Goal: Task Accomplishment & Management: Manage account settings

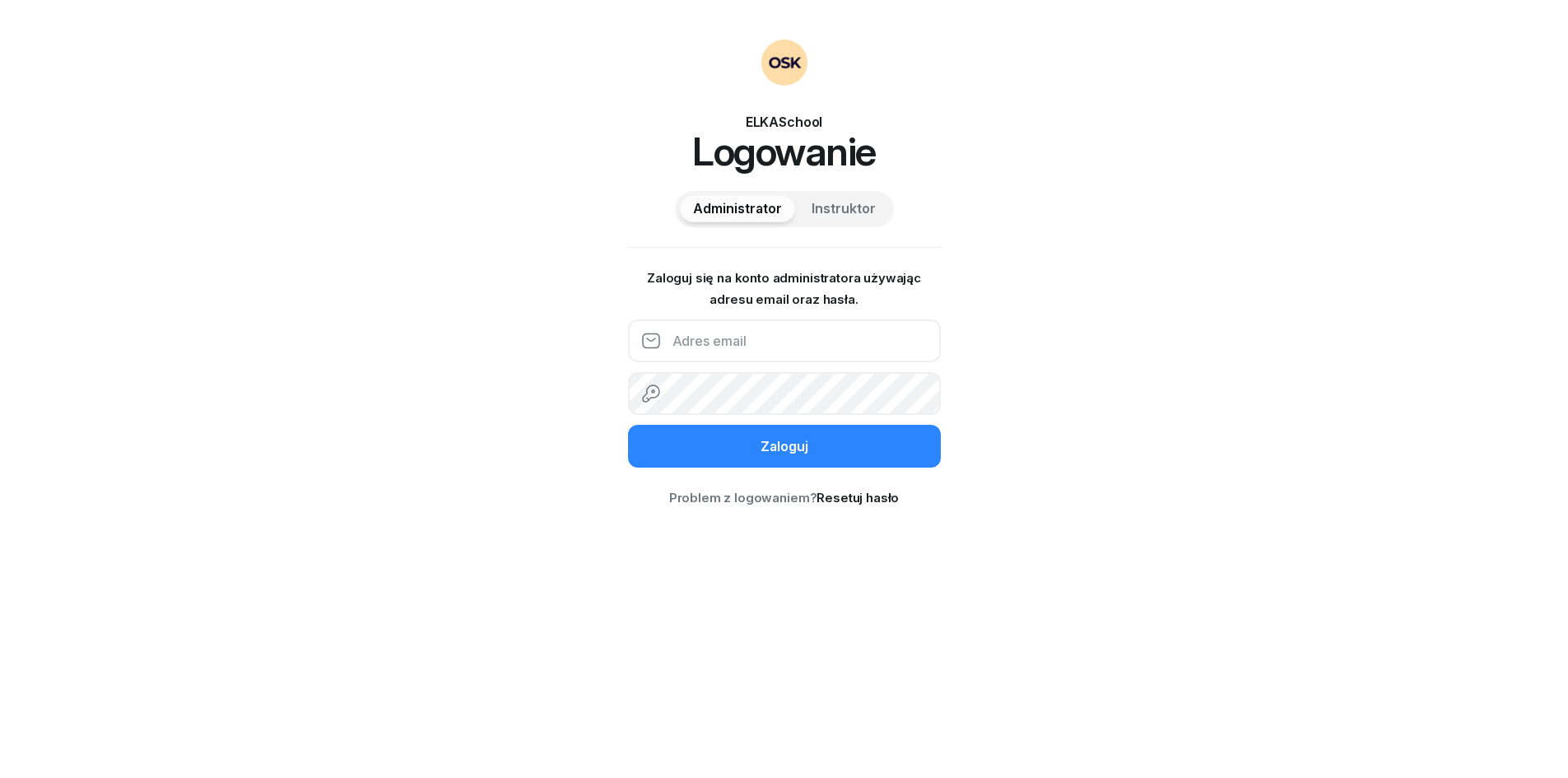
type input "info@elkaschool.pl"
drag, startPoint x: 817, startPoint y: 345, endPoint x: 646, endPoint y: 362, distance: 171.8
click at [646, 362] on input "info@elkaschool.pl" at bounding box center [784, 340] width 312 height 43
type input "pietryka@elkaschool.pl"
click at [627, 408] on div "ELKASchool Logowanie Administrator Instruktor Zaloguj się na konto administrato…" at bounding box center [784, 389] width 1568 height 778
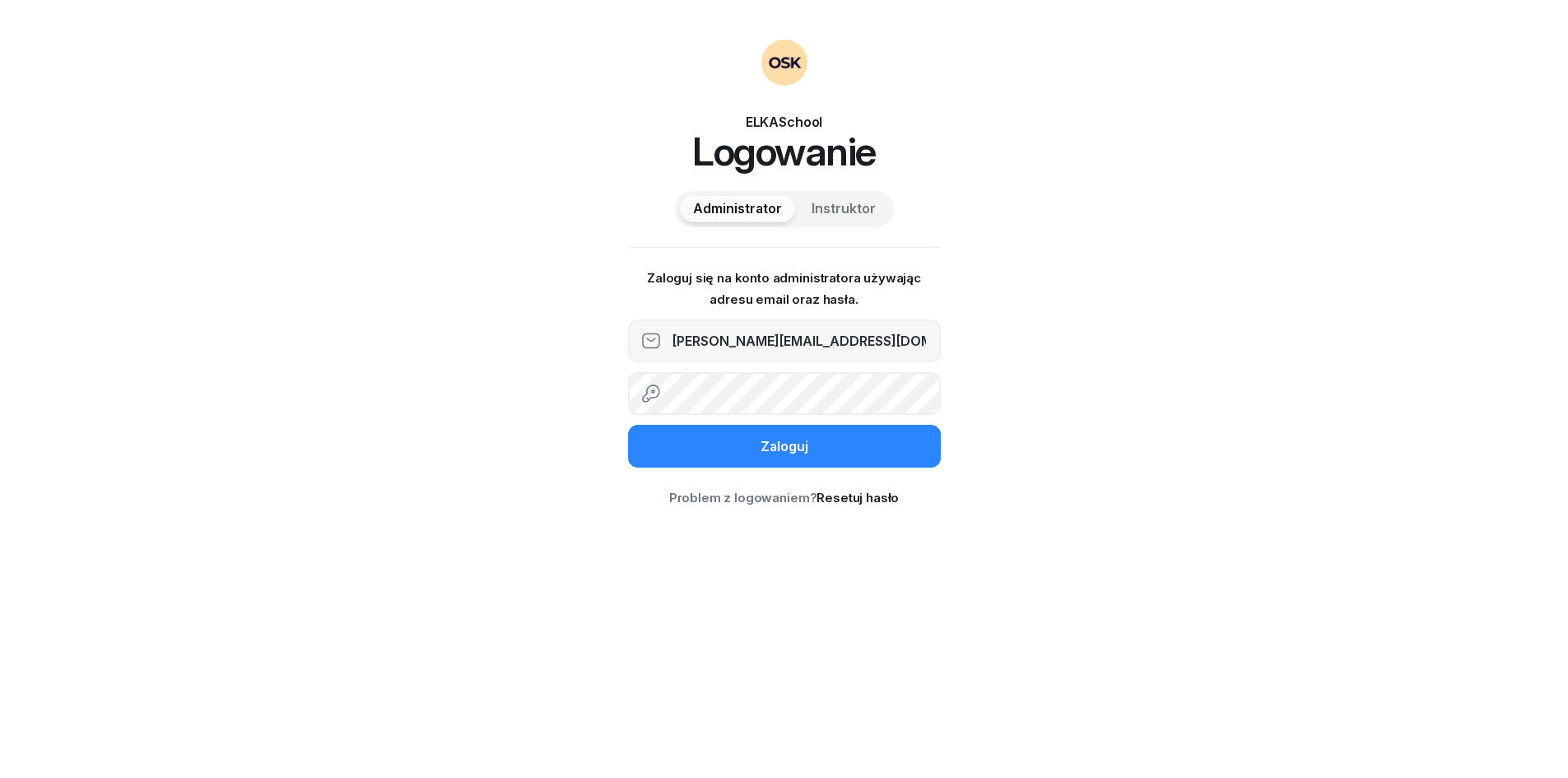
click at [628, 425] on button "Zaloguj" at bounding box center [784, 446] width 312 height 43
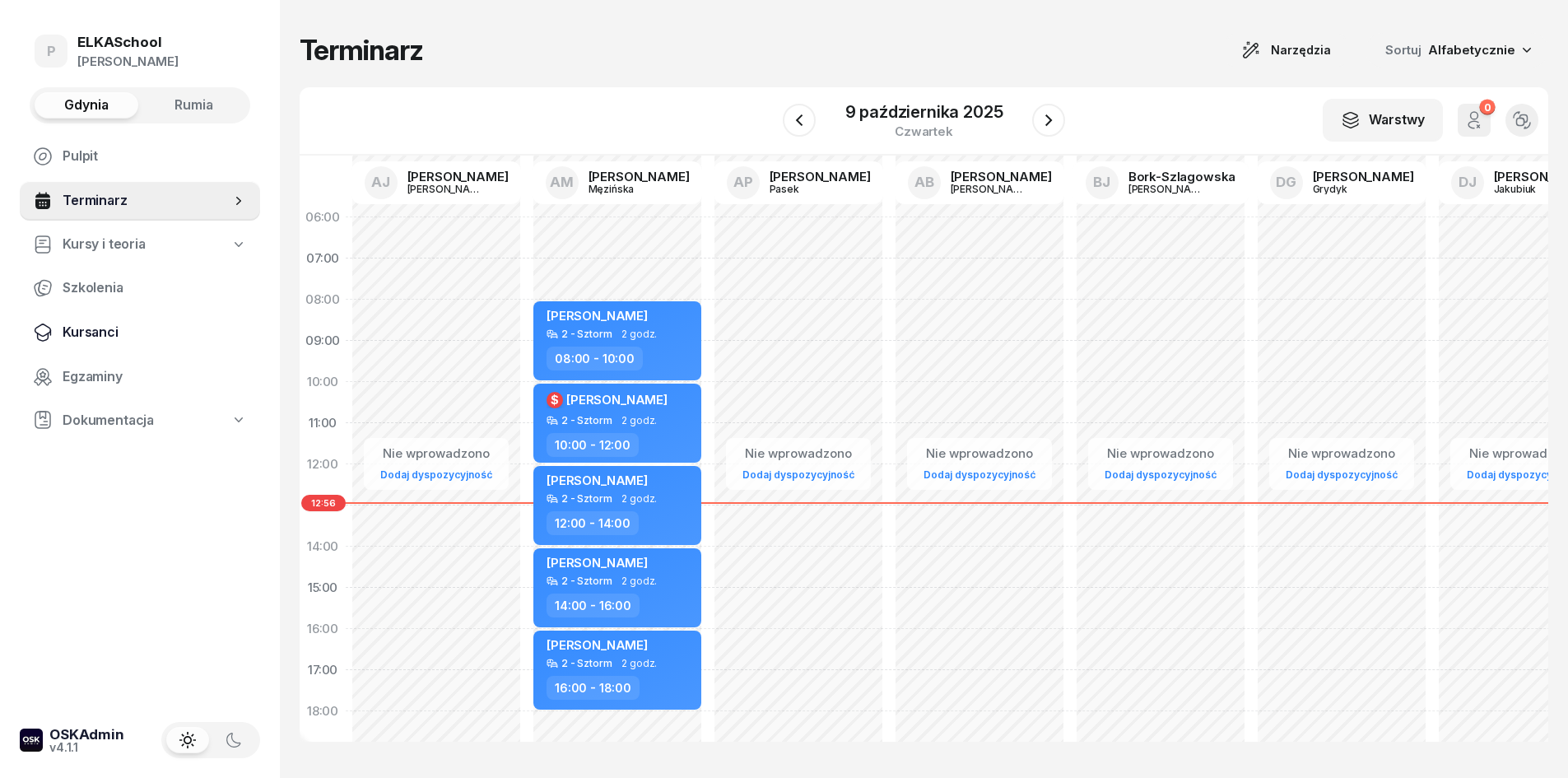
click at [91, 345] on link "Kursanci" at bounding box center [140, 332] width 241 height 40
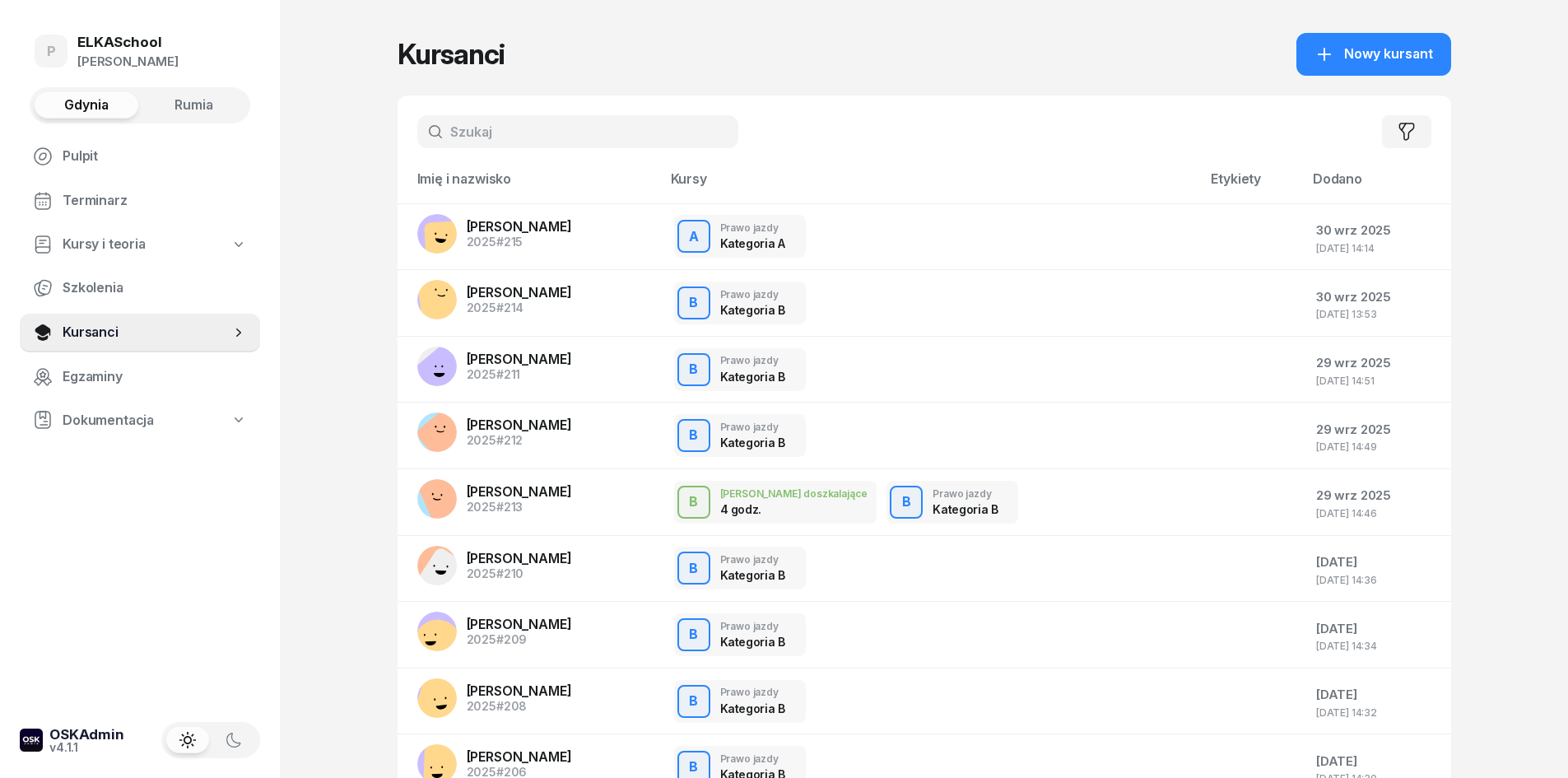
click at [603, 136] on input "text" at bounding box center [577, 131] width 321 height 33
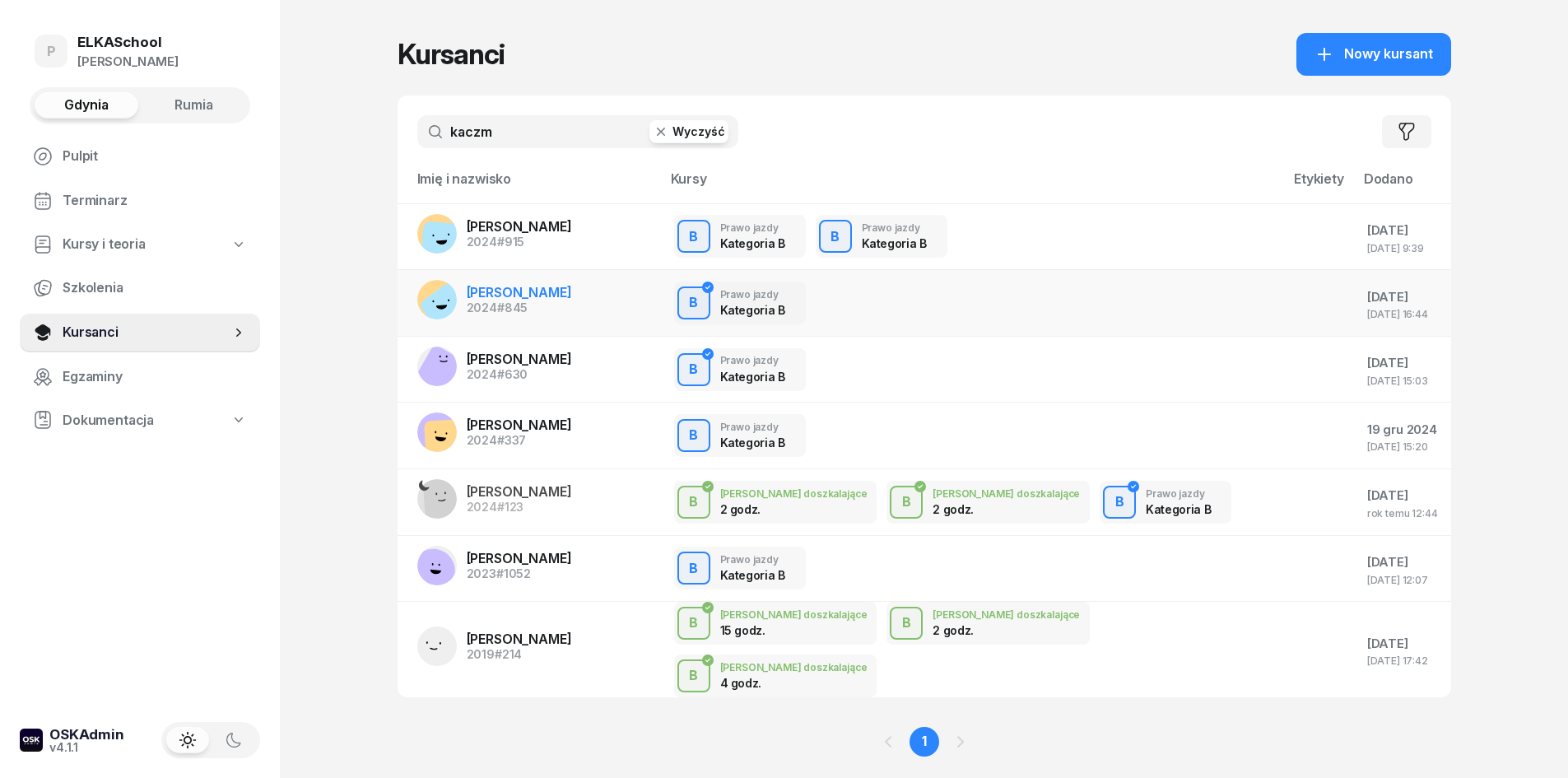
type input "kaczm"
click at [572, 287] on span "MAKSYMILIAN KACZMAREK" at bounding box center [519, 292] width 105 height 17
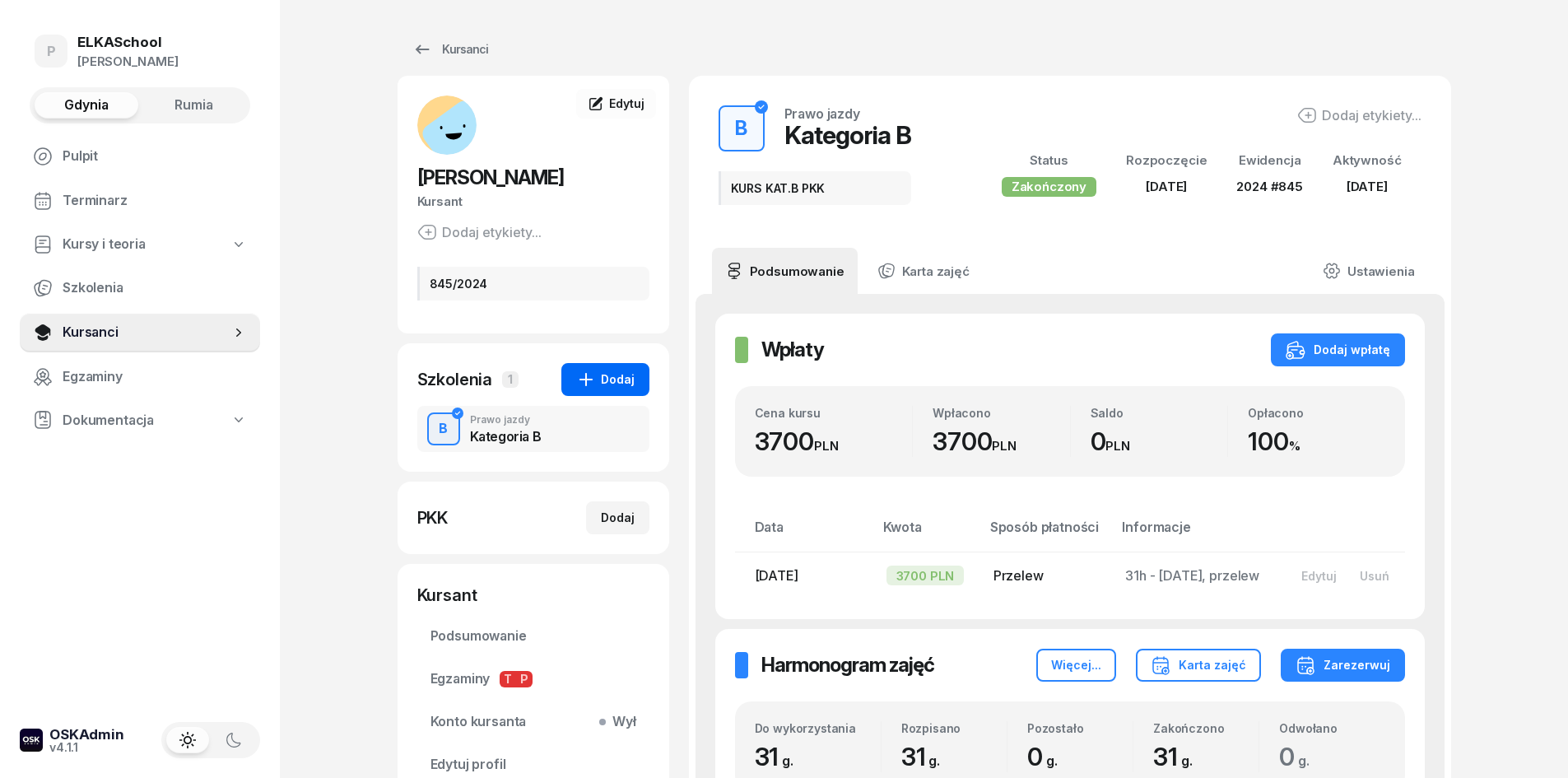
click at [621, 389] on div "Dodaj" at bounding box center [605, 379] width 59 height 20
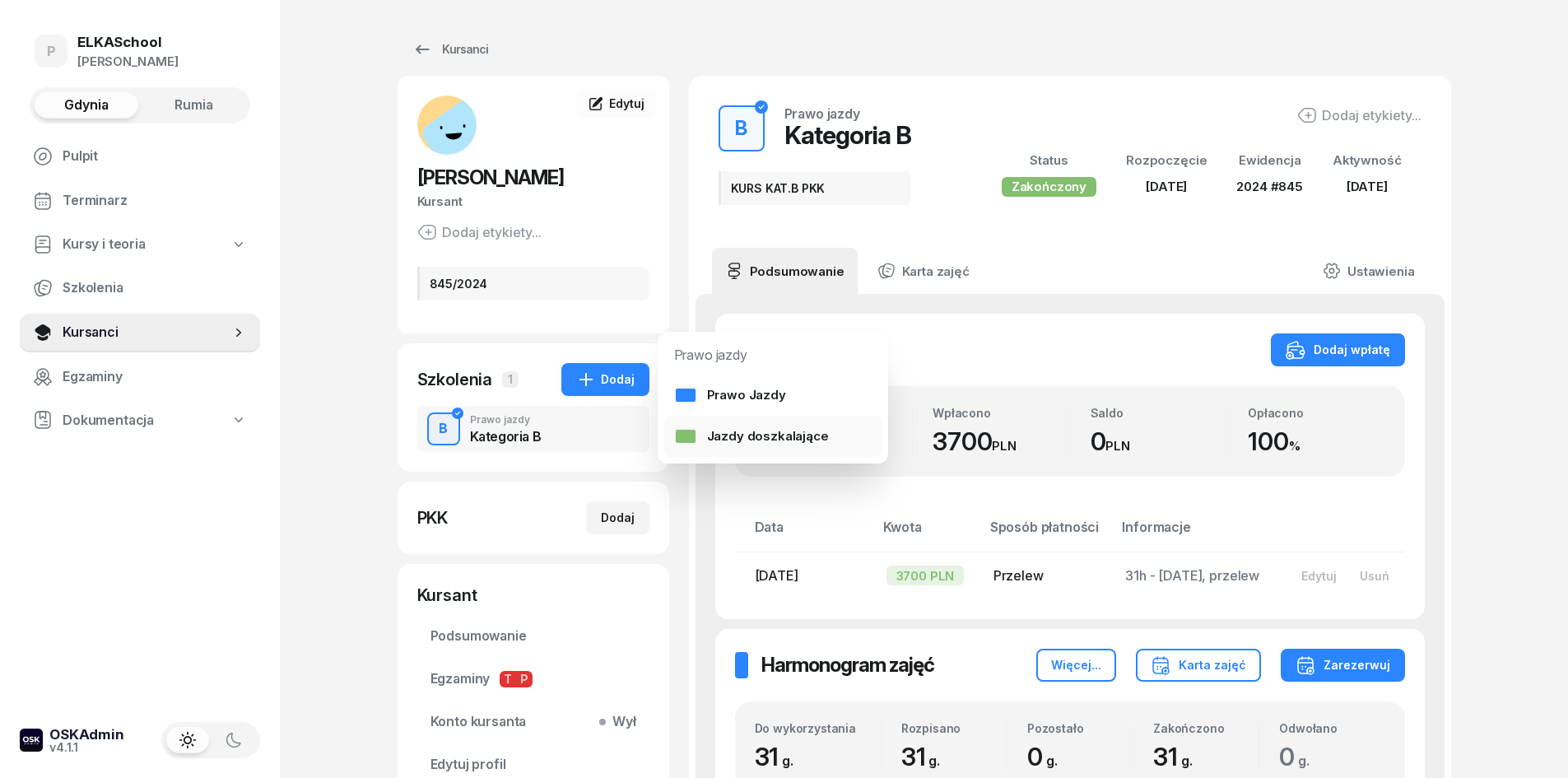
click at [726, 432] on div "Jazdy doszkalające" at bounding box center [752, 437] width 155 height 22
select select "B"
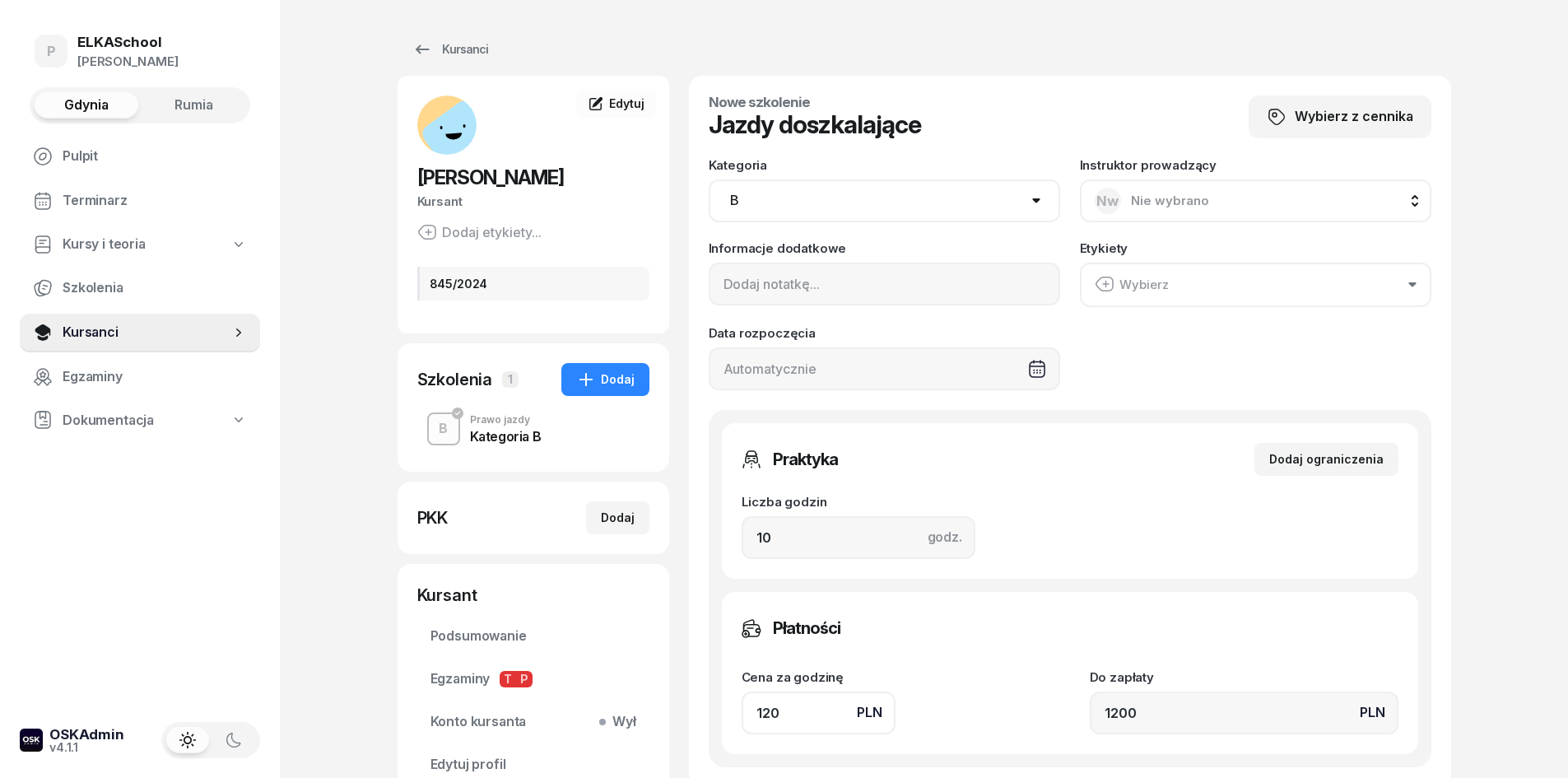
click at [1176, 206] on span "Nie wybrano" at bounding box center [1170, 201] width 79 height 16
type input "jar"
click at [1194, 299] on span "Jarosław Zieliński" at bounding box center [1191, 310] width 101 height 22
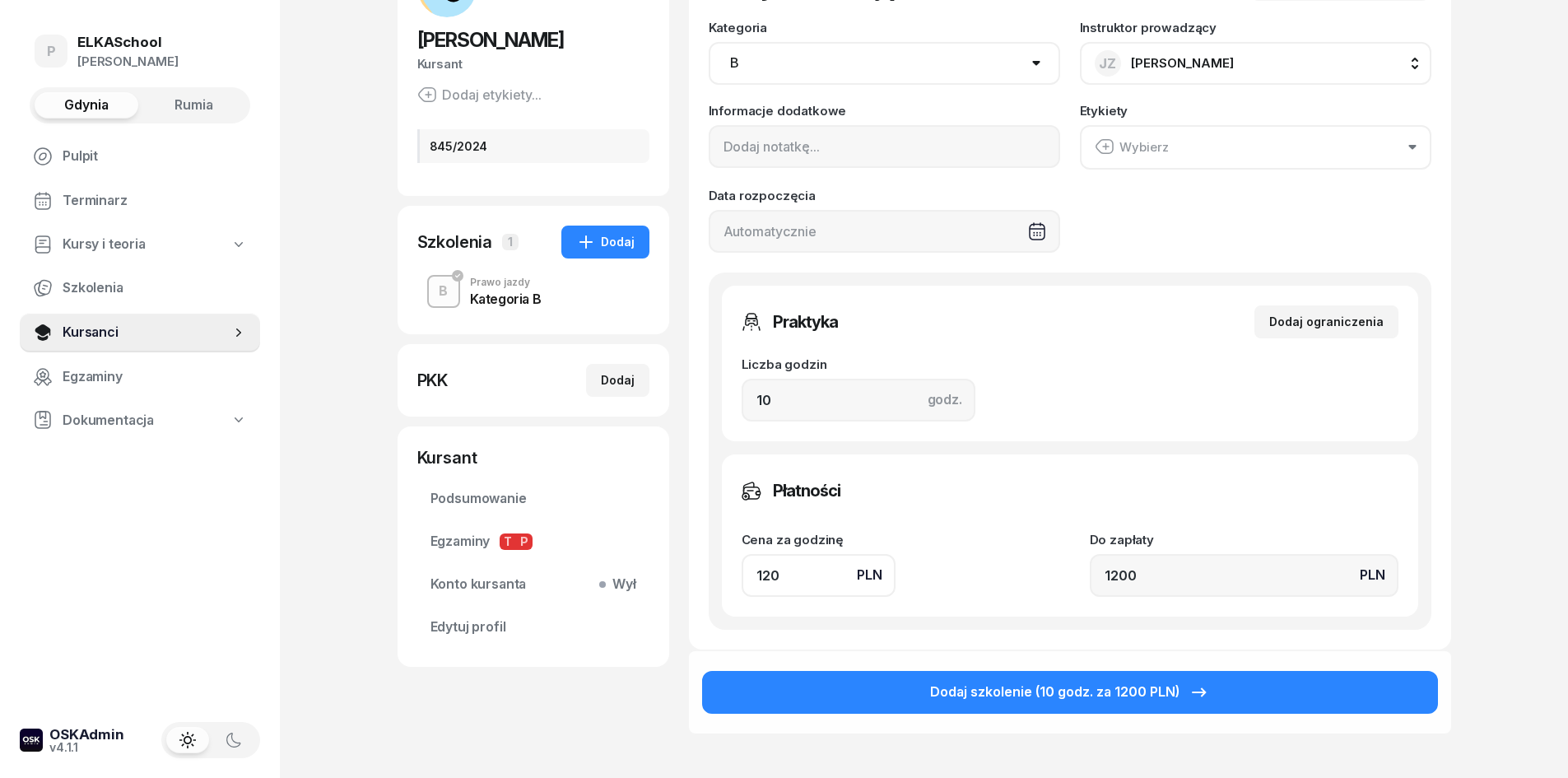
scroll to position [164, 0]
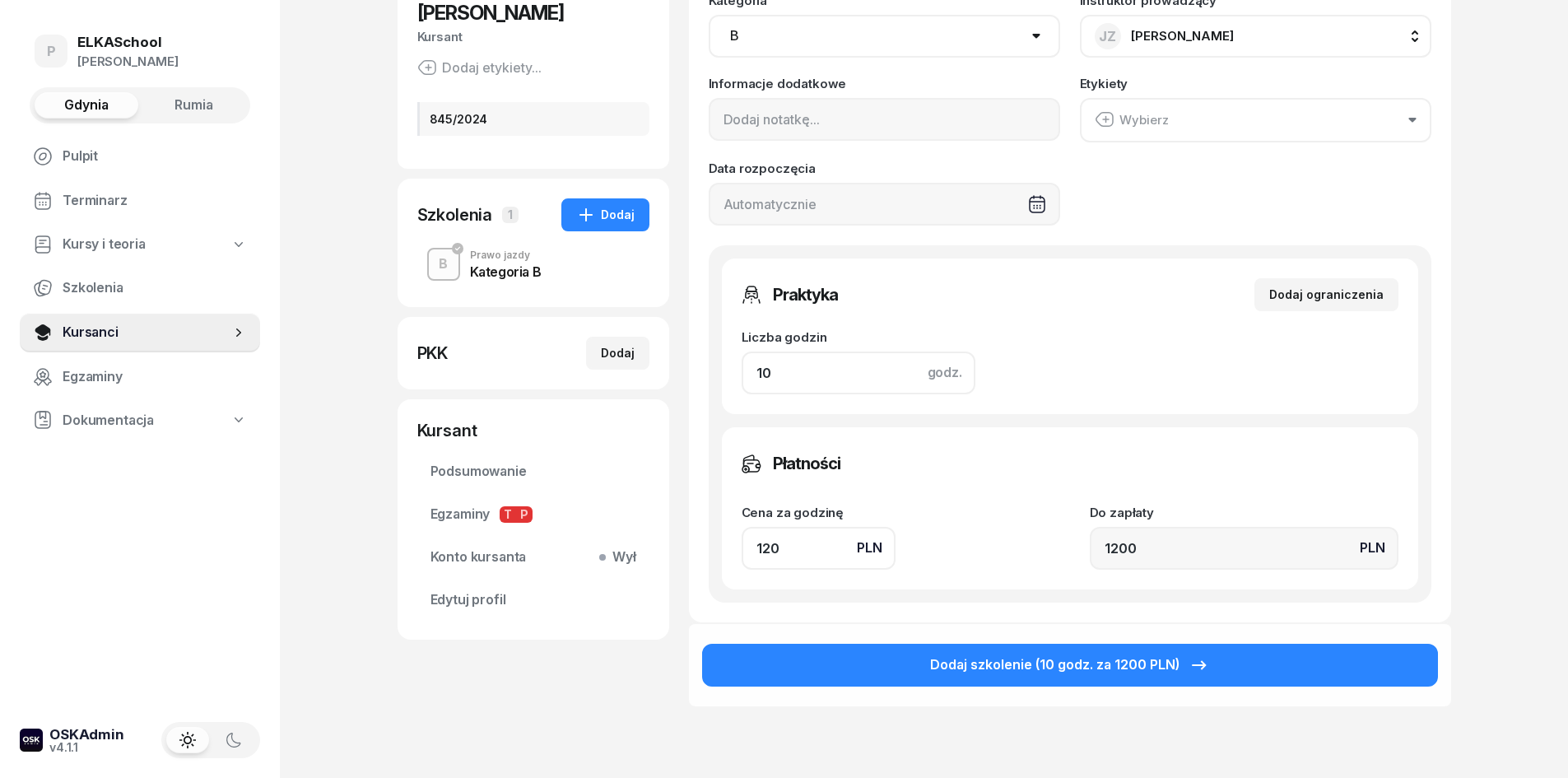
drag, startPoint x: 835, startPoint y: 379, endPoint x: 732, endPoint y: 383, distance: 103.1
click at [732, 383] on div "Praktyka Dodaj ograniczenia Liczba godzin godz. 10 Ograniczenia zajęć praktyczn…" at bounding box center [1071, 336] width 696 height 155
type input "2"
type input "240"
type input "2"
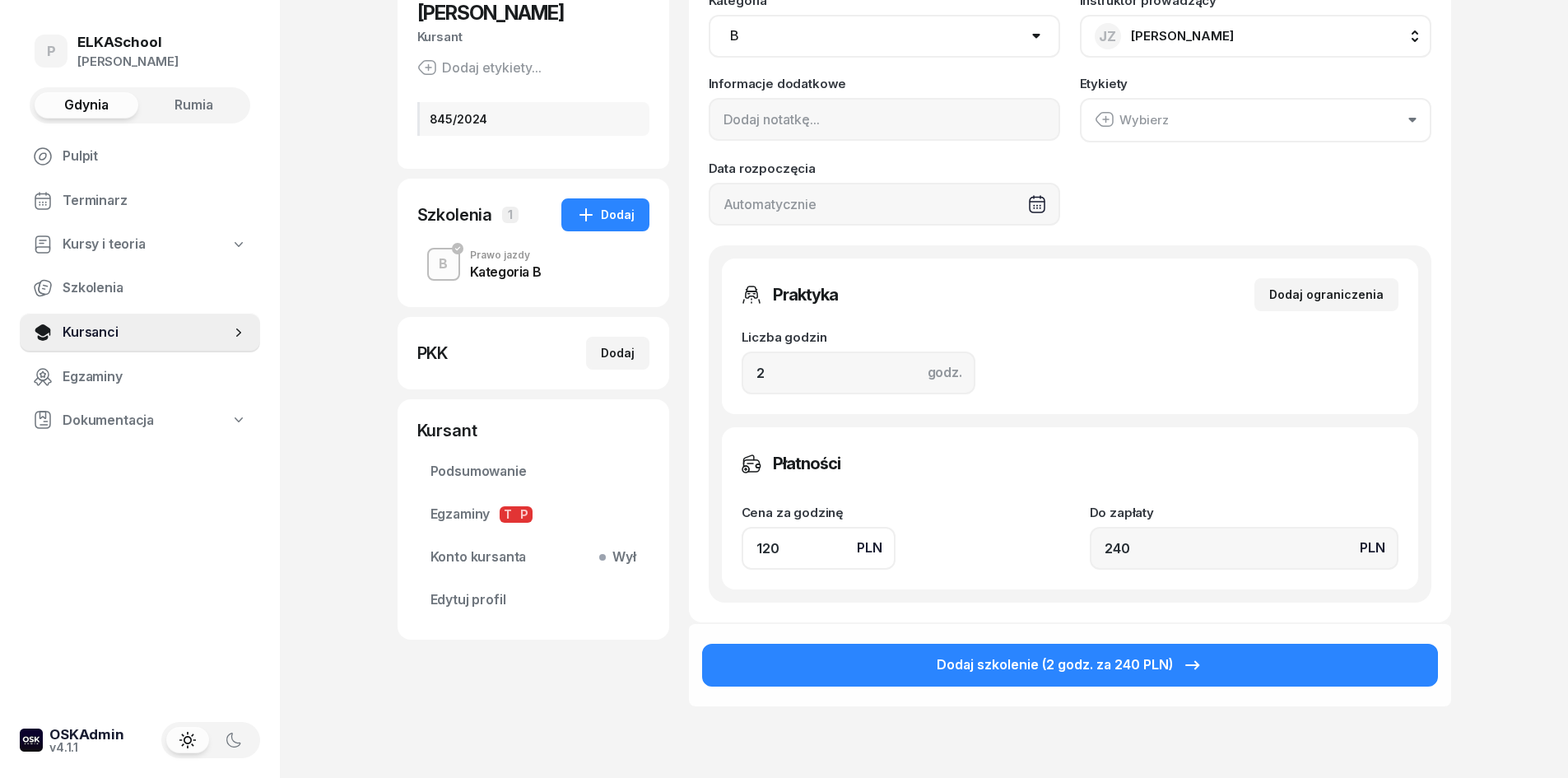
drag, startPoint x: 804, startPoint y: 549, endPoint x: 722, endPoint y: 565, distance: 83.5
click at [722, 565] on div "Płatności Cena za godzinę PLN 120 Do zapłaty PLN 240" at bounding box center [1071, 507] width 696 height 162
type input "1"
type input "2"
type input "13"
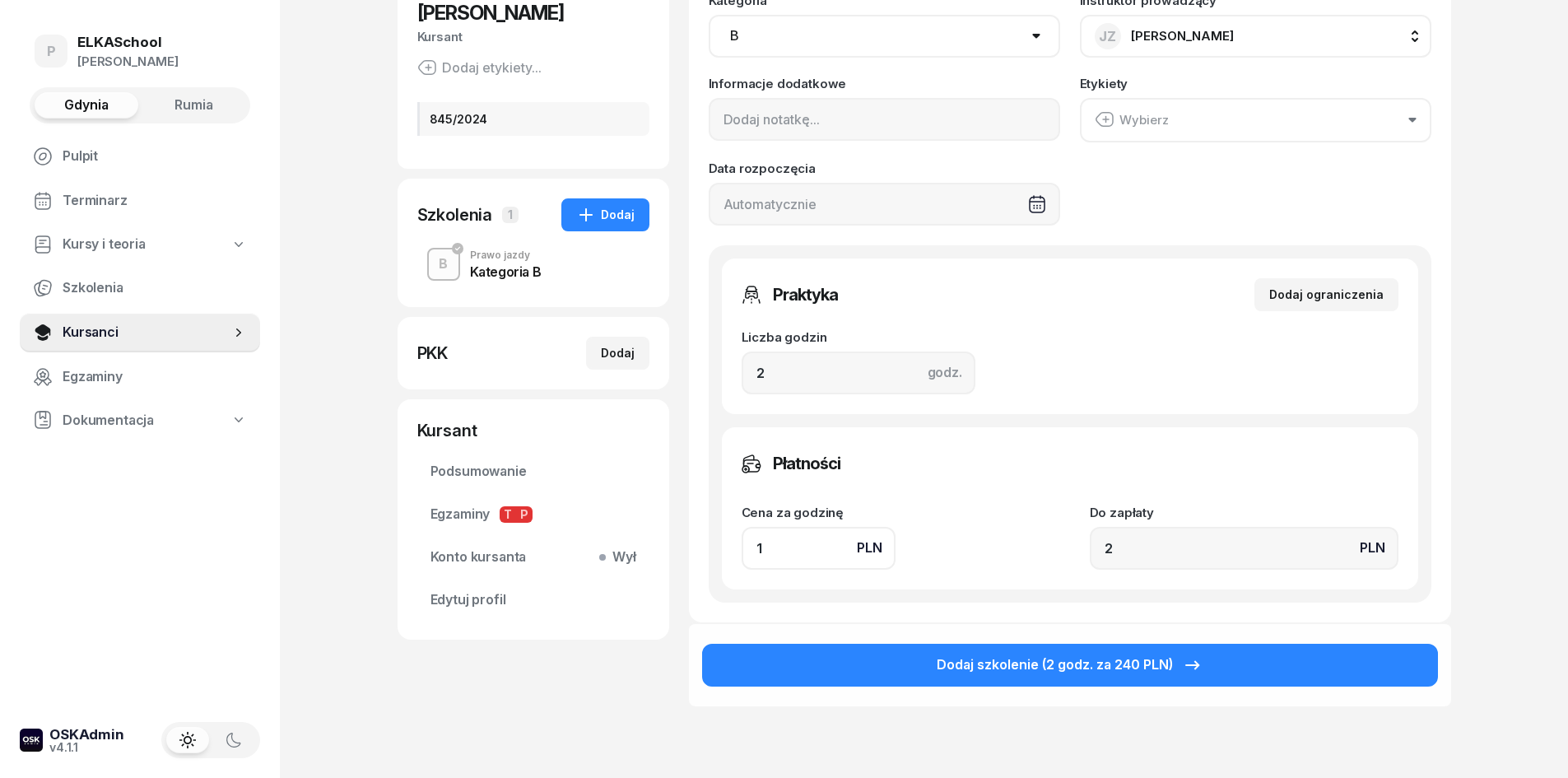
type input "26"
type input "130"
type input "260"
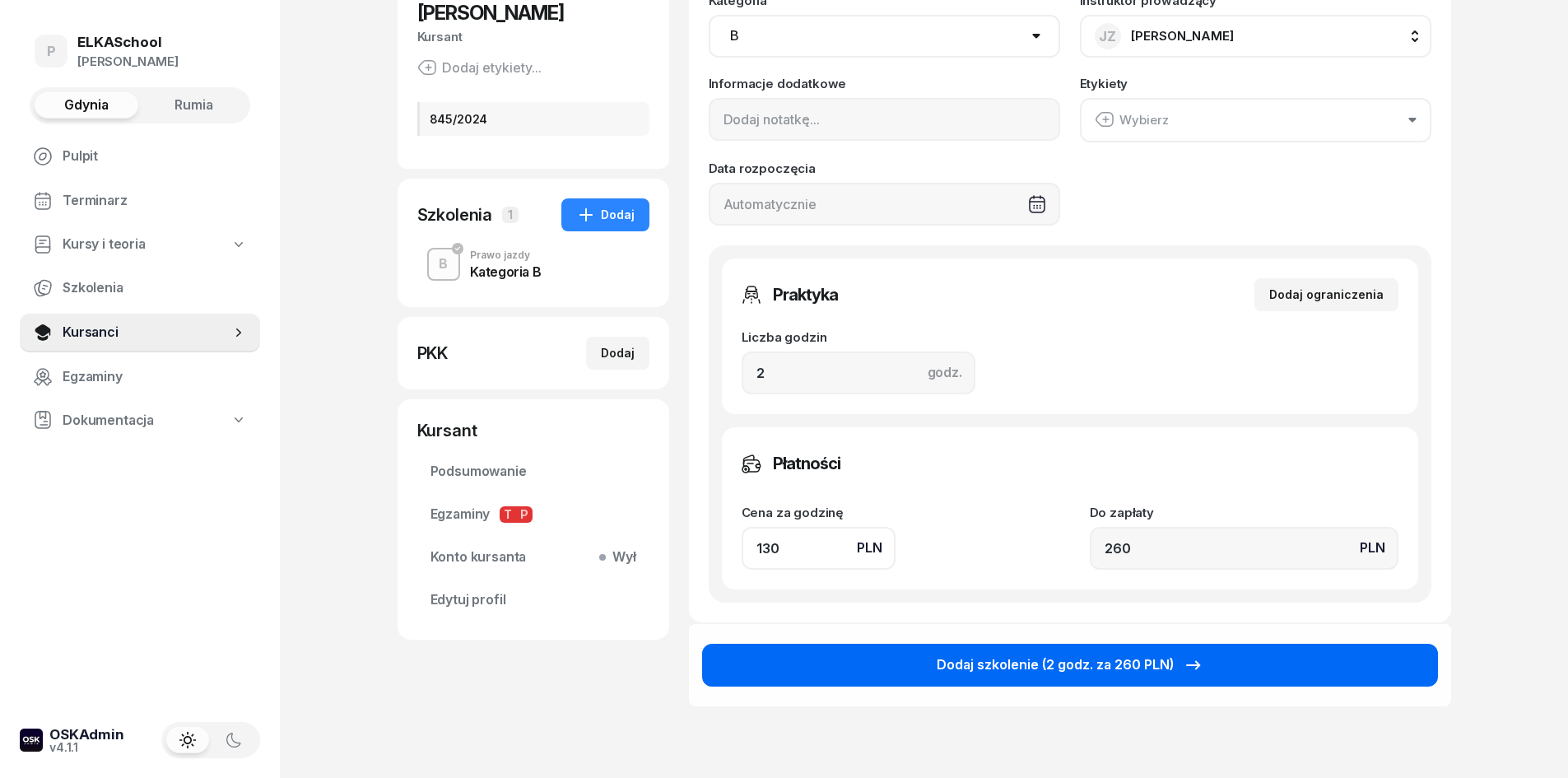
type input "130"
click at [970, 664] on div "Dodaj szkolenie (2 godz. za 260 PLN)" at bounding box center [1070, 666] width 267 height 22
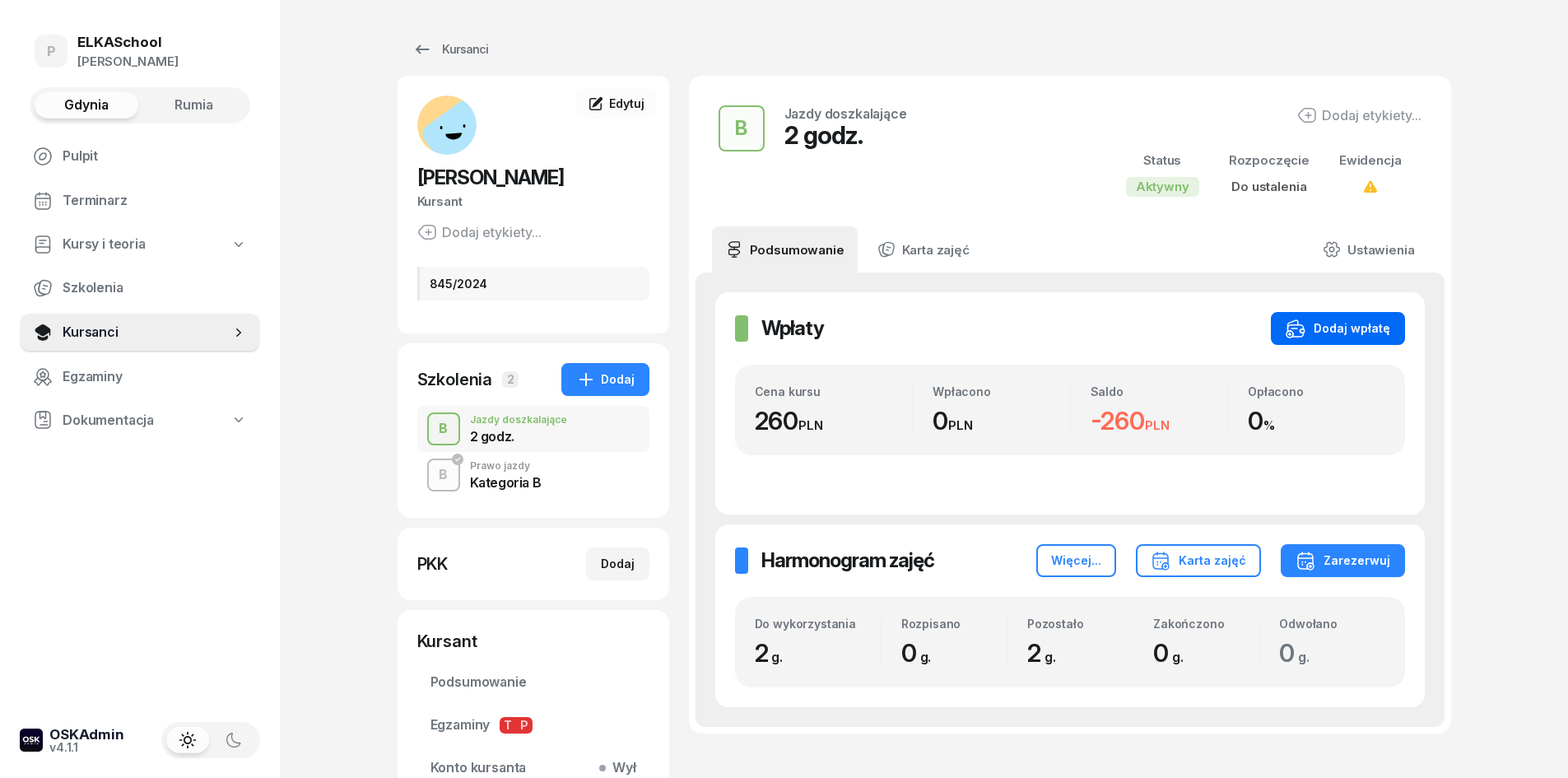
click at [1349, 335] on div "Dodaj wpłatę" at bounding box center [1337, 328] width 104 height 20
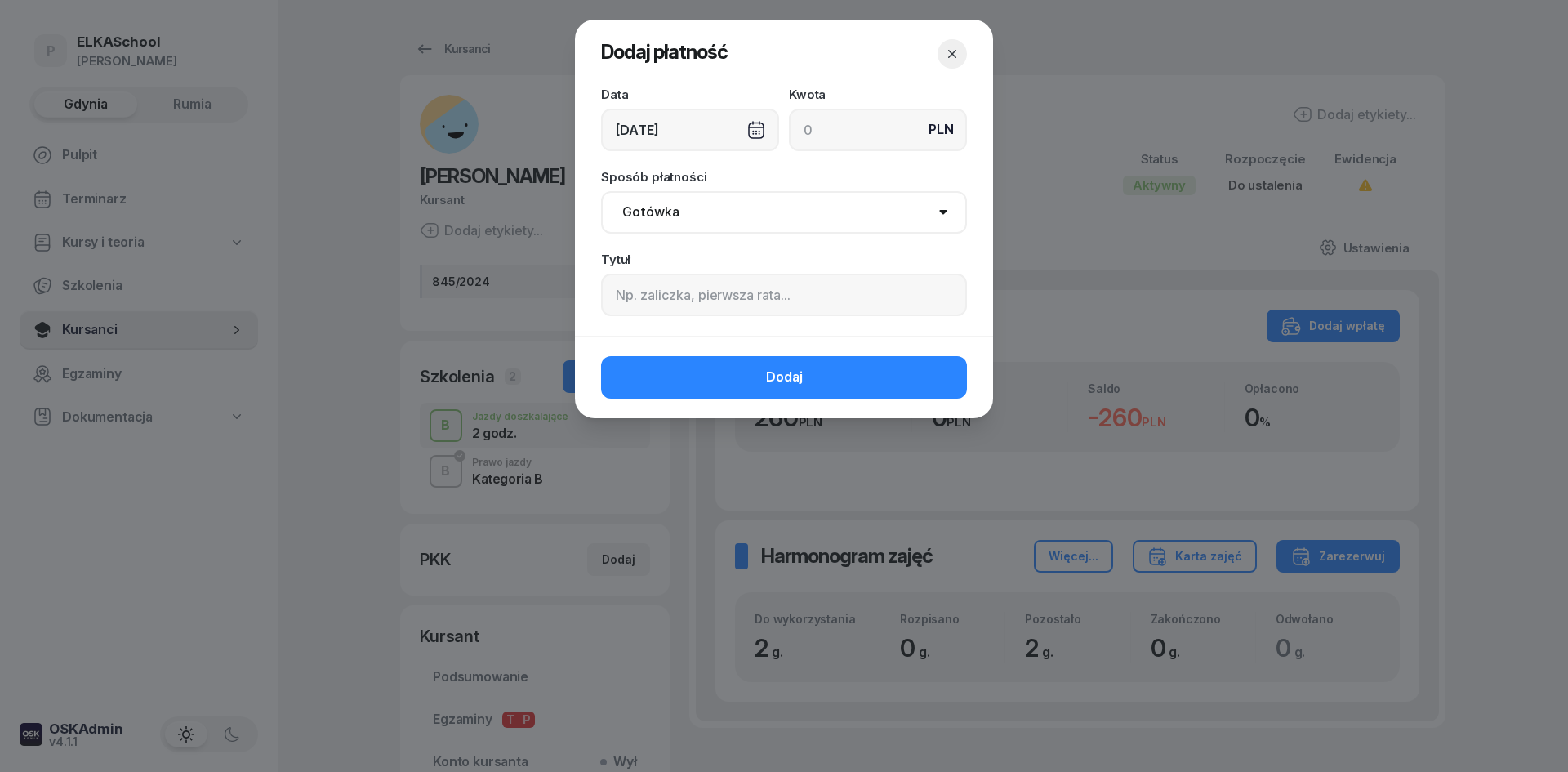
click at [698, 130] on div "09/10/2025" at bounding box center [690, 129] width 178 height 42
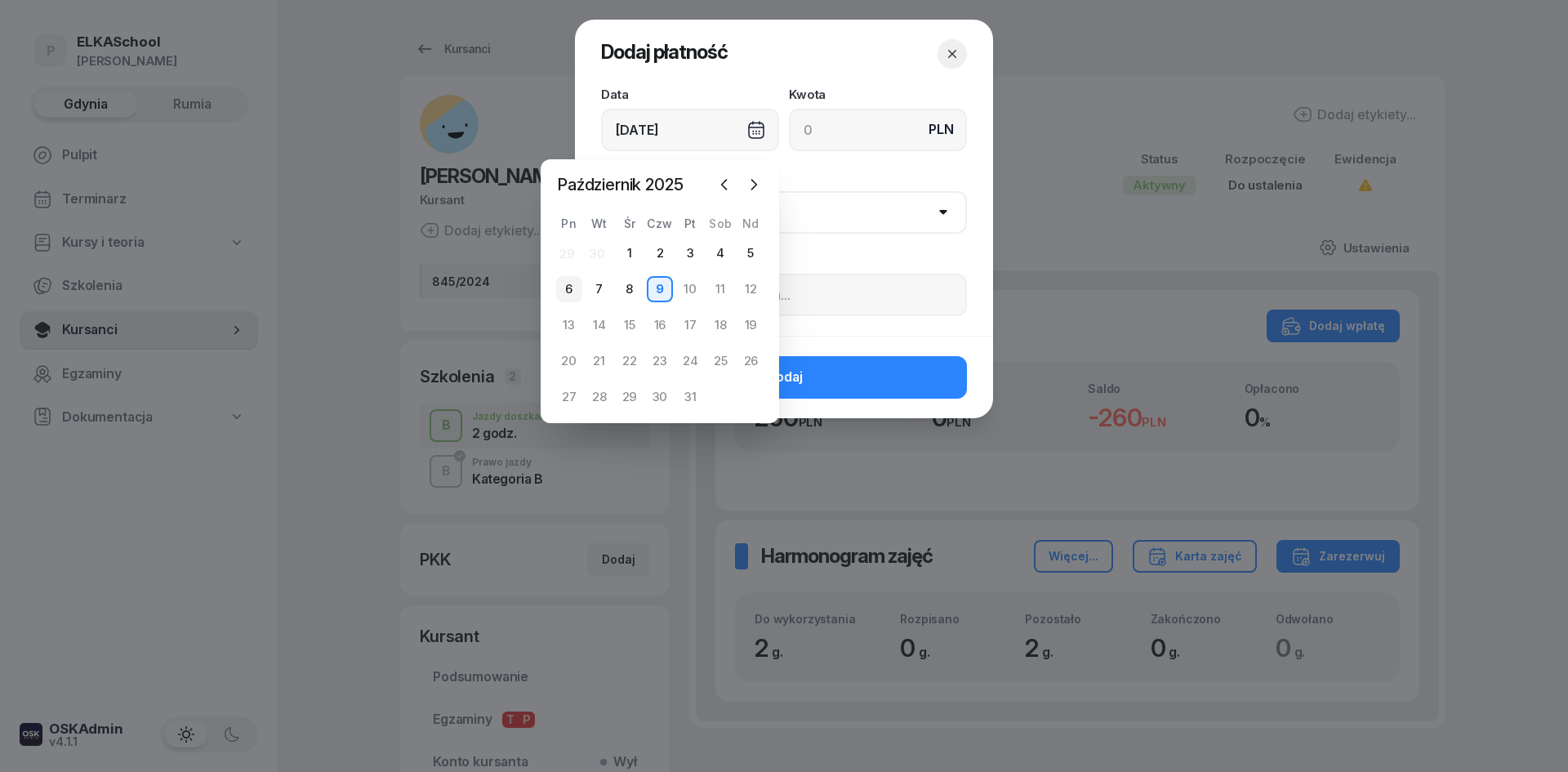
click at [568, 293] on div "6" at bounding box center [569, 289] width 26 height 26
type input "06/10/2025"
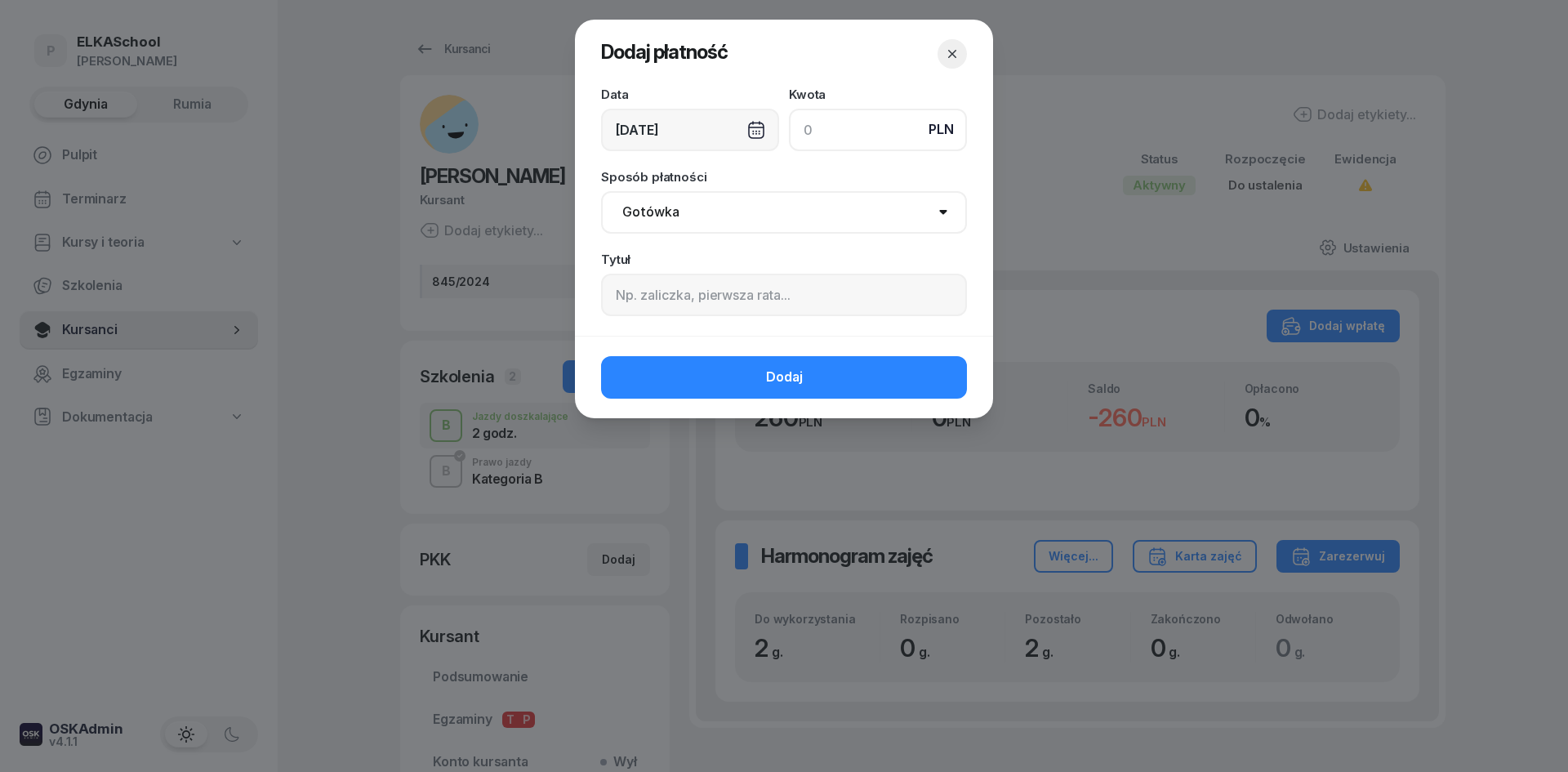
click at [878, 125] on input at bounding box center [878, 129] width 178 height 42
type input "260"
click at [754, 220] on select "Gotówka Karta Przelew Płatności online BLIK" at bounding box center [784, 212] width 366 height 42
select select "blik"
click at [601, 192] on select "Gotówka Karta Przelew Płatności online BLIK" at bounding box center [784, 212] width 366 height 42
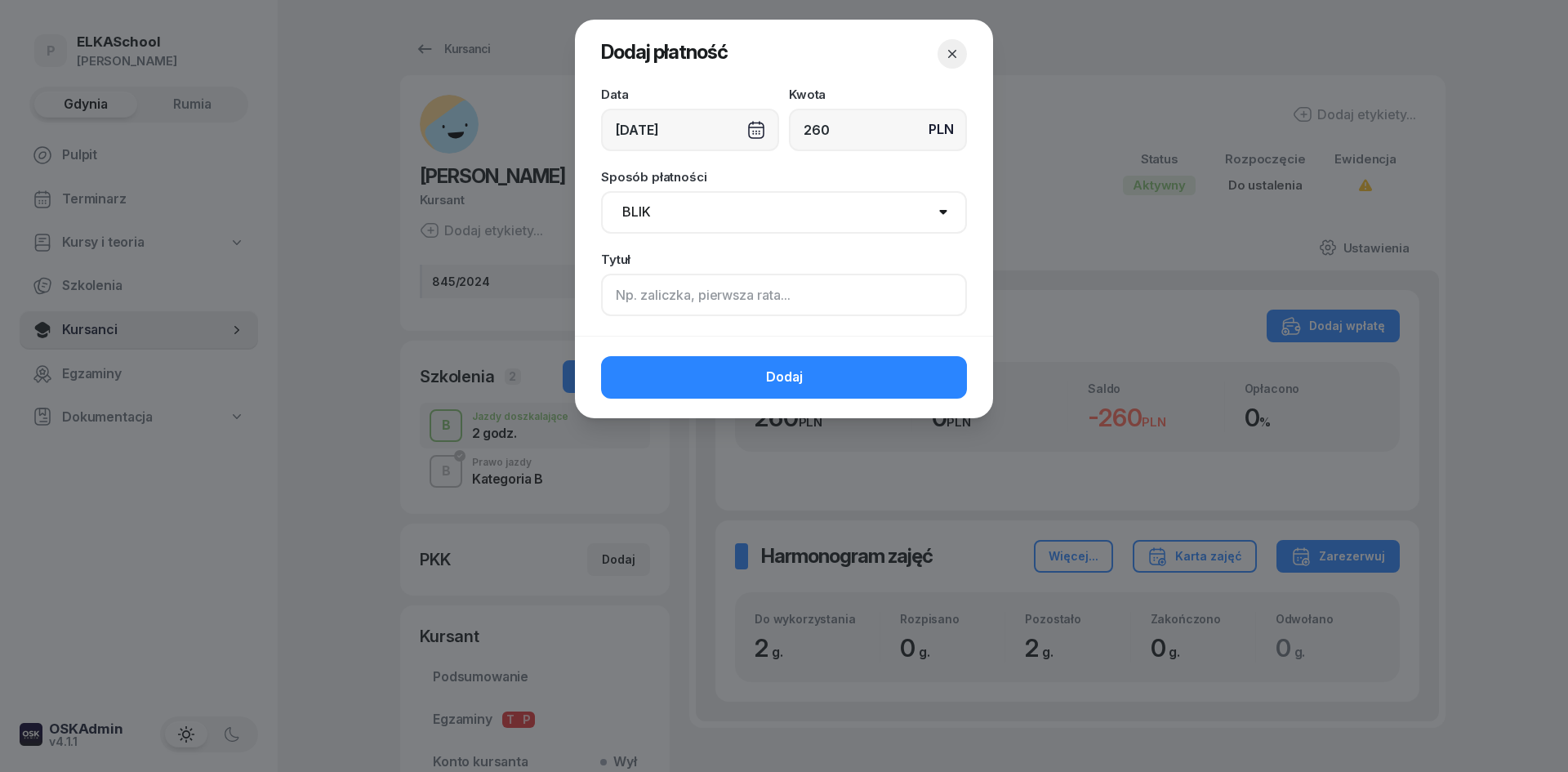
click at [666, 293] on input at bounding box center [784, 294] width 366 height 42
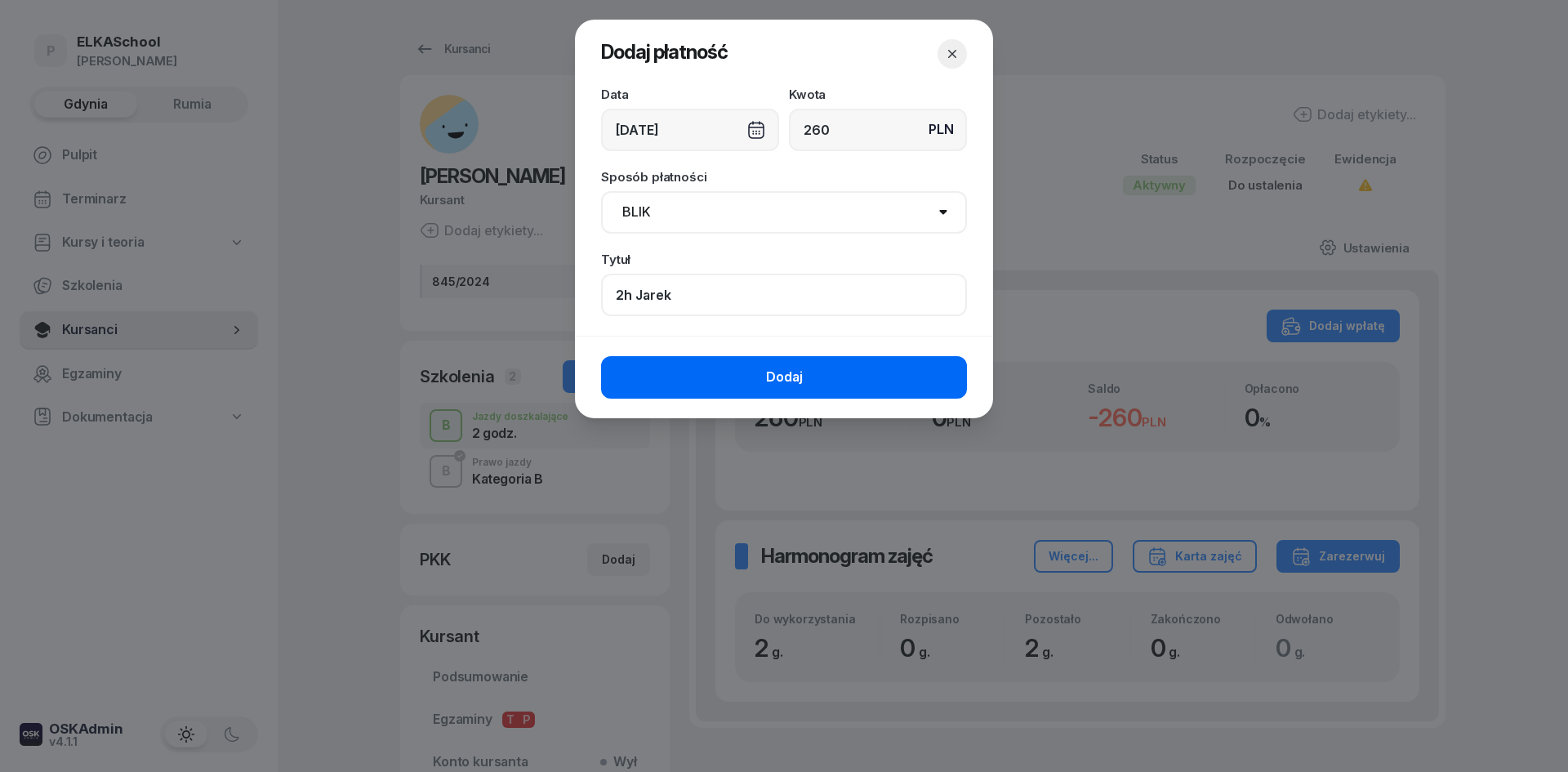
type input "2h Jarek"
click at [672, 371] on button "Dodaj" at bounding box center [784, 377] width 366 height 42
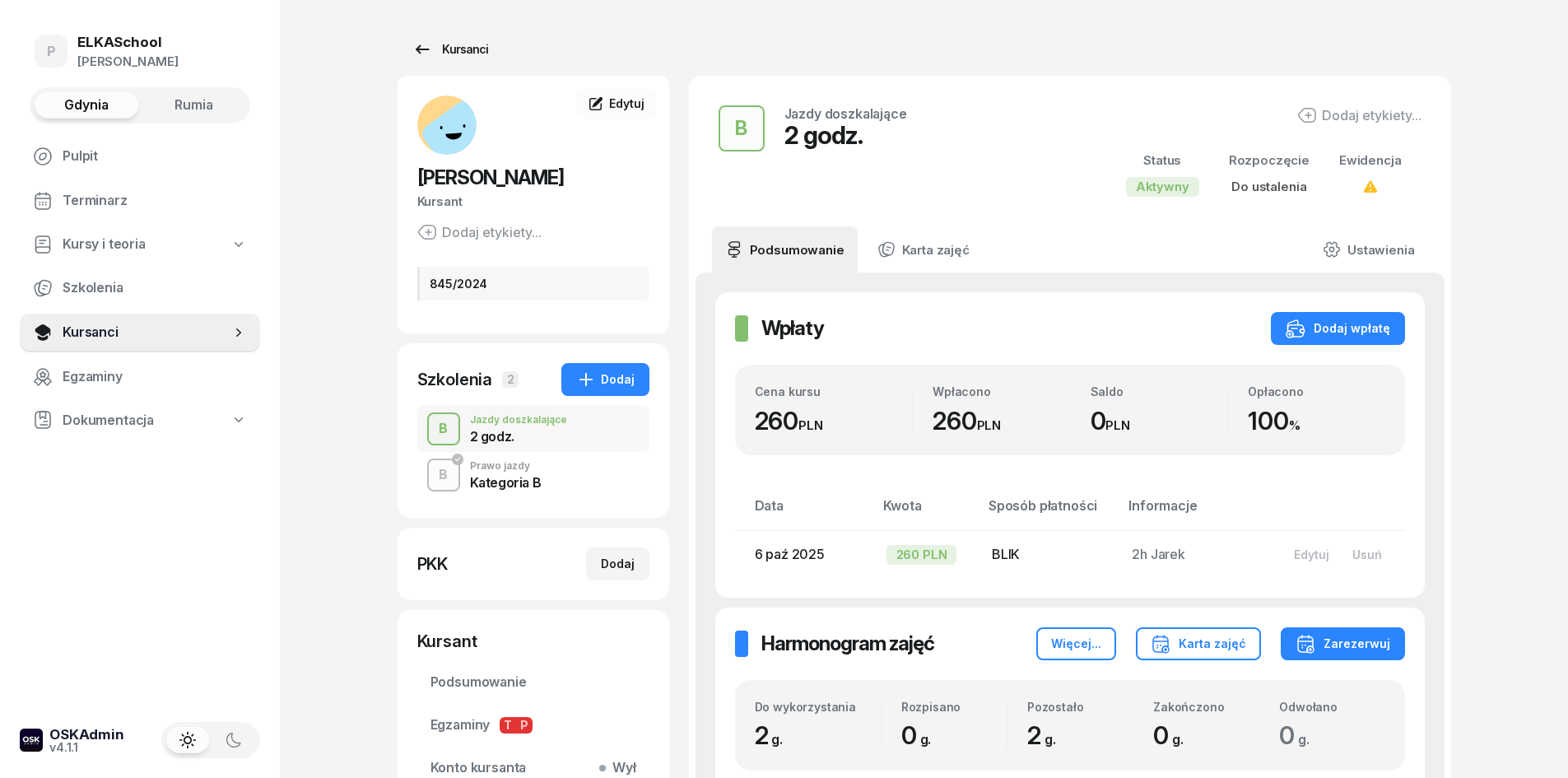
click at [459, 46] on div "Kursanci" at bounding box center [450, 50] width 76 height 20
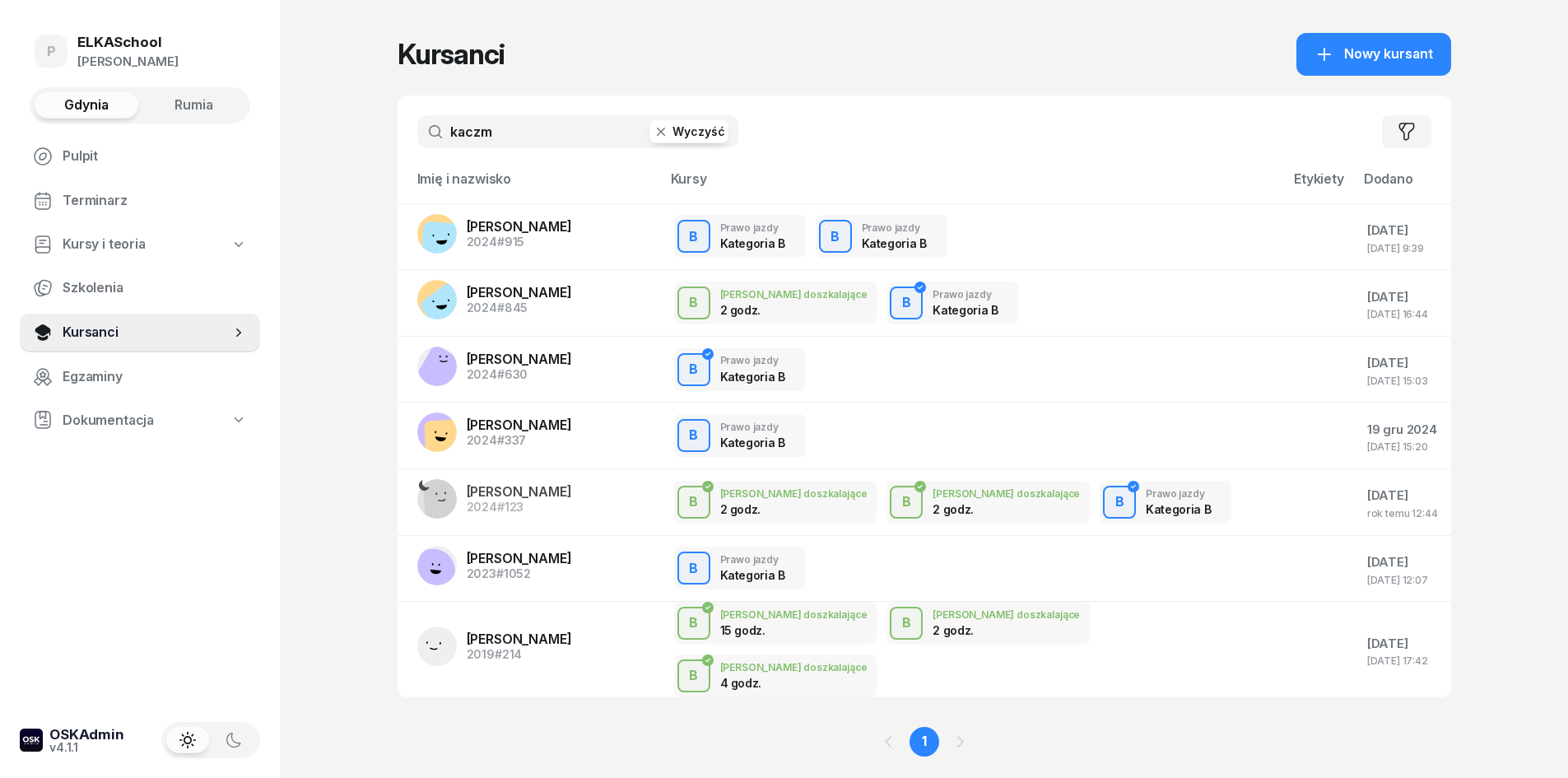
drag, startPoint x: 498, startPoint y: 133, endPoint x: 333, endPoint y: 147, distance: 165.6
click at [333, 147] on div "P ELKASchool Pietryka Gdynia Rumia Pulpit Terminarz Kursy i teoria Szkolenia Ku…" at bounding box center [784, 409] width 1568 height 819
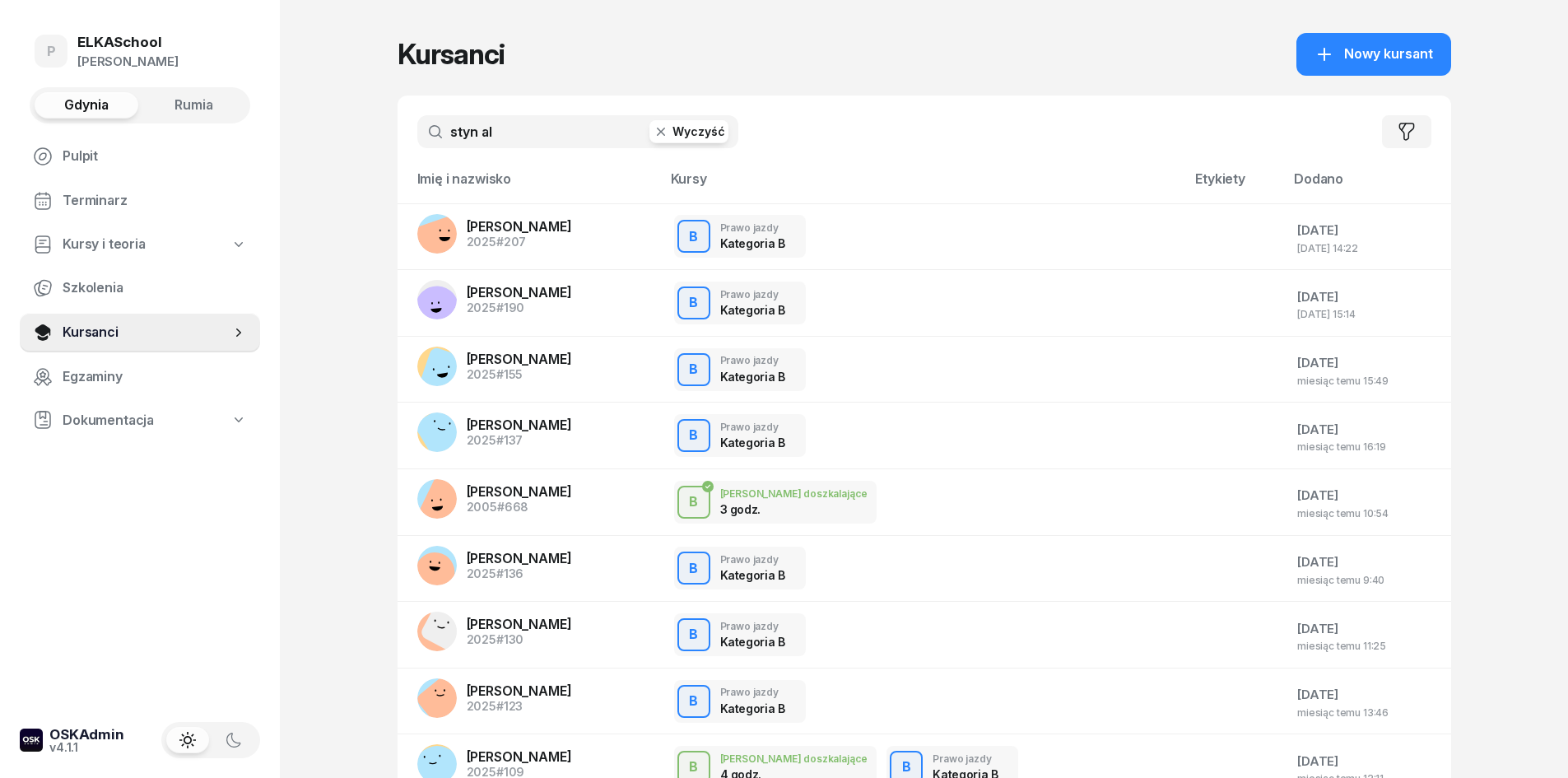
drag, startPoint x: 553, startPoint y: 143, endPoint x: 304, endPoint y: 143, distance: 249.0
click at [304, 143] on div "P ELKASchool Pietryka Gdynia Rumia Pulpit Terminarz Kursy i teoria Szkolenia Ku…" at bounding box center [784, 494] width 1568 height 989
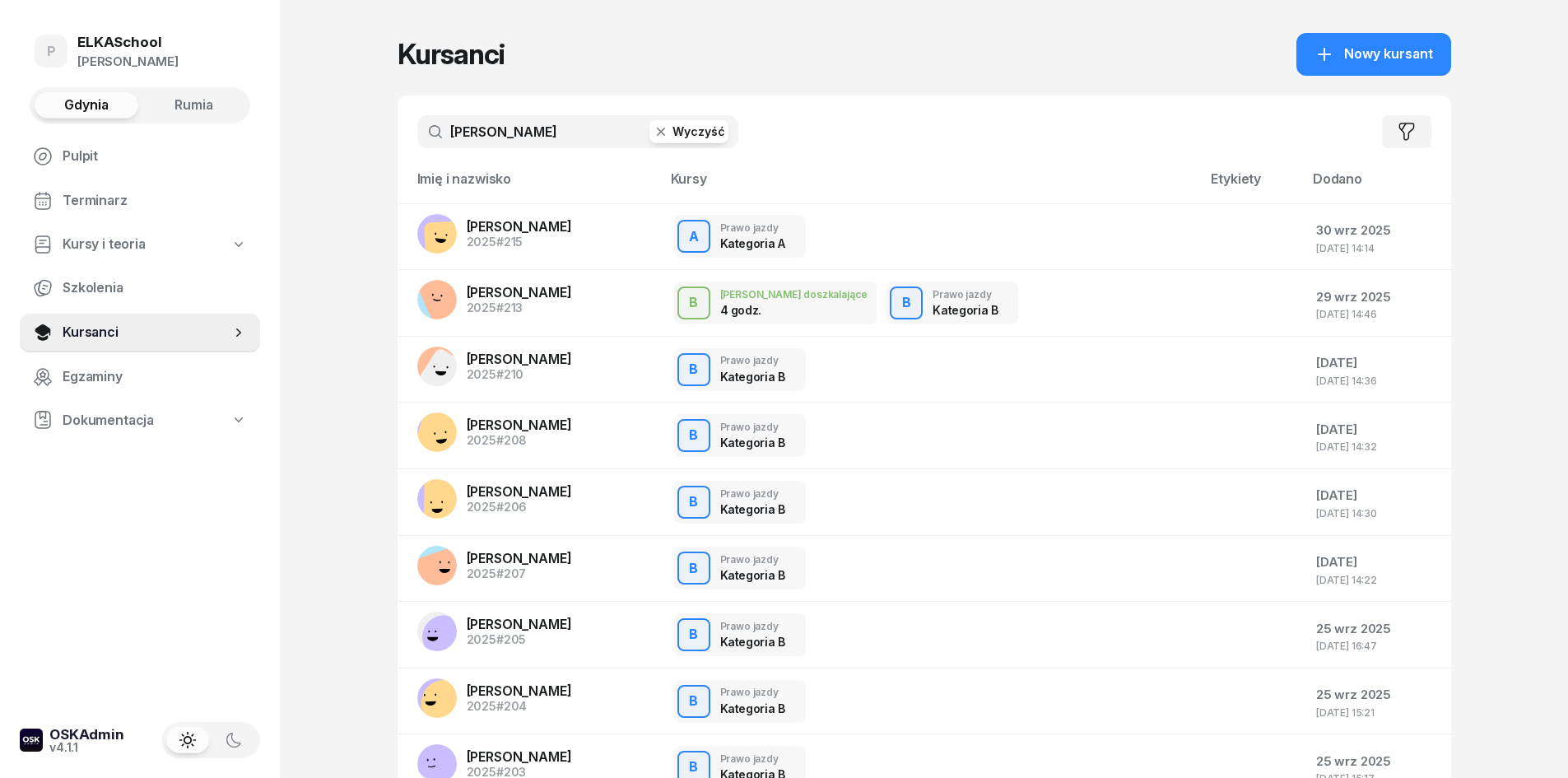
type input "aleksandra styn"
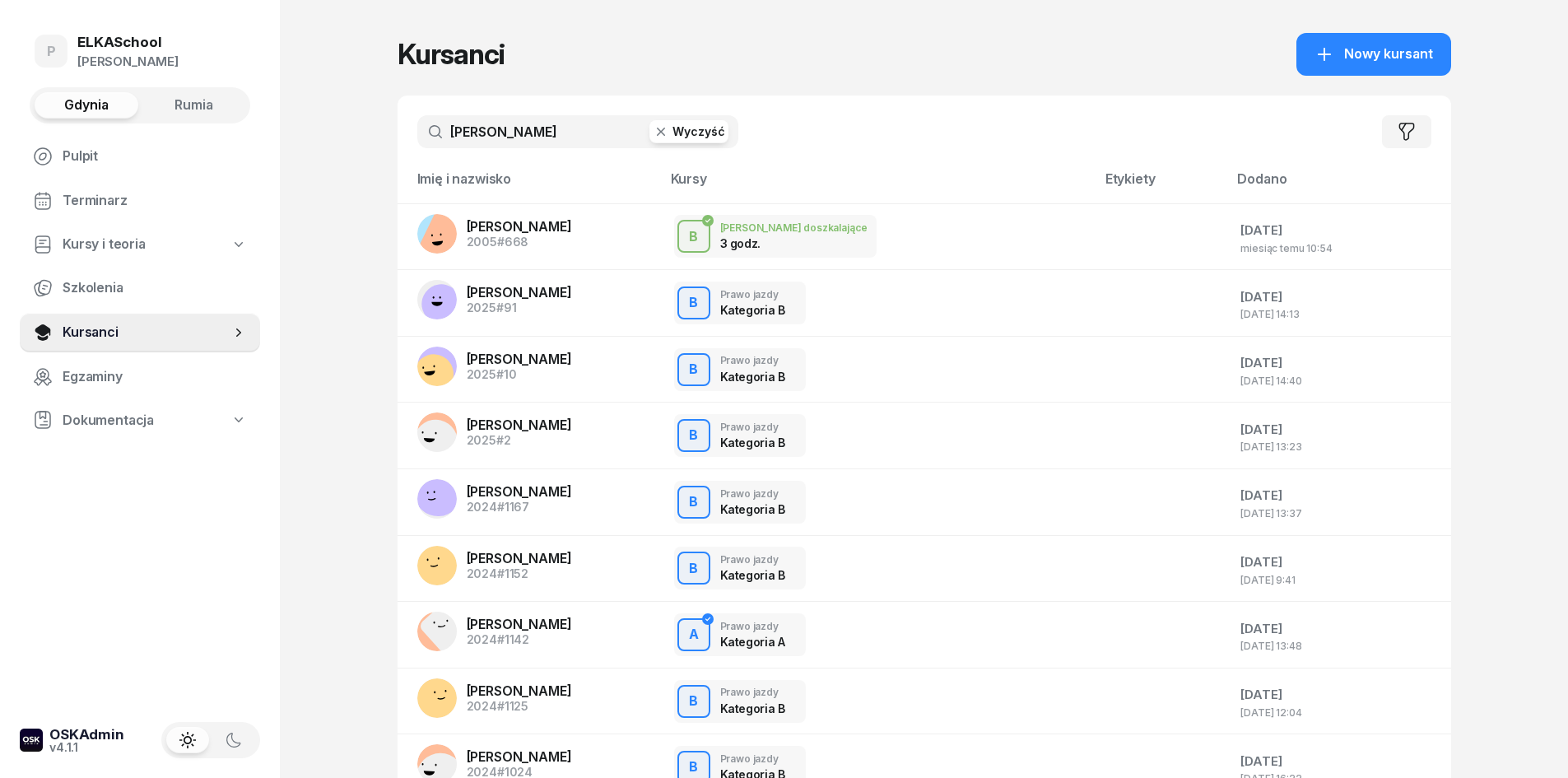
drag, startPoint x: 609, startPoint y: 135, endPoint x: 270, endPoint y: 148, distance: 339.2
click at [270, 148] on div "P ELKASchool Pietryka Gdynia Rumia Pulpit Terminarz Kursy i teoria Szkolenia Ku…" at bounding box center [784, 494] width 1568 height 989
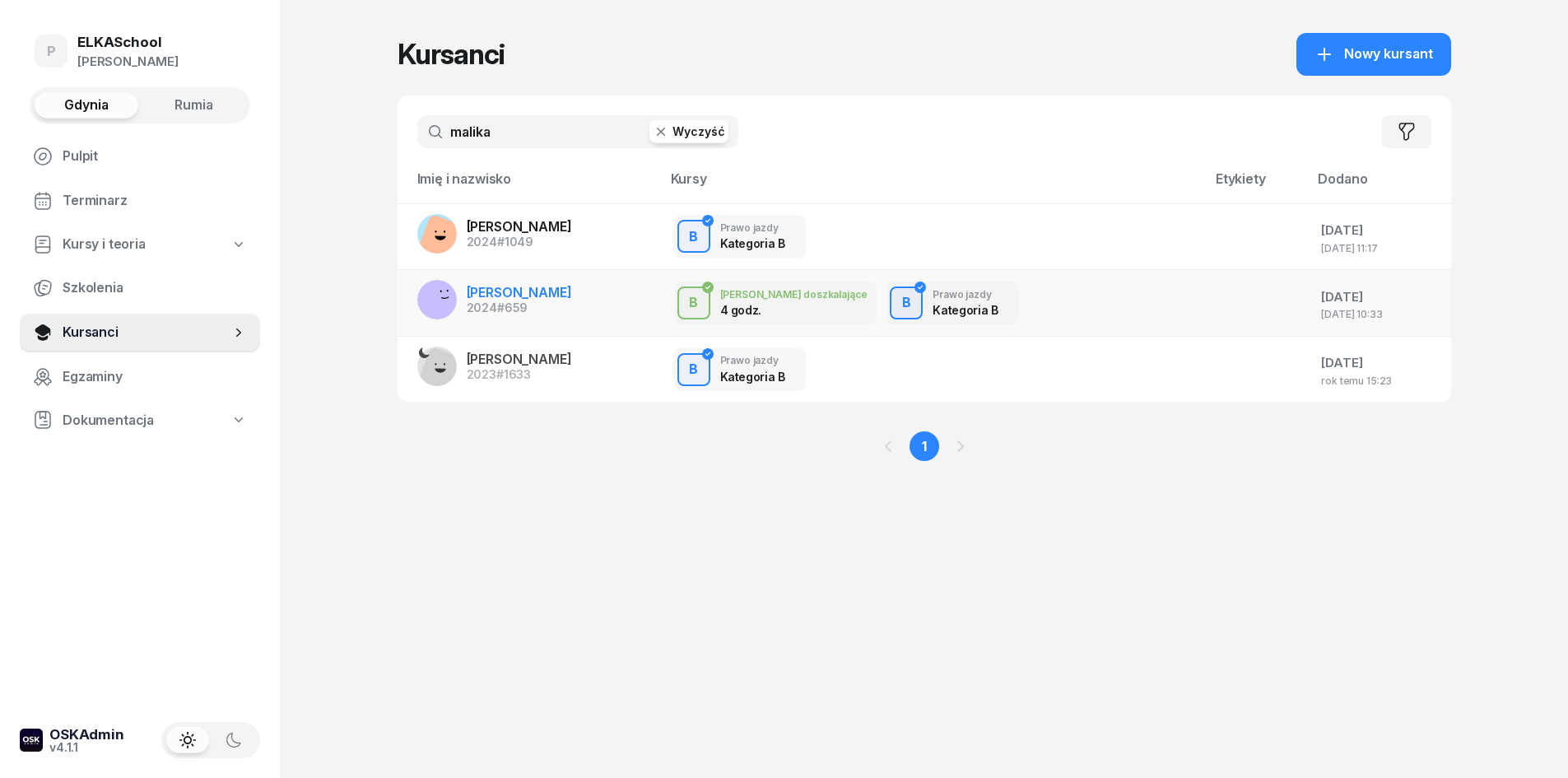
type input "malika"
click at [526, 292] on span "YULIYA MALIKAVA" at bounding box center [519, 292] width 105 height 17
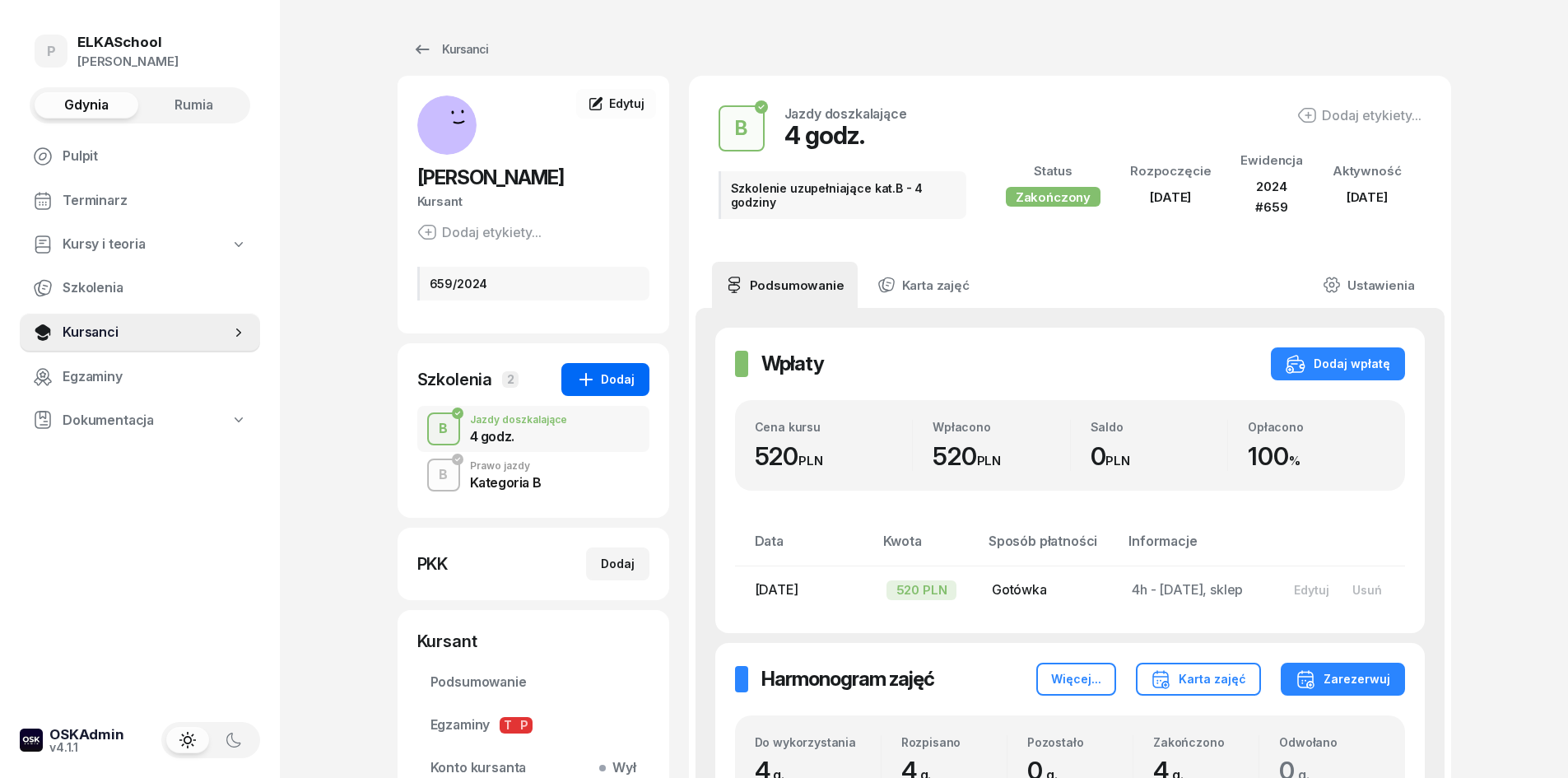
click at [627, 379] on div "Dodaj" at bounding box center [605, 379] width 59 height 20
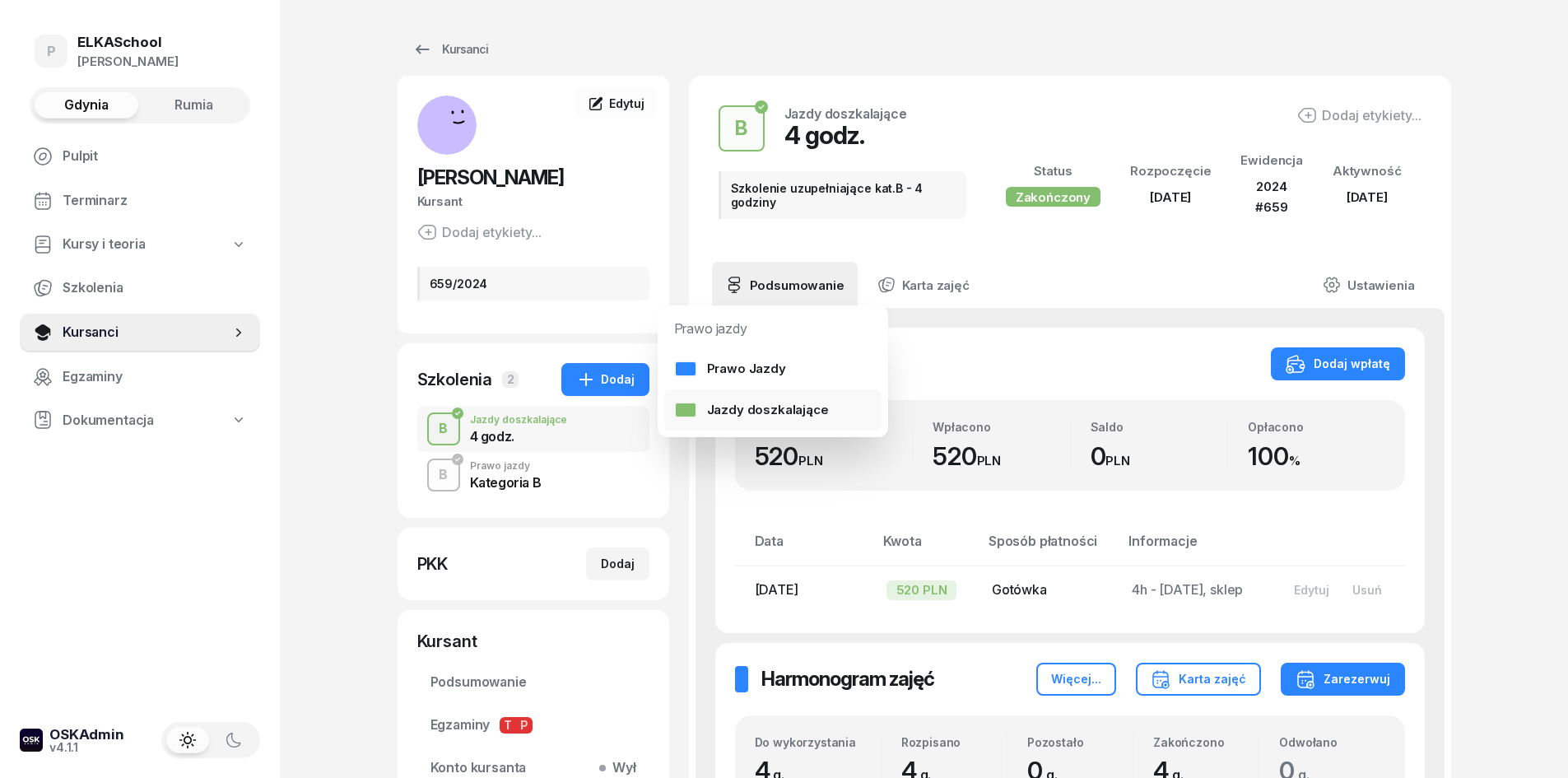
click at [751, 401] on div "Jazdy doszkalające" at bounding box center [752, 410] width 155 height 22
select select "B"
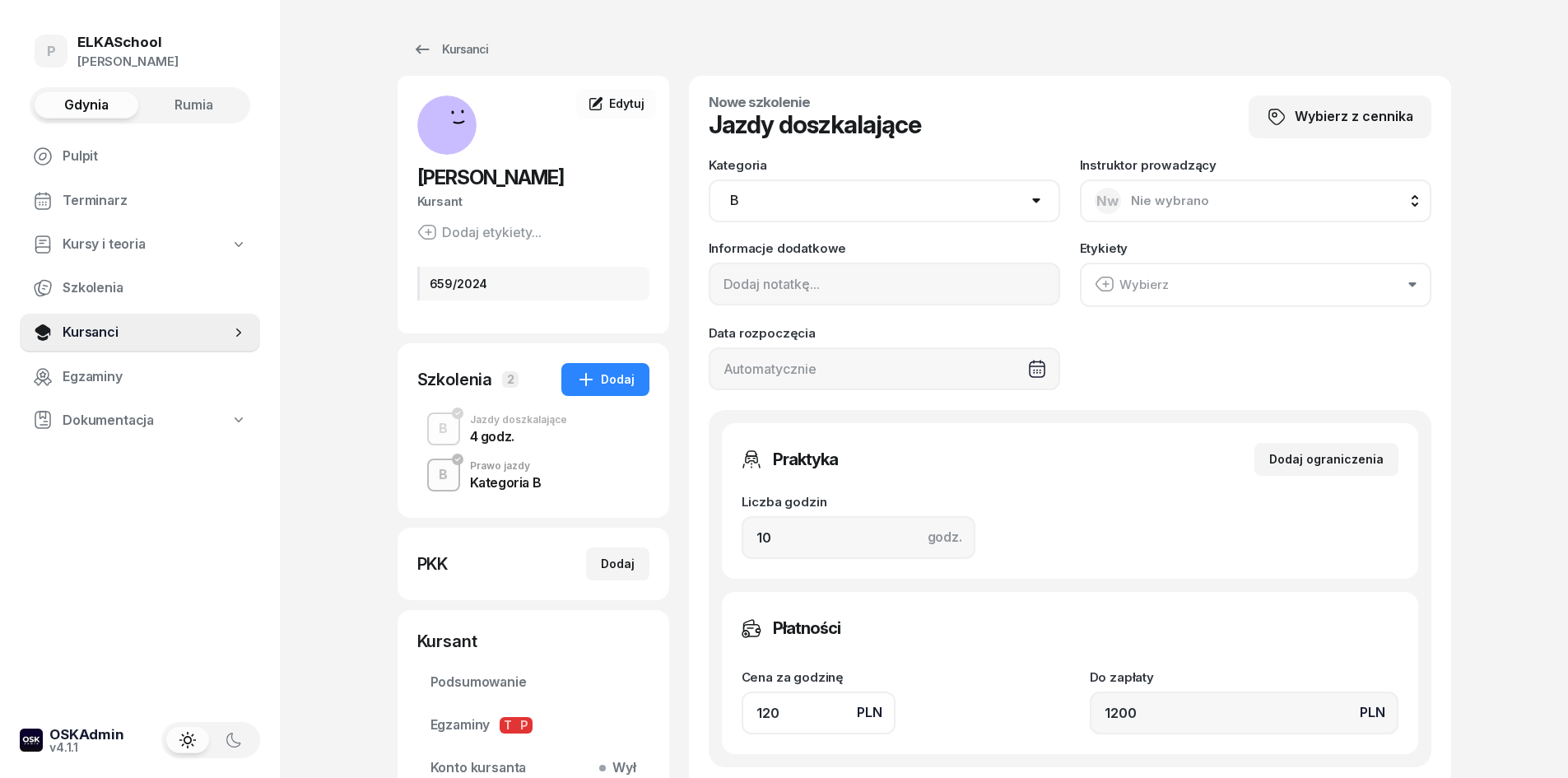
click at [1141, 201] on span "Nie wybrano" at bounding box center [1170, 201] width 79 height 16
type input "kun"
click at [1218, 305] on span "[PERSON_NAME]" at bounding box center [1191, 310] width 101 height 22
drag, startPoint x: 807, startPoint y: 538, endPoint x: 655, endPoint y: 541, distance: 152.0
click at [655, 541] on div "YULIYA MALIKAVA Kursant Dodaj etykiety... 659/2024 MY MALIKAVA YULIYA Kursant E…" at bounding box center [924, 517] width 1054 height 884
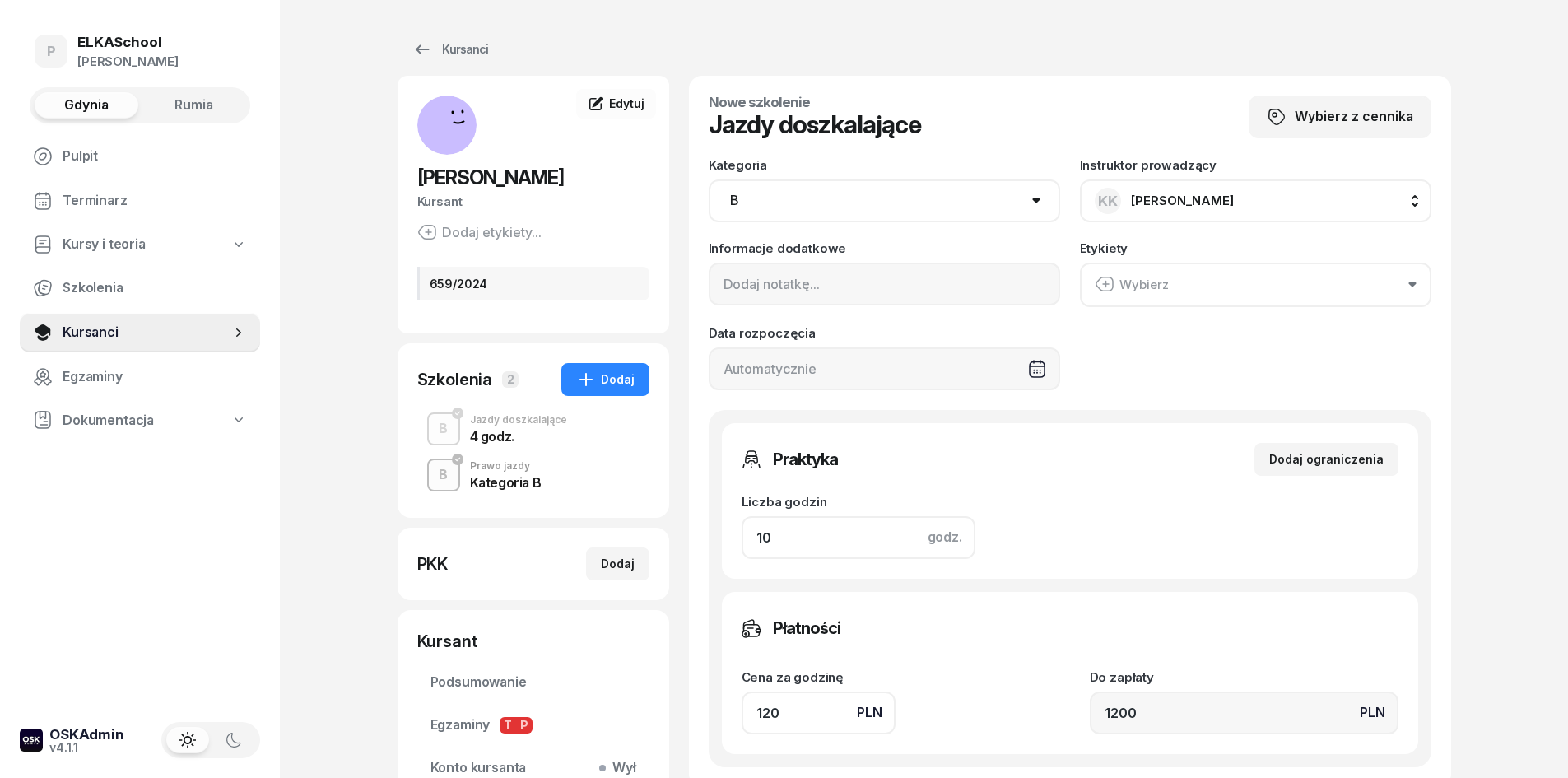
type input "2"
type input "240"
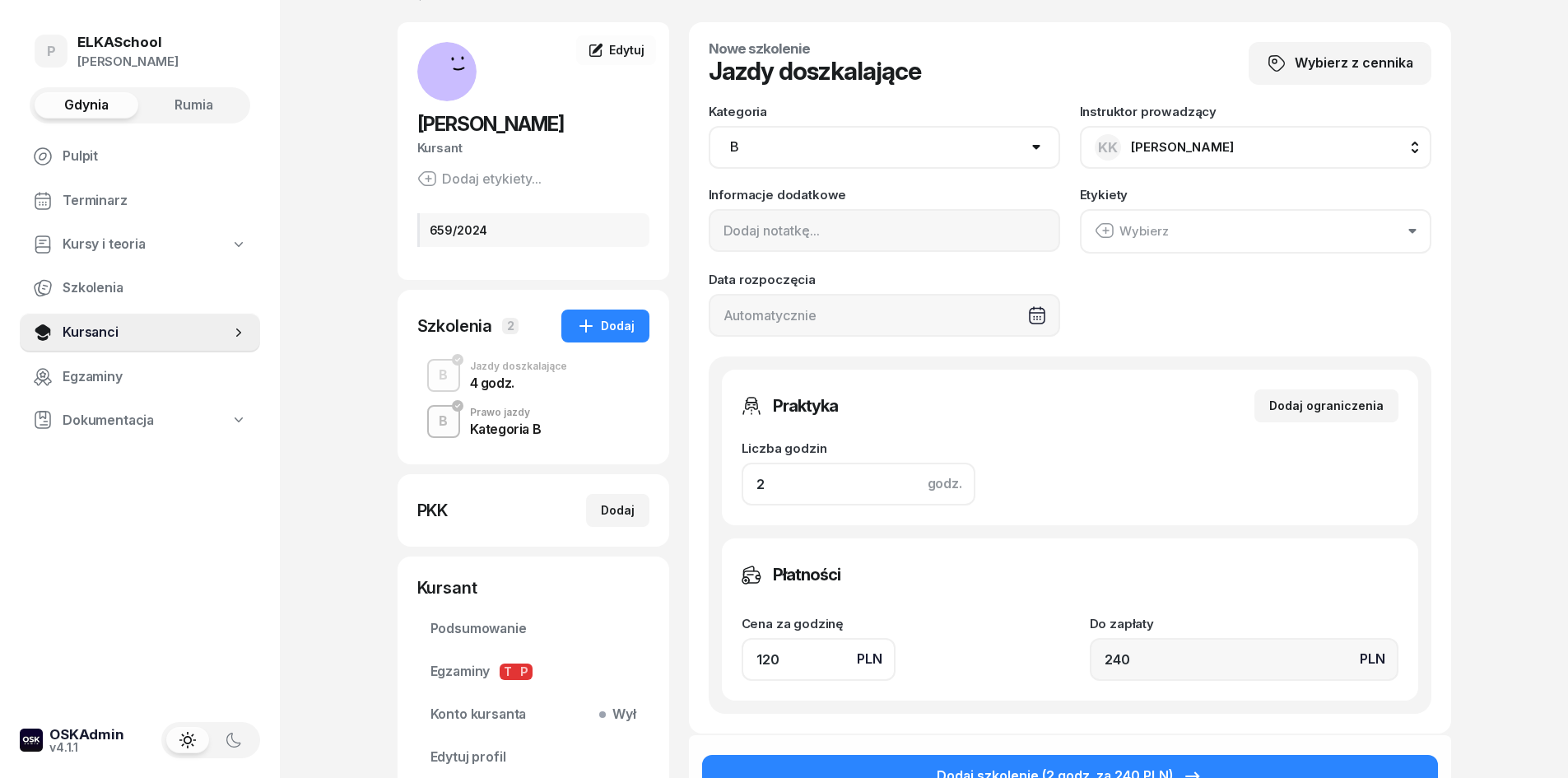
scroll to position [83, 0]
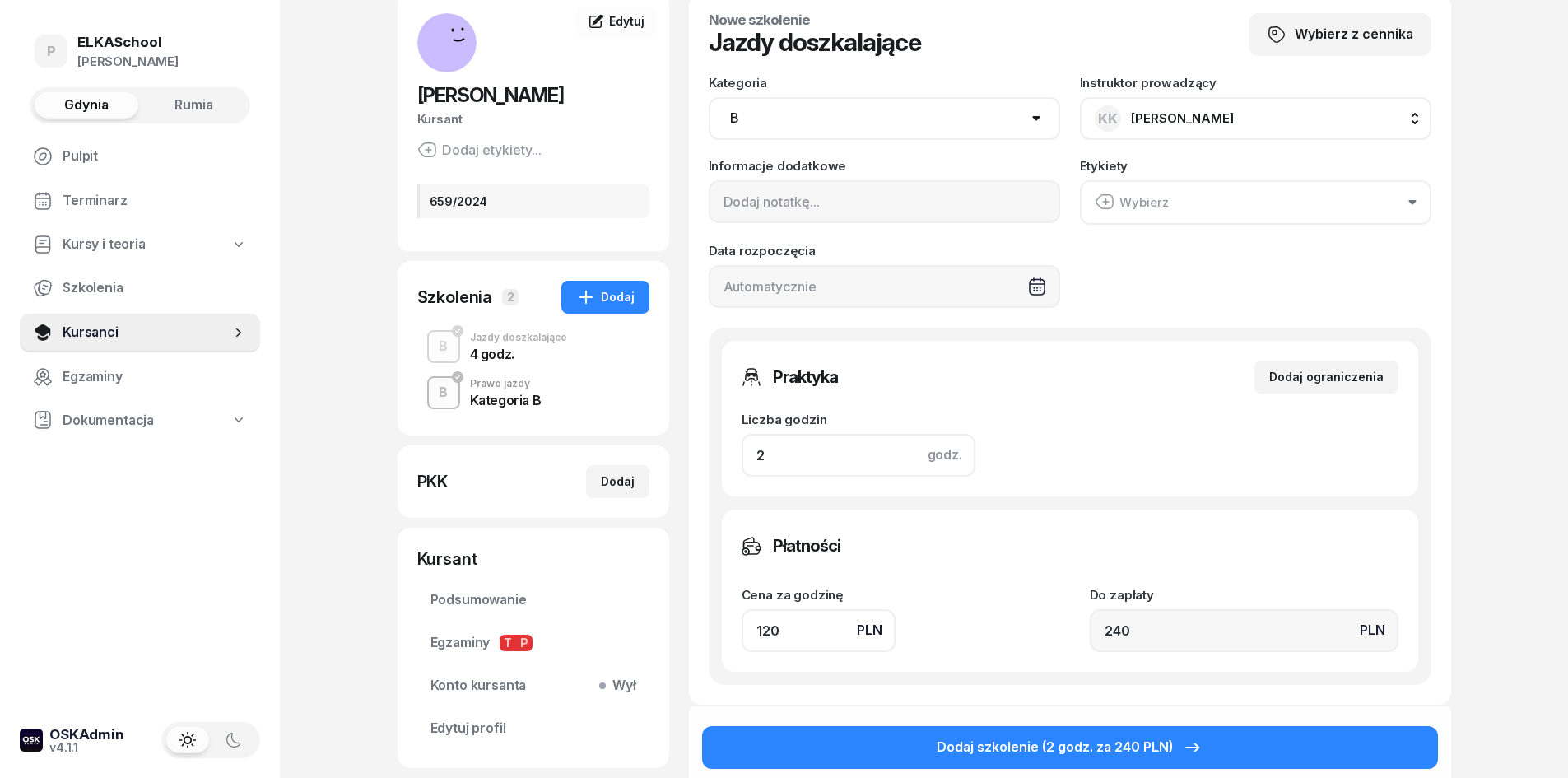
type input "2"
drag, startPoint x: 803, startPoint y: 625, endPoint x: 633, endPoint y: 656, distance: 172.8
click at [634, 656] on div "YULIYA MALIKAVA Kursant Dodaj etykiety... 659/2024 MY MALIKAVA YULIYA Kursant E…" at bounding box center [924, 435] width 1054 height 884
type input "1"
type input "2"
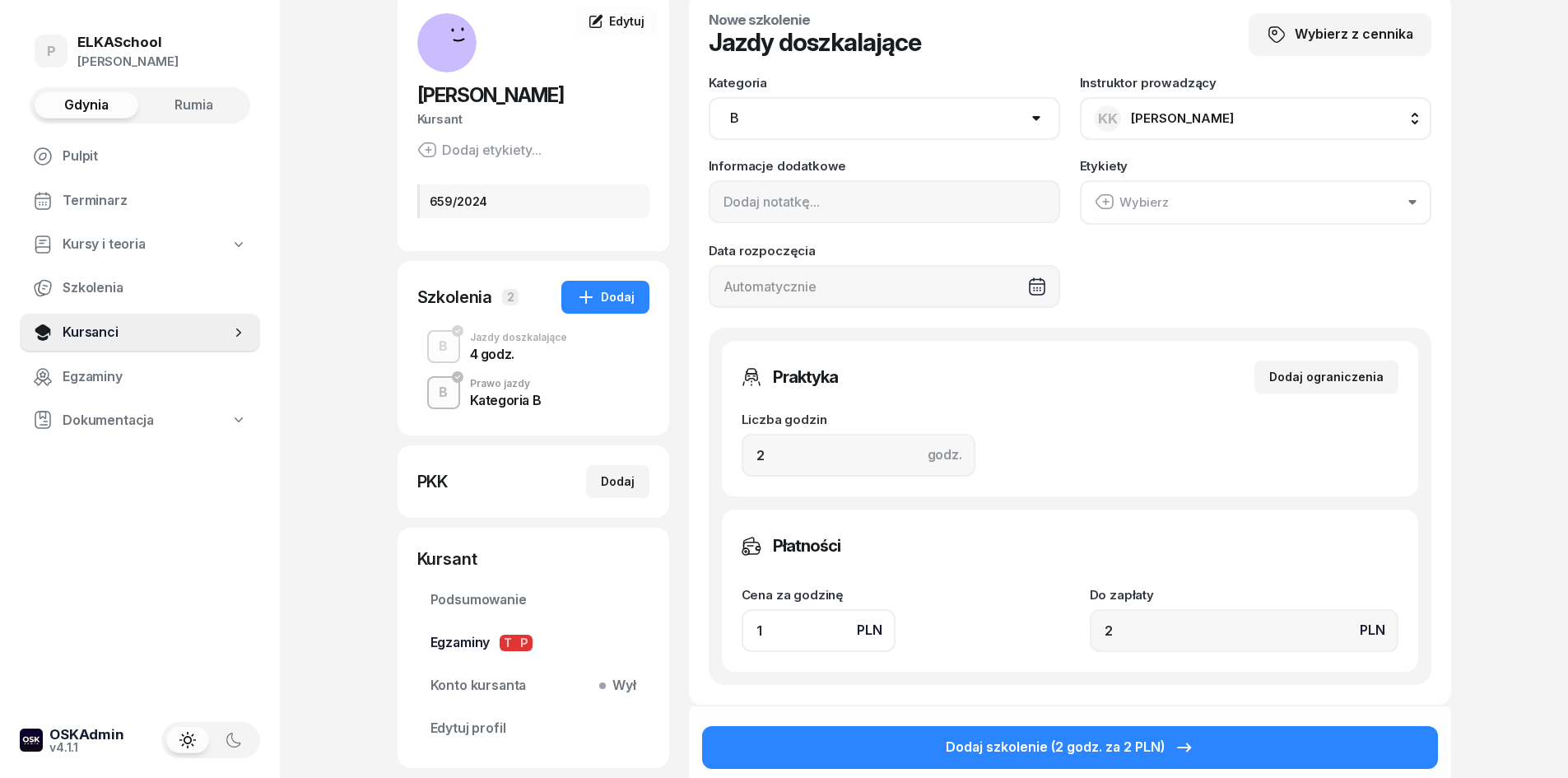
type input "13"
type input "26"
type input "130"
type input "260"
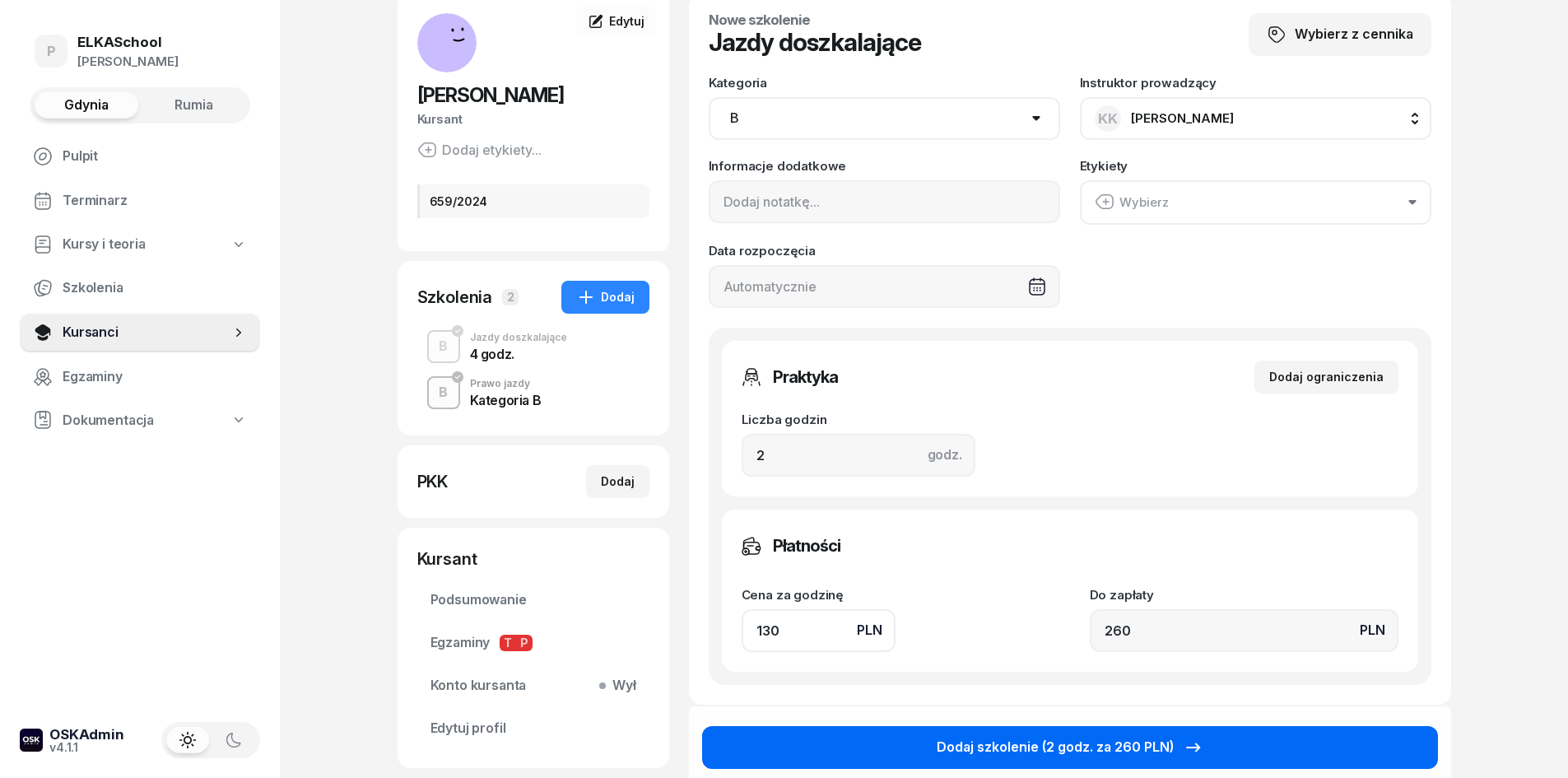
type input "130"
click at [832, 741] on button "Dodaj szkolenie (2 godz. za 260 PLN)" at bounding box center [1071, 747] width 736 height 43
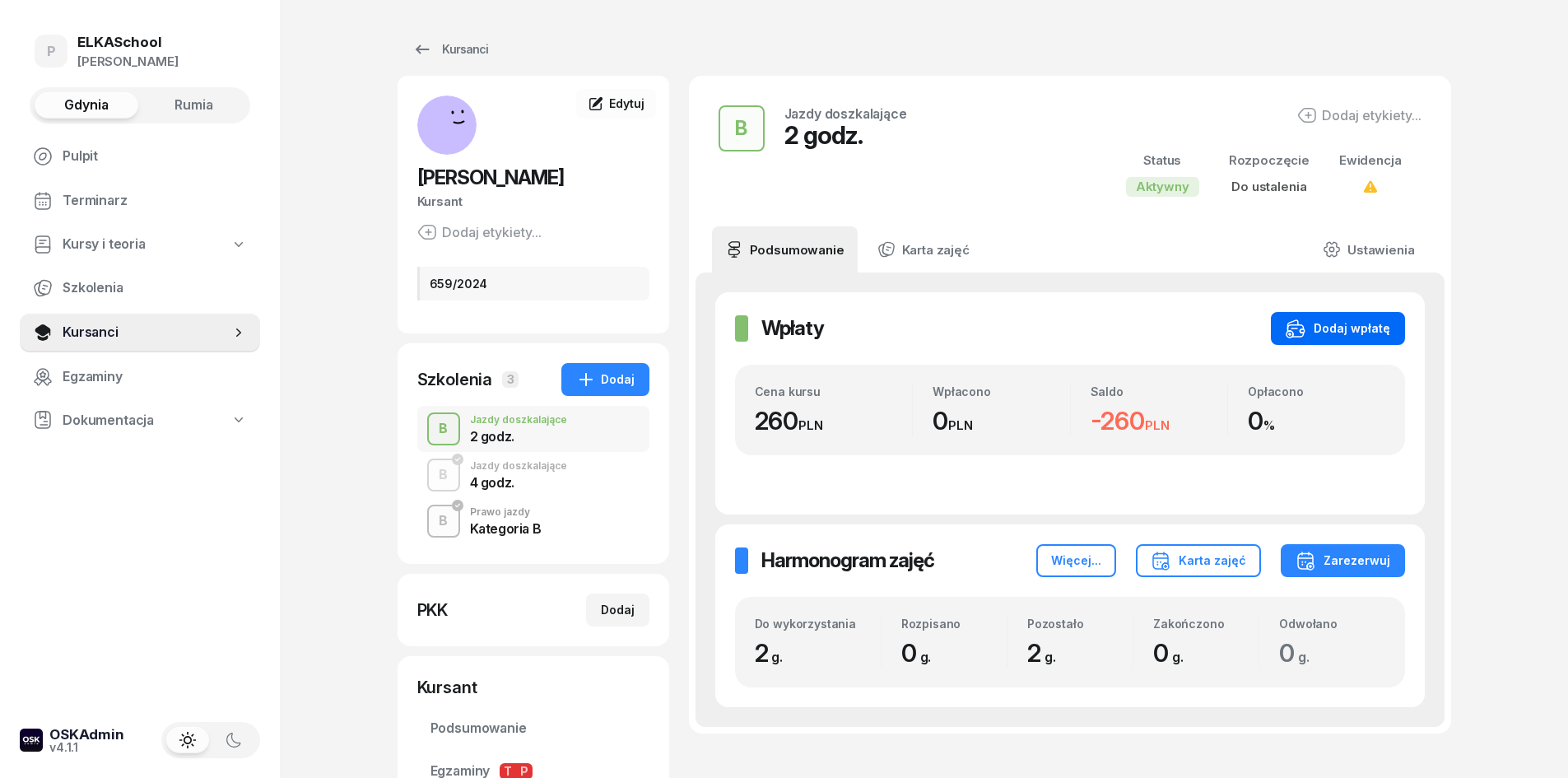
click at [1388, 333] on div "Dodaj wpłatę" at bounding box center [1337, 328] width 104 height 20
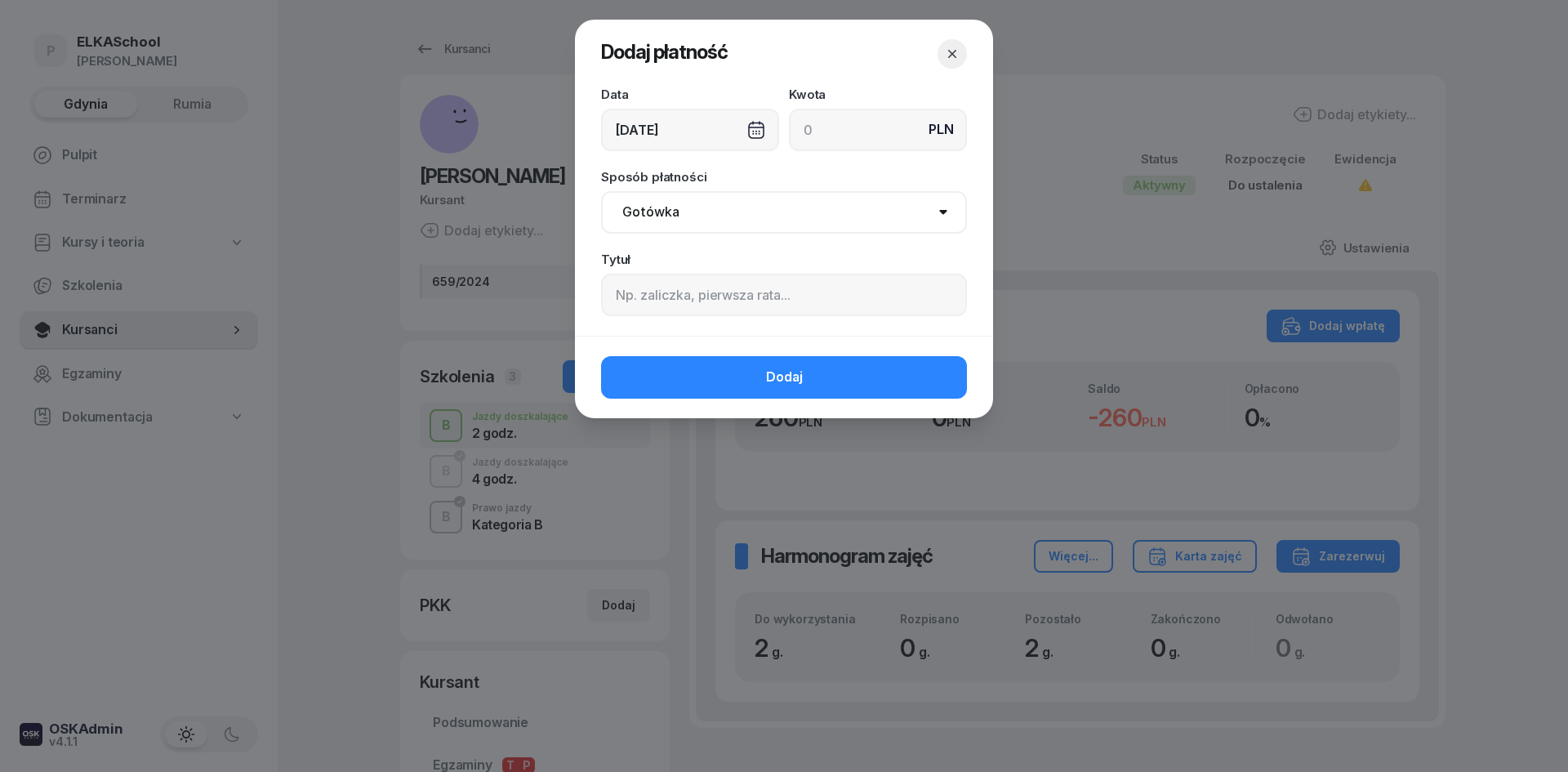
click at [669, 119] on div "[DATE]" at bounding box center [690, 129] width 178 height 42
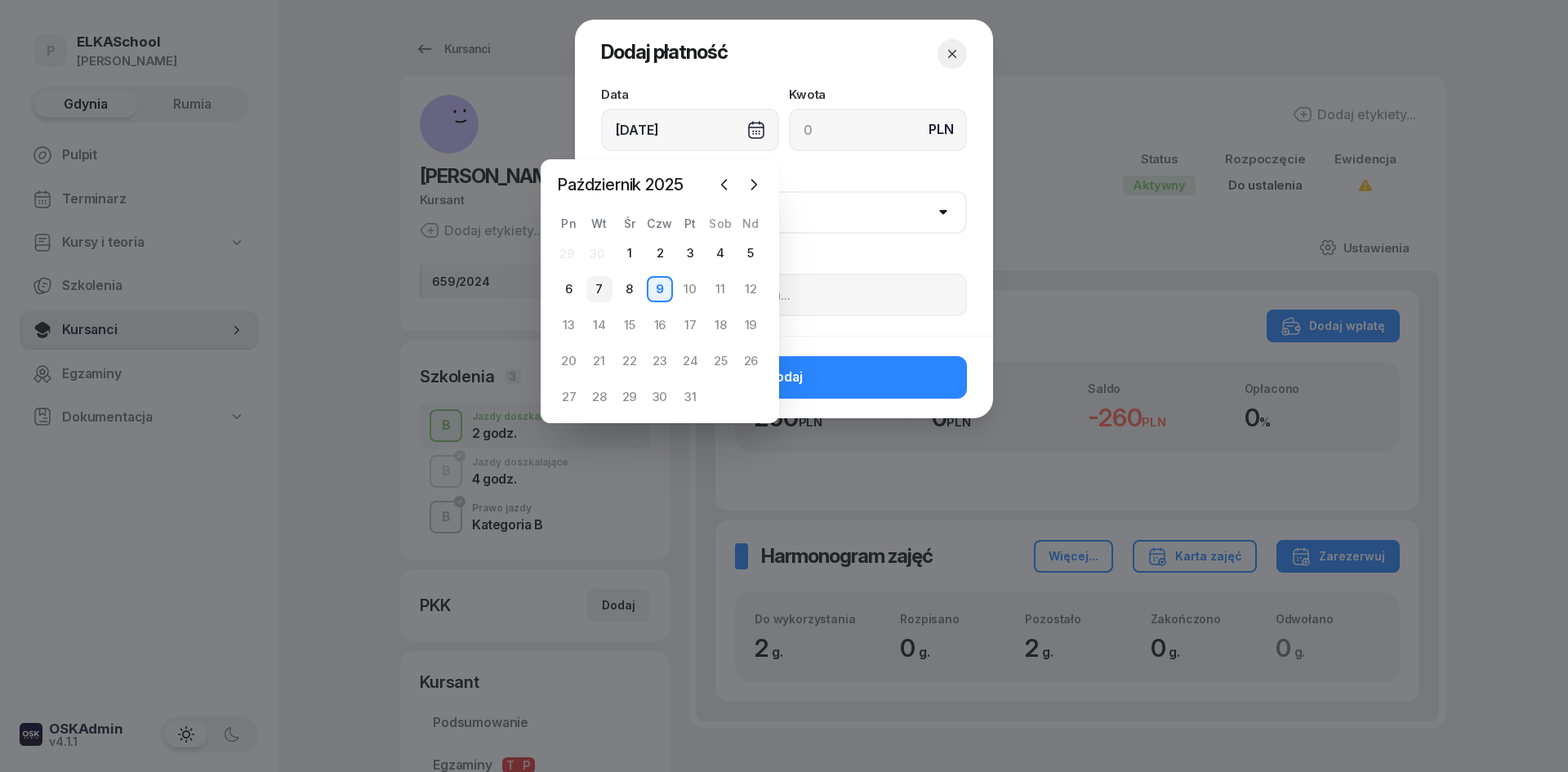
drag, startPoint x: 574, startPoint y: 291, endPoint x: 592, endPoint y: 285, distance: 19.0
click at [577, 291] on div "6" at bounding box center [569, 289] width 26 height 26
type input "[DATE]"
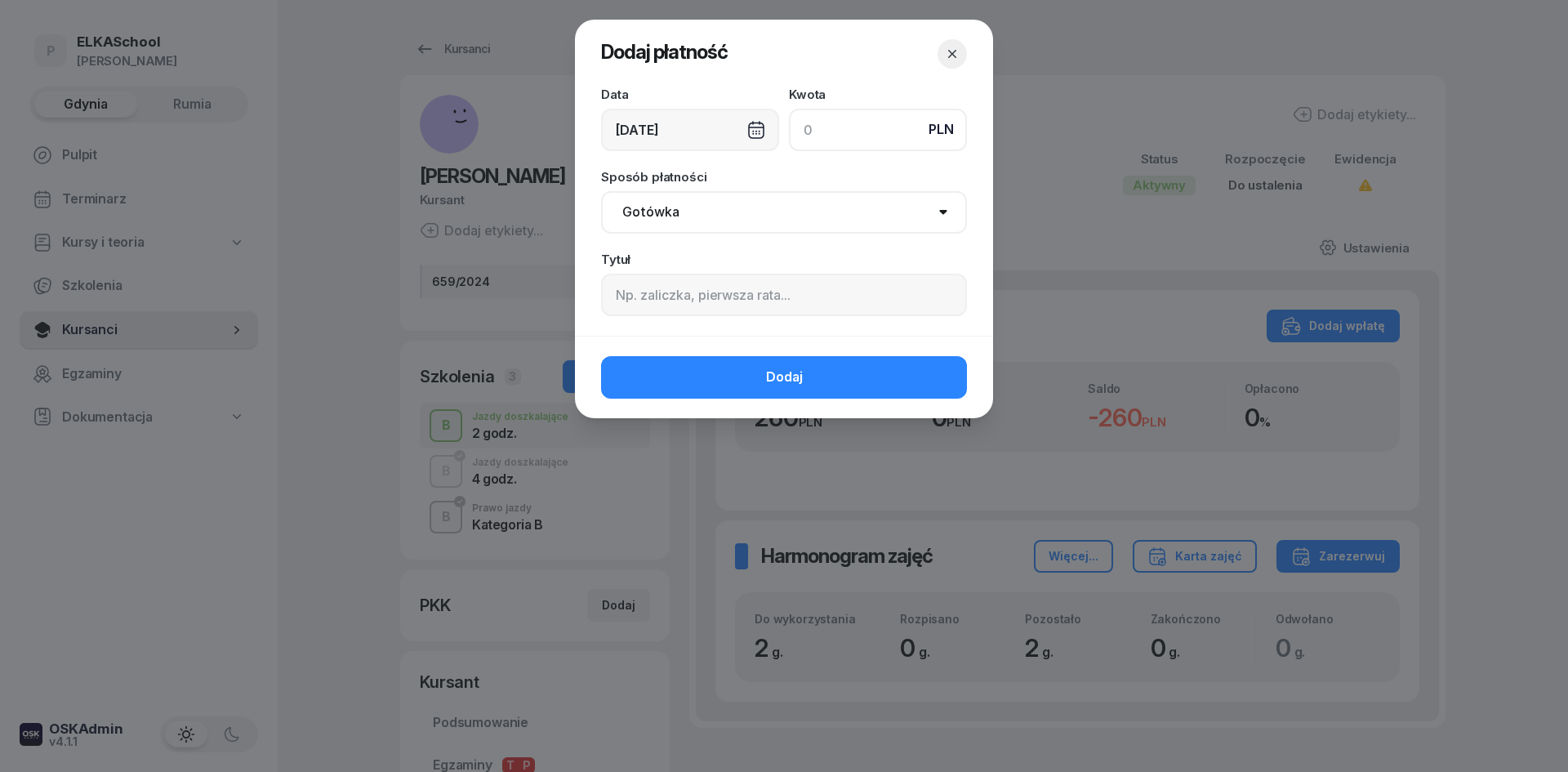
click at [873, 139] on input at bounding box center [878, 129] width 178 height 42
type input "260"
click at [658, 217] on select "Gotówka Karta Przelew Płatności online BLIK" at bounding box center [784, 212] width 366 height 42
select select "online"
click at [601, 192] on select "Gotówka Karta Przelew Płatności online BLIK" at bounding box center [784, 212] width 366 height 42
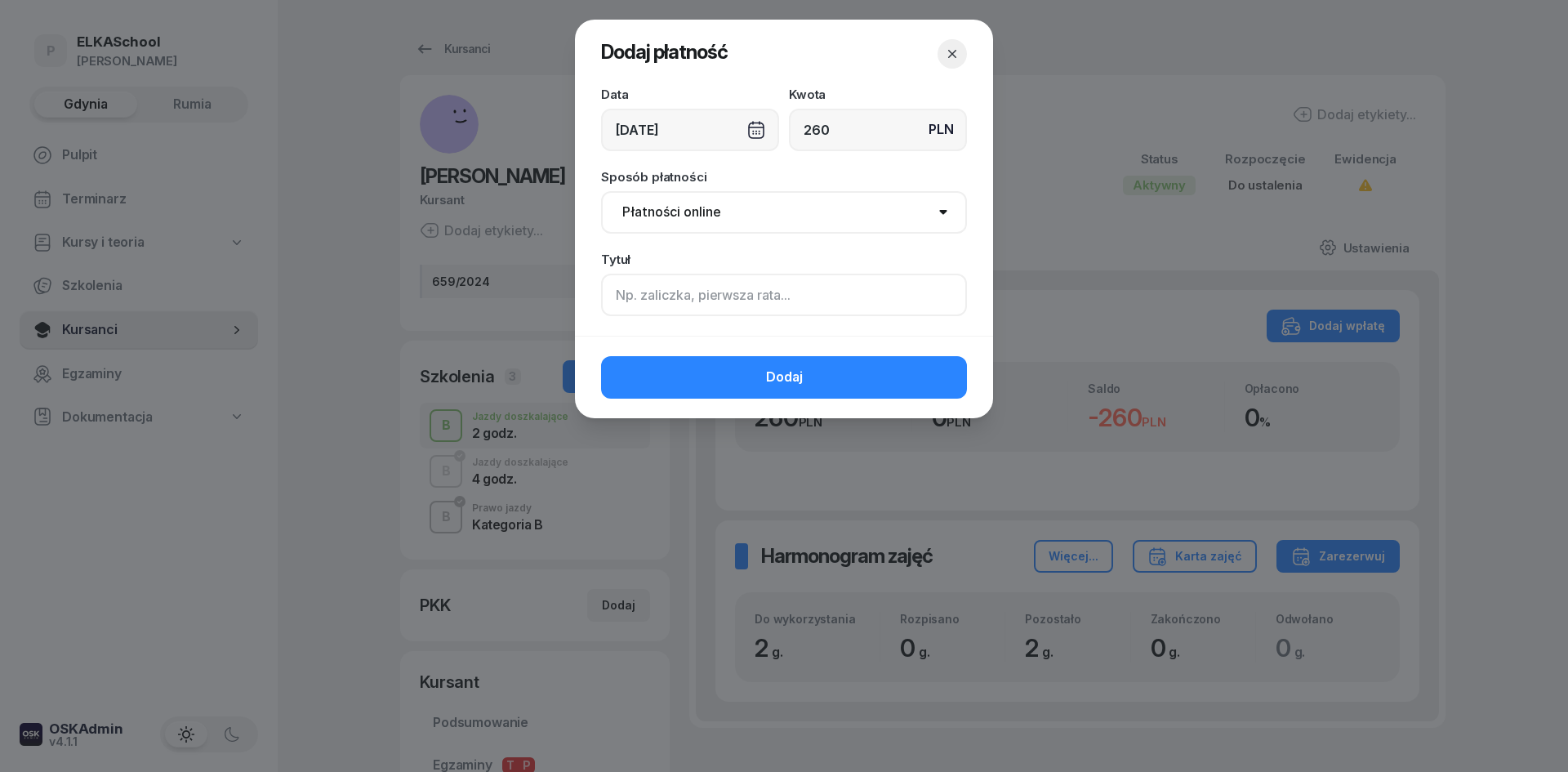
click at [673, 307] on input at bounding box center [784, 294] width 366 height 42
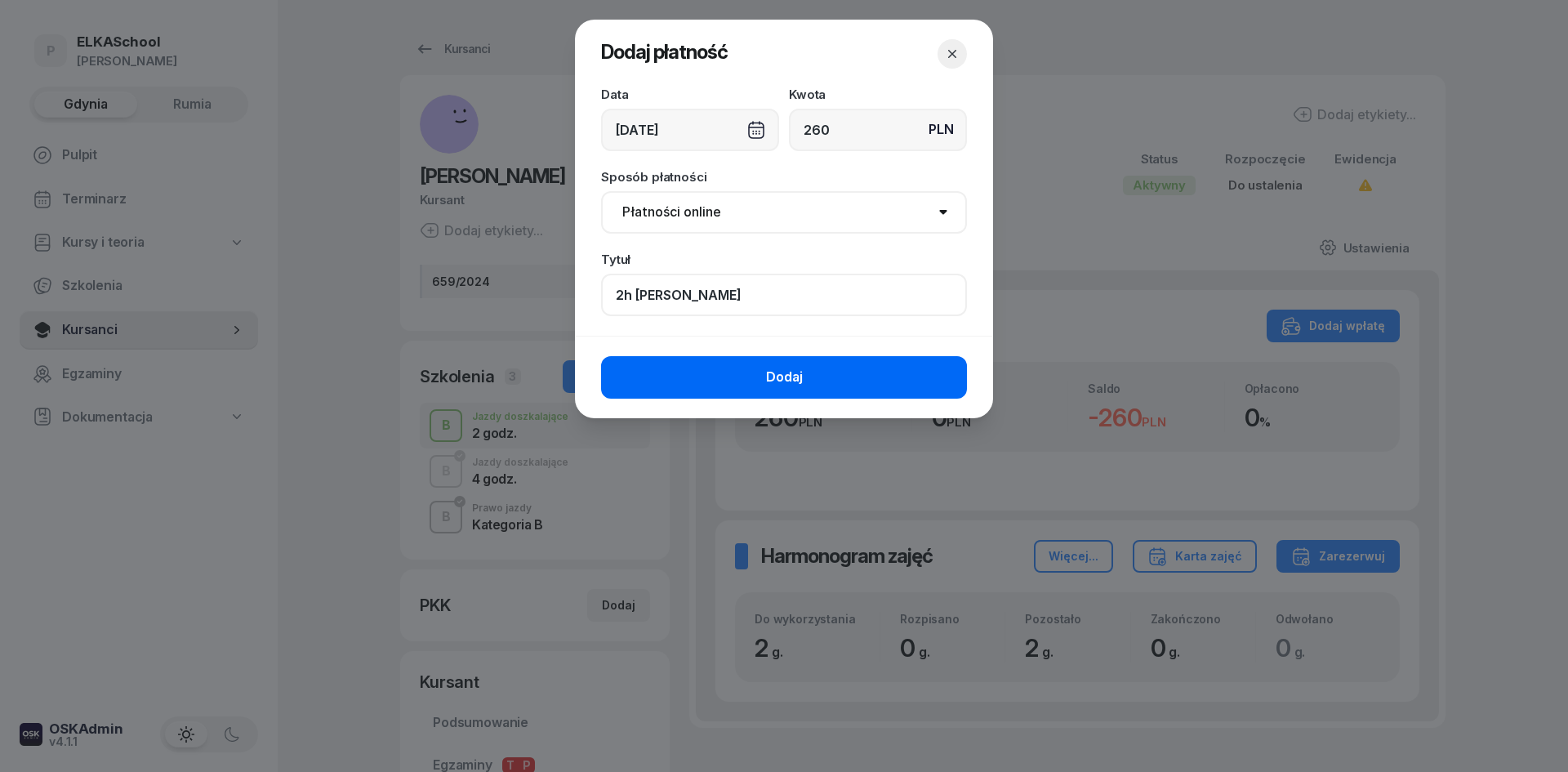
type input "2h Kunkel"
click at [697, 367] on button "Dodaj" at bounding box center [784, 377] width 366 height 42
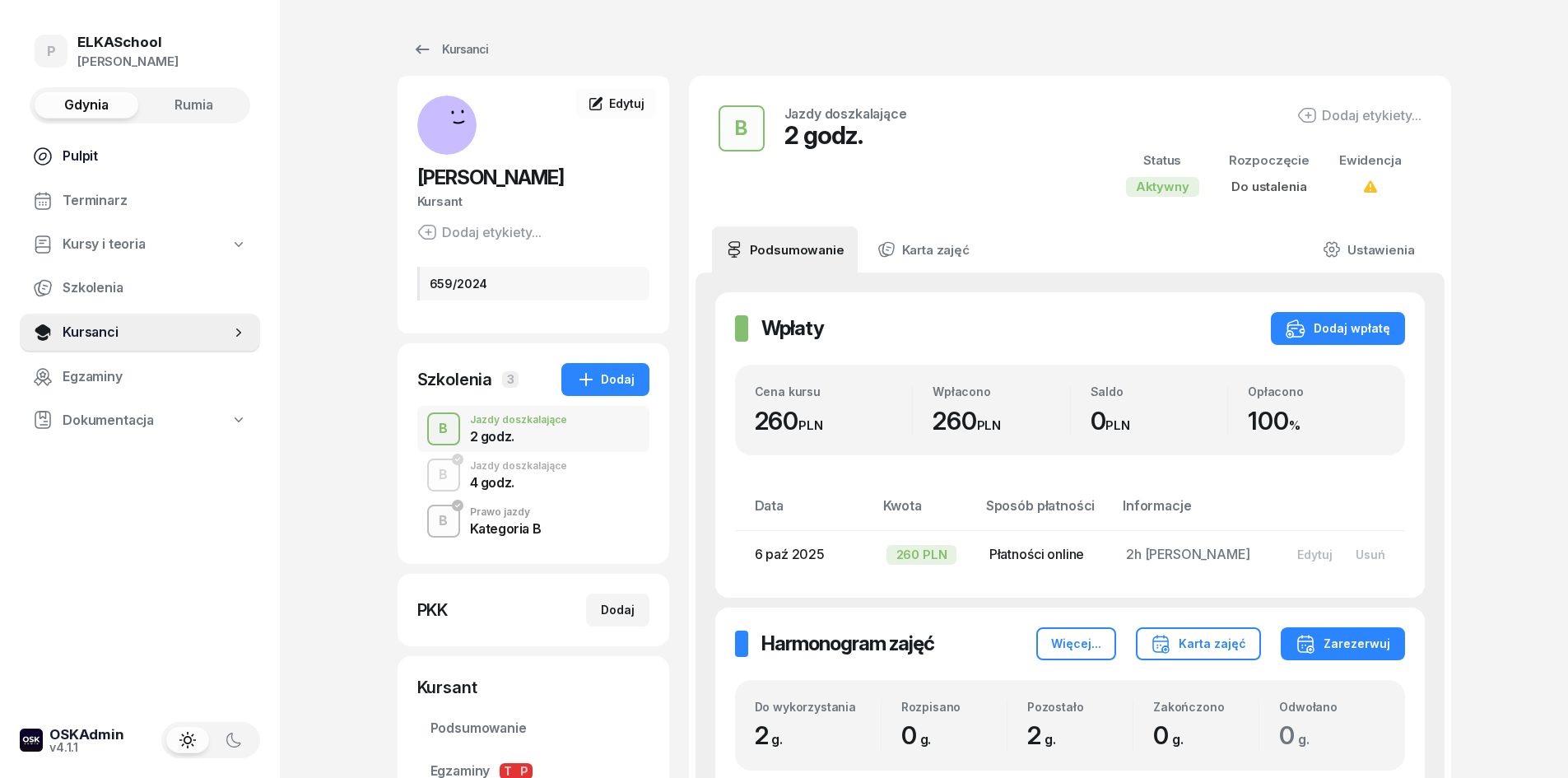
click at [81, 147] on span "Pulpit" at bounding box center [154, 156] width 184 height 22
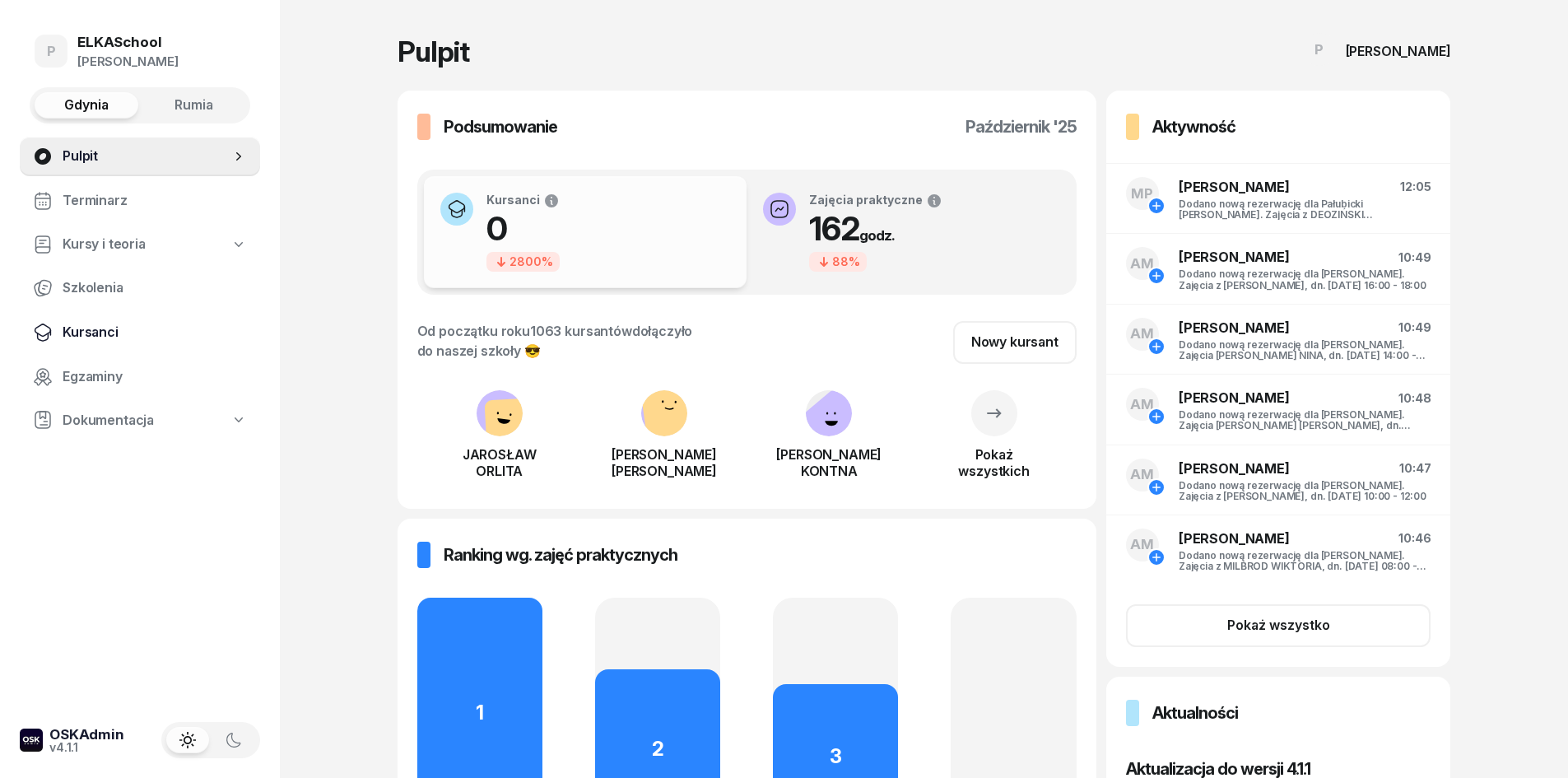
click at [118, 331] on span "Kursanci" at bounding box center [154, 332] width 184 height 22
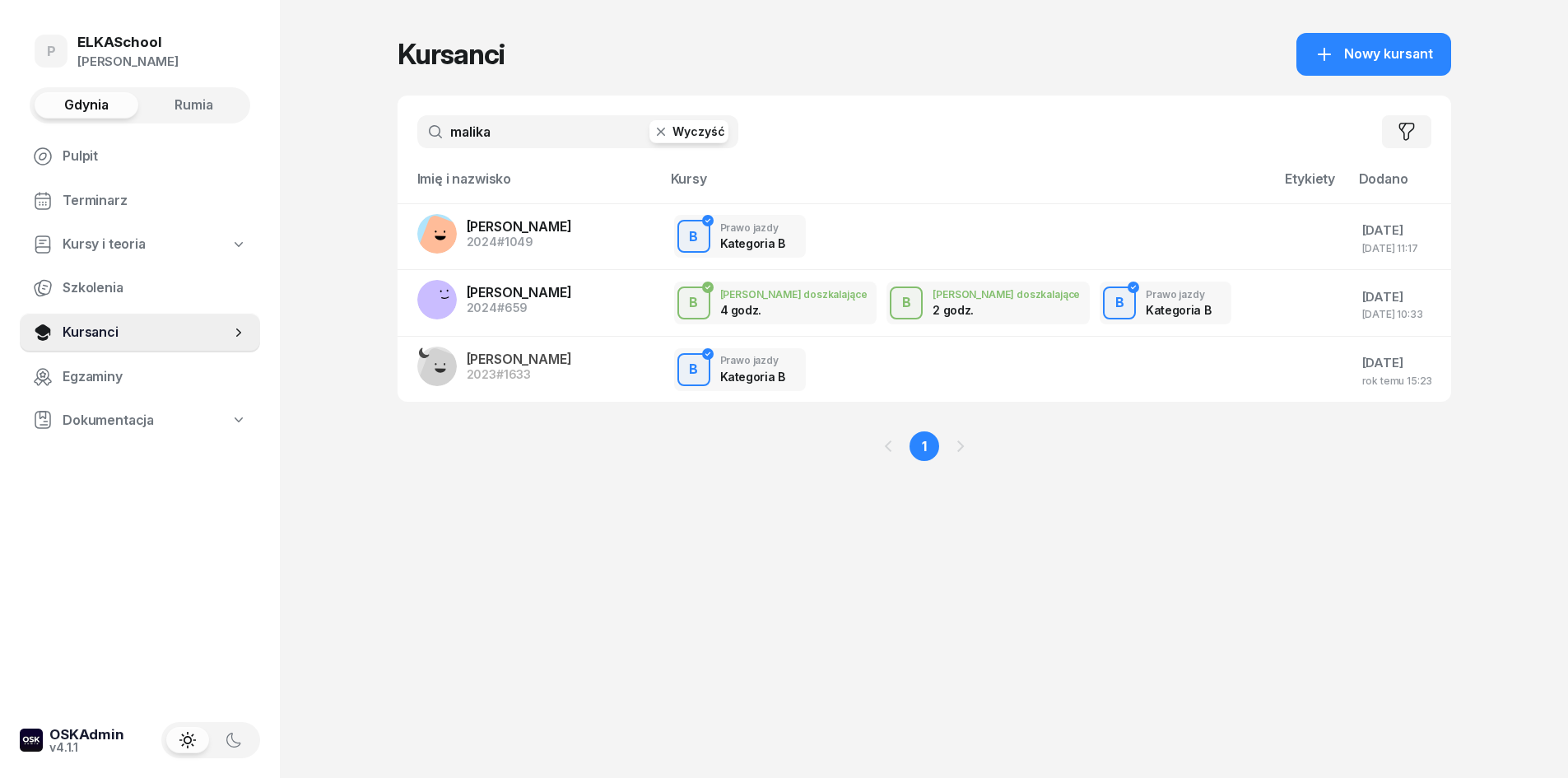
drag, startPoint x: 514, startPoint y: 142, endPoint x: 340, endPoint y: 164, distance: 175.4
click at [336, 167] on div "P ELKASchool Pietryka Gdynia Rumia Pulpit Terminarz Kursy i teoria Szkolenia Ku…" at bounding box center [784, 389] width 1568 height 778
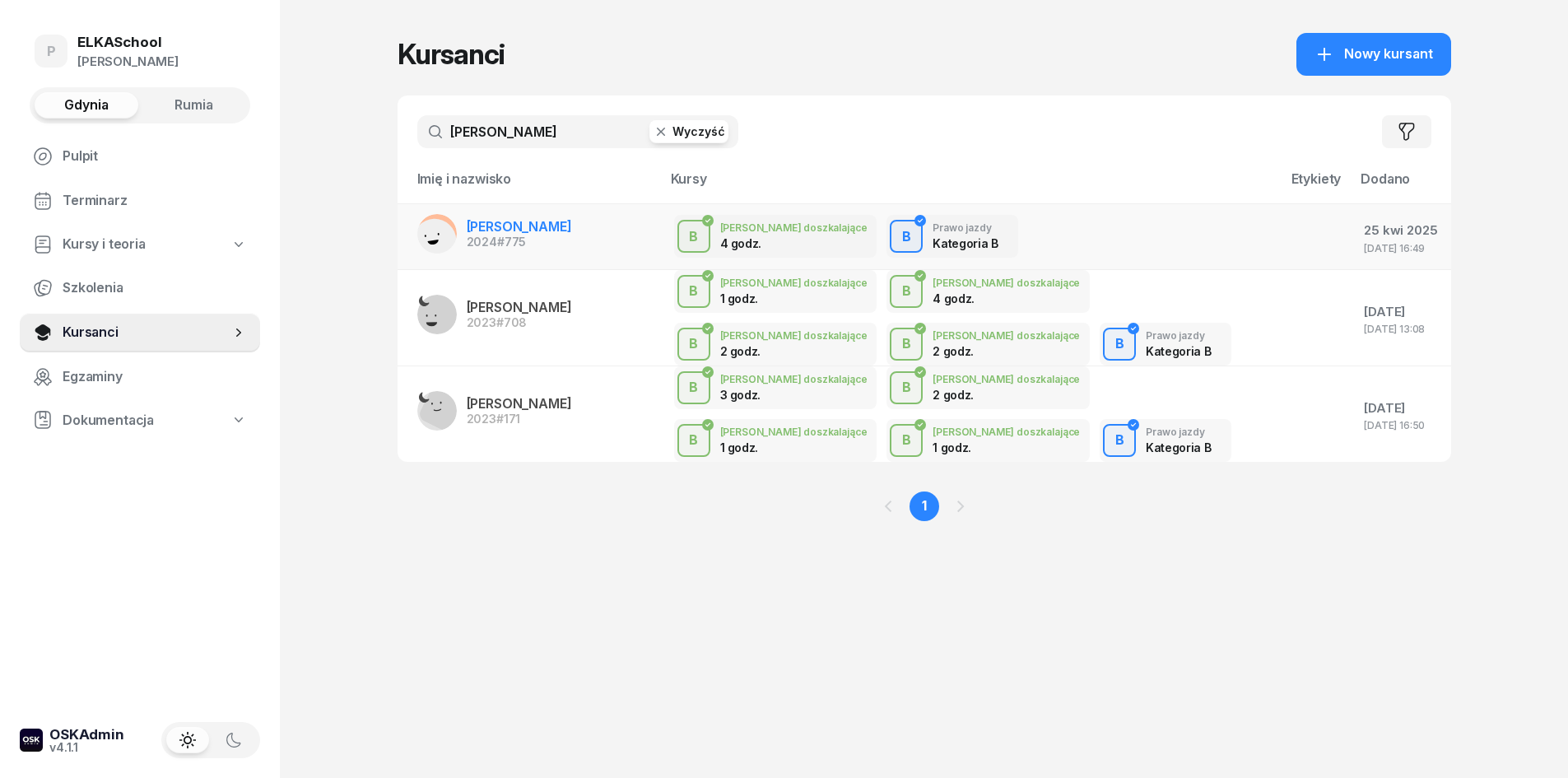
type input "wojtasz"
click at [497, 219] on span "ALICJA WOJTASZAK" at bounding box center [519, 226] width 105 height 17
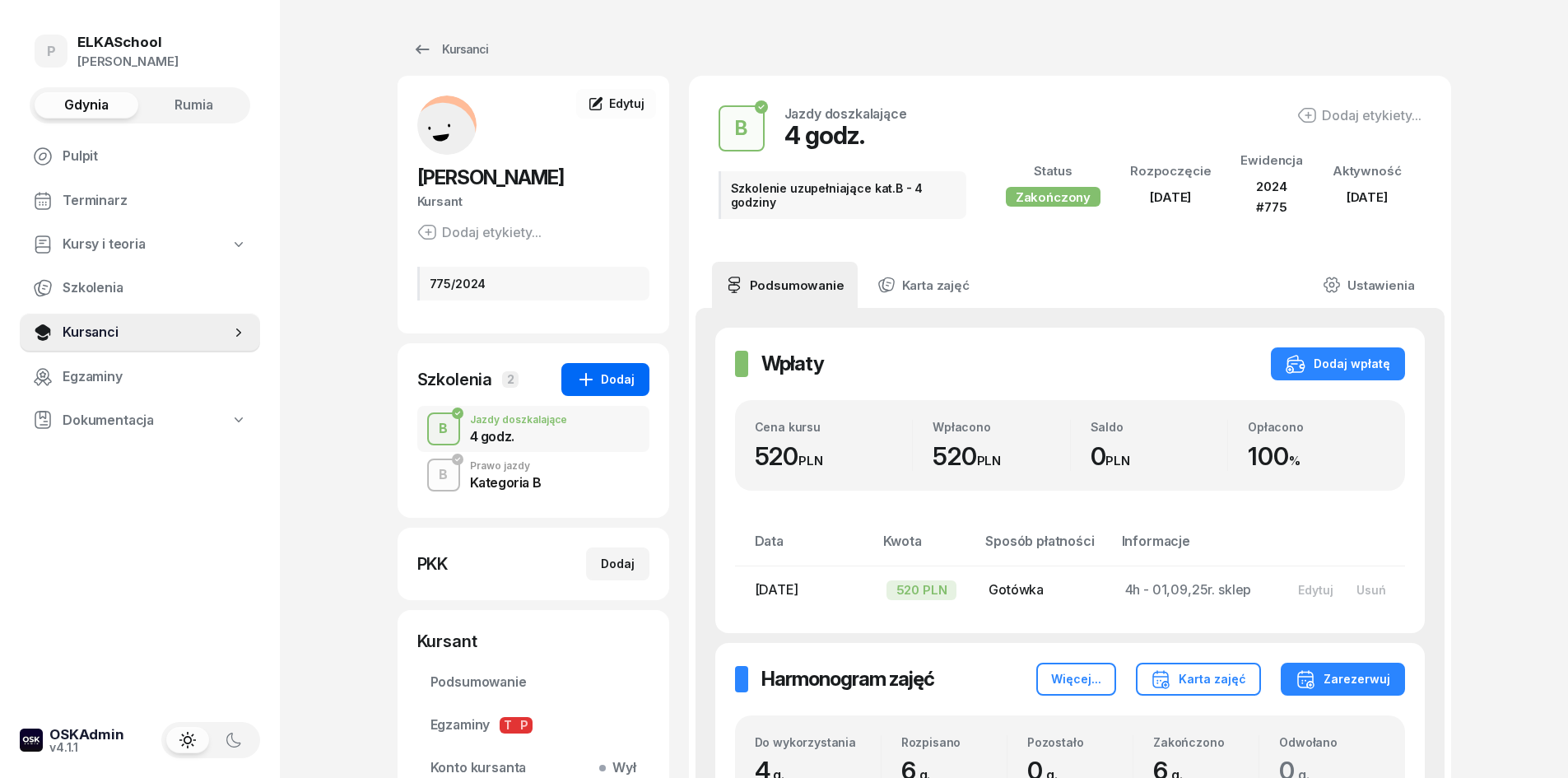
click at [609, 384] on div "Dodaj" at bounding box center [605, 379] width 59 height 20
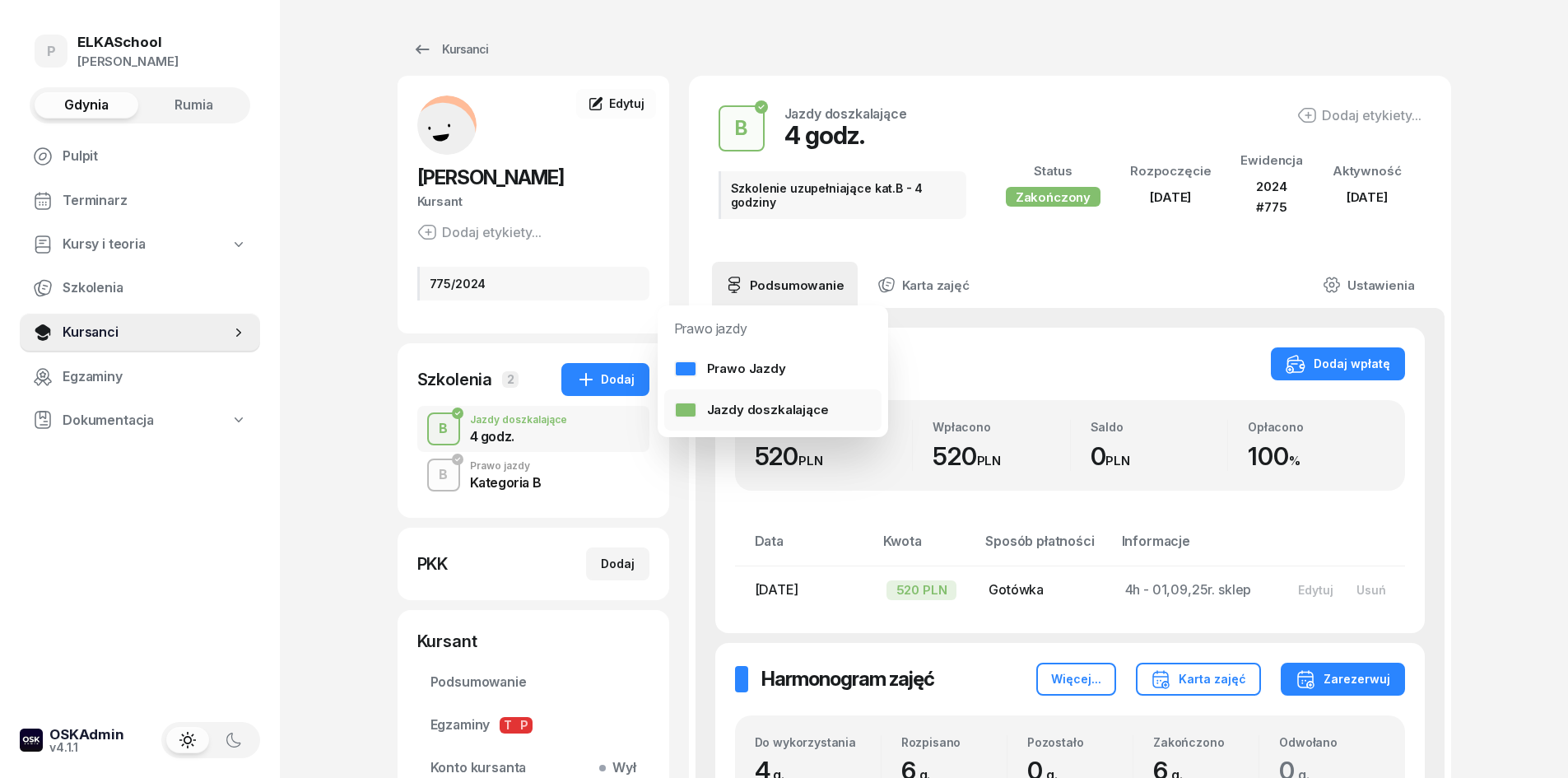
click at [755, 405] on div "Jazdy doszkalające" at bounding box center [752, 410] width 155 height 22
select select "B"
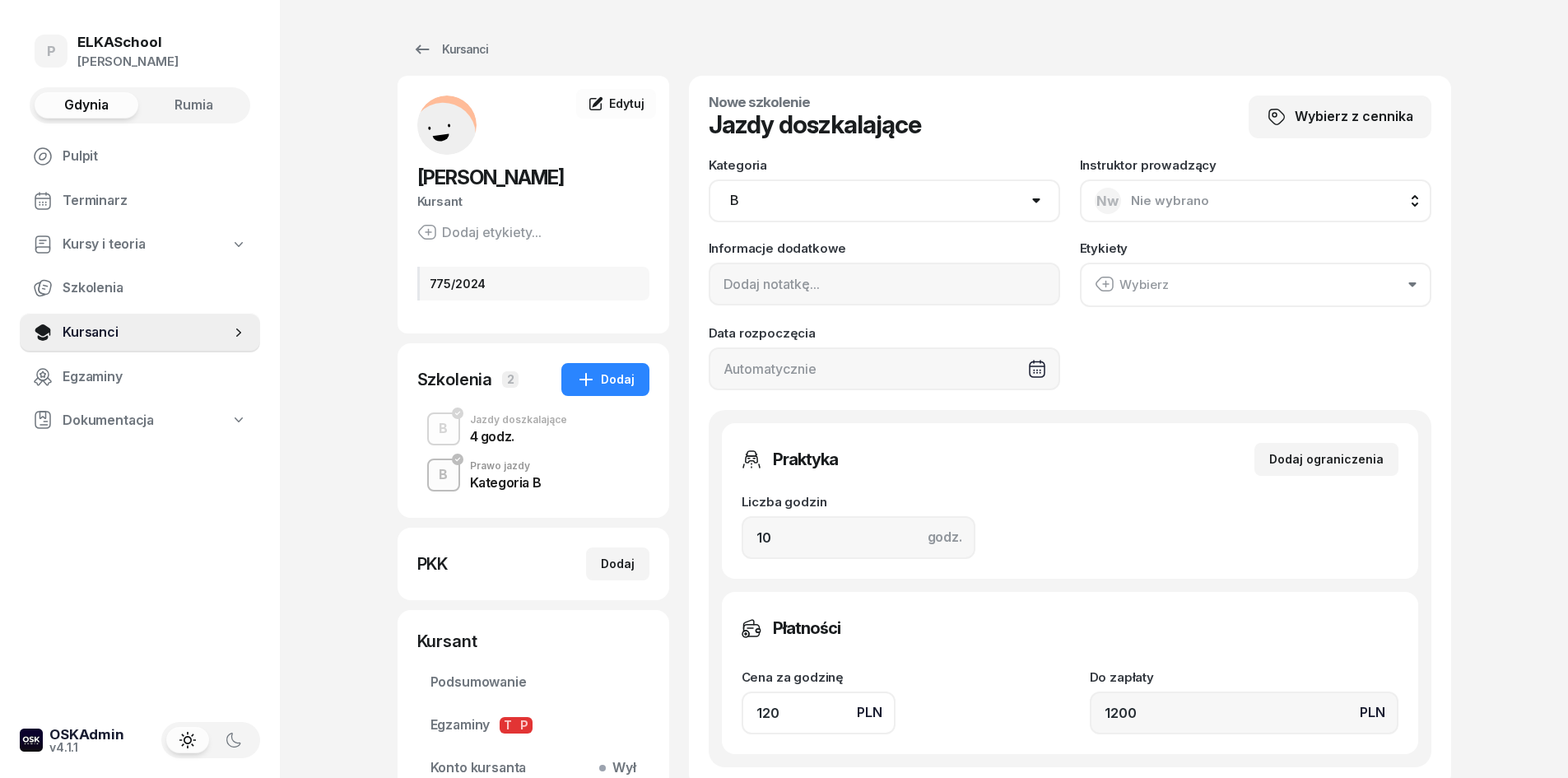
click at [1127, 217] on button "Nw Nie wybrano" at bounding box center [1255, 200] width 351 height 43
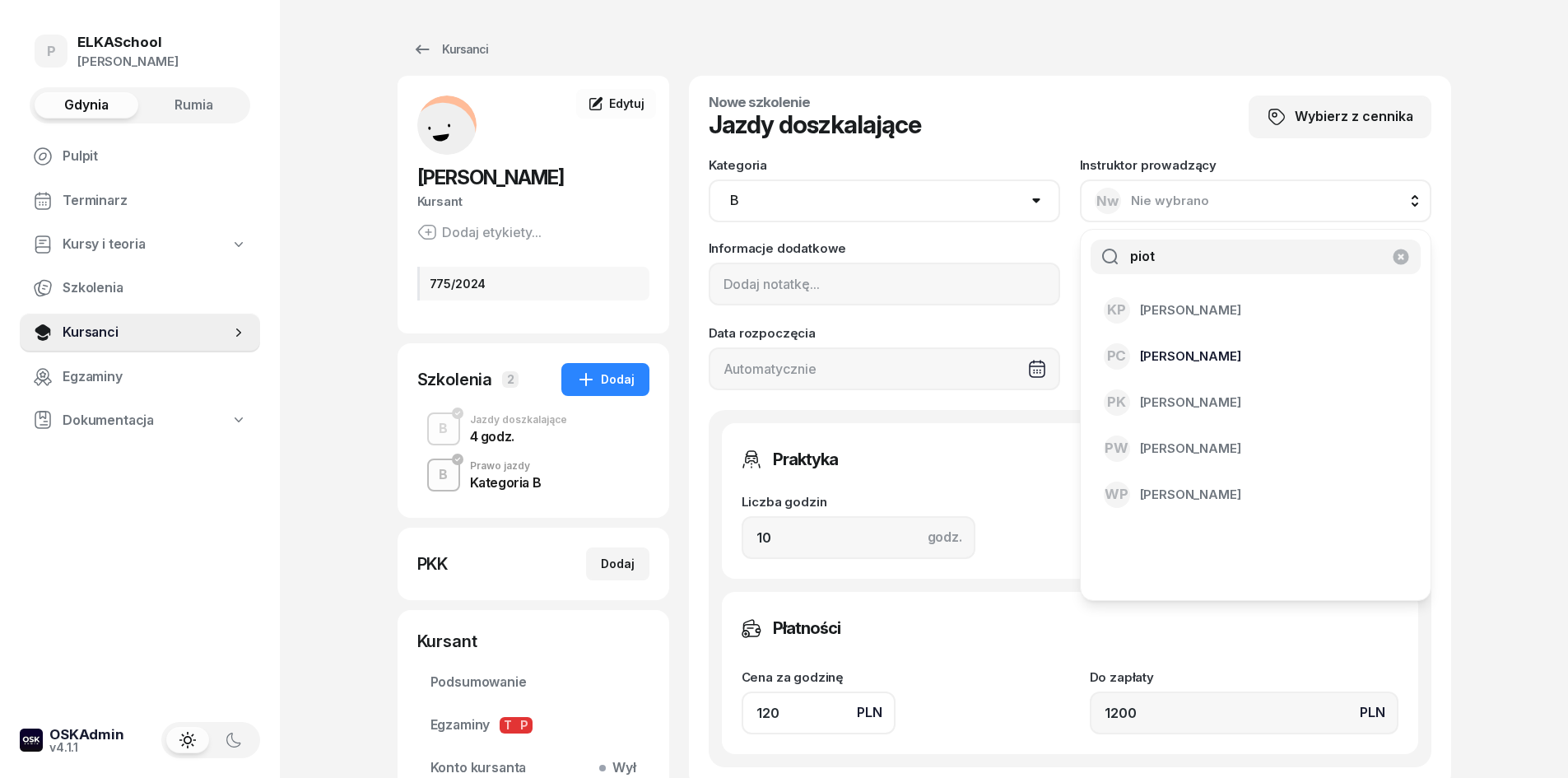
type input "piot"
click at [1175, 361] on span "Piotr Chyła" at bounding box center [1191, 356] width 101 height 22
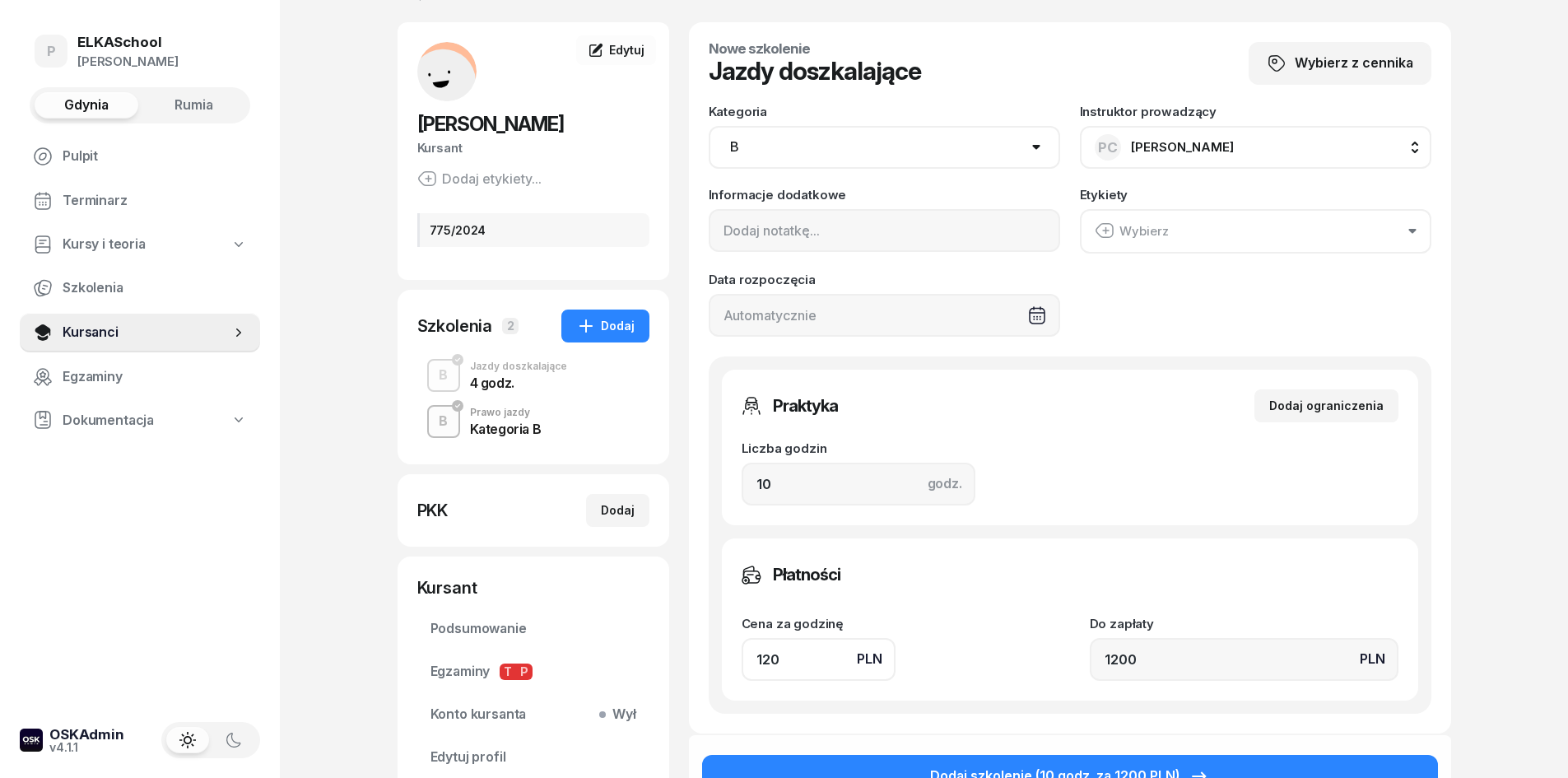
scroll to position [83, 0]
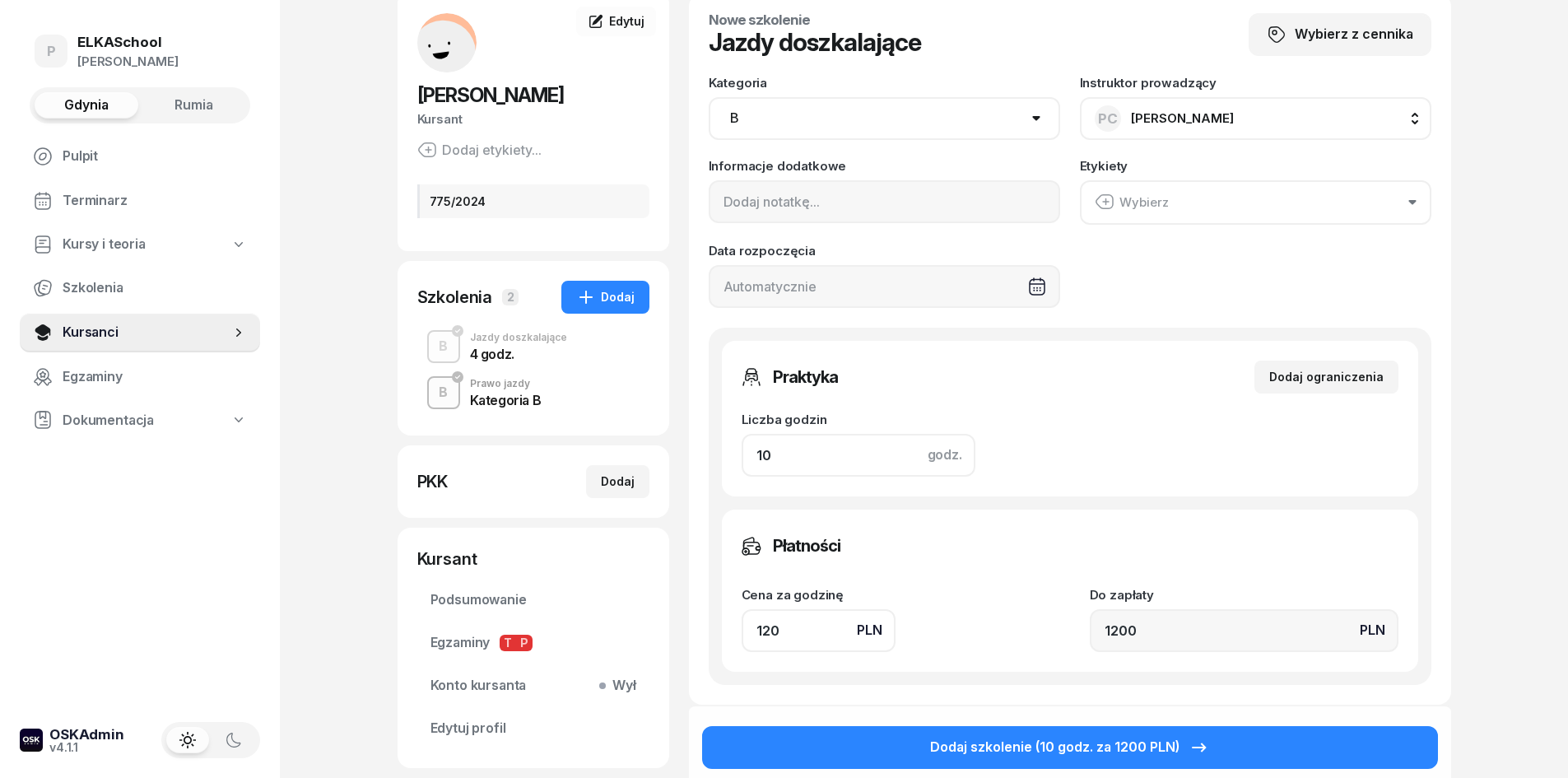
drag, startPoint x: 792, startPoint y: 440, endPoint x: 713, endPoint y: 455, distance: 80.4
click at [713, 455] on div "Praktyka Dodaj ograniczenia Liczba godzin godz. 10 Ograniczenia zajęć praktyczn…" at bounding box center [1070, 505] width 722 height 357
type input "2"
type input "240"
type input "2"
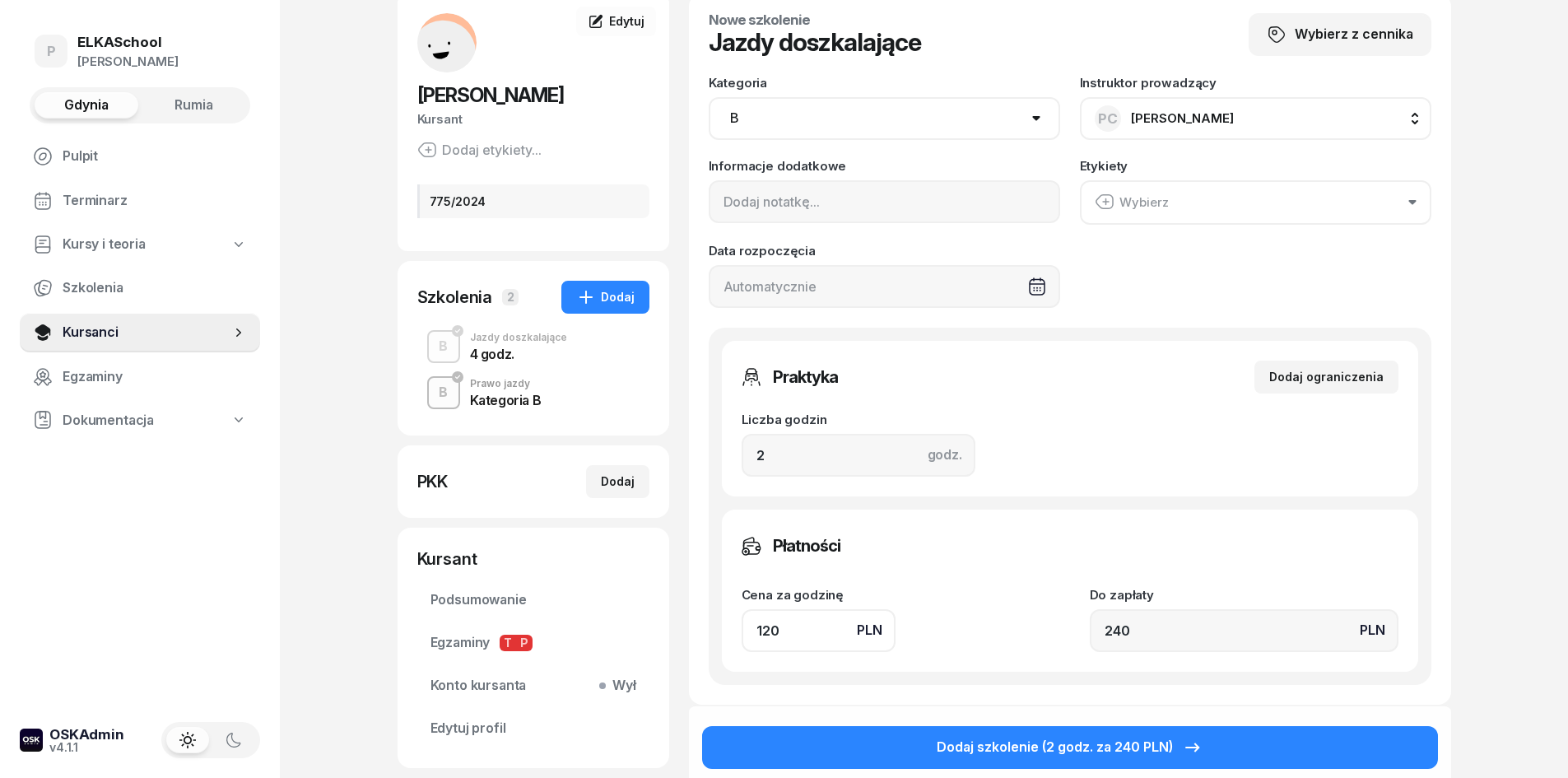
drag, startPoint x: 805, startPoint y: 619, endPoint x: 690, endPoint y: 668, distance: 125.0
click at [690, 667] on div "Nowe szkolenie Jazdy doszkalające Wybierz z cennika Kategoria AM A1 A2 A B1 B B…" at bounding box center [1070, 348] width 762 height 711
type input "1"
type input "2"
type input "13"
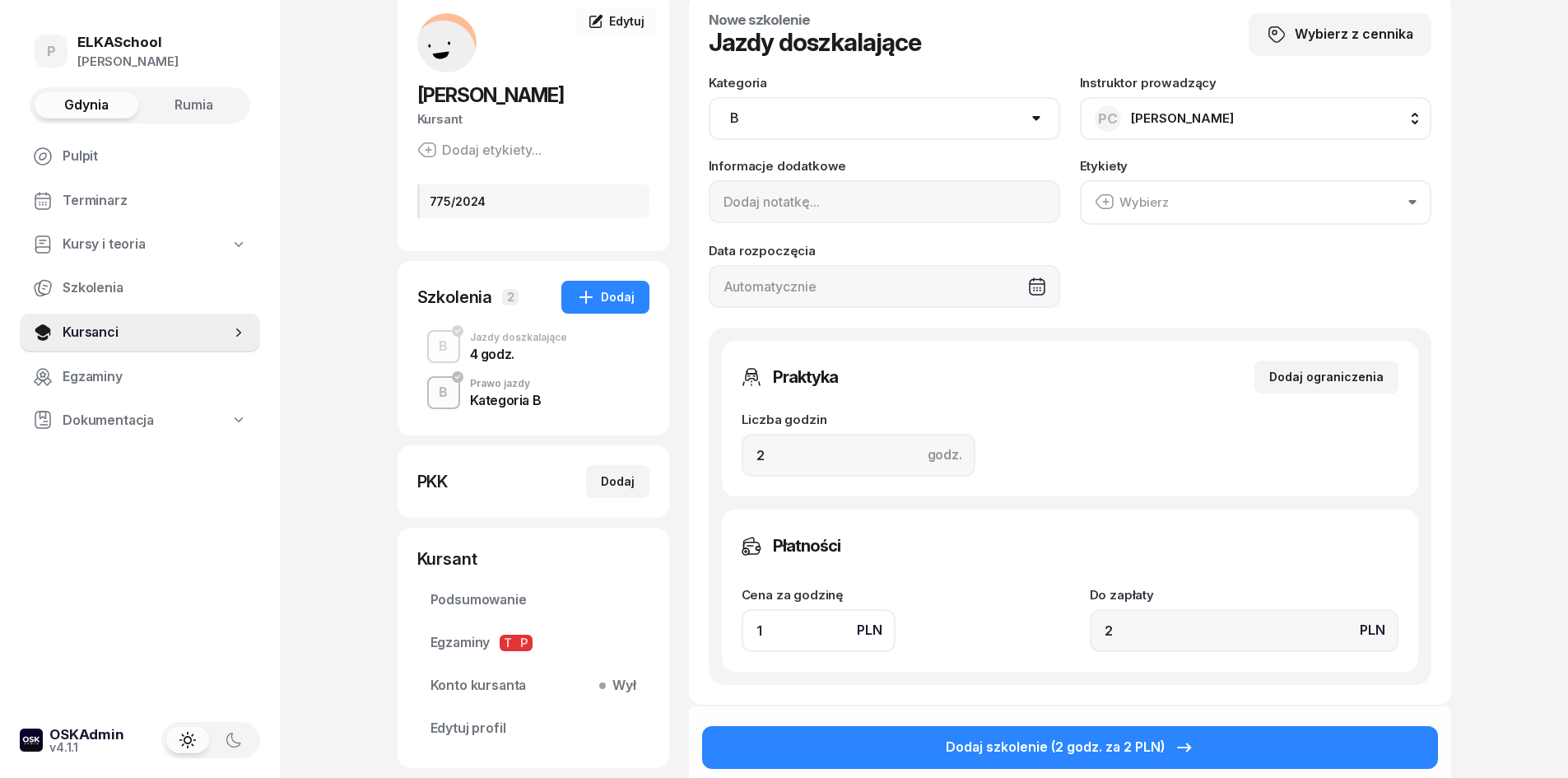
type input "26"
type input "130"
type input "260"
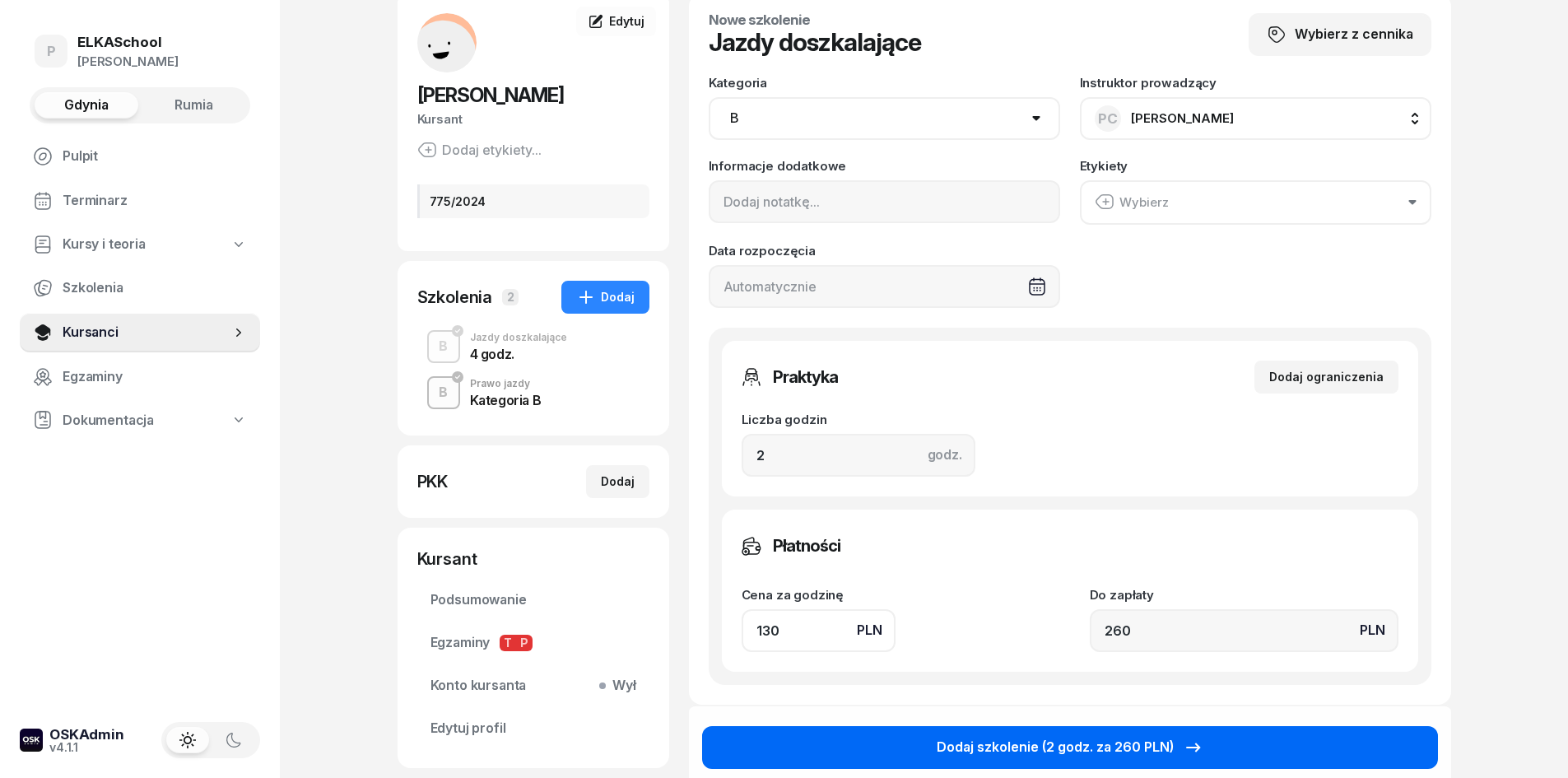
type input "130"
click at [1146, 750] on div "Dodaj szkolenie (2 godz. za 260 PLN)" at bounding box center [1070, 747] width 267 height 22
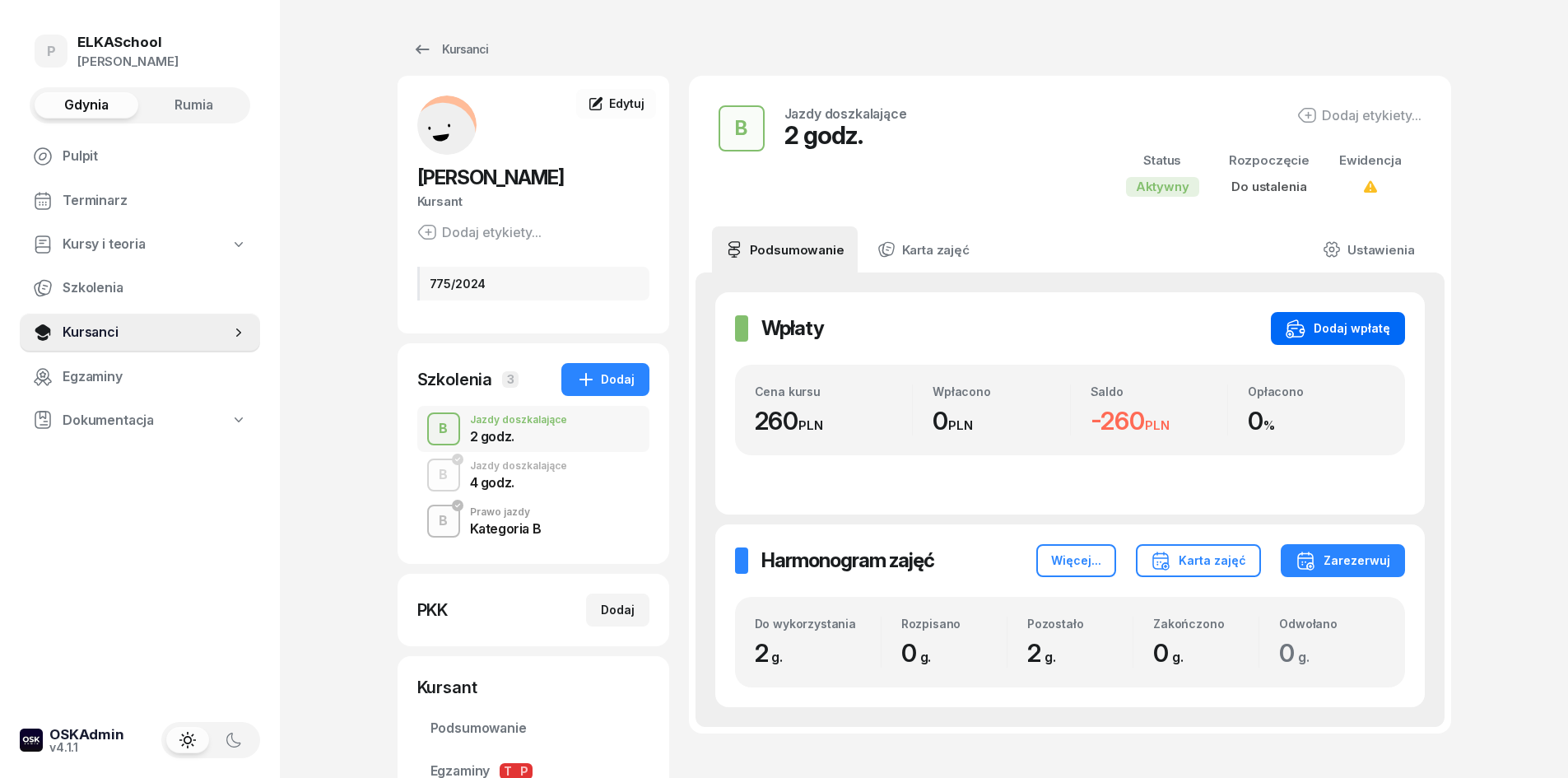
click at [1291, 338] on icon "button" at bounding box center [1295, 328] width 20 height 20
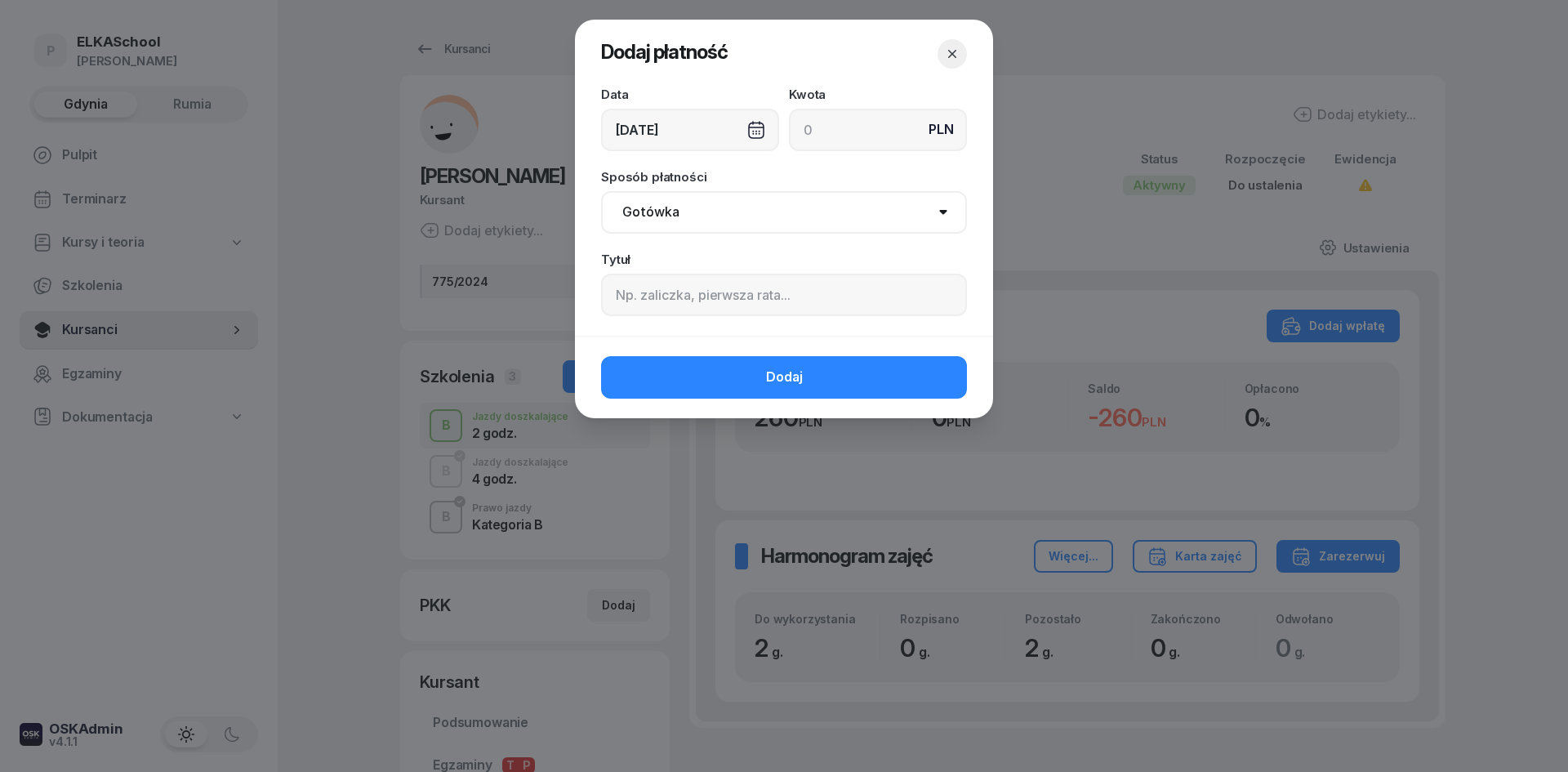
click at [698, 123] on div "[DATE]" at bounding box center [690, 129] width 178 height 42
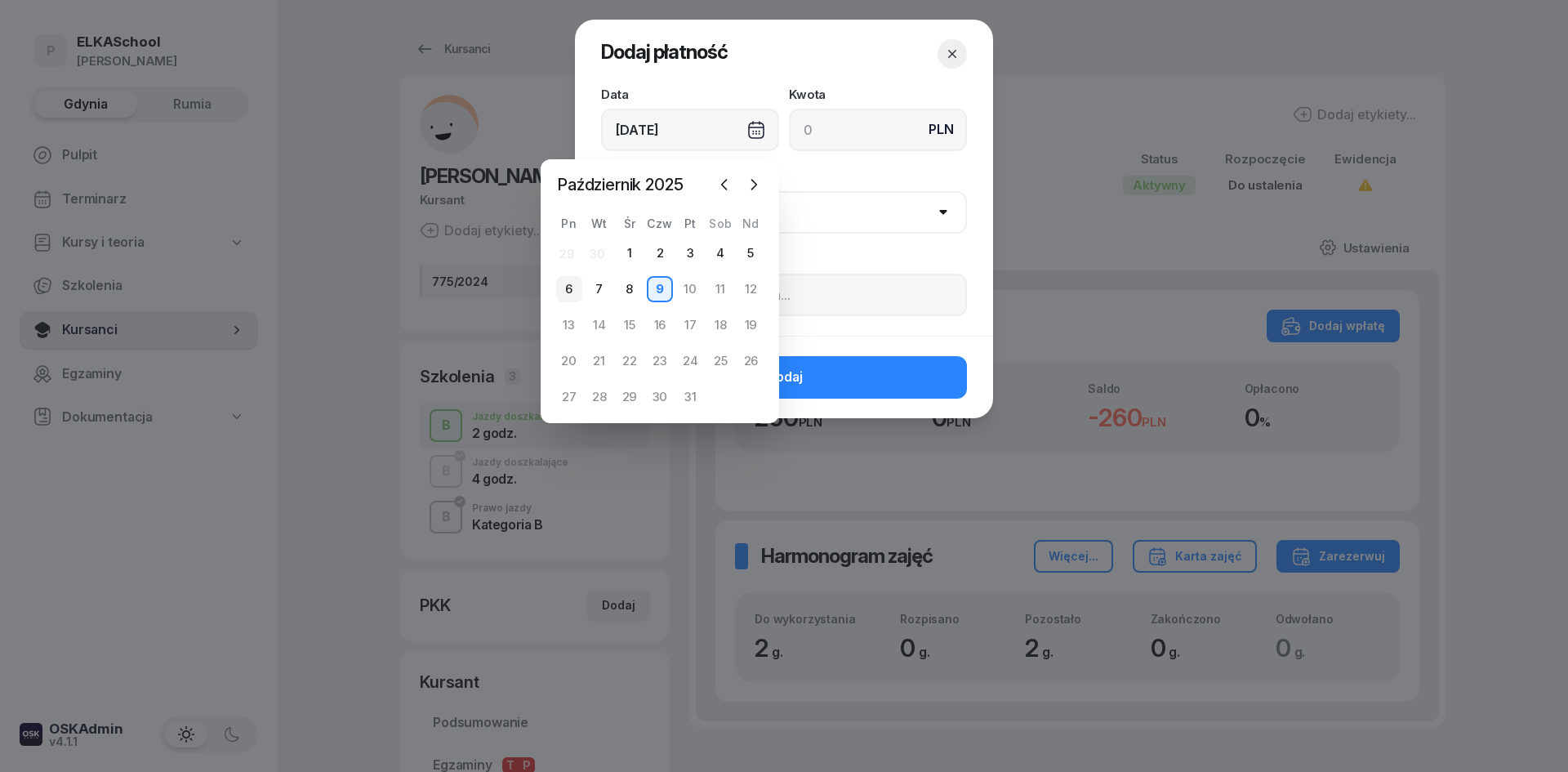
click at [560, 285] on div "6" at bounding box center [569, 289] width 26 height 26
type input "[DATE]"
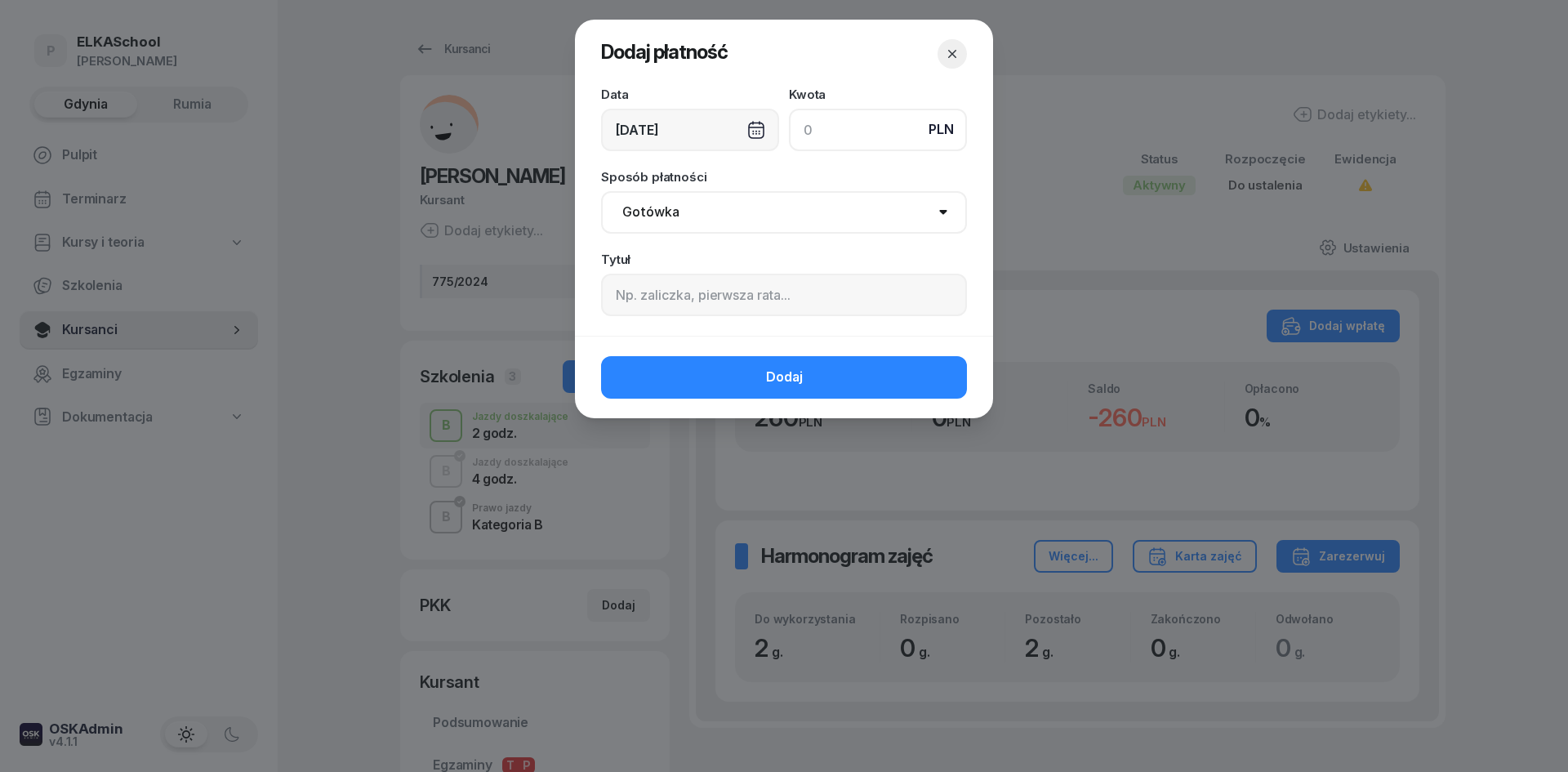
click at [851, 125] on input at bounding box center [878, 129] width 178 height 42
drag, startPoint x: 860, startPoint y: 117, endPoint x: 749, endPoint y: 150, distance: 115.8
click at [749, 150] on div "Data 06/10/2025 Kwota PLN 2630" at bounding box center [784, 119] width 366 height 63
type input "260"
click at [747, 196] on select "Gotówka Karta Przelew Płatności online BLIK" at bounding box center [784, 212] width 366 height 42
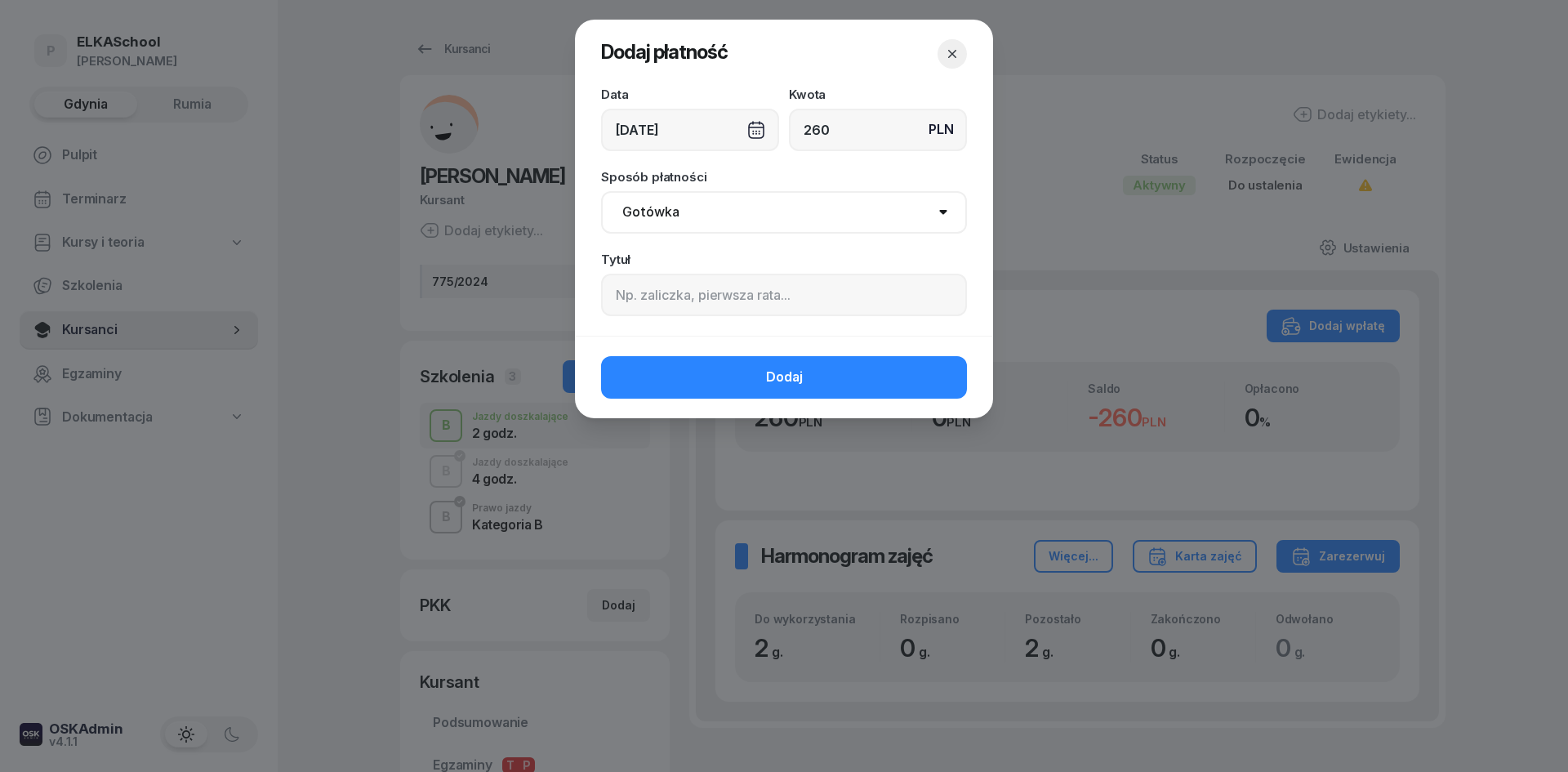
select select "online"
click at [601, 192] on select "Gotówka Karta Przelew Płatności online BLIK" at bounding box center [784, 212] width 366 height 42
click at [652, 282] on input at bounding box center [784, 294] width 366 height 42
click at [697, 300] on input "2h Piotr Chyla" at bounding box center [784, 294] width 366 height 42
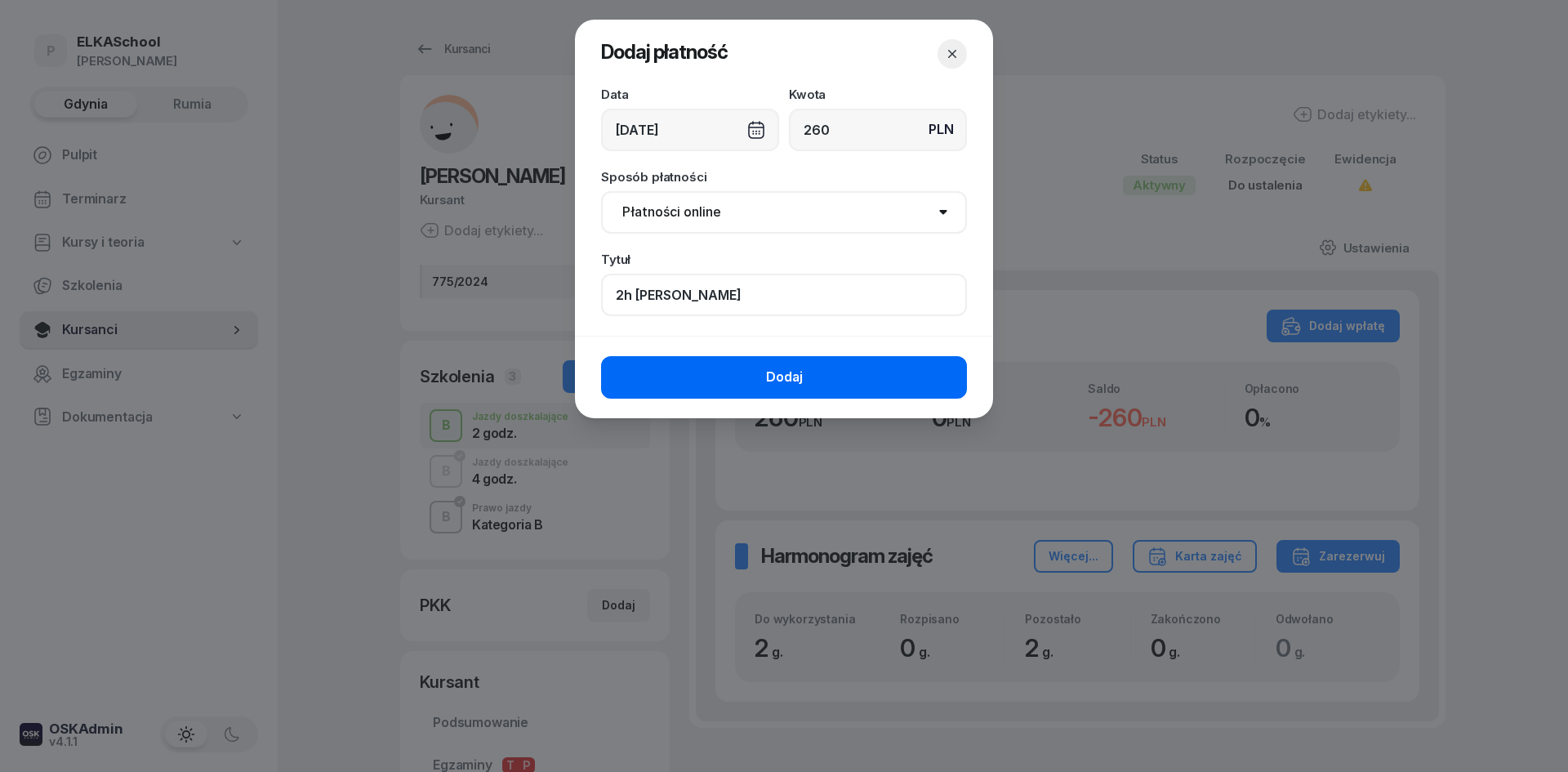
type input "2h Piotr Chyła"
click at [727, 371] on button "Dodaj" at bounding box center [784, 377] width 366 height 42
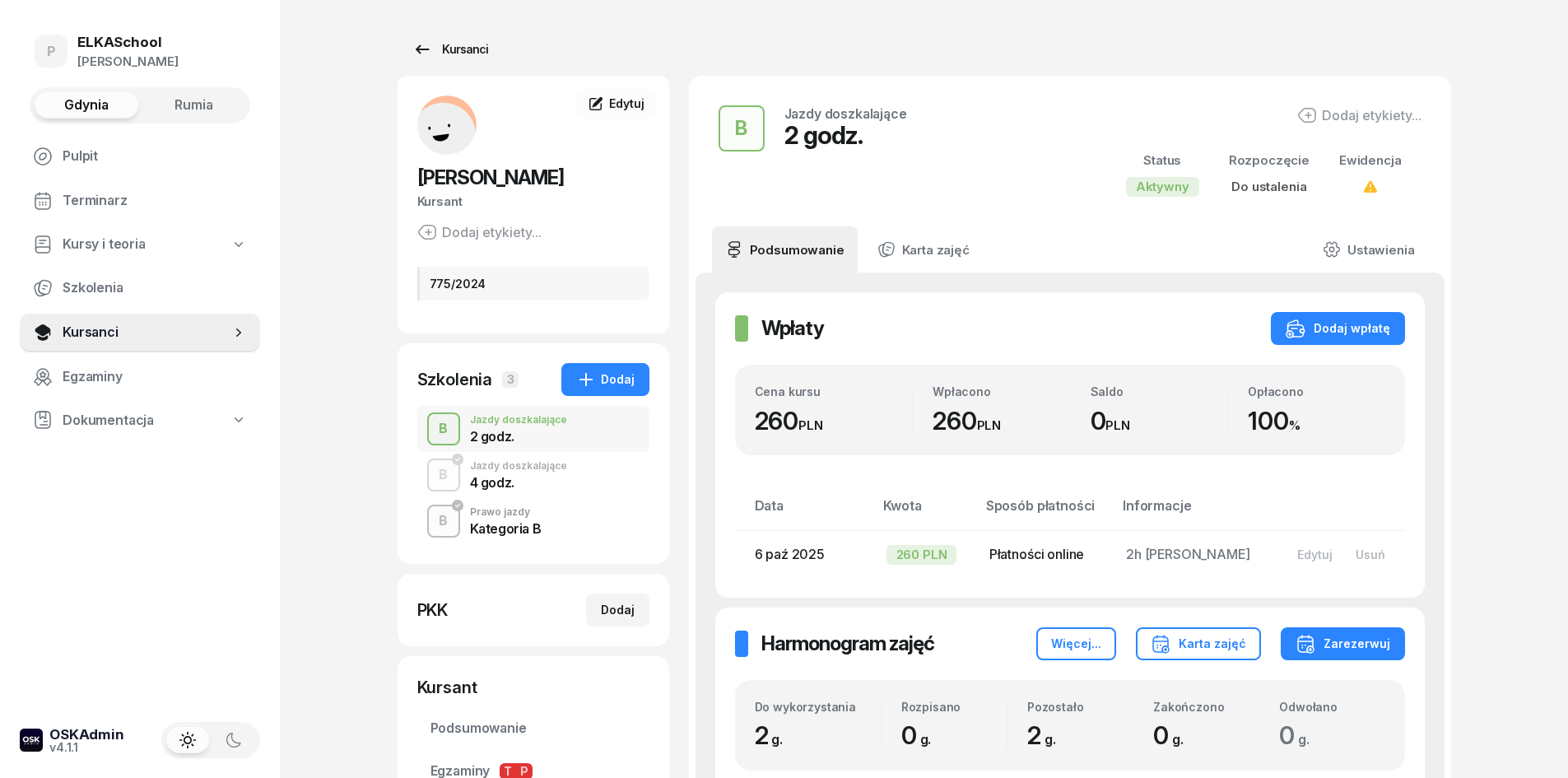
click at [440, 45] on div "Kursanci" at bounding box center [450, 50] width 76 height 20
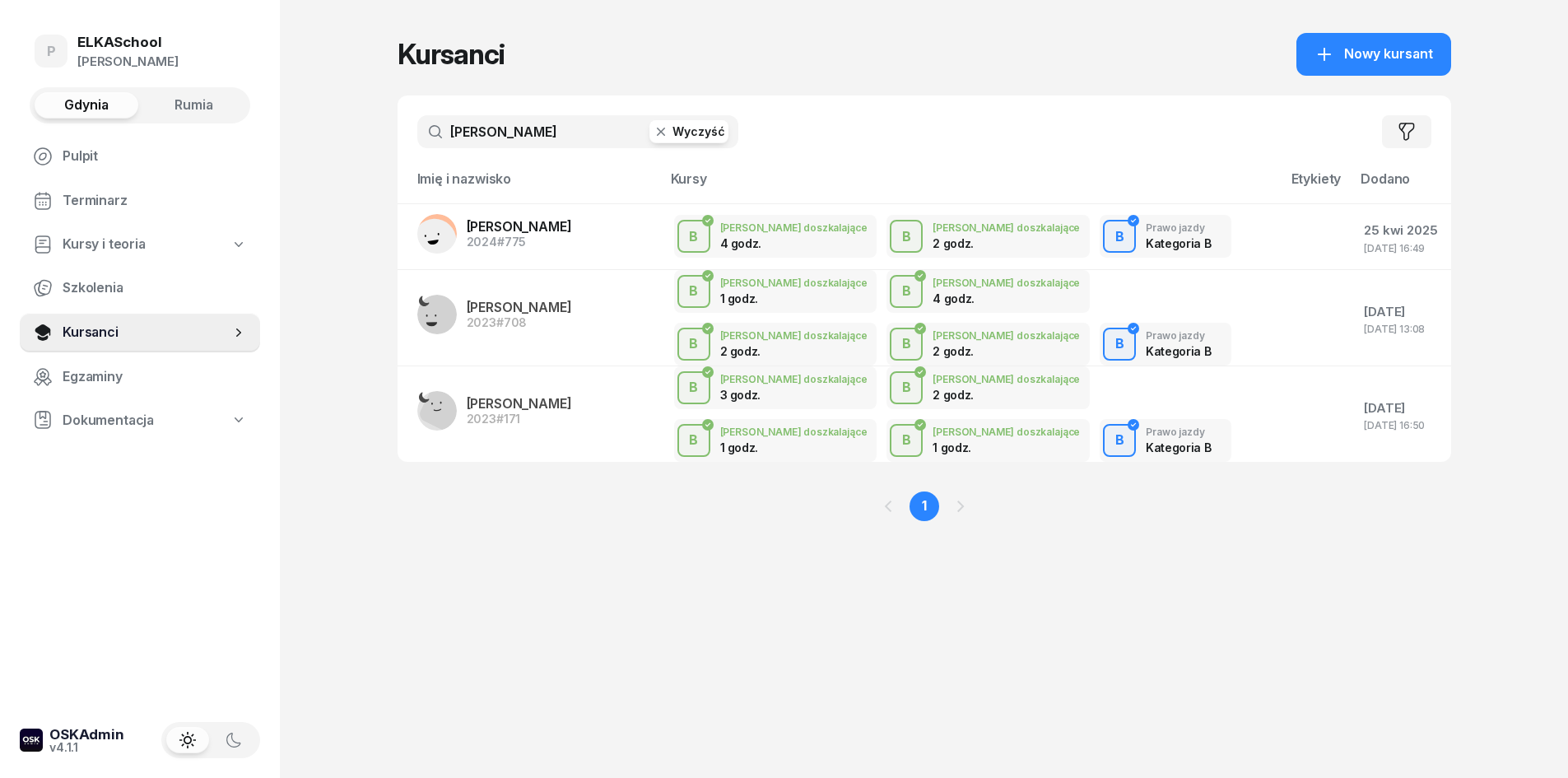
drag, startPoint x: 510, startPoint y: 136, endPoint x: 282, endPoint y: 145, distance: 228.2
click at [282, 145] on div "P ELKASchool Pietryka Gdynia Rumia Pulpit Terminarz Kursy i teoria Szkolenia Ku…" at bounding box center [784, 389] width 1568 height 778
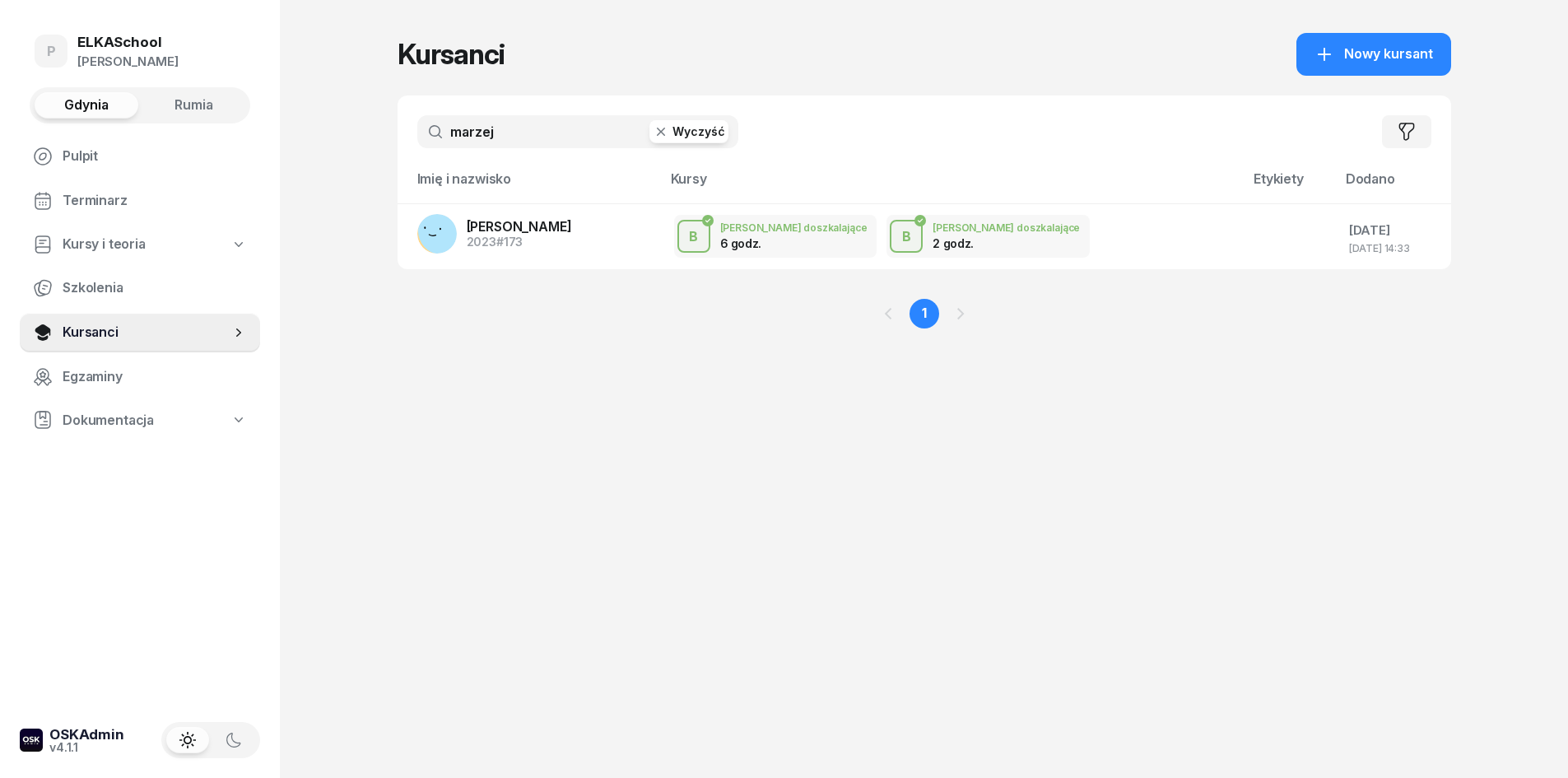
type input "marzej"
click at [193, 103] on span "Rumia" at bounding box center [193, 105] width 39 height 22
click at [551, 231] on span "[PERSON_NAME]" at bounding box center [519, 226] width 105 height 17
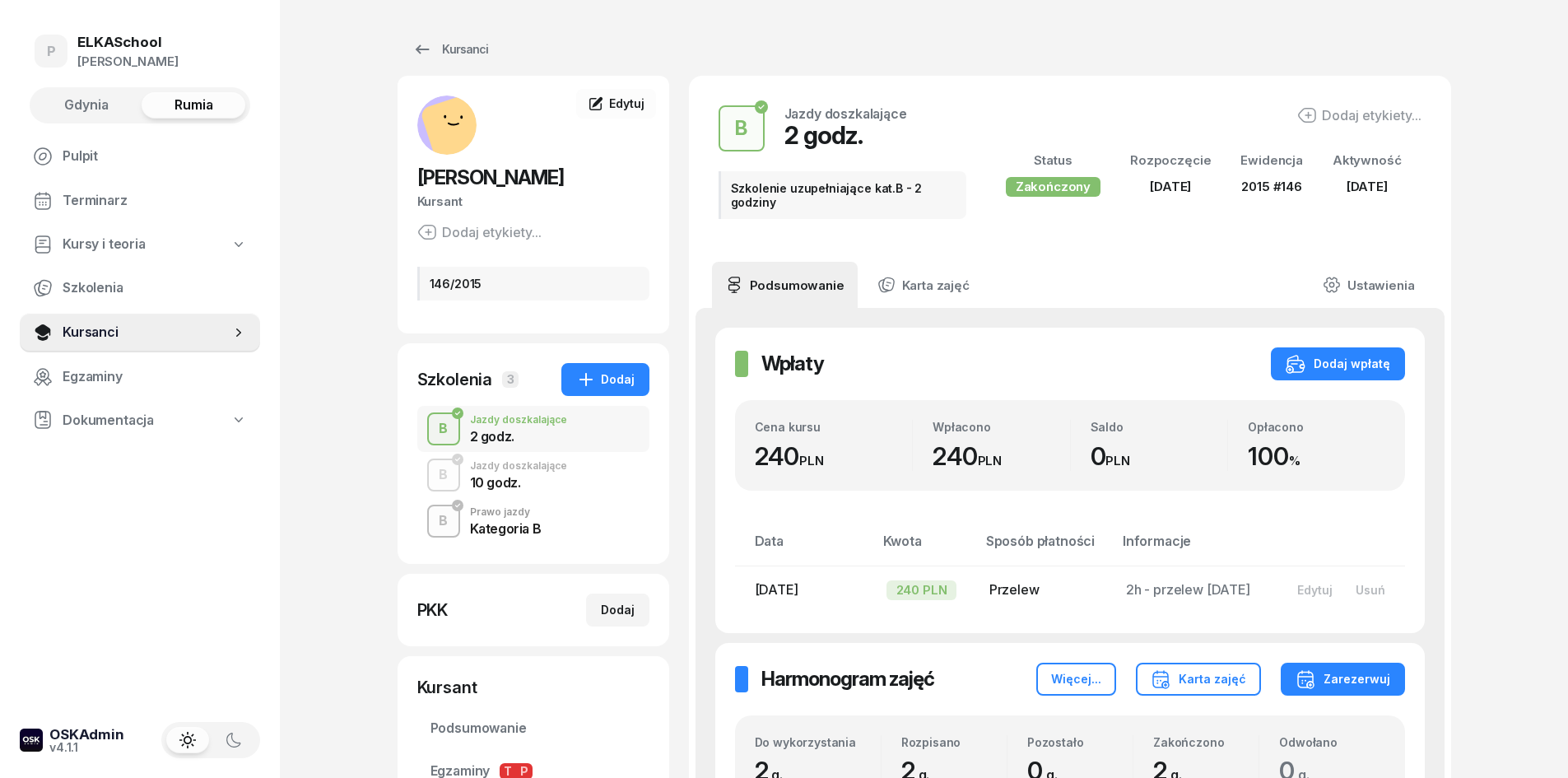
click at [549, 476] on div "10 godz." at bounding box center [518, 482] width 98 height 13
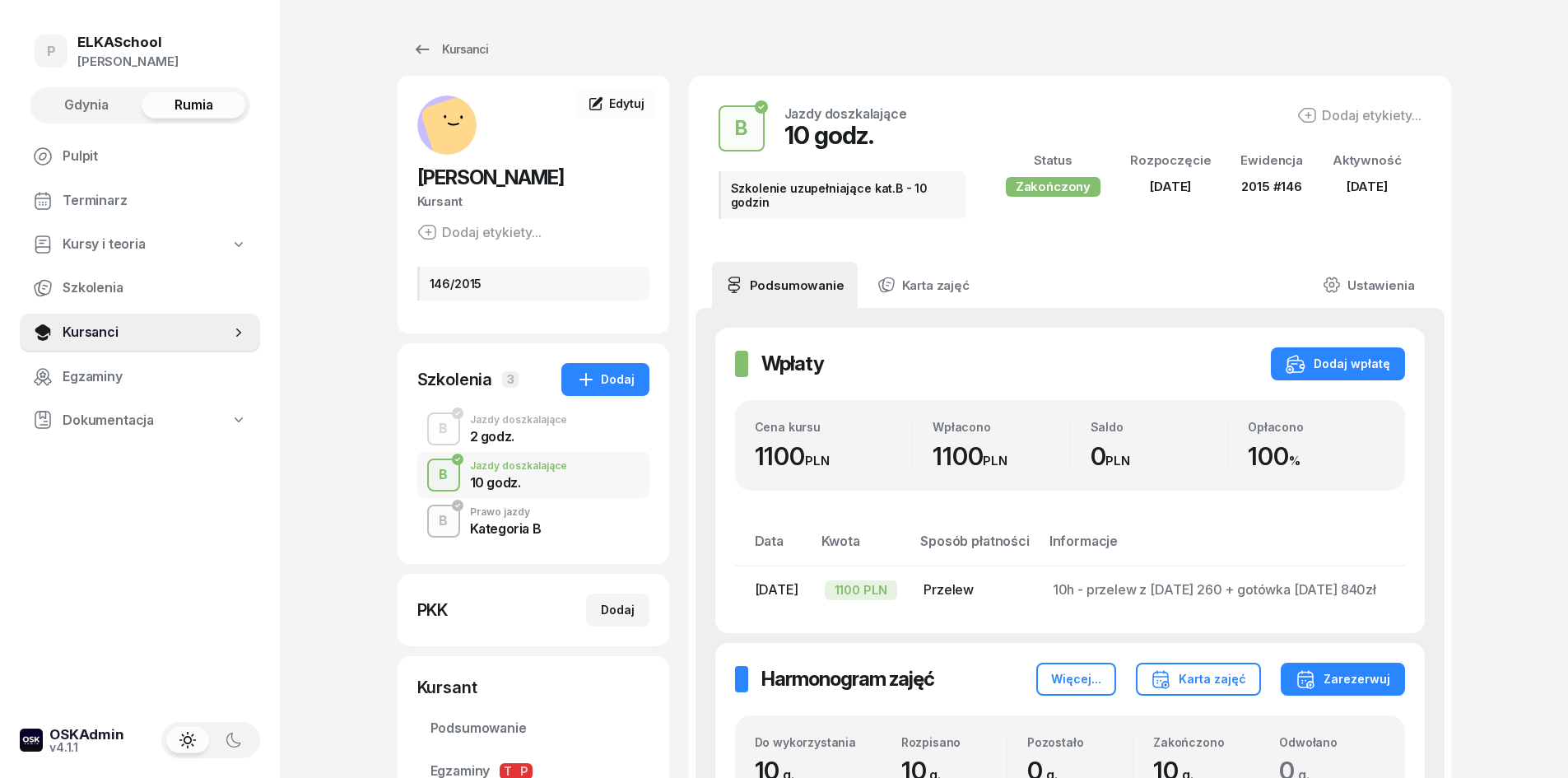
click at [515, 436] on div "2 godz." at bounding box center [518, 436] width 98 height 13
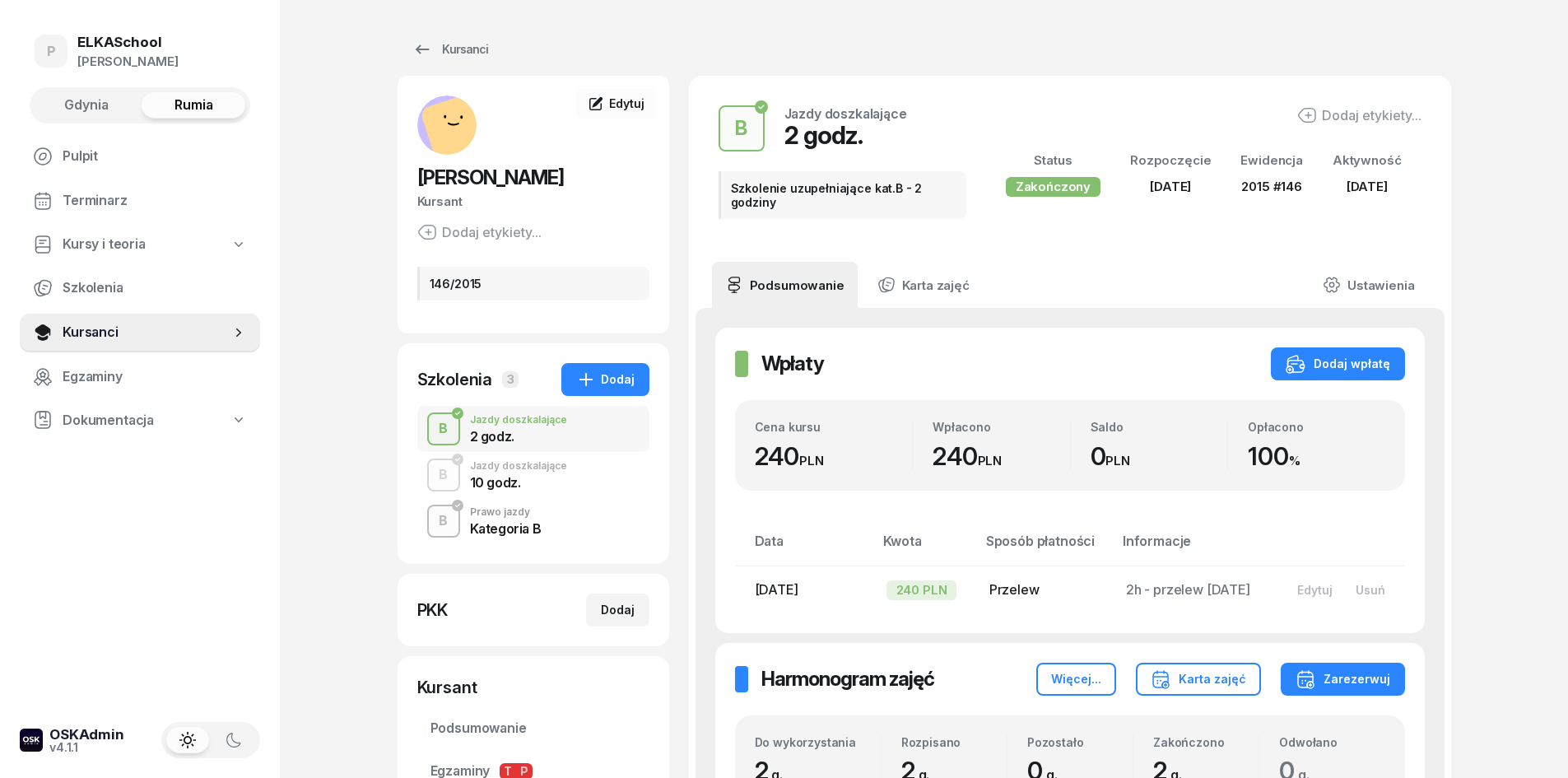
click at [498, 512] on div "Prawo jazdy" at bounding box center [505, 512] width 72 height 10
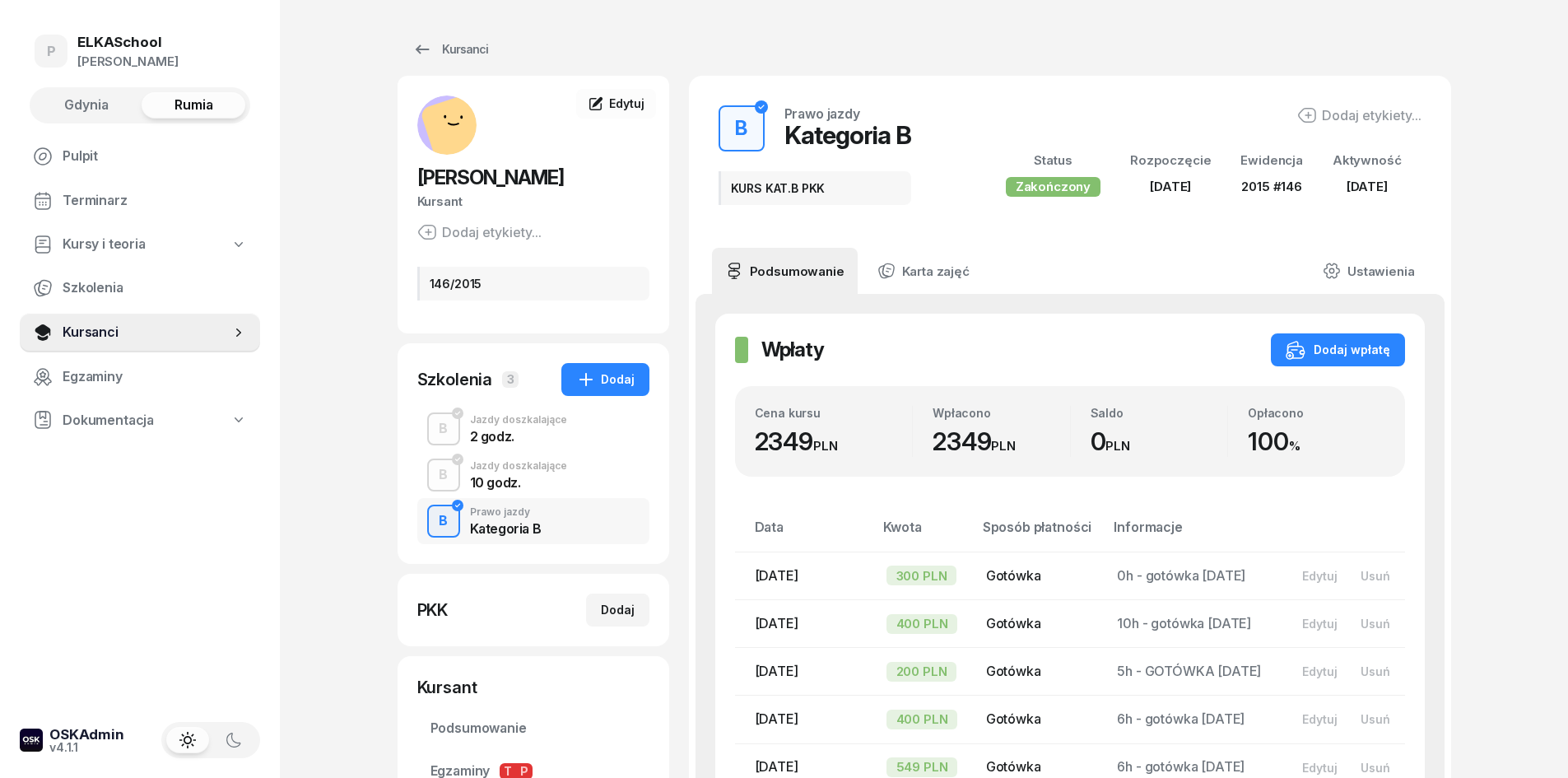
click at [491, 425] on div "Jazdy doszkalające" at bounding box center [518, 420] width 98 height 10
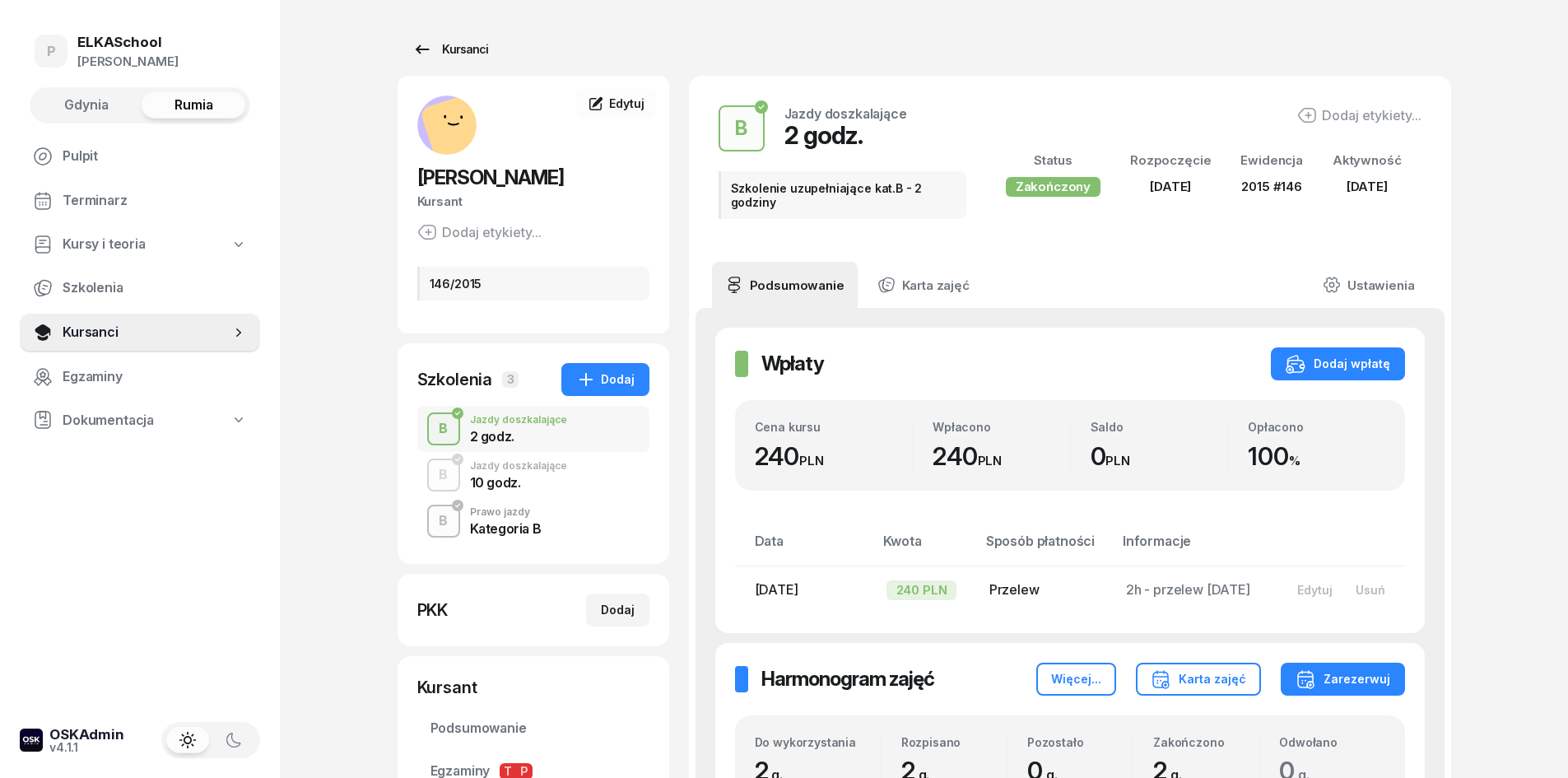
click at [458, 51] on div "Kursanci" at bounding box center [450, 50] width 76 height 20
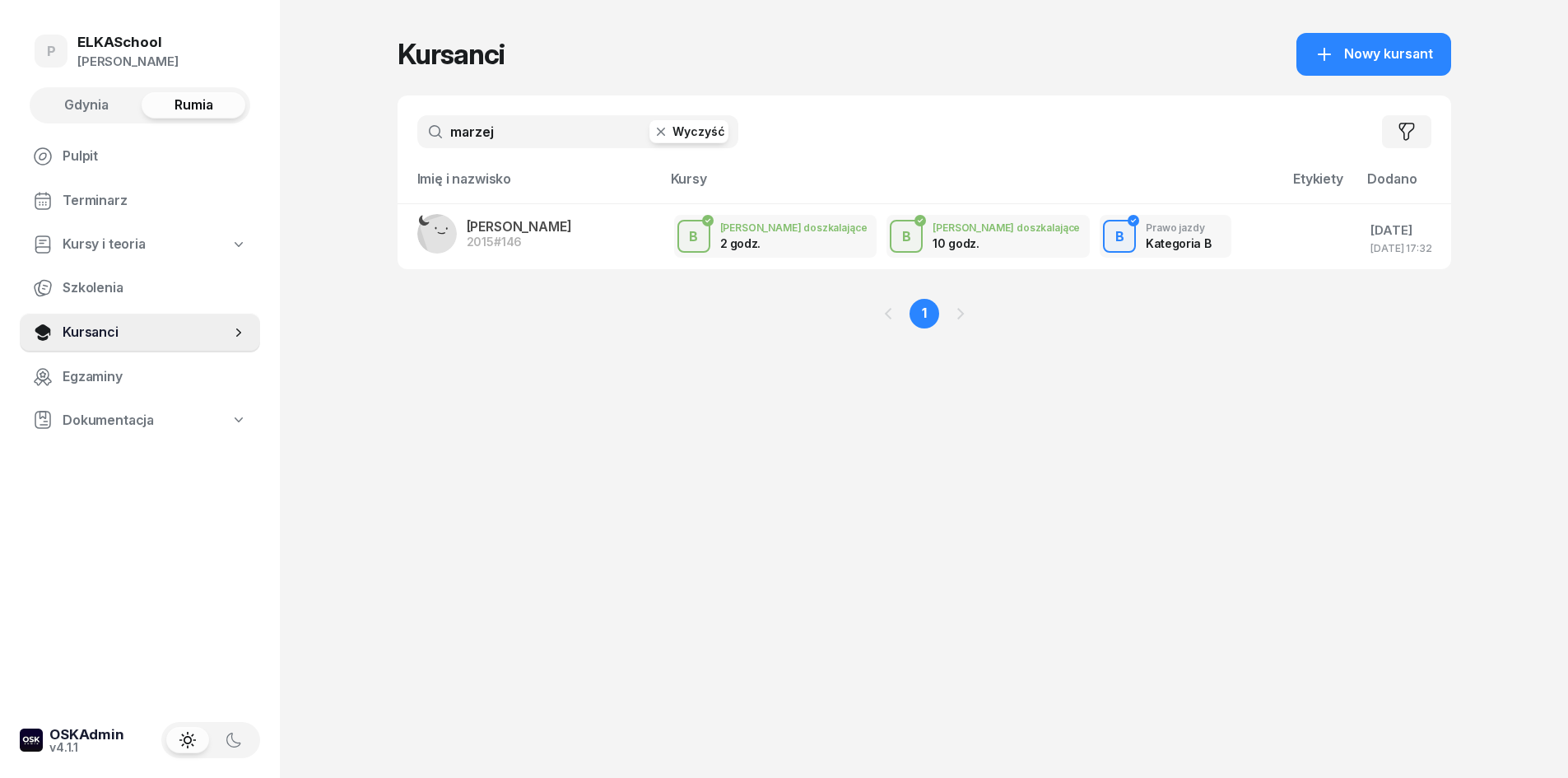
drag, startPoint x: 501, startPoint y: 131, endPoint x: 324, endPoint y: 168, distance: 180.8
click at [324, 168] on div "P ELKASchool [PERSON_NAME] Gdynia Rumia Pulpit Terminarz Kursy i teoria Szkolen…" at bounding box center [784, 389] width 1568 height 778
type input "domelow"
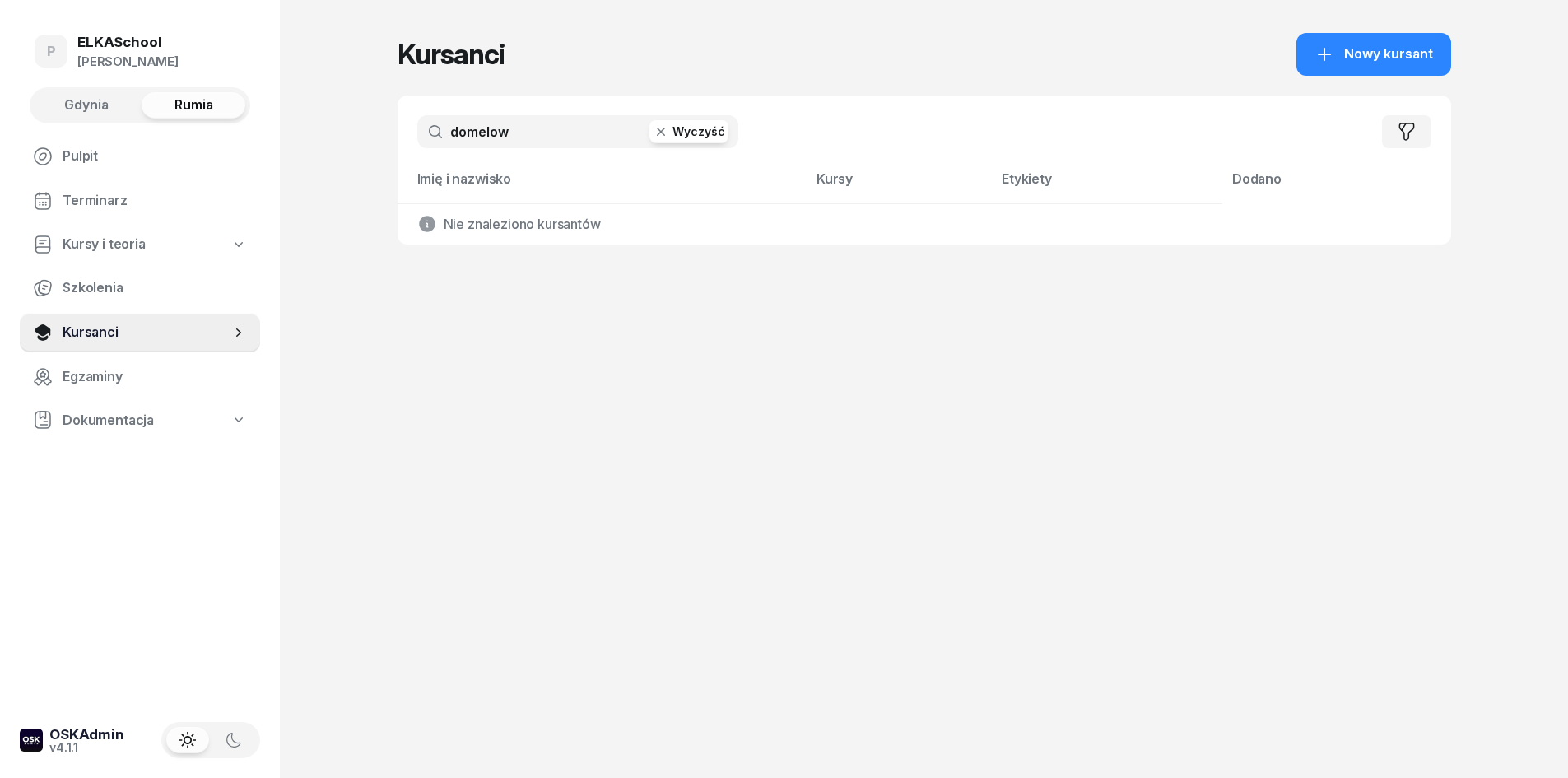
click at [107, 91] on div "Gdynia Rumia" at bounding box center [140, 105] width 221 height 36
click at [104, 100] on span "Gdynia" at bounding box center [87, 105] width 45 height 22
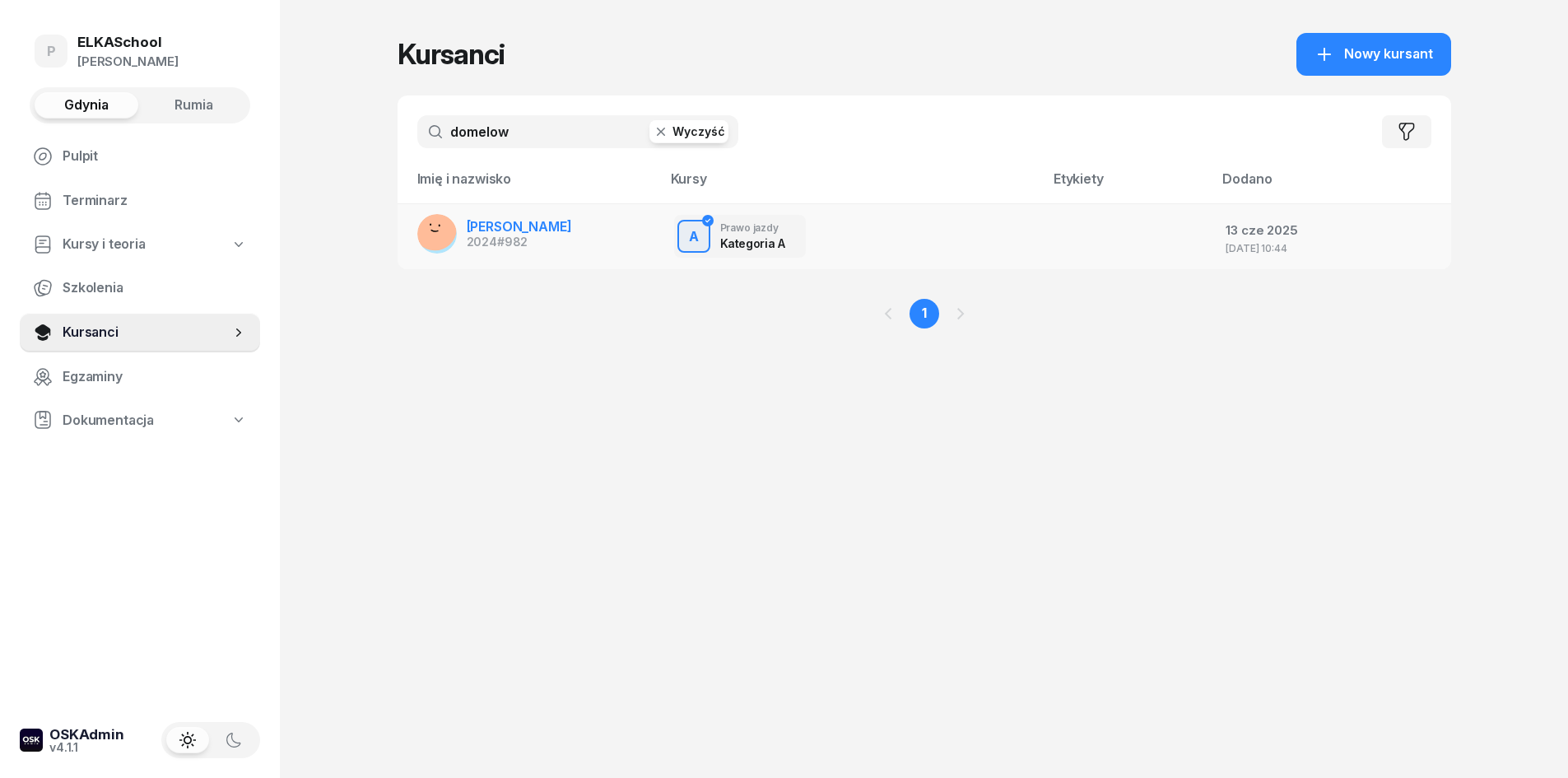
click at [512, 228] on span "KAROLINA DOMELOW" at bounding box center [519, 226] width 105 height 17
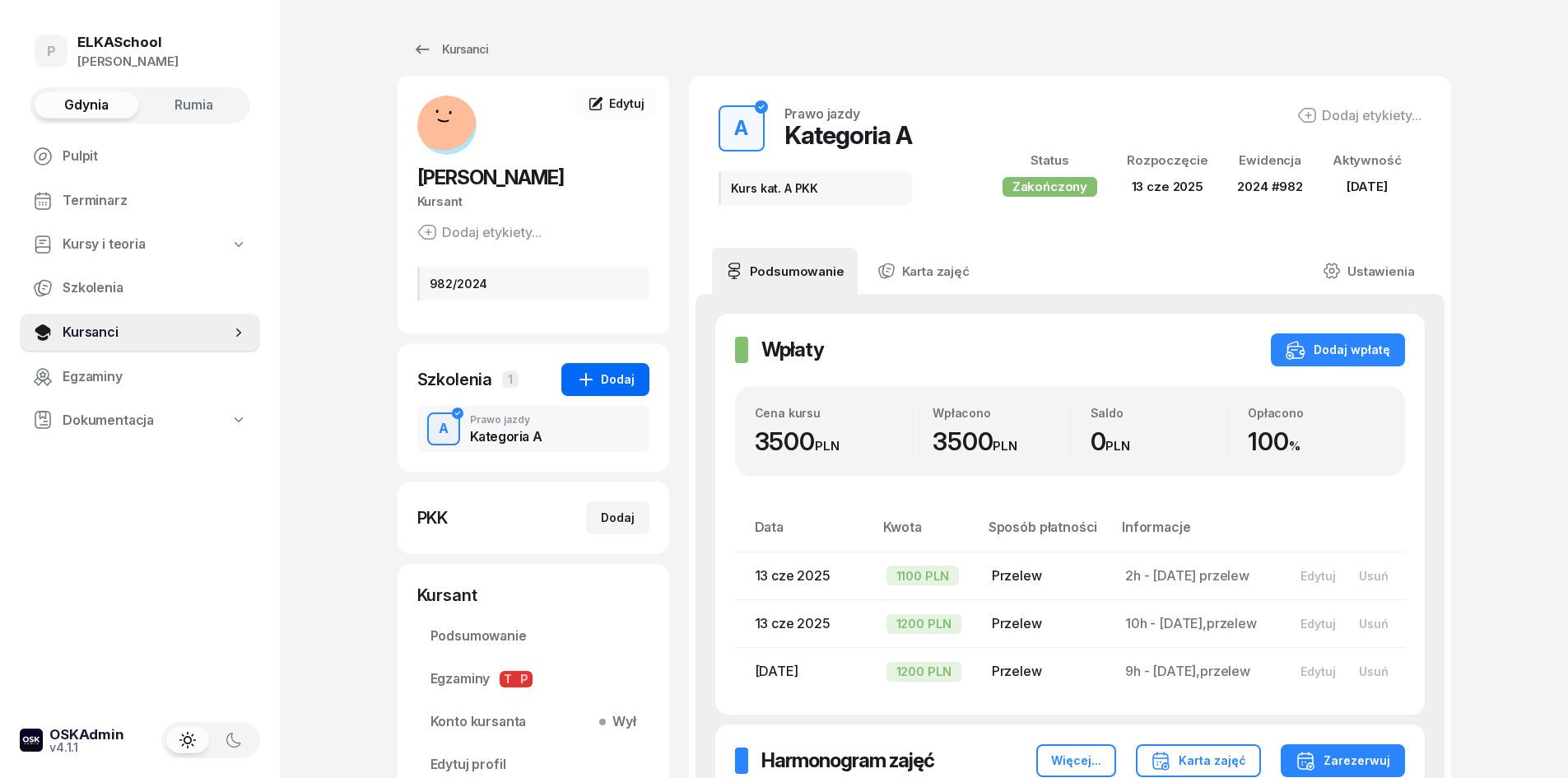
click at [612, 366] on button "Dodaj" at bounding box center [605, 379] width 89 height 33
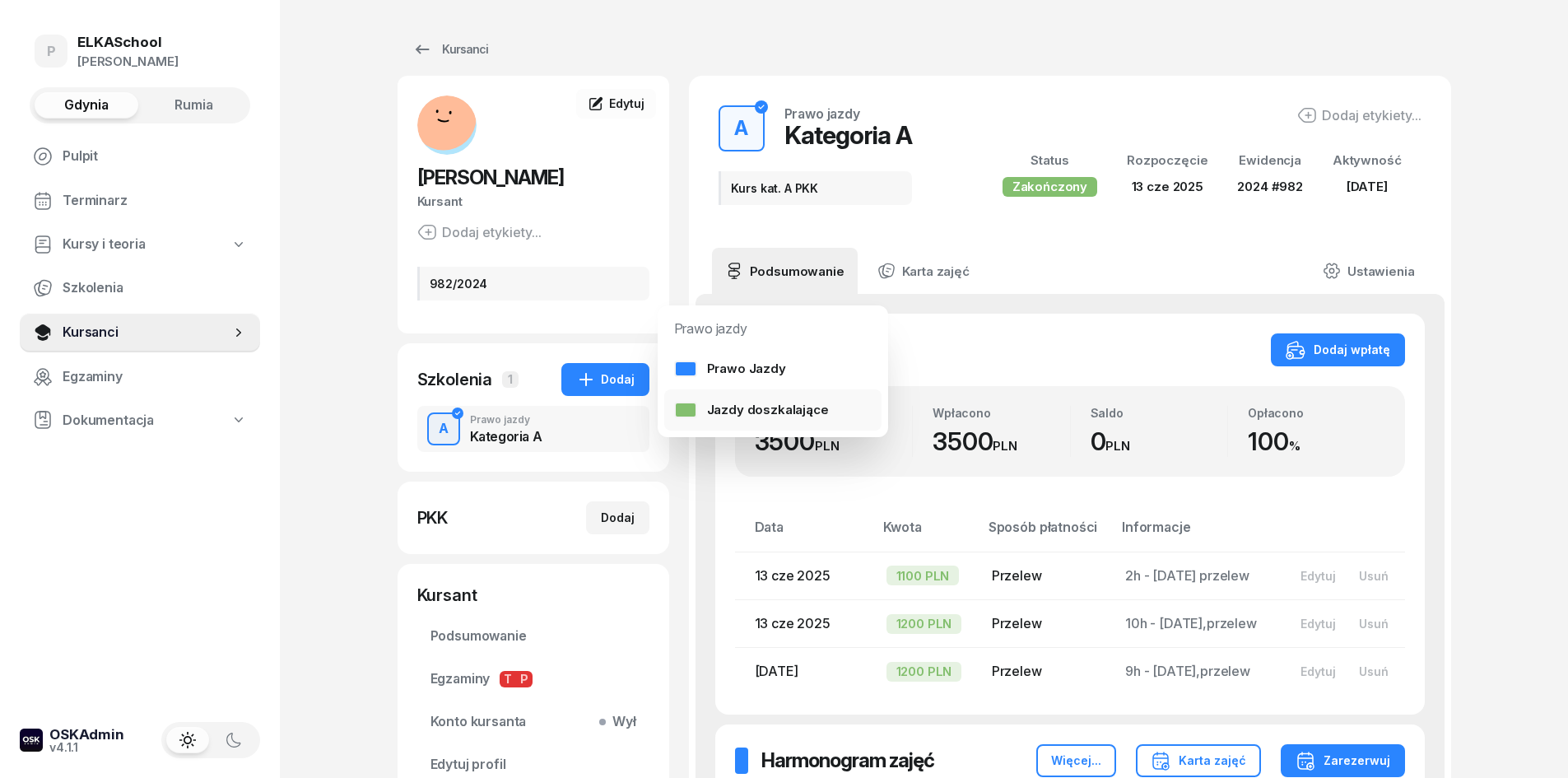
click at [694, 403] on div at bounding box center [686, 410] width 23 height 17
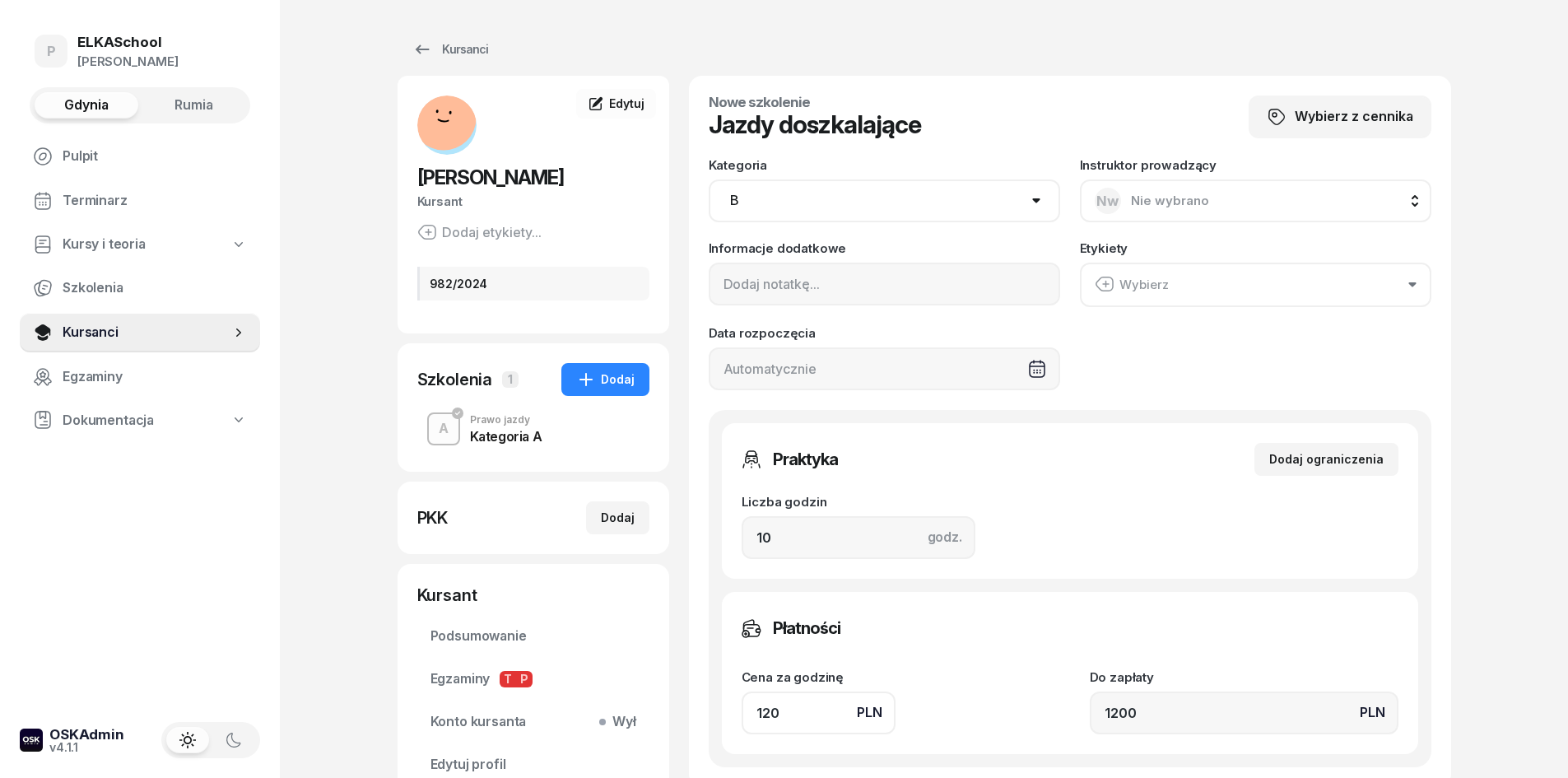
click at [1131, 201] on span "Nie wybrano" at bounding box center [1170, 201] width 79 height 16
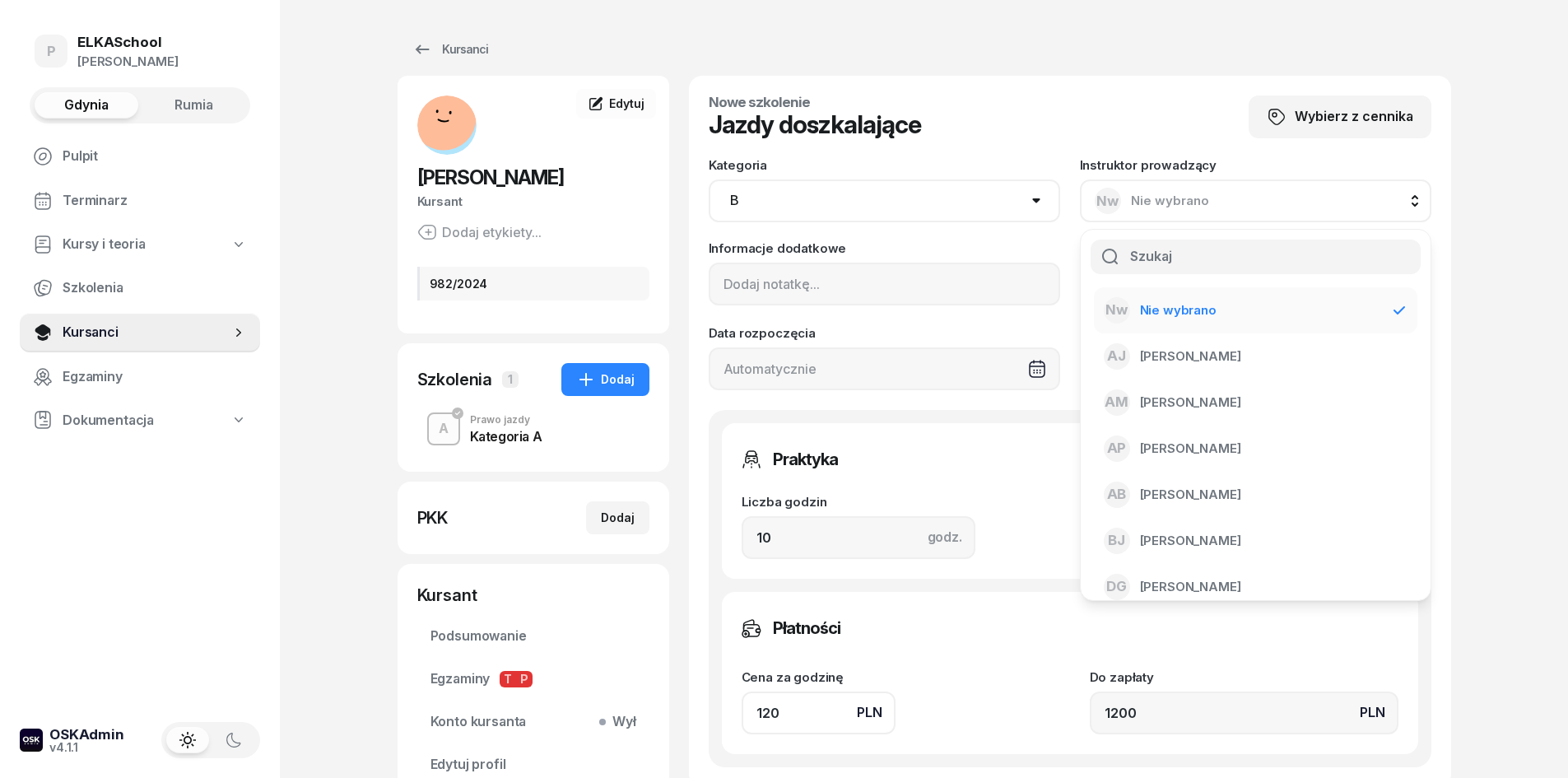
click at [885, 197] on select "AM A1 A2 A B1 B B+E C1 C1+E C C+E D1 D1+E D D+E T Tram C+CE C+D" at bounding box center [883, 200] width 351 height 43
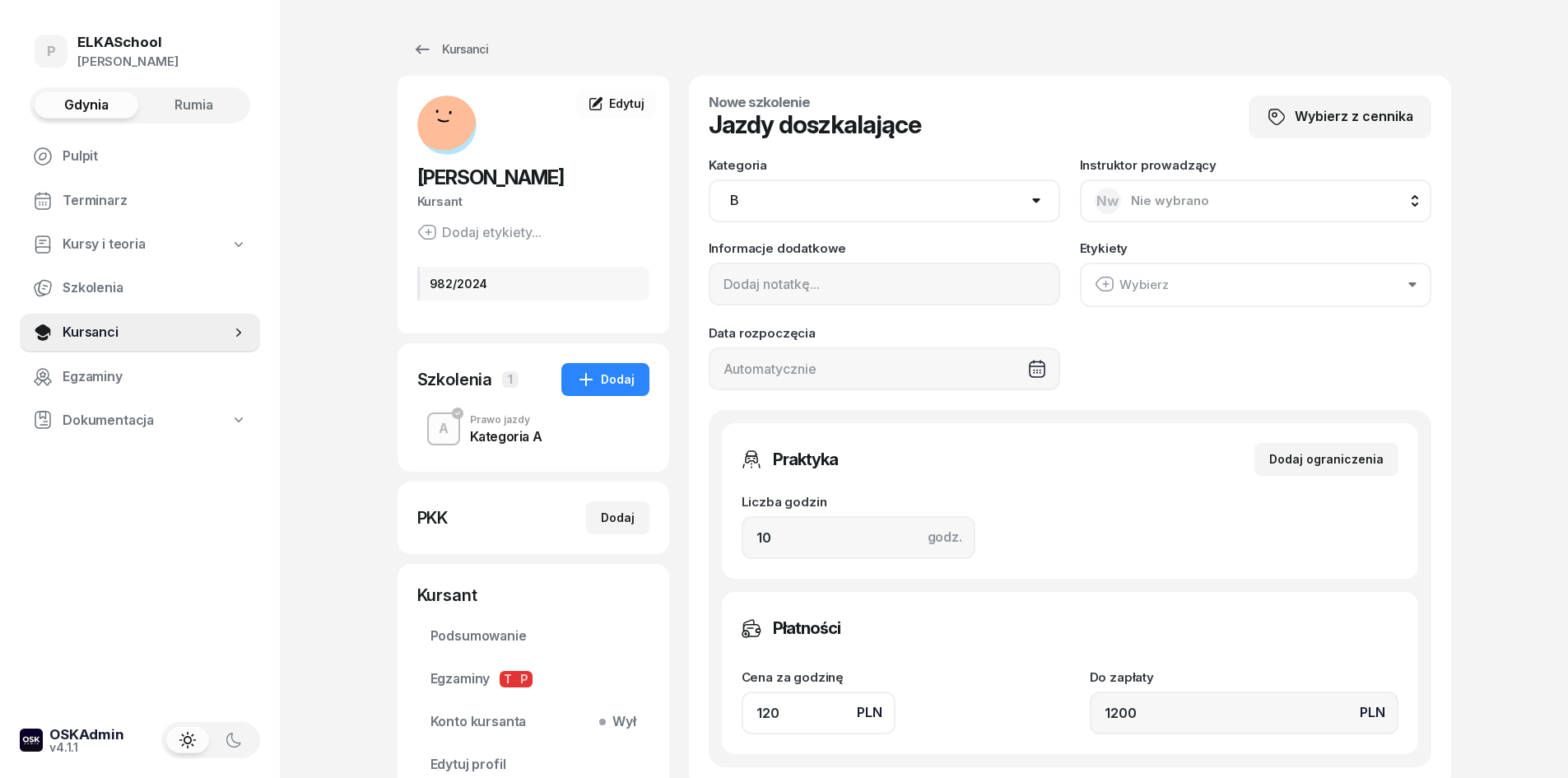
select select "A"
click at [708, 179] on select "AM A1 A2 A B1 B B+E C1 C1+E C C+E D1 D1+E D D+E T Tram C+CE C+D" at bounding box center [883, 200] width 351 height 43
click at [1163, 207] on span "Nie wybrano" at bounding box center [1170, 201] width 79 height 16
type input "pas"
click at [1168, 309] on span "Andrzej Pasek" at bounding box center [1191, 310] width 101 height 22
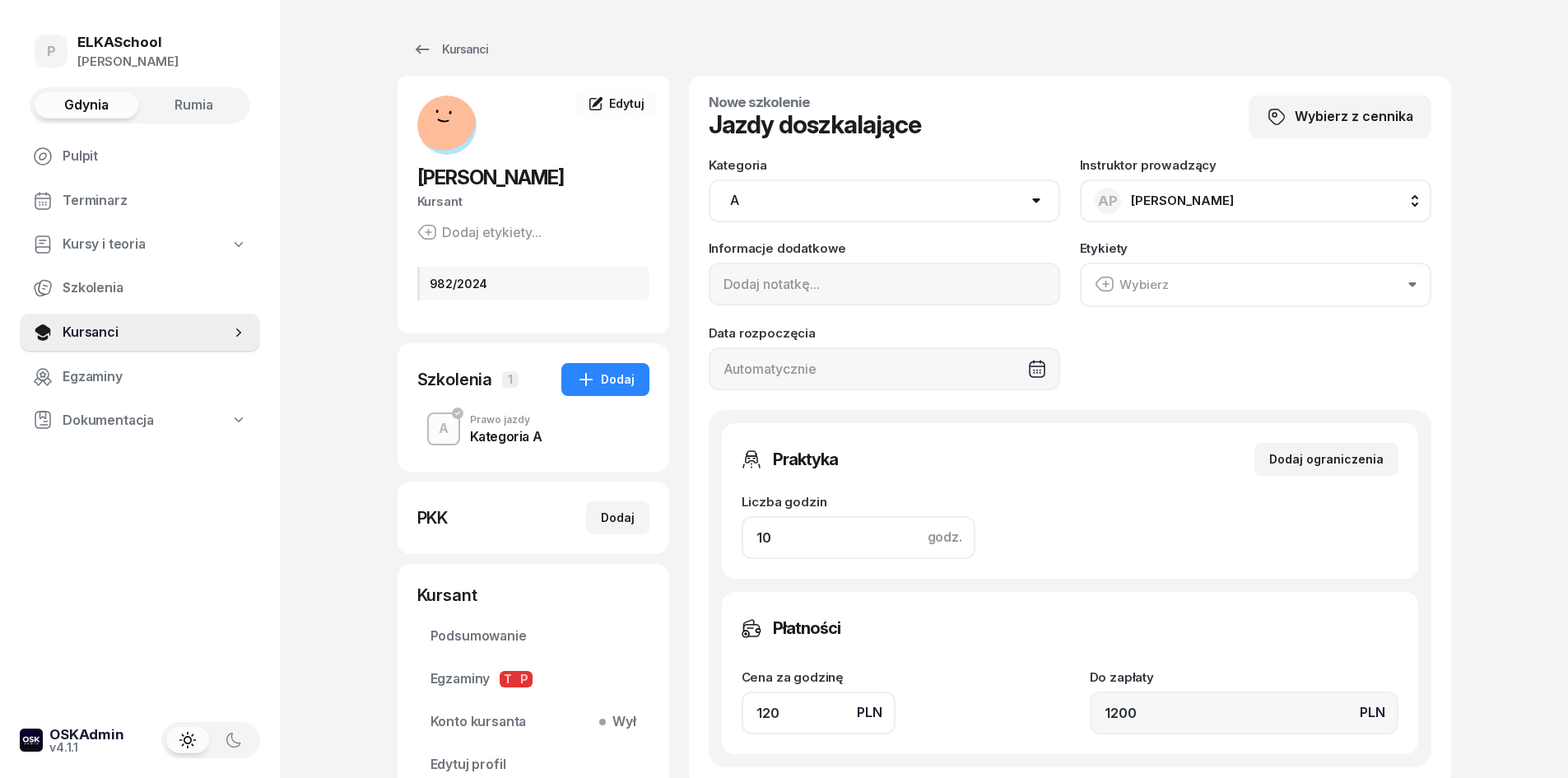
drag, startPoint x: 784, startPoint y: 532, endPoint x: 714, endPoint y: 548, distance: 71.8
click at [714, 548] on div "Praktyka Dodaj ograniczenia Liczba godzin godz. 10 Ograniczenia zajęć praktyczn…" at bounding box center [1070, 588] width 722 height 357
type input "2"
type input "240"
type input "2"
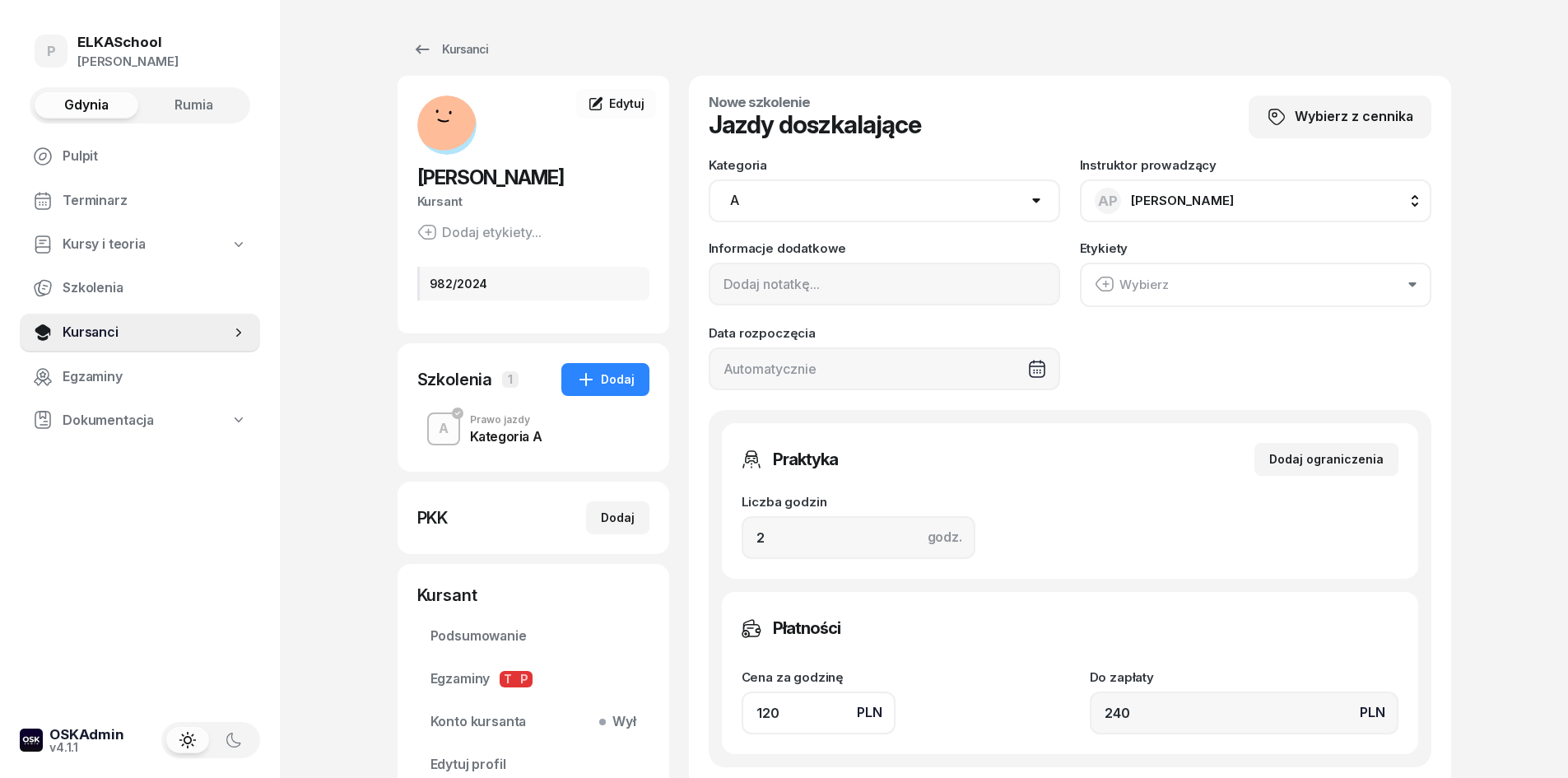
drag, startPoint x: 803, startPoint y: 718, endPoint x: 689, endPoint y: 718, distance: 114.0
click at [689, 718] on div "Nowe szkolenie Jazdy doszkalające Wybierz z cennika Kategoria AM A1 A2 A B1 B B…" at bounding box center [1070, 431] width 762 height 711
type input "1"
type input "2"
type input "16"
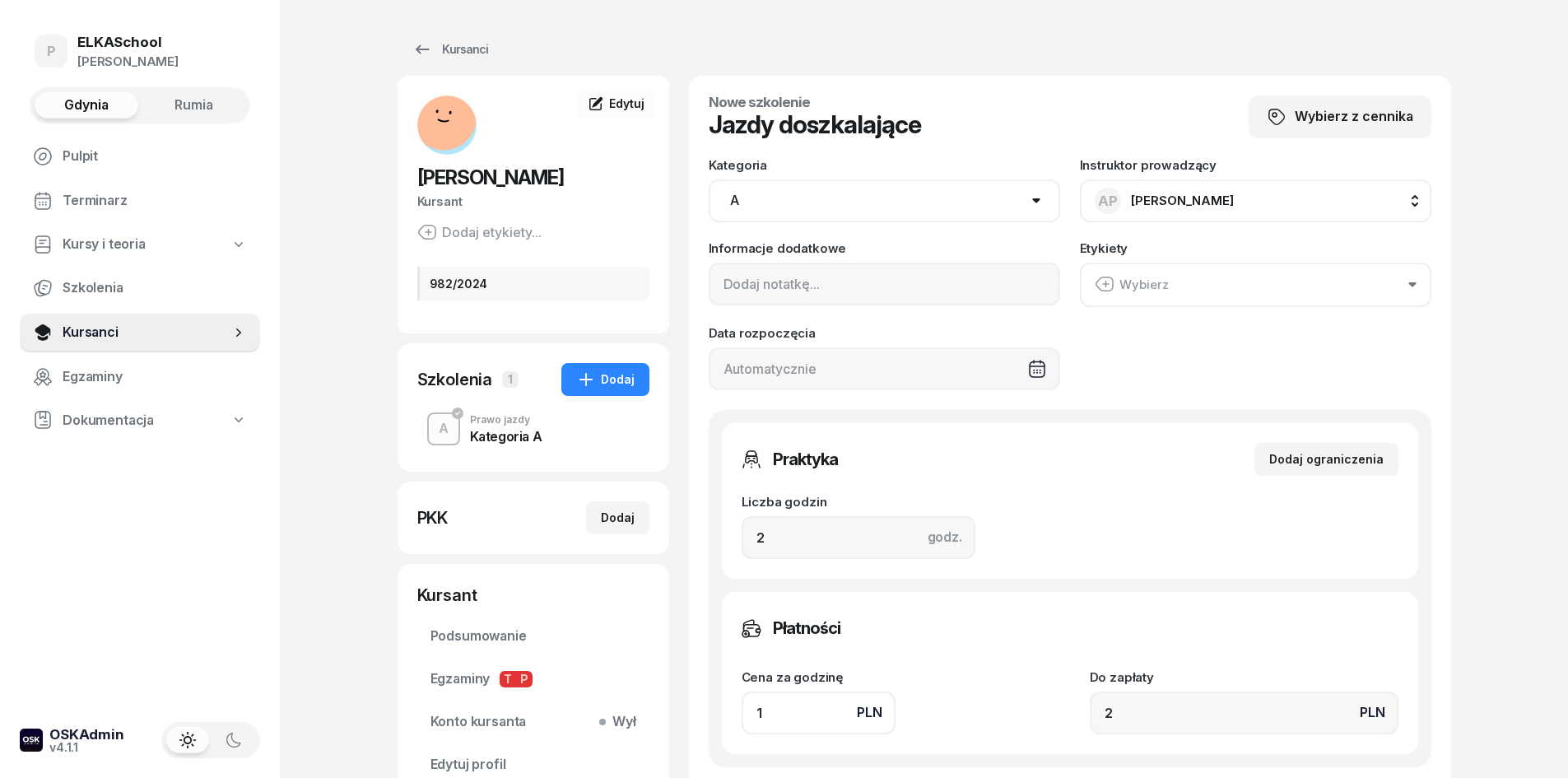
type input "32"
type input "160"
type input "320"
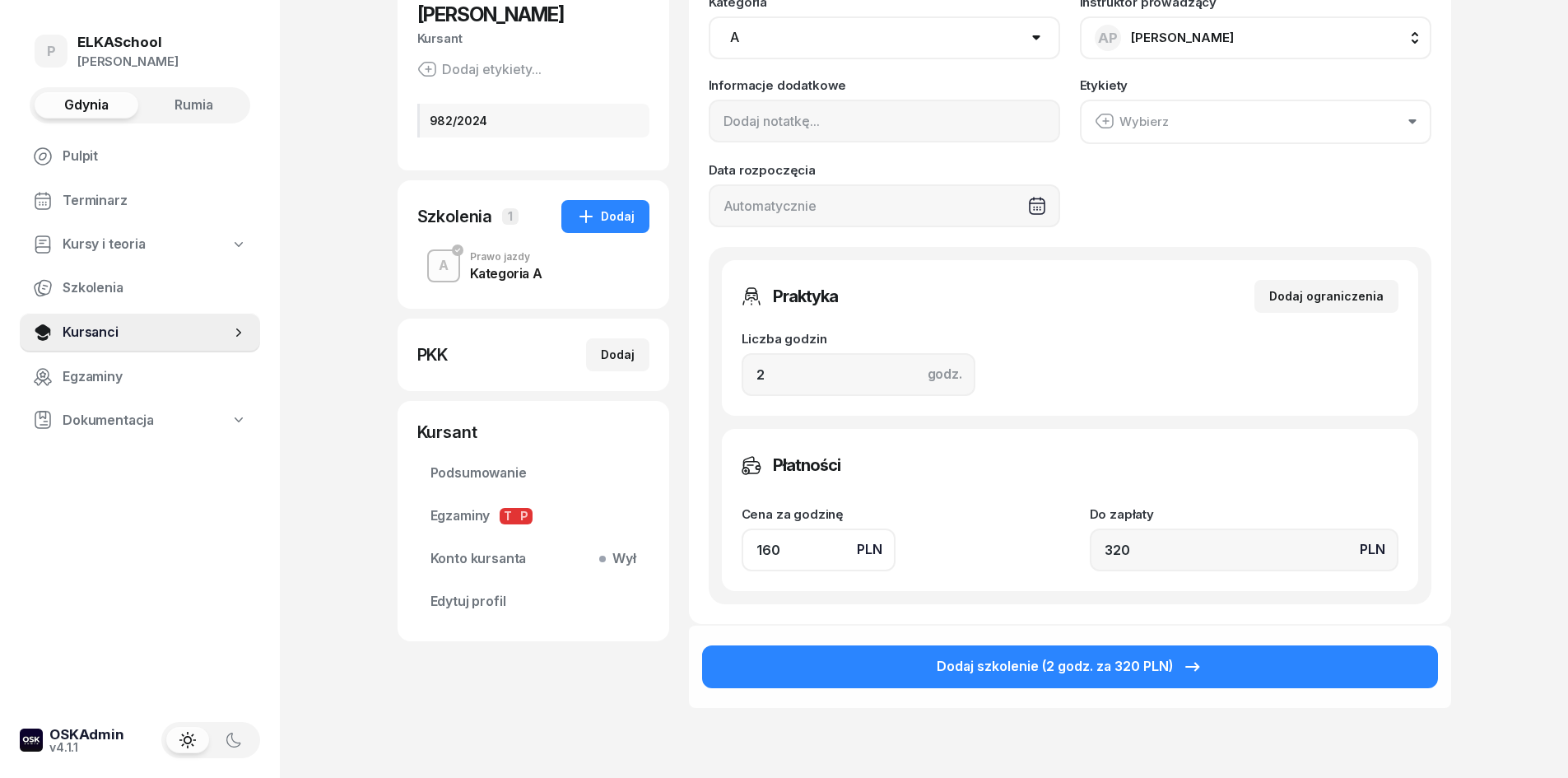
scroll to position [164, 0]
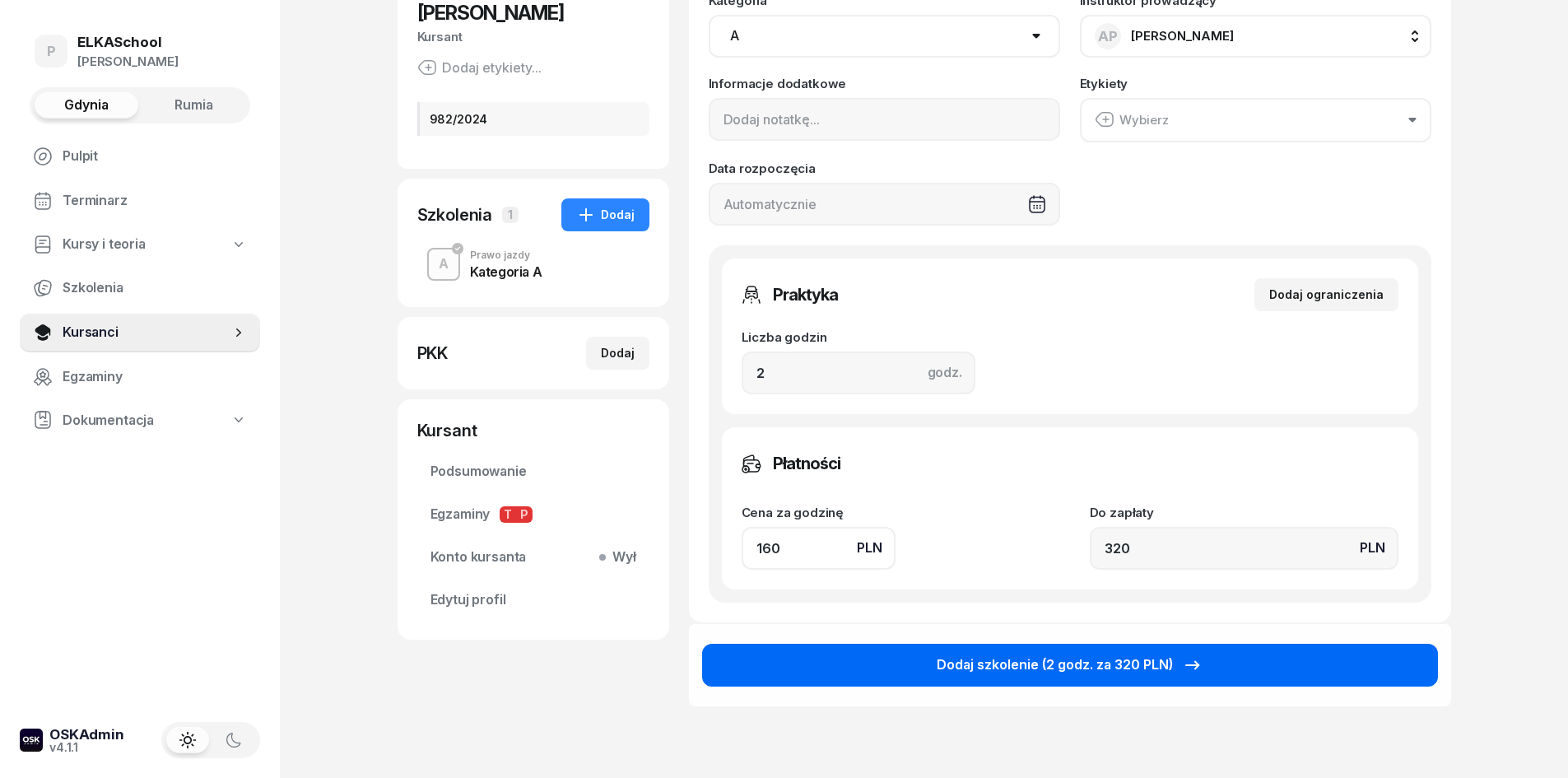
type input "160"
click at [1096, 659] on div "Dodaj szkolenie (2 godz. za 320 PLN)" at bounding box center [1069, 666] width 266 height 22
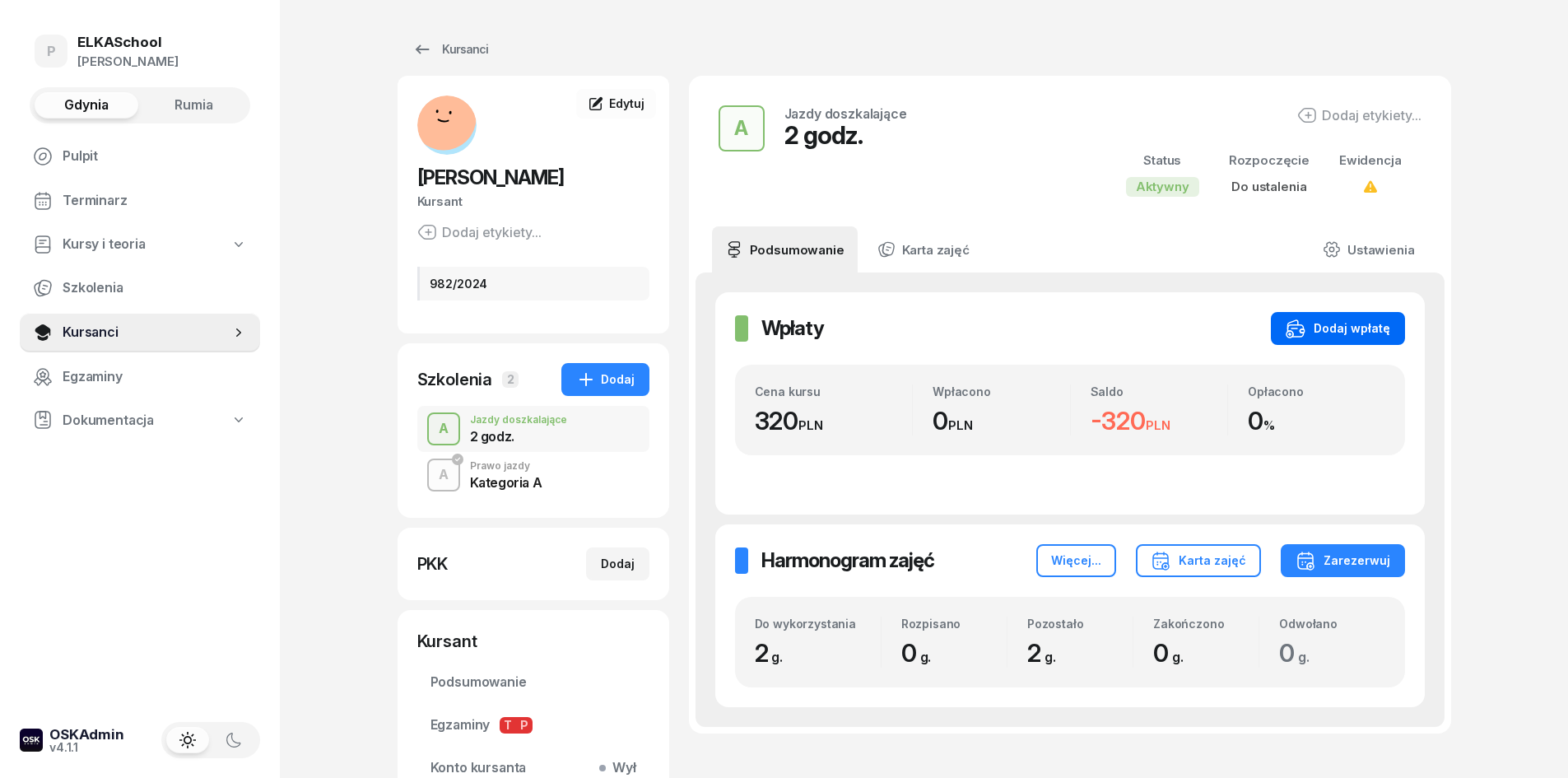
click at [1320, 327] on div "Dodaj wpłatę" at bounding box center [1337, 328] width 104 height 20
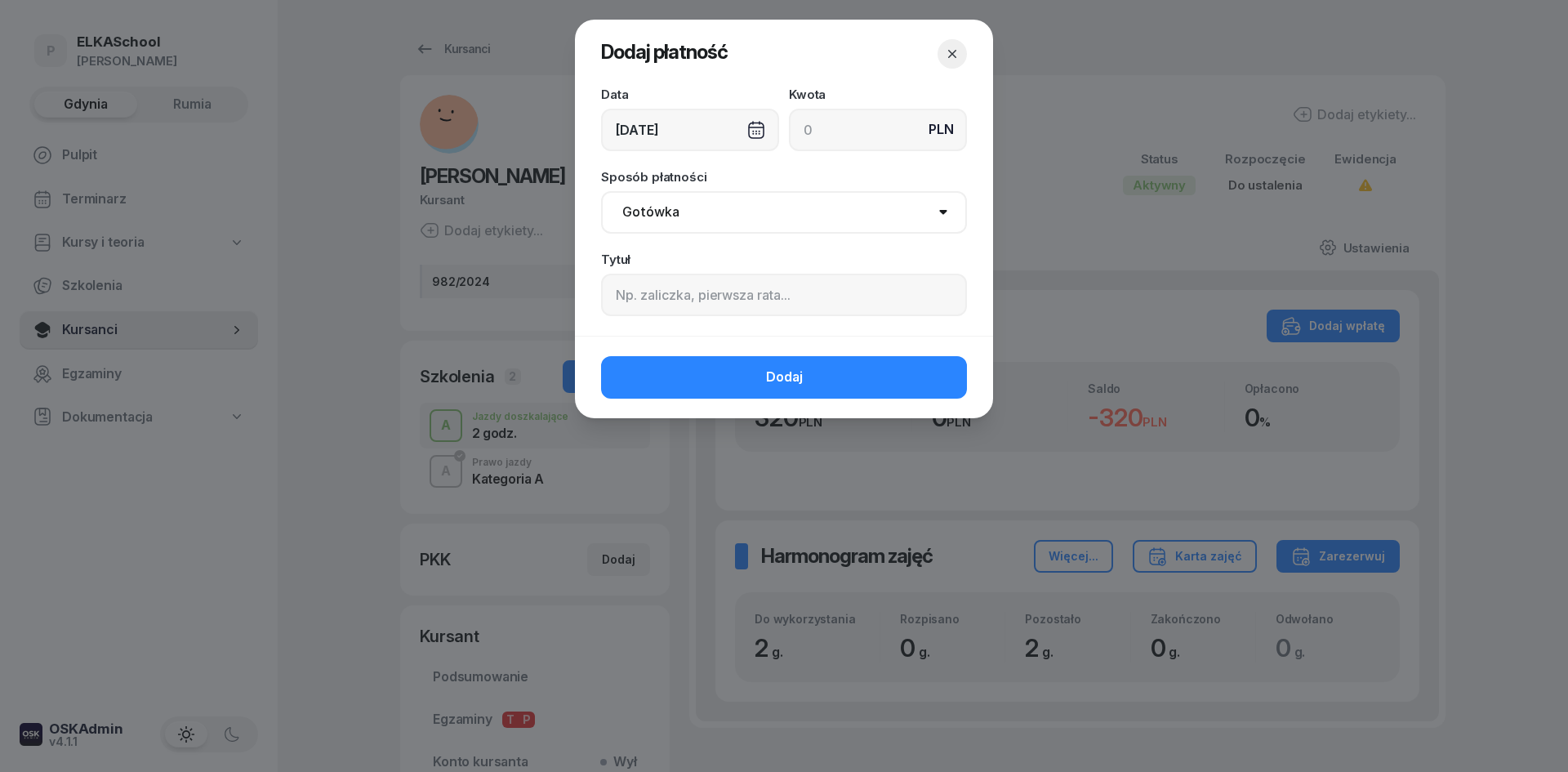
click at [685, 120] on div "09/10/2025" at bounding box center [690, 129] width 178 height 42
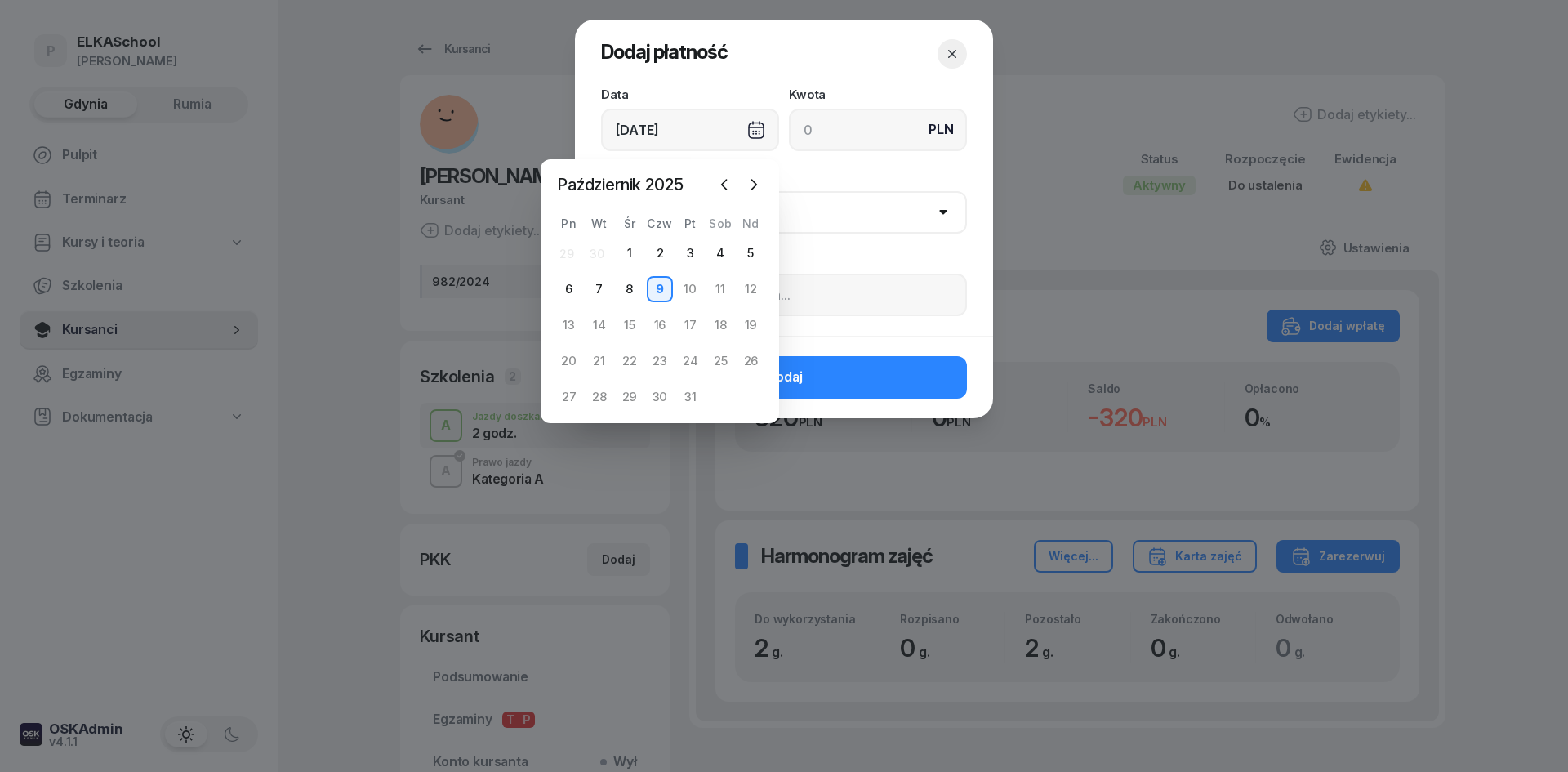
drag, startPoint x: 567, startPoint y: 291, endPoint x: 647, endPoint y: 239, distance: 95.4
click at [566, 291] on div "6" at bounding box center [569, 289] width 26 height 26
type input "06/10/2025"
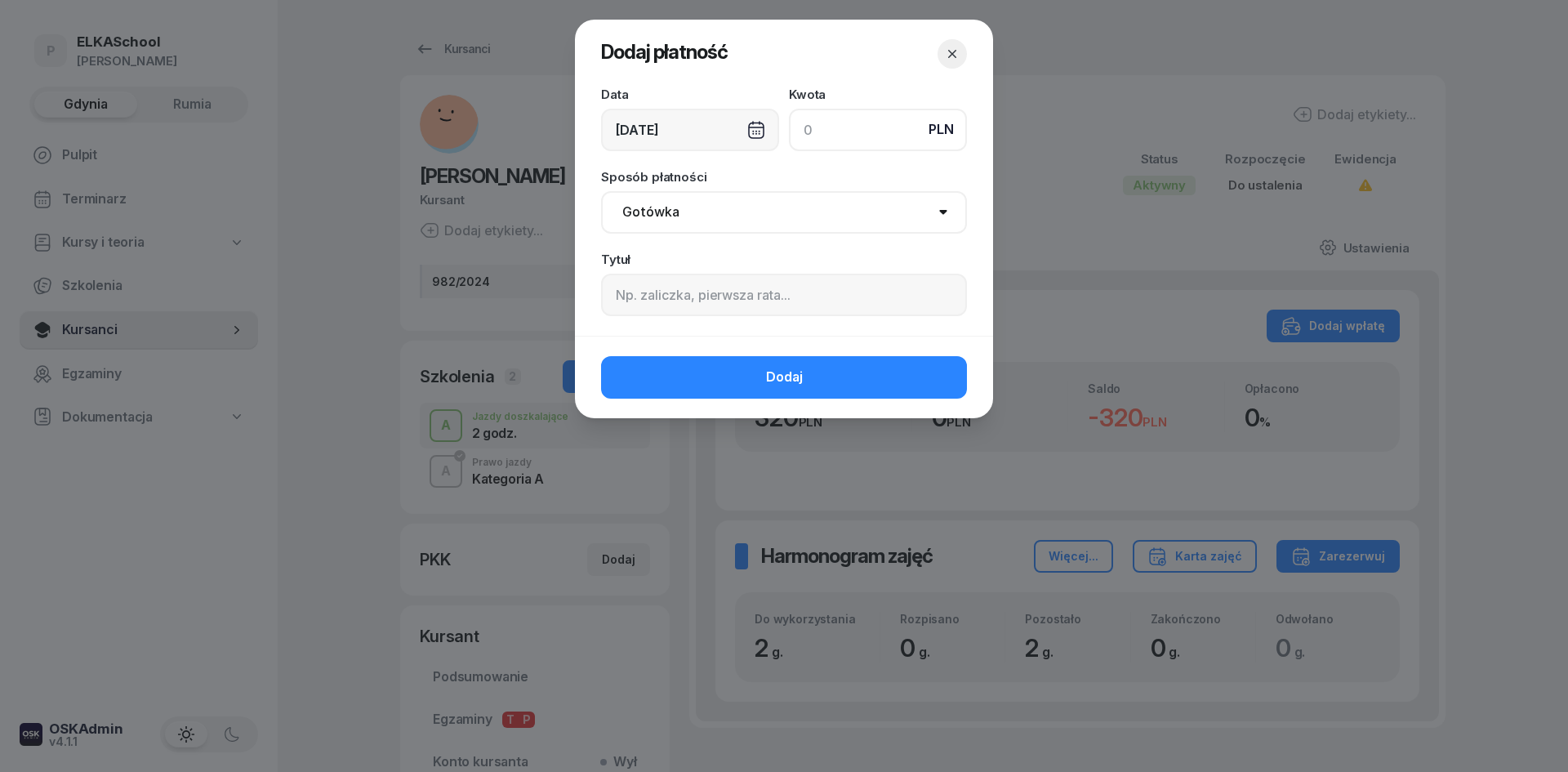
click at [863, 141] on input at bounding box center [878, 129] width 178 height 42
type input "160"
click at [702, 223] on select "Gotówka Karta Przelew Płatności online BLIK" at bounding box center [784, 212] width 366 height 42
select select "transfer"
click at [601, 192] on select "Gotówka Karta Przelew Płatności online BLIK" at bounding box center [784, 212] width 366 height 42
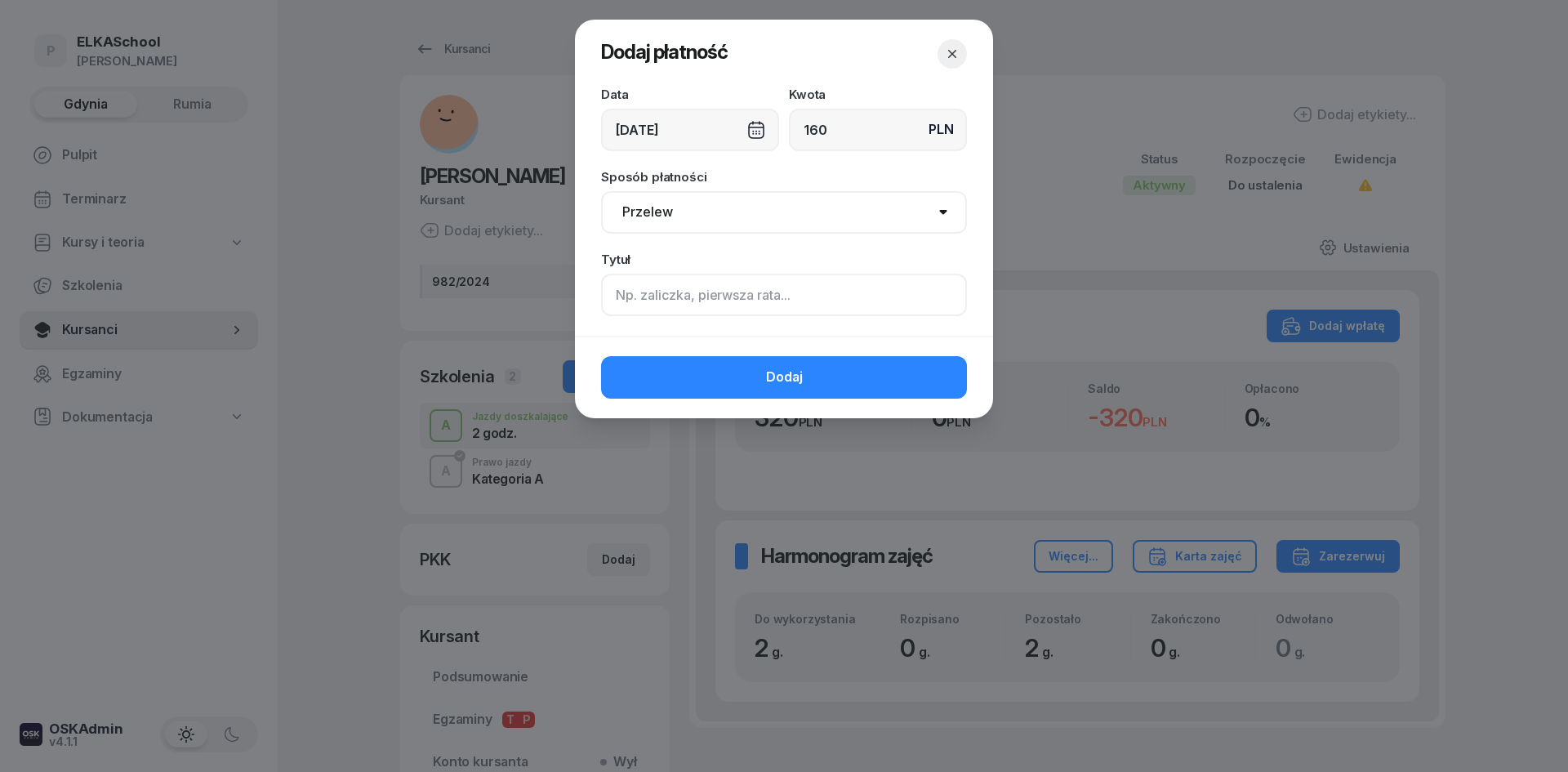
click at [669, 305] on input at bounding box center [784, 294] width 366 height 42
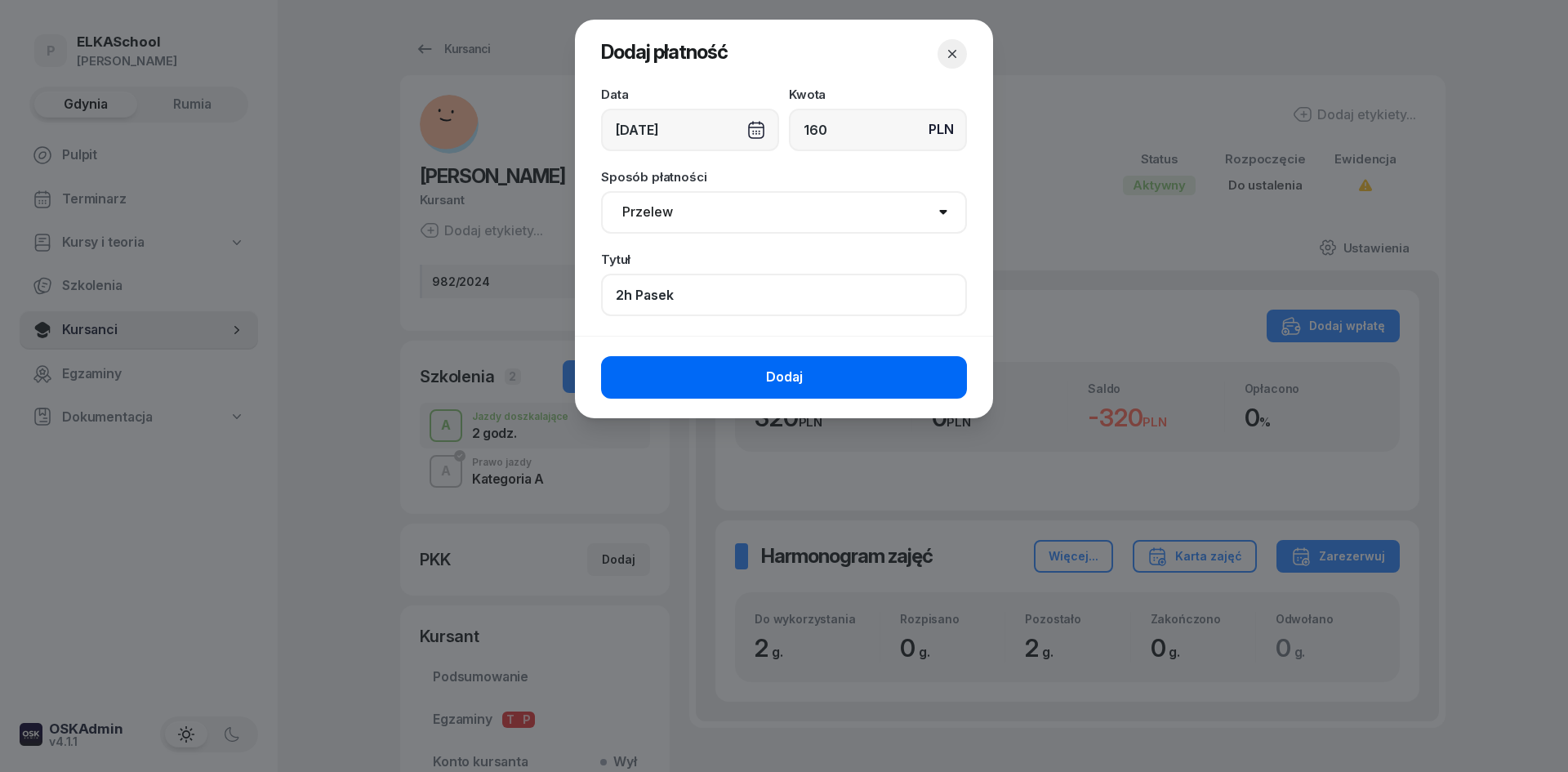
type input "2h Pasek"
click at [814, 376] on button "Dodaj" at bounding box center [784, 377] width 366 height 42
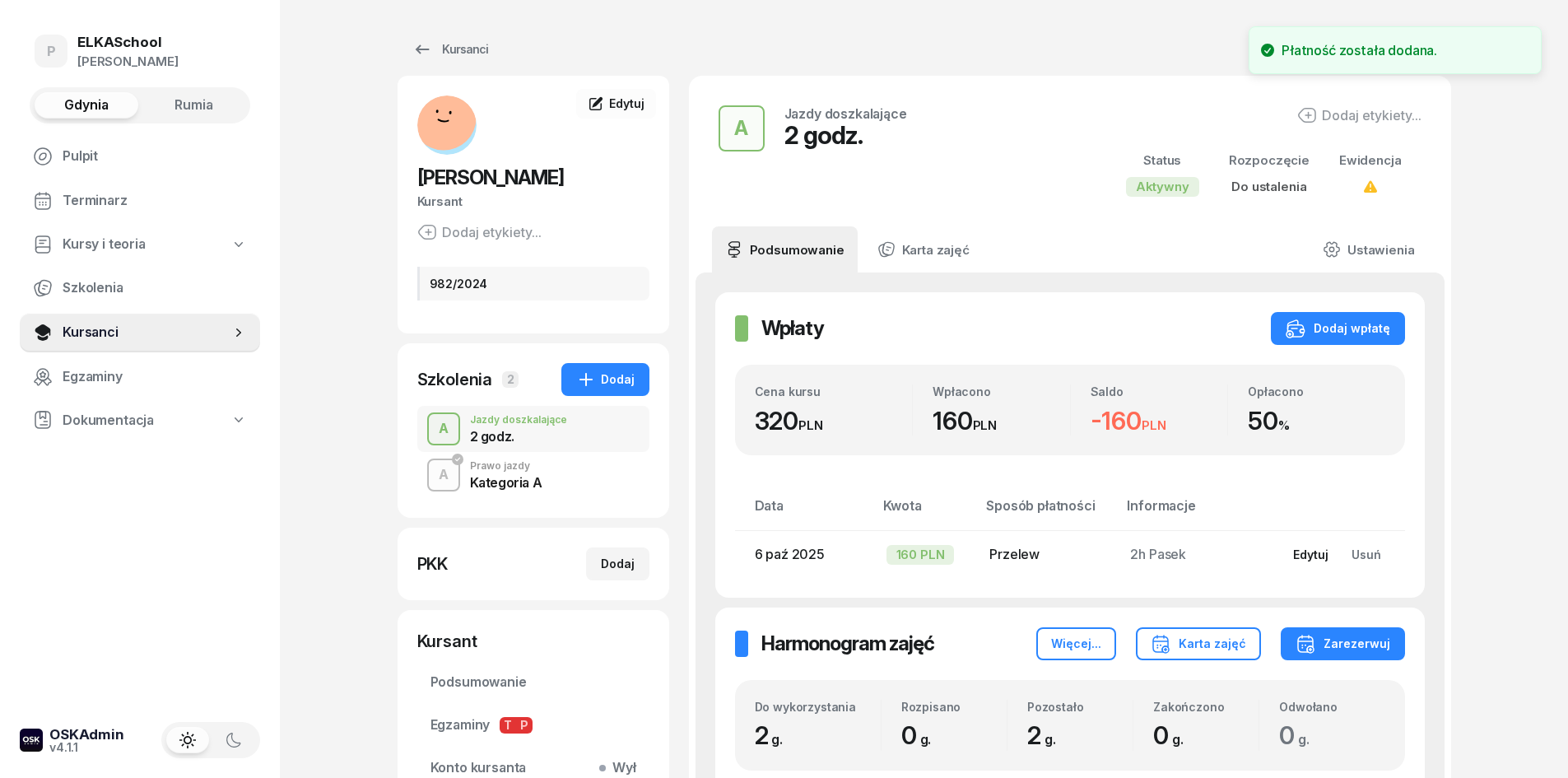
click at [1310, 557] on div "Edytuj" at bounding box center [1311, 554] width 36 height 14
select select "transfer"
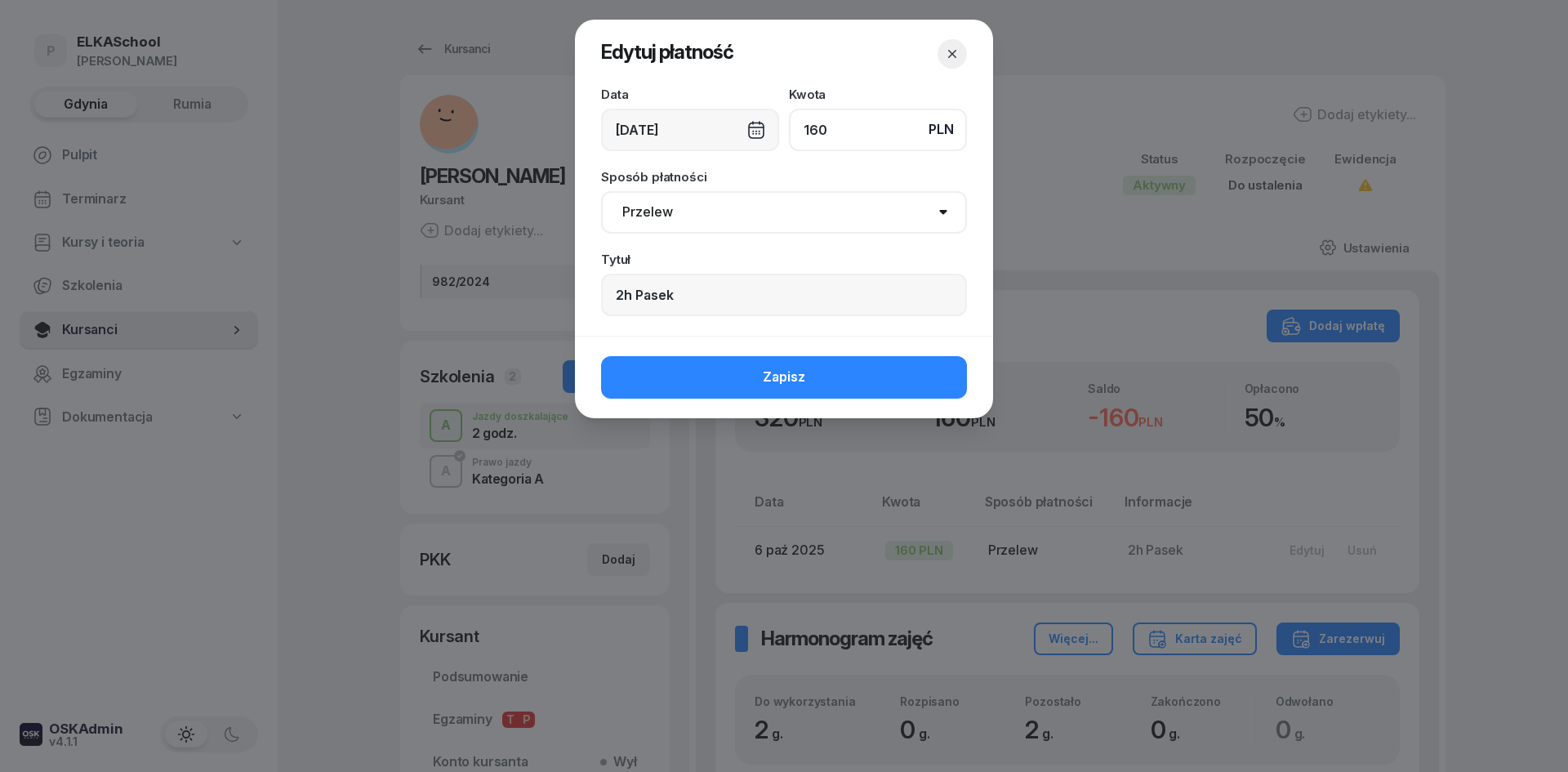
drag, startPoint x: 852, startPoint y: 137, endPoint x: 726, endPoint y: 174, distance: 131.3
click at [726, 174] on div "Data 06/10/2025 Kwota PLN 160 Sposób płatności Gotówka Karta Przelew Płatności …" at bounding box center [784, 211] width 419 height 248
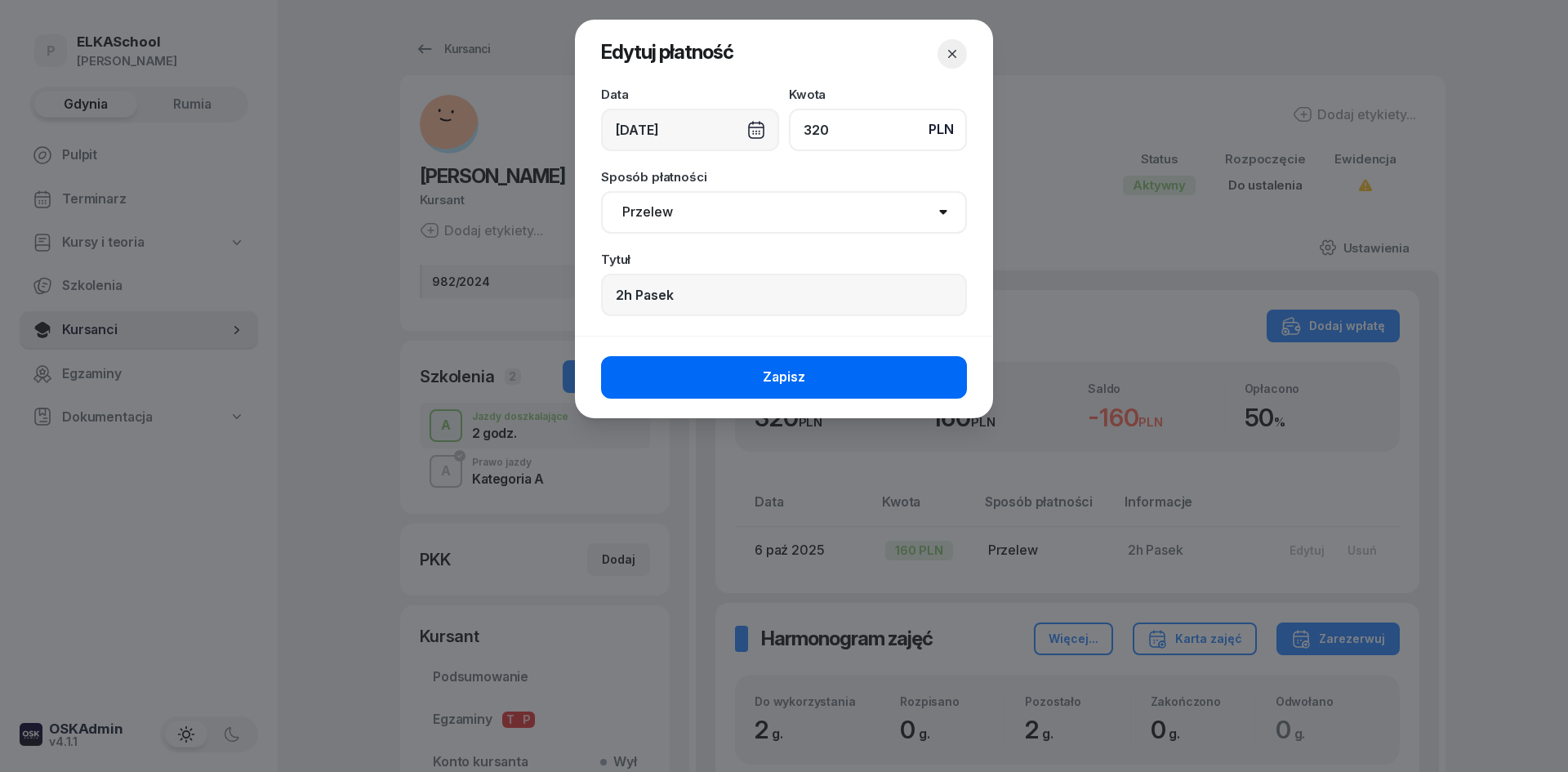
type input "320"
click at [754, 379] on button "Zapisz" at bounding box center [784, 377] width 366 height 42
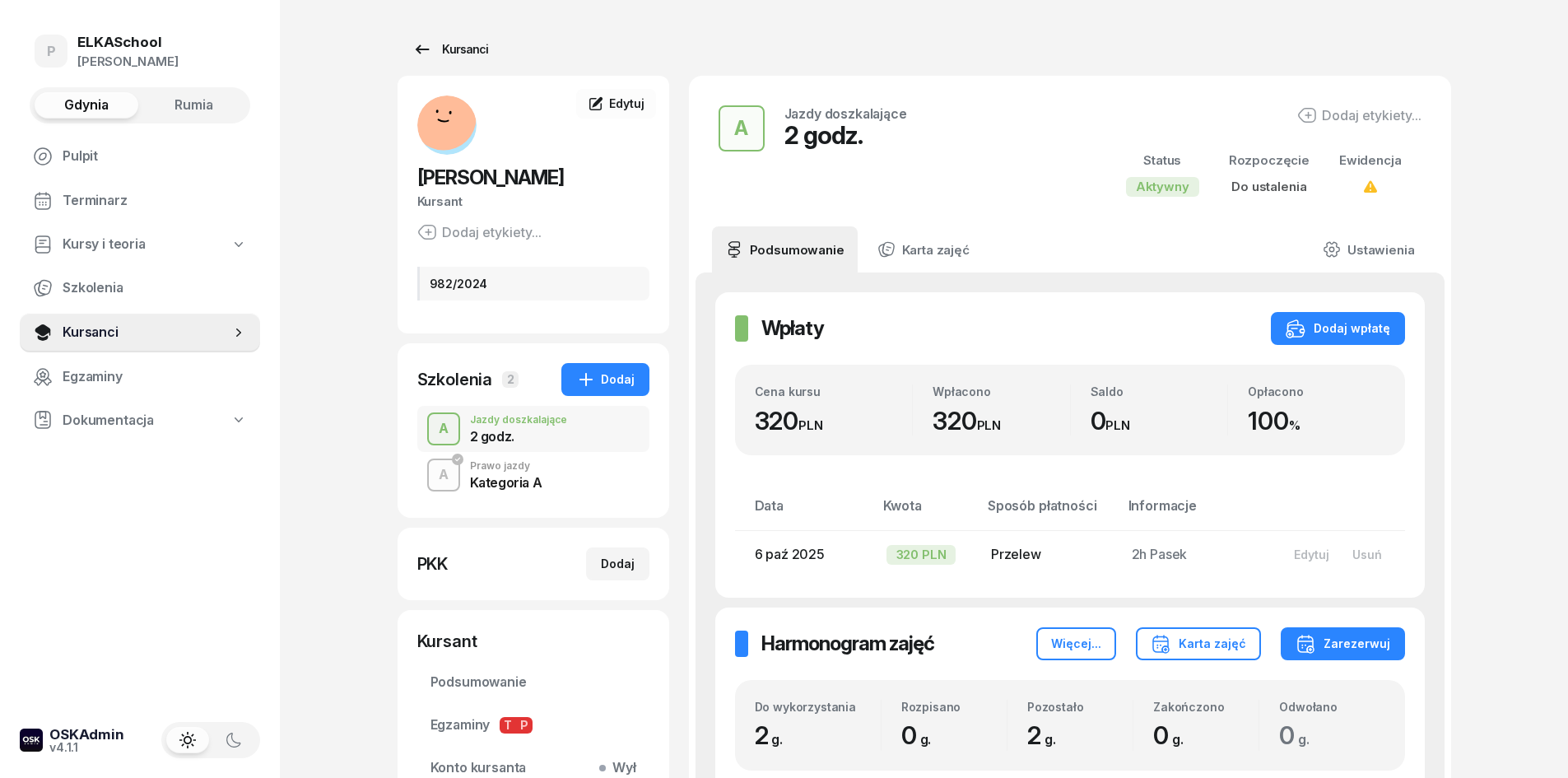
click at [459, 41] on div "Kursanci" at bounding box center [450, 50] width 76 height 20
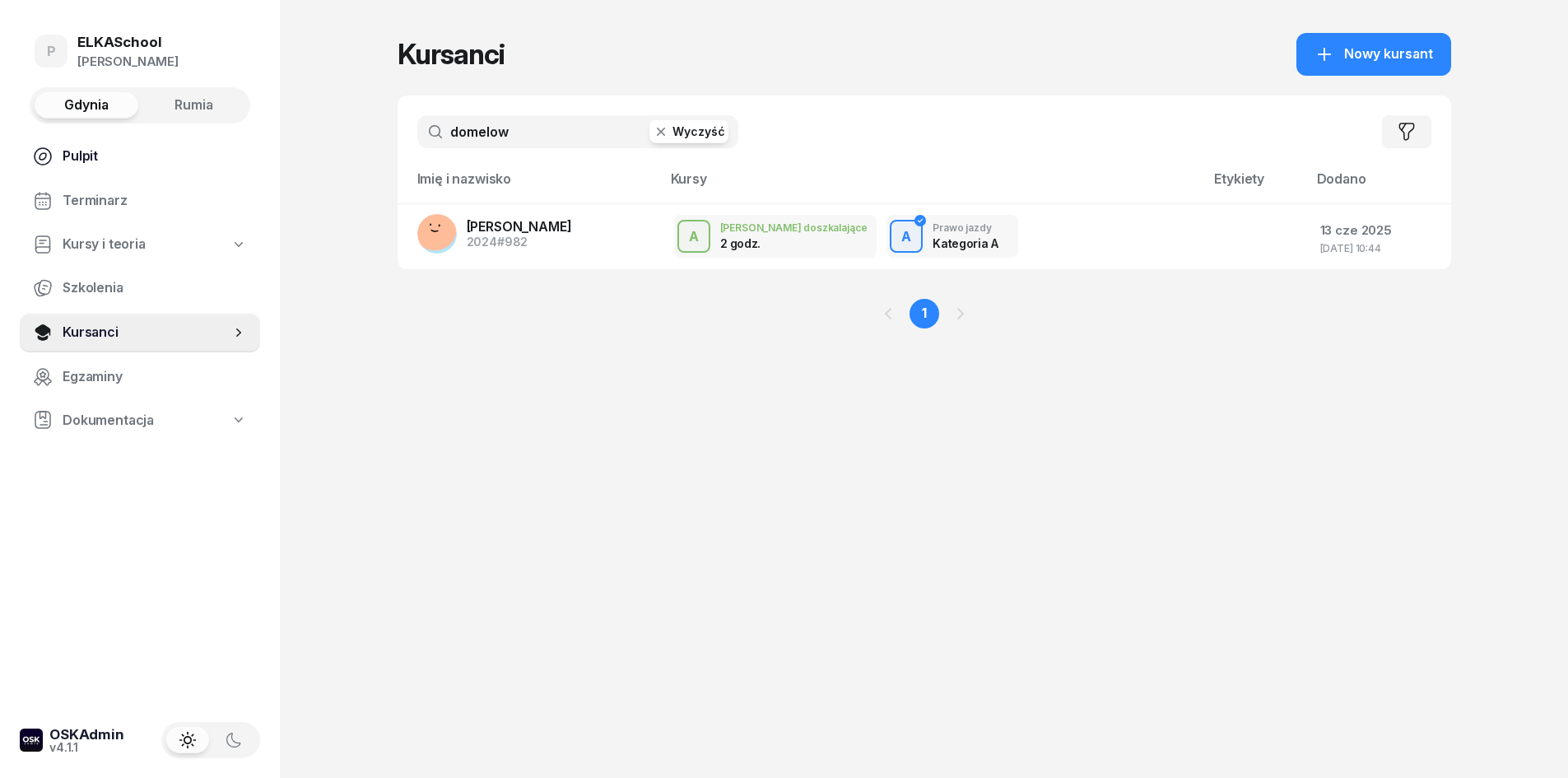
drag, startPoint x: 566, startPoint y: 129, endPoint x: 256, endPoint y: 149, distance: 310.6
click at [256, 149] on div "P ELKASchool Pietryka Gdynia Rumia Pulpit Terminarz Kursy i teoria Szkolenia Ku…" at bounding box center [784, 389] width 1568 height 778
type input "majna"
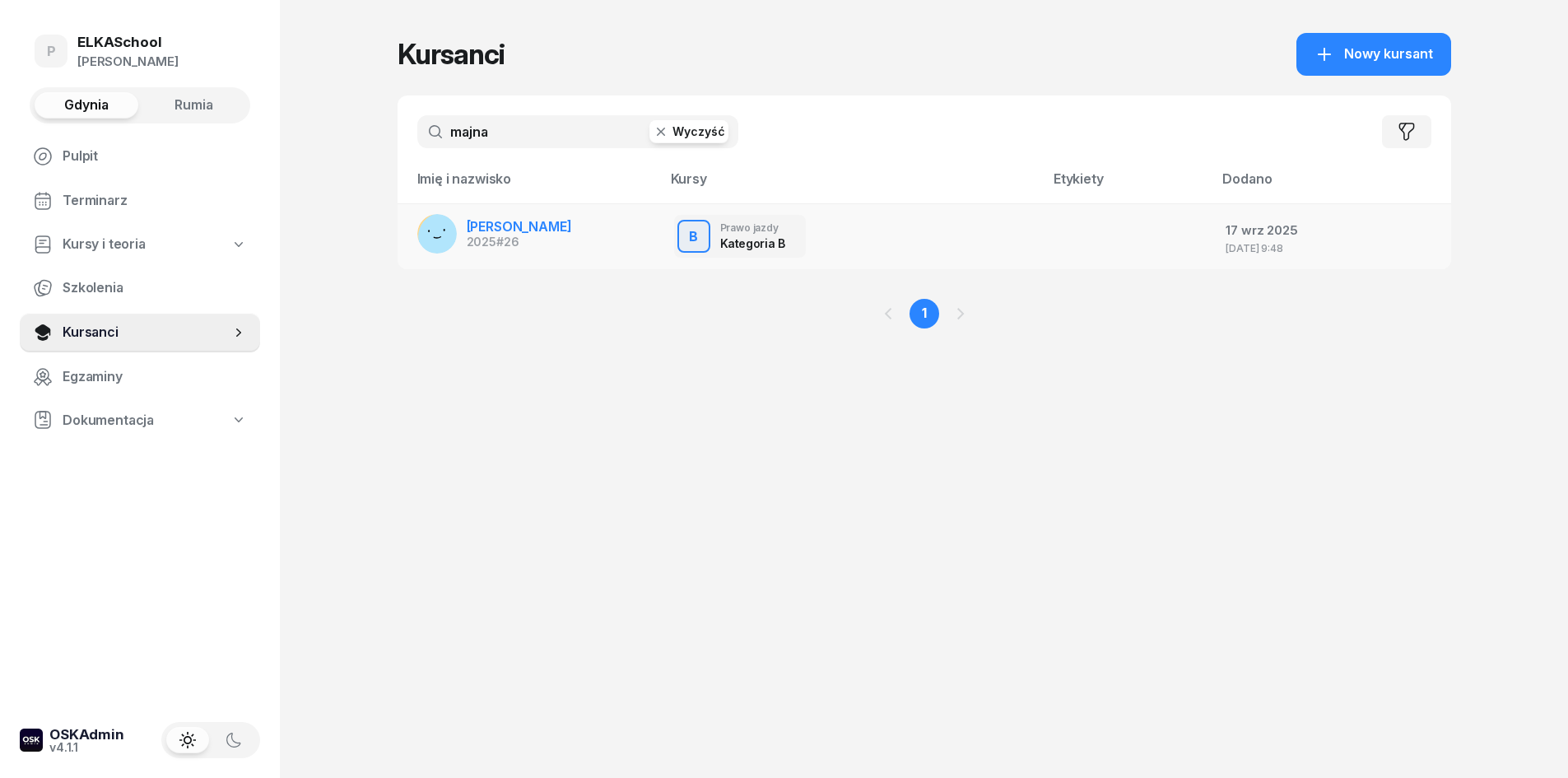
click at [500, 231] on span "MATEUSZ MAJNA" at bounding box center [519, 226] width 105 height 17
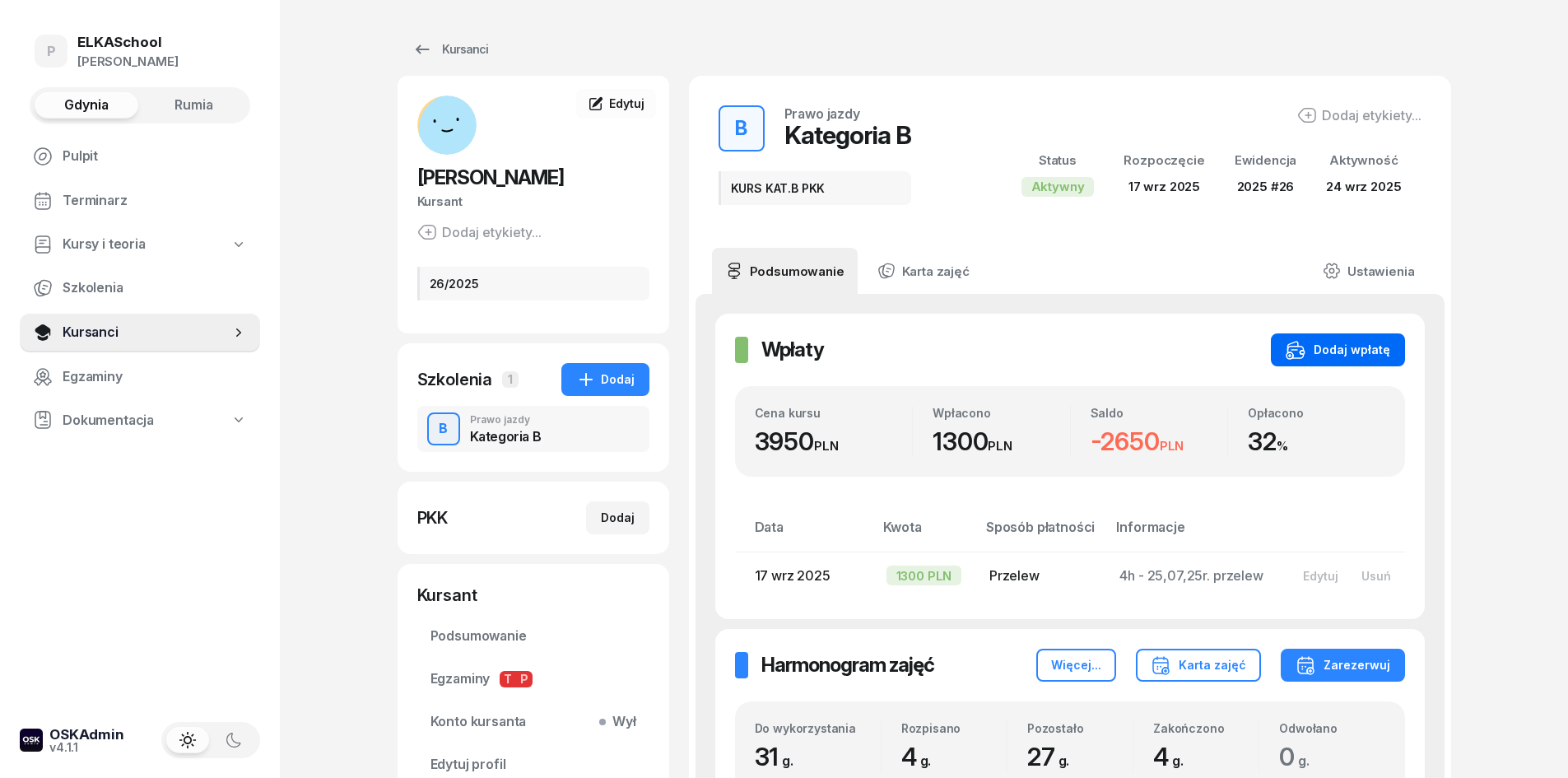
click at [1327, 356] on div "Dodaj wpłatę" at bounding box center [1337, 350] width 104 height 20
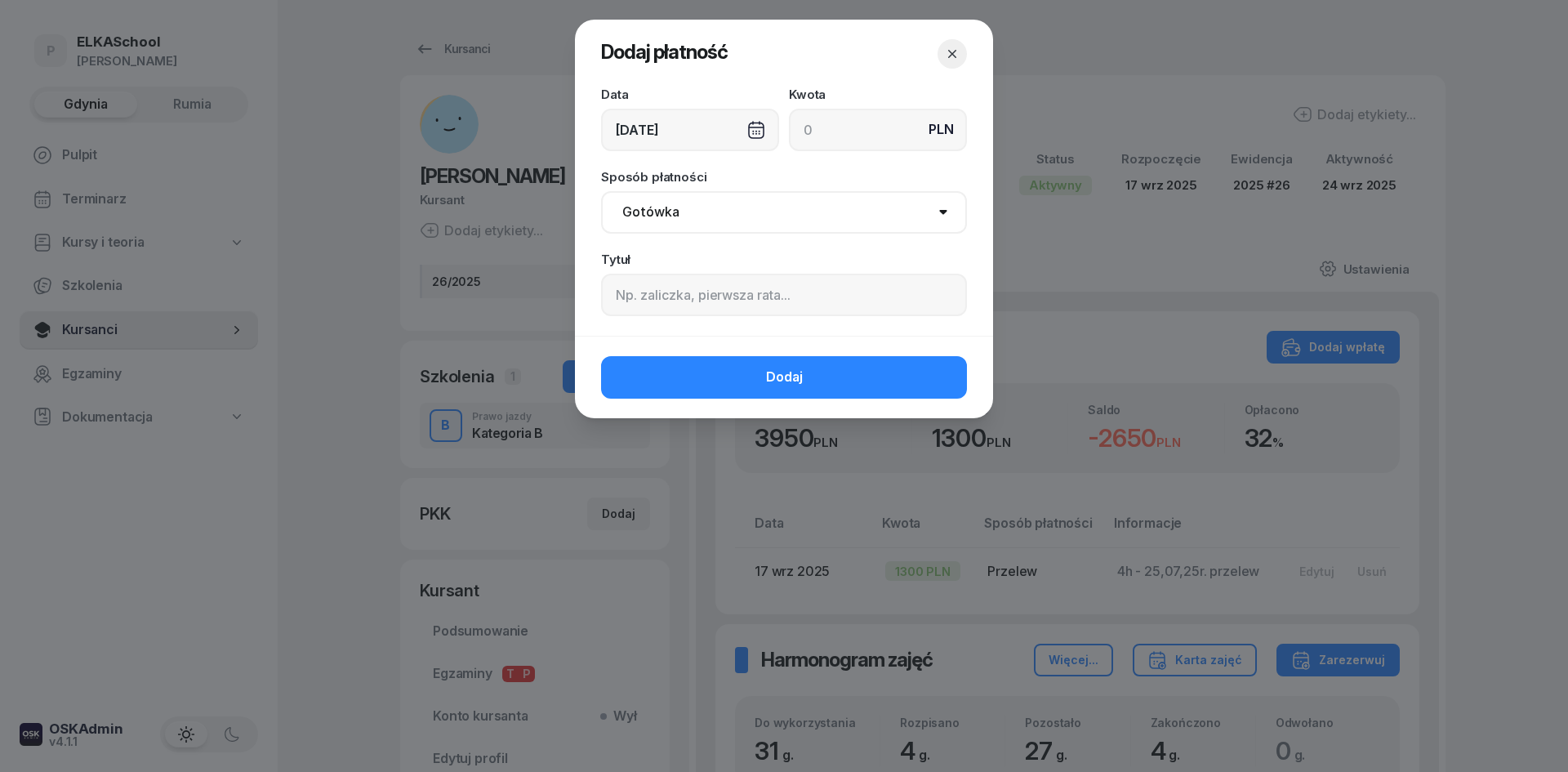
click at [668, 121] on div "[DATE]" at bounding box center [690, 129] width 178 height 42
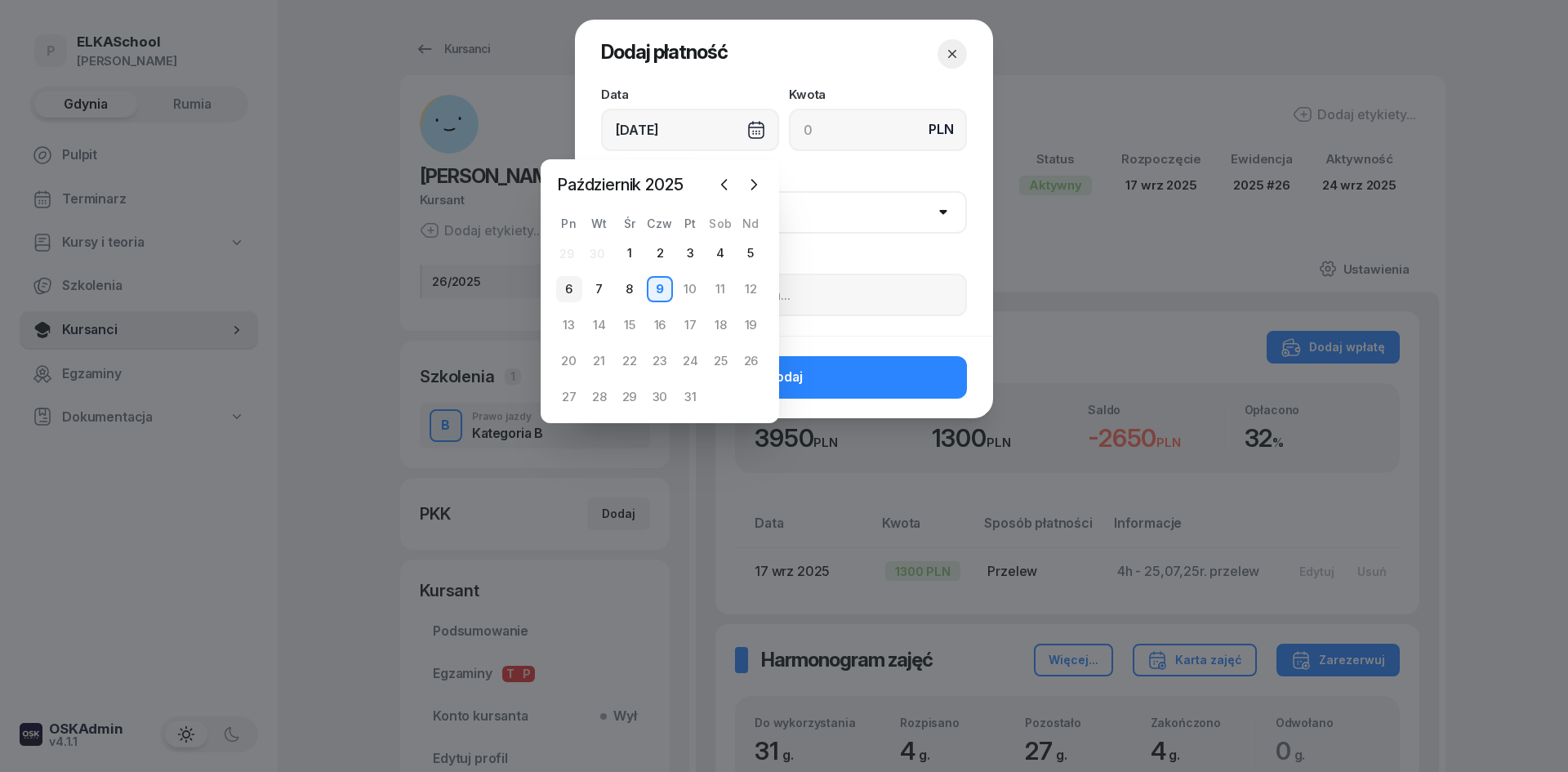
click at [575, 287] on div "6" at bounding box center [569, 289] width 26 height 26
type input "[DATE]"
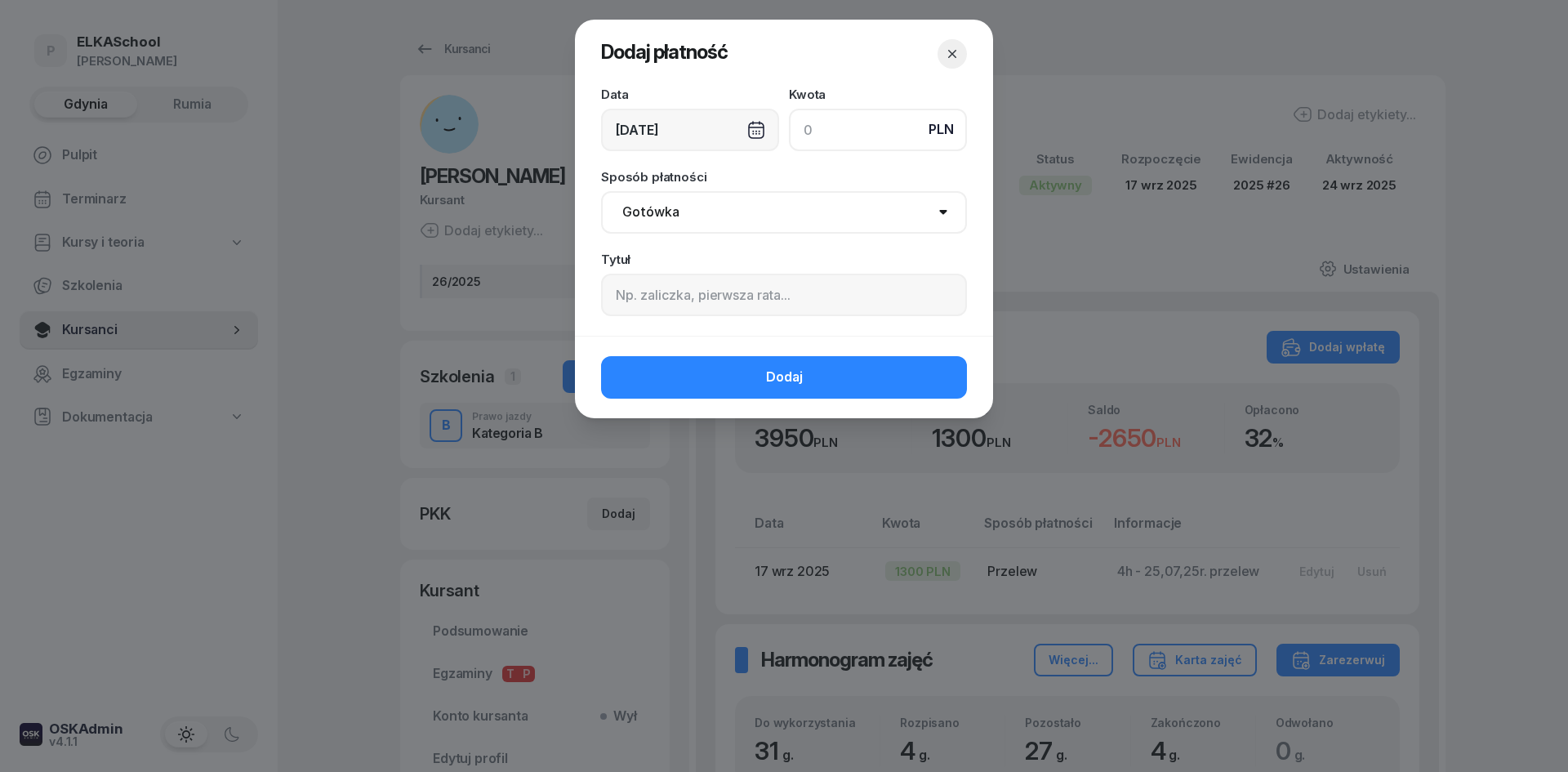
click at [844, 128] on input at bounding box center [878, 129] width 178 height 42
type input "1300"
click at [743, 215] on select "Gotówka Karta Przelew Płatności online BLIK" at bounding box center [784, 212] width 366 height 42
select select "online"
click at [601, 192] on select "Gotówka Karta Przelew Płatności online BLIK" at bounding box center [784, 212] width 366 height 42
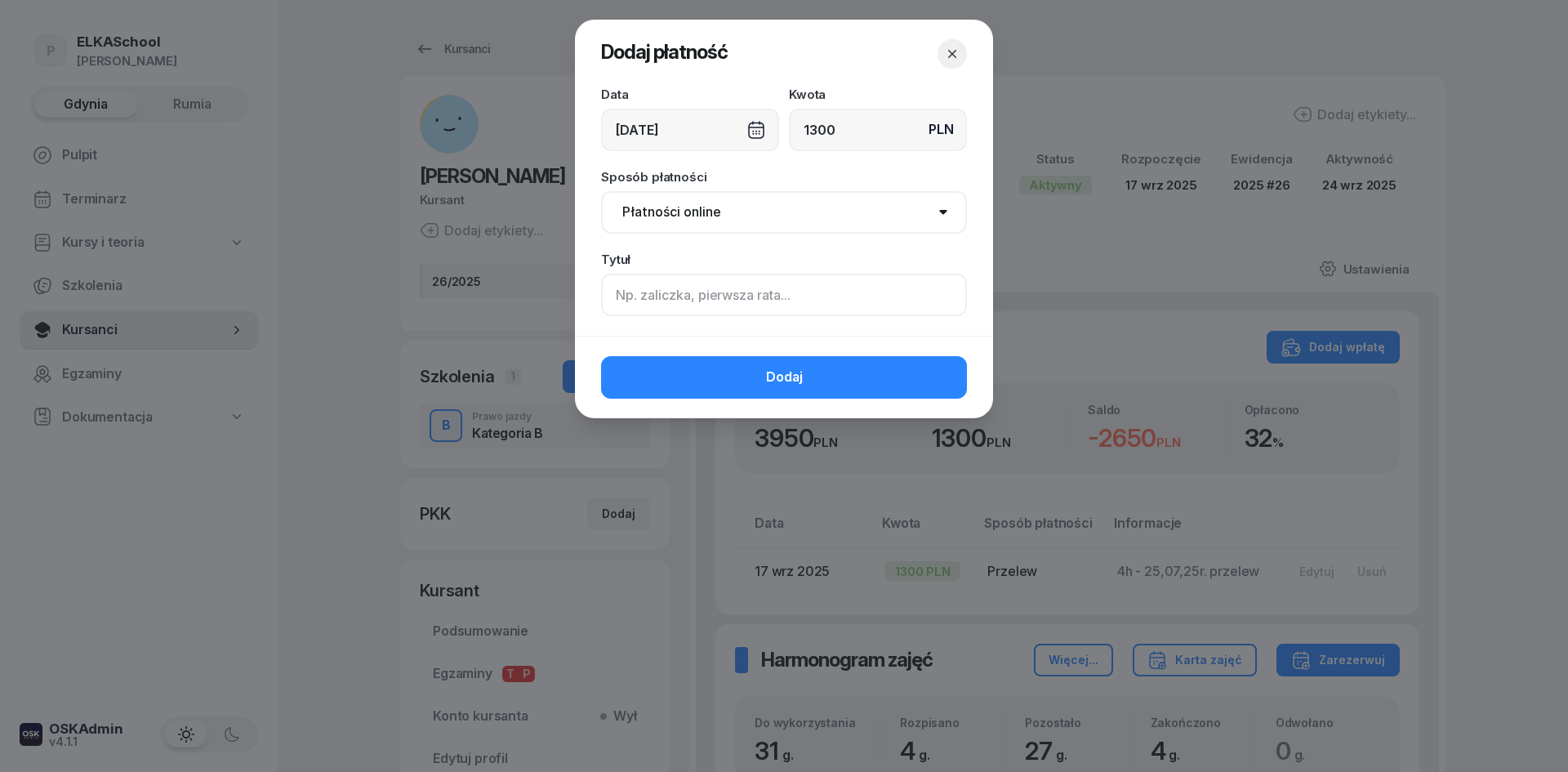
click at [671, 289] on input at bounding box center [784, 294] width 366 height 42
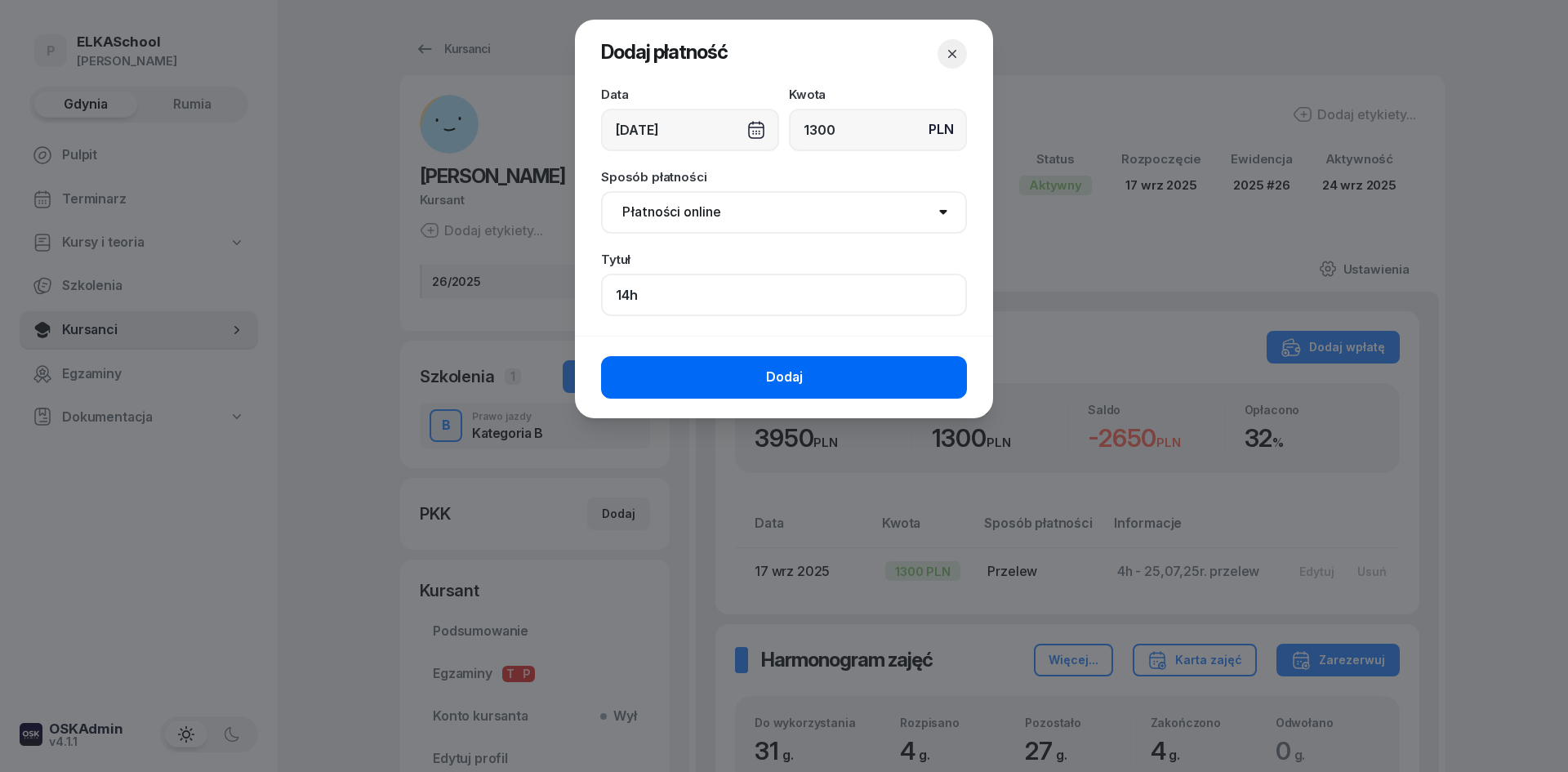
type input "14h"
click at [696, 389] on button "Dodaj" at bounding box center [784, 377] width 366 height 42
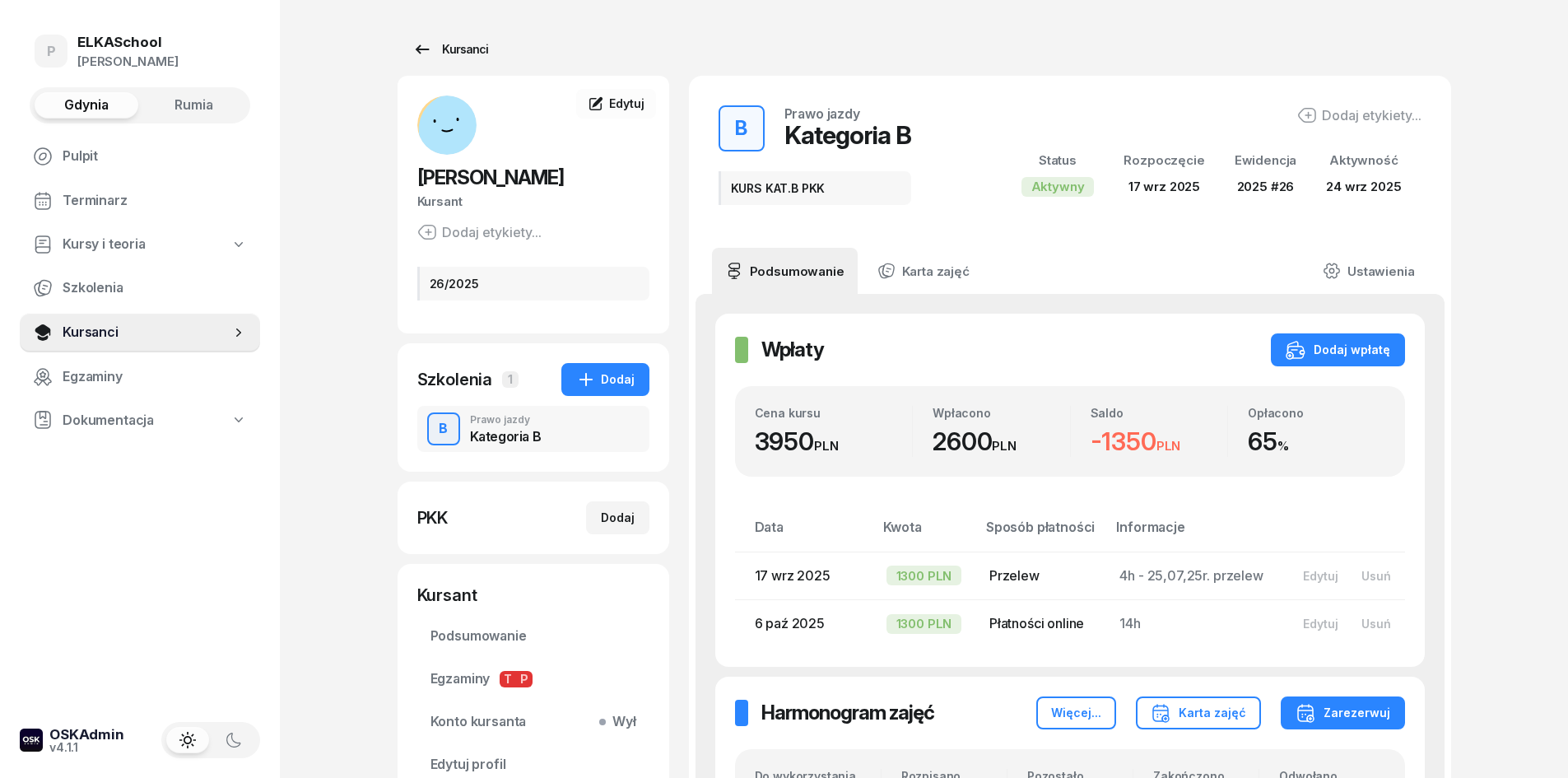
click at [426, 54] on icon at bounding box center [422, 50] width 20 height 20
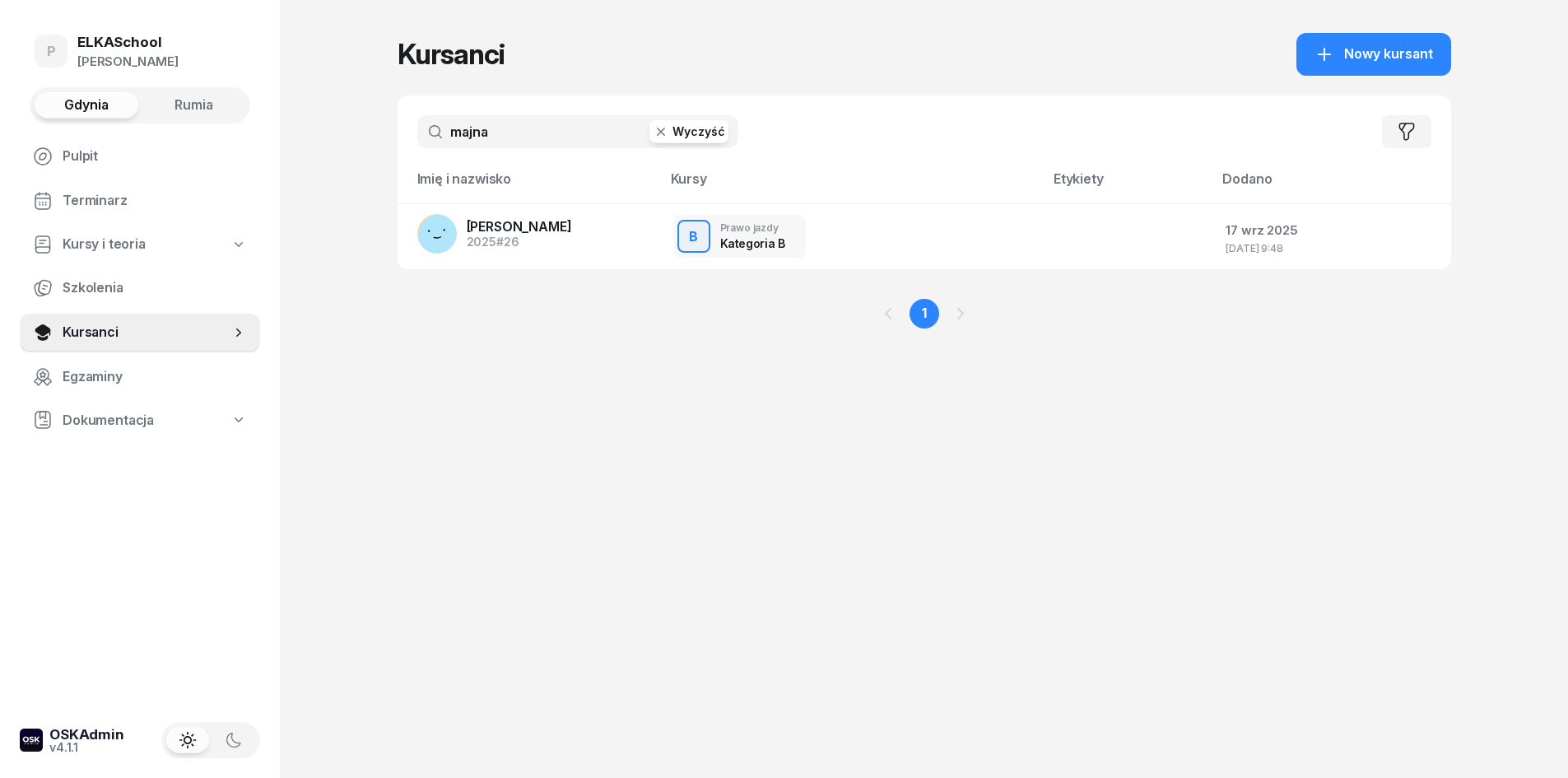
drag, startPoint x: 427, startPoint y: 136, endPoint x: 388, endPoint y: 138, distance: 39.1
click at [388, 138] on div "P ELKASchool Pietryka Gdynia Rumia Pulpit Terminarz Kursy i teoria Szkolenia Ku…" at bounding box center [784, 389] width 1568 height 778
type input "jach"
click at [199, 116] on button "Rumia" at bounding box center [193, 105] width 103 height 26
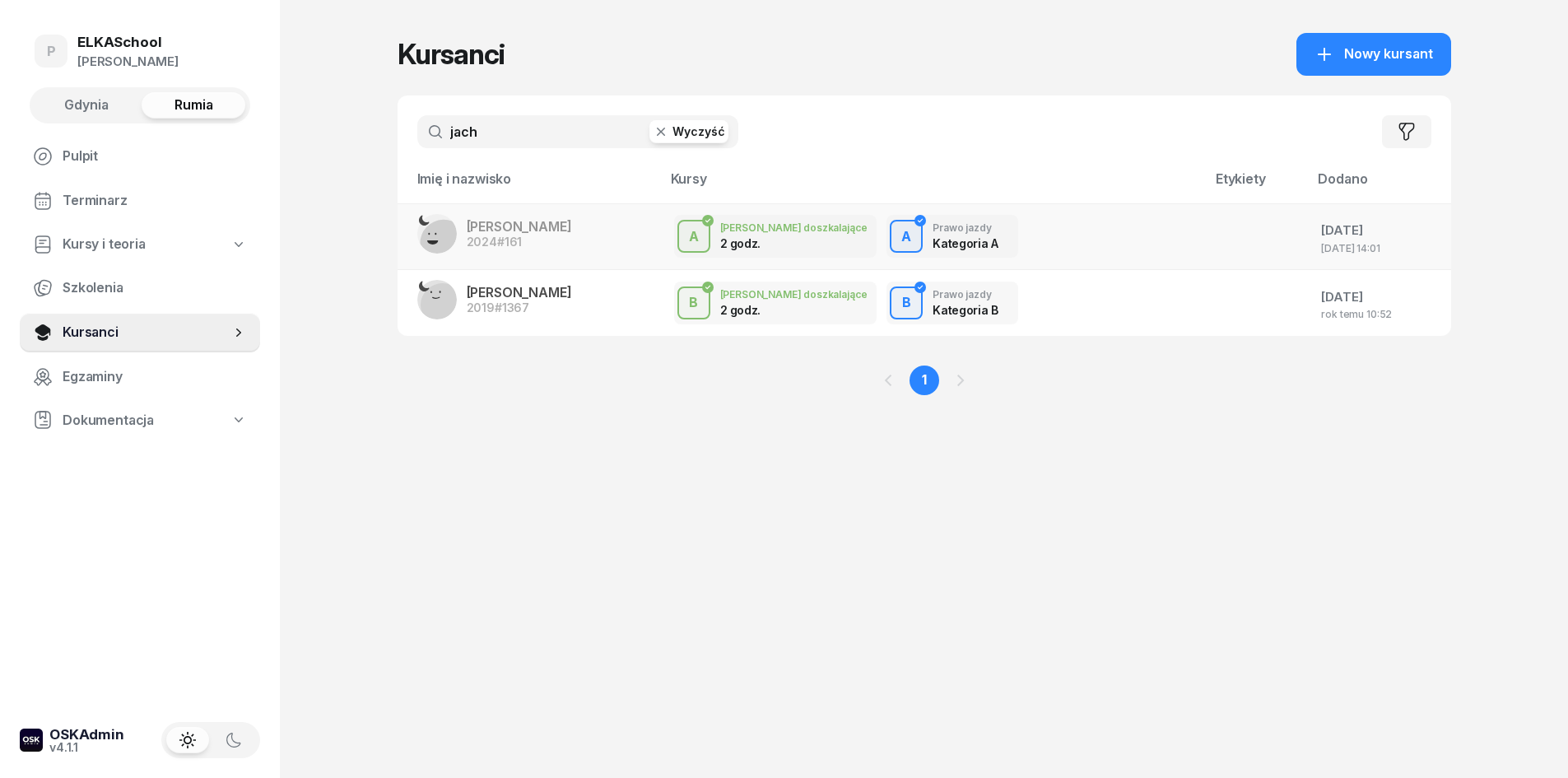
click at [515, 214] on link "ARTUR JACH 2024 #161" at bounding box center [494, 234] width 155 height 40
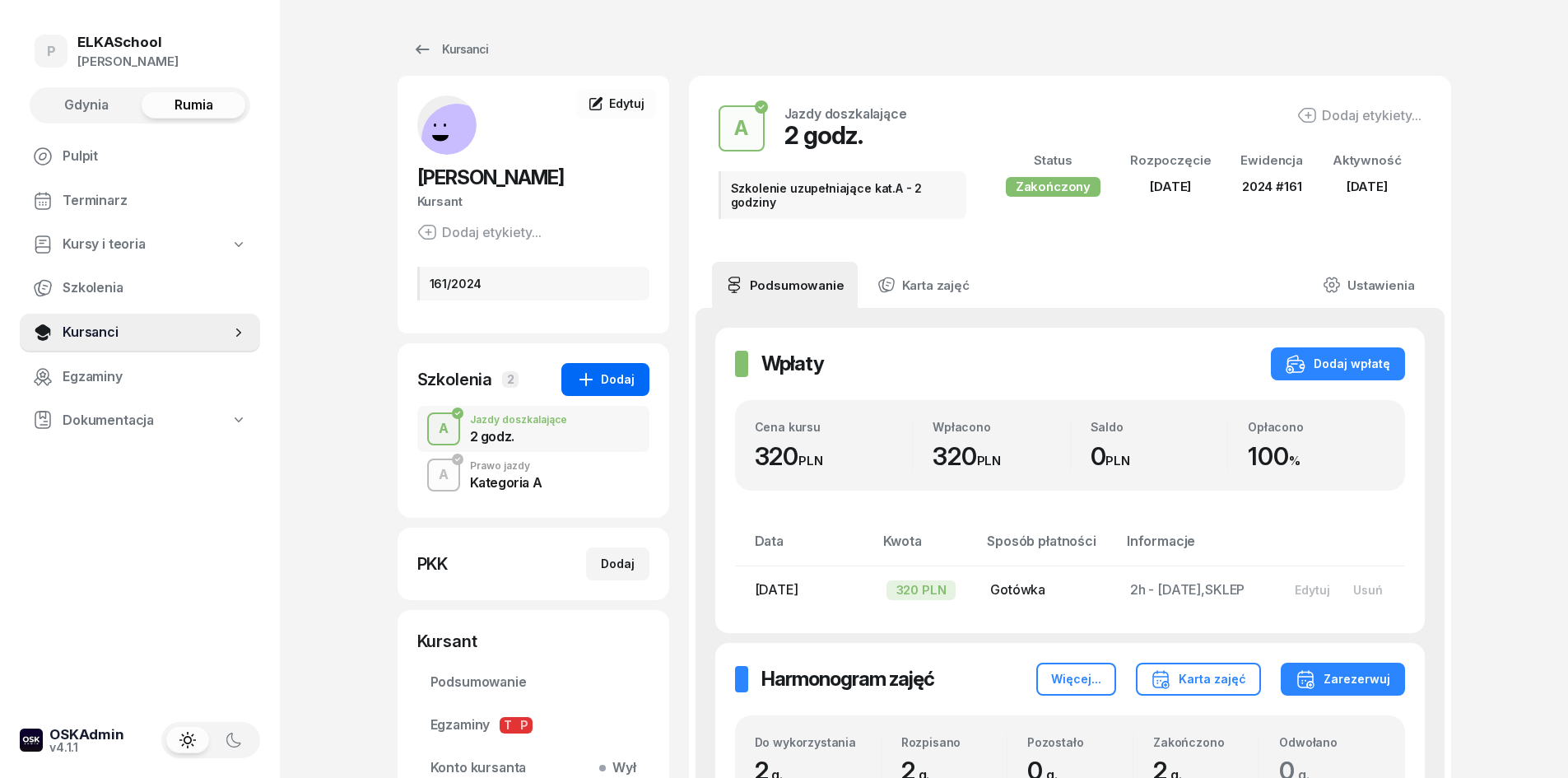
click at [632, 384] on div "Dodaj" at bounding box center [605, 379] width 59 height 20
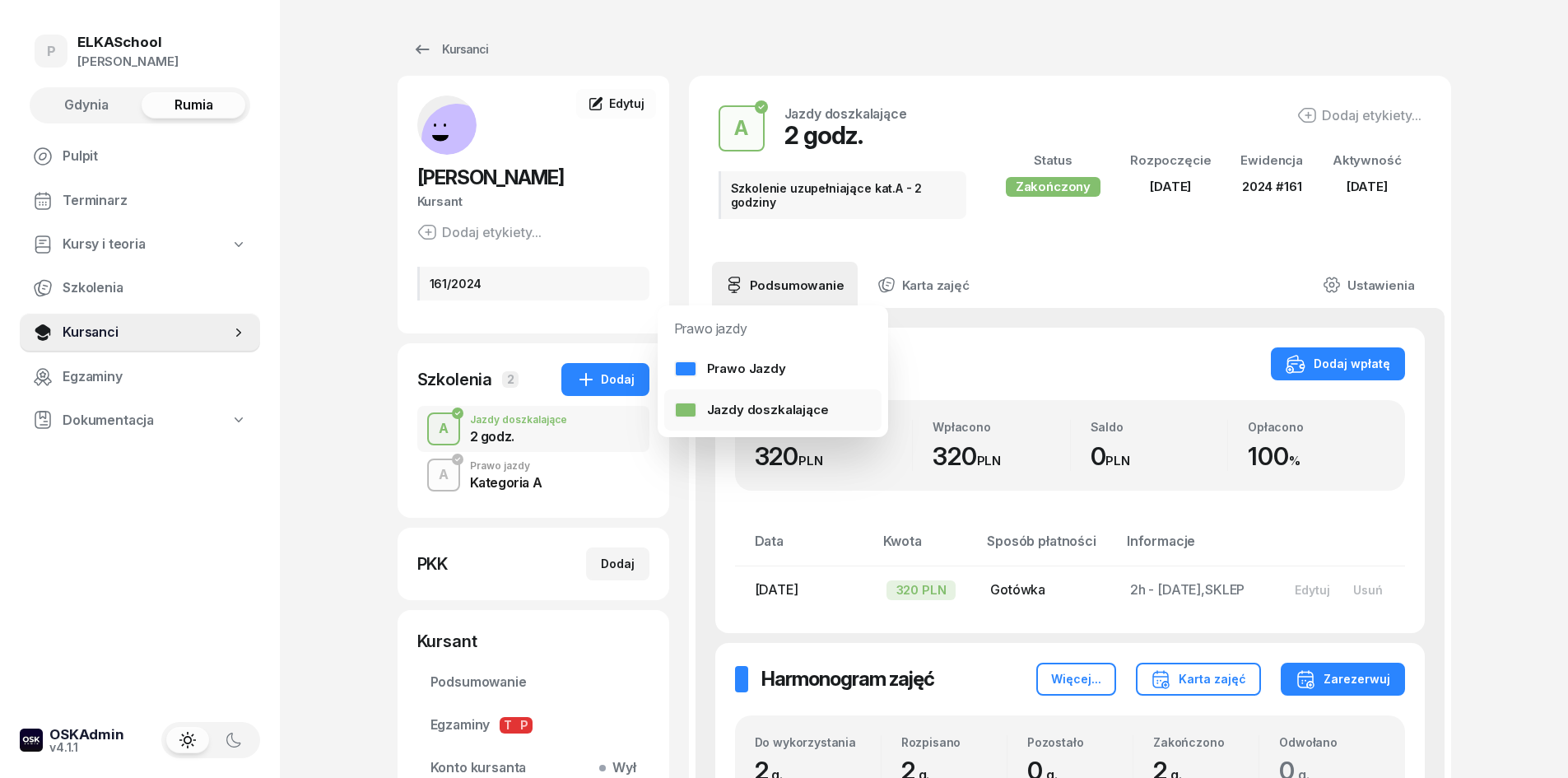
click at [770, 412] on div "Jazdy doszkalające" at bounding box center [752, 410] width 155 height 22
select select "B"
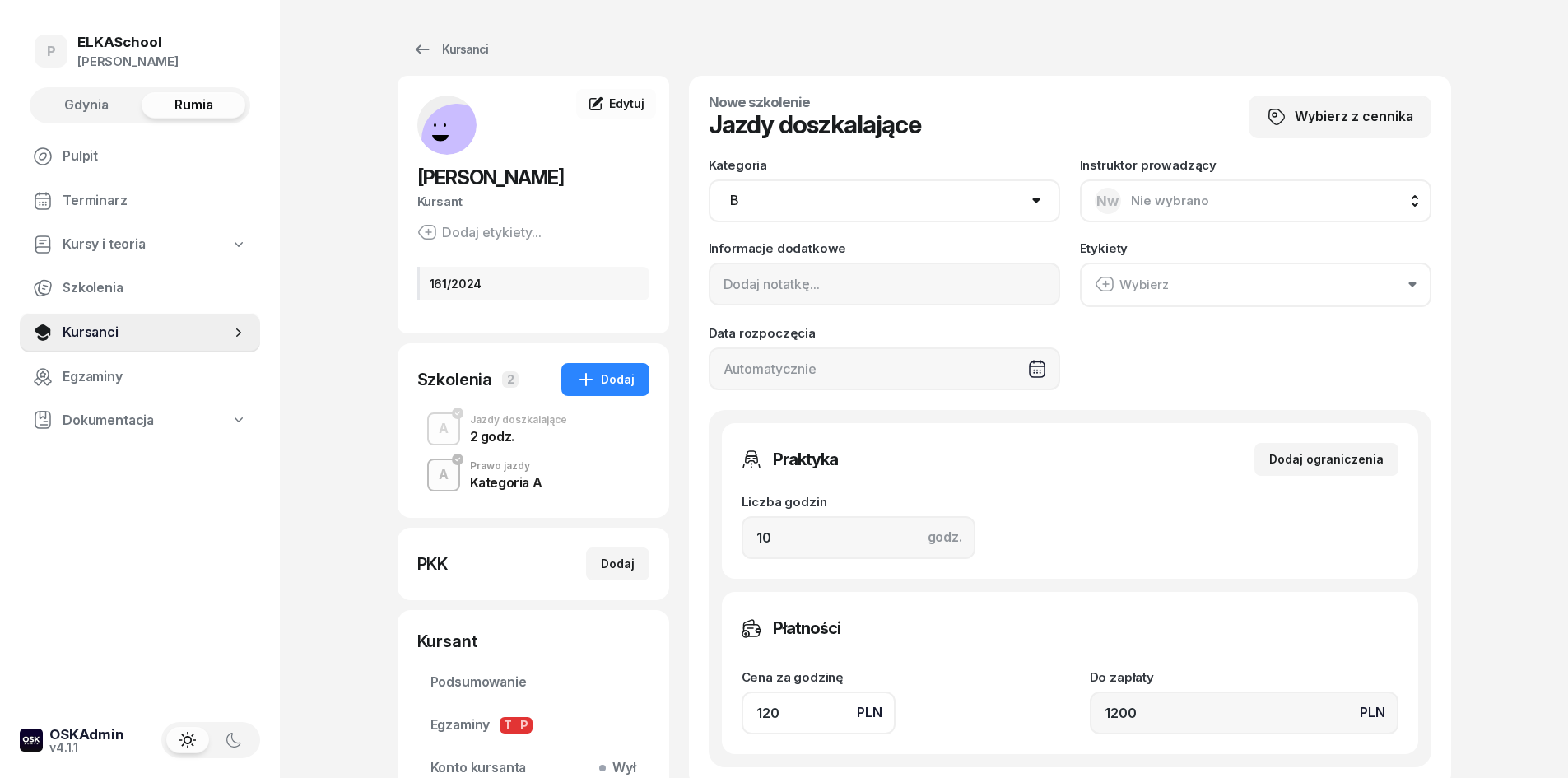
click at [510, 438] on div "2 godz." at bounding box center [518, 436] width 98 height 13
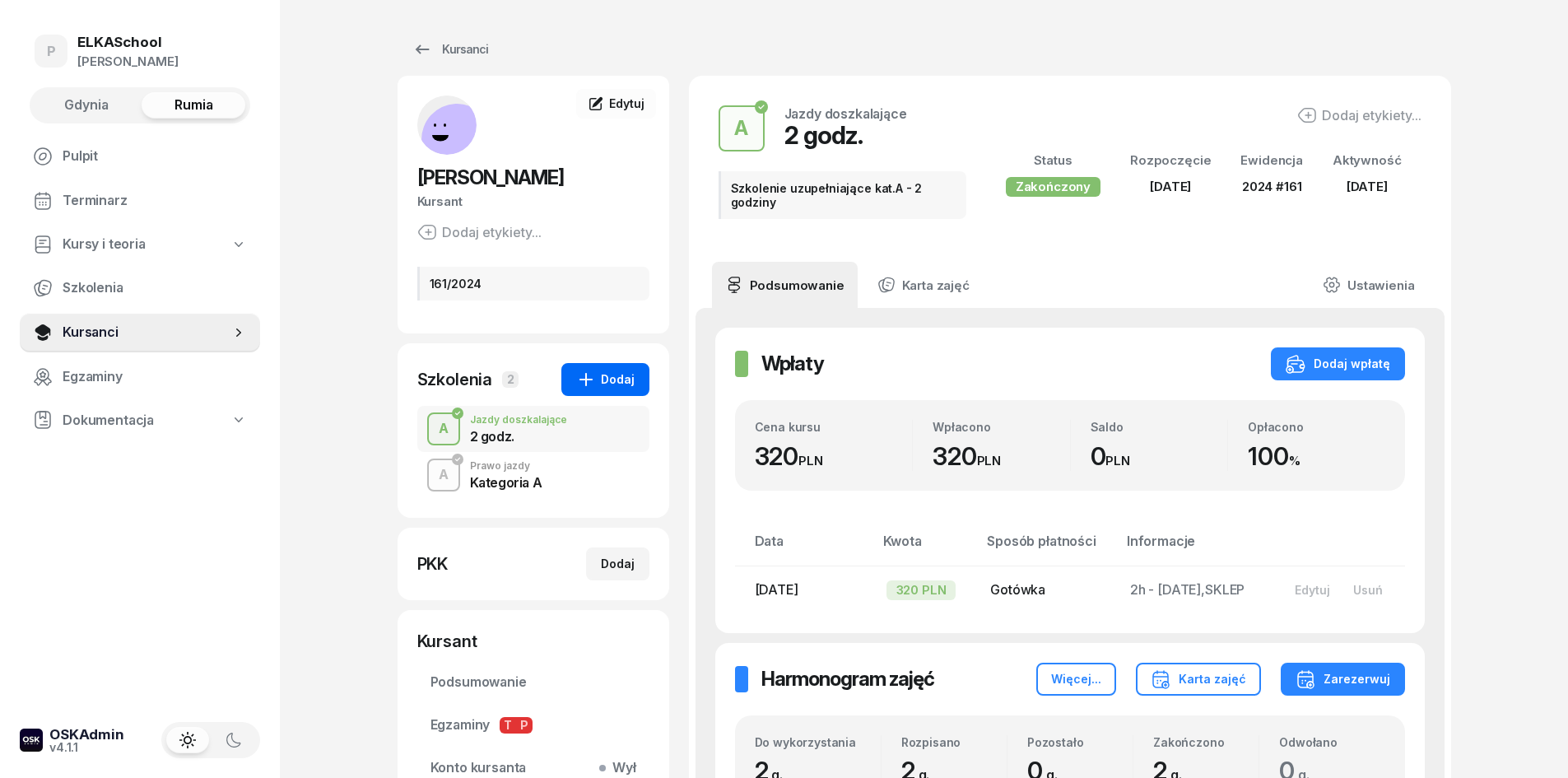
click at [600, 371] on div "Dodaj" at bounding box center [605, 379] width 59 height 20
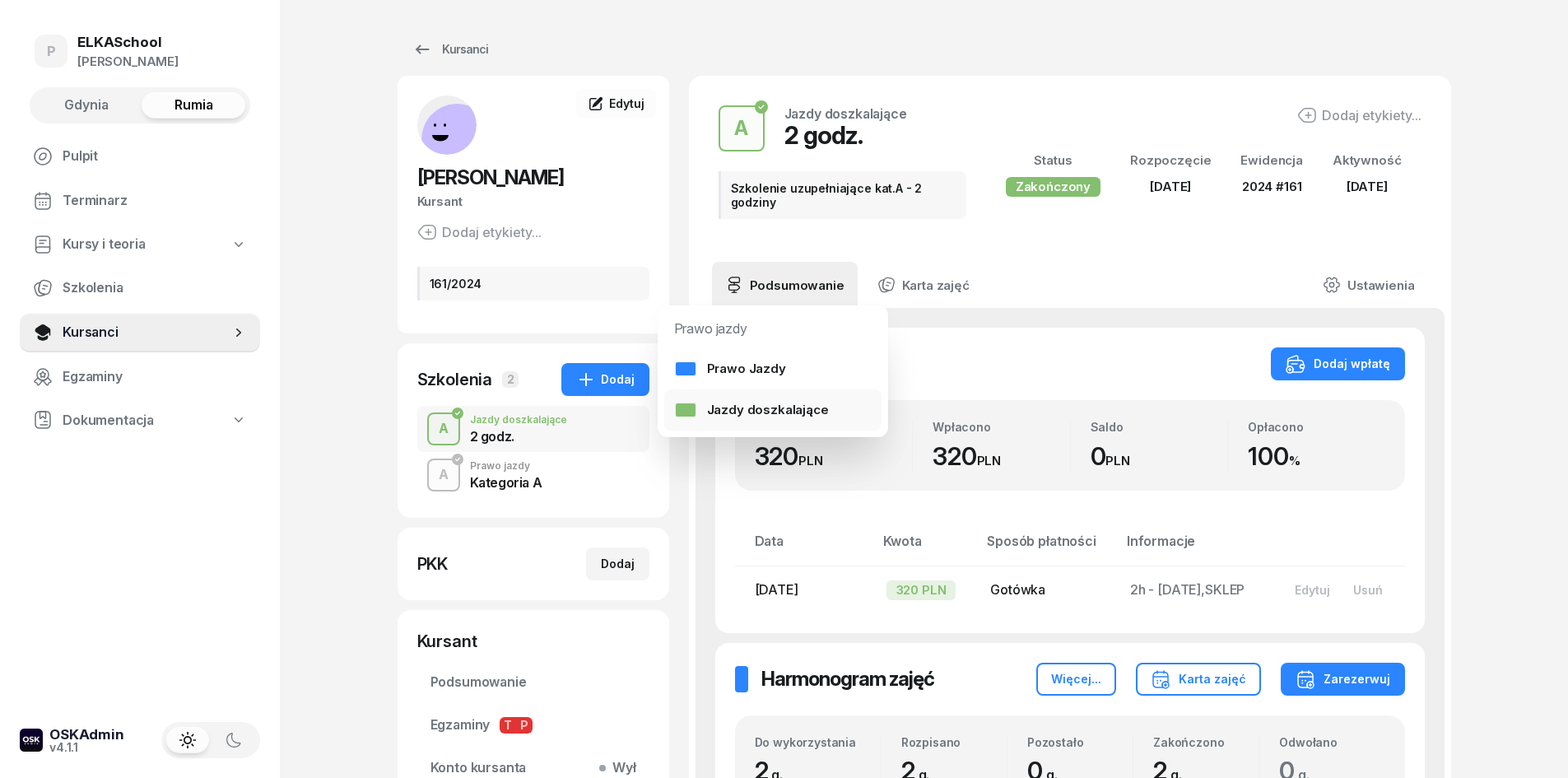
click at [746, 406] on div "Jazdy doszkalające" at bounding box center [752, 410] width 155 height 22
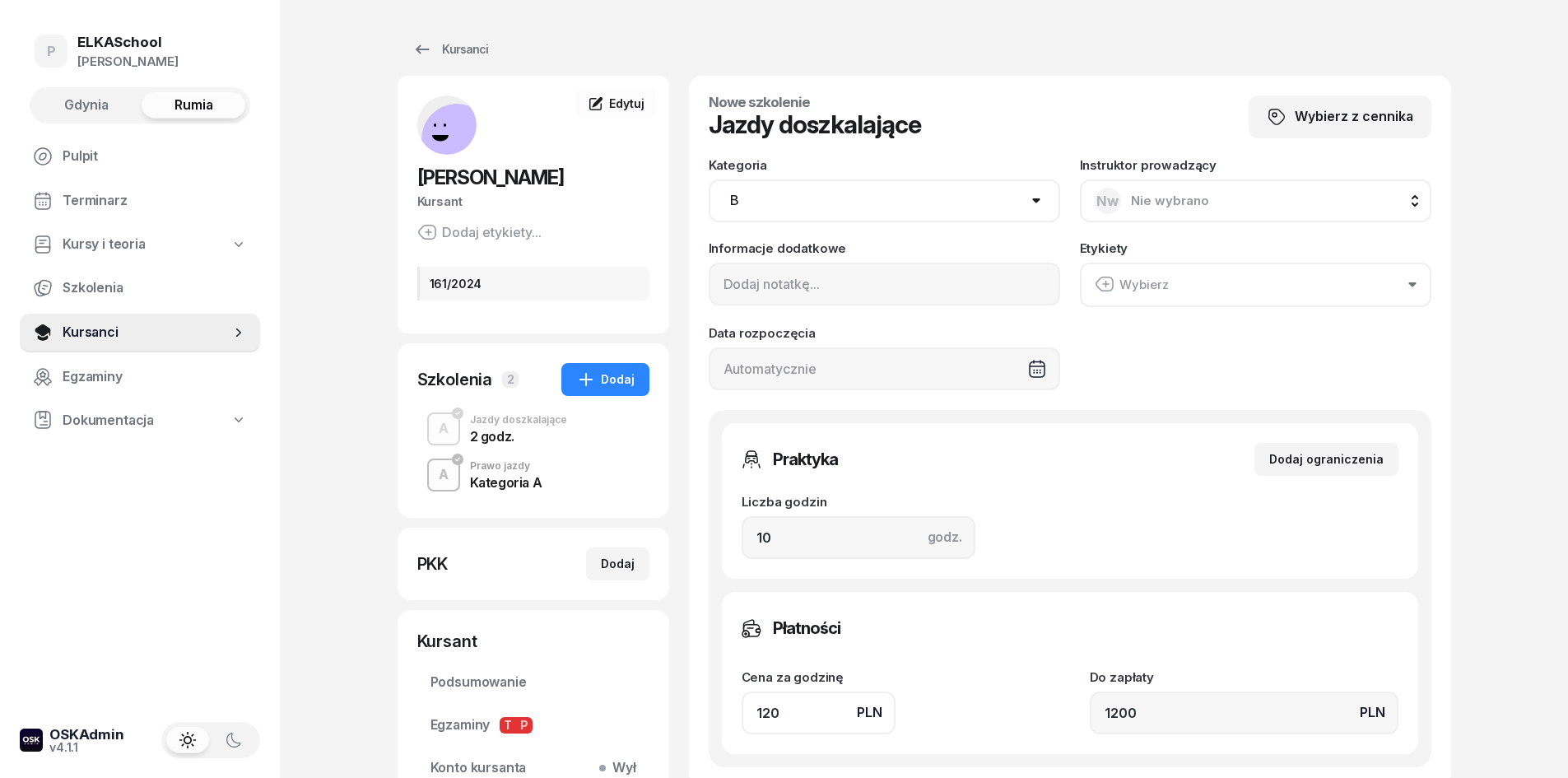
click at [849, 216] on select "AM A1 A2 A B1 B B+E C1 C1+E C C+E D1 D1+E D D+E T Tram C+CE C+D" at bounding box center [883, 200] width 351 height 43
select select "A"
click at [708, 179] on select "AM A1 A2 A B1 B B+E C1 C1+E C C+E D1 D1+E D D+E T Tram C+CE C+D" at bounding box center [883, 200] width 351 height 43
click at [1109, 198] on span "Nw" at bounding box center [1107, 201] width 22 height 14
type input "pawe"
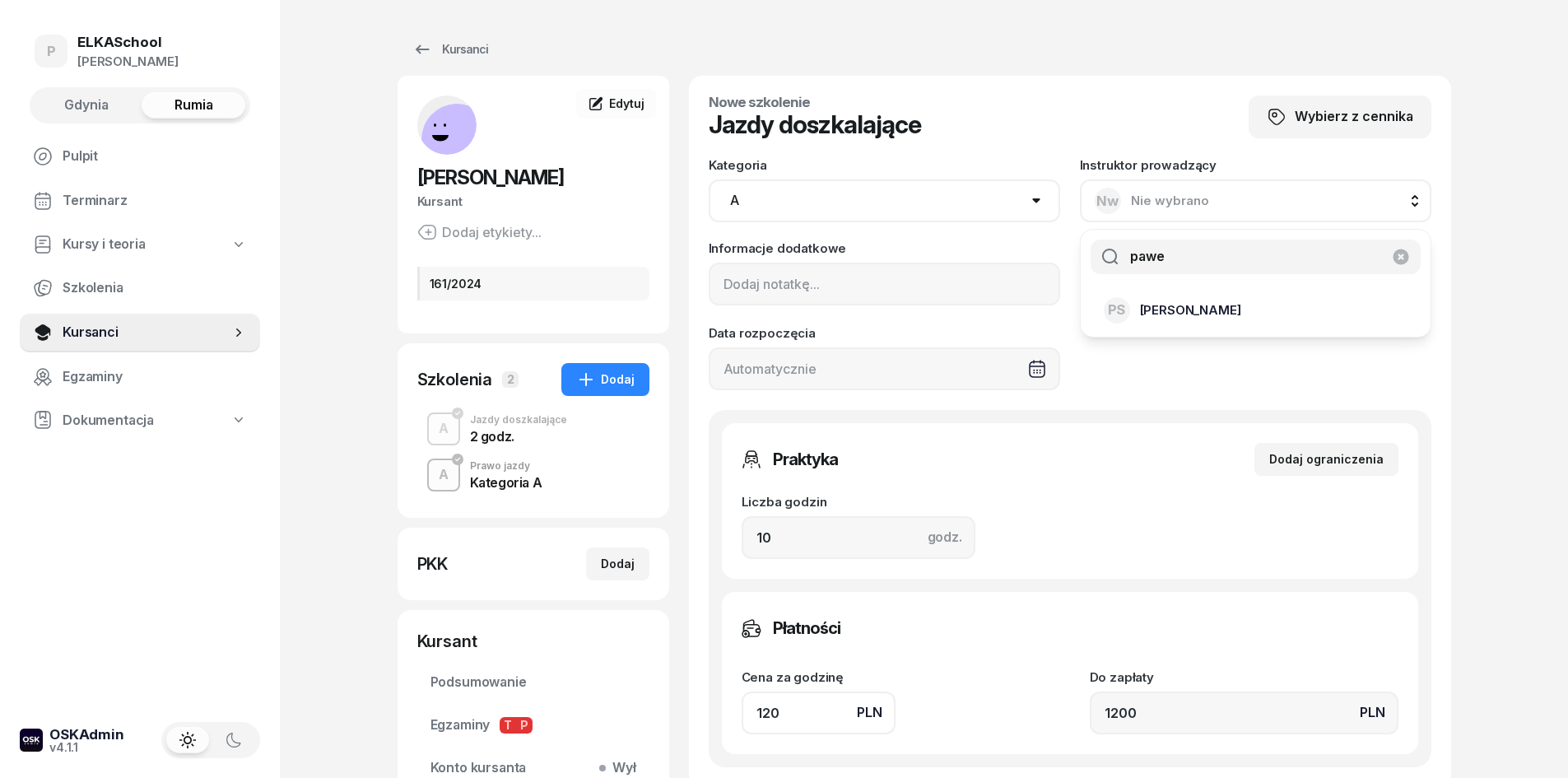
click at [1205, 300] on span "Paweł Stolorz" at bounding box center [1191, 310] width 101 height 22
drag, startPoint x: 826, startPoint y: 531, endPoint x: 684, endPoint y: 547, distance: 142.9
click at [684, 547] on div "ARTUR JACH Kursant Dodaj etykiety... 161/2024 JA JACH ARTUR Kursant Edytuj Szko…" at bounding box center [924, 517] width 1054 height 884
type input "2"
type input "240"
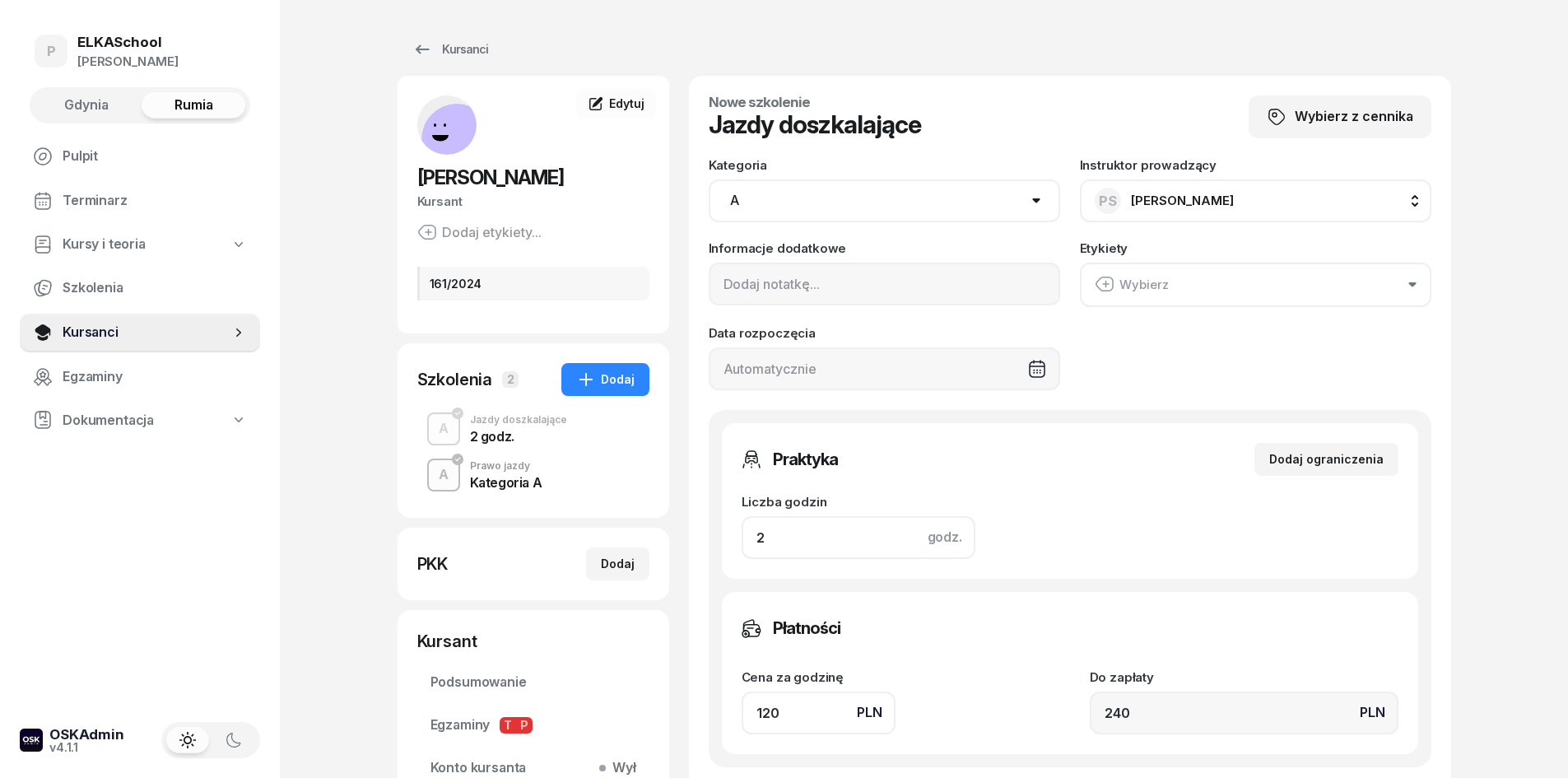
type input "2"
drag, startPoint x: 816, startPoint y: 703, endPoint x: 698, endPoint y: 712, distance: 118.3
click at [699, 712] on div "Nowe szkolenie Jazdy doszkalające Wybierz z cennika Kategoria AM A1 A2 A B1 B B…" at bounding box center [1070, 431] width 762 height 711
type input "1"
type input "2"
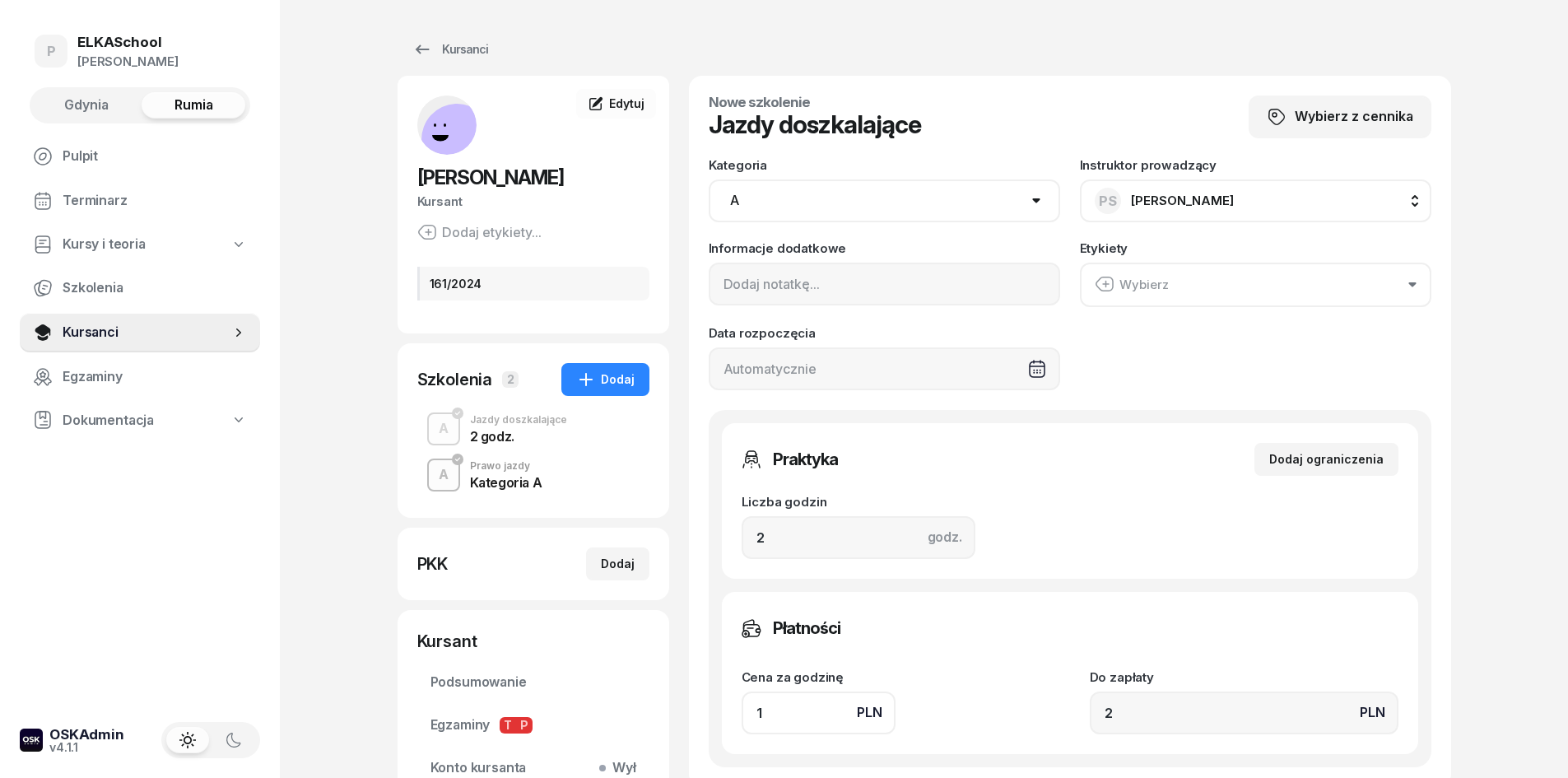
type input "16"
type input "32"
type input "160"
type input "320"
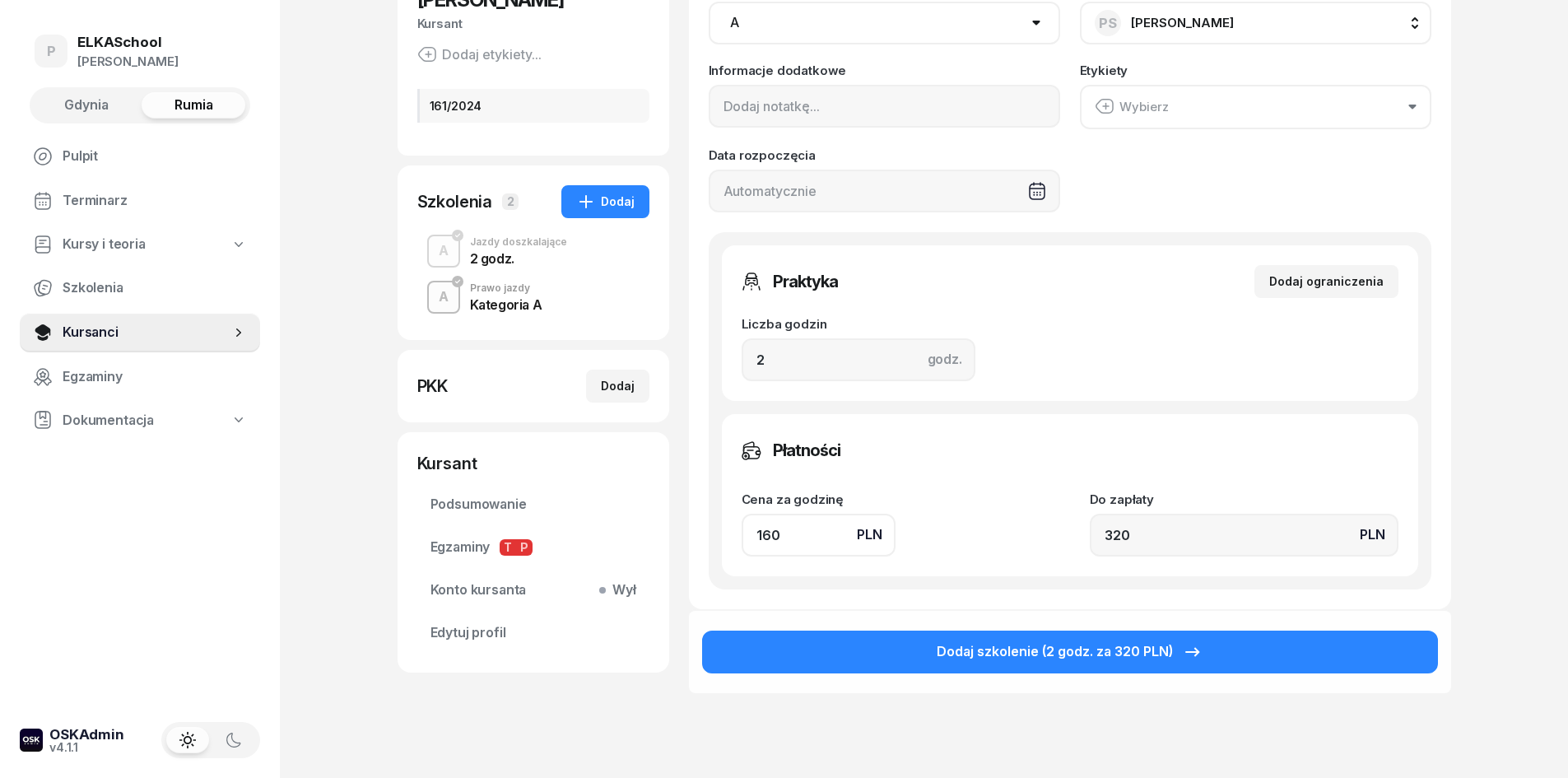
scroll to position [247, 0]
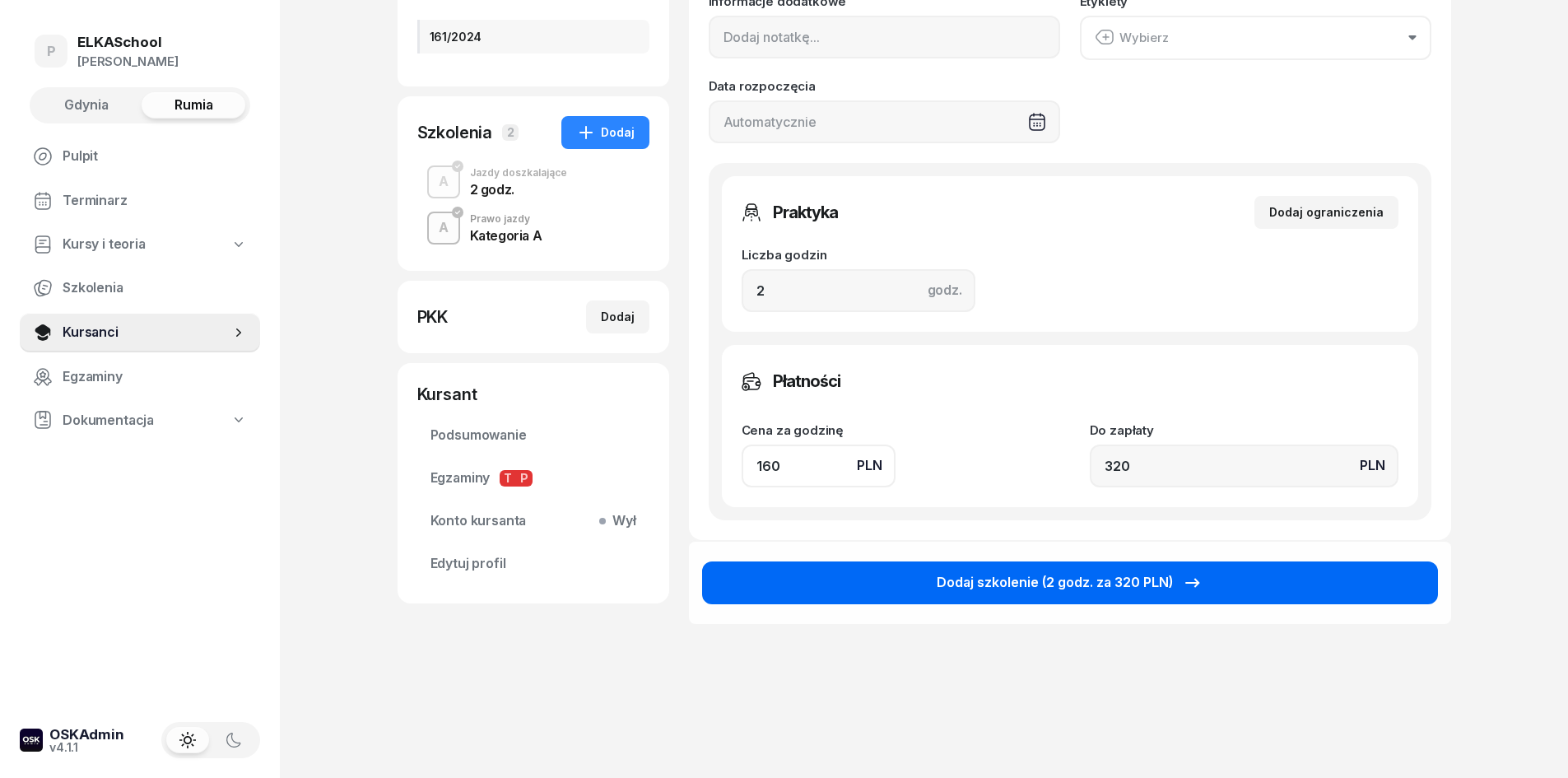
type input "160"
click at [1045, 592] on div "Dodaj szkolenie (2 godz. za 320 PLN)" at bounding box center [1069, 583] width 266 height 22
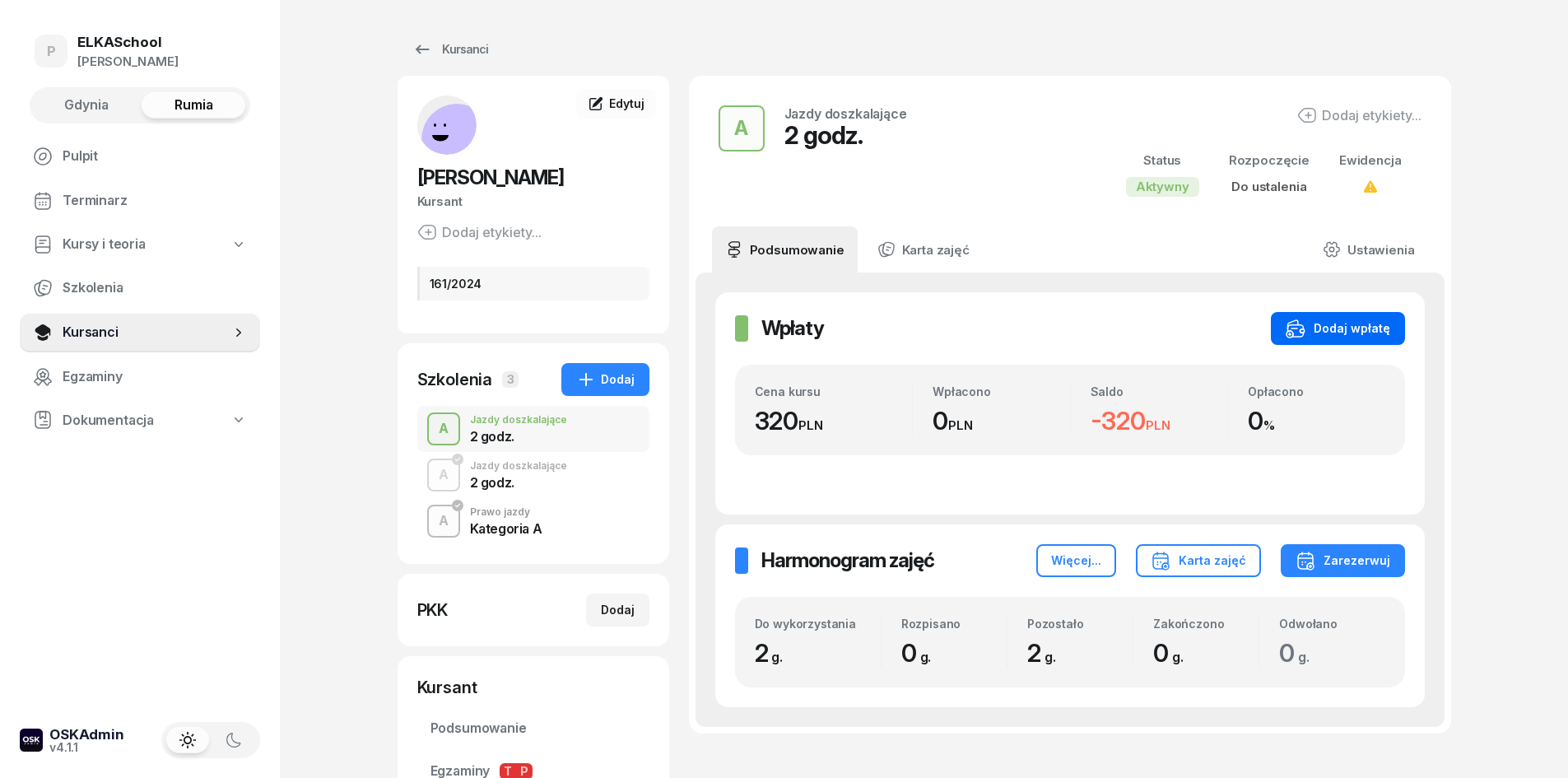
click at [1330, 317] on button "Dodaj wpłatę" at bounding box center [1337, 328] width 134 height 33
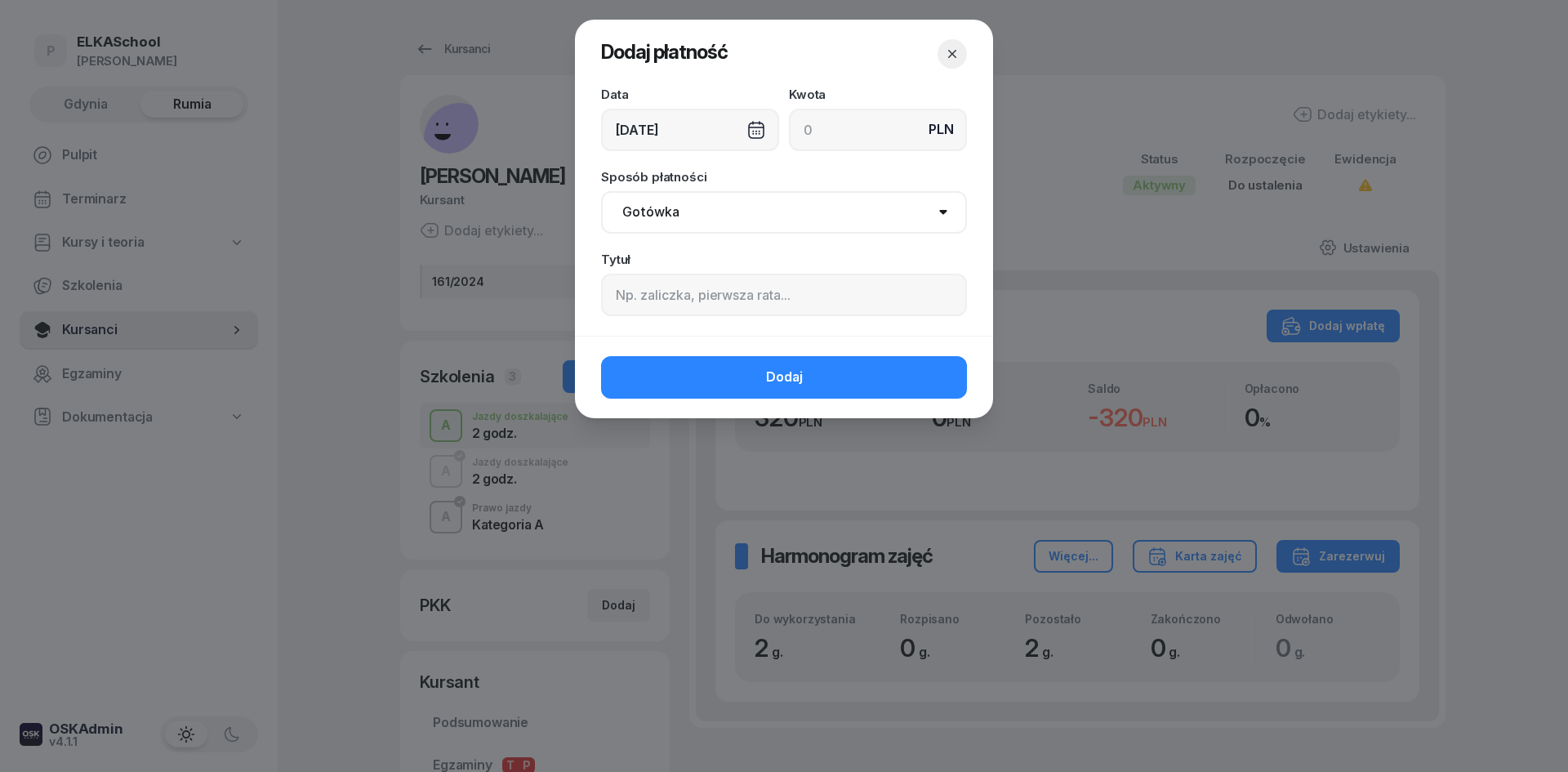
click at [699, 132] on div "[DATE]" at bounding box center [690, 129] width 178 height 42
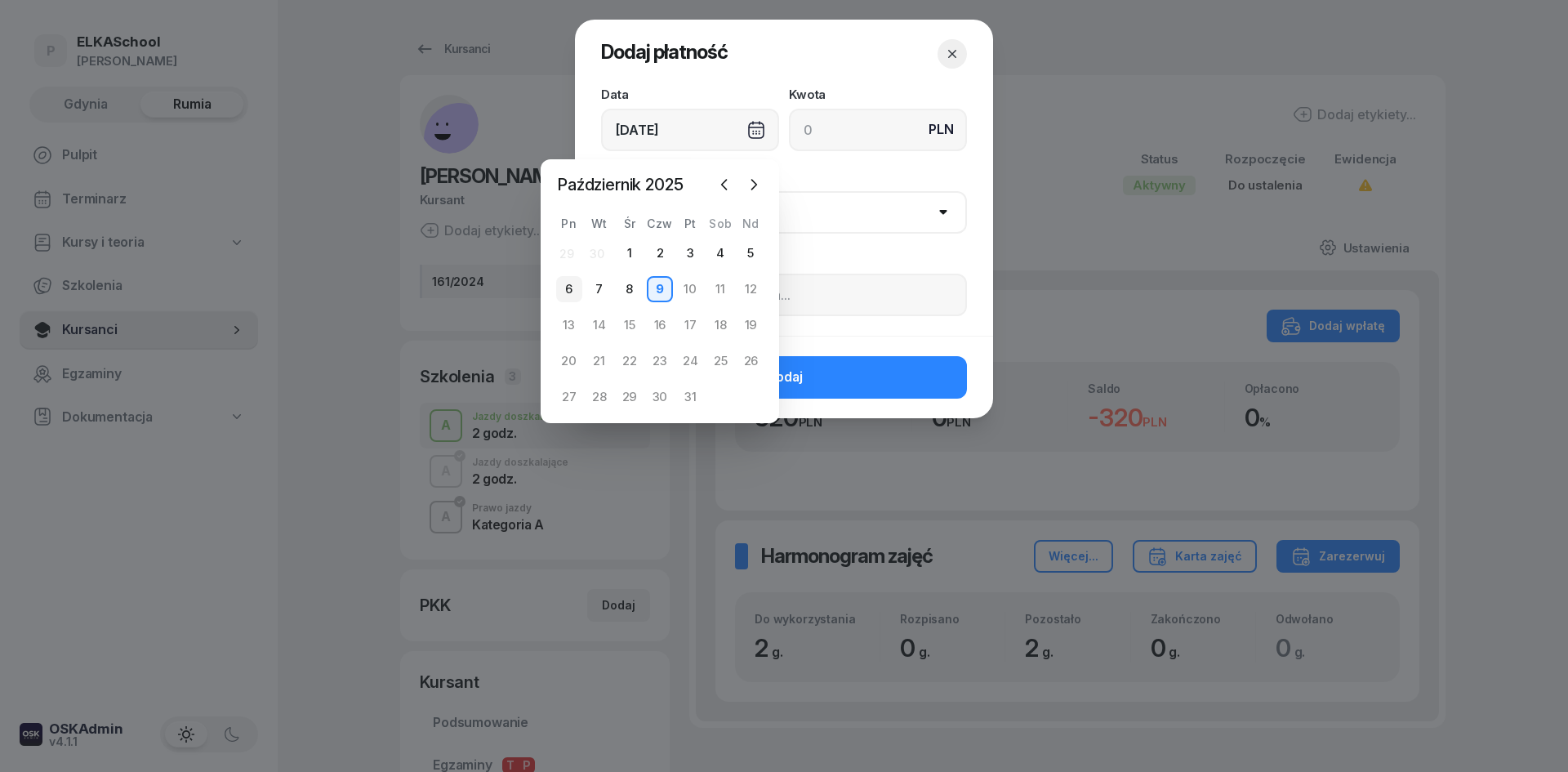
click at [569, 287] on div "6" at bounding box center [569, 289] width 26 height 26
type input "[DATE]"
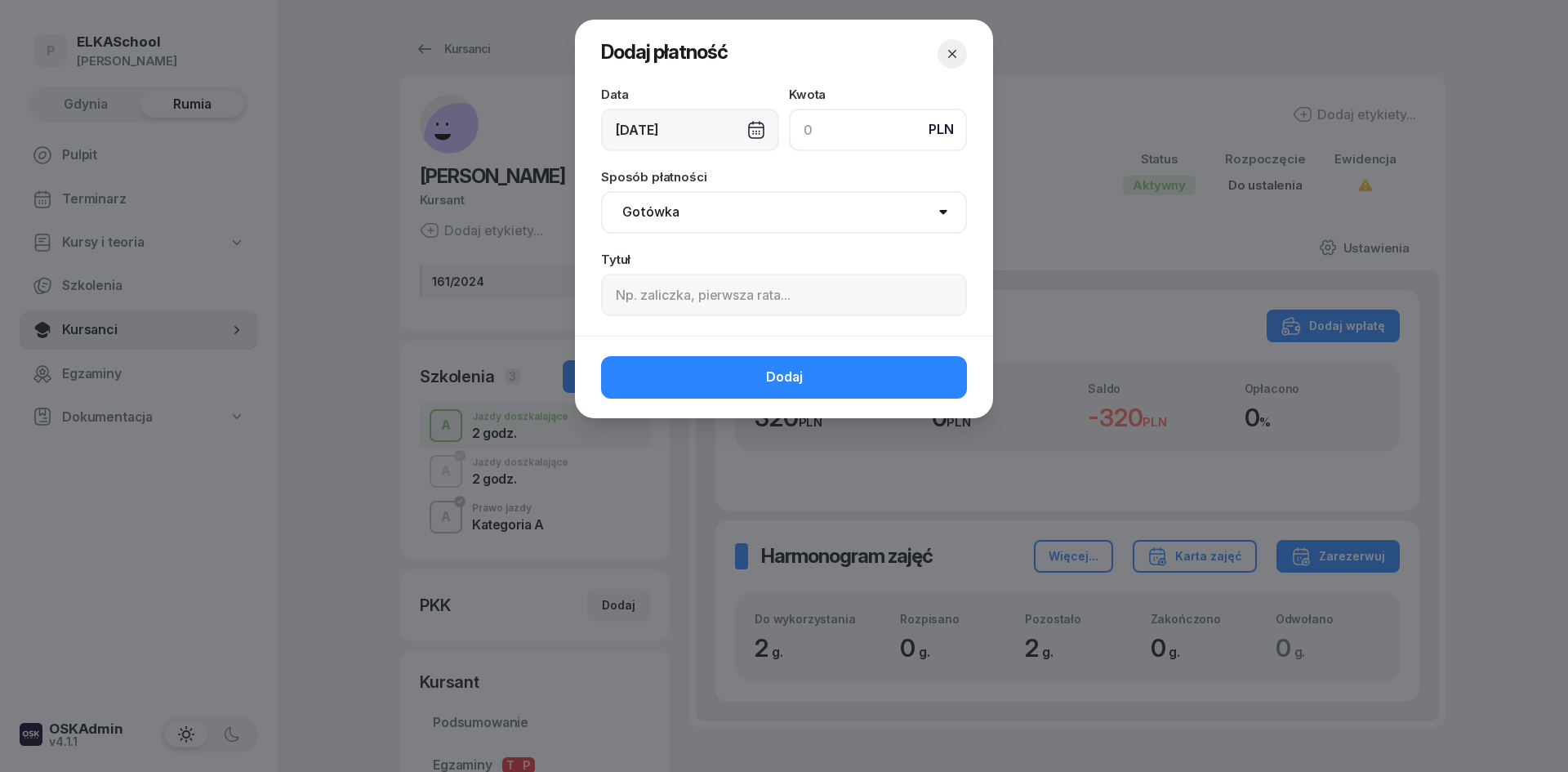
drag, startPoint x: 894, startPoint y: 119, endPoint x: 783, endPoint y: 143, distance: 113.6
click at [783, 143] on div "Data 06/10/2025 Kwota PLN" at bounding box center [784, 119] width 366 height 63
type input "320"
click at [807, 210] on select "Gotówka Karta Przelew Płatności online BLIK" at bounding box center [784, 212] width 366 height 42
select select "online"
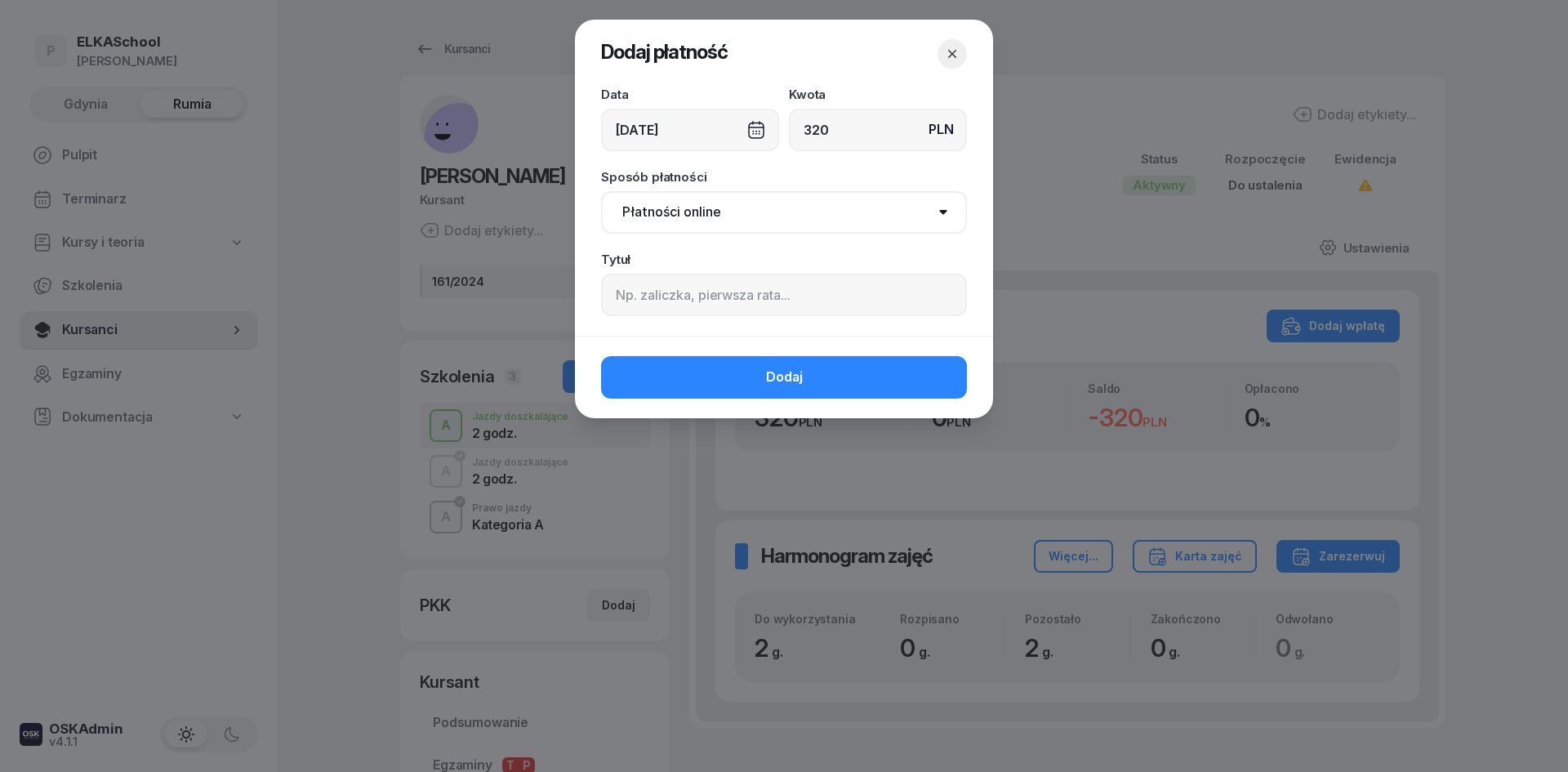
click at [601, 192] on select "Gotówka Karta Przelew Płatności online BLIK" at bounding box center [784, 212] width 366 height 42
click at [669, 304] on input at bounding box center [784, 294] width 366 height 42
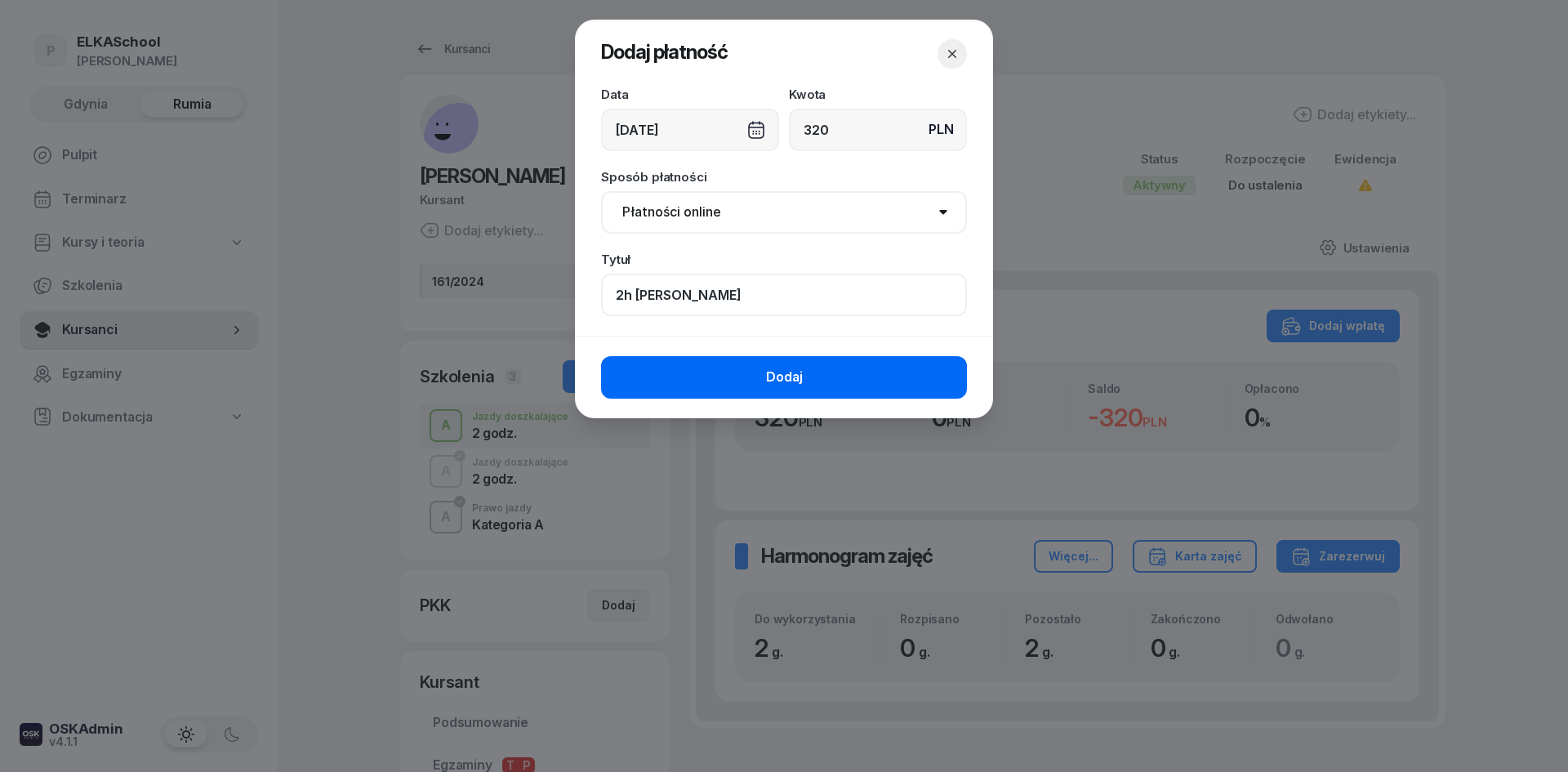
type input "2h Paweł Stolorz"
click at [693, 366] on button "Dodaj" at bounding box center [784, 377] width 366 height 42
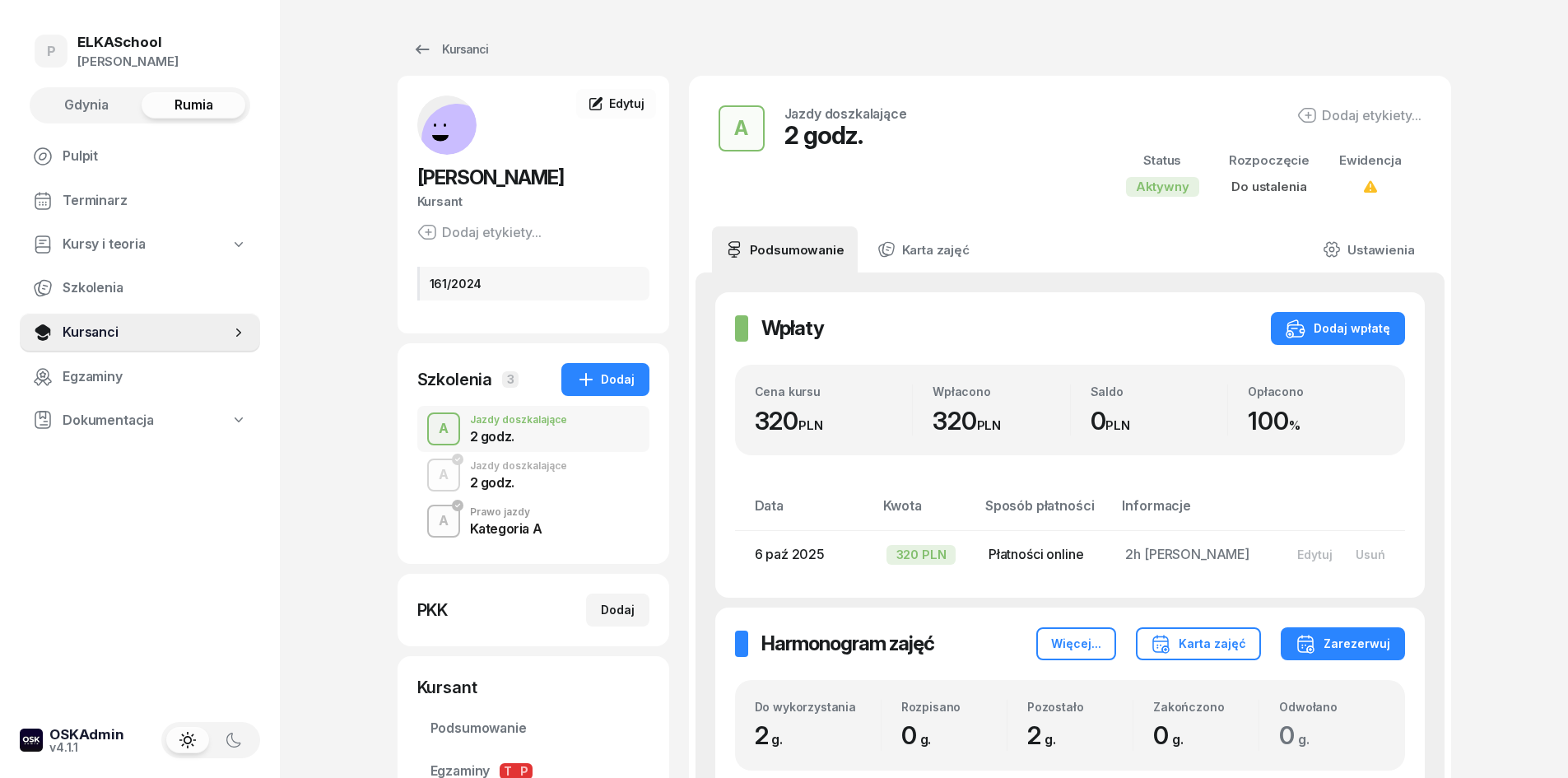
click at [94, 102] on span "Gdynia" at bounding box center [87, 105] width 45 height 22
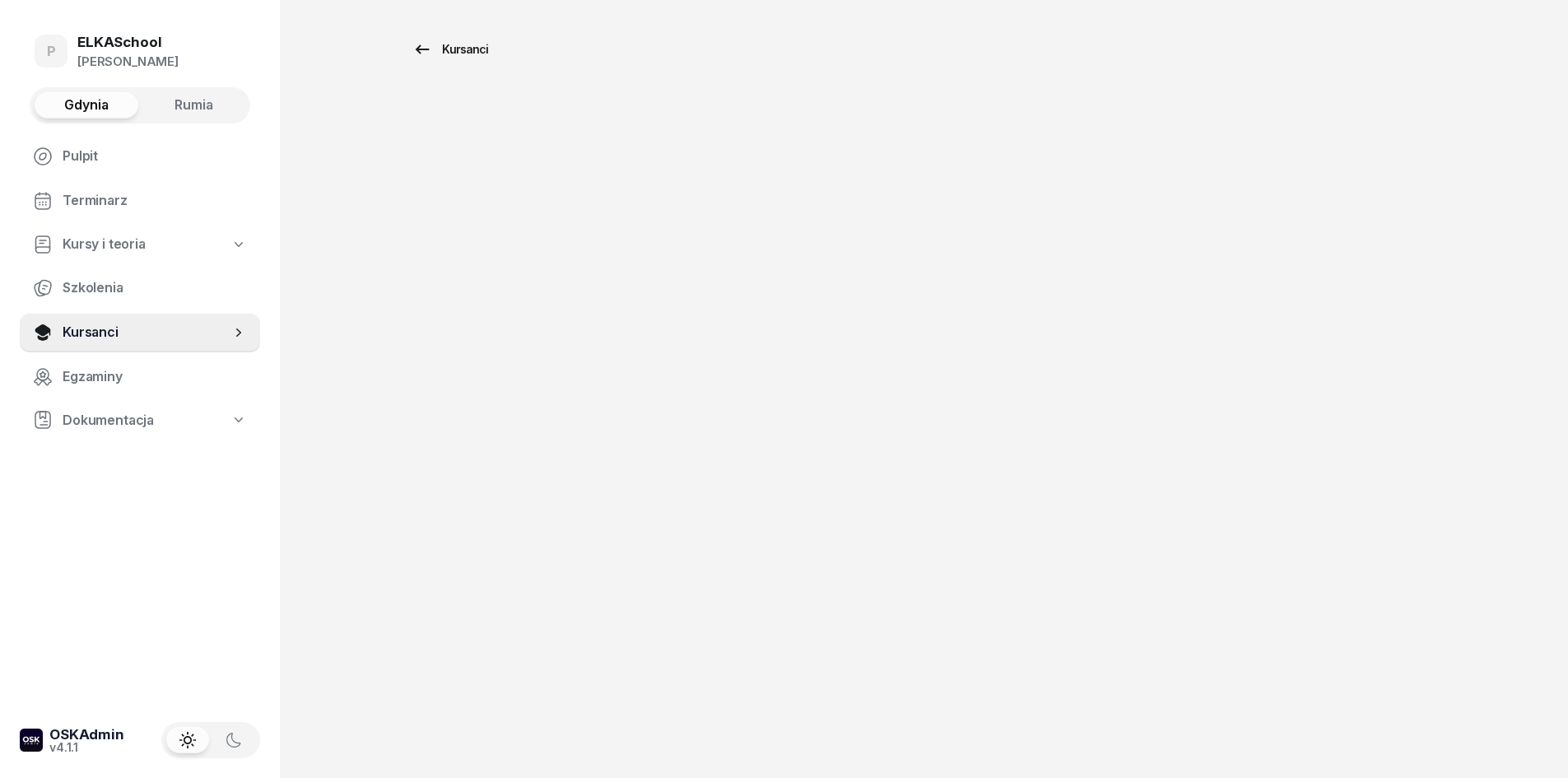
click at [460, 65] on link "Kursanci" at bounding box center [451, 49] width 105 height 33
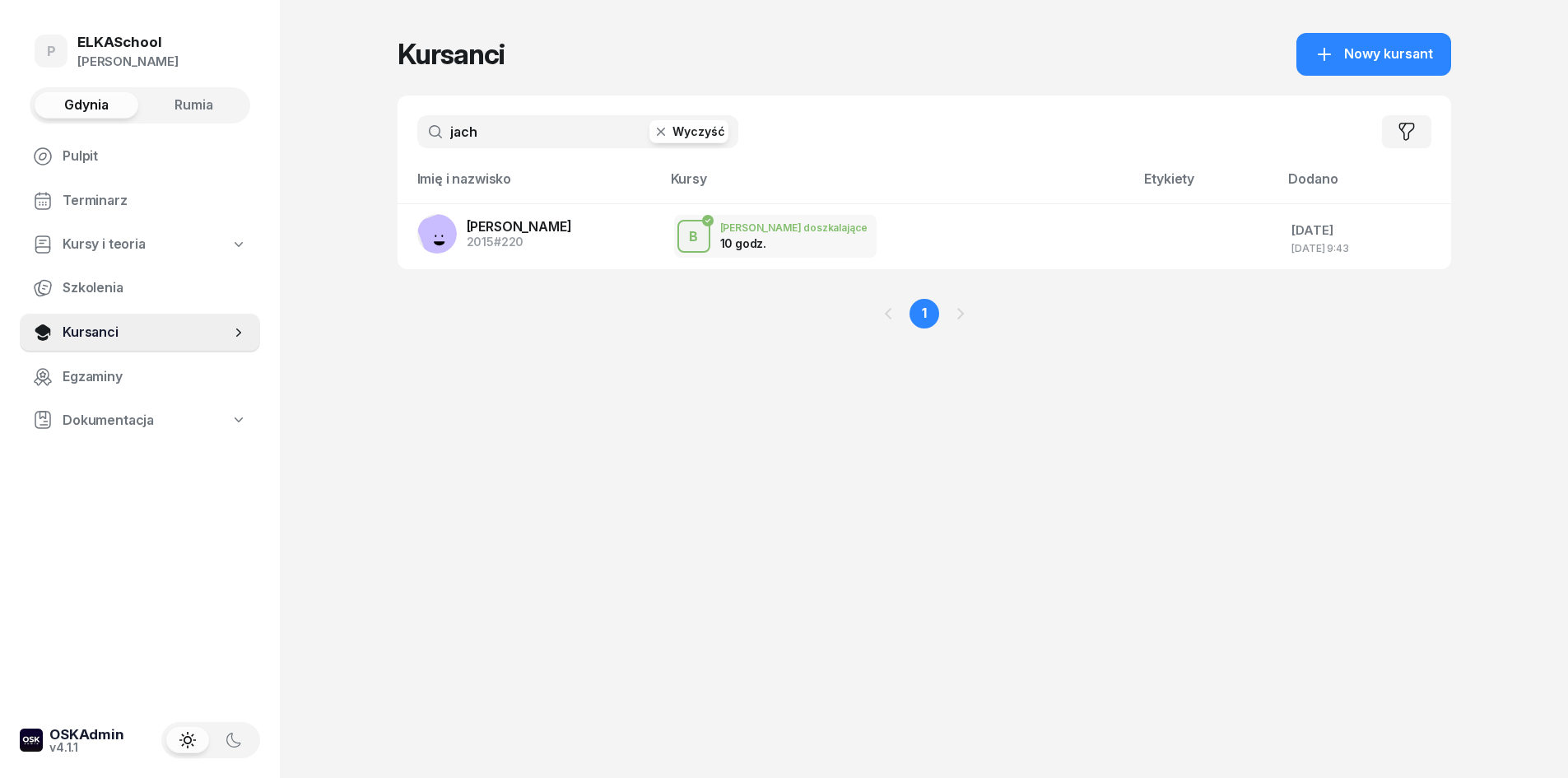
drag, startPoint x: 476, startPoint y: 121, endPoint x: 350, endPoint y: 159, distance: 131.6
click at [349, 158] on div "P ELKASchool [PERSON_NAME] Gdynia Rumia Pulpit Terminarz Kursy i teoria Szkolen…" at bounding box center [784, 389] width 1568 height 778
type input "kosec"
click at [186, 101] on span "Rumia" at bounding box center [193, 105] width 39 height 22
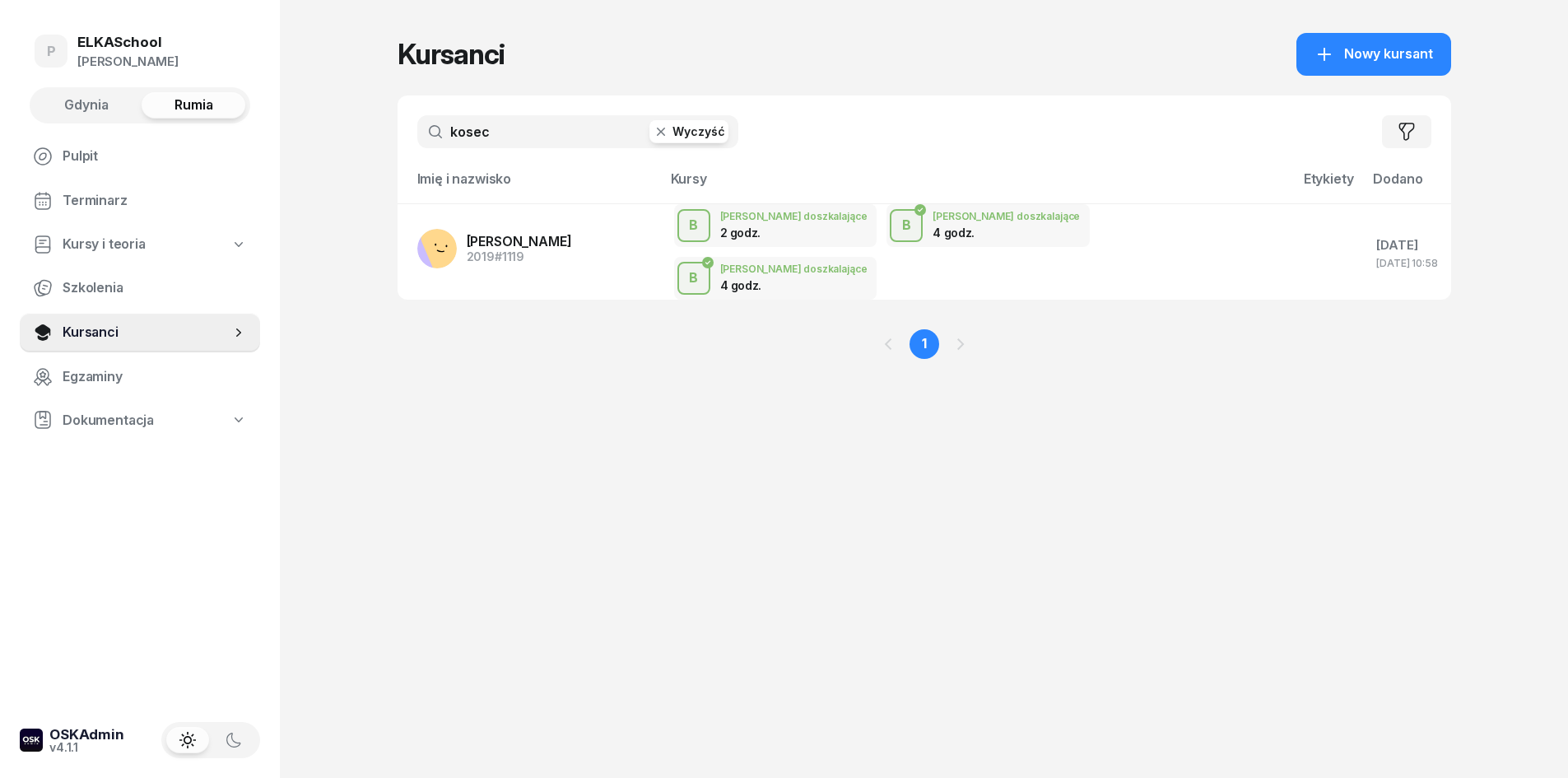
click at [513, 140] on input "kosec" at bounding box center [577, 131] width 321 height 33
click at [112, 111] on button "Gdynia" at bounding box center [87, 105] width 103 height 26
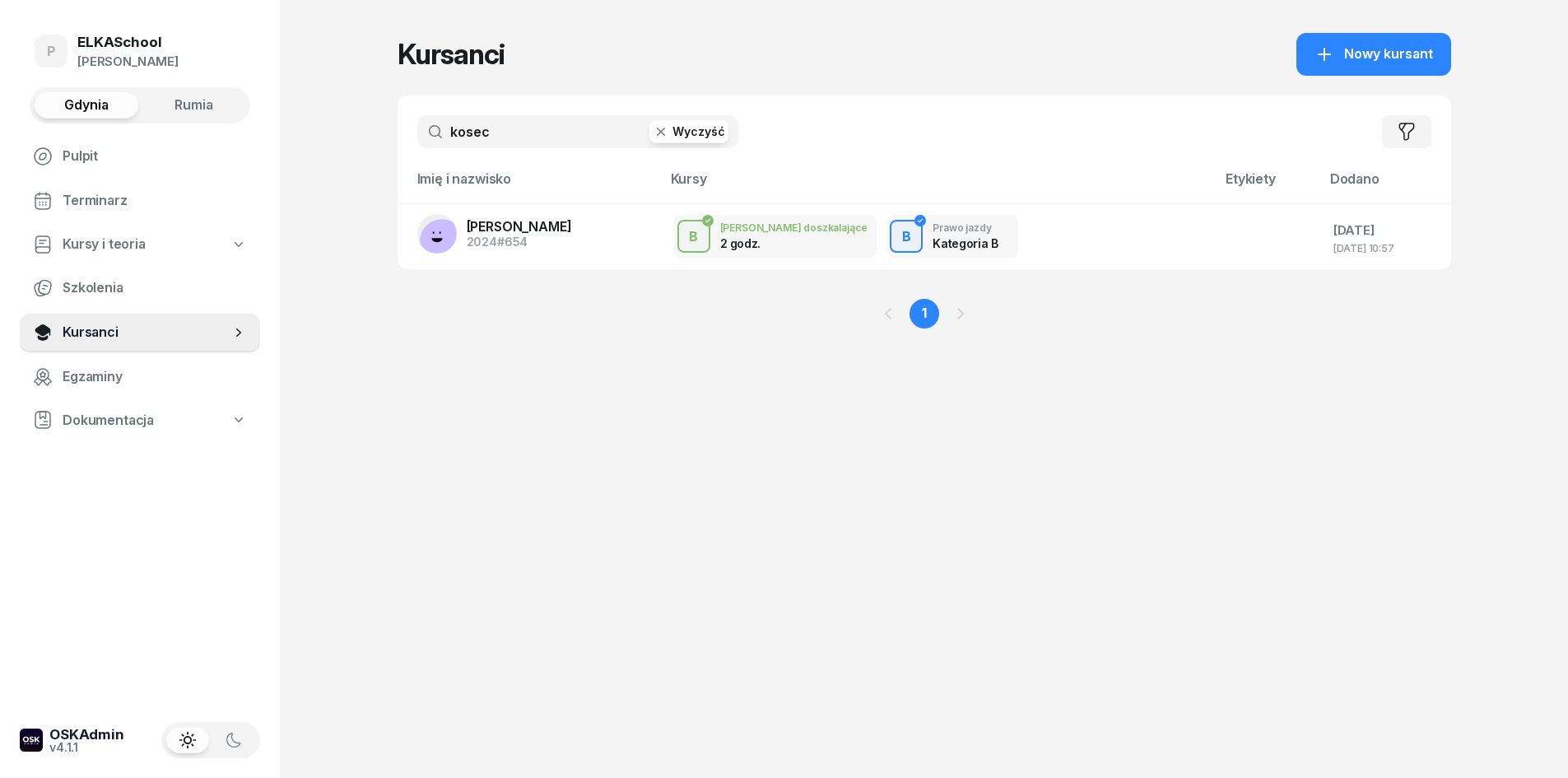
click at [359, 159] on div "P ELKASchool [PERSON_NAME] Gdynia Rumia Pulpit Terminarz Kursy i teoria Szkolen…" at bounding box center [784, 389] width 1568 height 778
type input "bareja"
click at [531, 232] on span "[PERSON_NAME]" at bounding box center [519, 226] width 105 height 17
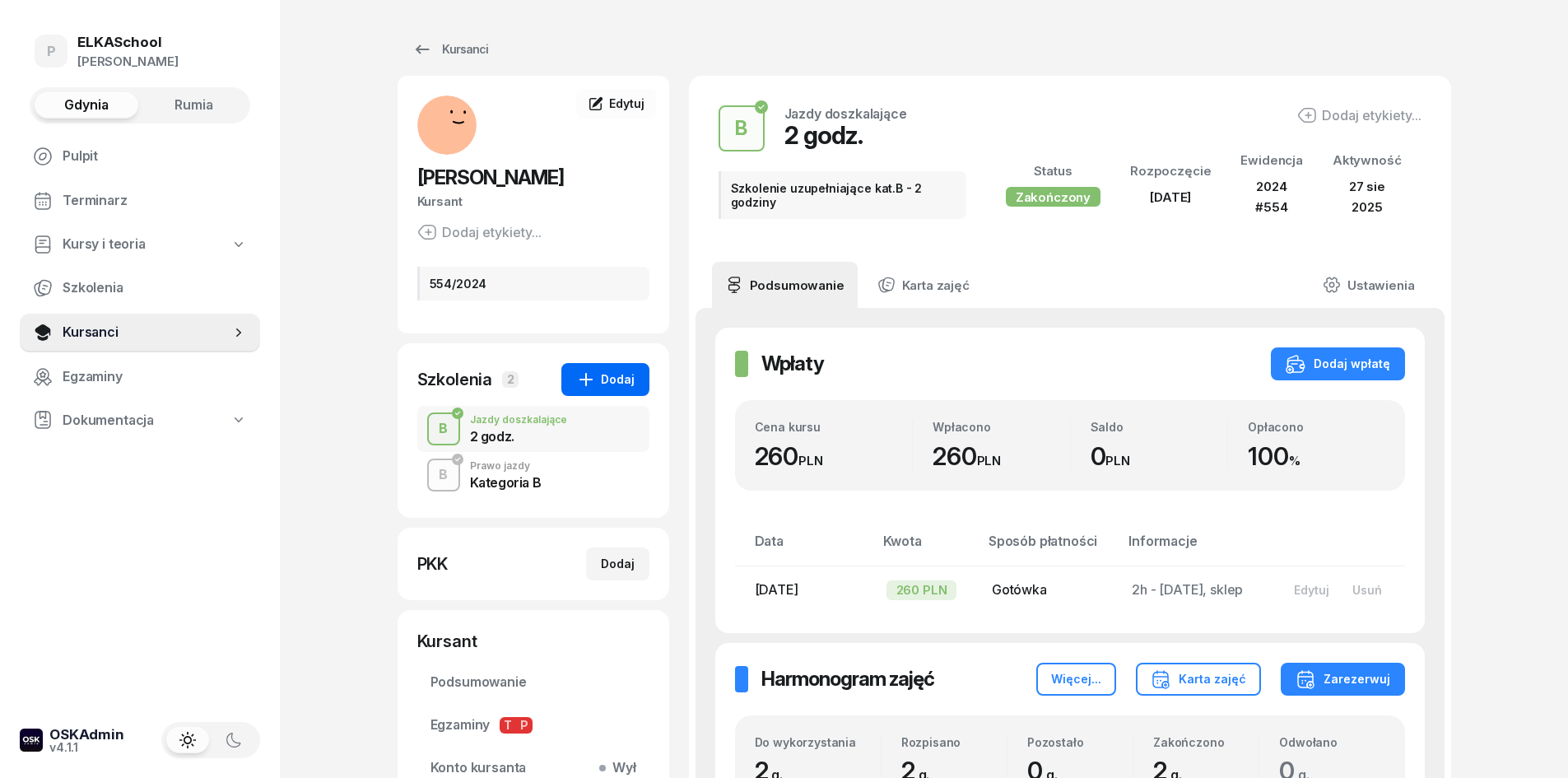
click at [598, 383] on div "Dodaj" at bounding box center [605, 379] width 59 height 20
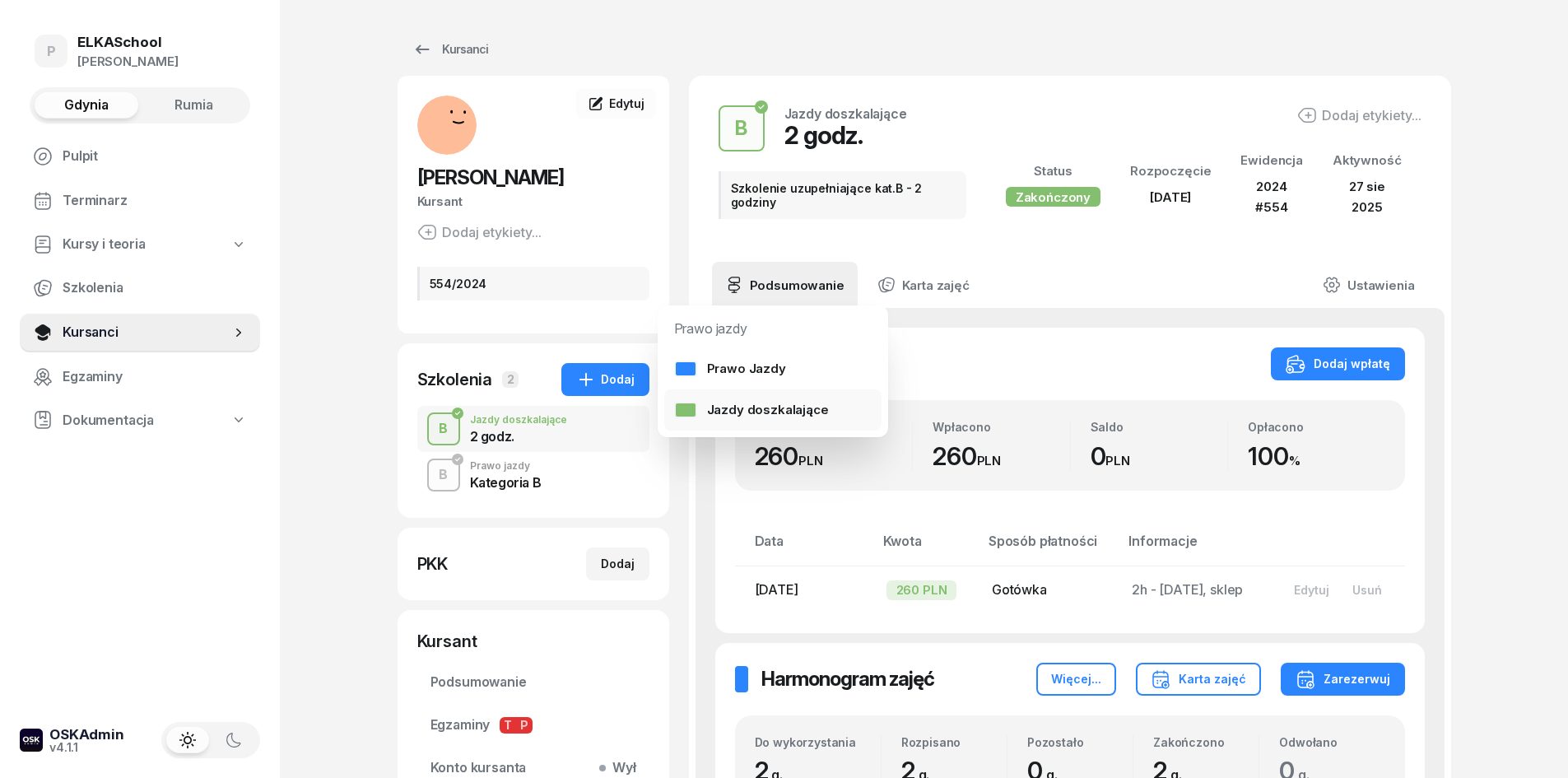
click at [693, 418] on div "Jazdy doszkalające" at bounding box center [752, 410] width 155 height 22
select select "B"
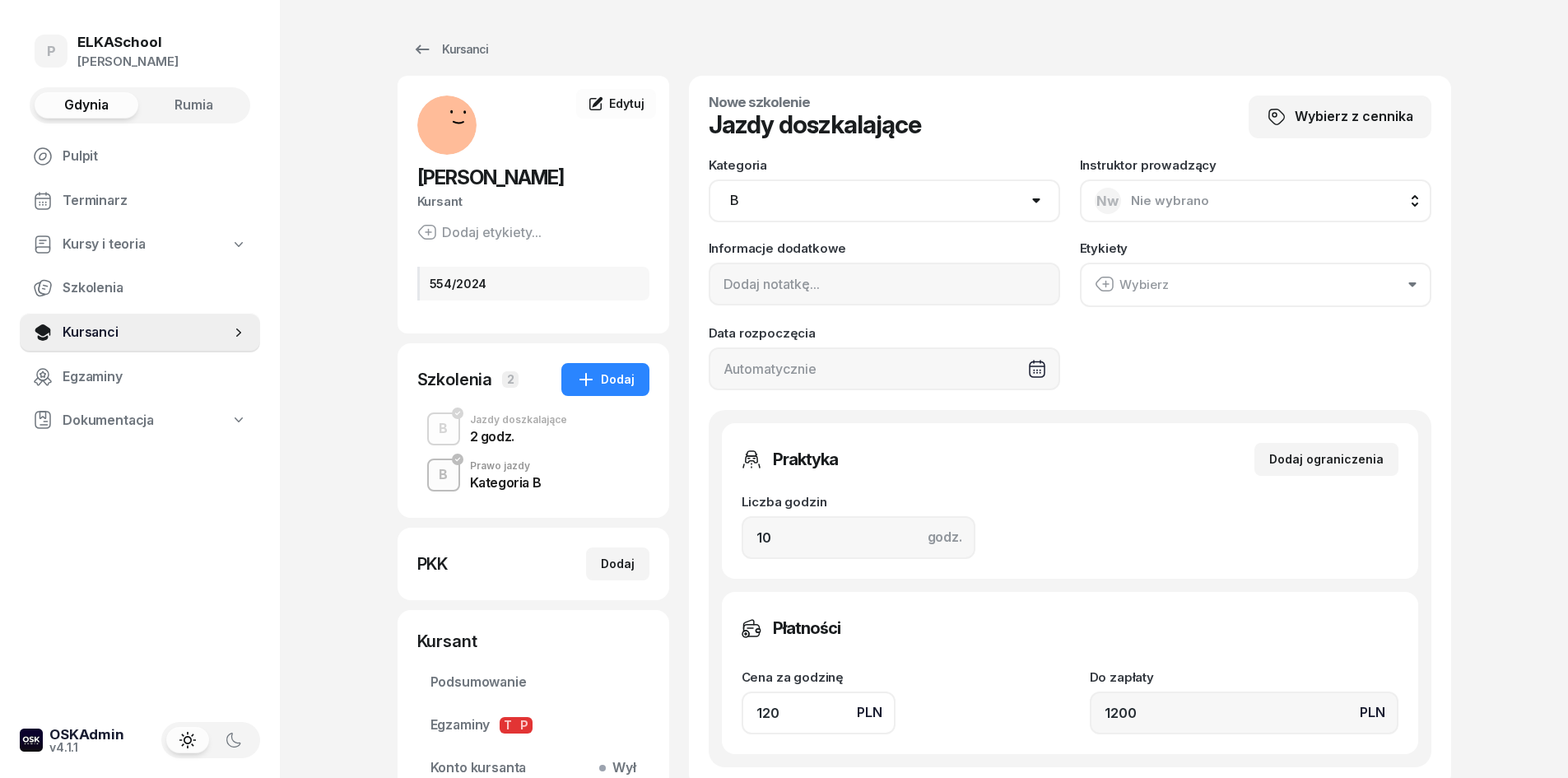
click at [517, 435] on div "2 godz." at bounding box center [518, 436] width 98 height 13
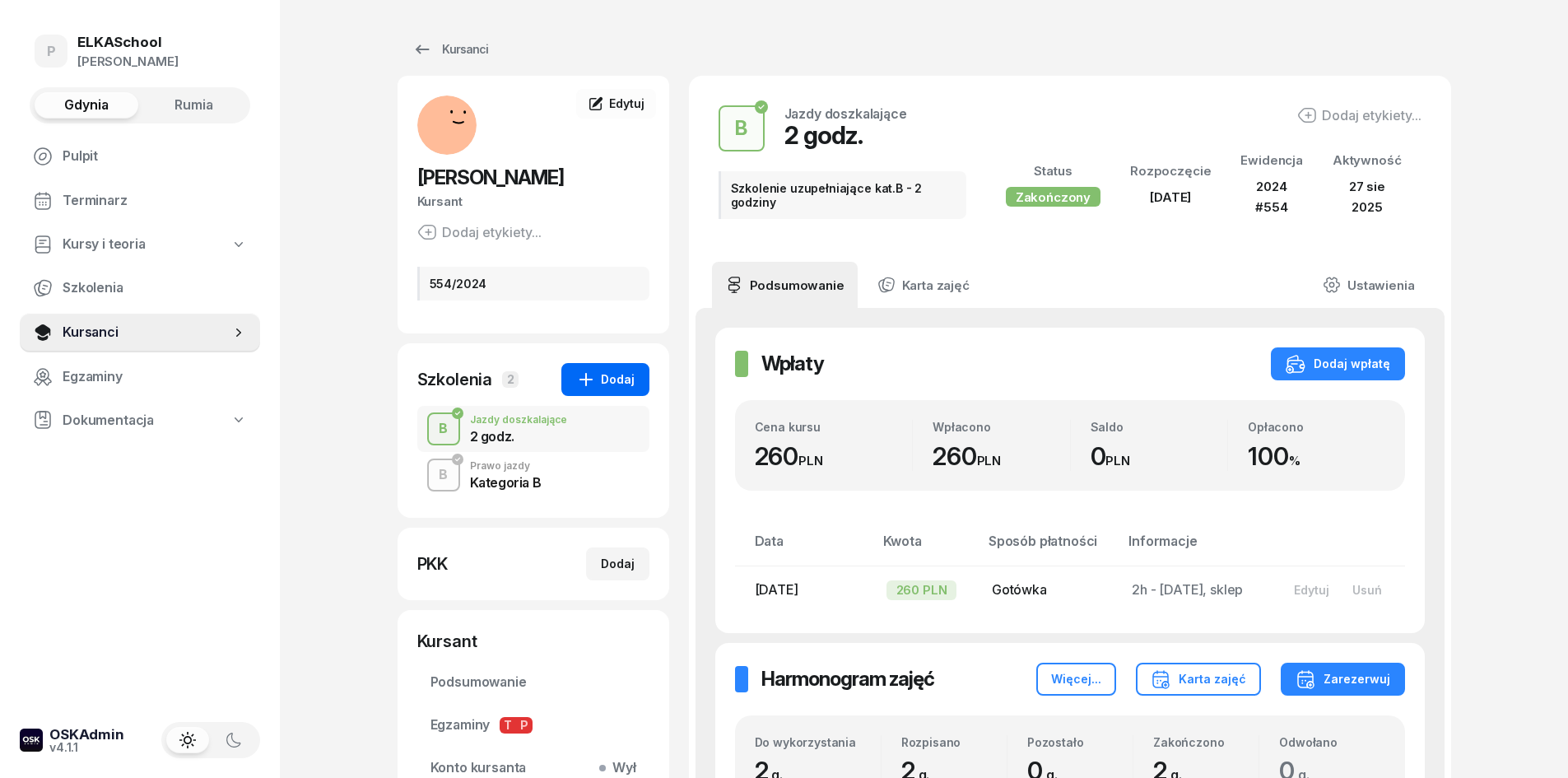
click at [623, 391] on button "Dodaj" at bounding box center [605, 379] width 89 height 33
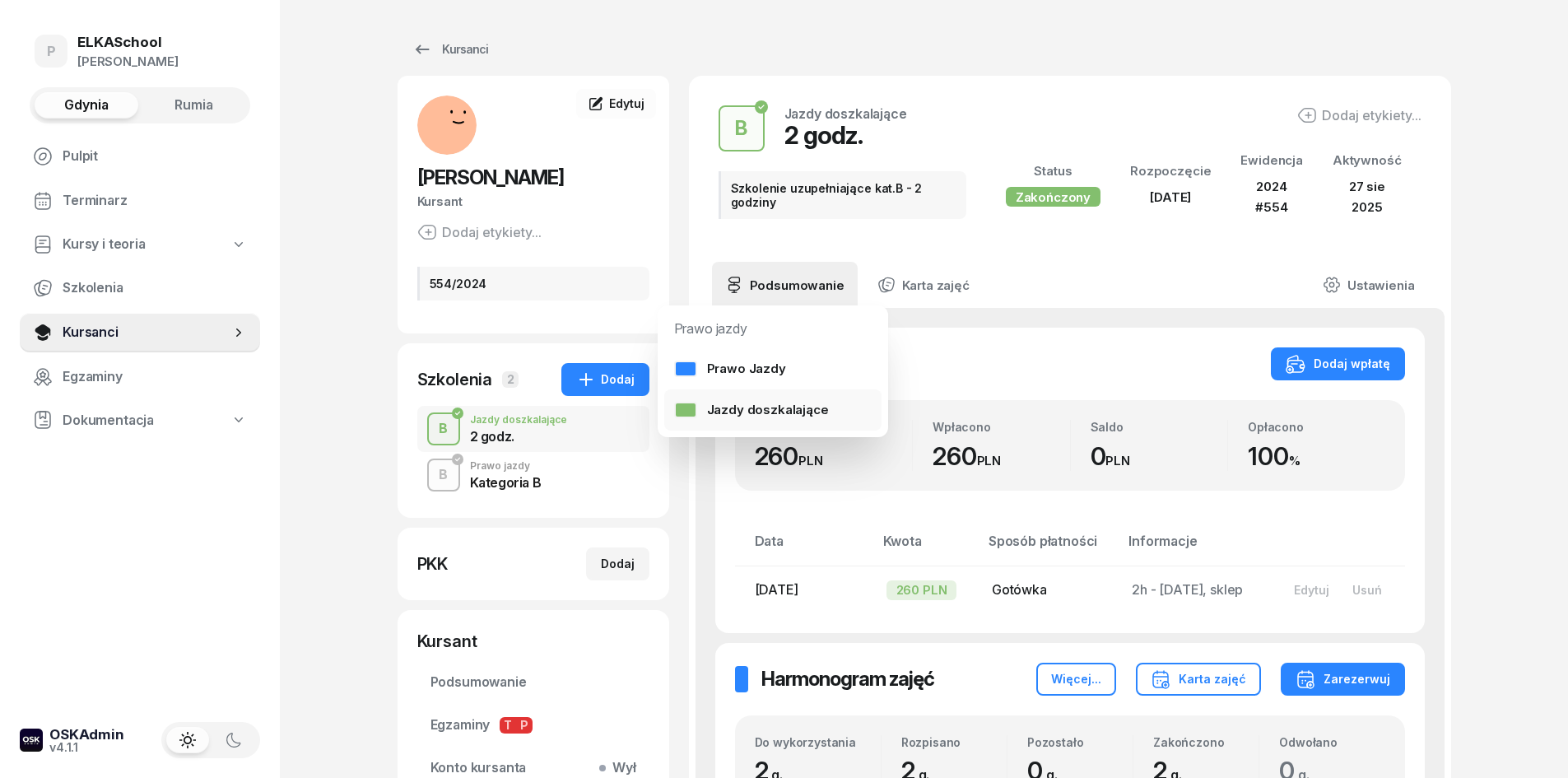
click at [736, 409] on div "Jazdy doszkalające" at bounding box center [752, 410] width 155 height 22
select select "B"
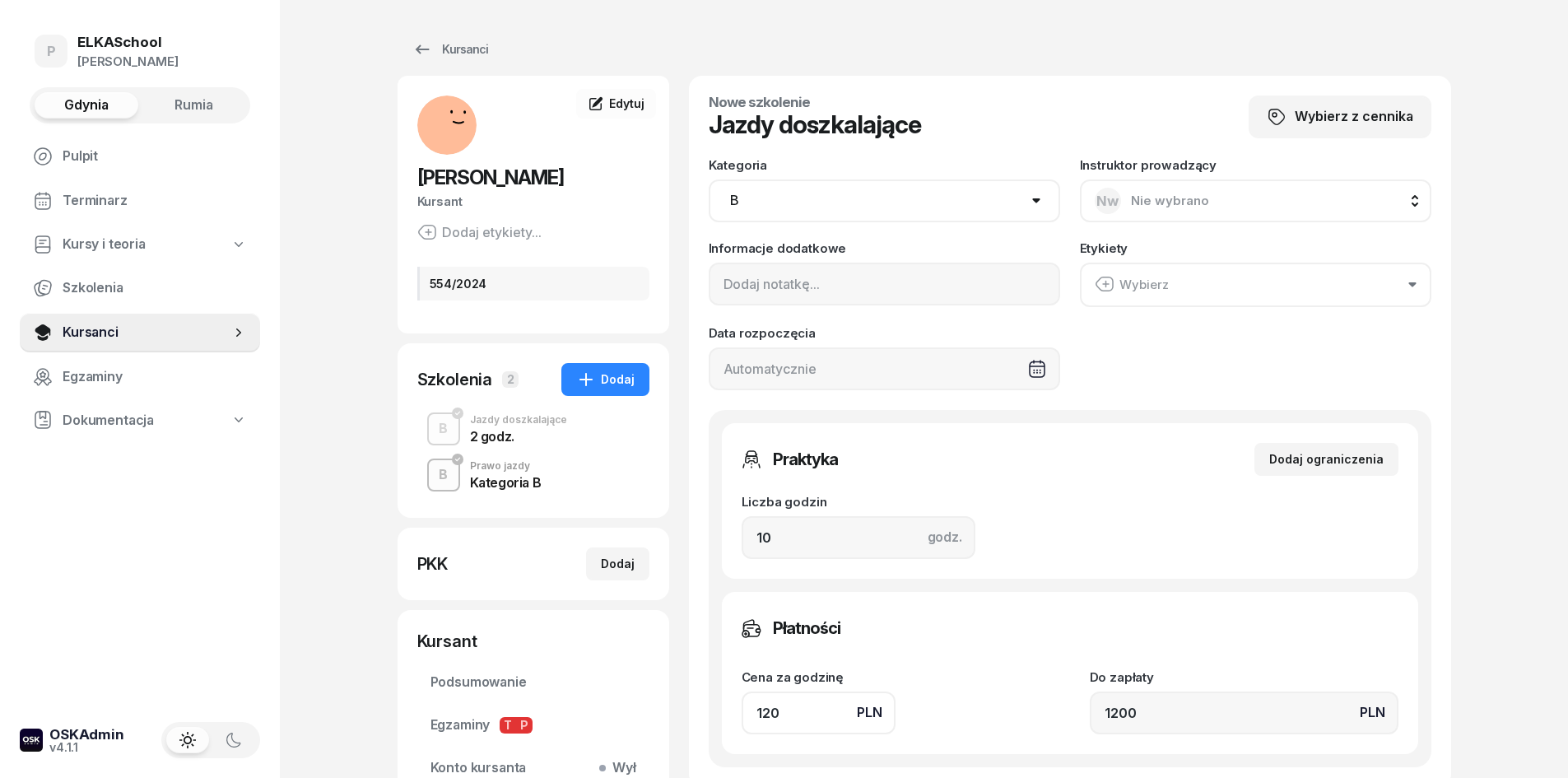
drag, startPoint x: 926, startPoint y: 174, endPoint x: 921, endPoint y: 187, distance: 13.9
click at [926, 175] on div "Kategoria AM A1 A2 A B1 B B+E C1 C1+E C C+E D1 D1+E D D+E T Tram C+CE C+D" at bounding box center [883, 191] width 351 height 64
click at [1118, 192] on div "Nw Nie wybrano" at bounding box center [1151, 201] width 114 height 26
type input "lesz"
click at [1166, 311] on span "[PERSON_NAME]" at bounding box center [1191, 310] width 101 height 22
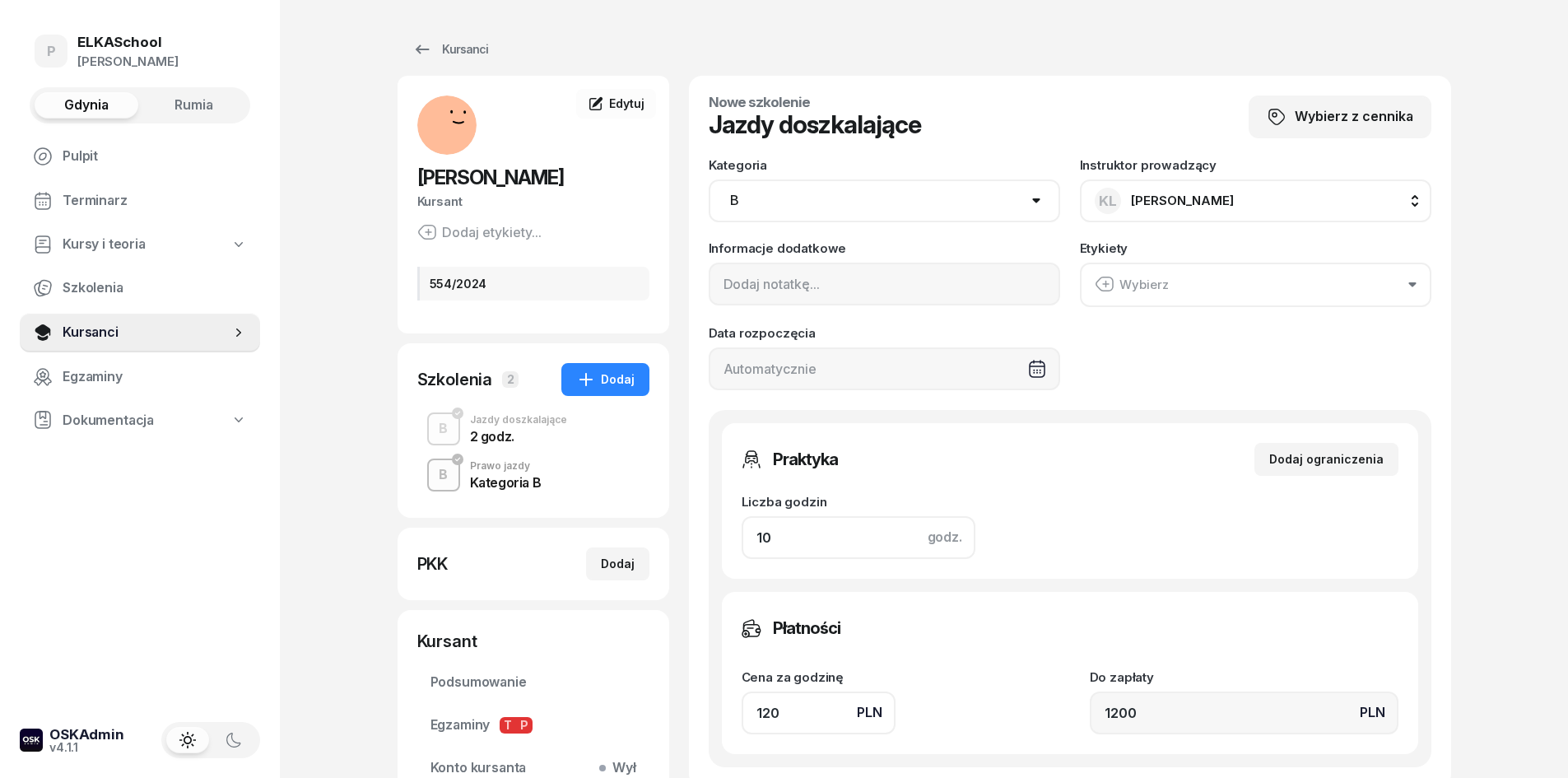
drag, startPoint x: 794, startPoint y: 534, endPoint x: 717, endPoint y: 539, distance: 77.2
click at [717, 539] on div "Praktyka Dodaj ograniczenia Liczba godzin godz. 10 Ograniczenia zajęć praktyczn…" at bounding box center [1070, 588] width 722 height 357
type input "2"
type input "240"
type input "2"
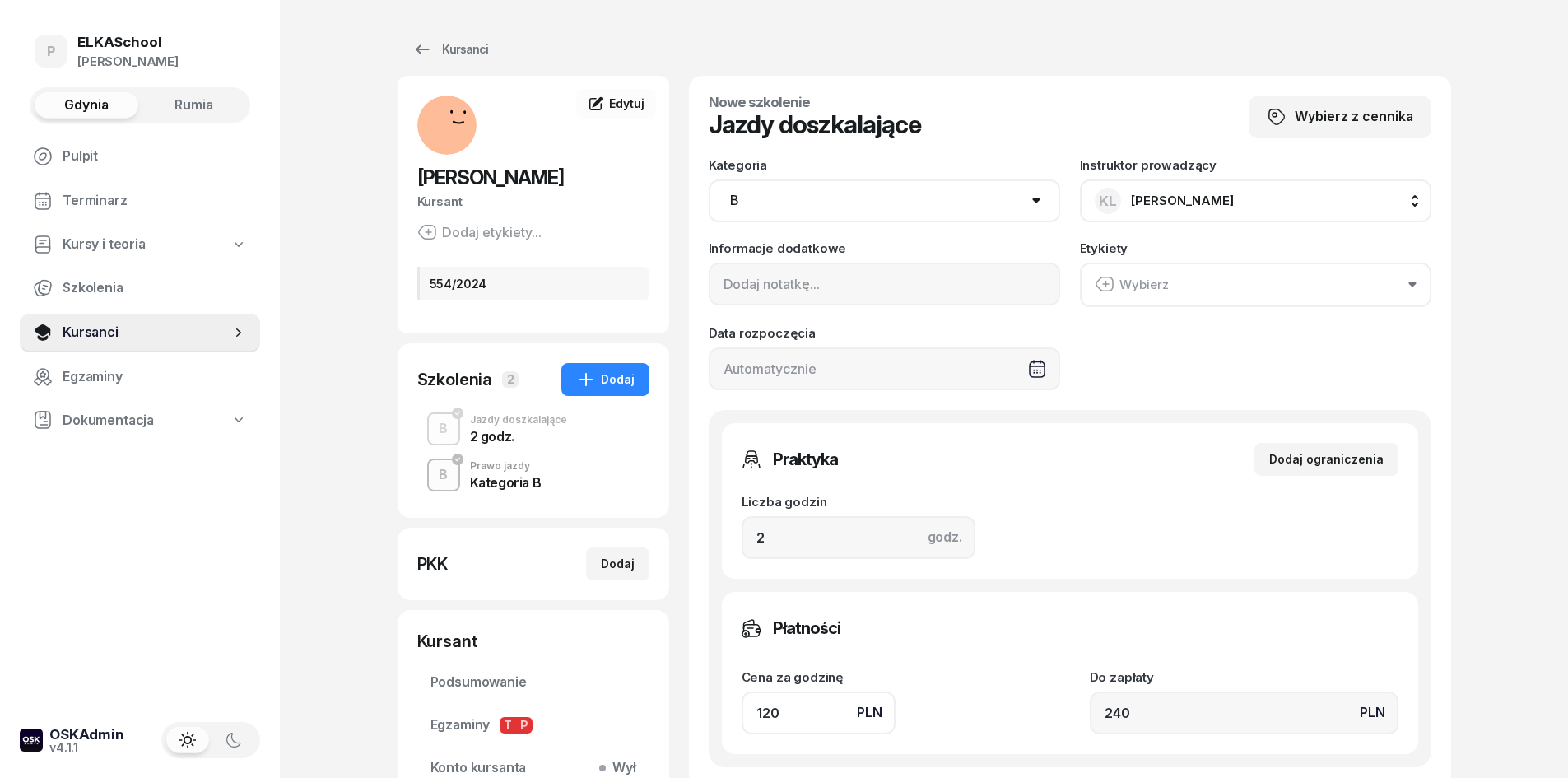
drag, startPoint x: 783, startPoint y: 703, endPoint x: 703, endPoint y: 715, distance: 80.9
click at [703, 715] on div "Nowe szkolenie Jazdy doszkalające Wybierz z cennika Kategoria AM A1 A2 A B1 B B…" at bounding box center [1070, 431] width 762 height 711
type input "1"
type input "2"
type input "13"
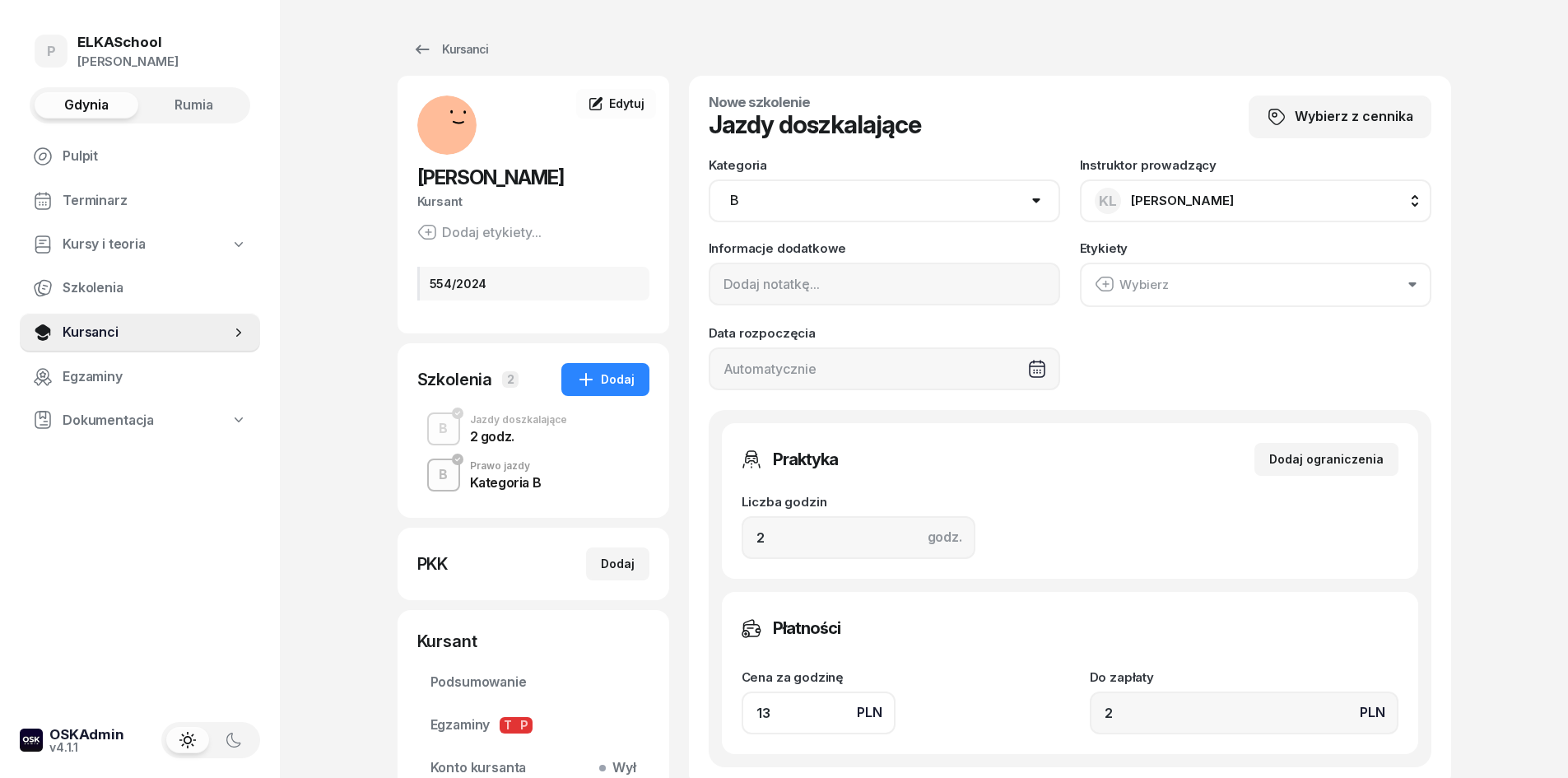
type input "26"
type input "130"
type input "260"
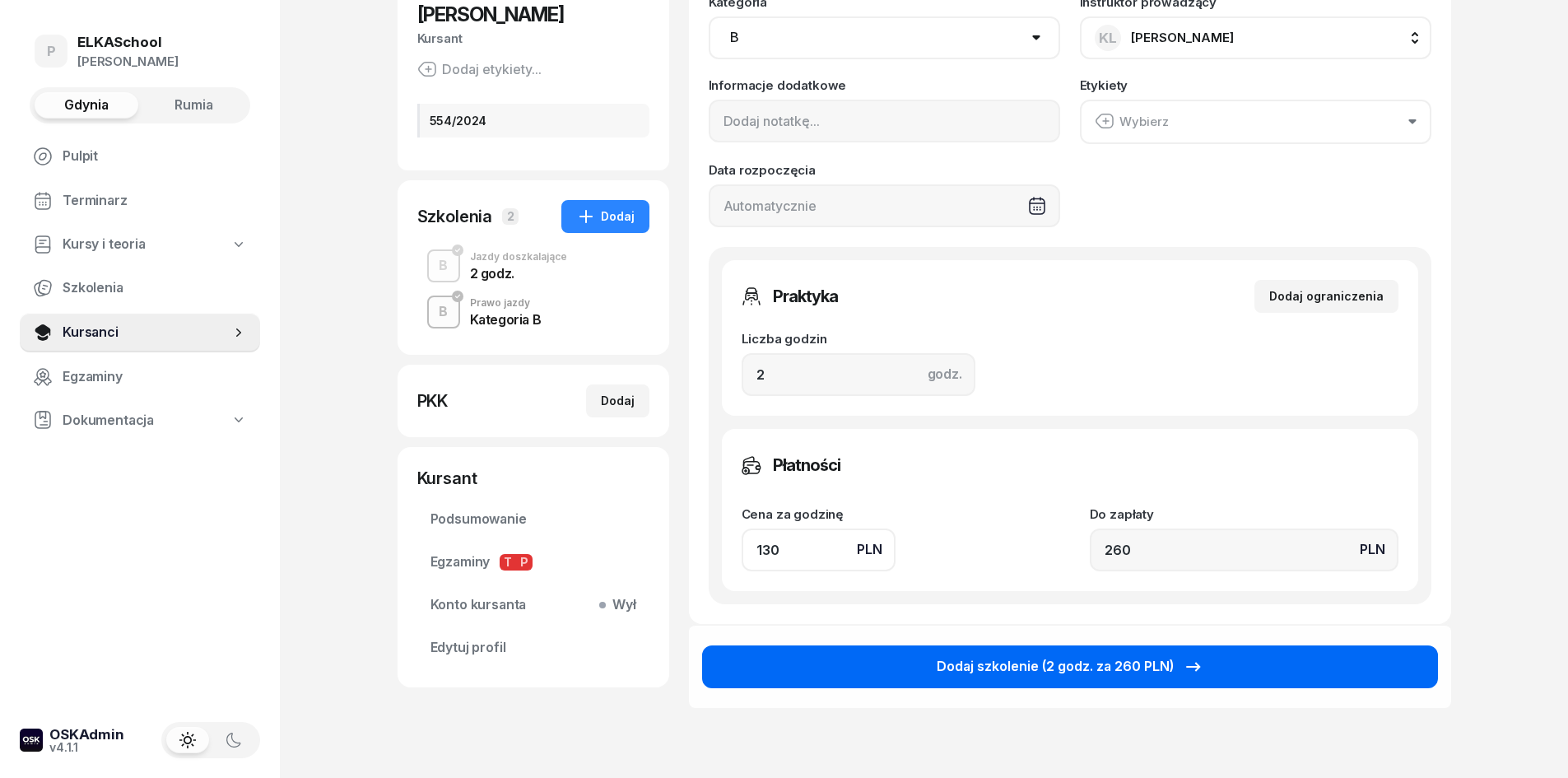
scroll to position [164, 0]
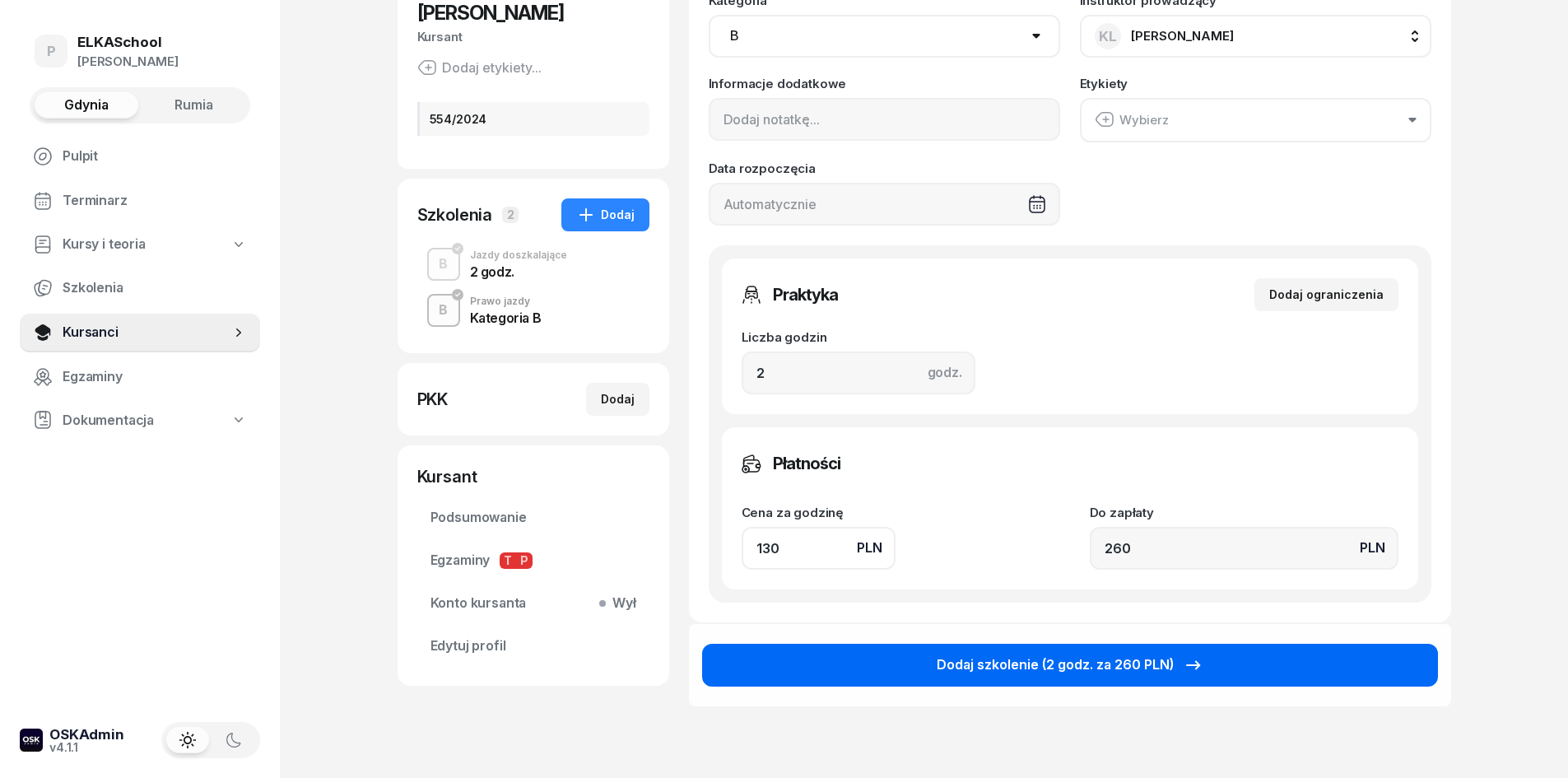
type input "130"
click at [1063, 658] on div "Dodaj szkolenie (2 godz. za 260 PLN)" at bounding box center [1070, 666] width 267 height 22
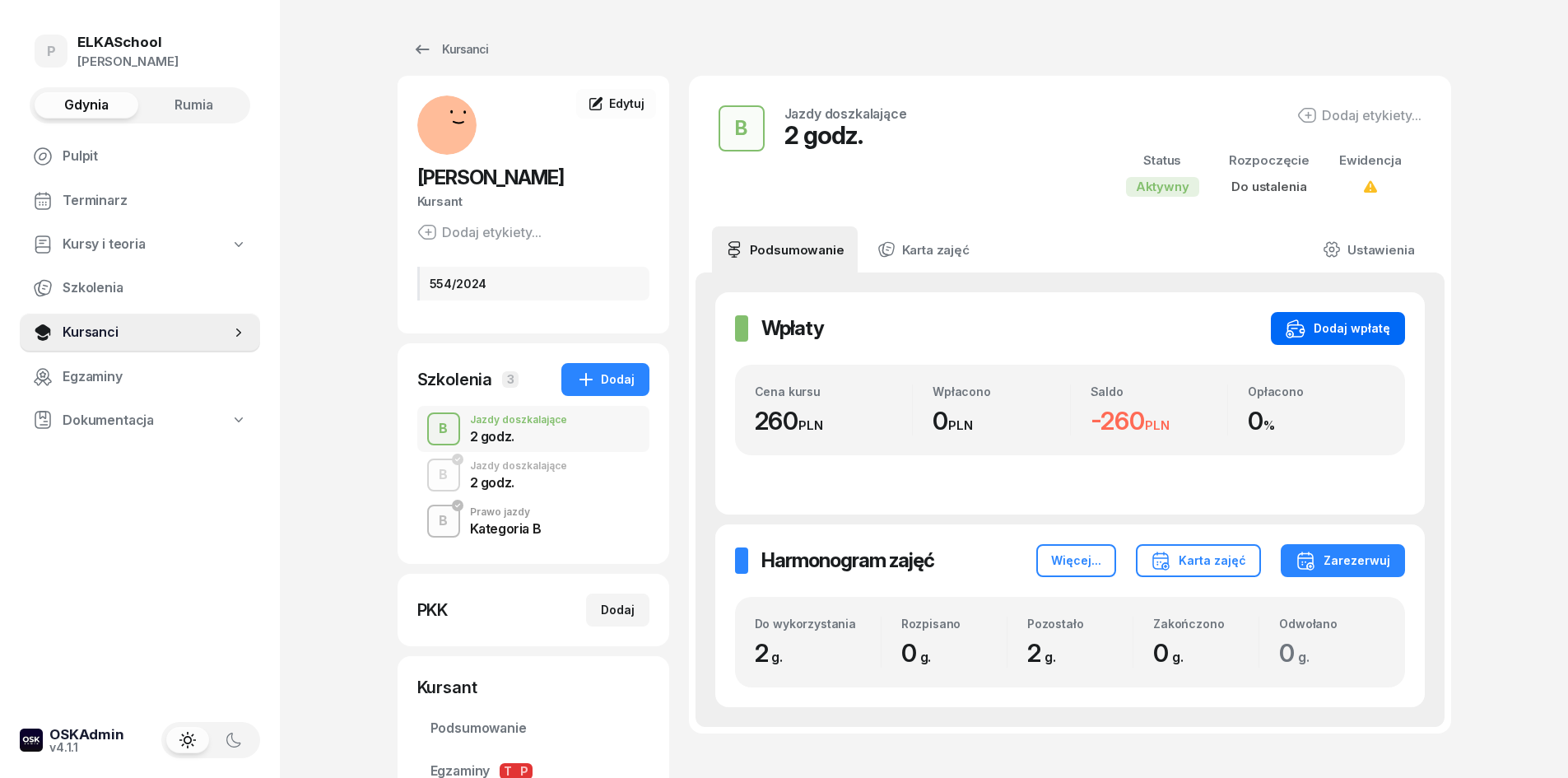
click at [1304, 326] on icon "button" at bounding box center [1295, 328] width 20 height 20
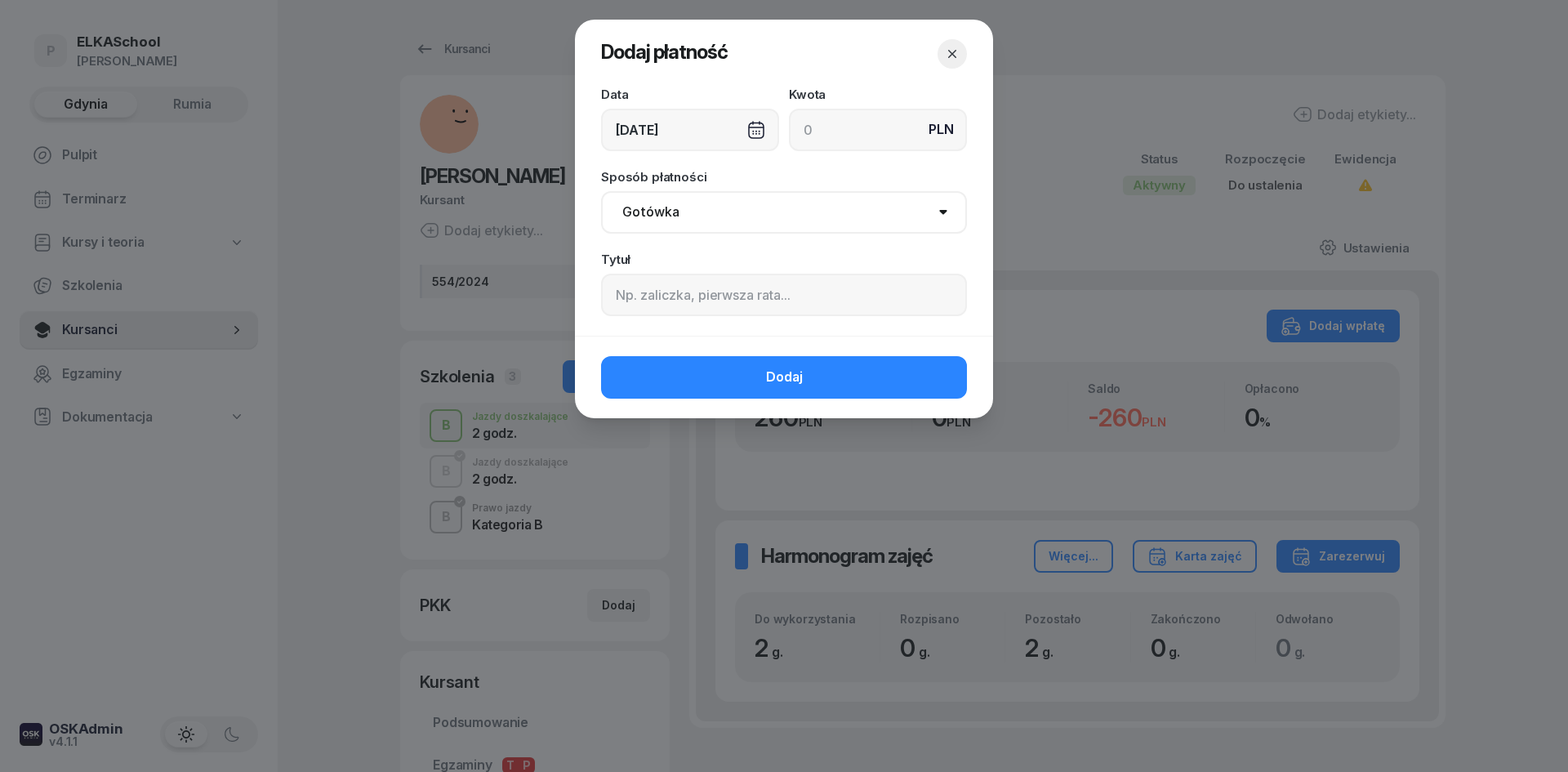
click at [674, 132] on div "[DATE]" at bounding box center [690, 129] width 178 height 42
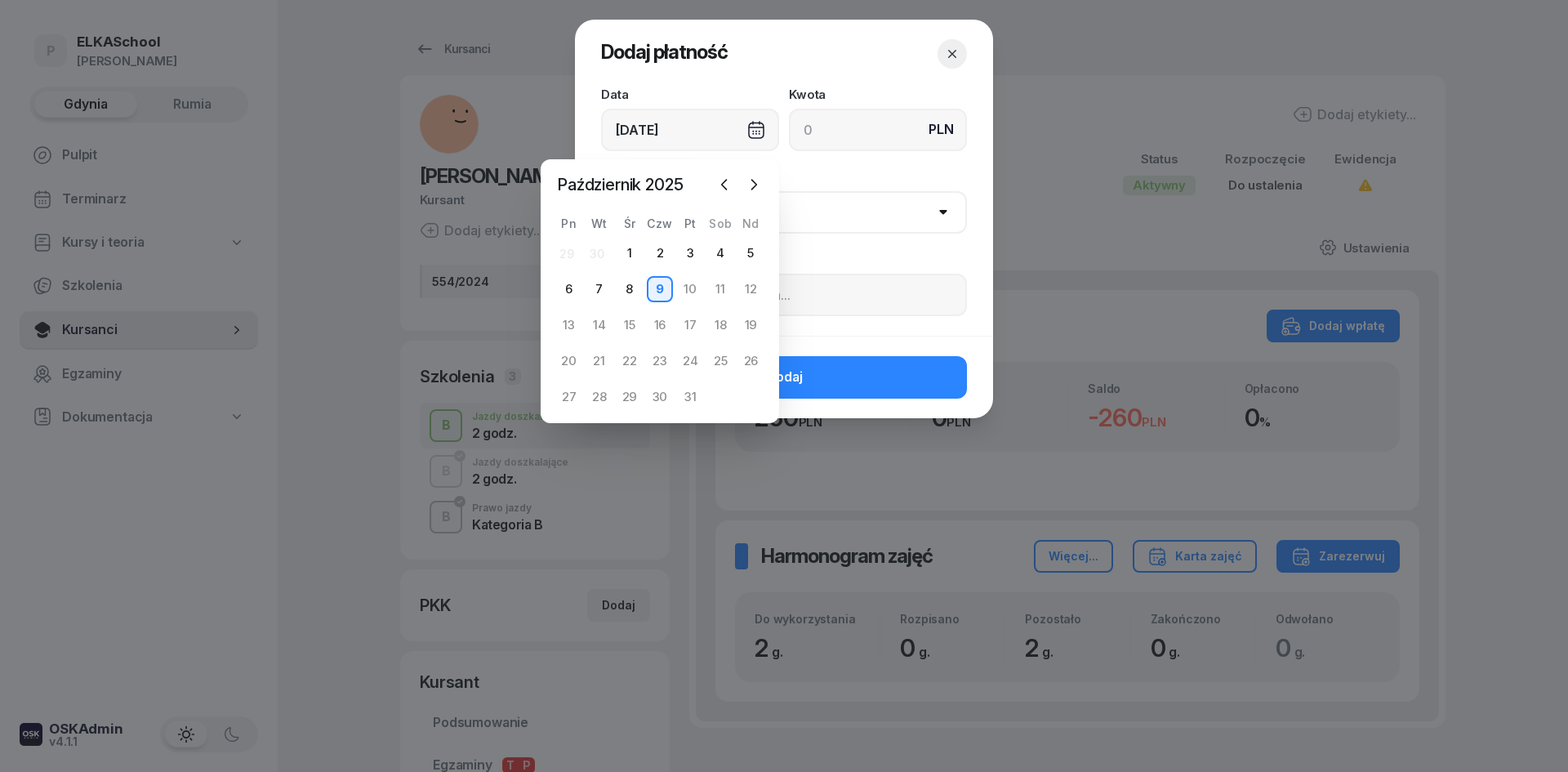
click at [550, 282] on div "Październik 2025 2025 sty lut mar kwi maj cze lip sie wrz paź lis gru Pn Wt Śr …" at bounding box center [661, 290] width 239 height 264
click at [554, 282] on div "6" at bounding box center [569, 289] width 31 height 26
click at [573, 284] on div "6" at bounding box center [569, 289] width 26 height 26
type input "[DATE]"
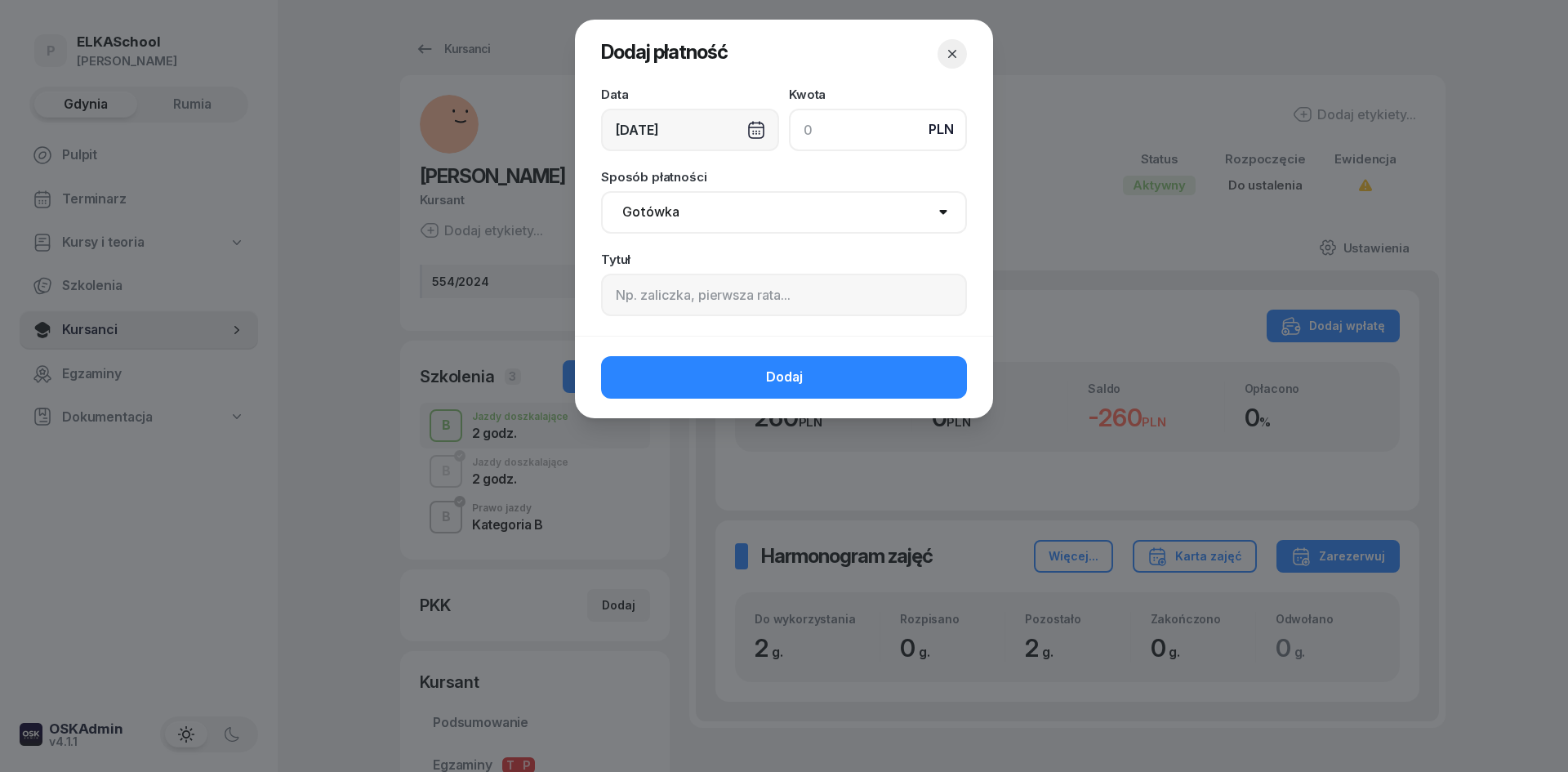
click at [839, 135] on input at bounding box center [878, 129] width 178 height 42
type input "260"
click at [778, 226] on select "Gotówka Karta Przelew Płatności online BLIK" at bounding box center [784, 212] width 366 height 42
select select "online"
click at [601, 192] on select "Gotówka Karta Przelew Płatności online BLIK" at bounding box center [784, 212] width 366 height 42
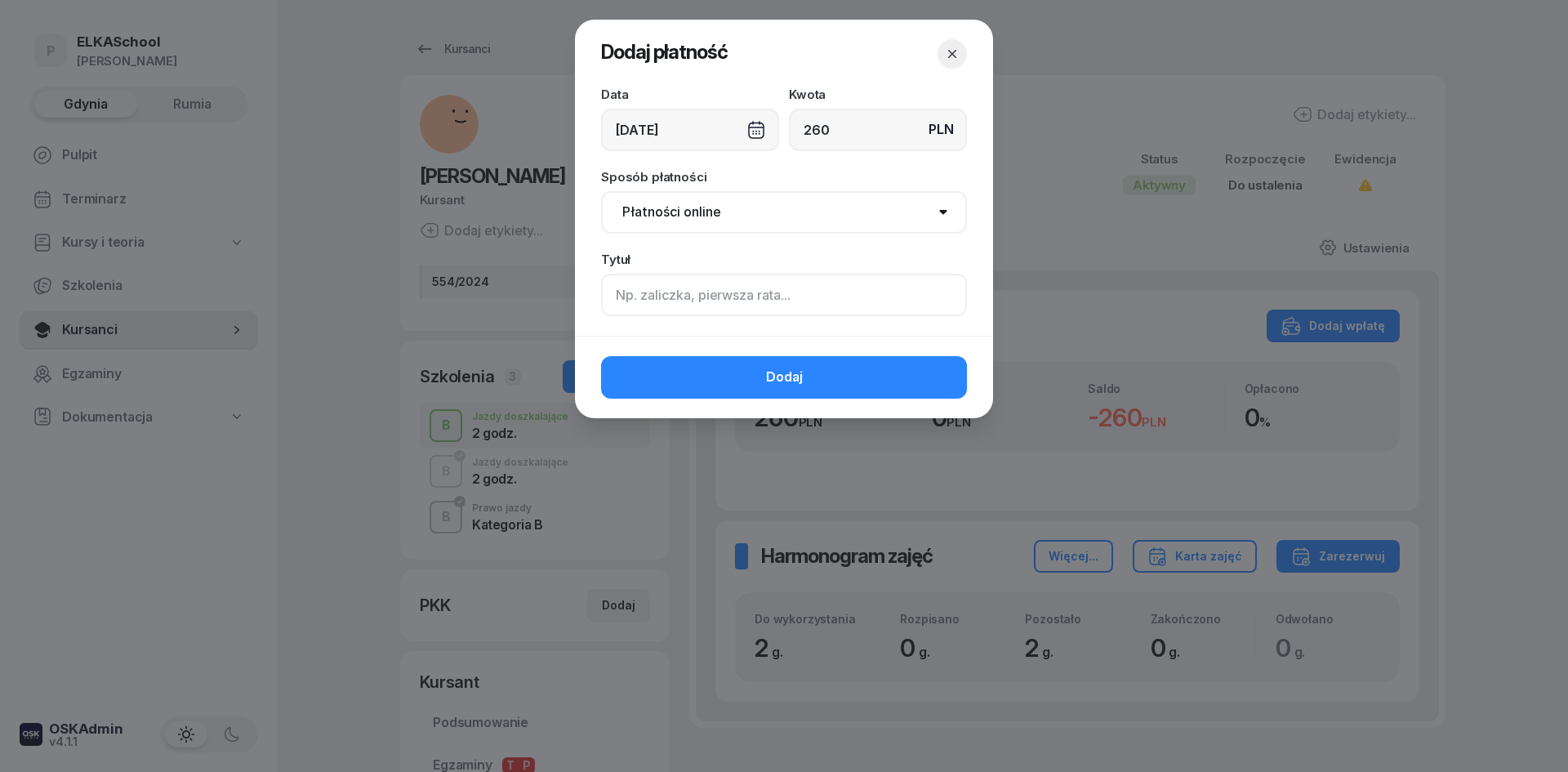
click at [665, 307] on input at bounding box center [784, 294] width 366 height 42
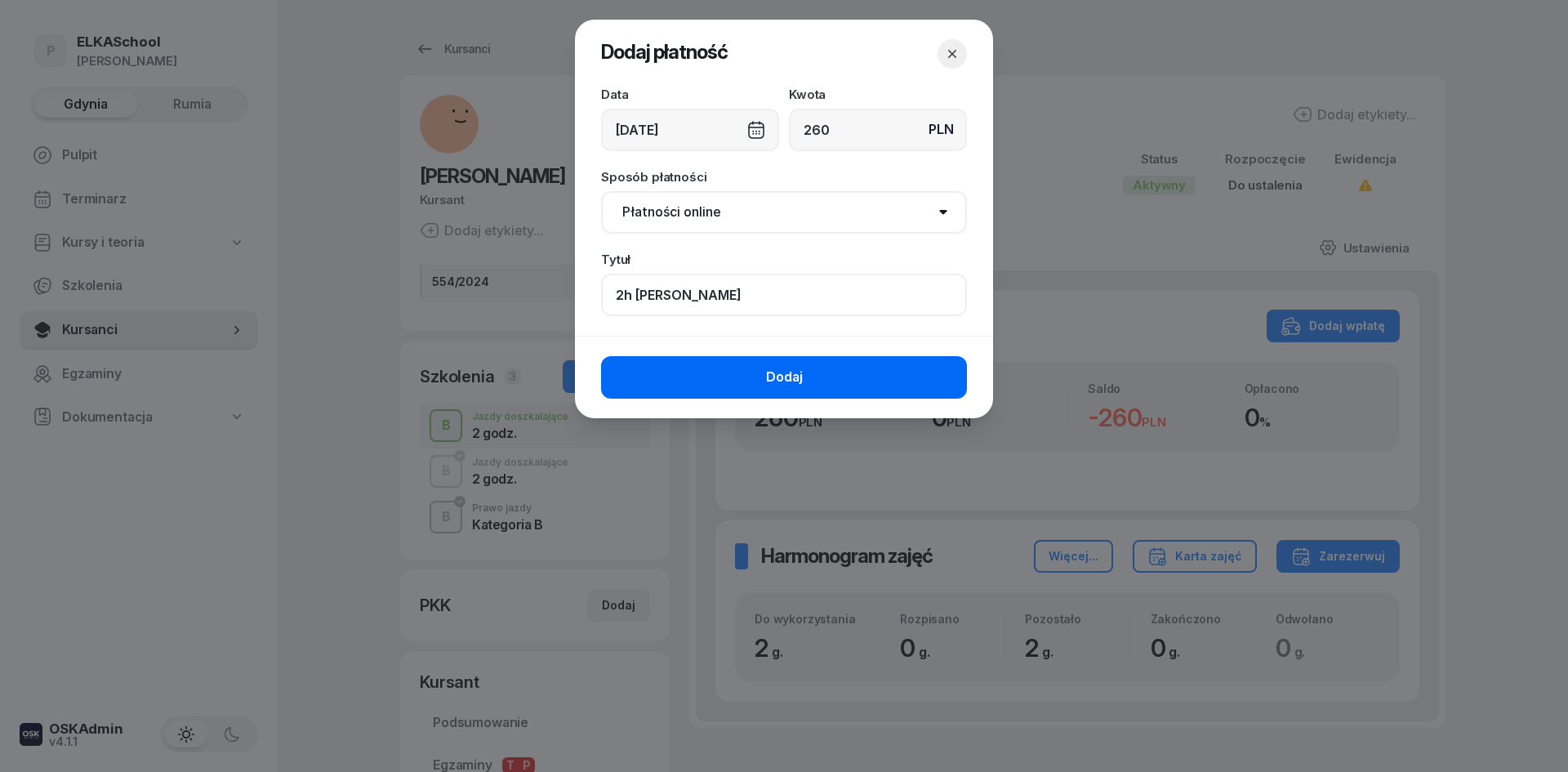
type input "2h Leszek"
click at [655, 373] on button "Dodaj" at bounding box center [784, 377] width 366 height 42
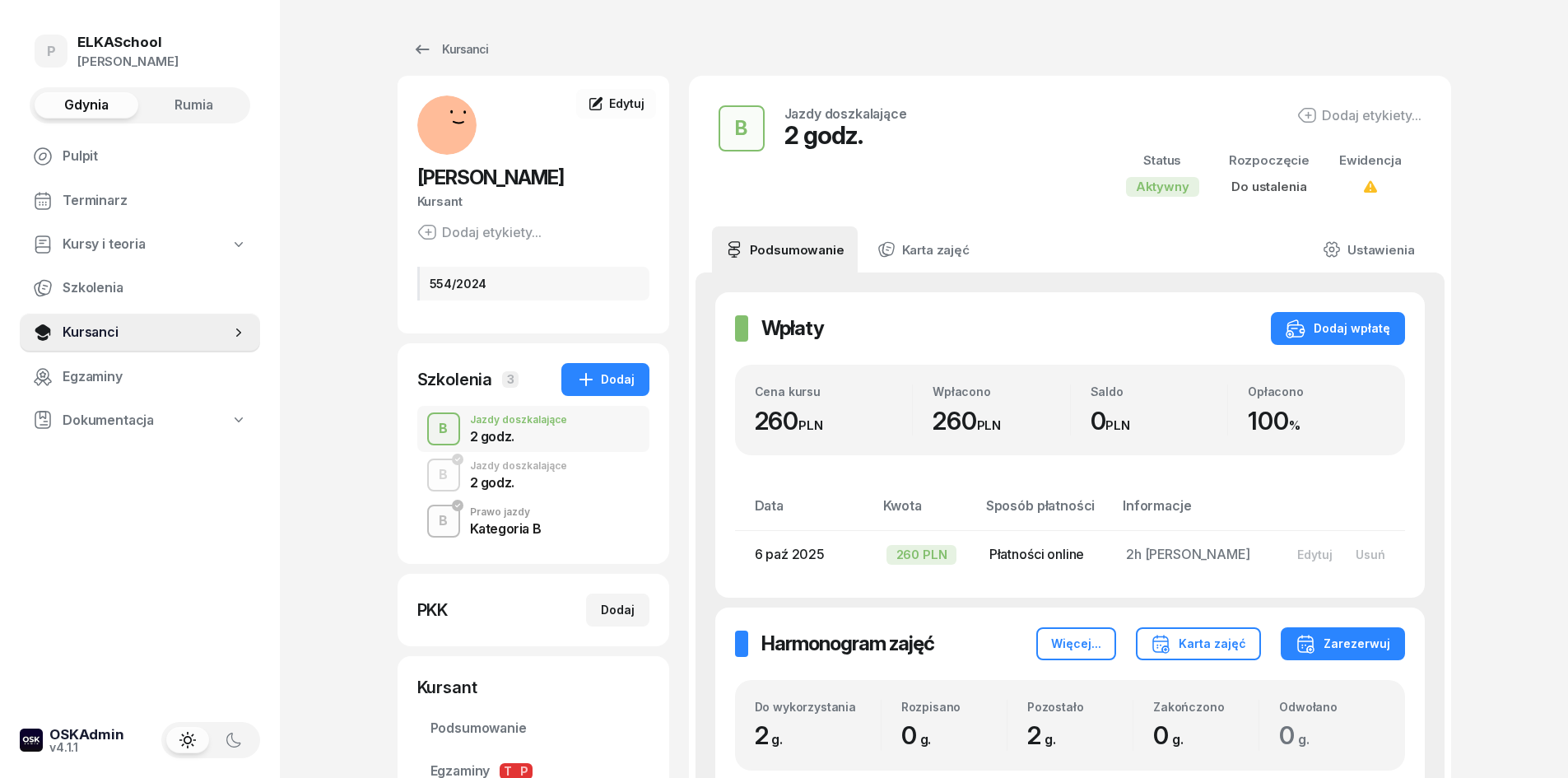
click at [218, 111] on button "Rumia" at bounding box center [193, 105] width 103 height 26
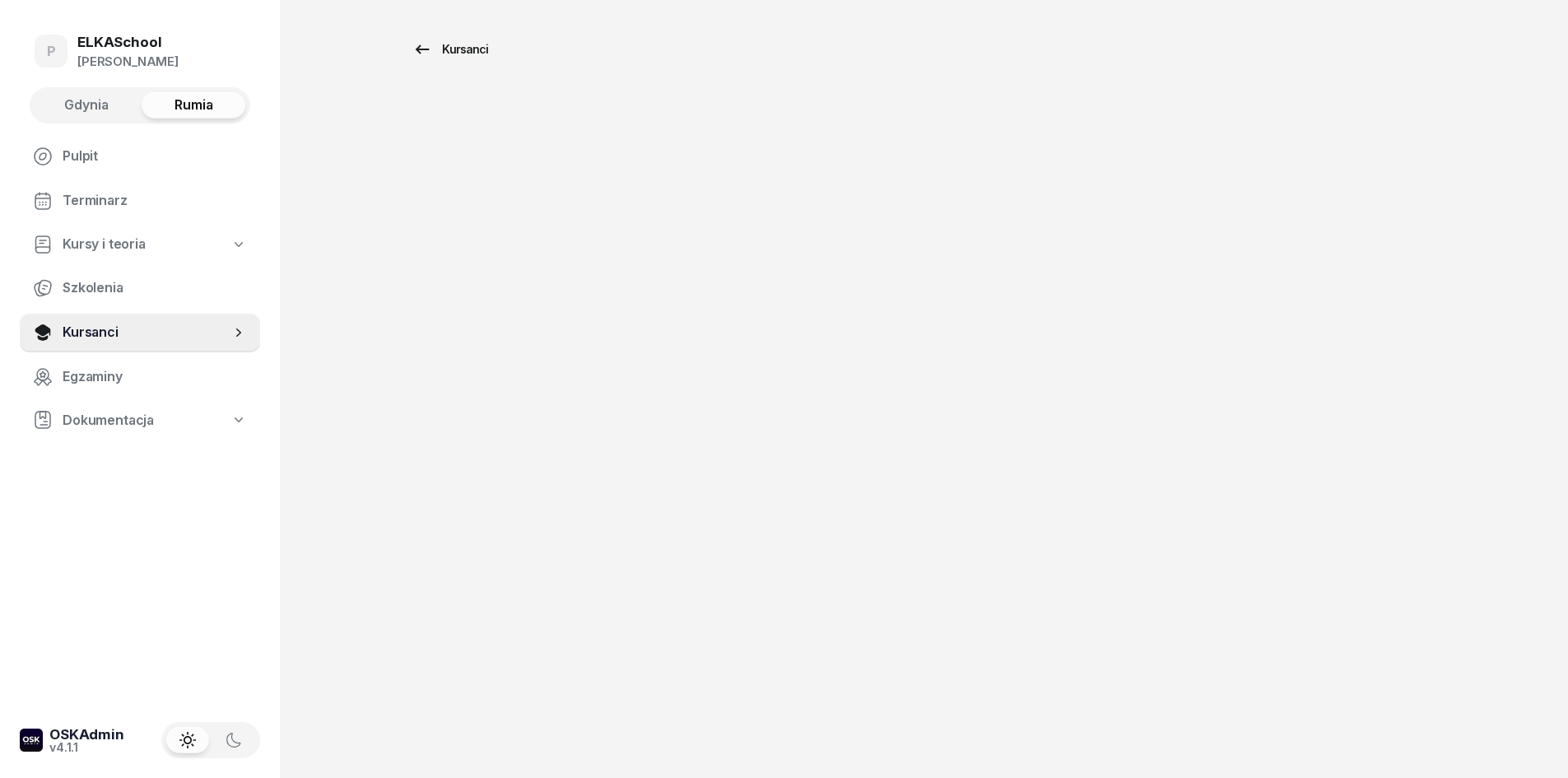
click at [451, 56] on div "Kursanci" at bounding box center [450, 50] width 76 height 20
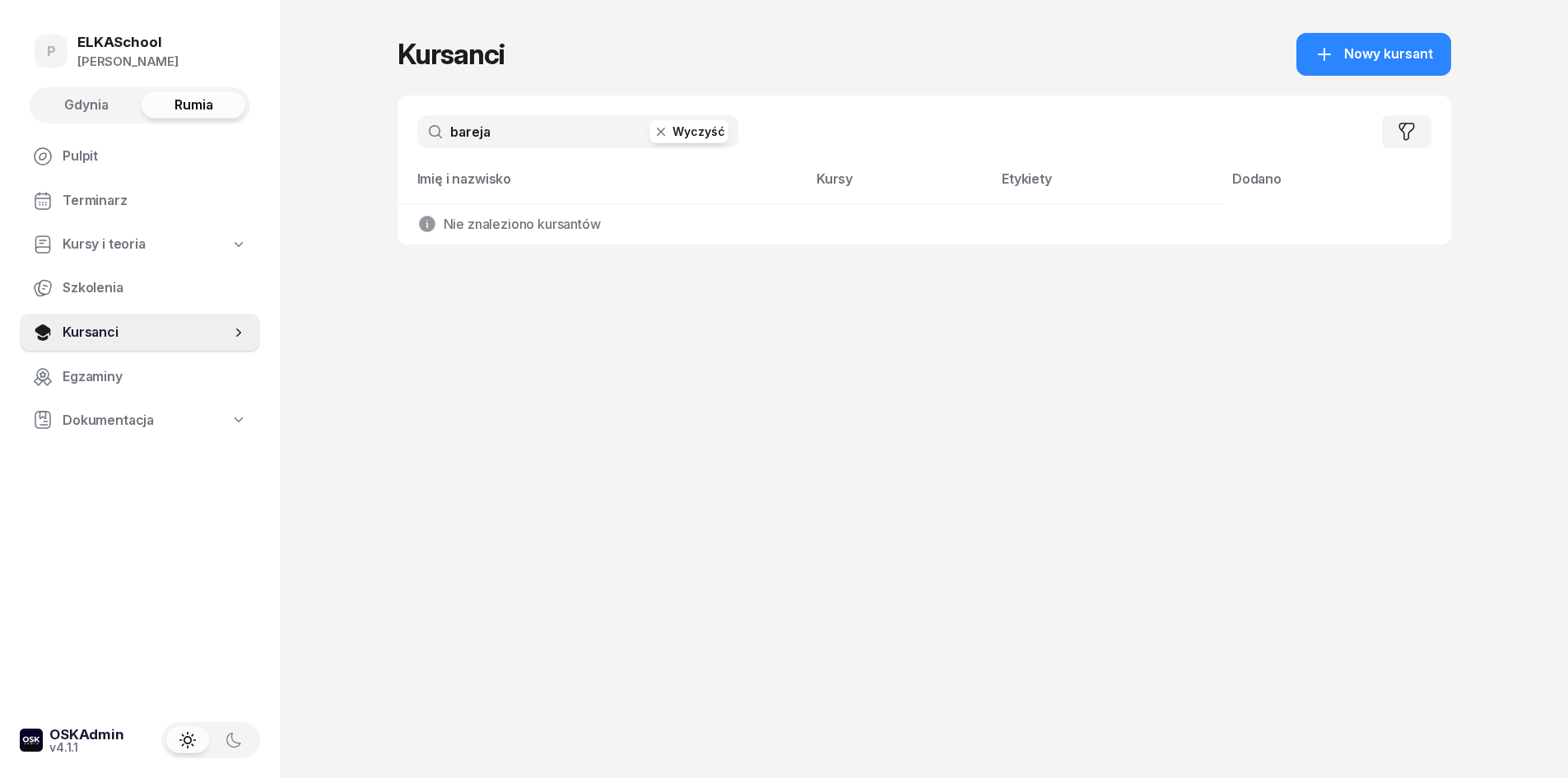
drag, startPoint x: 502, startPoint y: 127, endPoint x: 279, endPoint y: 191, distance: 232.0
click at [279, 191] on div "P ELKASchool Pietryka Gdynia Rumia Pulpit Terminarz Kursy i teoria Szkolenia Ku…" at bounding box center [784, 389] width 1568 height 778
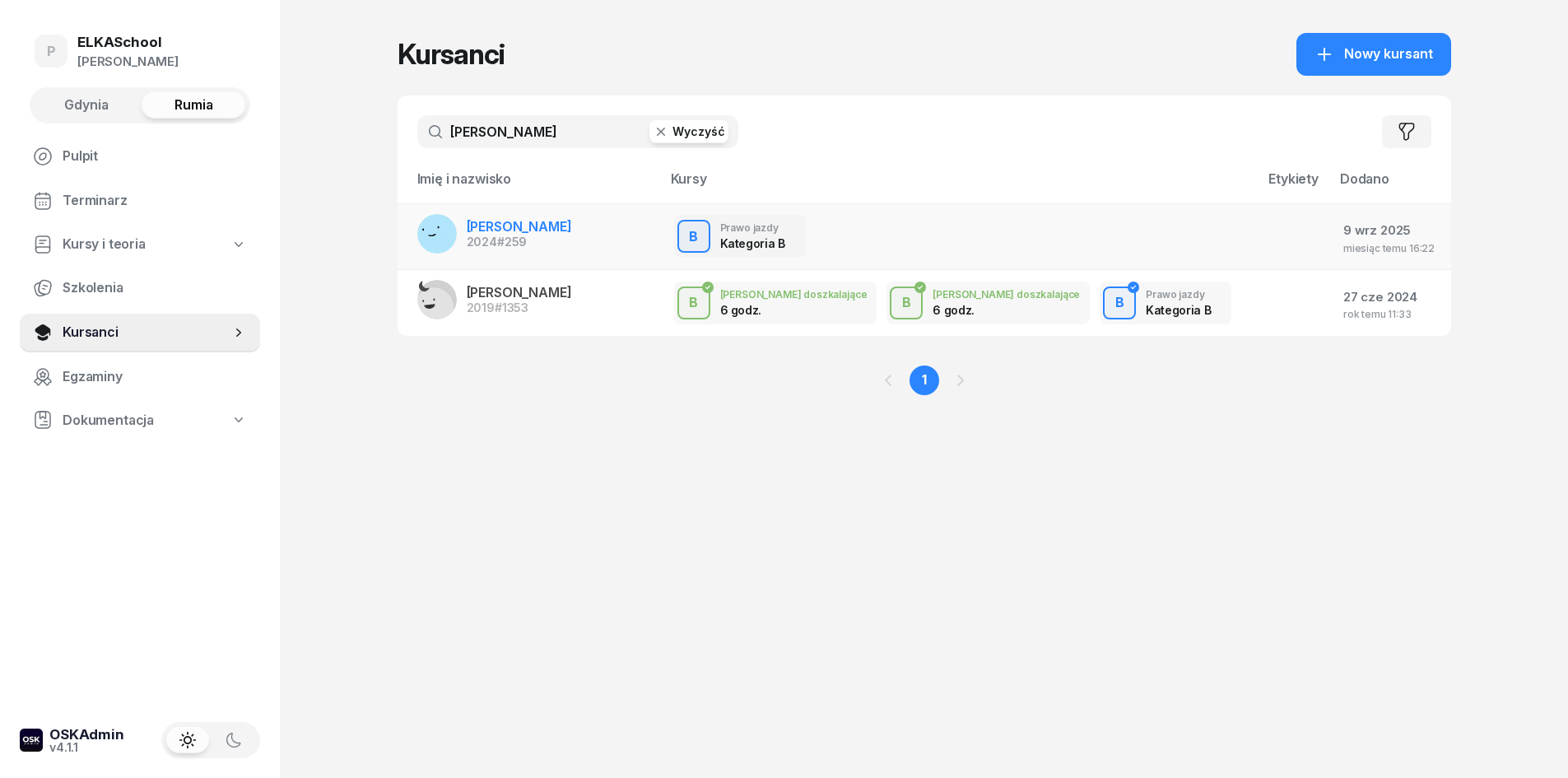
type input "kruk"
click at [527, 219] on span "ZOFIA KRUKOWSKA" at bounding box center [519, 226] width 105 height 17
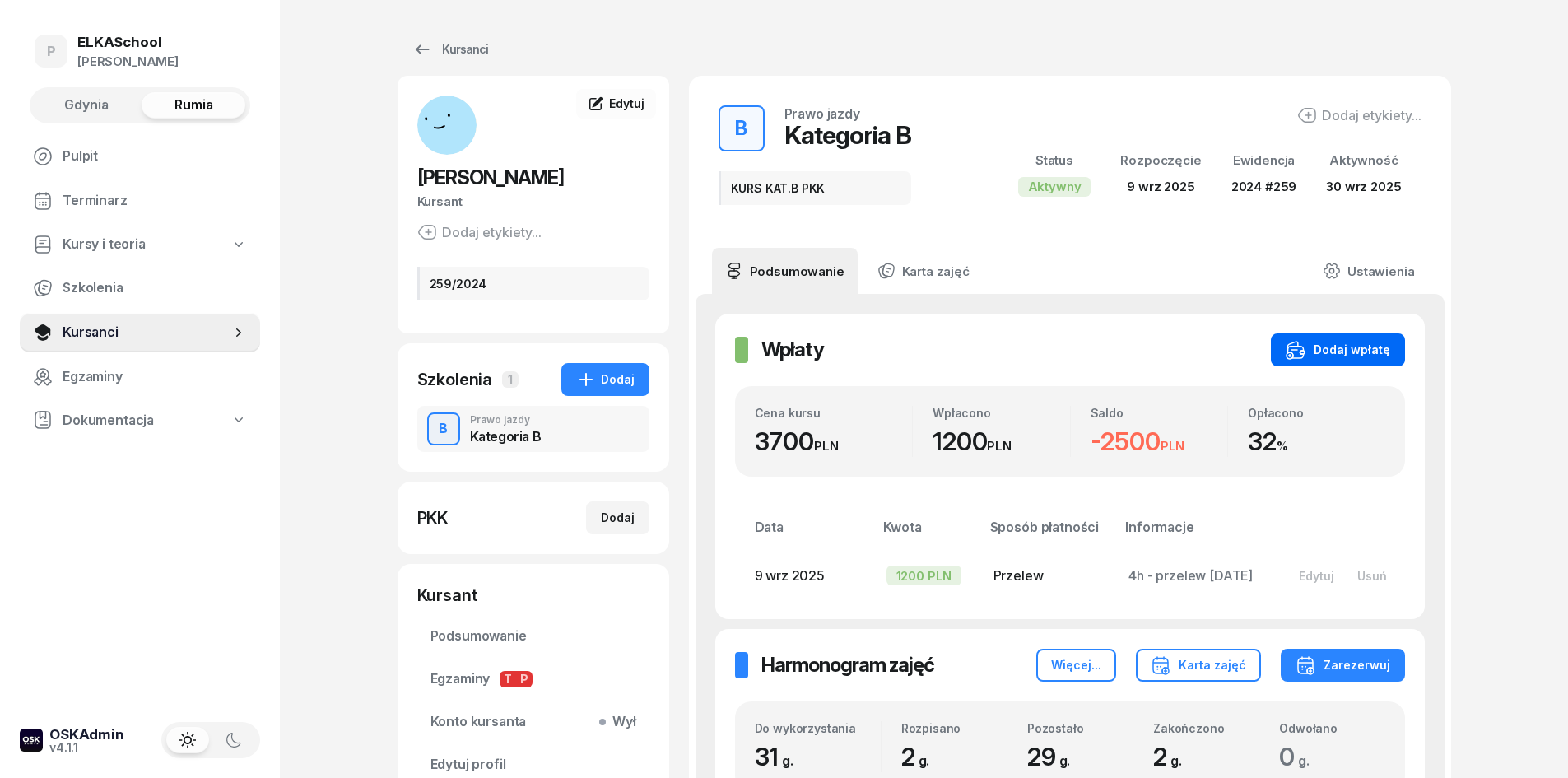
click at [1306, 360] on button "Dodaj wpłatę" at bounding box center [1337, 349] width 134 height 33
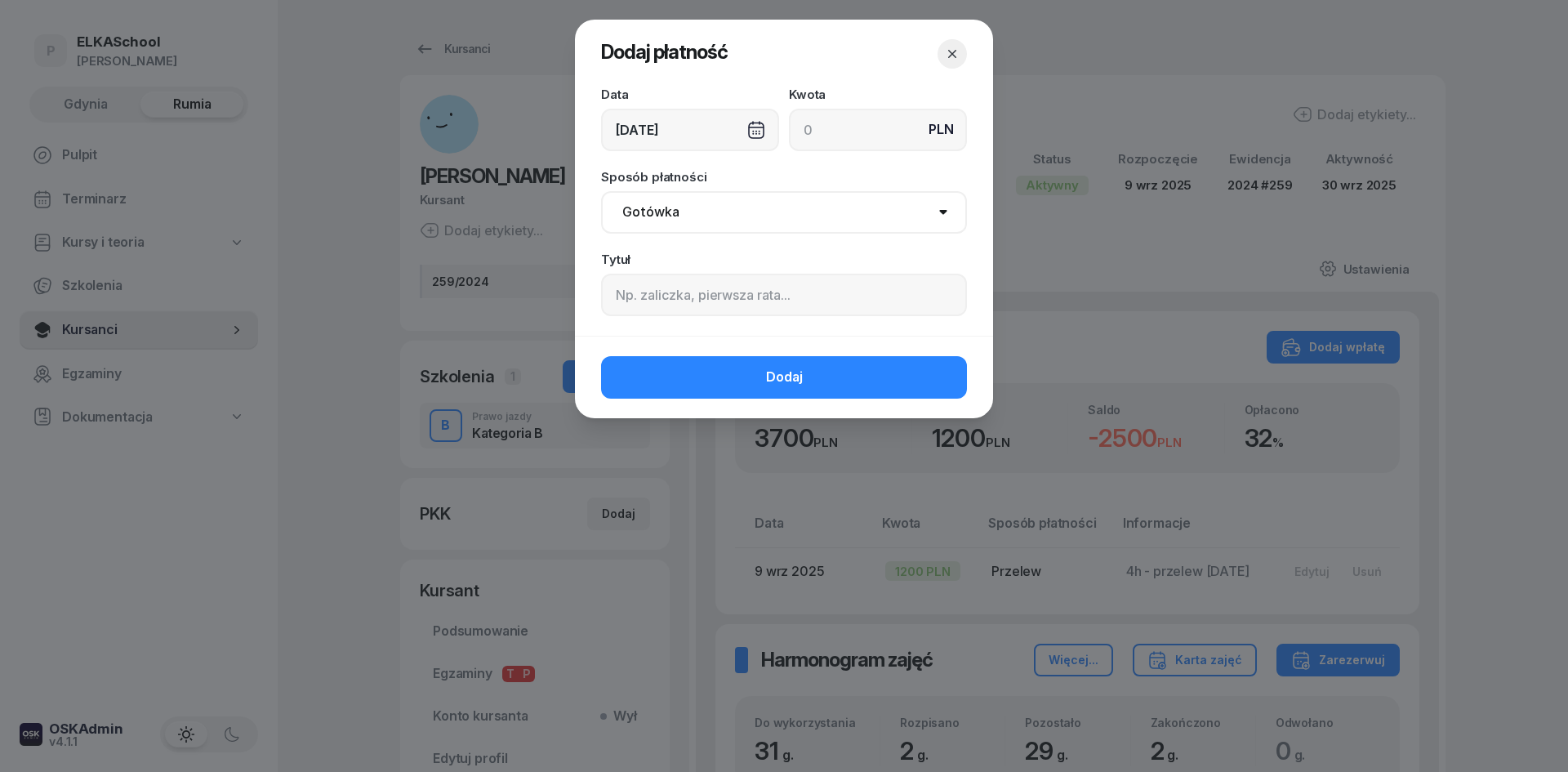
click at [733, 133] on div "09/10/2025" at bounding box center [690, 129] width 178 height 42
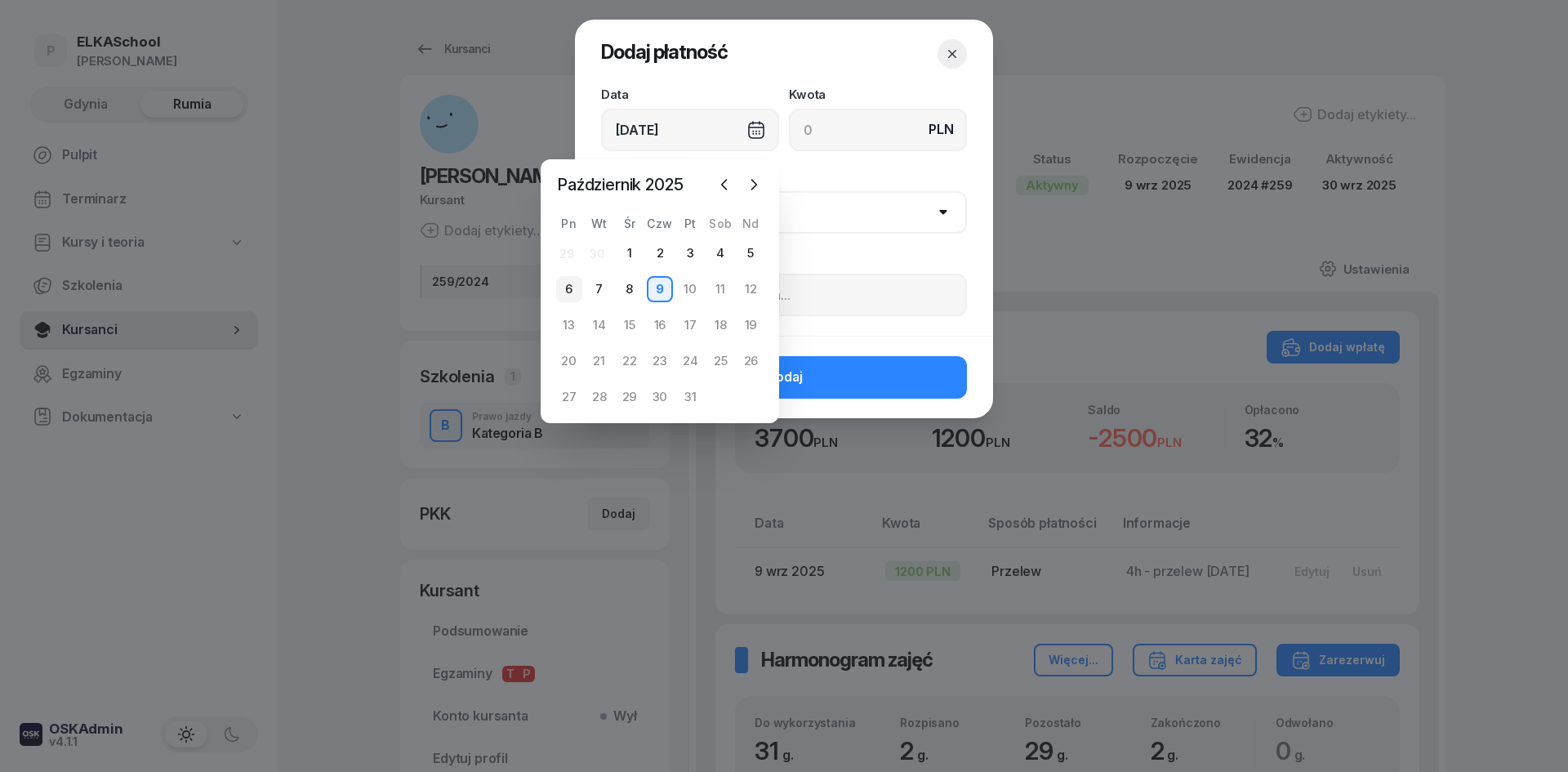
click at [573, 285] on div "6" at bounding box center [569, 289] width 26 height 26
type input "06/10/2025"
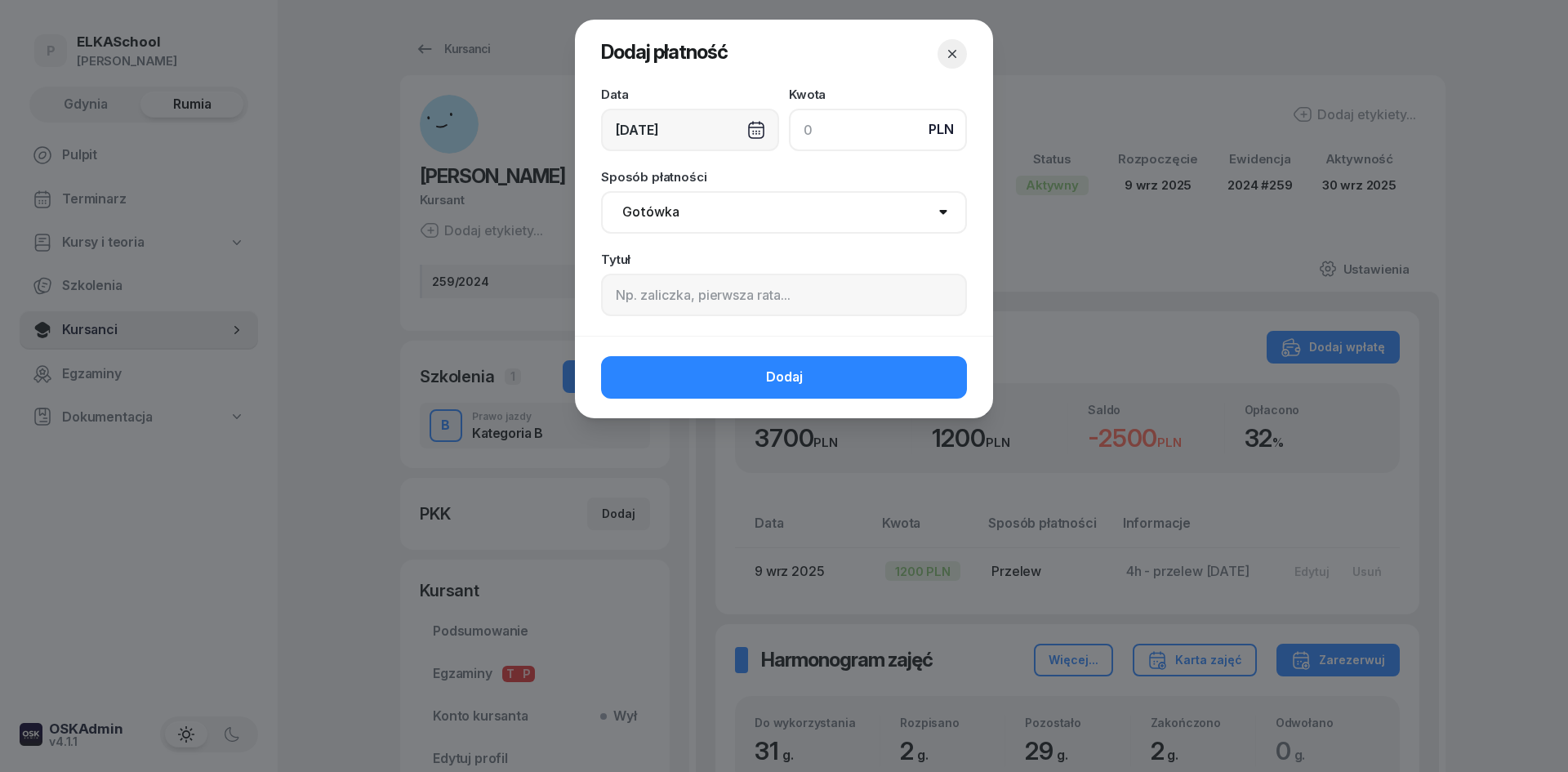
click at [848, 135] on input at bounding box center [878, 129] width 178 height 42
type input "1250"
click at [706, 220] on select "Gotówka Karta Przelew Płatności online BLIK" at bounding box center [784, 212] width 366 height 42
select select "transfer"
click at [601, 192] on select "Gotówka Karta Przelew Płatności online BLIK" at bounding box center [784, 212] width 366 height 42
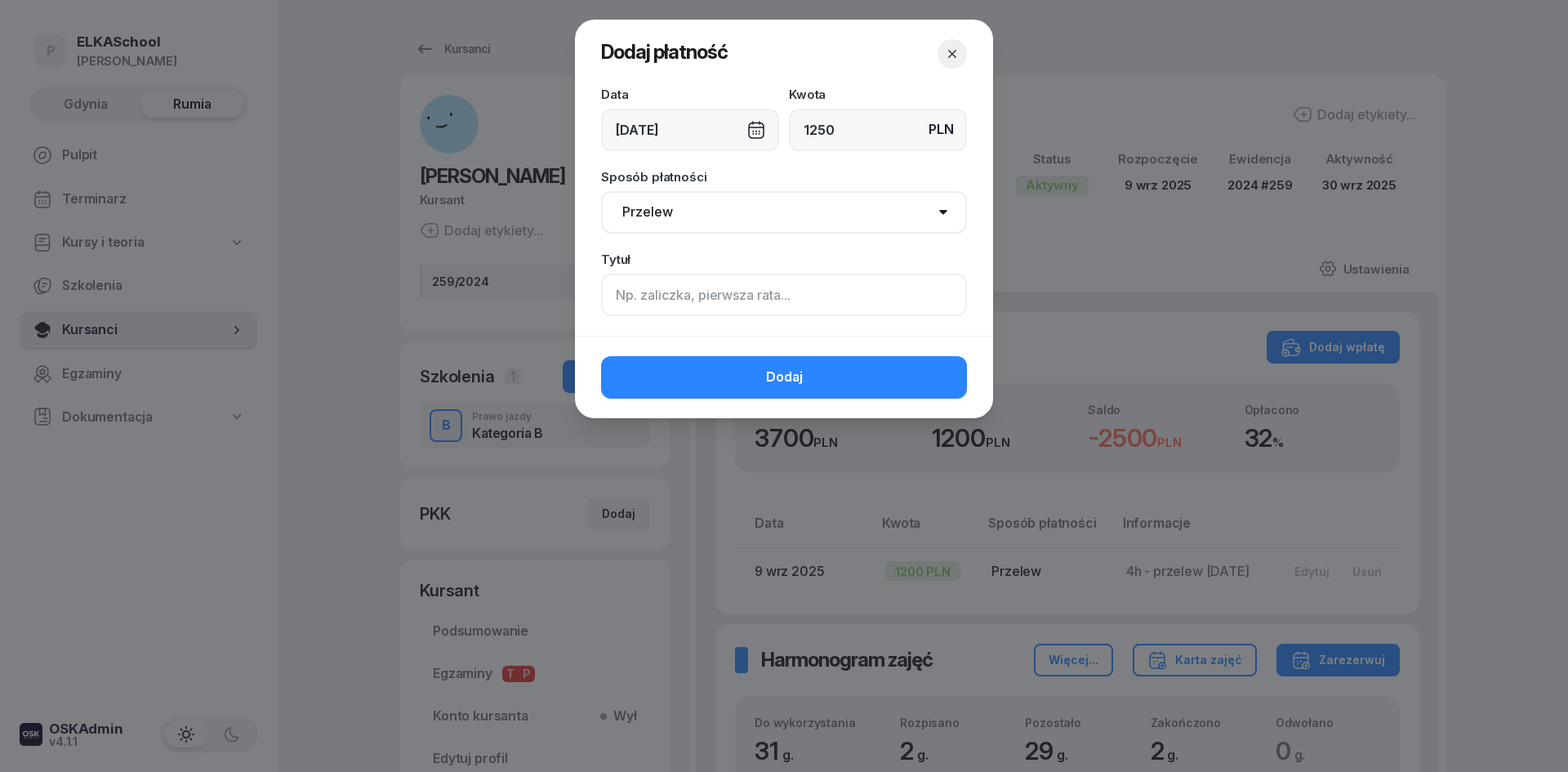
click at [644, 303] on input at bounding box center [784, 294] width 366 height 42
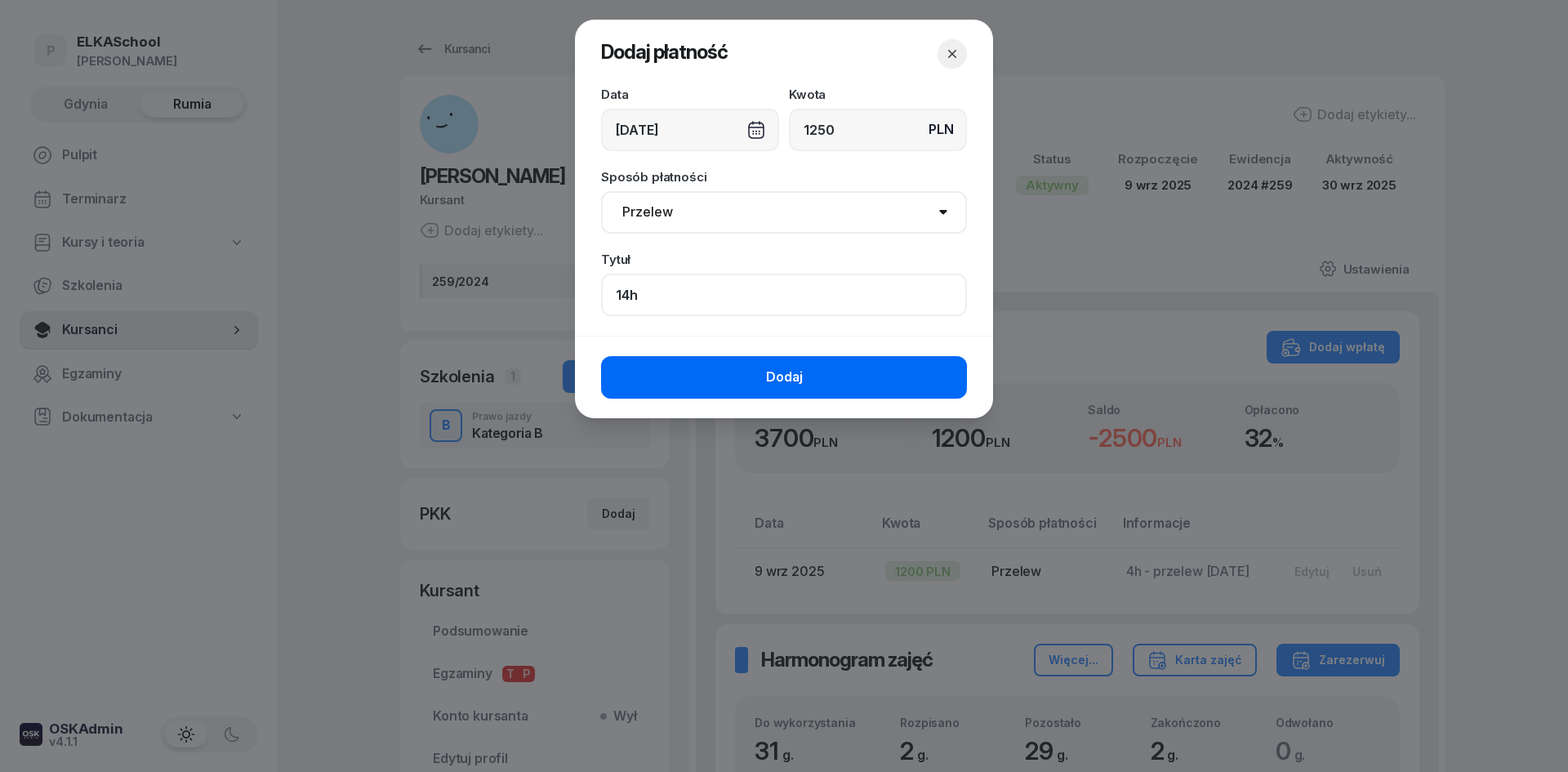
type input "14h"
click at [702, 386] on button "Dodaj" at bounding box center [784, 377] width 366 height 42
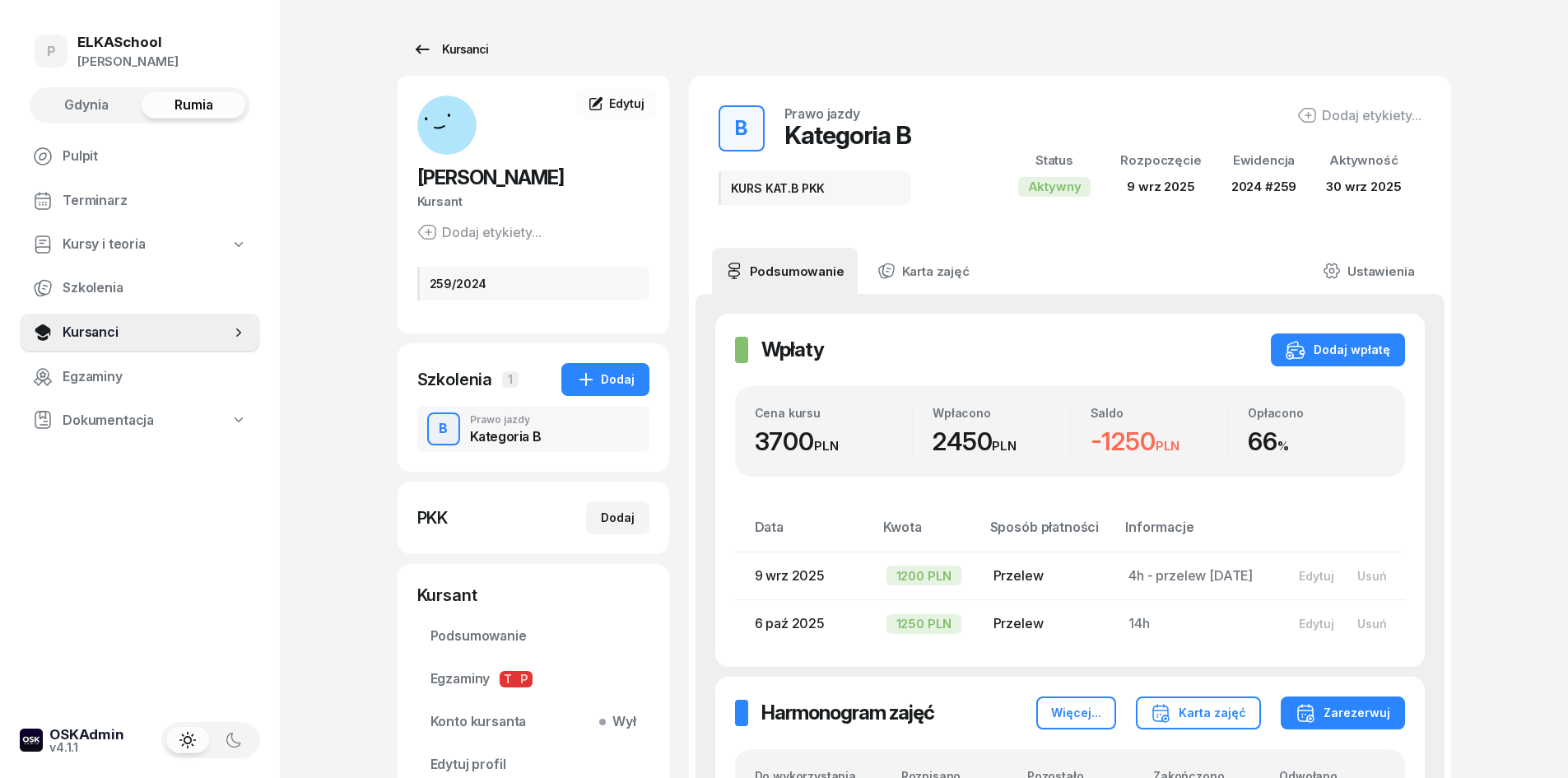
click at [457, 55] on div "Kursanci" at bounding box center [450, 50] width 76 height 20
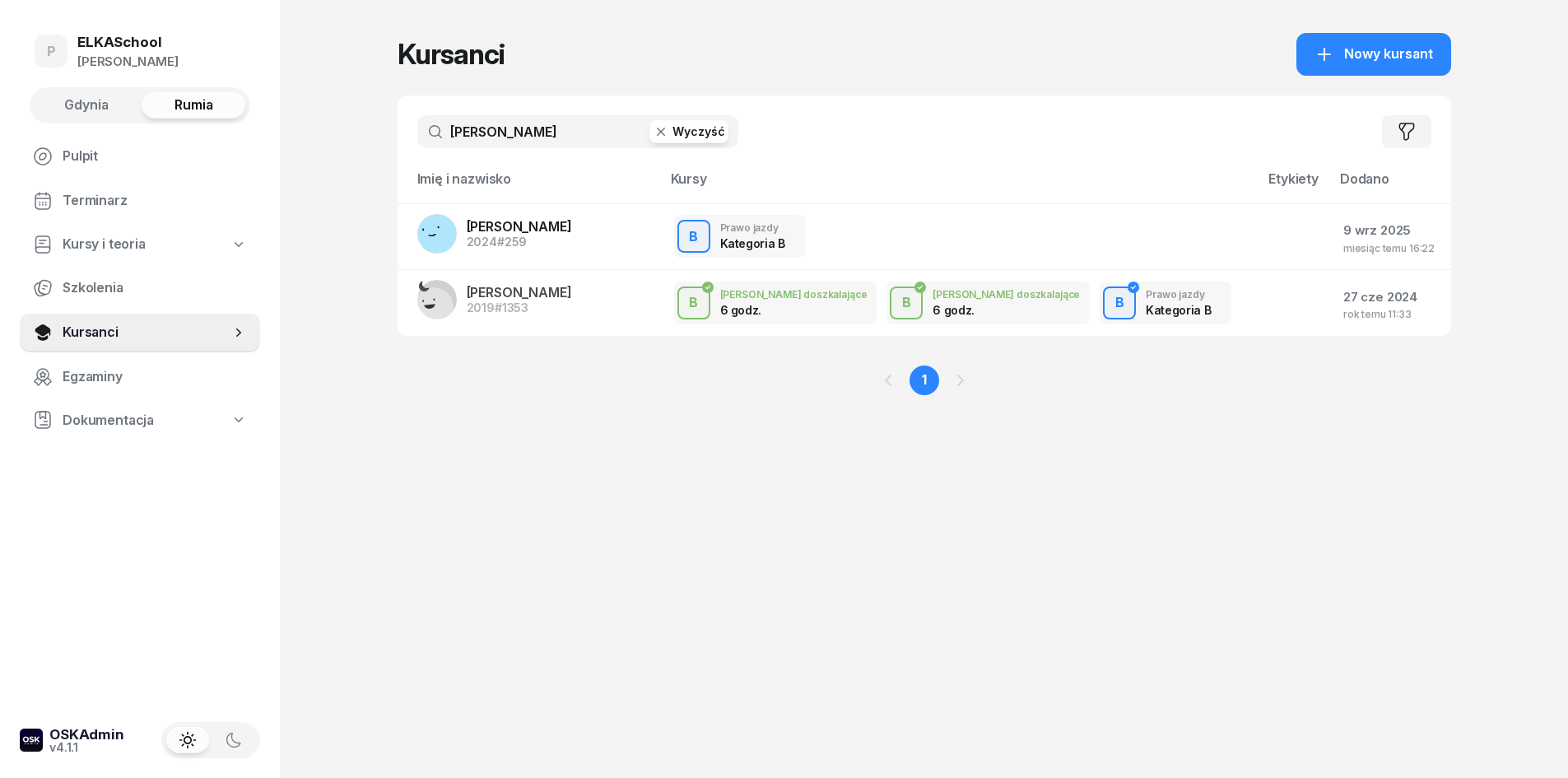
click at [103, 101] on span "Gdynia" at bounding box center [87, 105] width 45 height 22
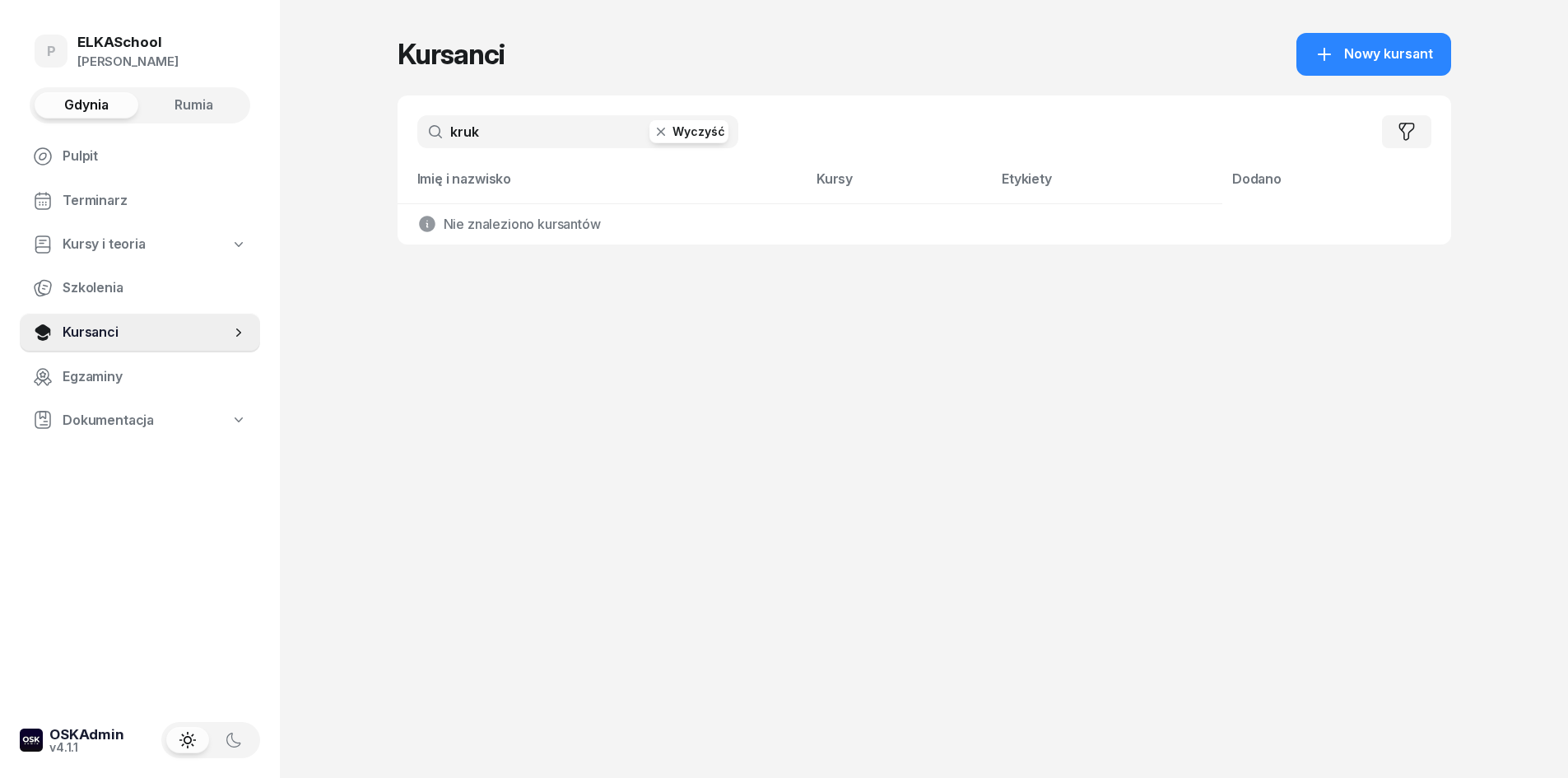
drag, startPoint x: 632, startPoint y: 171, endPoint x: 278, endPoint y: 171, distance: 354.0
click at [278, 170] on div "P ELKASchool [PERSON_NAME] Gdynia Rumia Pulpit Terminarz Kursy i teoria Szkolen…" at bounding box center [784, 389] width 1568 height 778
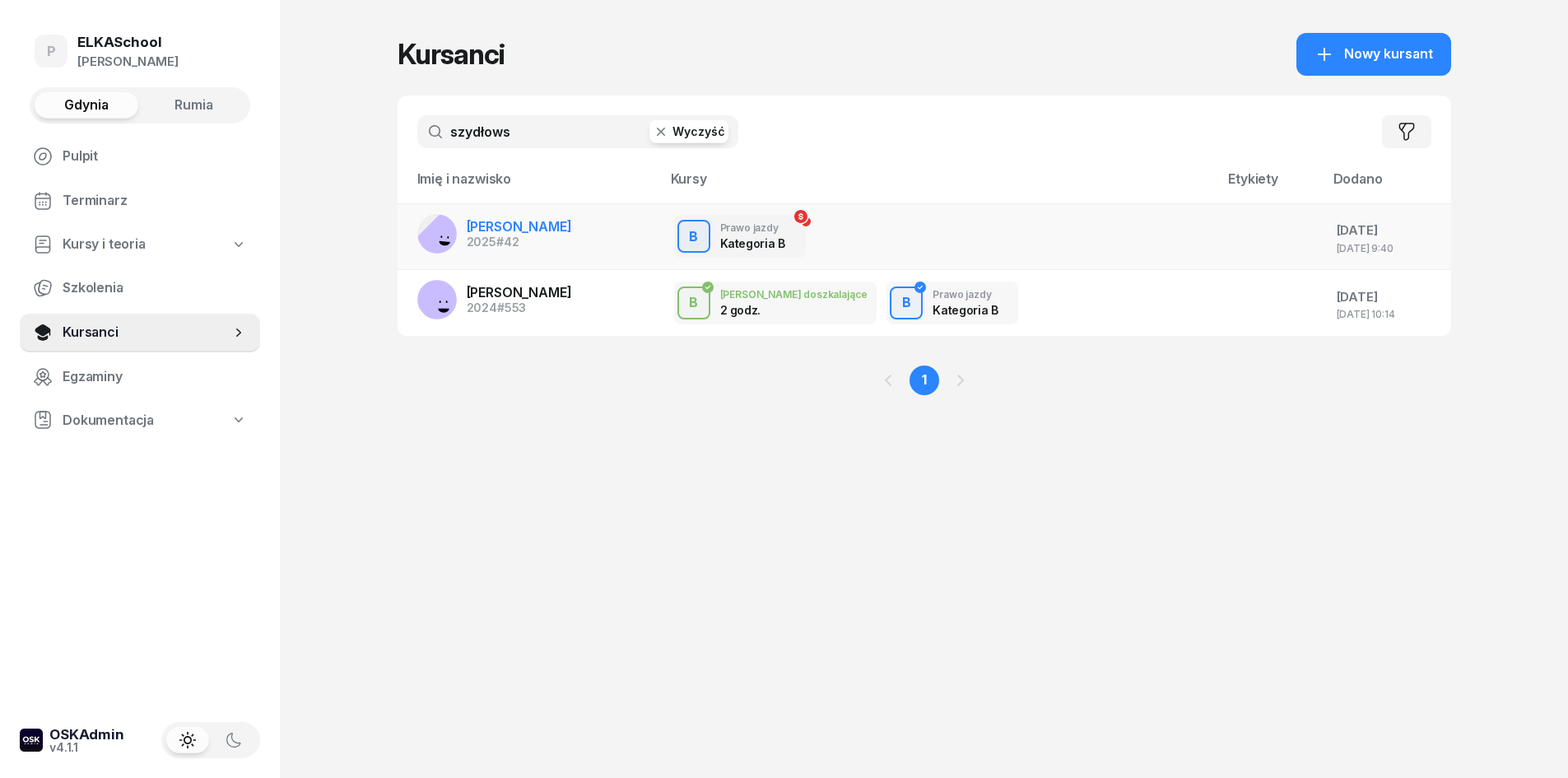
type input "szydłows"
click at [545, 245] on div "2025 #42" at bounding box center [519, 242] width 105 height 12
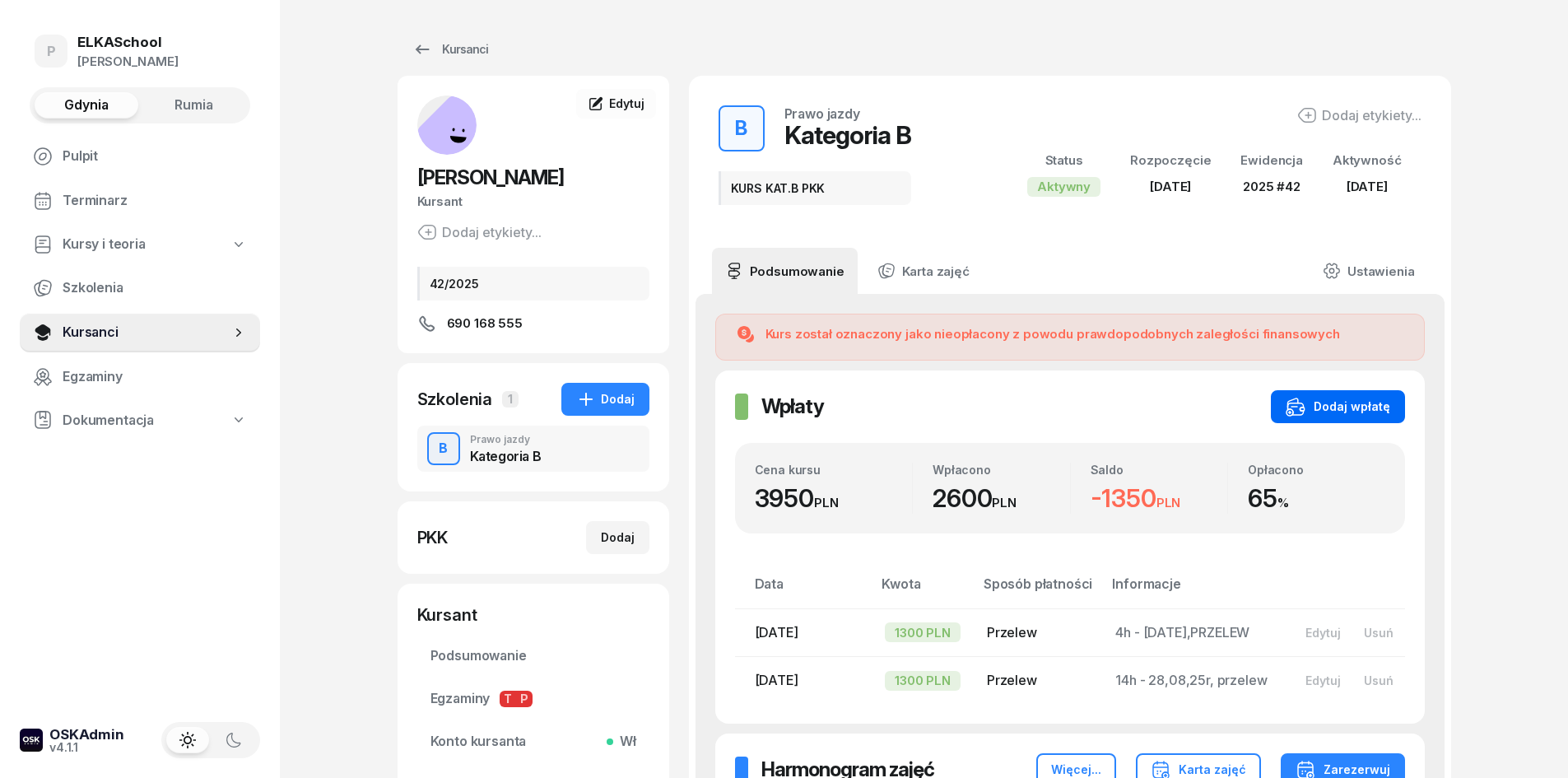
click at [1332, 408] on div "Dodaj wpłatę" at bounding box center [1337, 407] width 104 height 20
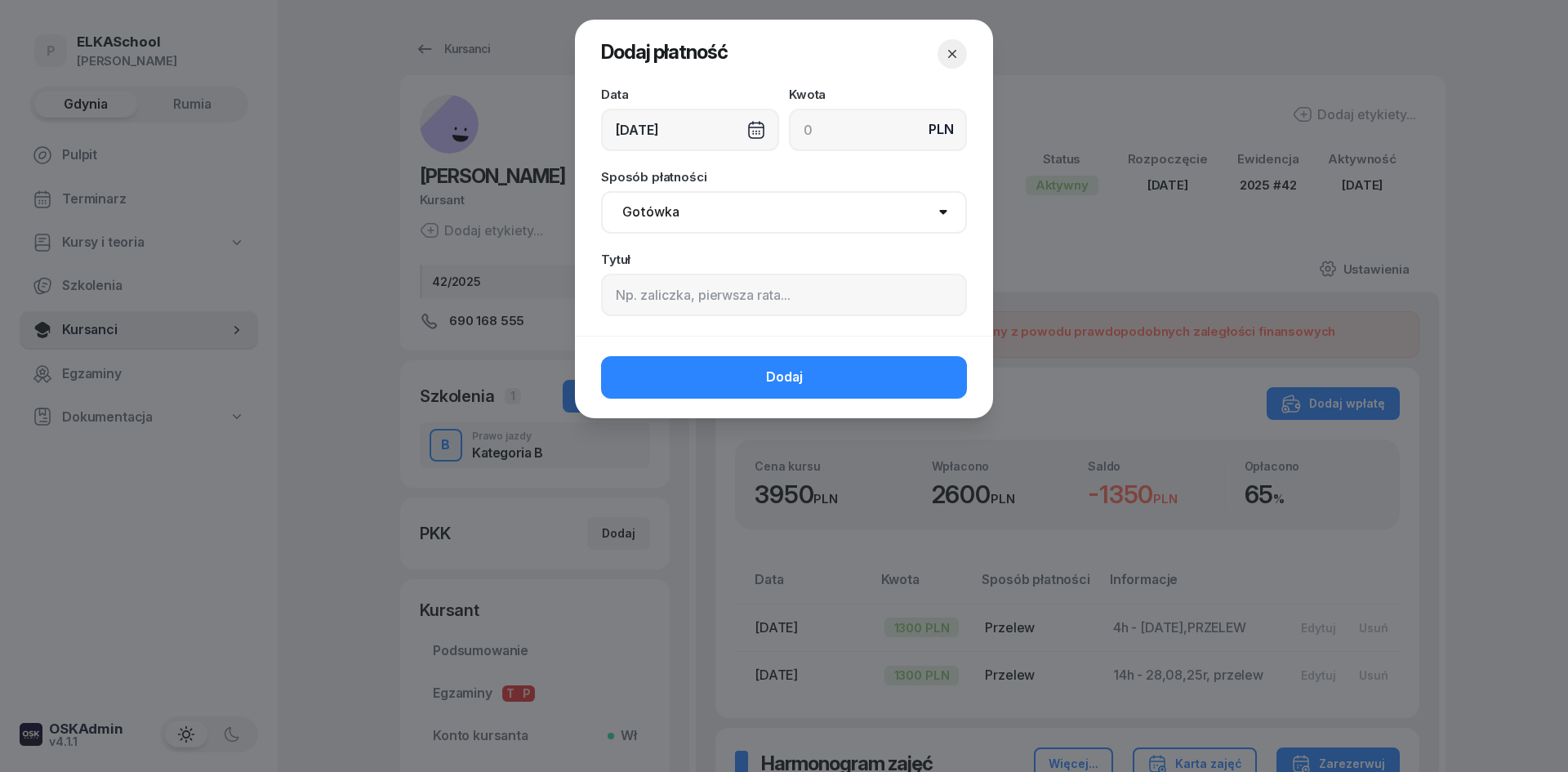
click at [698, 134] on div "[DATE]" at bounding box center [690, 129] width 178 height 42
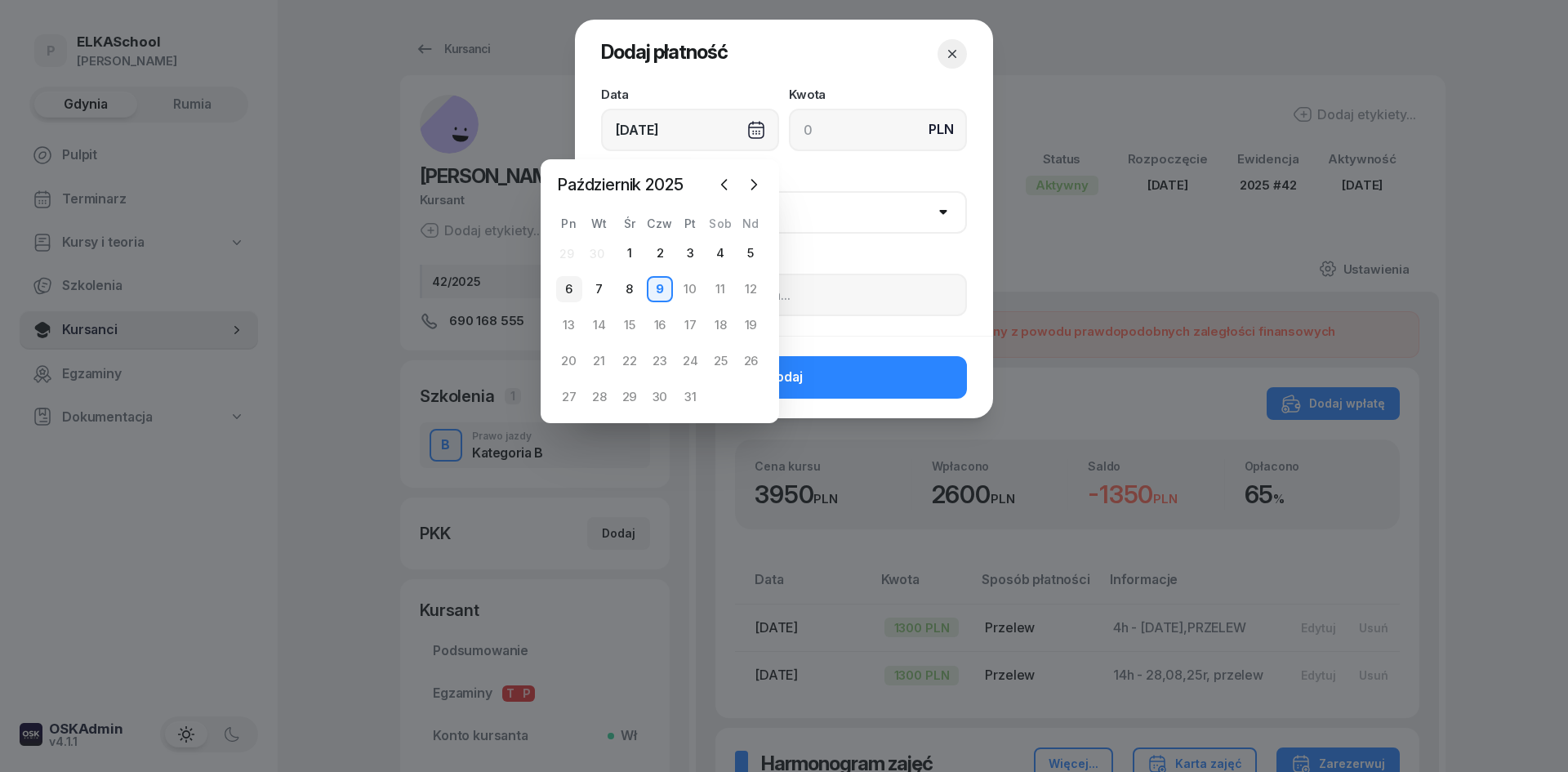
click at [565, 294] on div "6" at bounding box center [569, 289] width 26 height 26
type input "[DATE]"
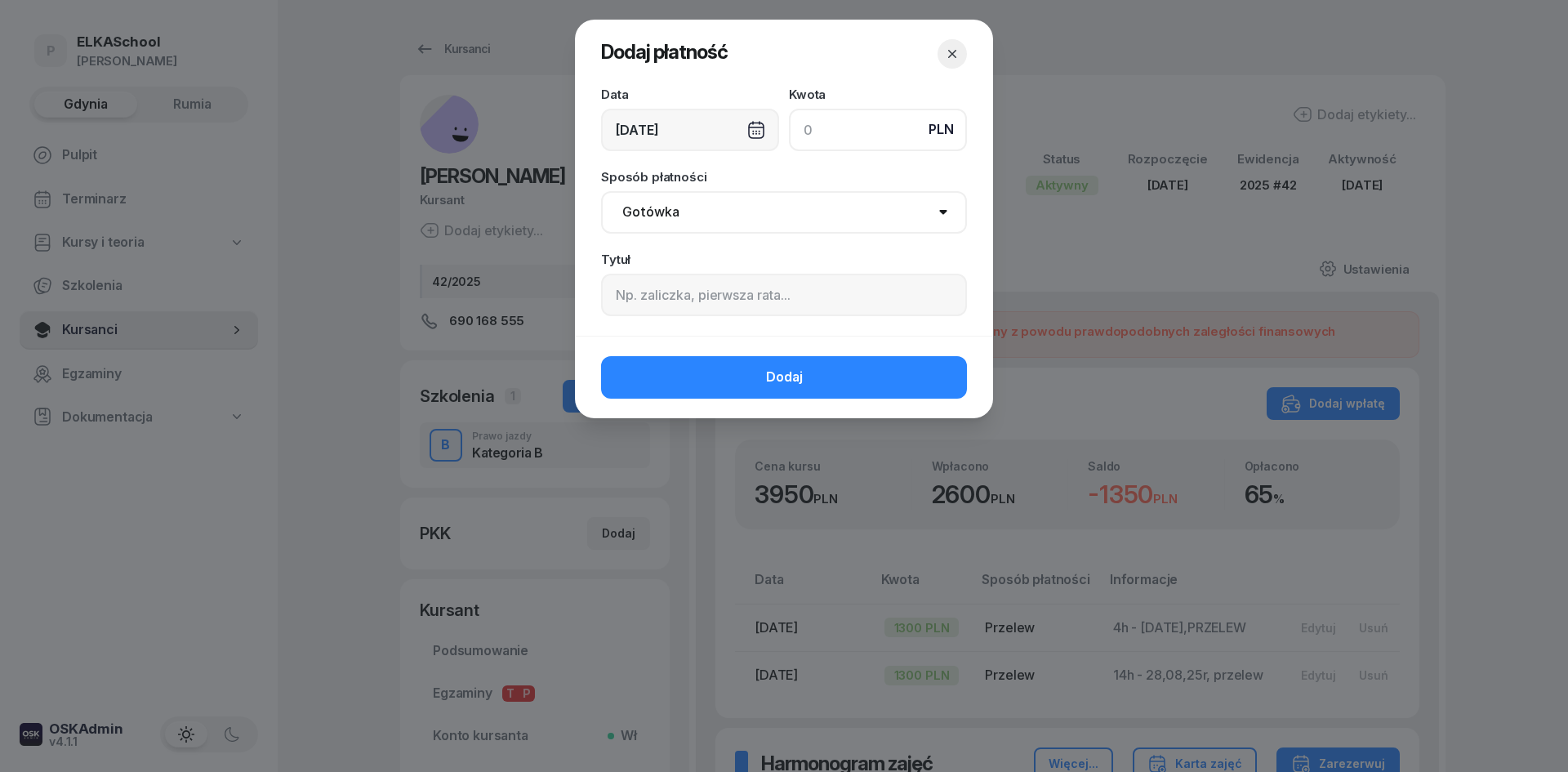
click at [847, 124] on input at bounding box center [878, 129] width 178 height 42
type input "1300"
click at [702, 212] on select "Gotówka Karta Przelew Płatności online BLIK" at bounding box center [784, 212] width 366 height 42
select select "transfer"
click at [601, 192] on select "Gotówka Karta Przelew Płatności online BLIK" at bounding box center [784, 212] width 366 height 42
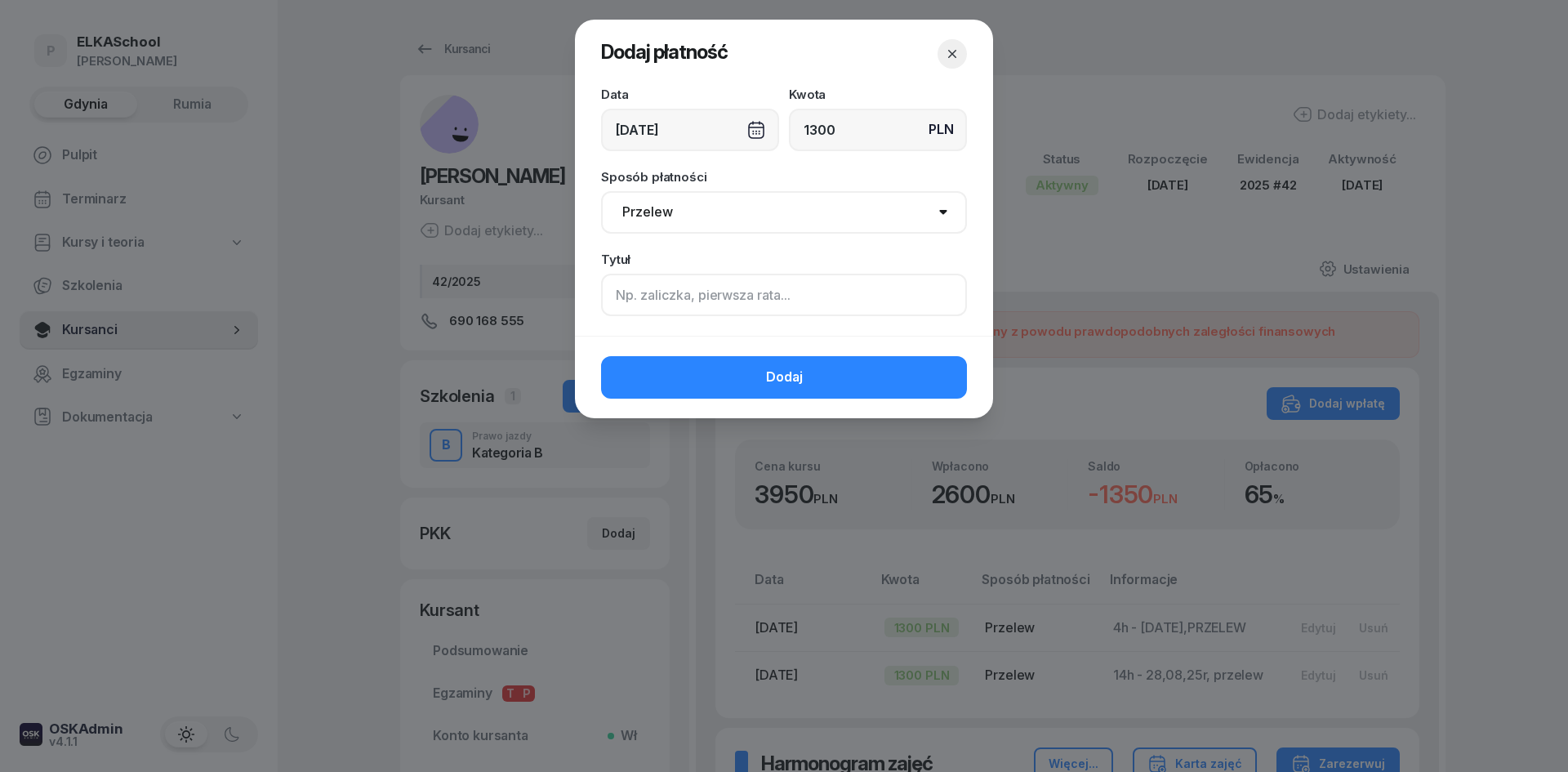
click at [663, 275] on input at bounding box center [784, 294] width 366 height 42
click at [868, 146] on input "1300" at bounding box center [878, 129] width 178 height 42
type input "1350"
click at [652, 301] on input at bounding box center [784, 294] width 366 height 42
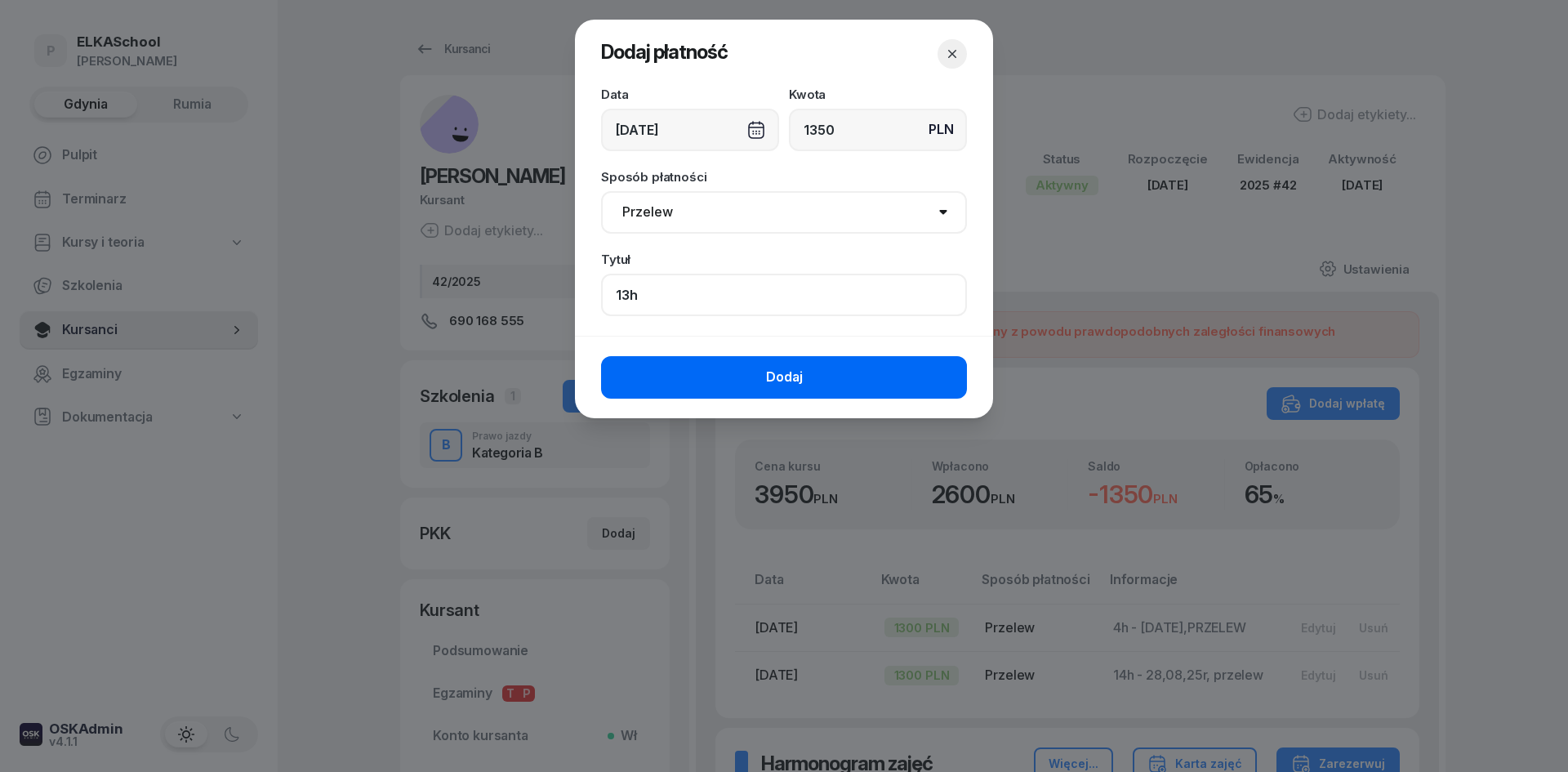
type input "13h"
click at [692, 378] on button "Dodaj" at bounding box center [784, 377] width 366 height 42
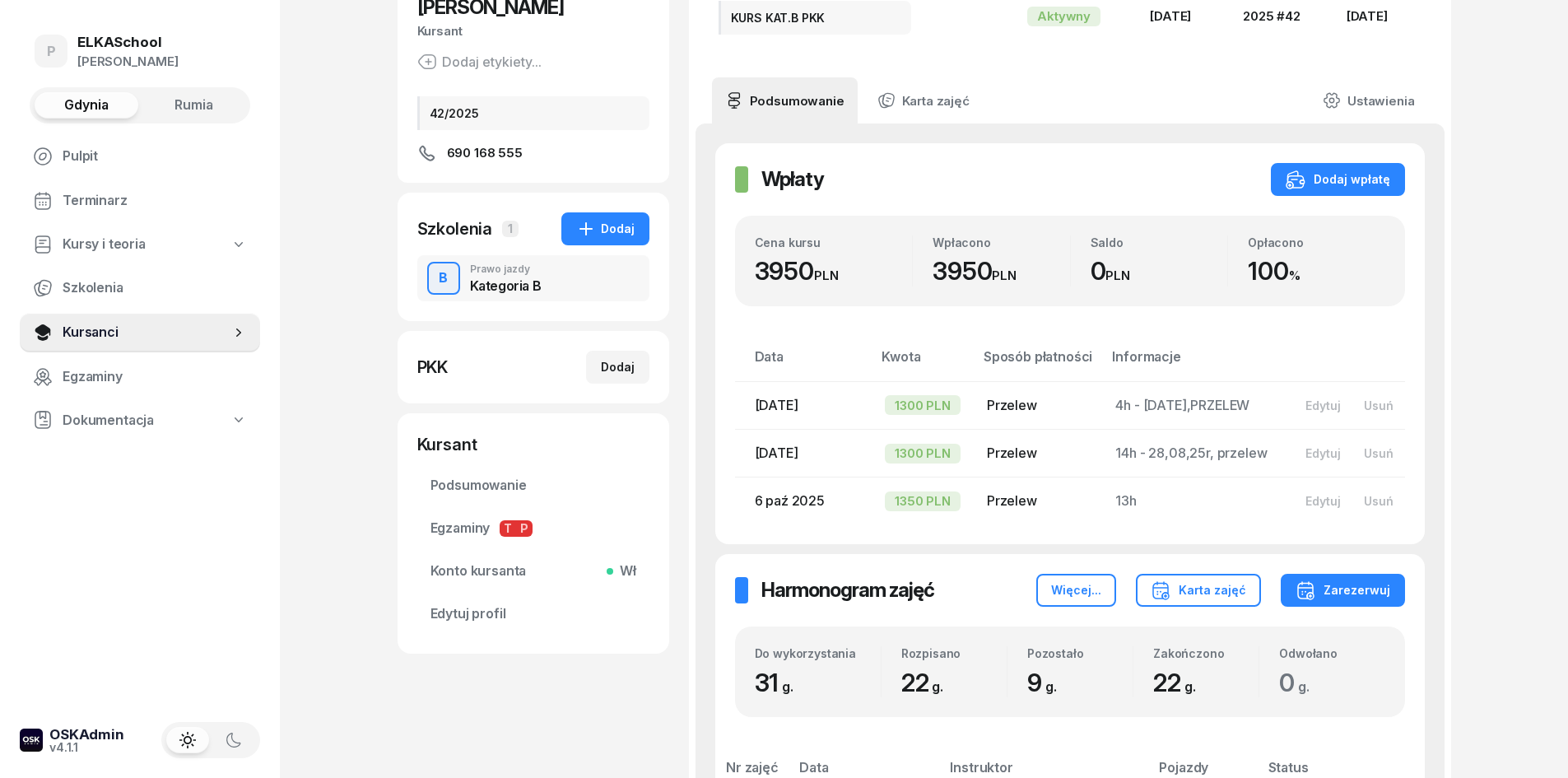
scroll to position [164, 0]
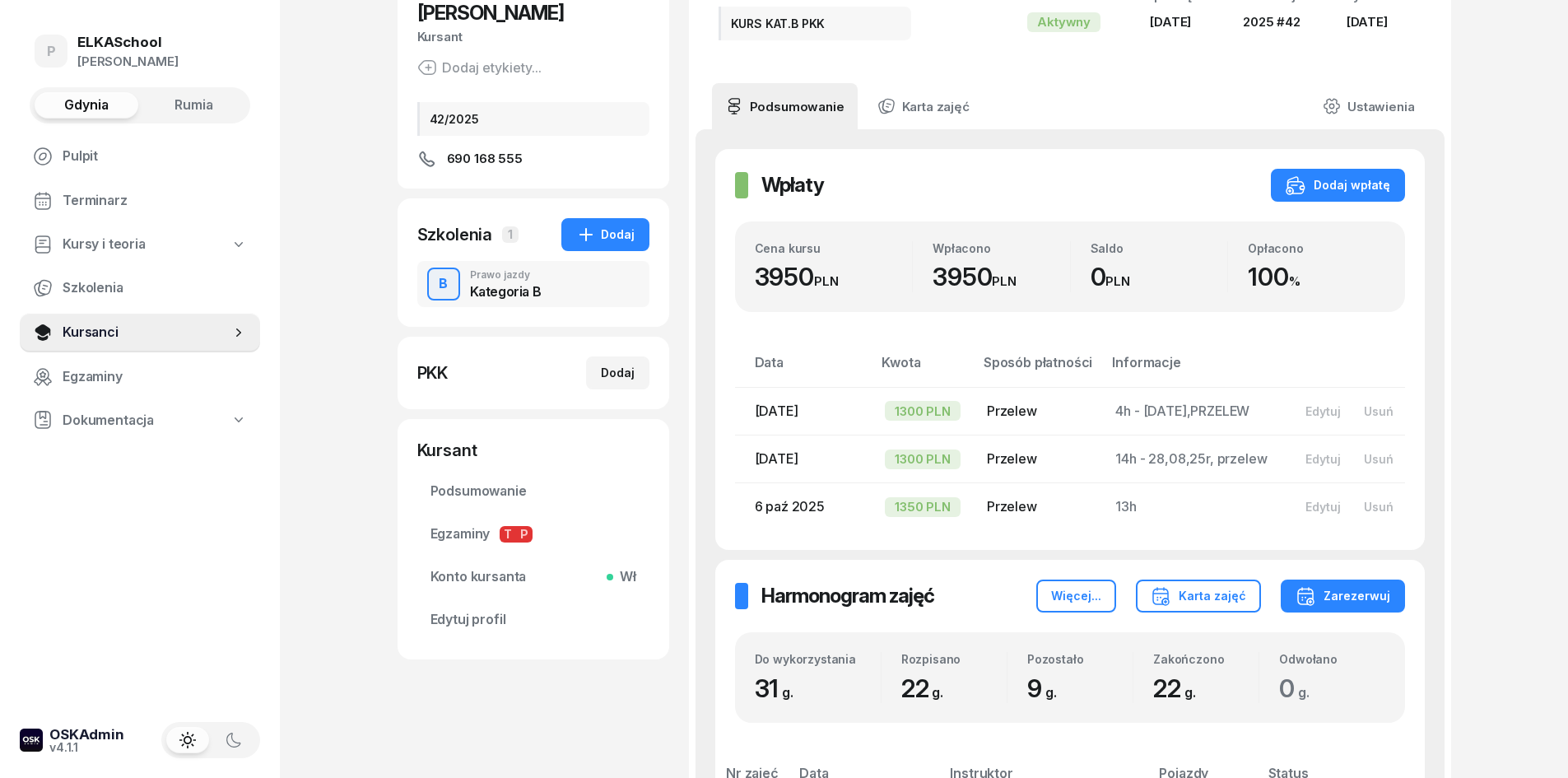
click at [194, 106] on span "Rumia" at bounding box center [193, 105] width 39 height 22
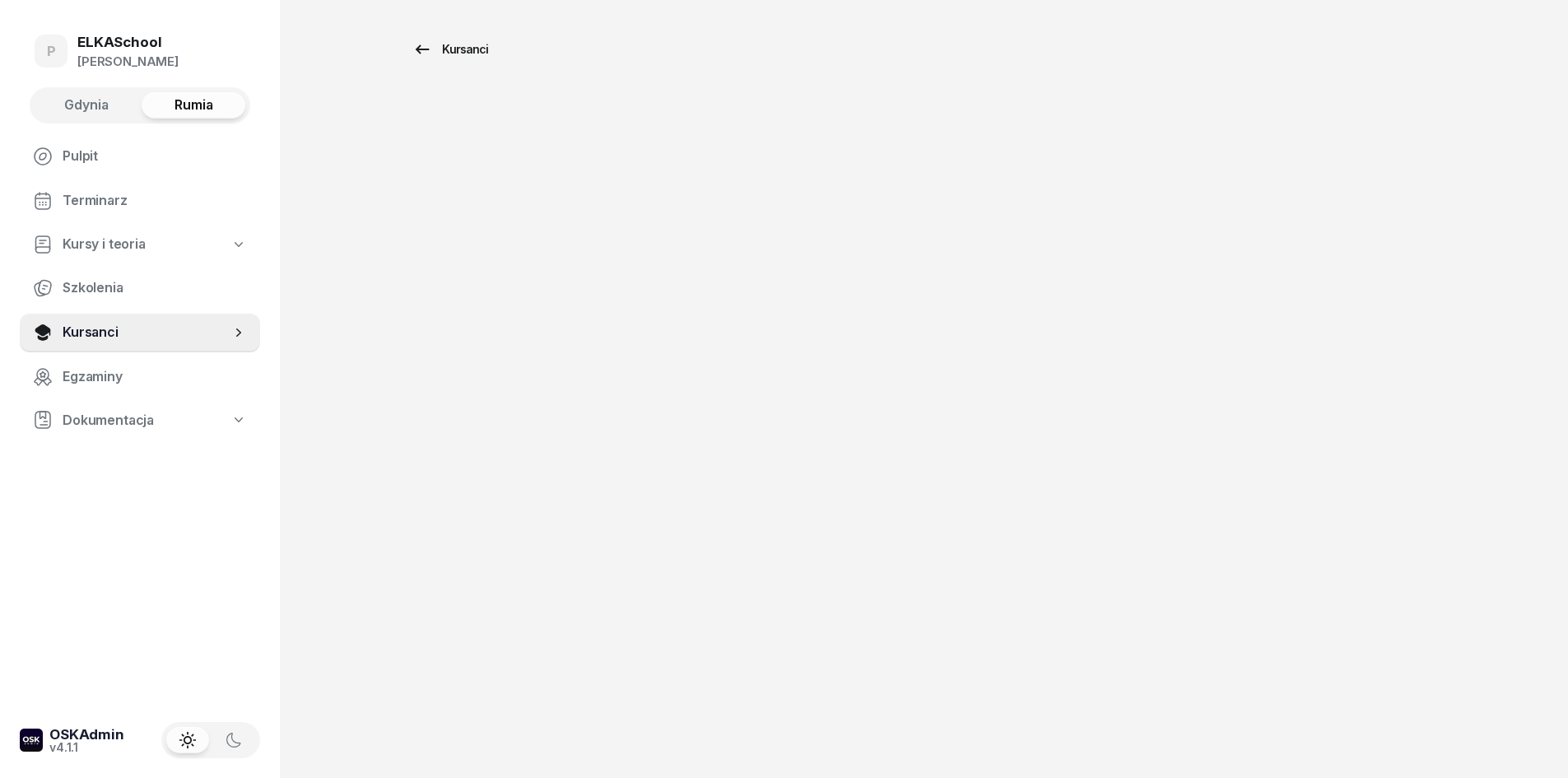
click at [478, 41] on div "Kursanci" at bounding box center [450, 50] width 76 height 20
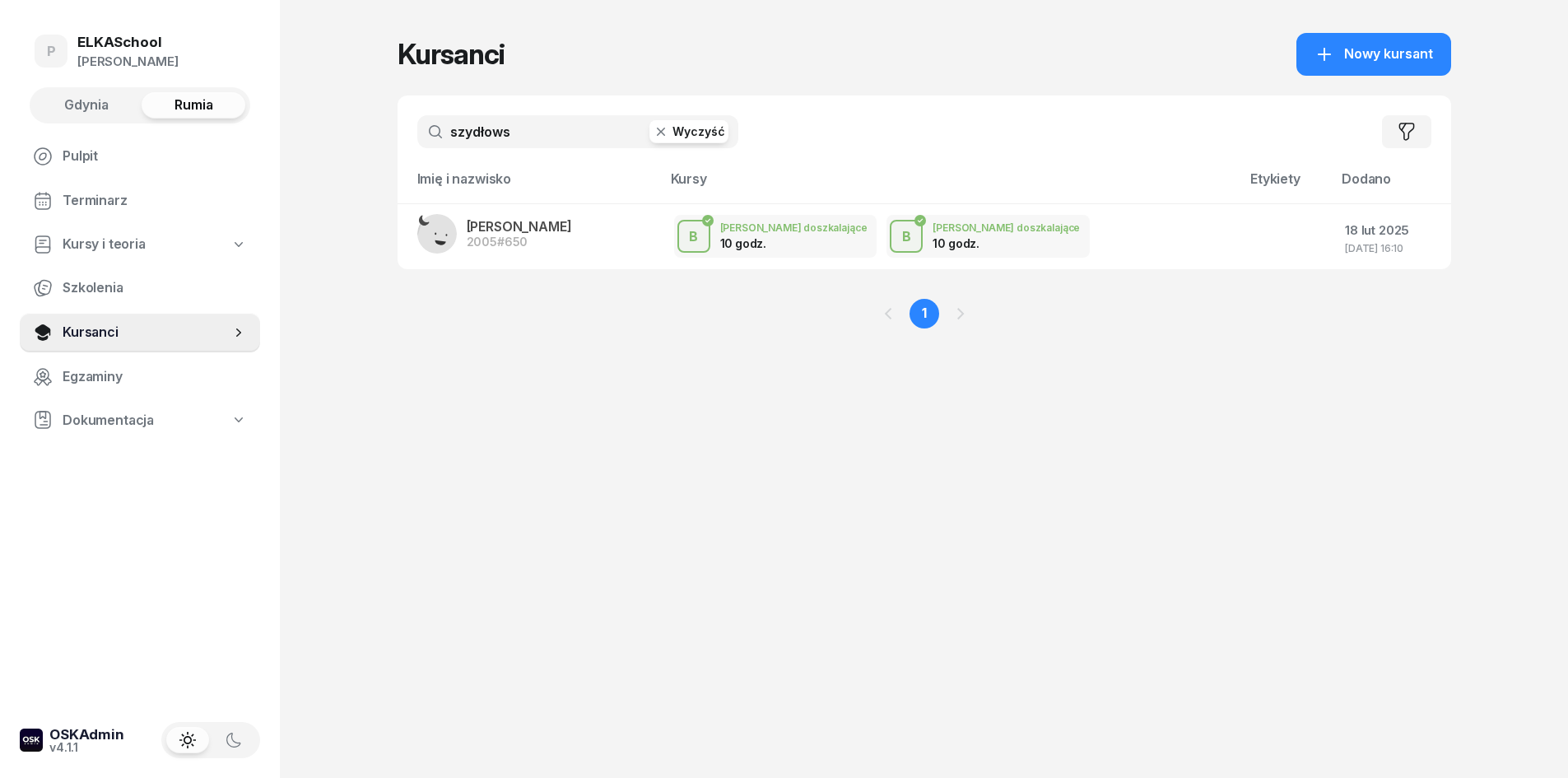
drag, startPoint x: 530, startPoint y: 130, endPoint x: 349, endPoint y: 157, distance: 183.0
click at [349, 157] on div "P ELKASchool [PERSON_NAME] Gdynia Rumia Pulpit Terminarz Kursy i teoria Szkolen…" at bounding box center [784, 389] width 1568 height 778
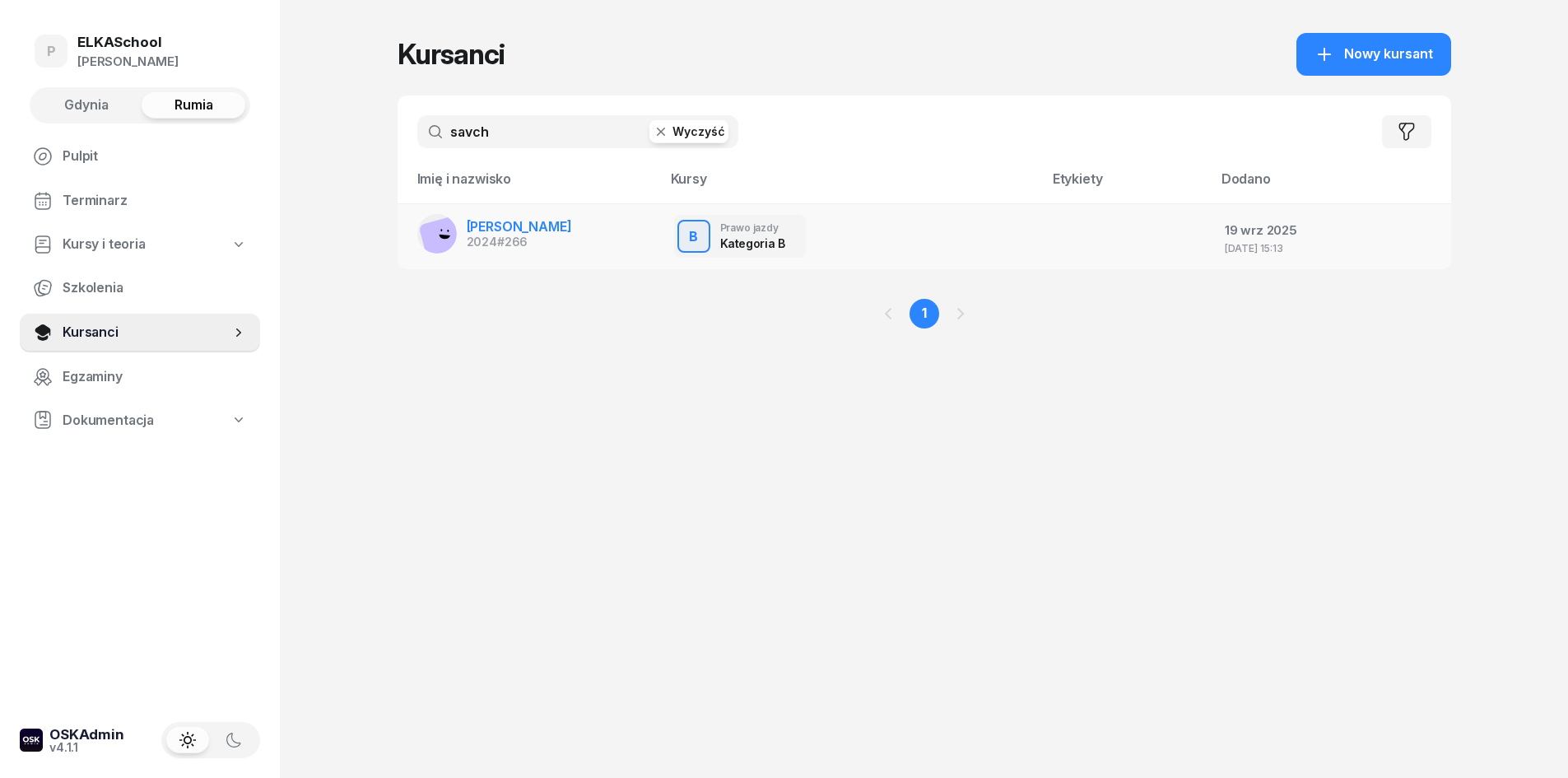
type input "savch"
click at [516, 222] on span "[PERSON_NAME]" at bounding box center [519, 226] width 105 height 17
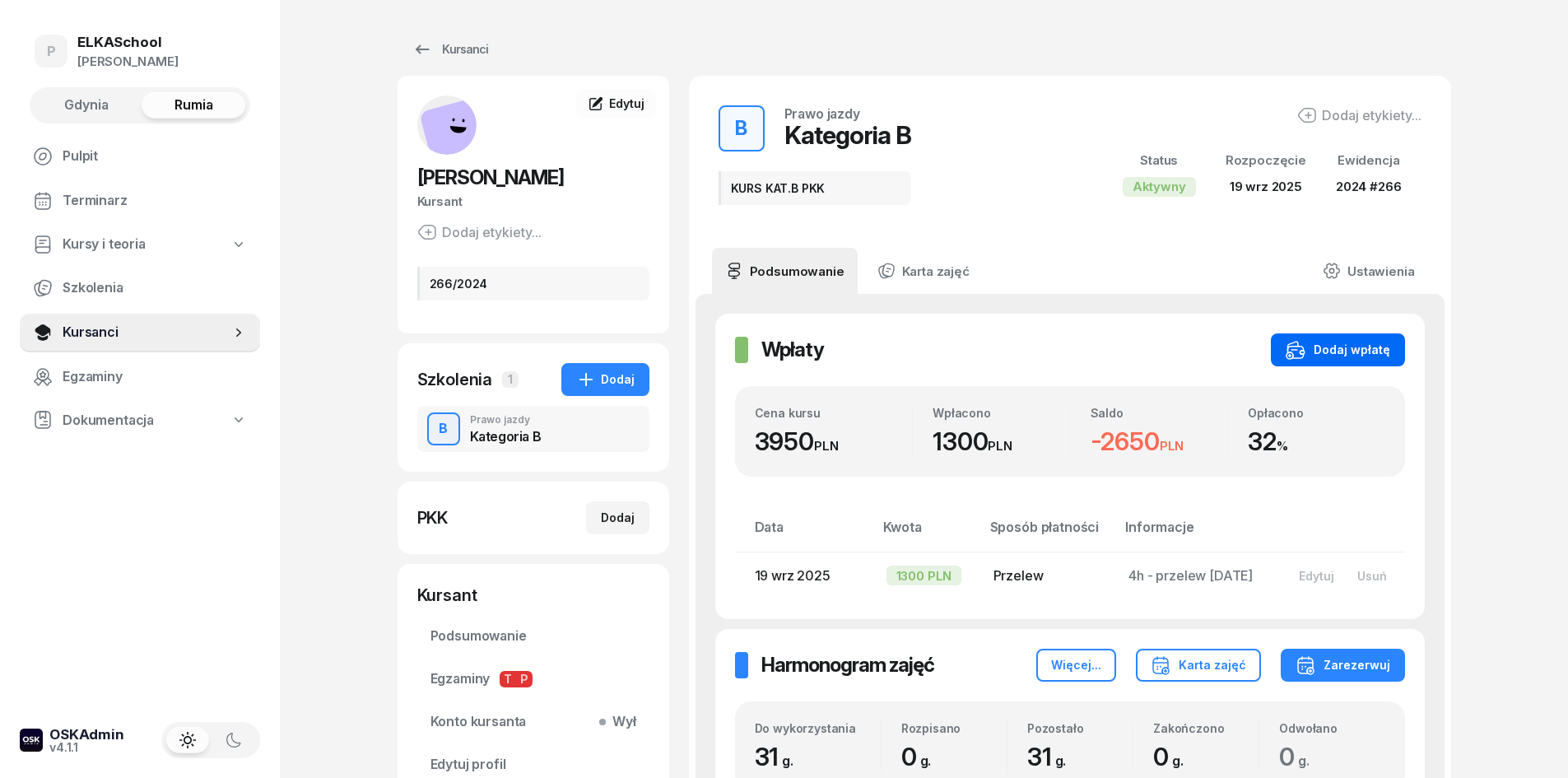
click at [1348, 350] on div "Dodaj wpłatę" at bounding box center [1337, 350] width 104 height 20
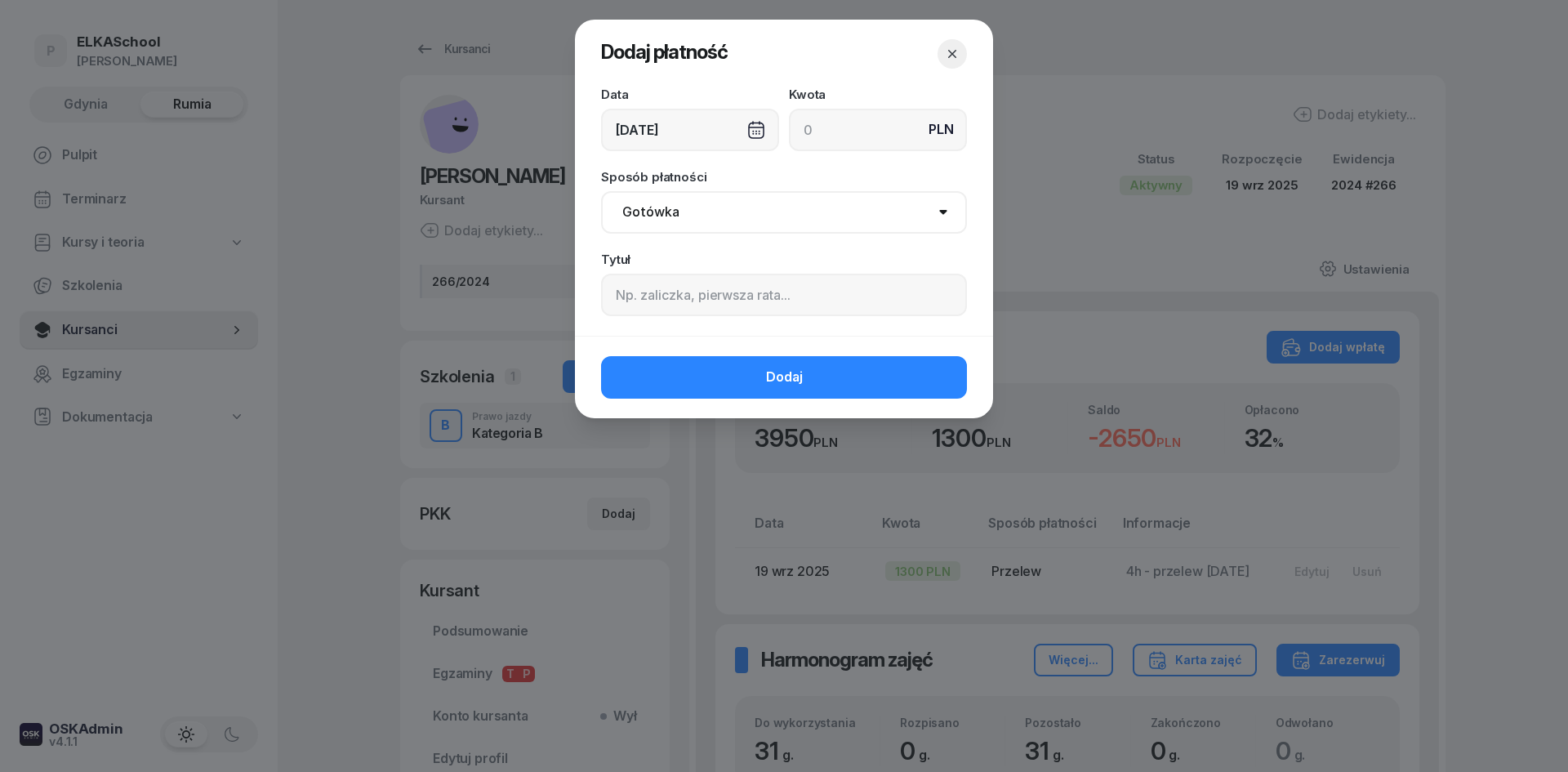
click at [740, 126] on div "[DATE]" at bounding box center [690, 129] width 178 height 42
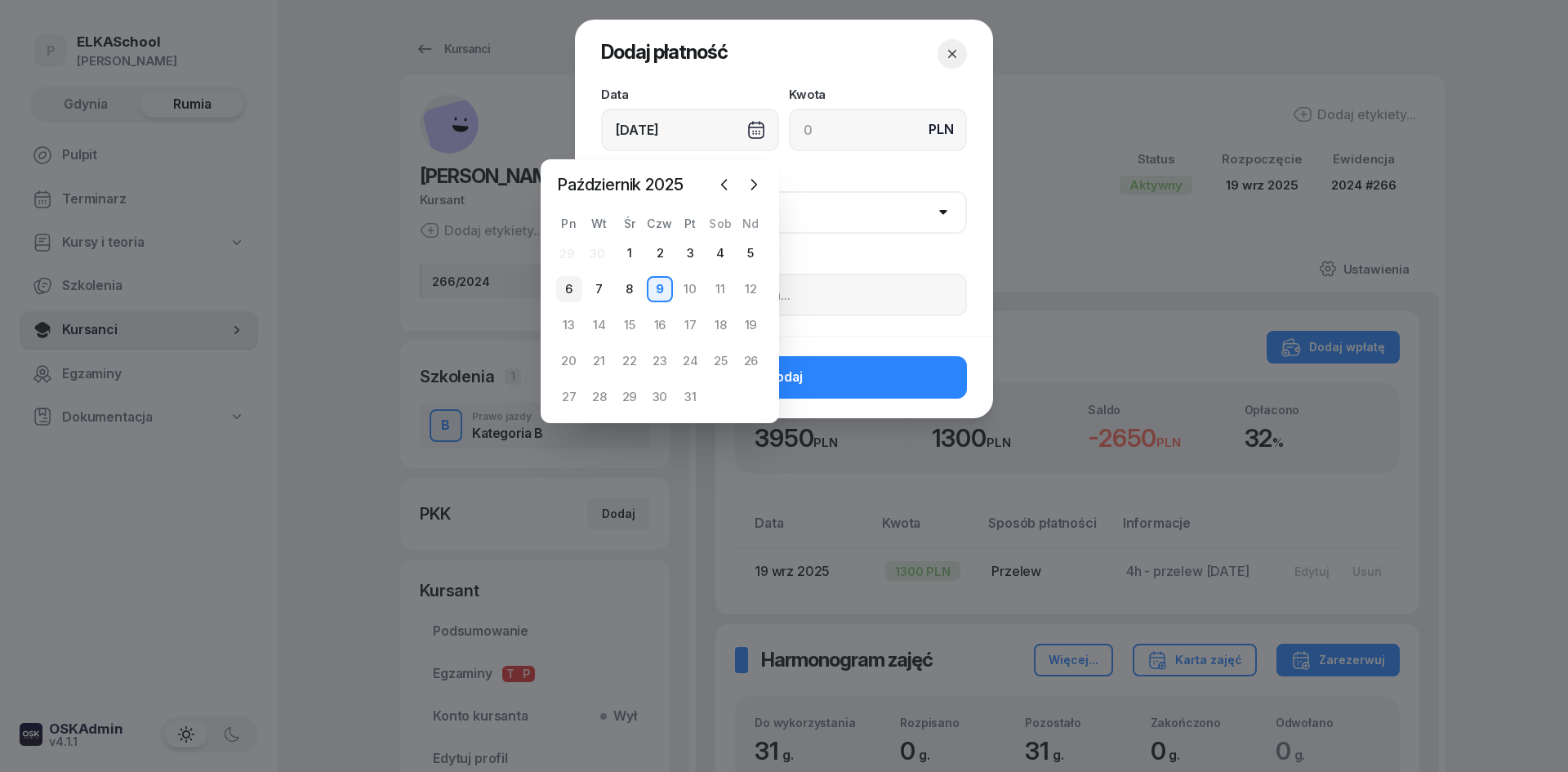
drag, startPoint x: 563, startPoint y: 286, endPoint x: 807, endPoint y: 125, distance: 292.3
click at [563, 285] on div "6" at bounding box center [569, 289] width 26 height 26
type input "[DATE]"
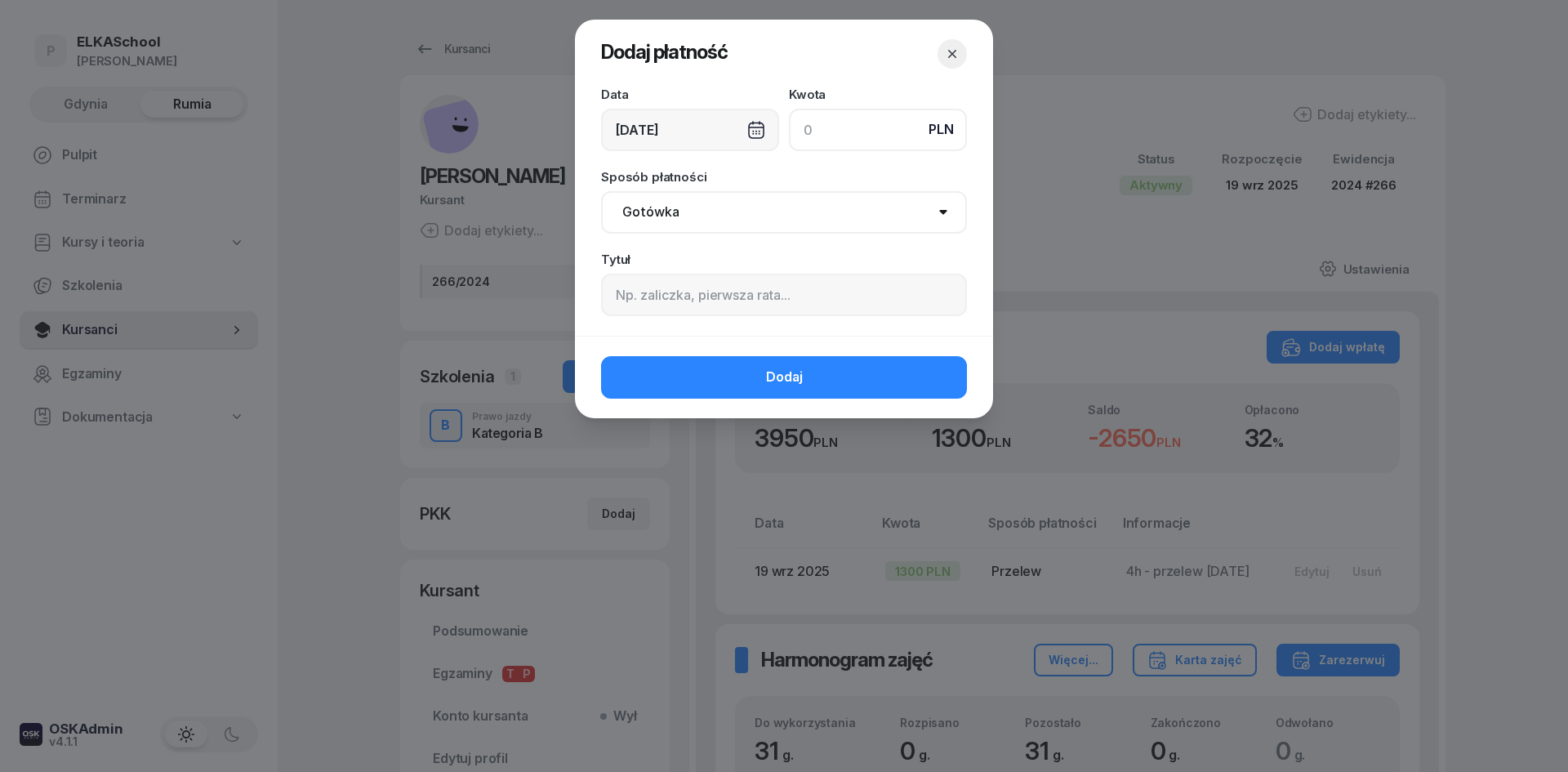
click at [893, 134] on input at bounding box center [878, 129] width 178 height 42
type input "1300"
click at [685, 215] on select "Gotówka Karta Przelew Płatności online BLIK" at bounding box center [784, 212] width 366 height 42
select select "transfer"
click at [601, 192] on select "Gotówka Karta Przelew Płatności online BLIK" at bounding box center [784, 212] width 366 height 42
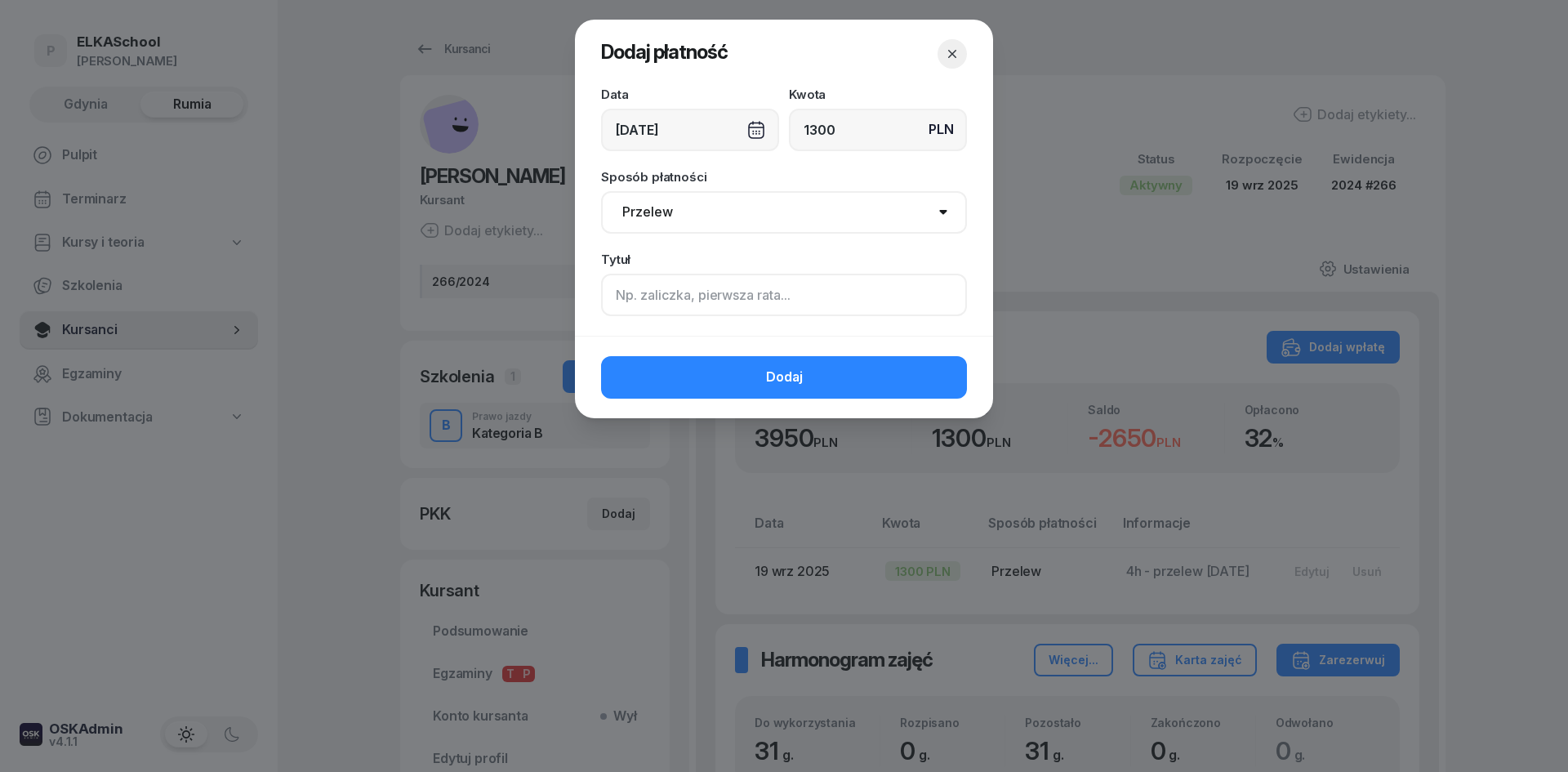
click at [625, 294] on input at bounding box center [784, 294] width 366 height 42
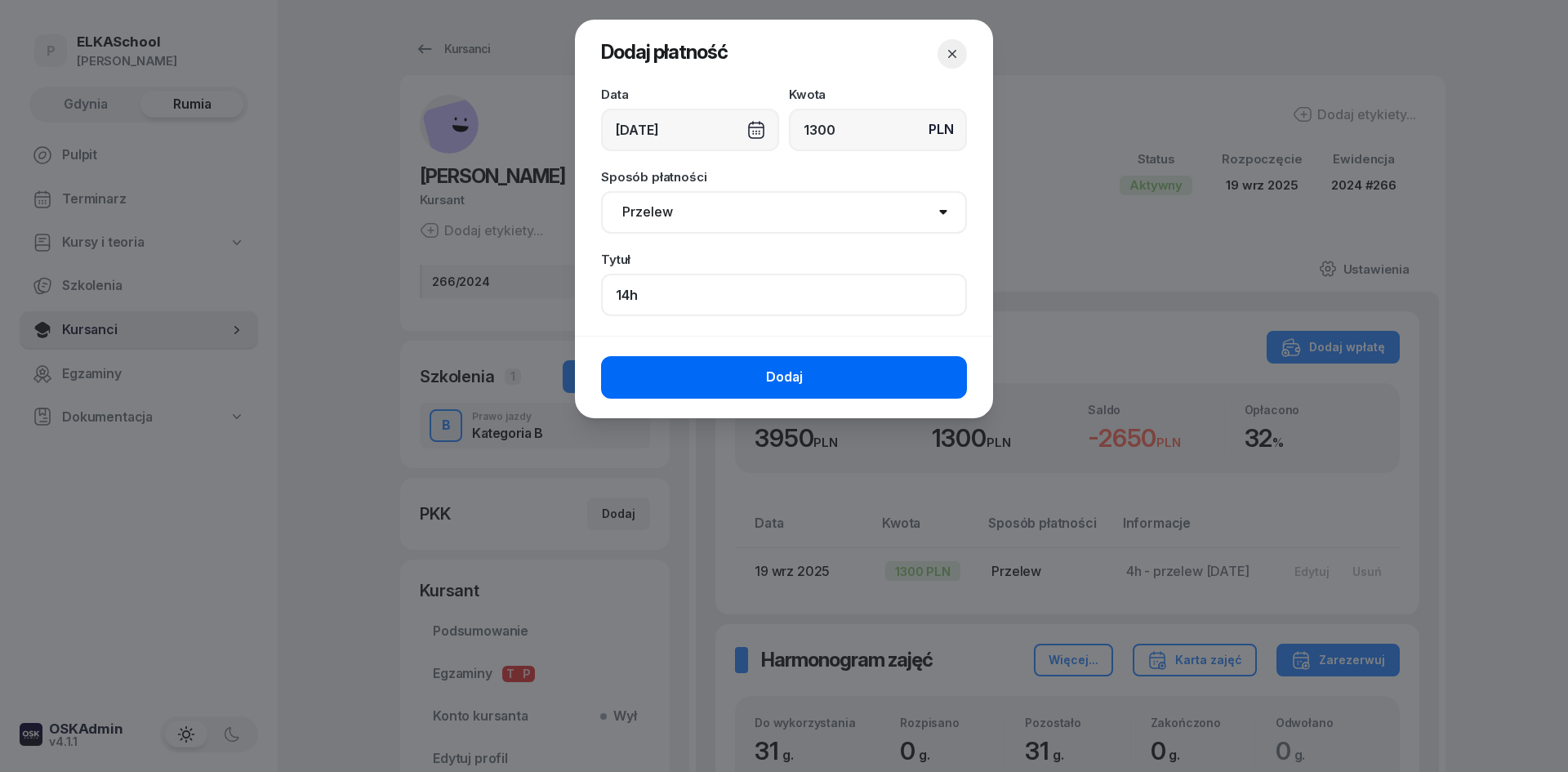
type input "14h"
click at [712, 392] on button "Dodaj" at bounding box center [784, 377] width 366 height 42
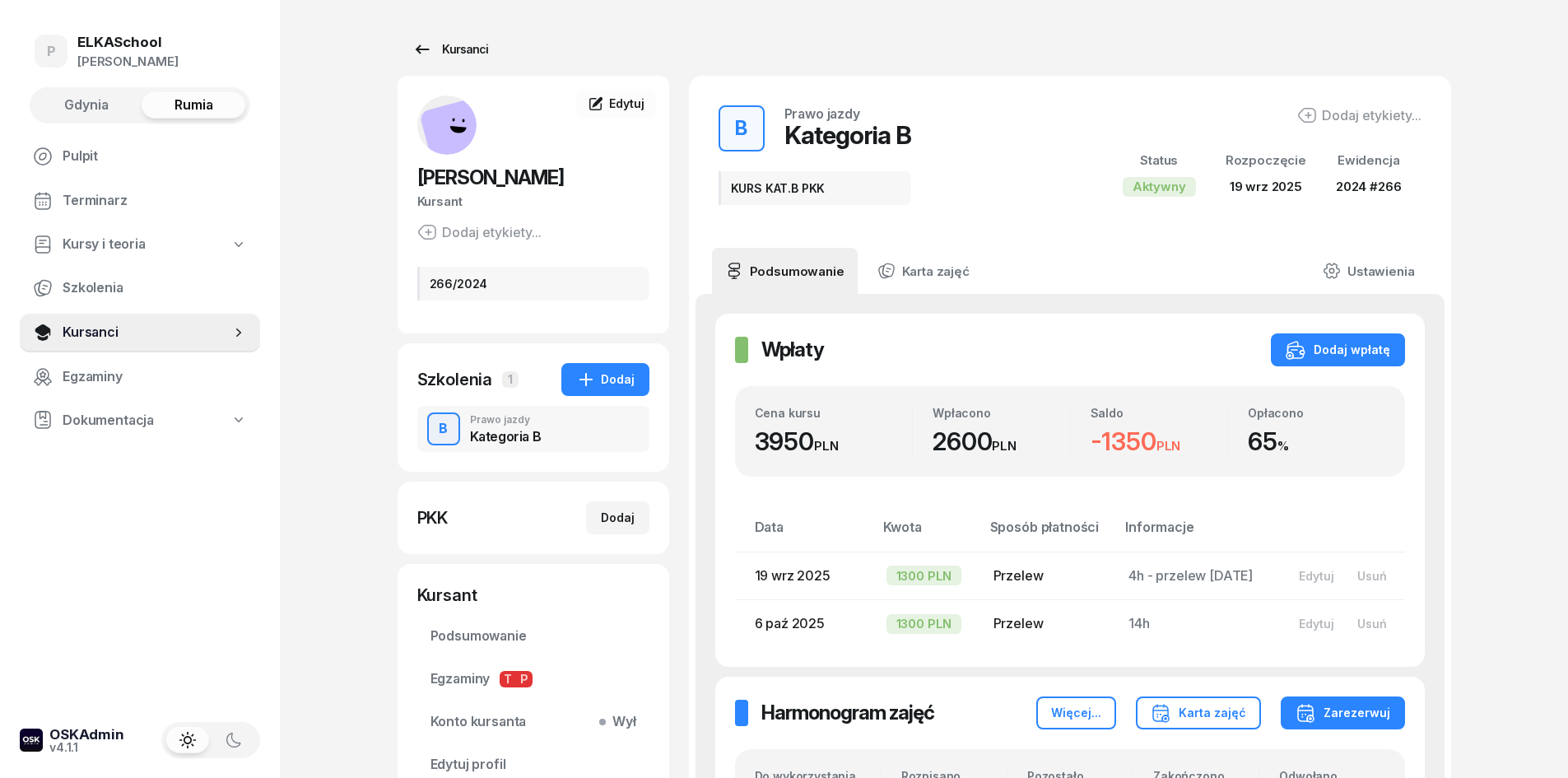
click at [433, 58] on div "Kursanci" at bounding box center [450, 50] width 76 height 20
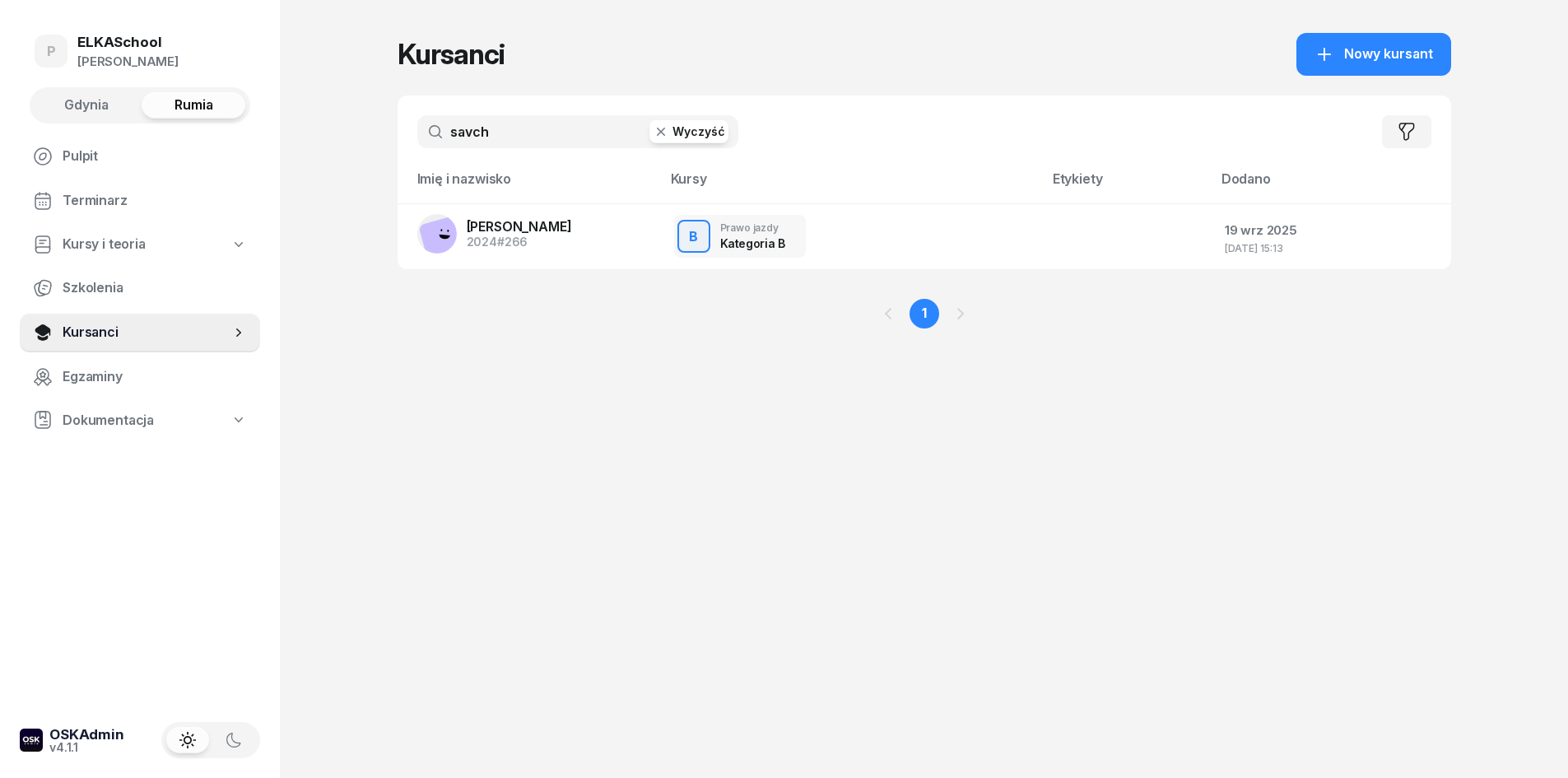
click at [72, 116] on button "Gdynia" at bounding box center [87, 105] width 103 height 26
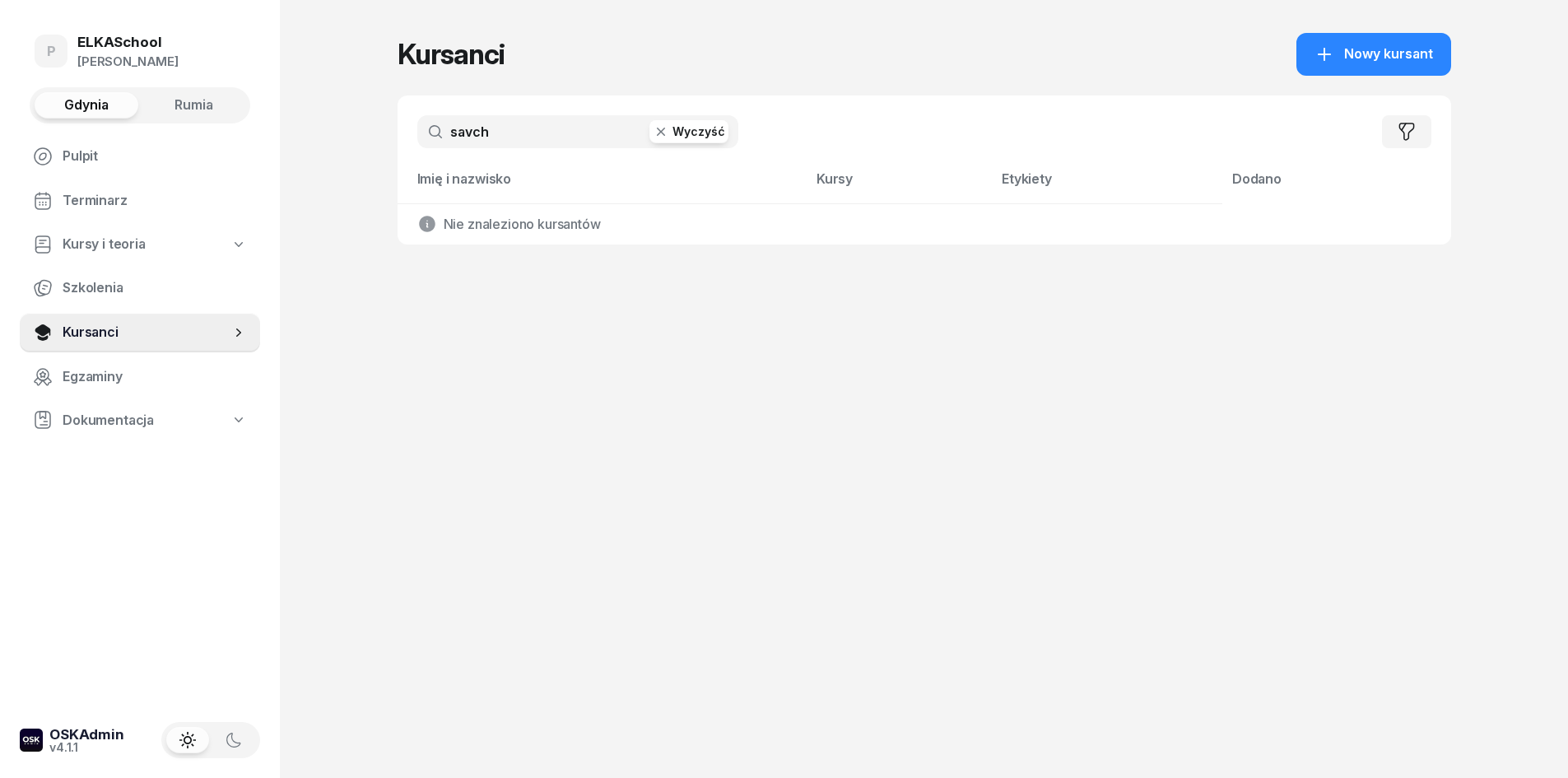
drag, startPoint x: 470, startPoint y: 124, endPoint x: 263, endPoint y: 173, distance: 212.7
click at [263, 173] on div "P ELKASchool [PERSON_NAME] Gdynia Rumia Pulpit Terminarz Kursy i teoria Szkolen…" at bounding box center [784, 389] width 1568 height 778
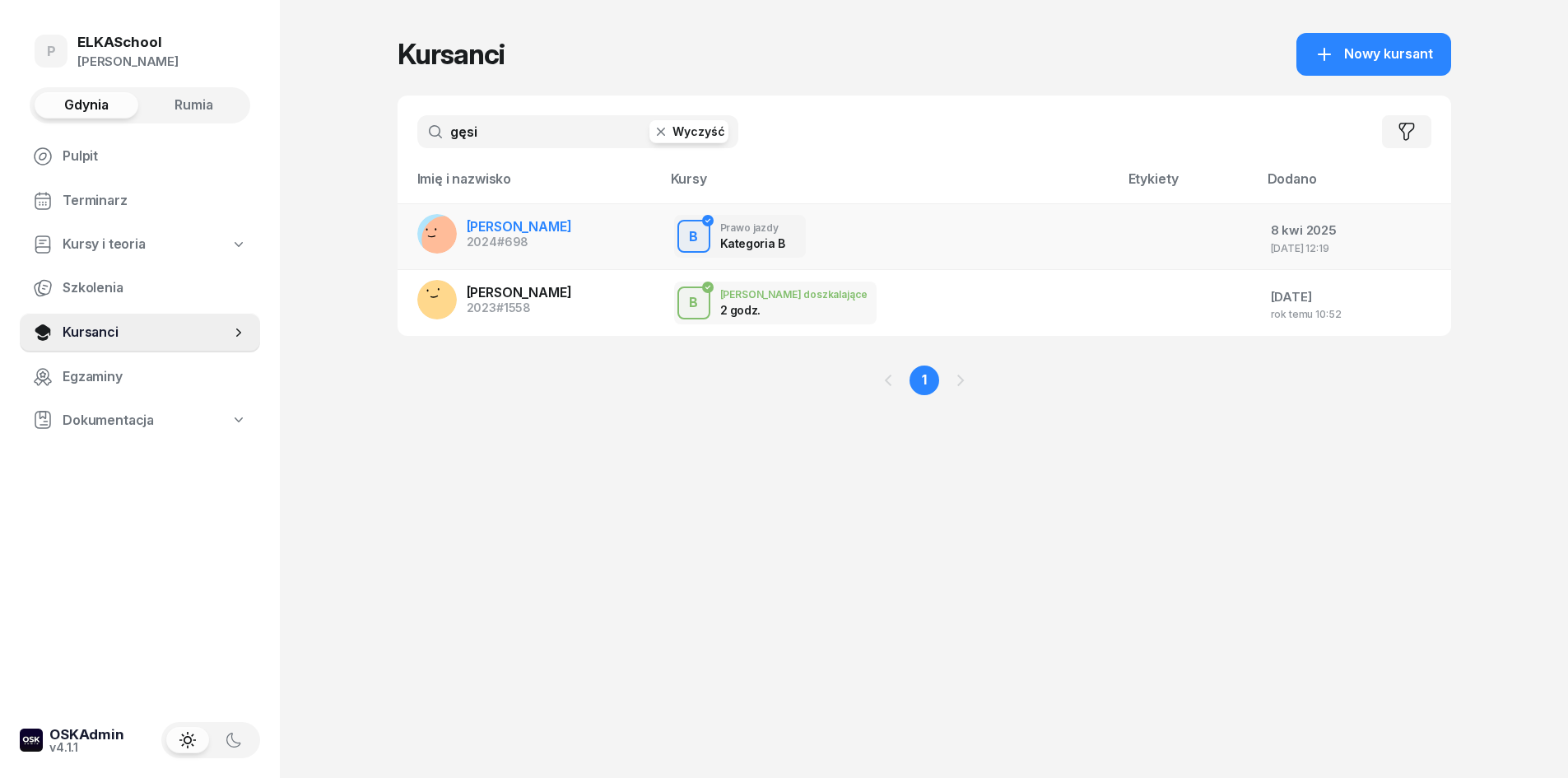
type input "gęsi"
click at [502, 237] on span "#698" at bounding box center [512, 242] width 31 height 14
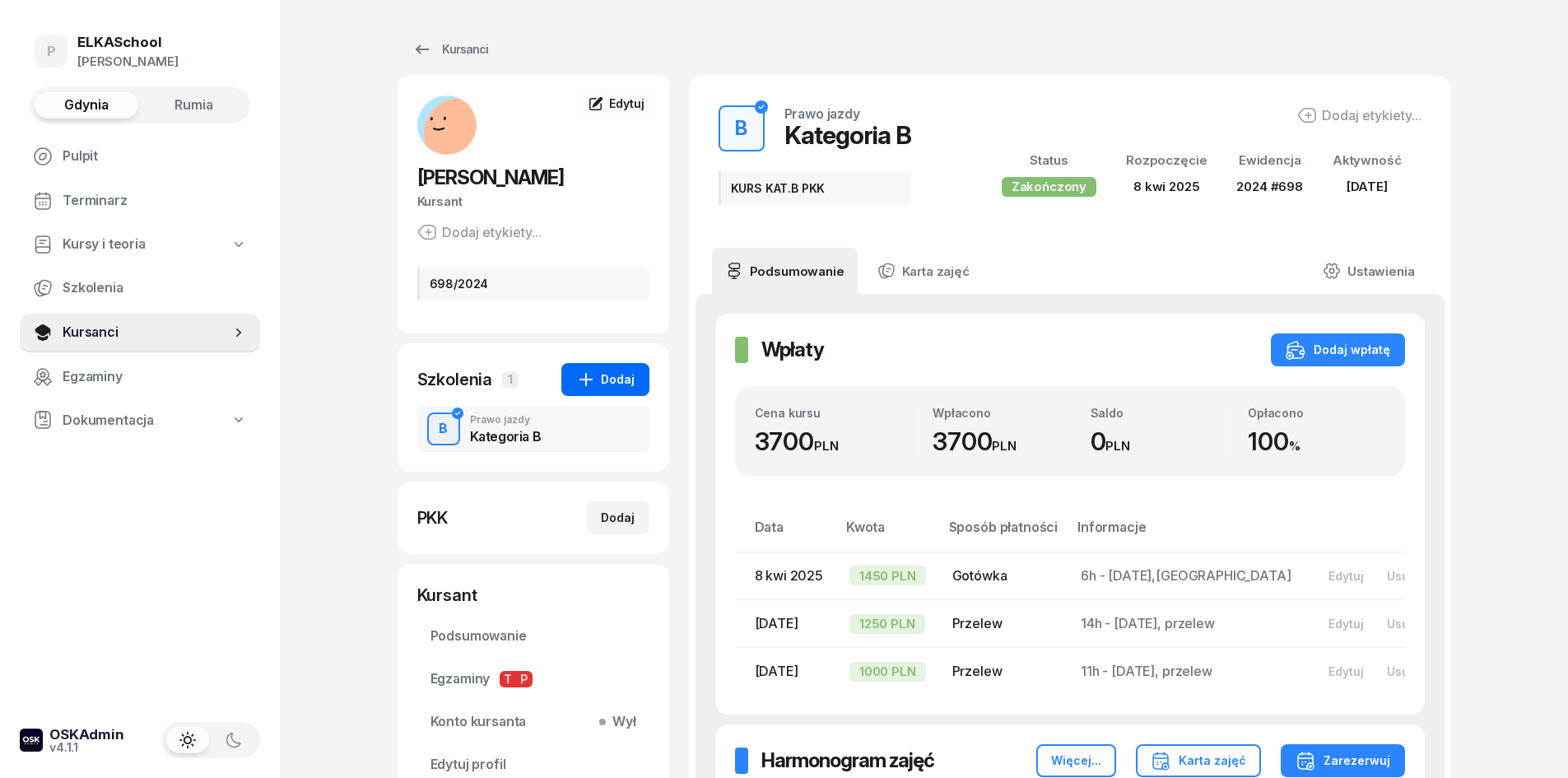
click at [613, 387] on div "Dodaj" at bounding box center [605, 379] width 59 height 20
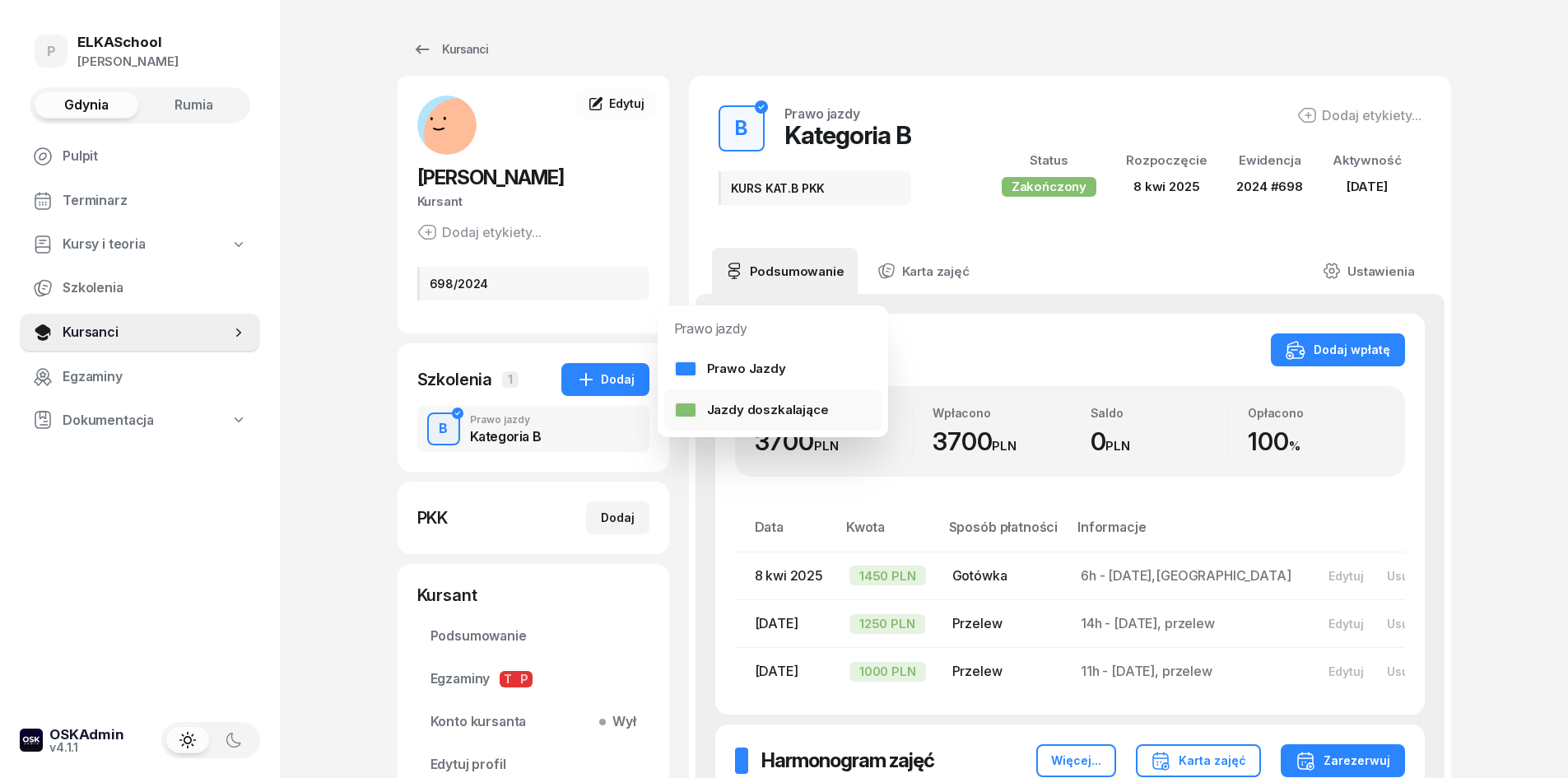
click at [728, 398] on link "Jazdy doszkalające" at bounding box center [773, 409] width 217 height 41
select select "B"
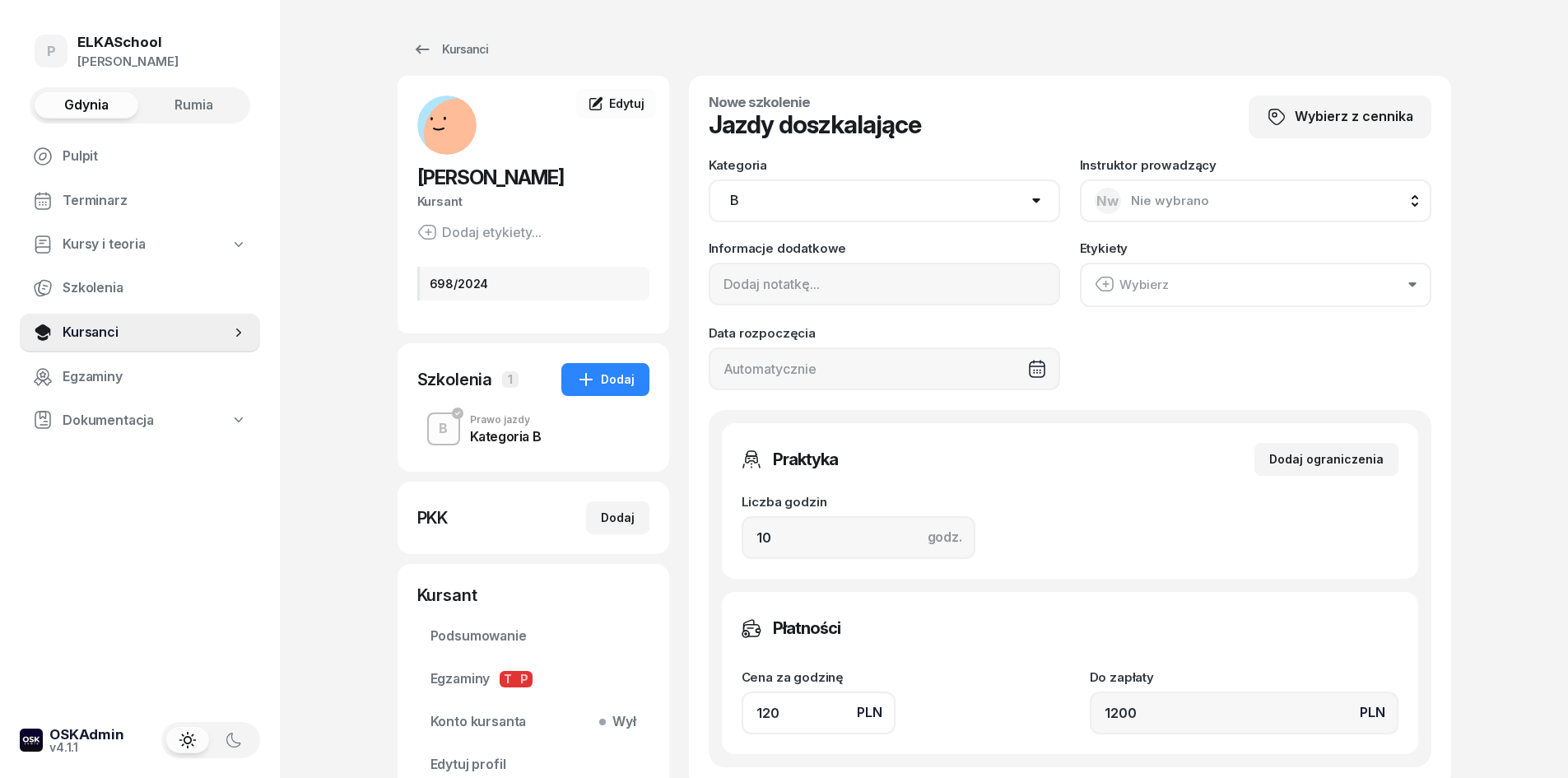
click at [1200, 198] on span "Nie wybrano" at bounding box center [1170, 201] width 79 height 16
type input "chy"
click at [1169, 354] on span "Wojciech Chyła" at bounding box center [1191, 356] width 101 height 22
drag, startPoint x: 791, startPoint y: 528, endPoint x: 718, endPoint y: 537, distance: 73.6
click at [718, 537] on div "Praktyka Dodaj ograniczenia Liczba godzin godz. 10 Ograniczenia zajęć praktyczn…" at bounding box center [1070, 588] width 722 height 357
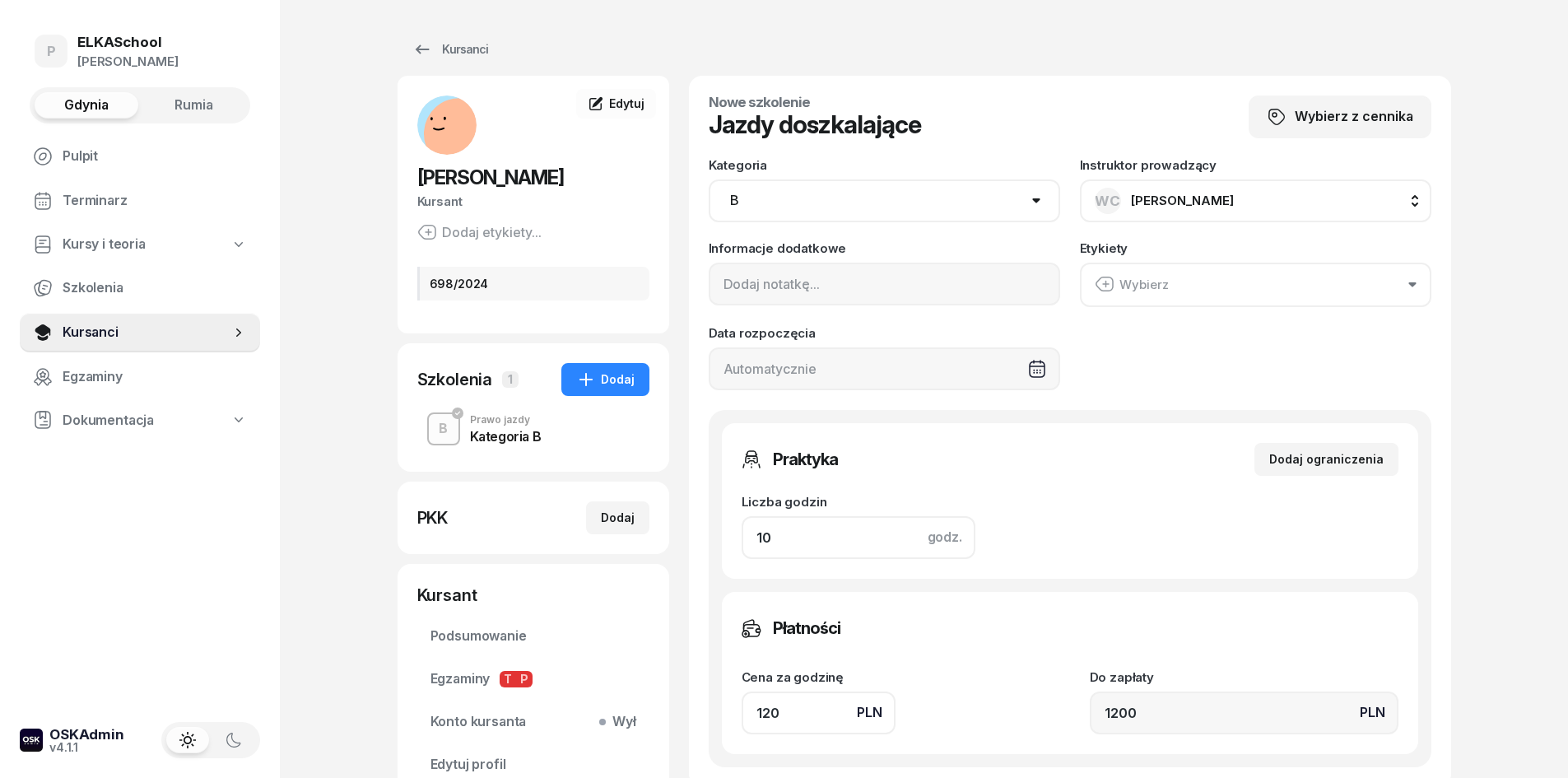
type input "2"
type input "240"
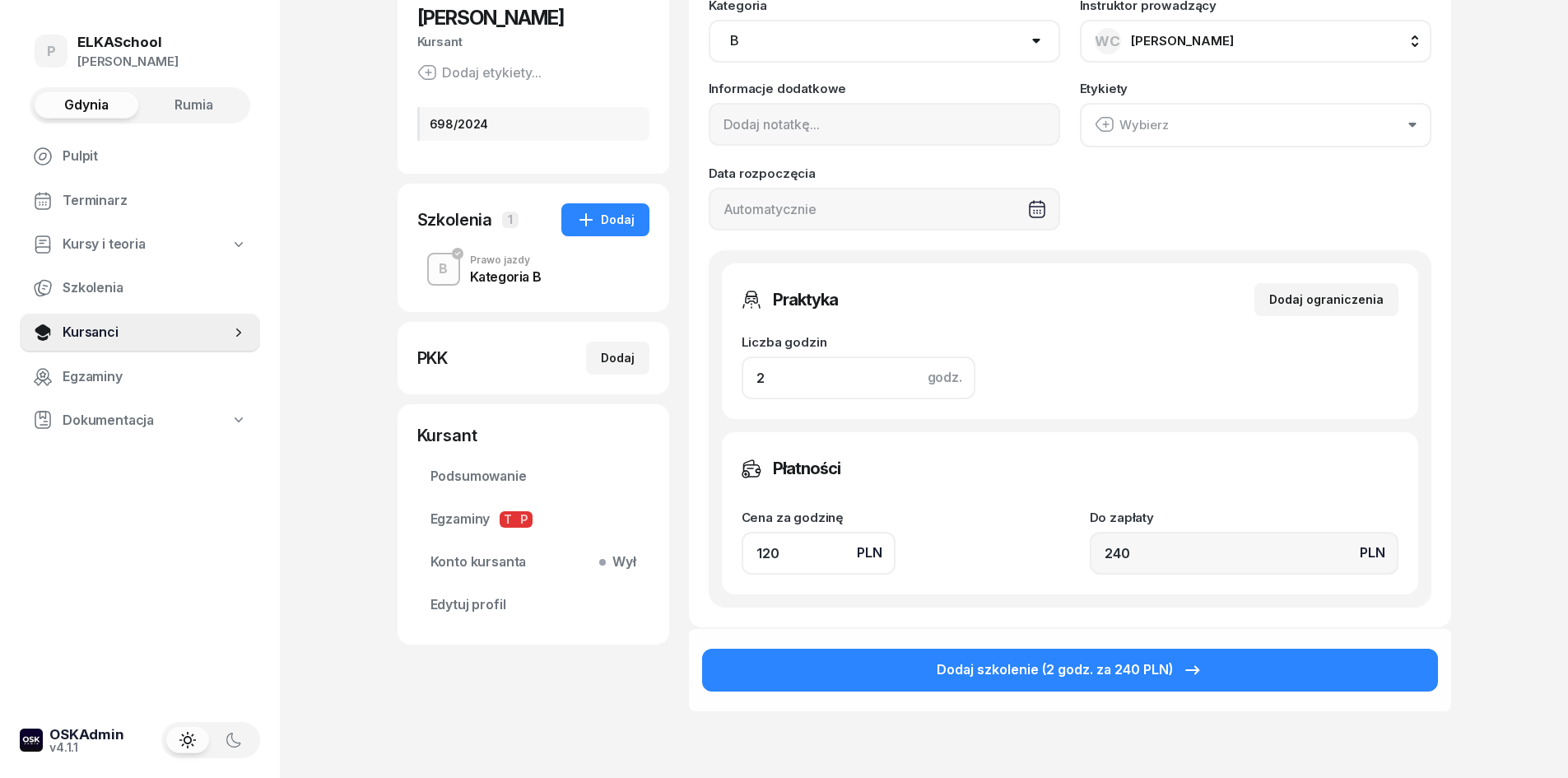
scroll to position [164, 0]
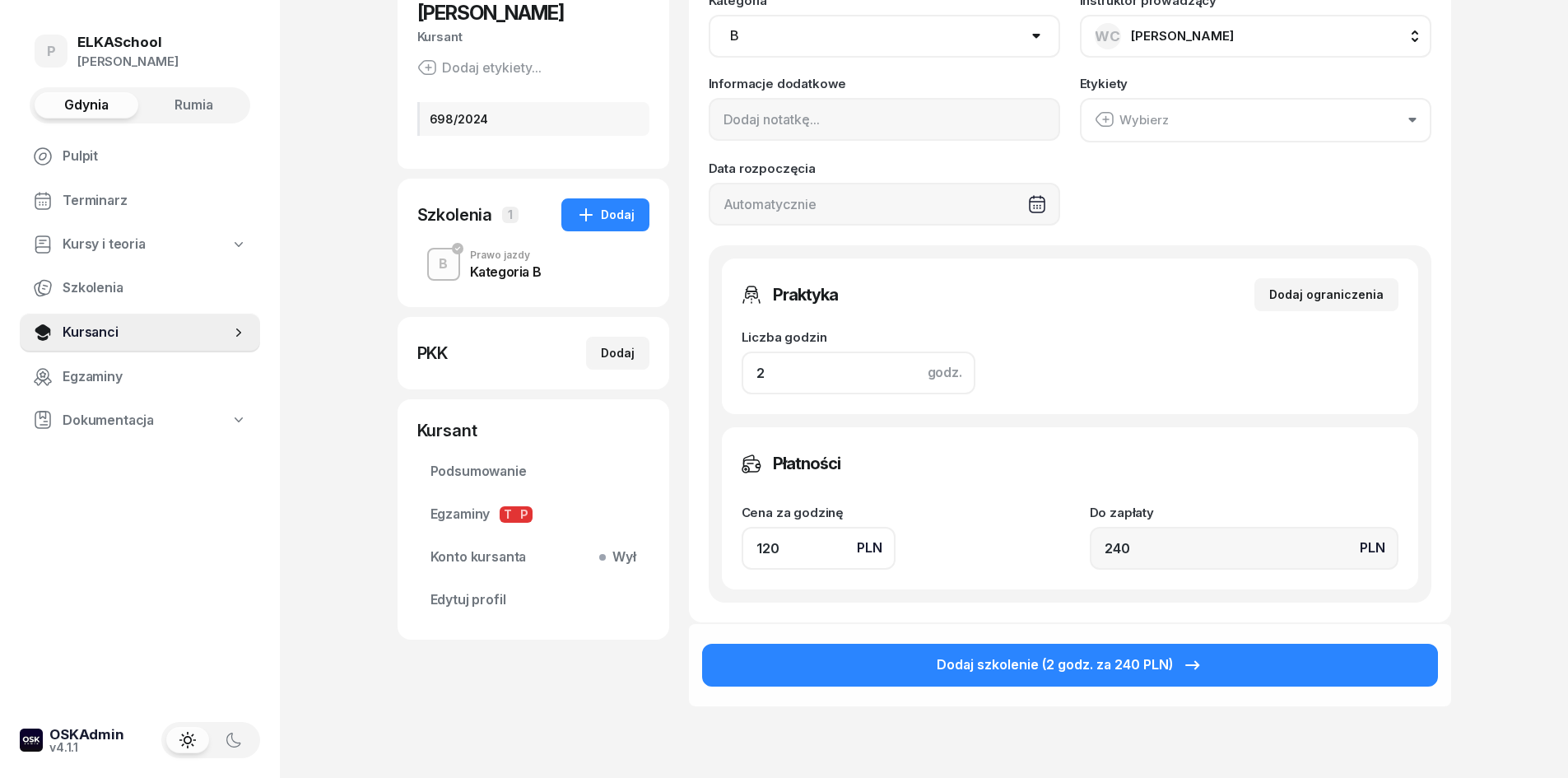
type input "2"
drag, startPoint x: 798, startPoint y: 565, endPoint x: 724, endPoint y: 565, distance: 74.0
click at [724, 565] on div "Płatności Cena za godzinę PLN 120 Do zapłaty PLN 240" at bounding box center [1071, 507] width 696 height 162
type input "1"
type input "2"
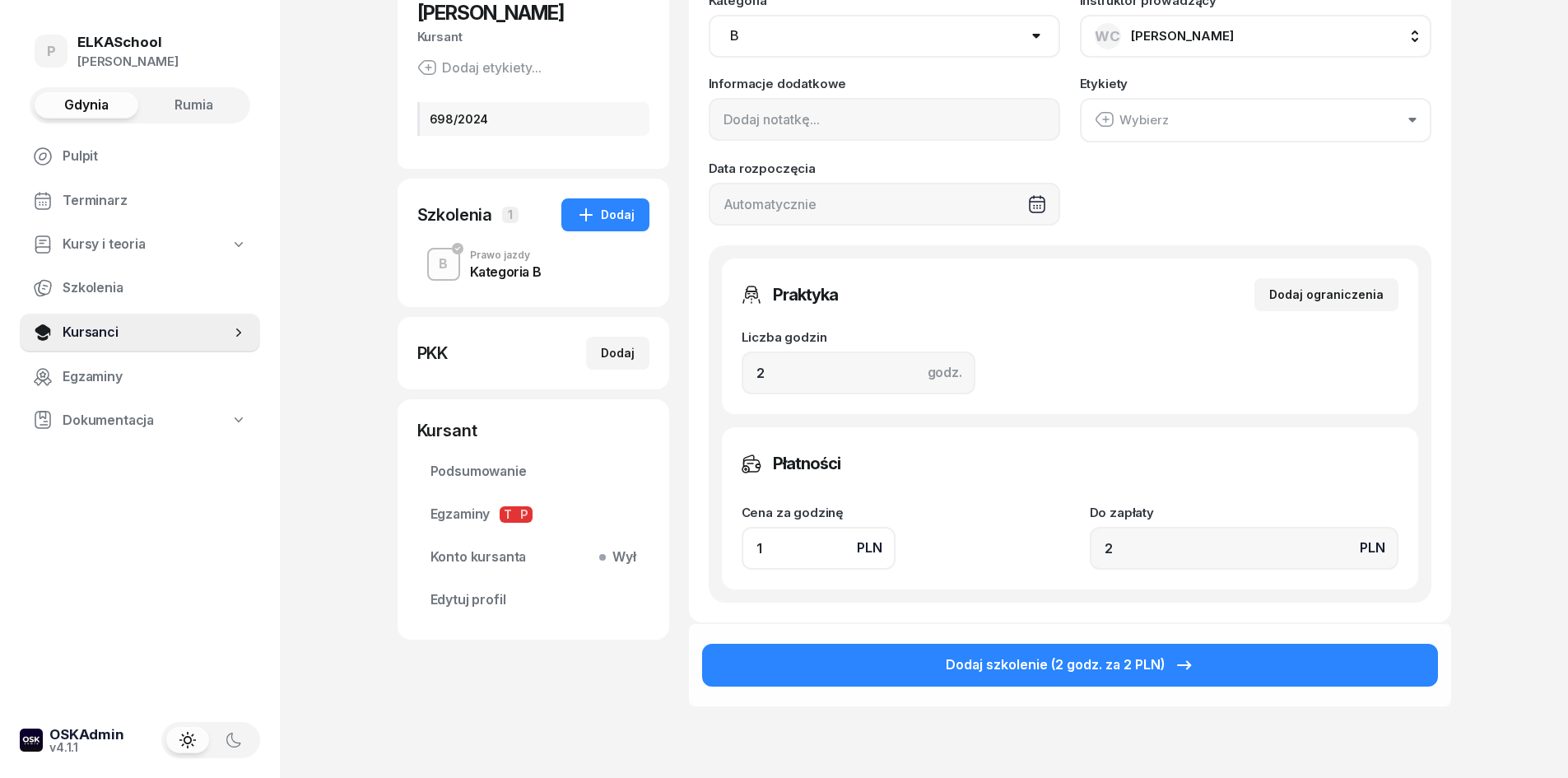
type input "13"
type input "26"
type input "130"
type input "260"
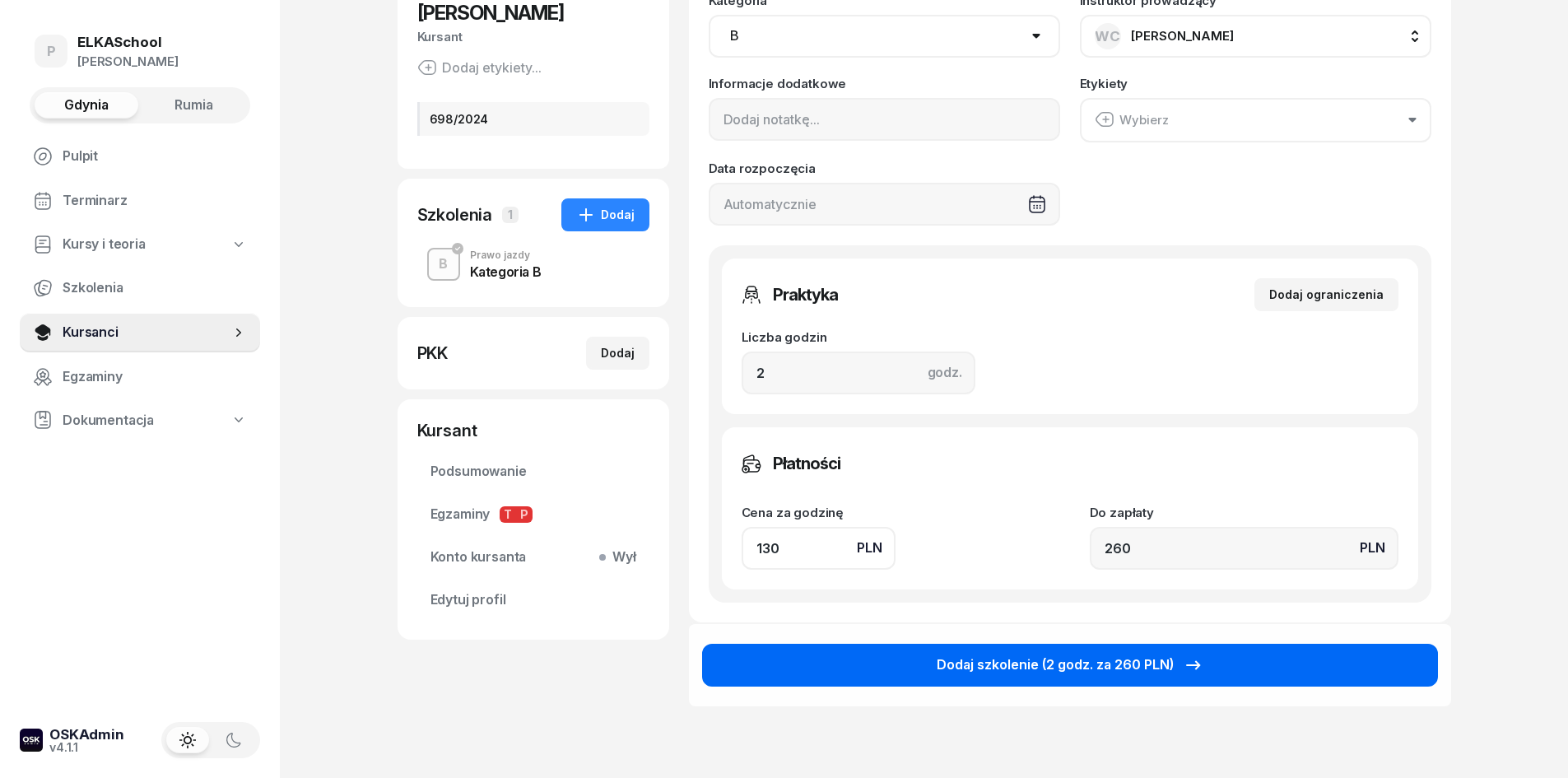
type input "130"
click at [1027, 660] on div "Dodaj szkolenie (2 godz. za 260 PLN)" at bounding box center [1070, 666] width 267 height 22
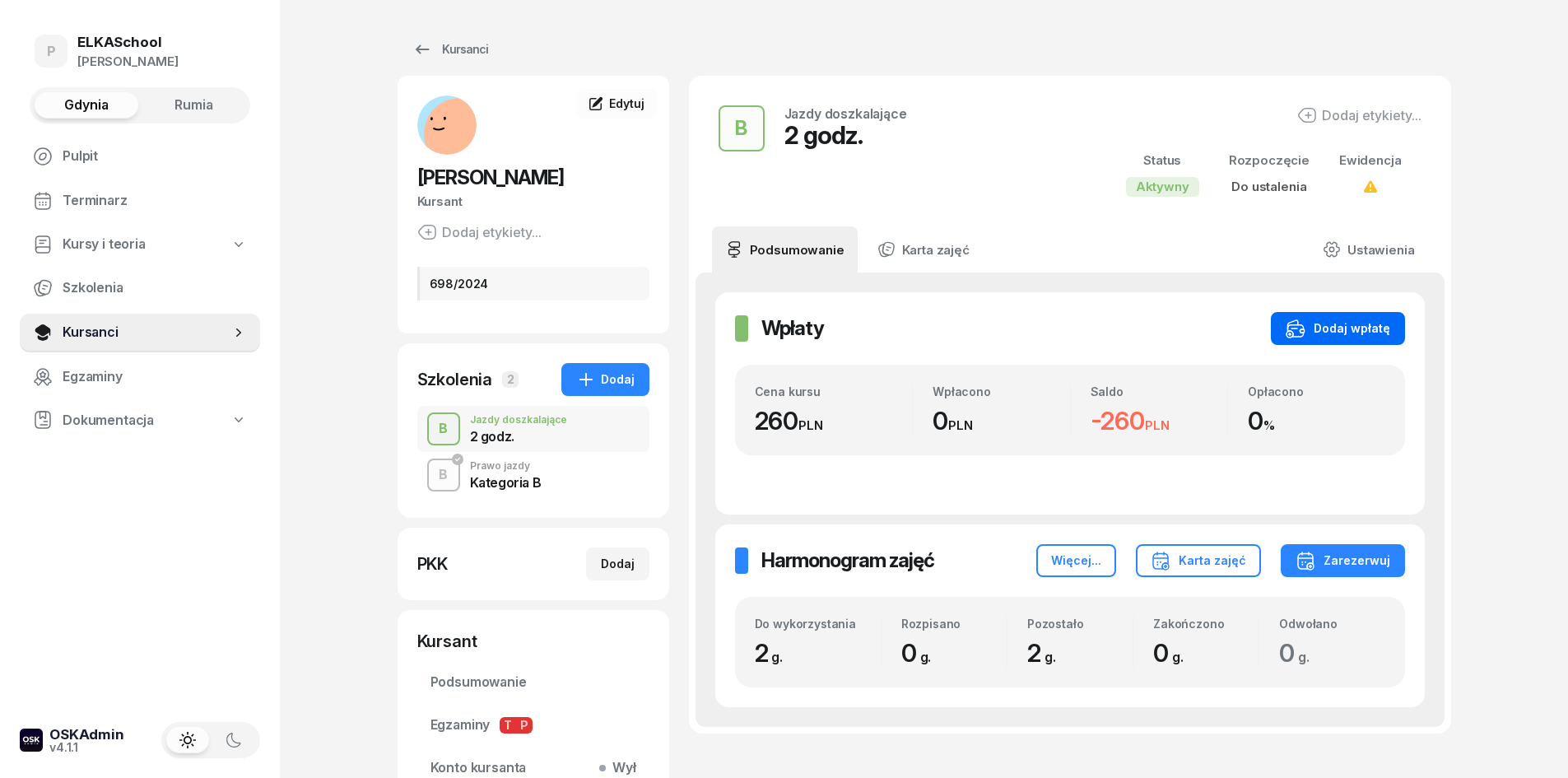
click at [1277, 333] on button "Dodaj wpłatę" at bounding box center [1337, 328] width 134 height 33
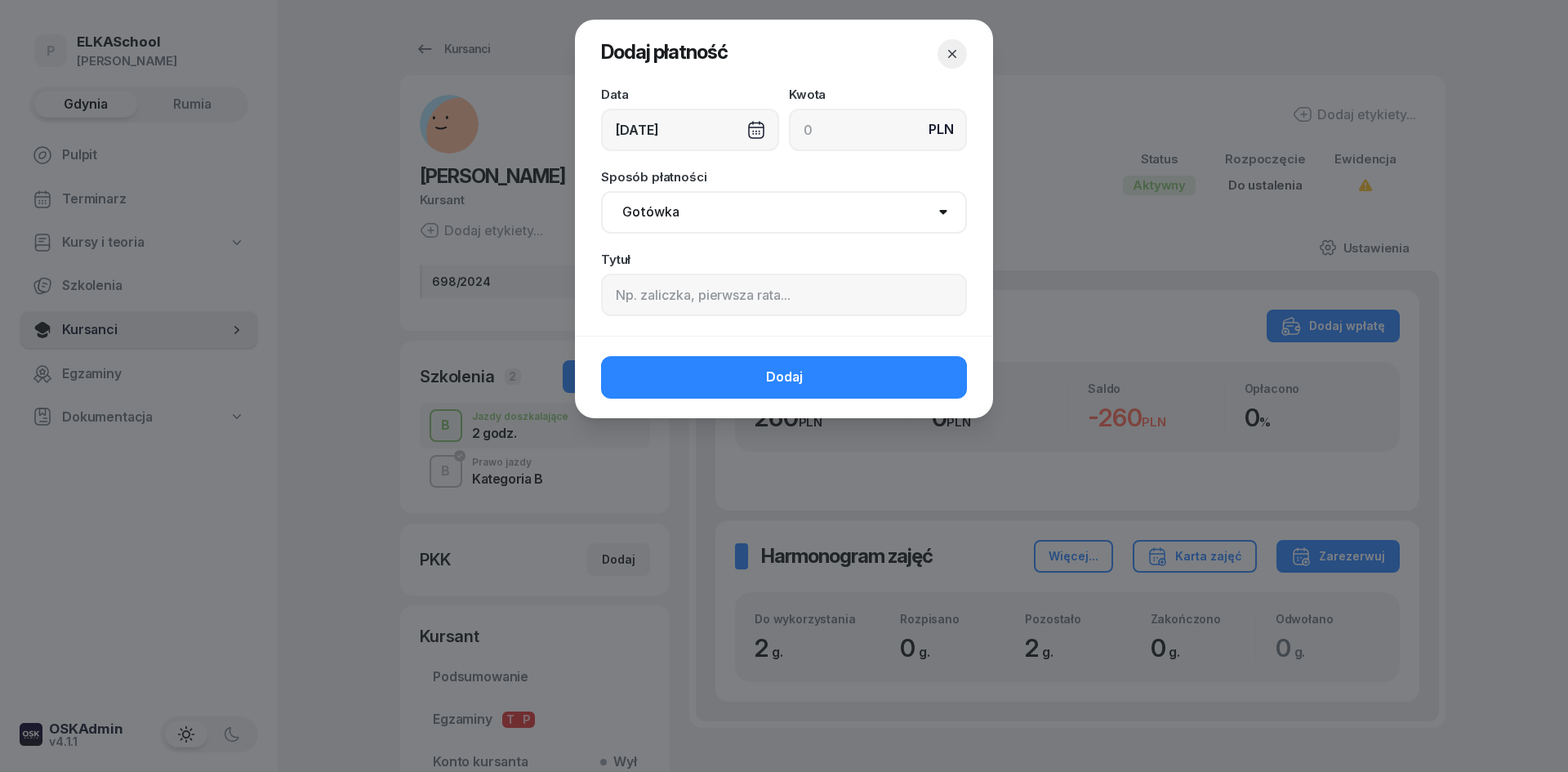
click at [689, 120] on div "[DATE]" at bounding box center [690, 129] width 178 height 42
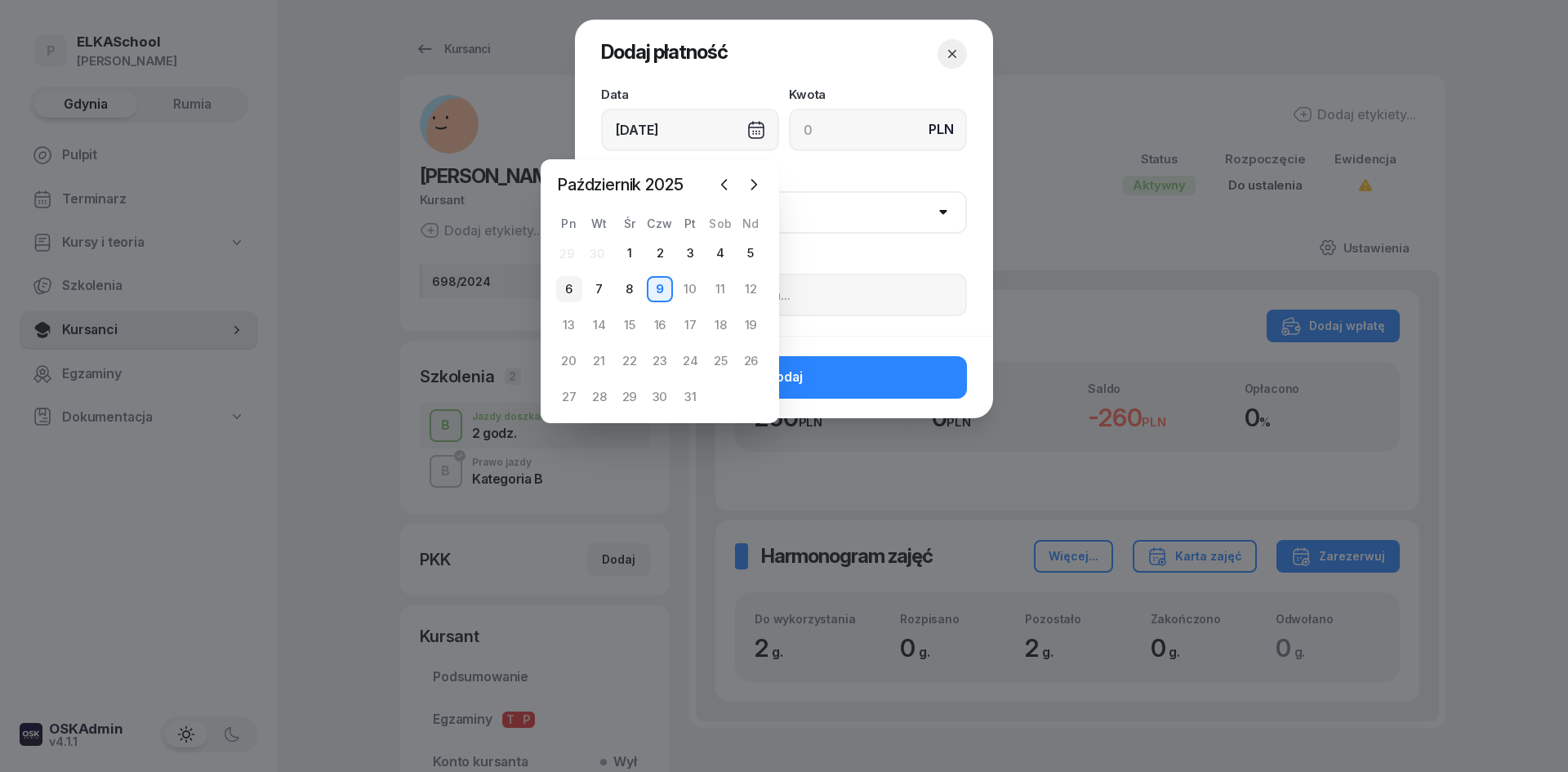
click at [566, 288] on div "6" at bounding box center [569, 289] width 26 height 26
type input "06/10/2025"
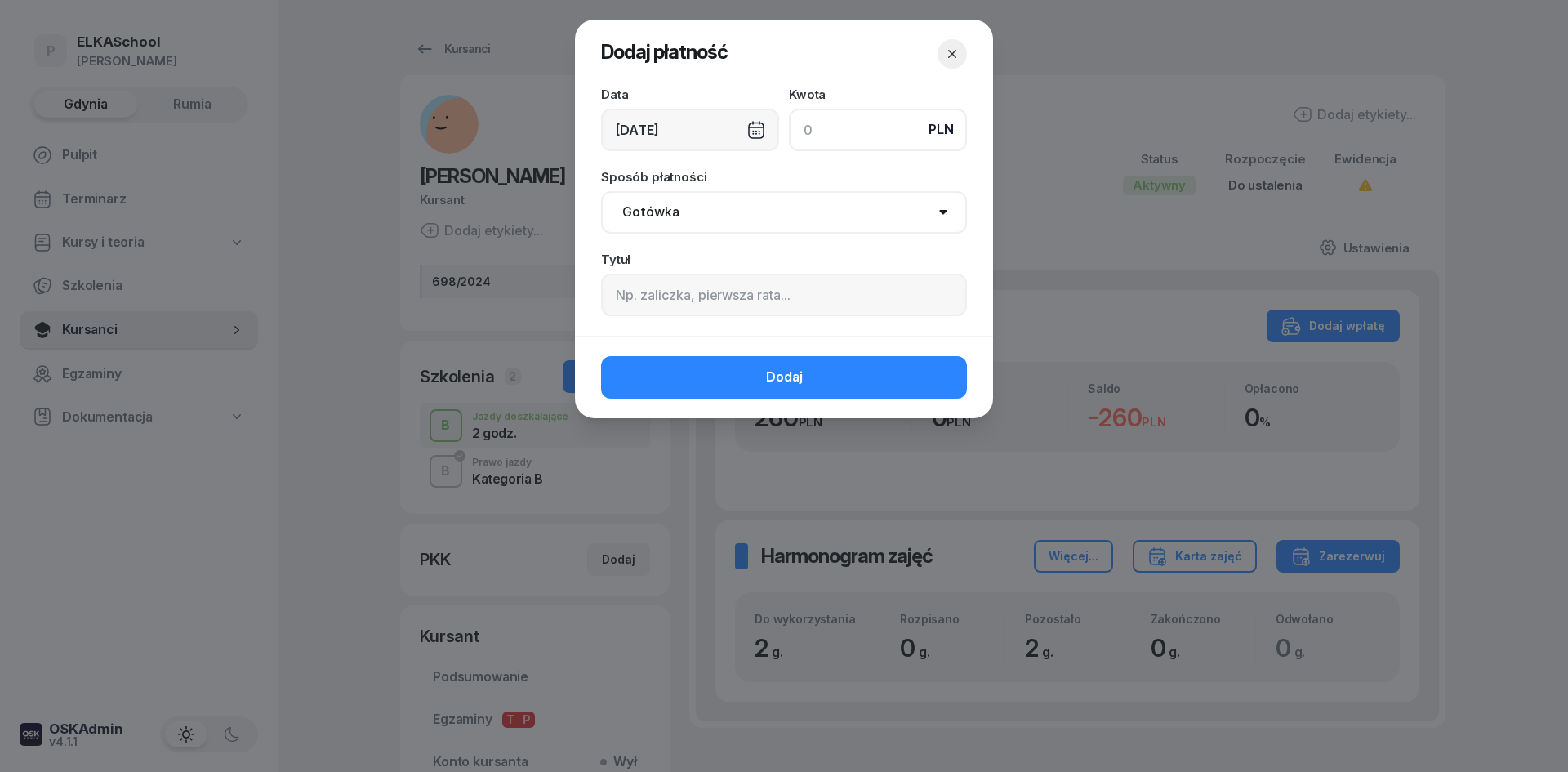
click at [831, 145] on input at bounding box center [878, 129] width 178 height 42
type input "260"
click at [698, 212] on select "Gotówka Karta Przelew Płatności online BLIK" at bounding box center [784, 212] width 366 height 42
select select "transfer"
click at [601, 192] on select "Gotówka Karta Przelew Płatności online BLIK" at bounding box center [784, 212] width 366 height 42
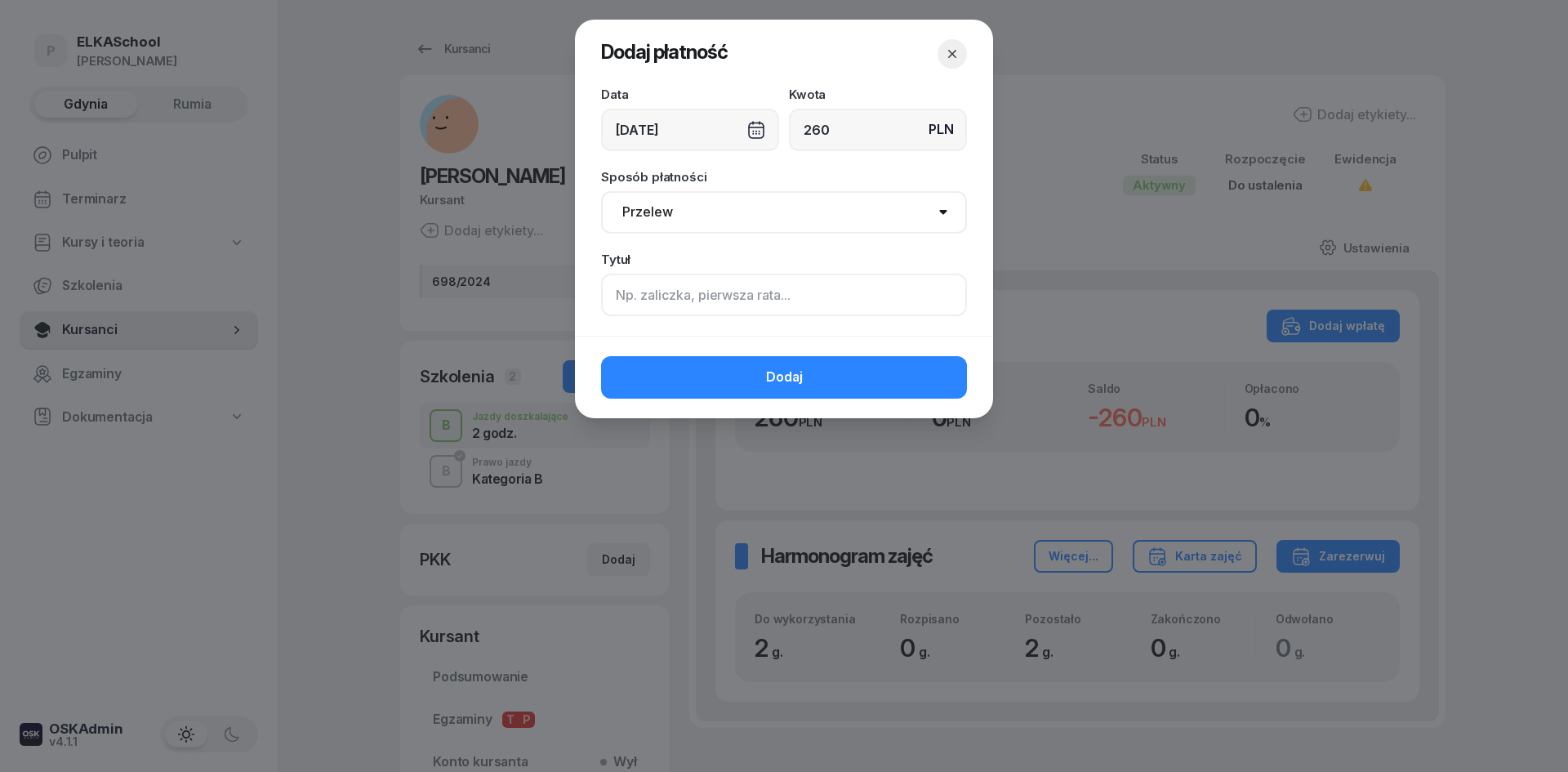
click at [633, 292] on input at bounding box center [784, 294] width 366 height 42
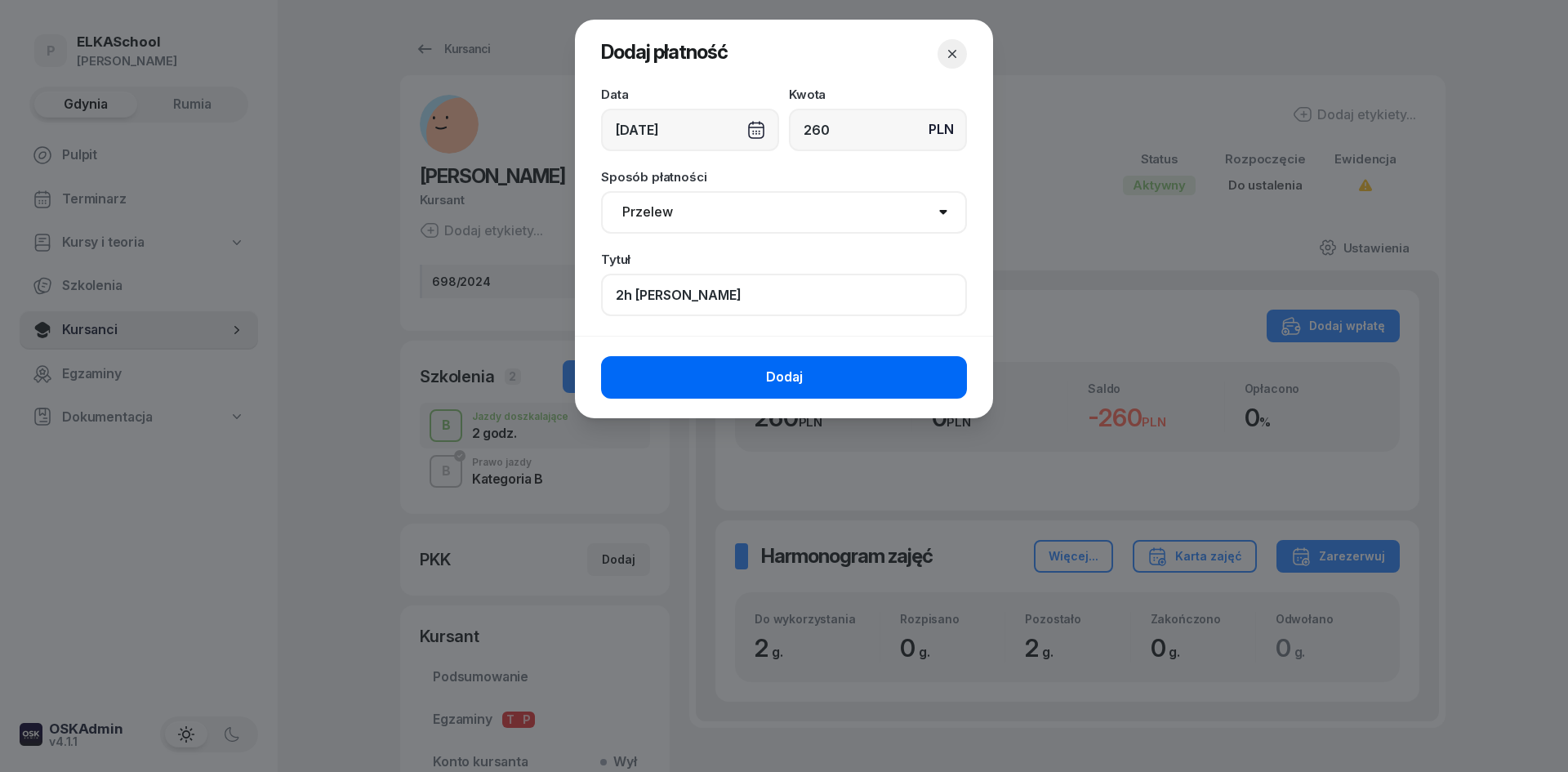
type input "2h Wojtek Chyła"
click at [701, 371] on button "Dodaj" at bounding box center [784, 377] width 366 height 42
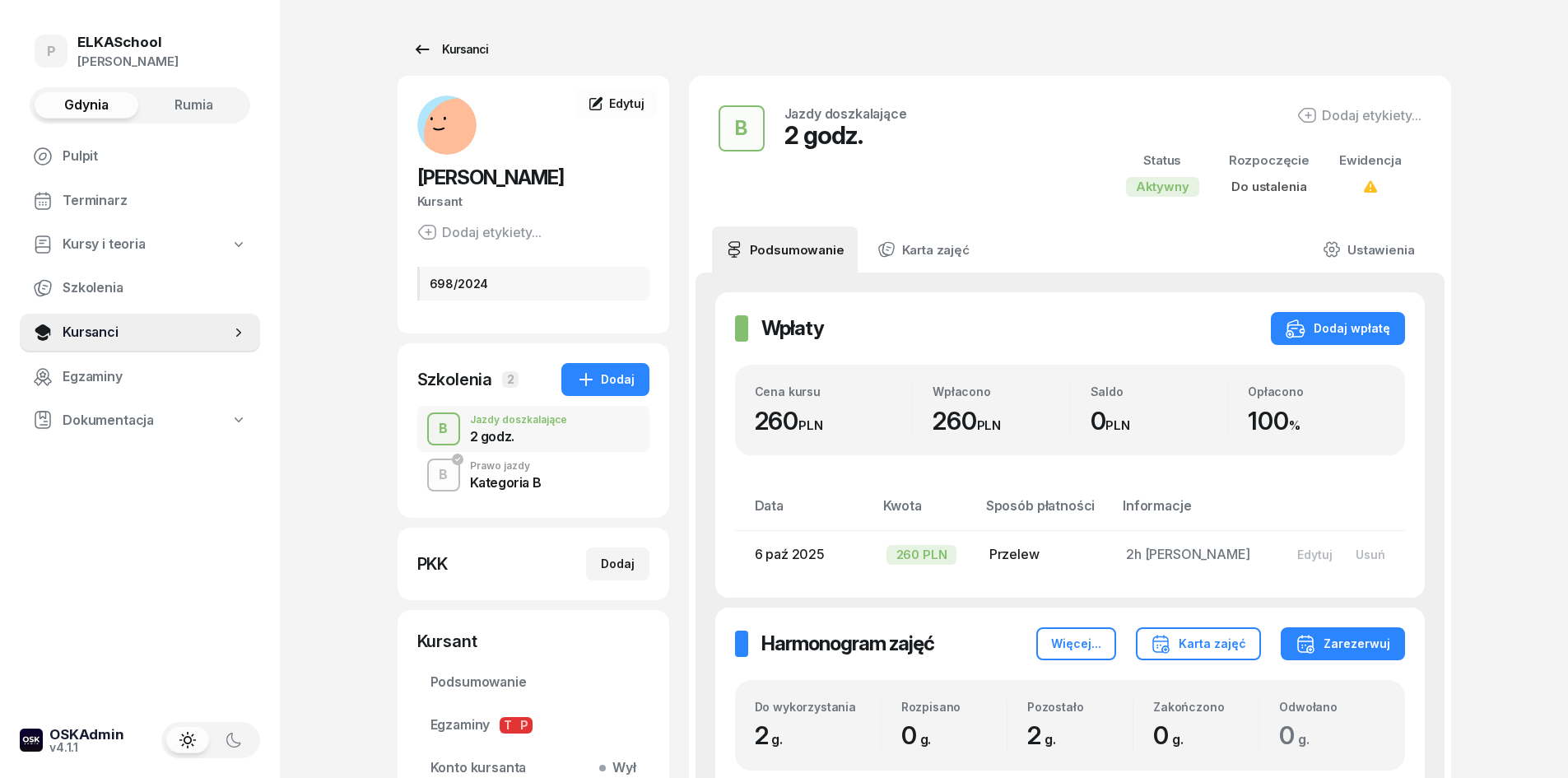
click at [467, 62] on link "Kursanci" at bounding box center [451, 49] width 105 height 33
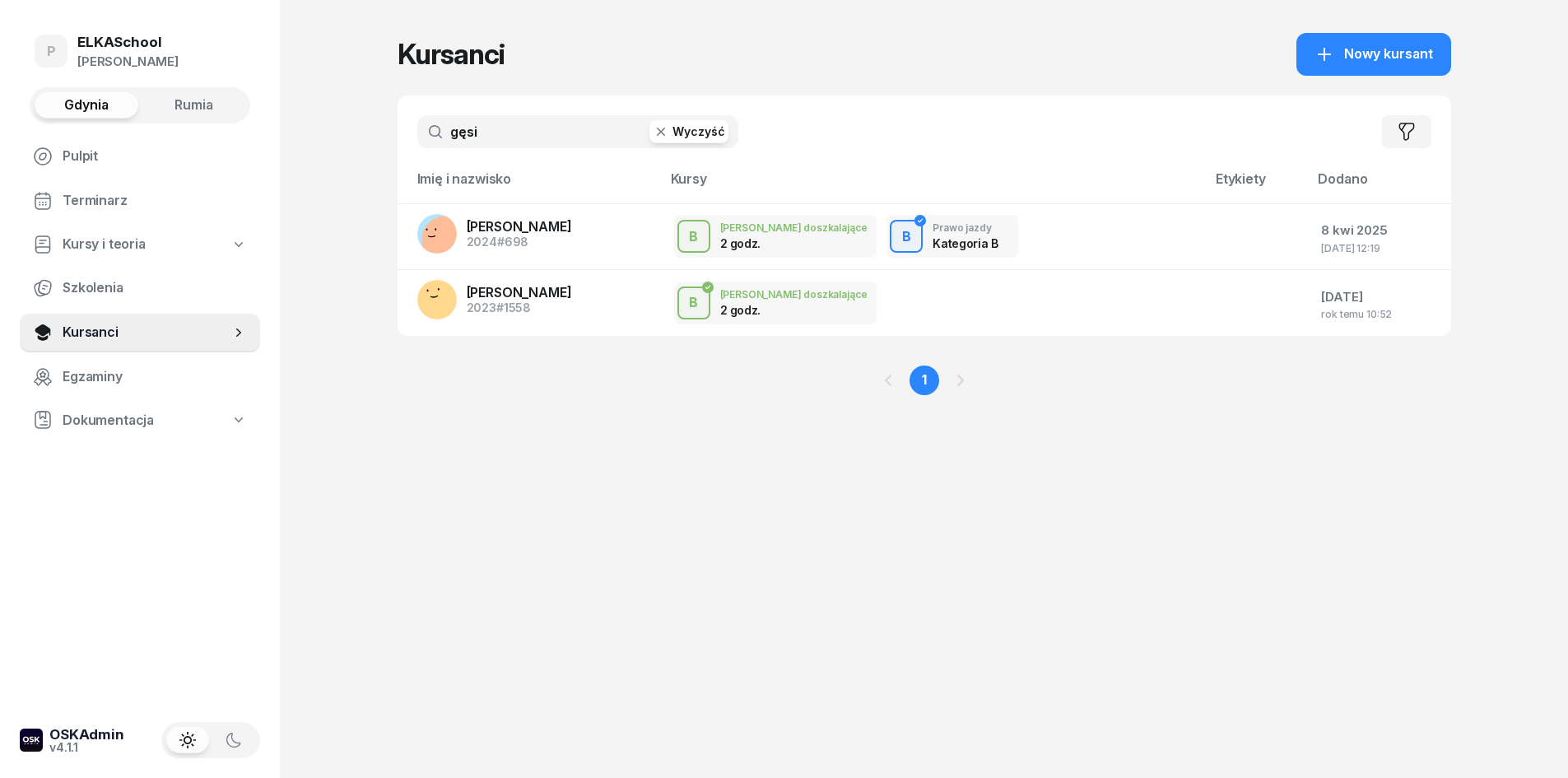
drag, startPoint x: 422, startPoint y: 158, endPoint x: 322, endPoint y: 181, distance: 102.6
click at [320, 180] on div "P ELKASchool Pietryka Gdynia Rumia Pulpit Terminarz Kursy i teoria Szkolenia Ku…" at bounding box center [784, 389] width 1568 height 778
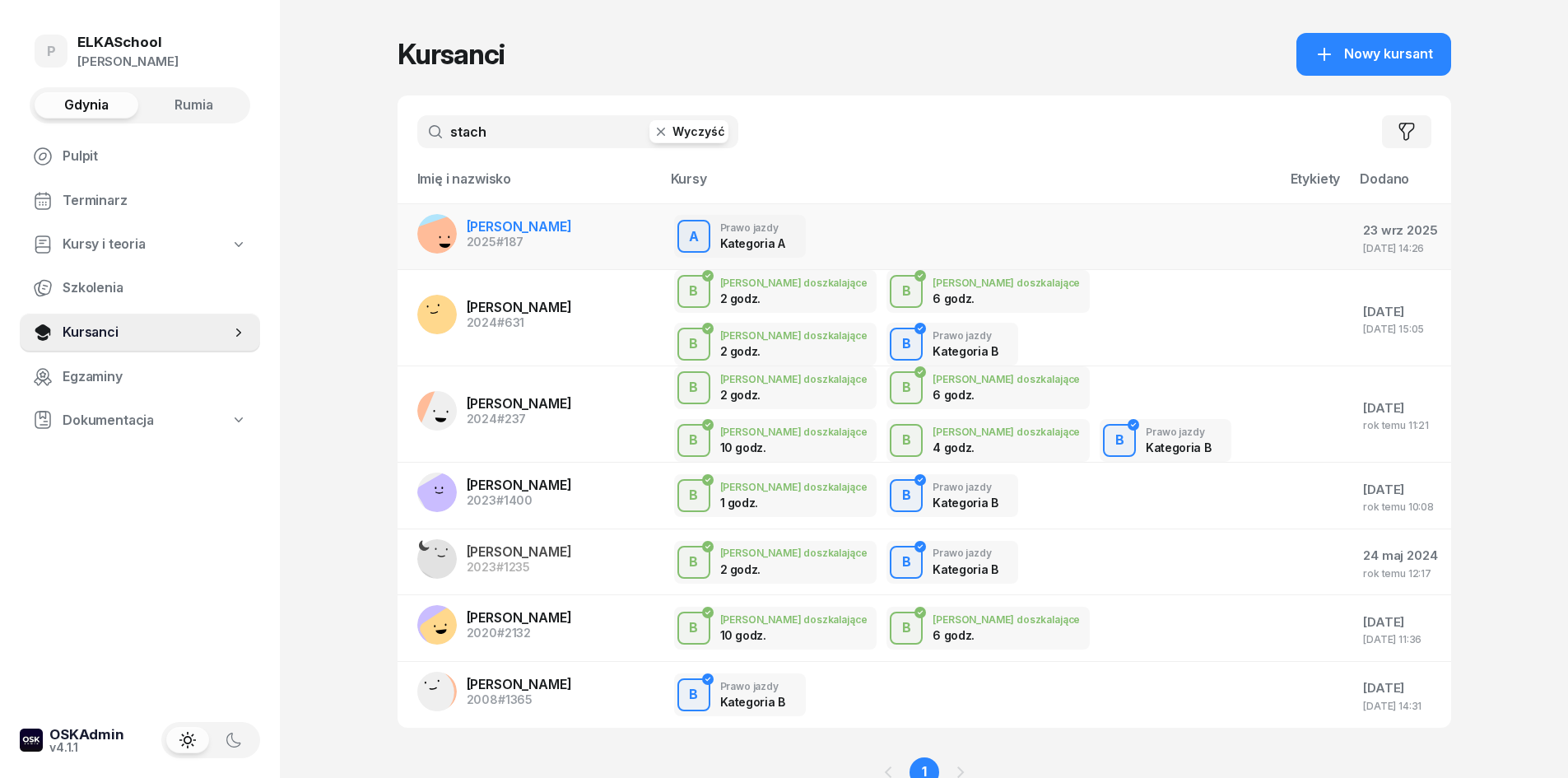
type input "stach"
click at [485, 227] on span "KACPER STACHURA" at bounding box center [519, 226] width 105 height 17
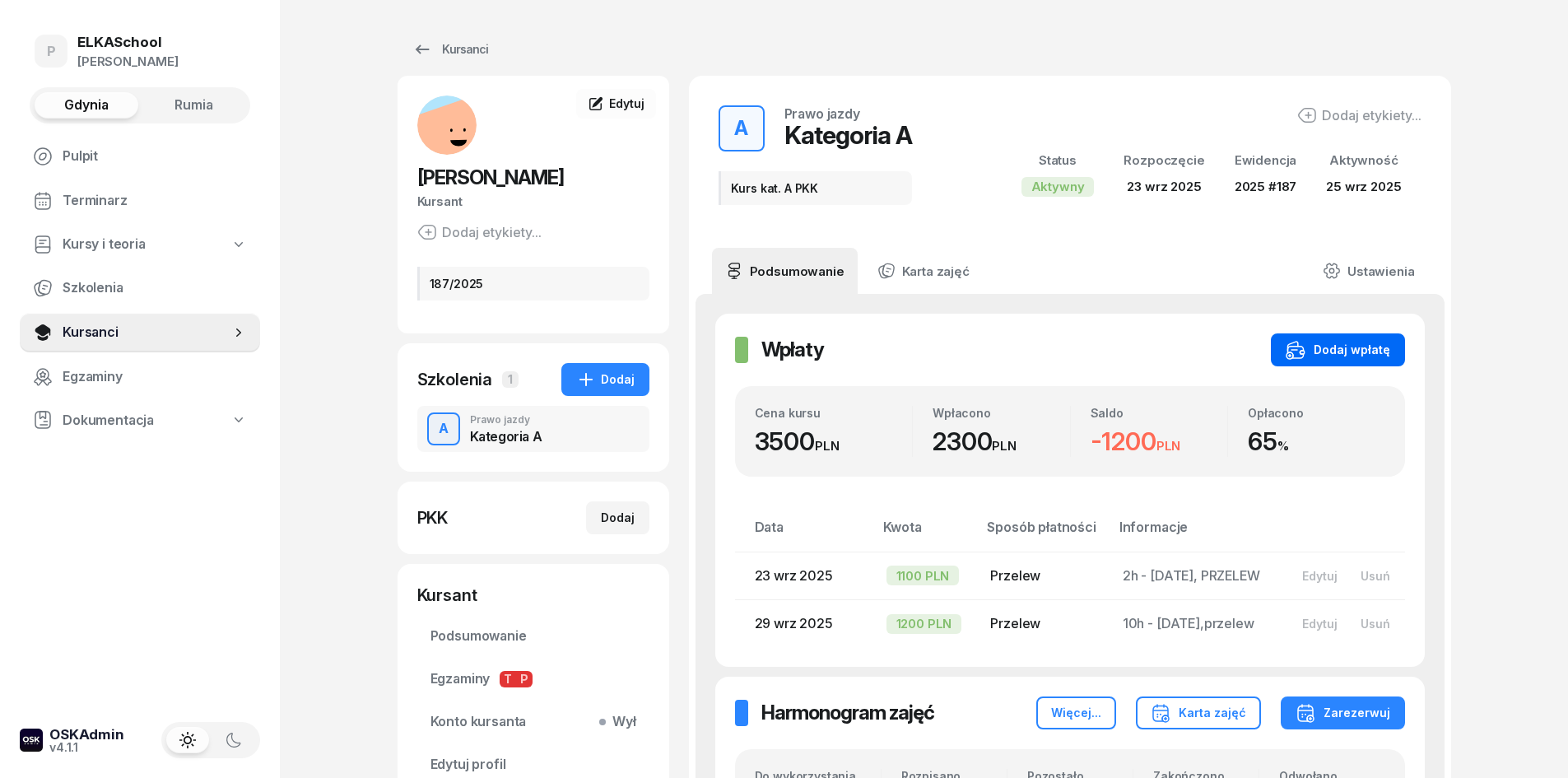
click at [1356, 350] on div "Dodaj wpłatę" at bounding box center [1337, 350] width 104 height 20
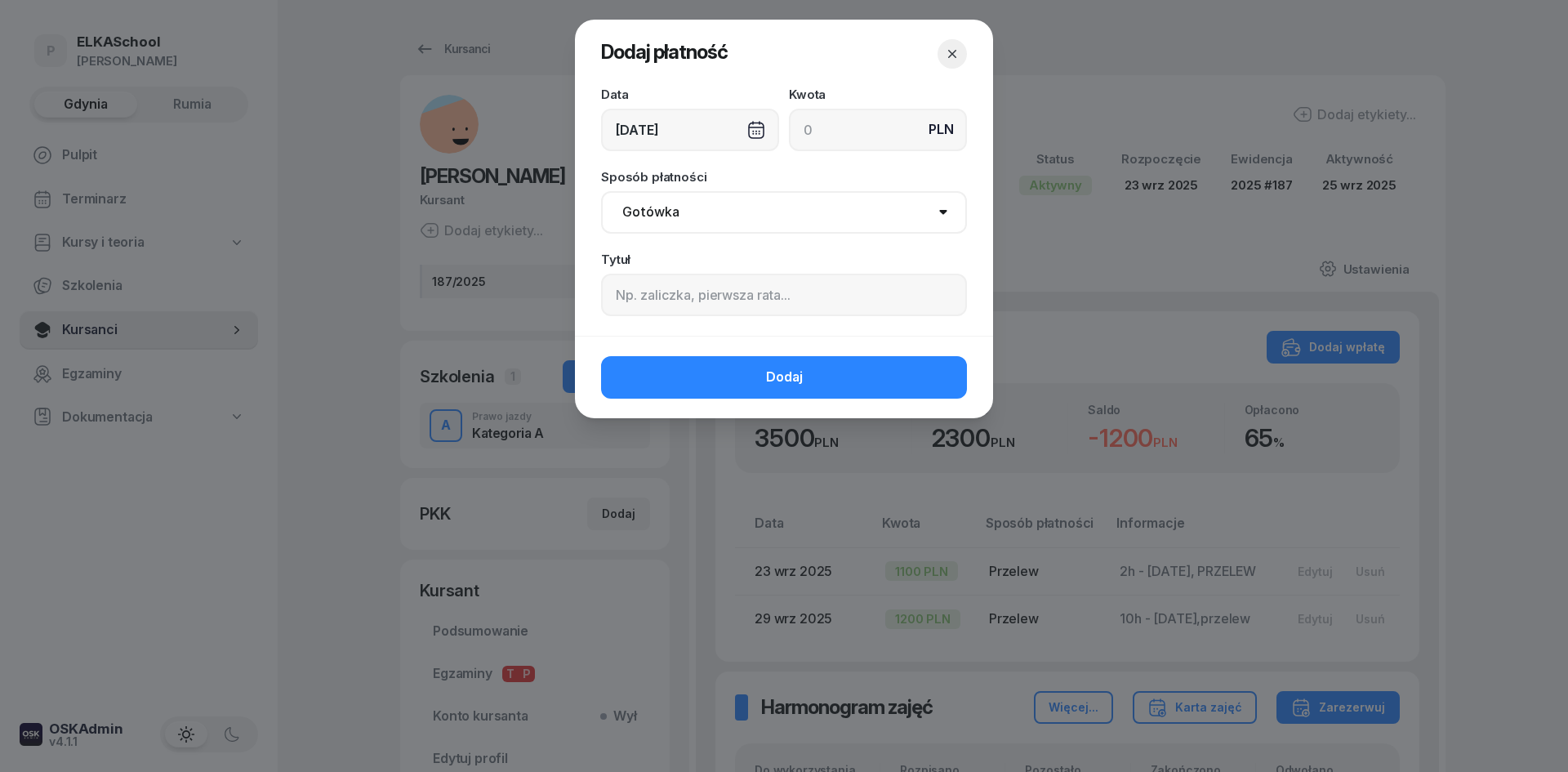
click at [742, 122] on div "09/10/2025" at bounding box center [690, 129] width 178 height 42
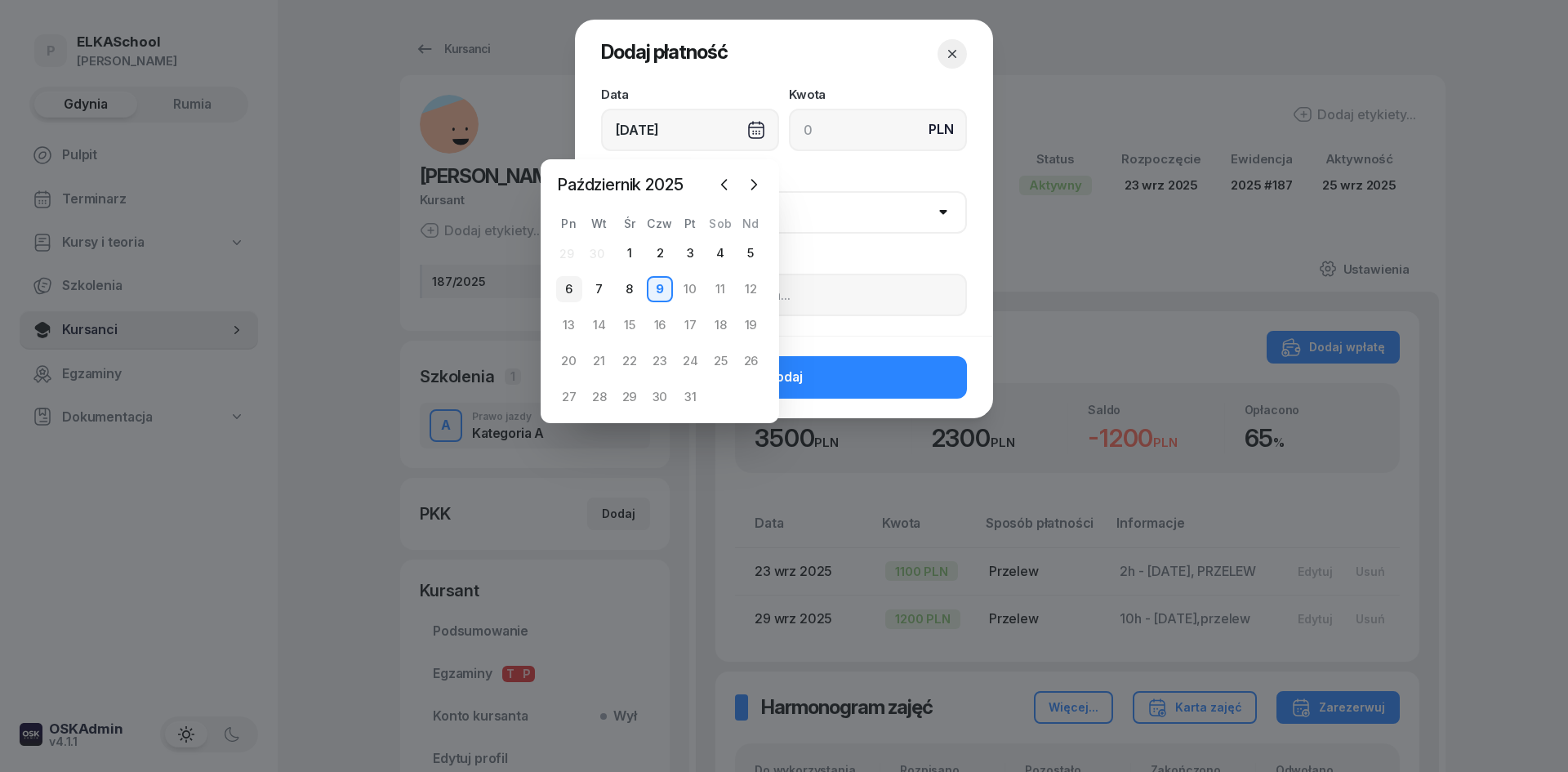
click at [560, 285] on div "6" at bounding box center [569, 289] width 26 height 26
type input "06/10/2025"
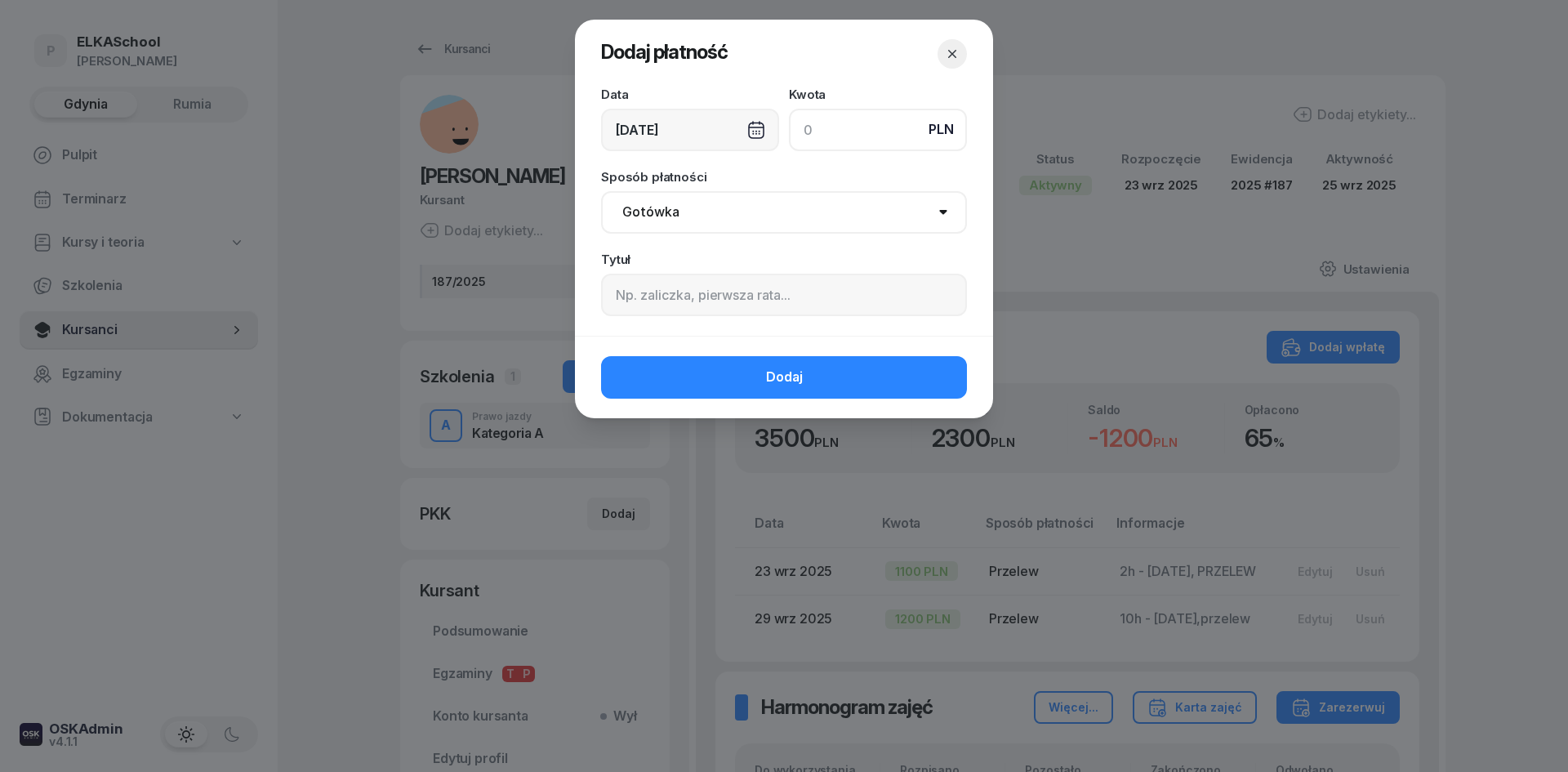
click at [884, 132] on input at bounding box center [878, 129] width 178 height 42
type input "1200"
click at [739, 206] on select "Gotówka Karta Przelew Płatności online BLIK" at bounding box center [784, 212] width 366 height 42
select select "transfer"
click at [601, 192] on select "Gotówka Karta Przelew Płatności online BLIK" at bounding box center [784, 212] width 366 height 42
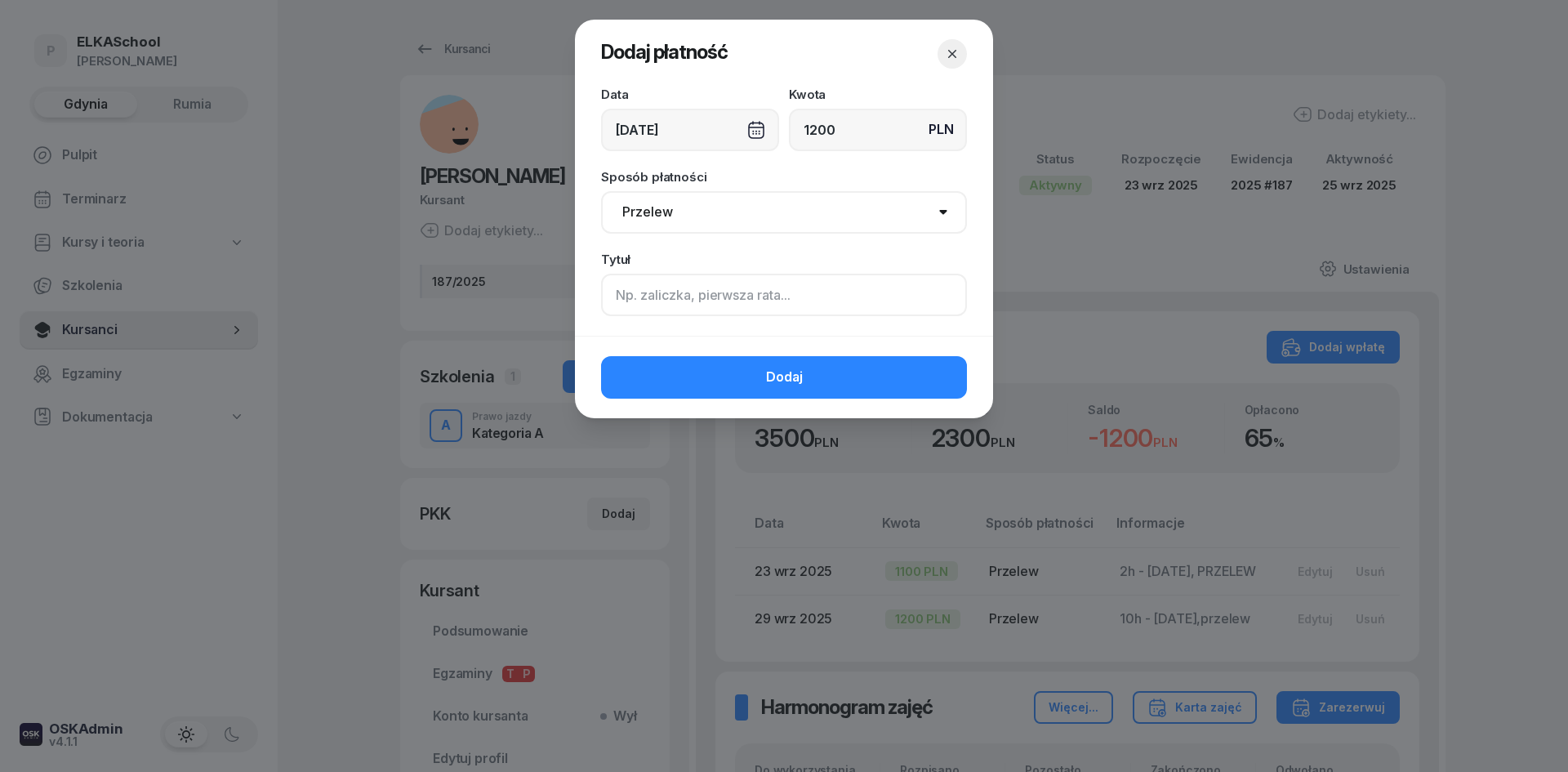
click at [642, 295] on input at bounding box center [784, 294] width 366 height 42
click at [959, 56] on icon "button" at bounding box center [952, 53] width 17 height 17
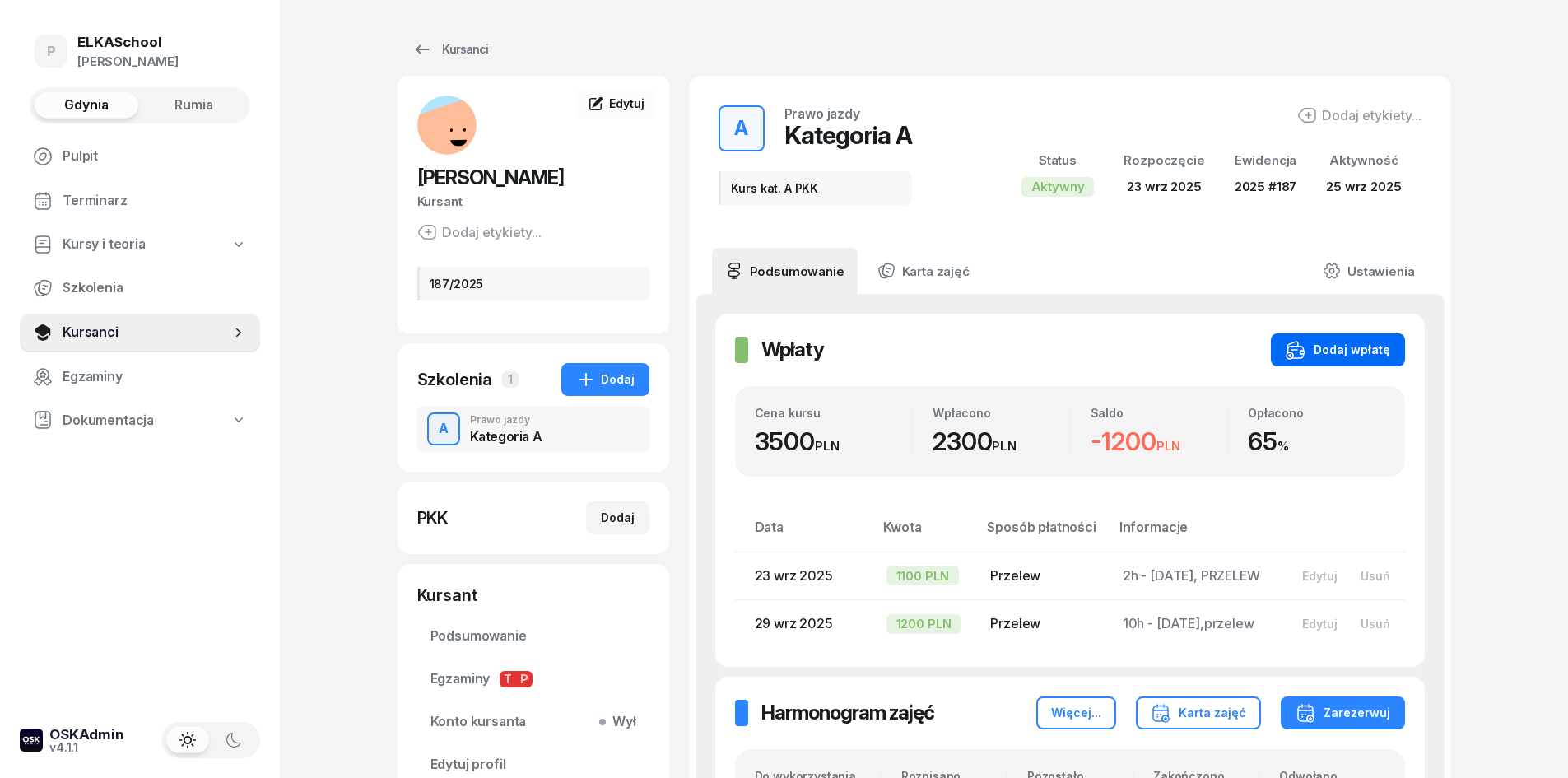
click at [1313, 352] on div "Dodaj wpłatę" at bounding box center [1337, 350] width 104 height 20
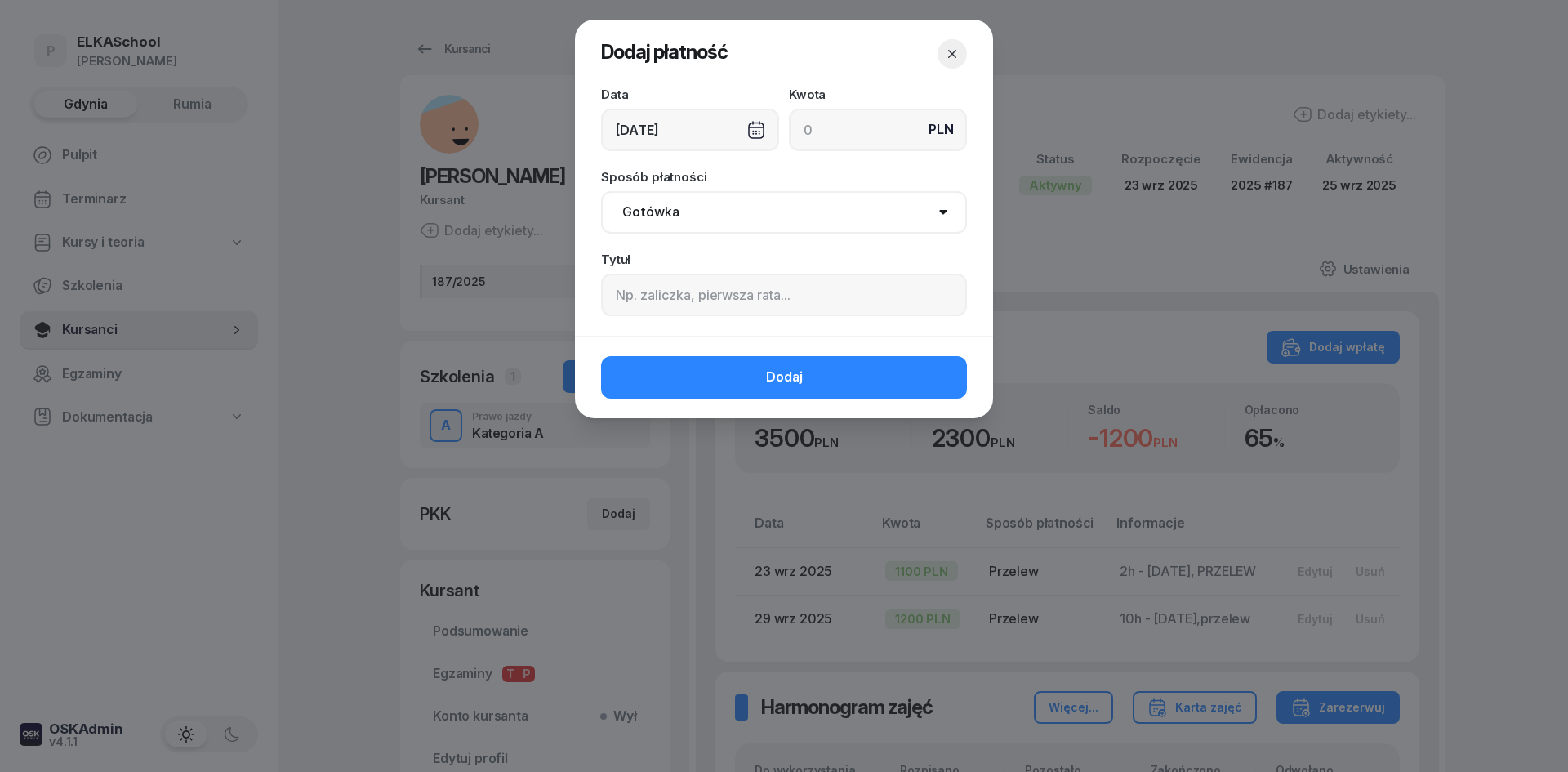
click at [689, 132] on div "[DATE]" at bounding box center [690, 129] width 178 height 42
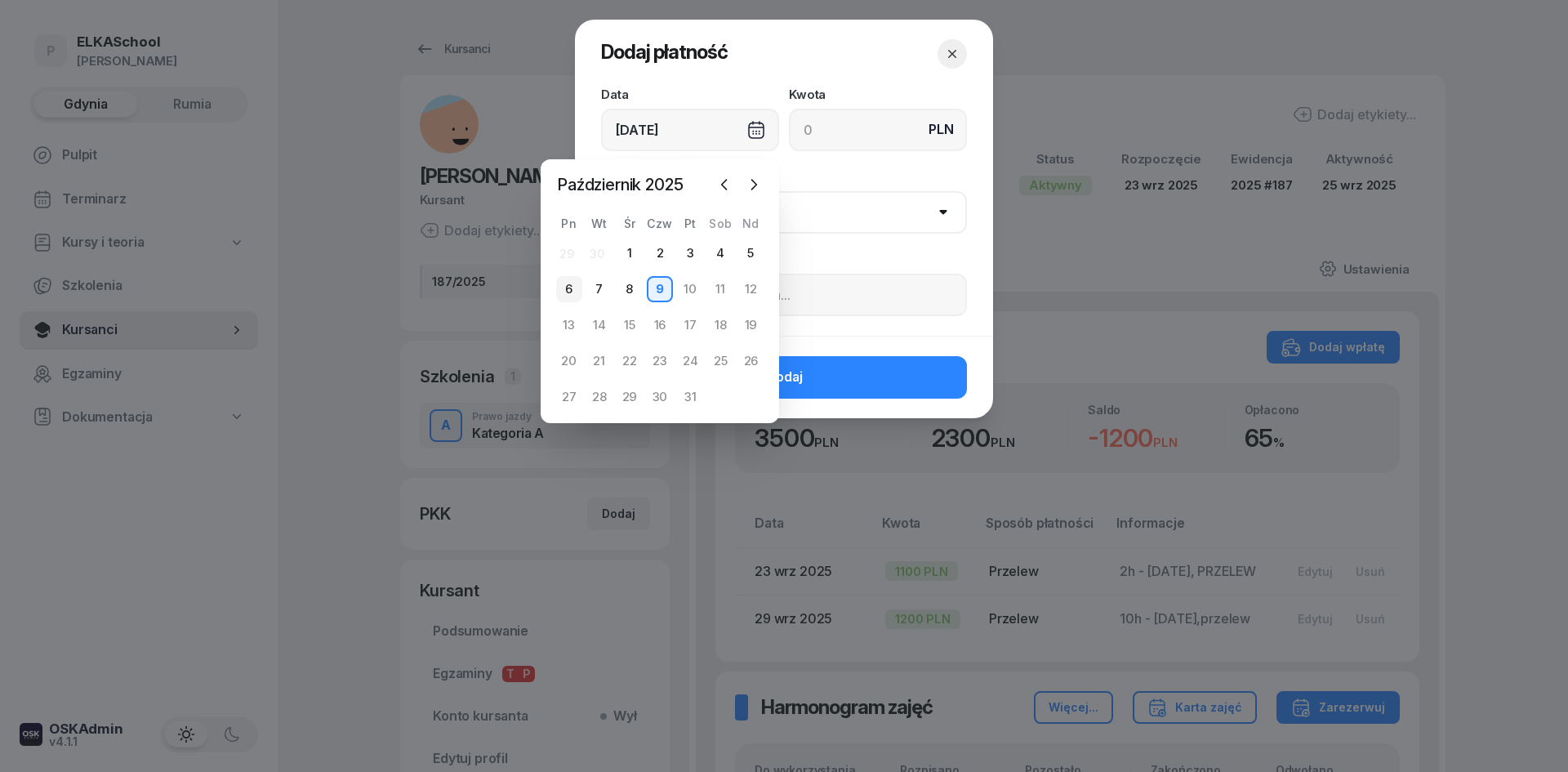
click at [576, 280] on div "6" at bounding box center [569, 289] width 26 height 26
type input "[DATE]"
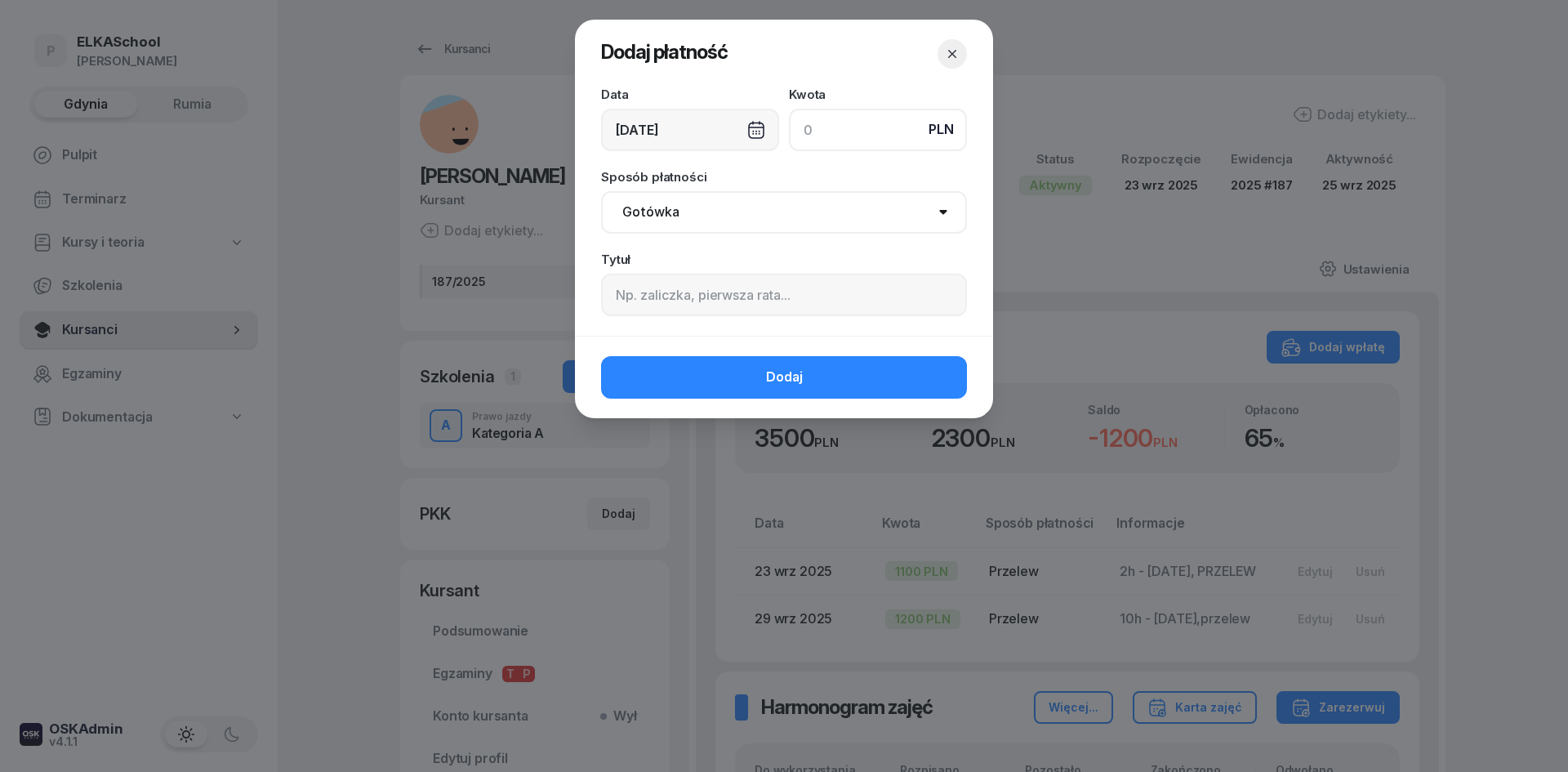
click at [847, 126] on input at bounding box center [878, 129] width 178 height 42
type input "1200"
click at [712, 205] on select "Gotówka Karta Przelew Płatności online BLIK" at bounding box center [784, 212] width 366 height 42
select select "transfer"
click at [601, 192] on select "Gotówka Karta Przelew Płatności online BLIK" at bounding box center [784, 212] width 366 height 42
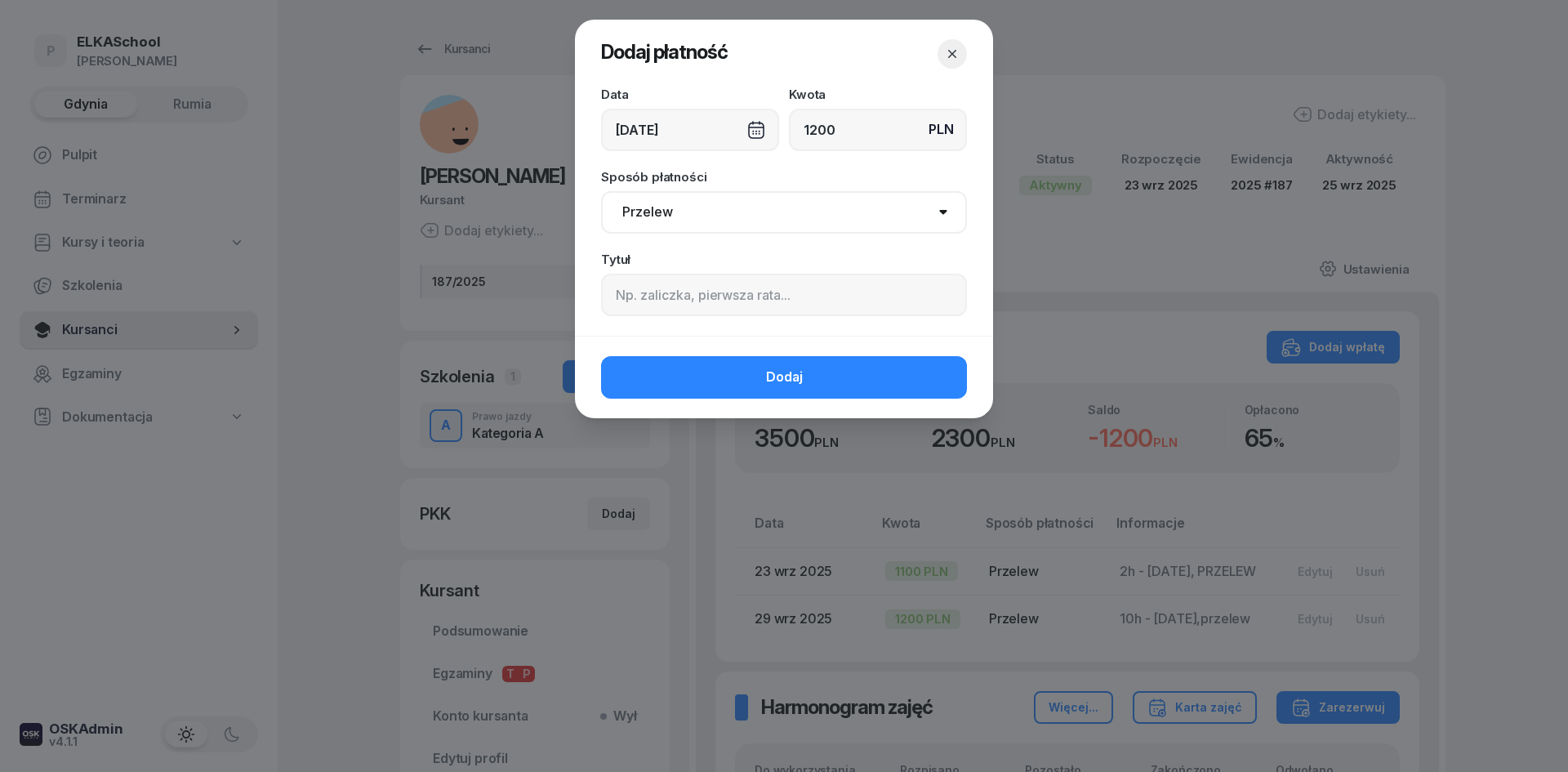
drag, startPoint x: 646, startPoint y: 270, endPoint x: 646, endPoint y: 282, distance: 12.0
click at [646, 271] on div "Tytuł" at bounding box center [784, 284] width 366 height 63
click at [646, 287] on input at bounding box center [784, 294] width 366 height 42
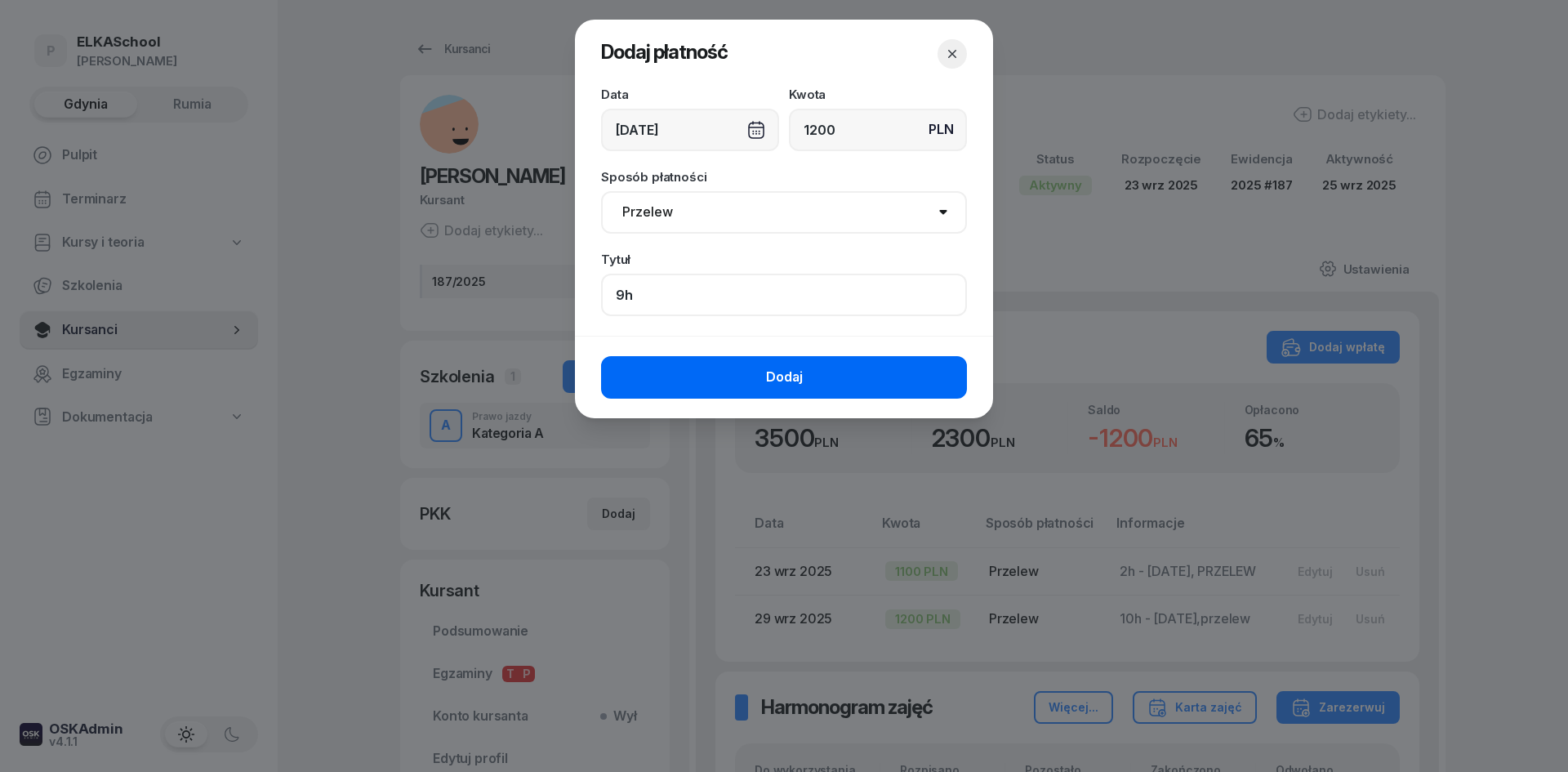
type input "9h"
click at [722, 387] on button "Dodaj" at bounding box center [784, 377] width 366 height 42
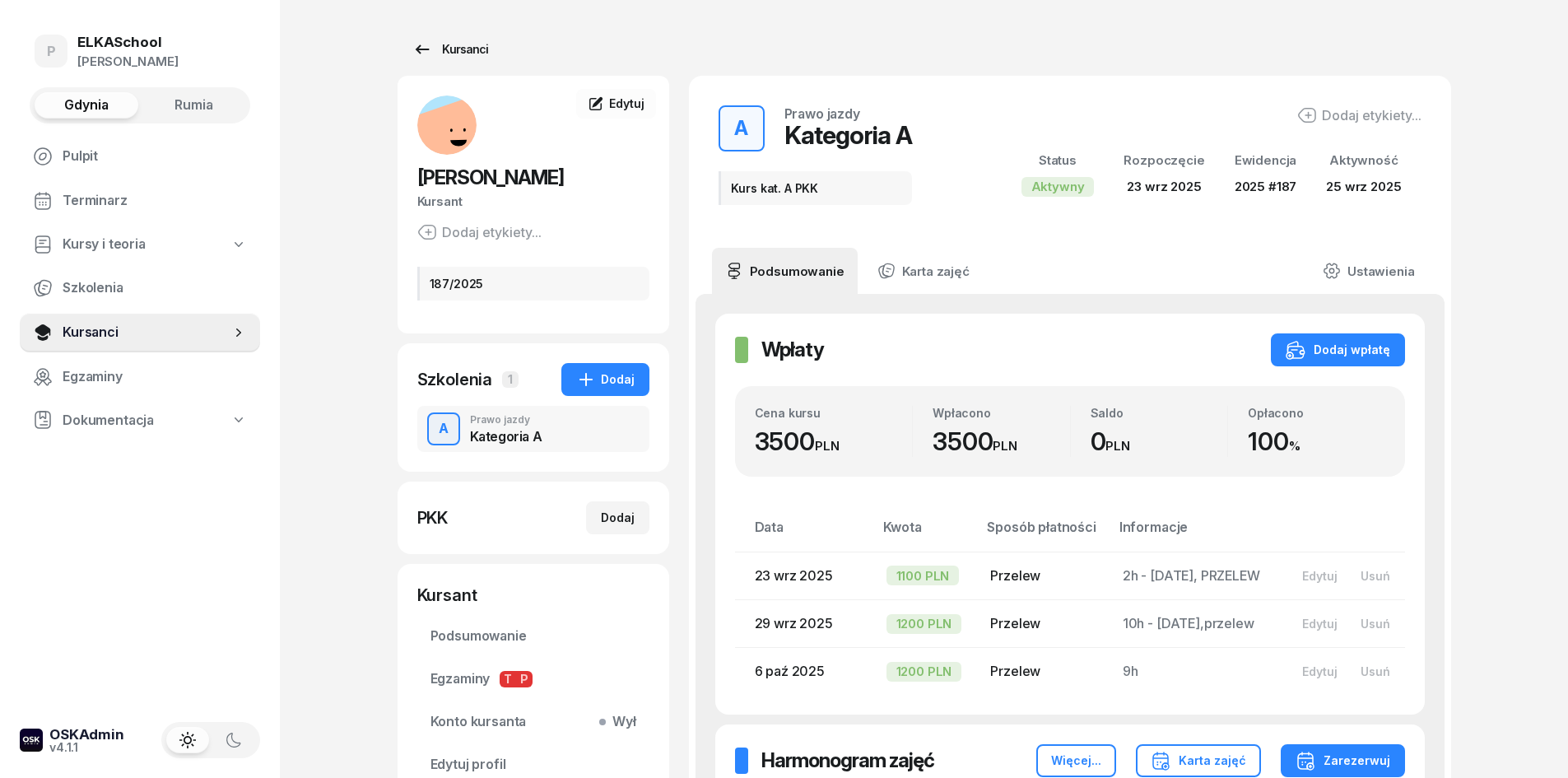
click at [451, 60] on link "Kursanci" at bounding box center [451, 49] width 105 height 33
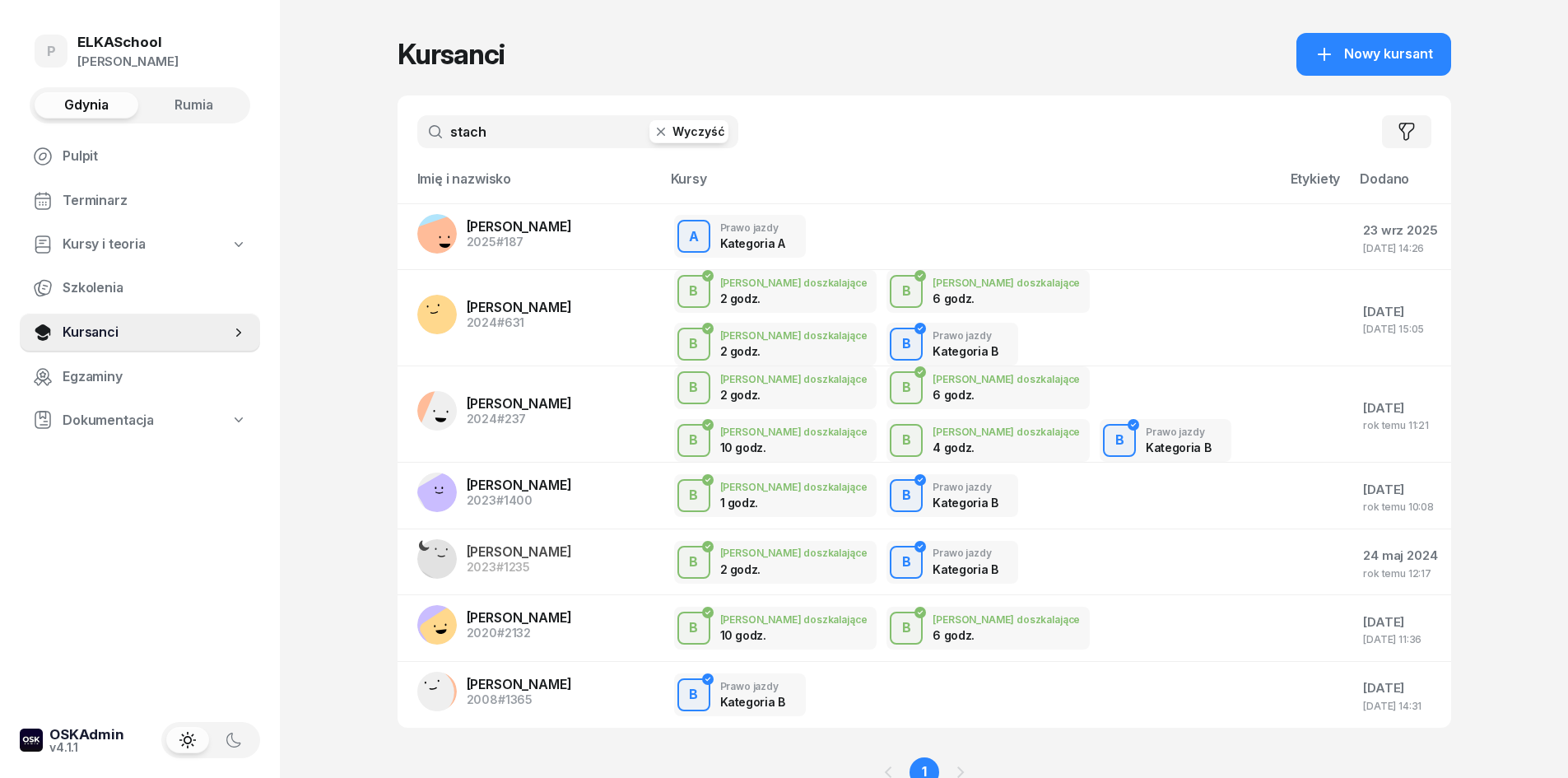
drag, startPoint x: 475, startPoint y: 119, endPoint x: 388, endPoint y: 137, distance: 88.8
click at [388, 137] on div "P ELKASchool Pietryka Gdynia Rumia Pulpit Terminarz Kursy i teoria Szkolenia Ku…" at bounding box center [784, 425] width 1568 height 850
drag, startPoint x: 492, startPoint y: 140, endPoint x: 362, endPoint y: 154, distance: 130.8
click at [362, 154] on div "P ELKASchool Pietryka Gdynia Rumia Pulpit Terminarz Kursy i teoria Szkolenia Ku…" at bounding box center [784, 425] width 1568 height 850
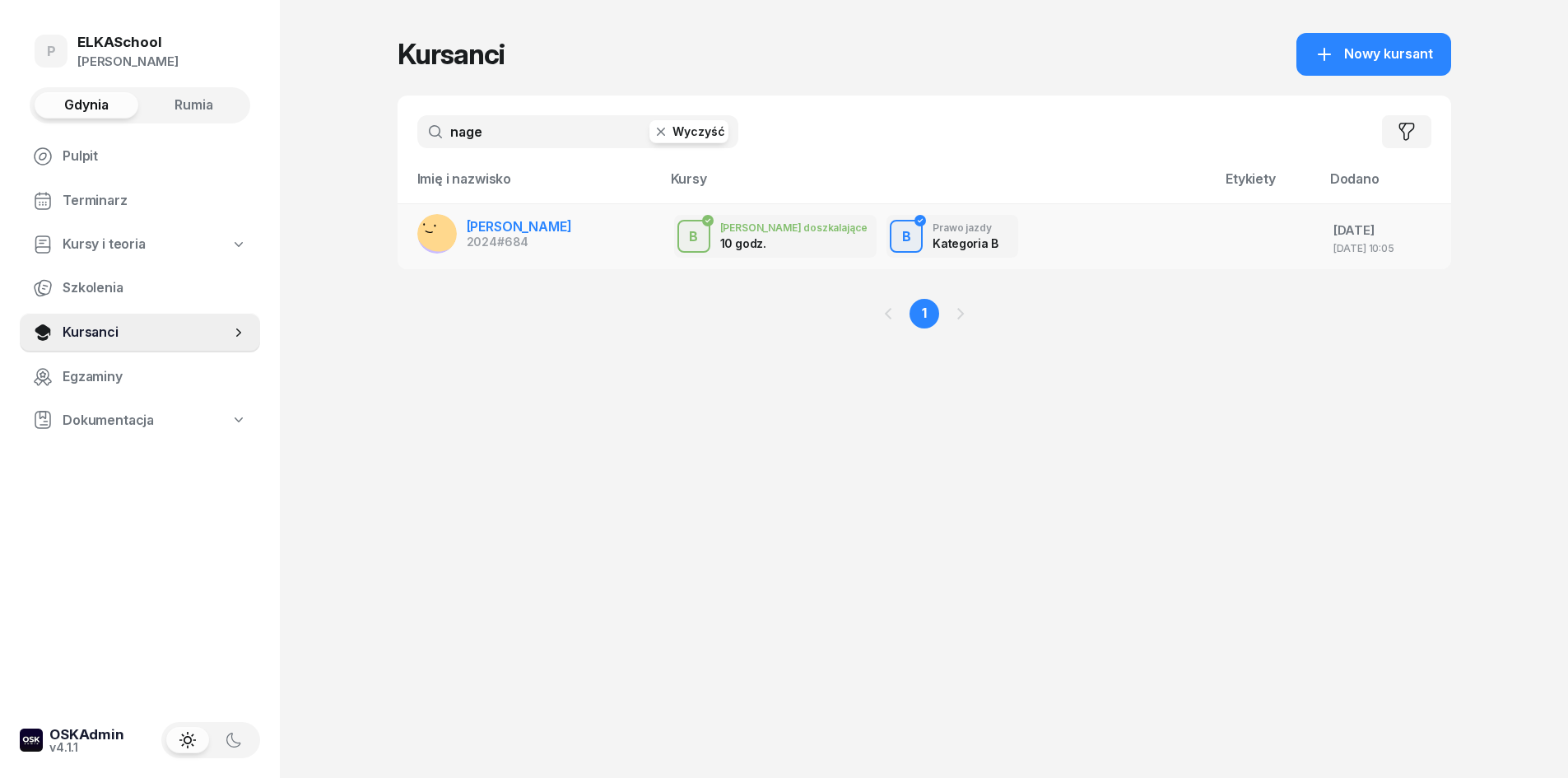
type input "nage"
click at [536, 230] on span "NATALIA NAGEL" at bounding box center [519, 226] width 105 height 17
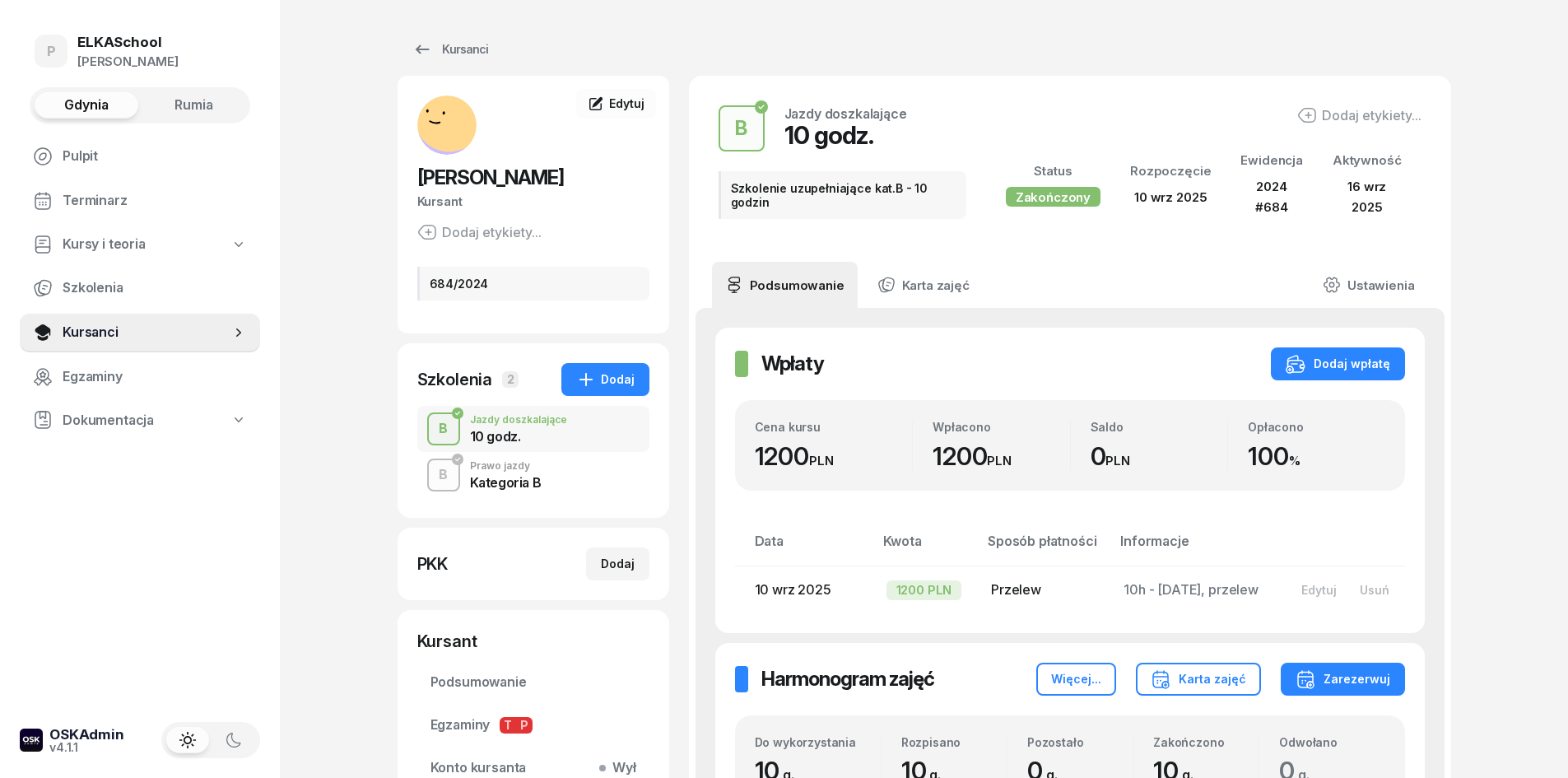
click at [531, 234] on div "Dodaj etykiety..." at bounding box center [479, 232] width 124 height 20
click at [597, 279] on icon "button" at bounding box center [601, 282] width 8 height 8
click at [109, 159] on span "Pulpit" at bounding box center [154, 156] width 184 height 22
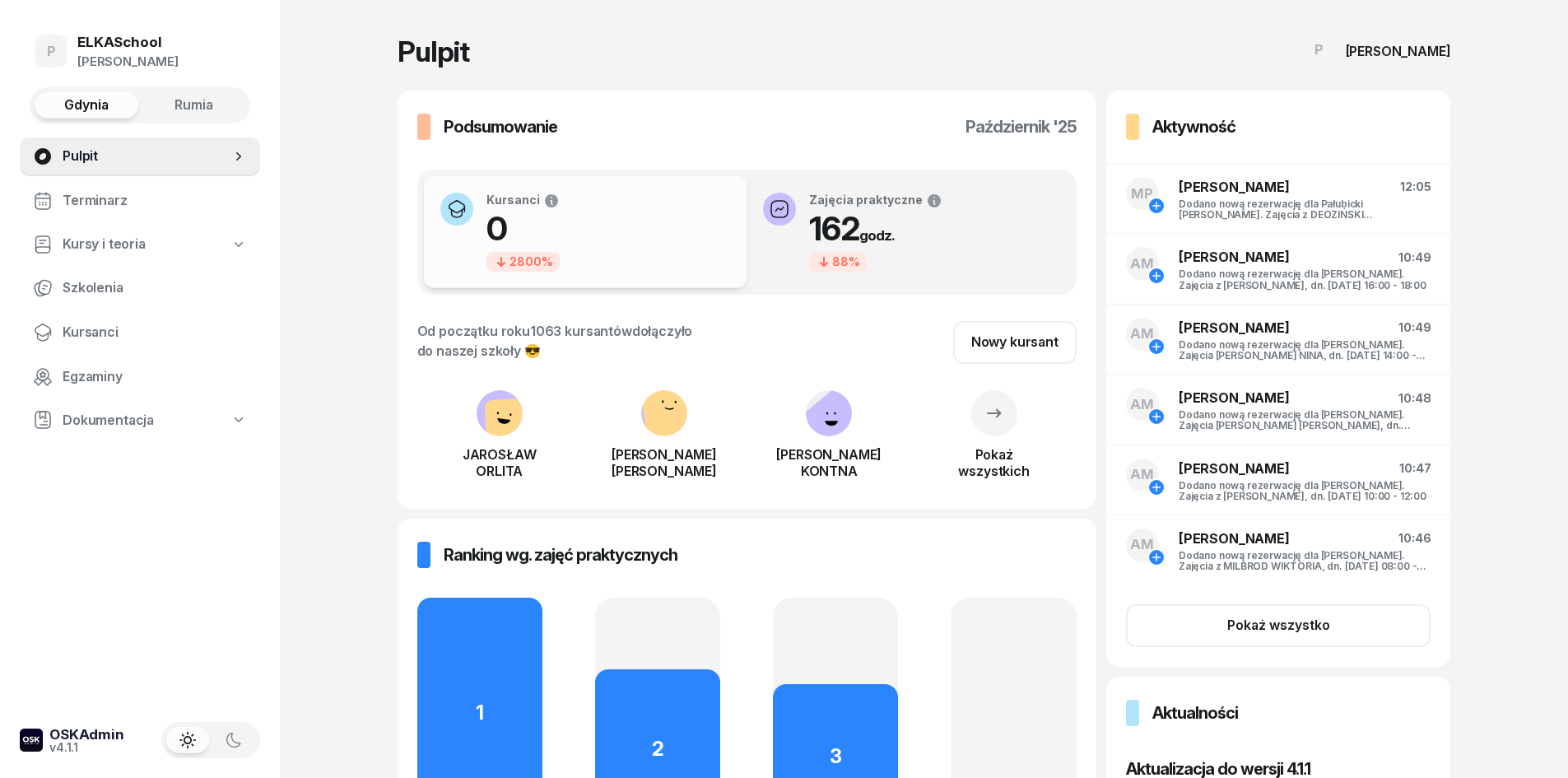
click at [245, 741] on button "button" at bounding box center [233, 739] width 43 height 26
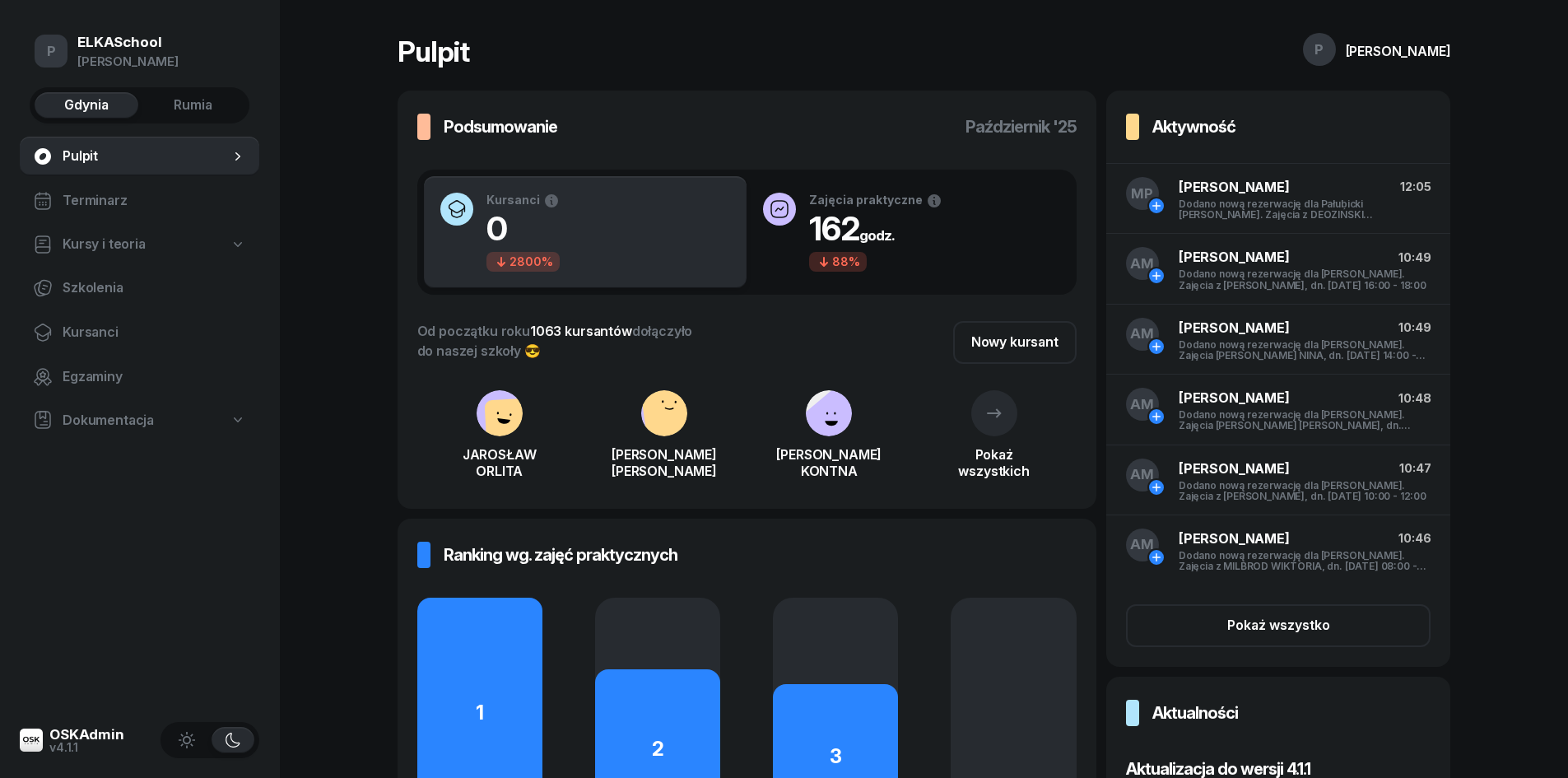
click at [196, 743] on button "button" at bounding box center [186, 739] width 43 height 26
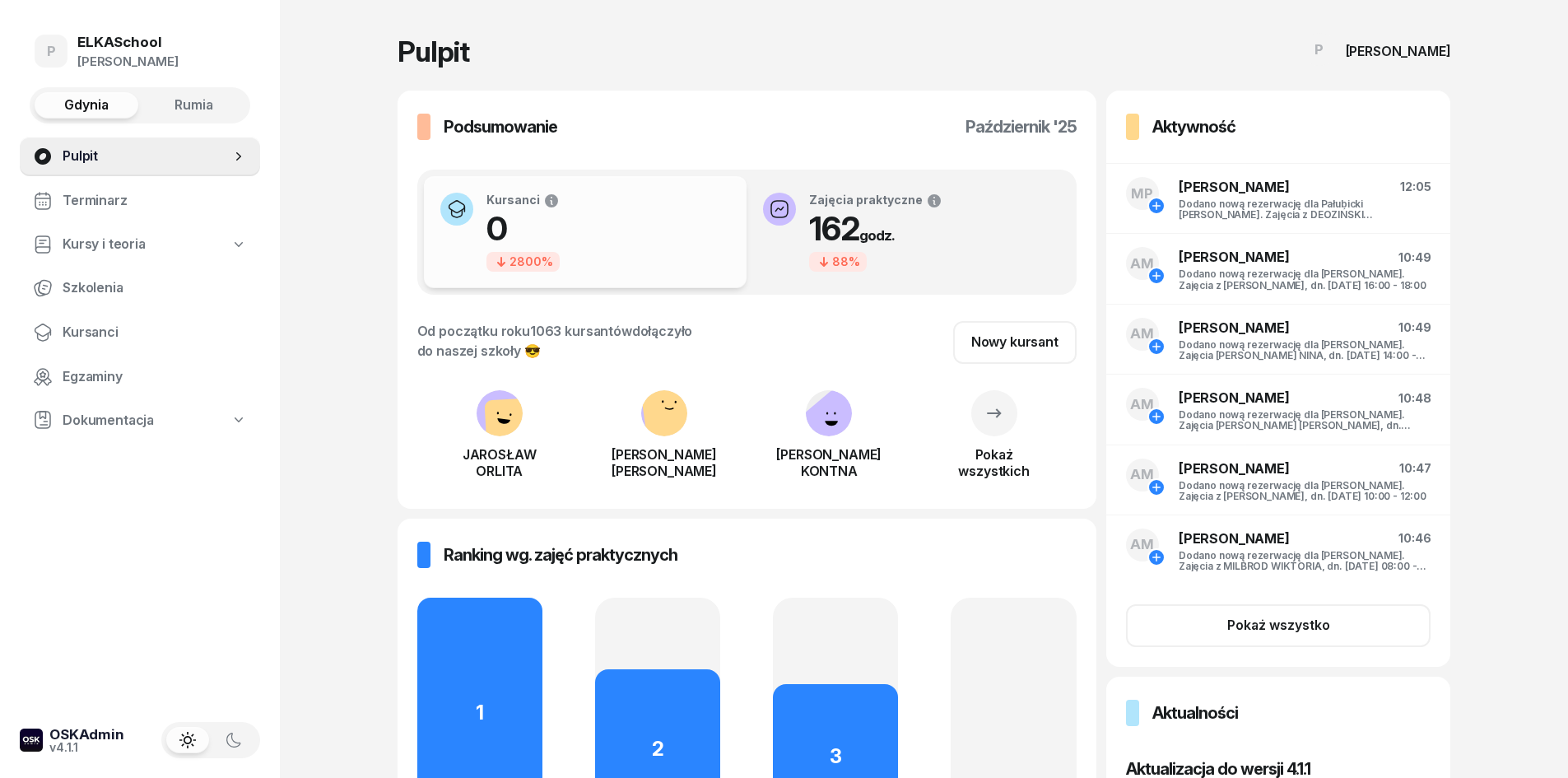
click at [126, 251] on span "Kursy i teoria" at bounding box center [104, 245] width 84 height 22
select select
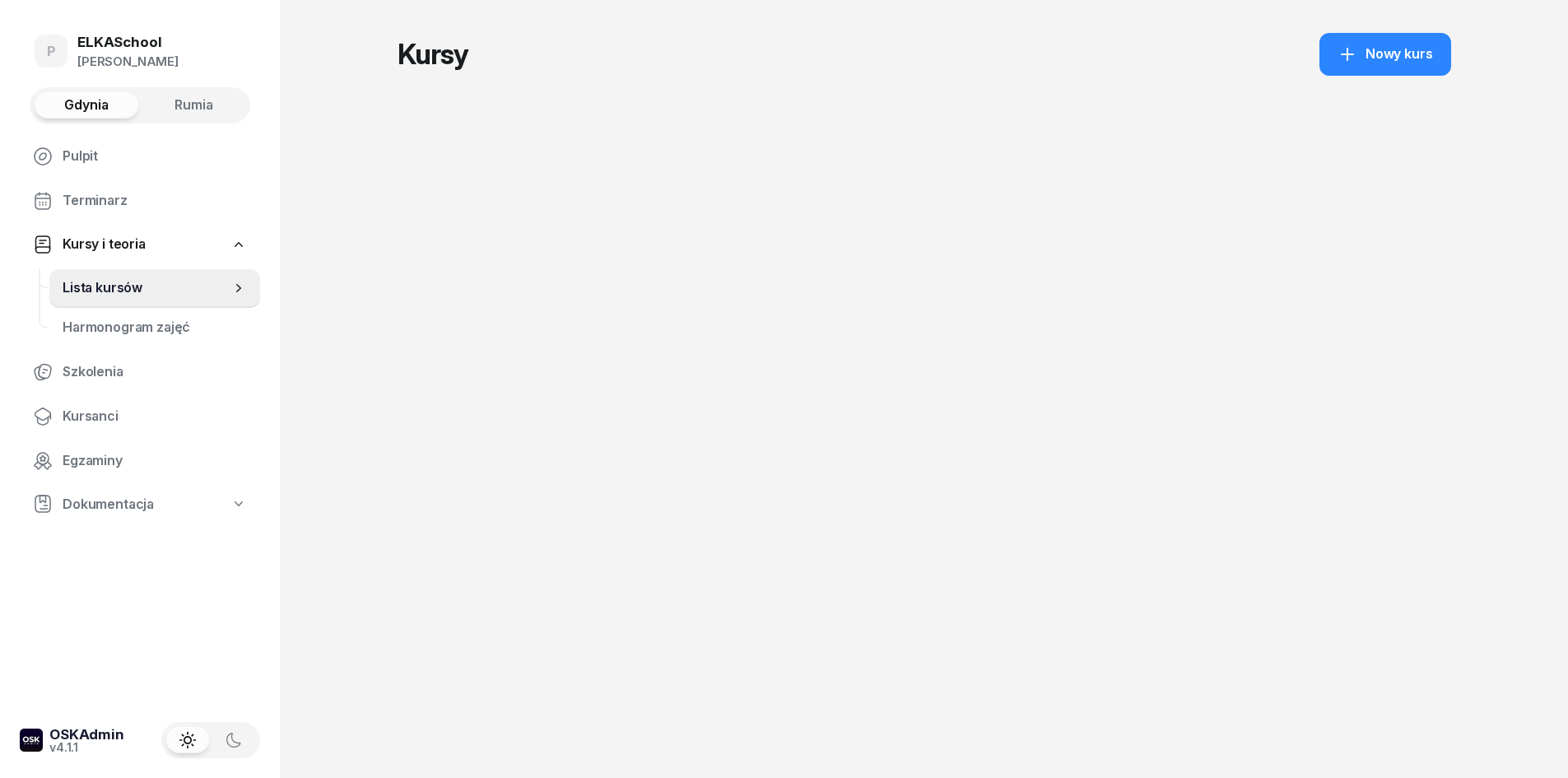
click at [128, 243] on span "Kursy i teoria" at bounding box center [104, 245] width 84 height 22
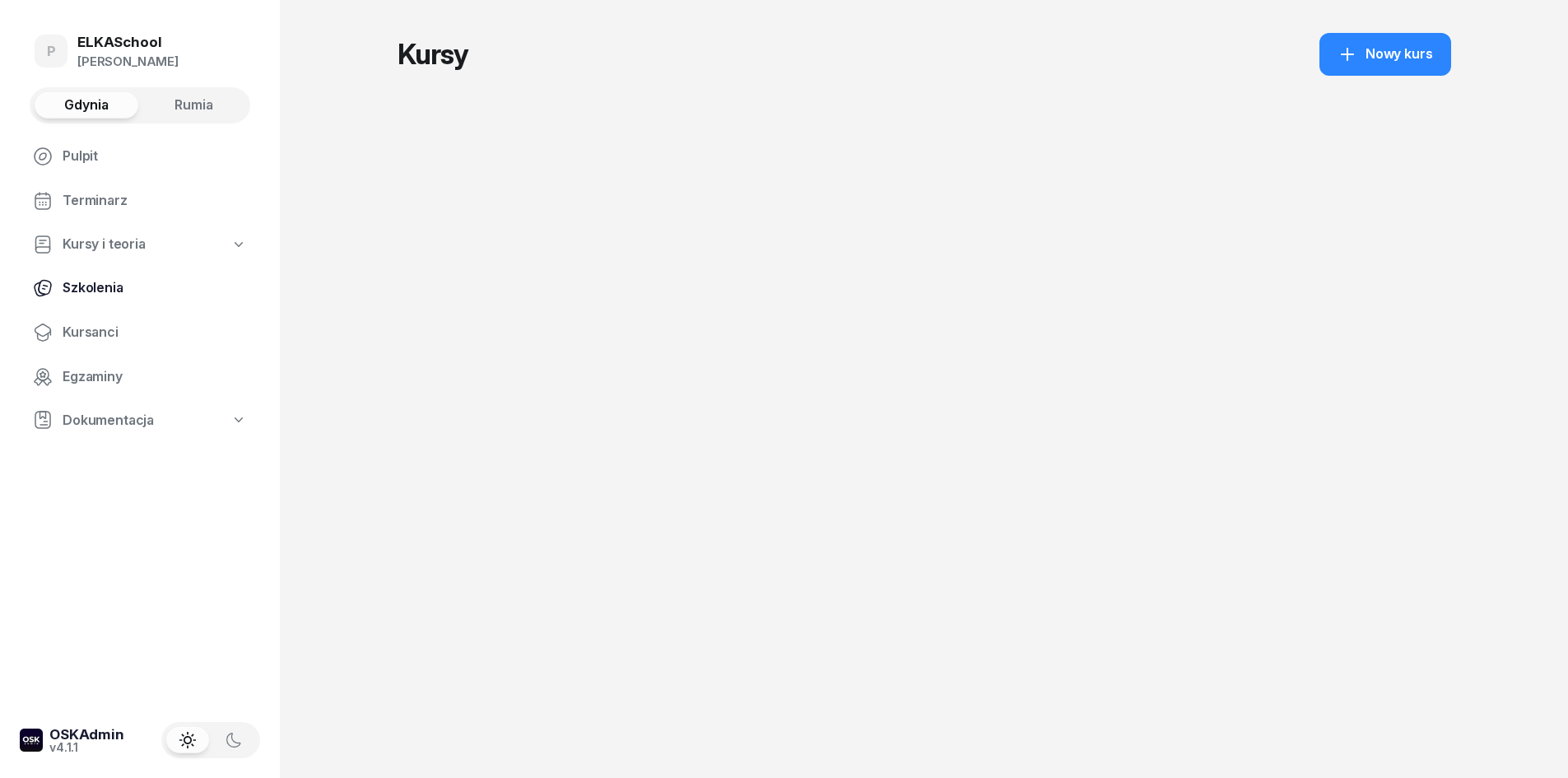
click at [100, 285] on span "Szkolenia" at bounding box center [154, 289] width 184 height 22
select select "createdAt-desc"
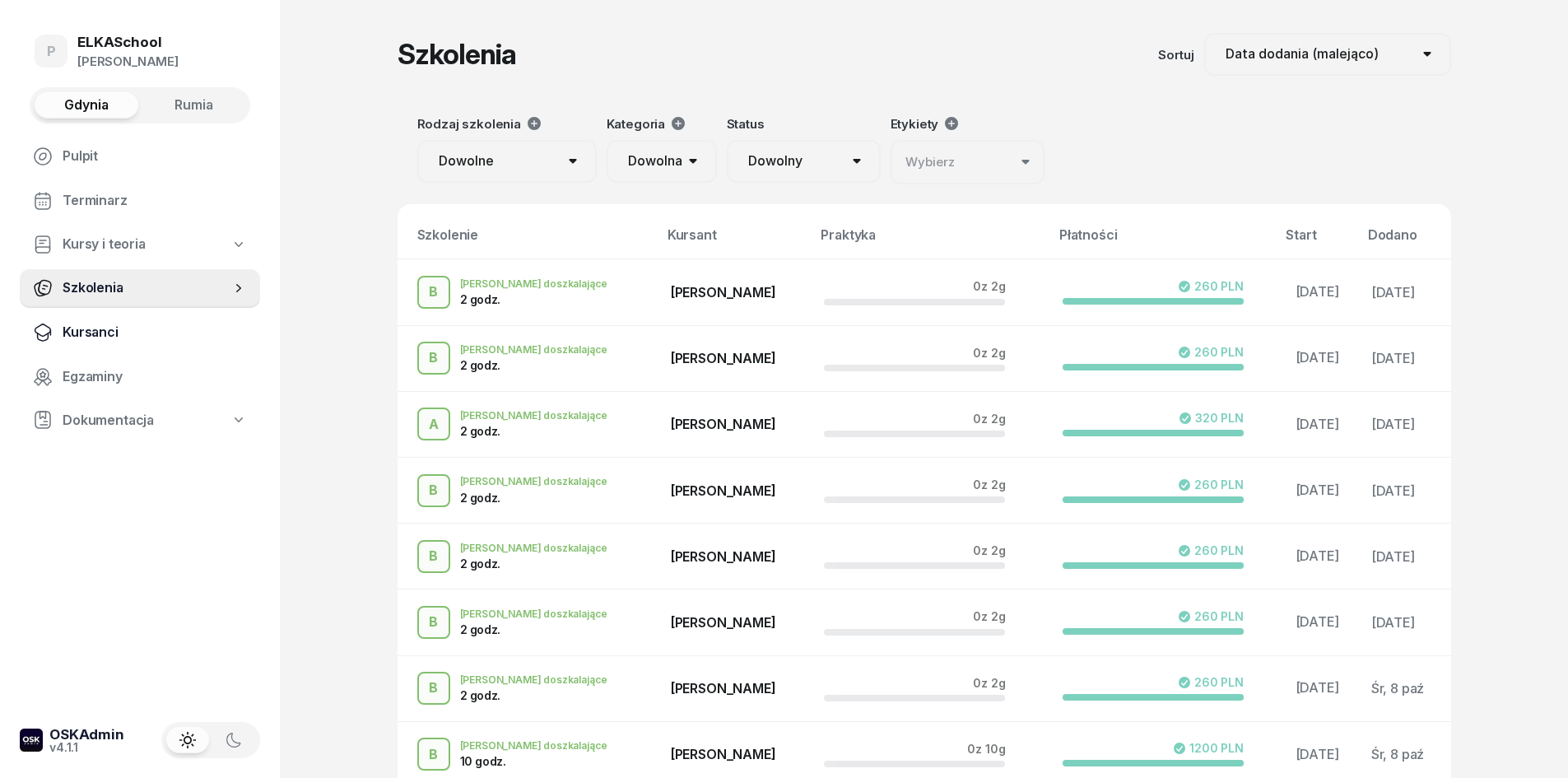
click at [103, 337] on span "Kursanci" at bounding box center [154, 332] width 184 height 22
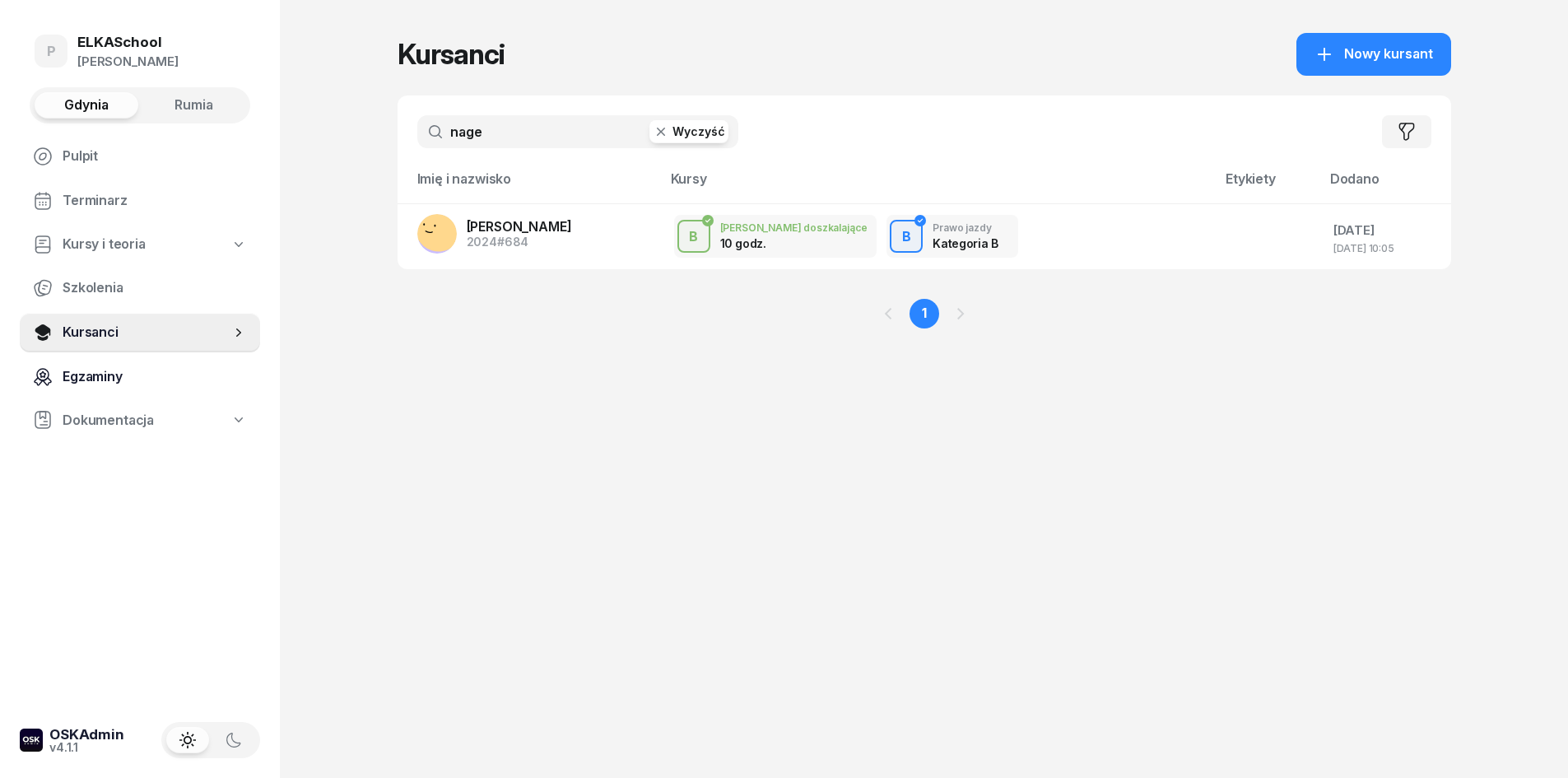
click at [100, 388] on link "Egzaminy" at bounding box center [140, 377] width 241 height 40
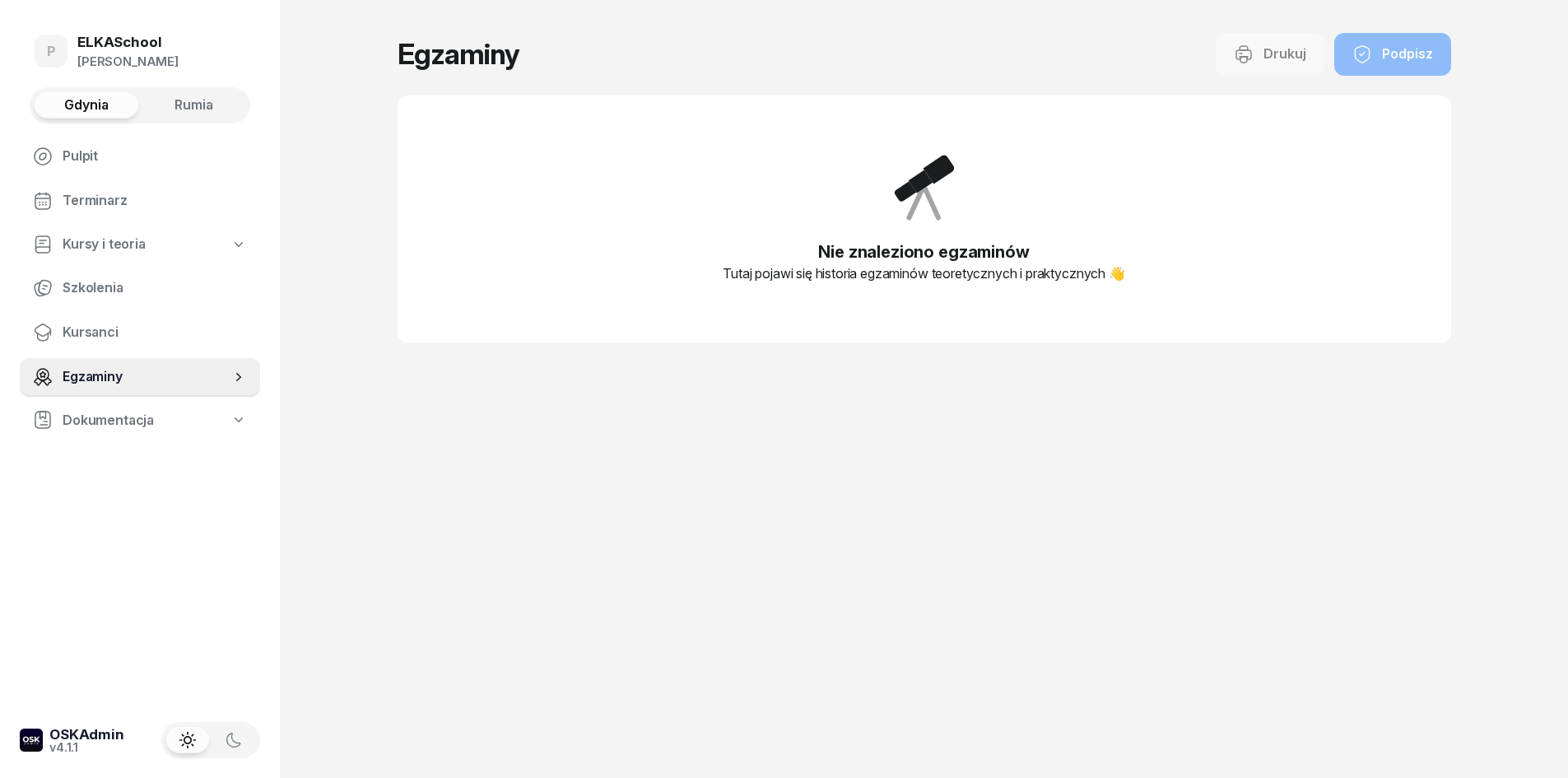
click at [98, 427] on span "Dokumentacja" at bounding box center [108, 421] width 92 height 22
click at [84, 167] on link "Pulpit" at bounding box center [140, 156] width 241 height 40
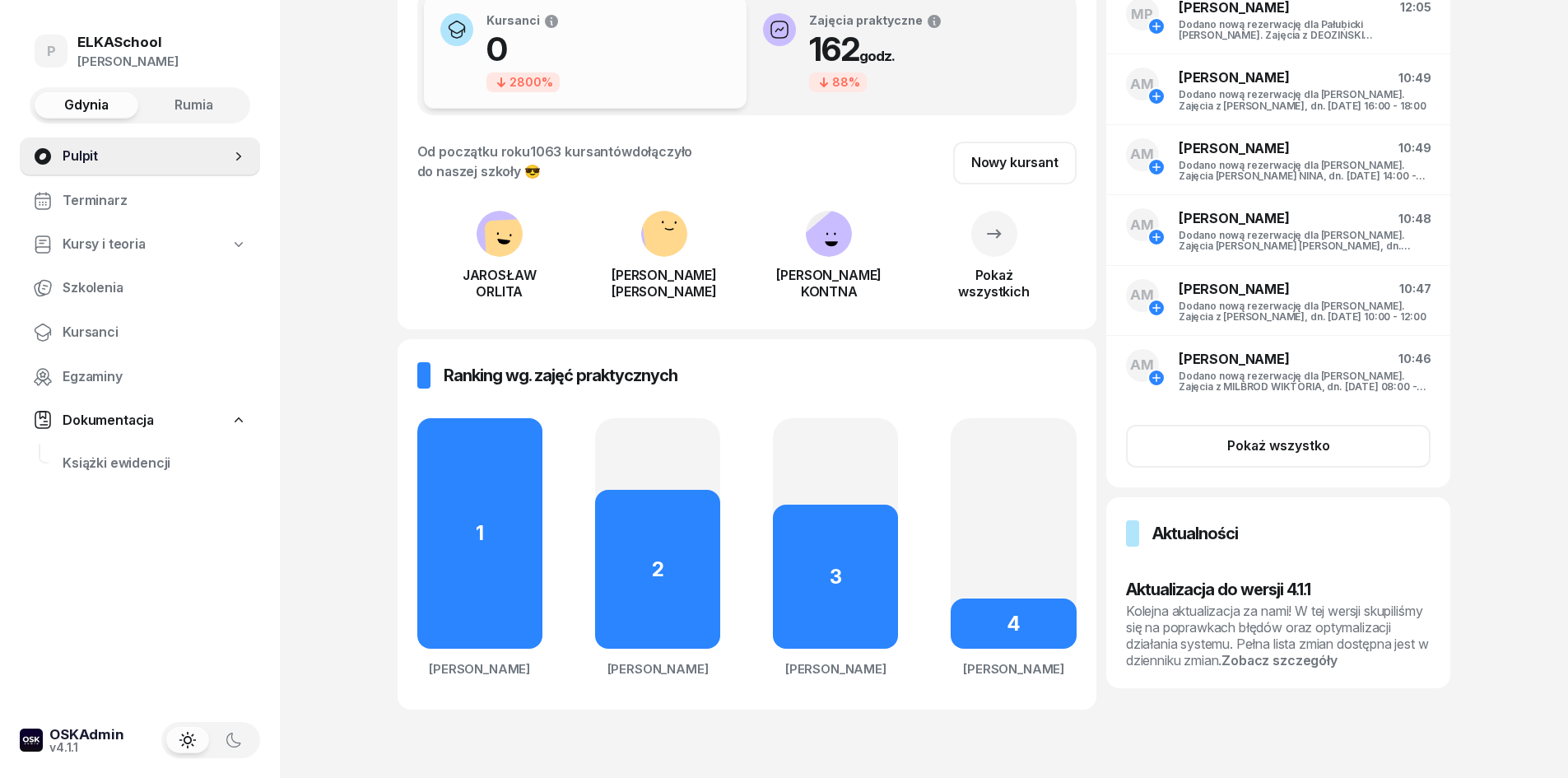
scroll to position [183, 0]
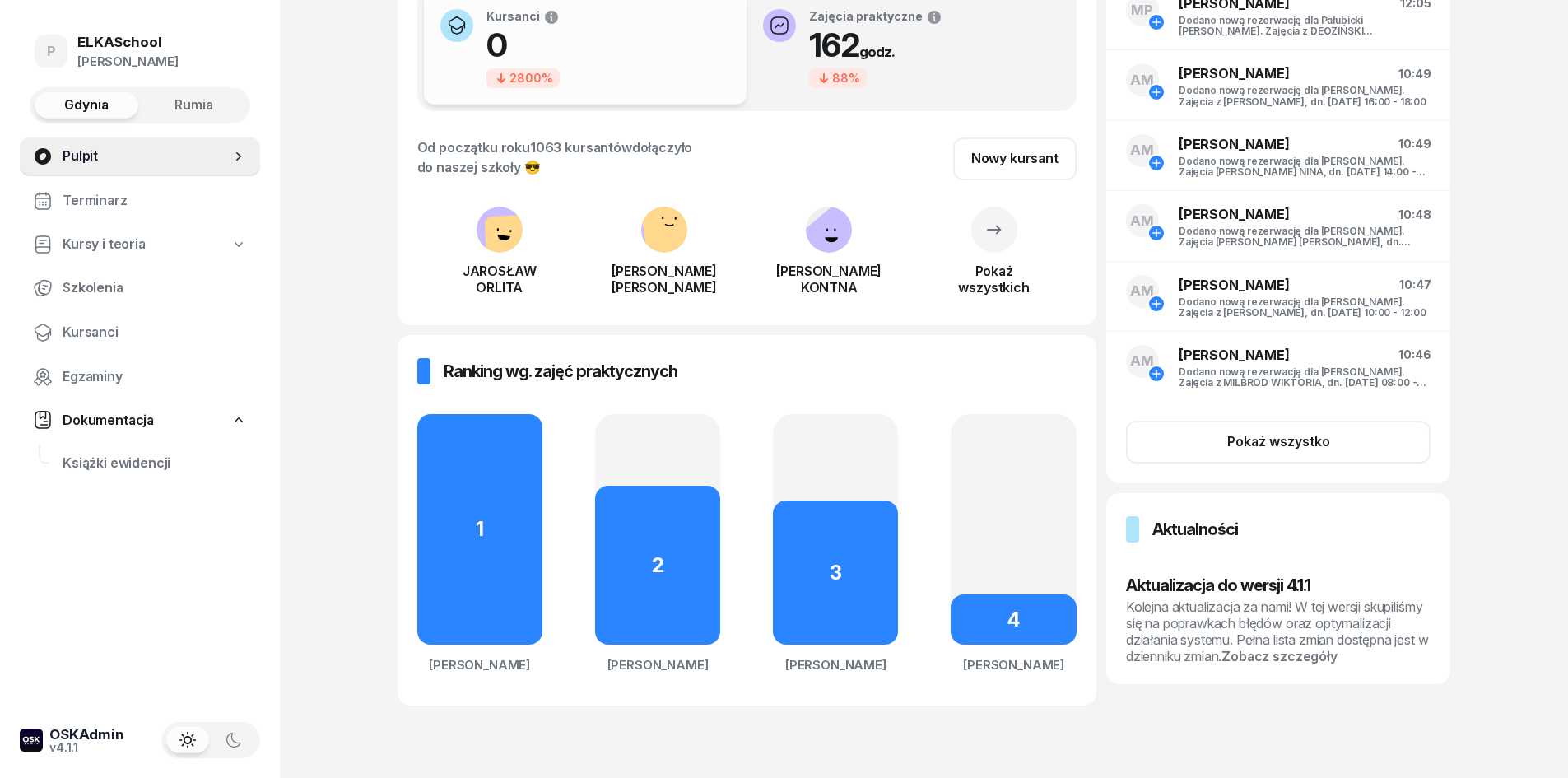
click at [104, 248] on span "Kursy i teoria" at bounding box center [104, 245] width 84 height 22
select select
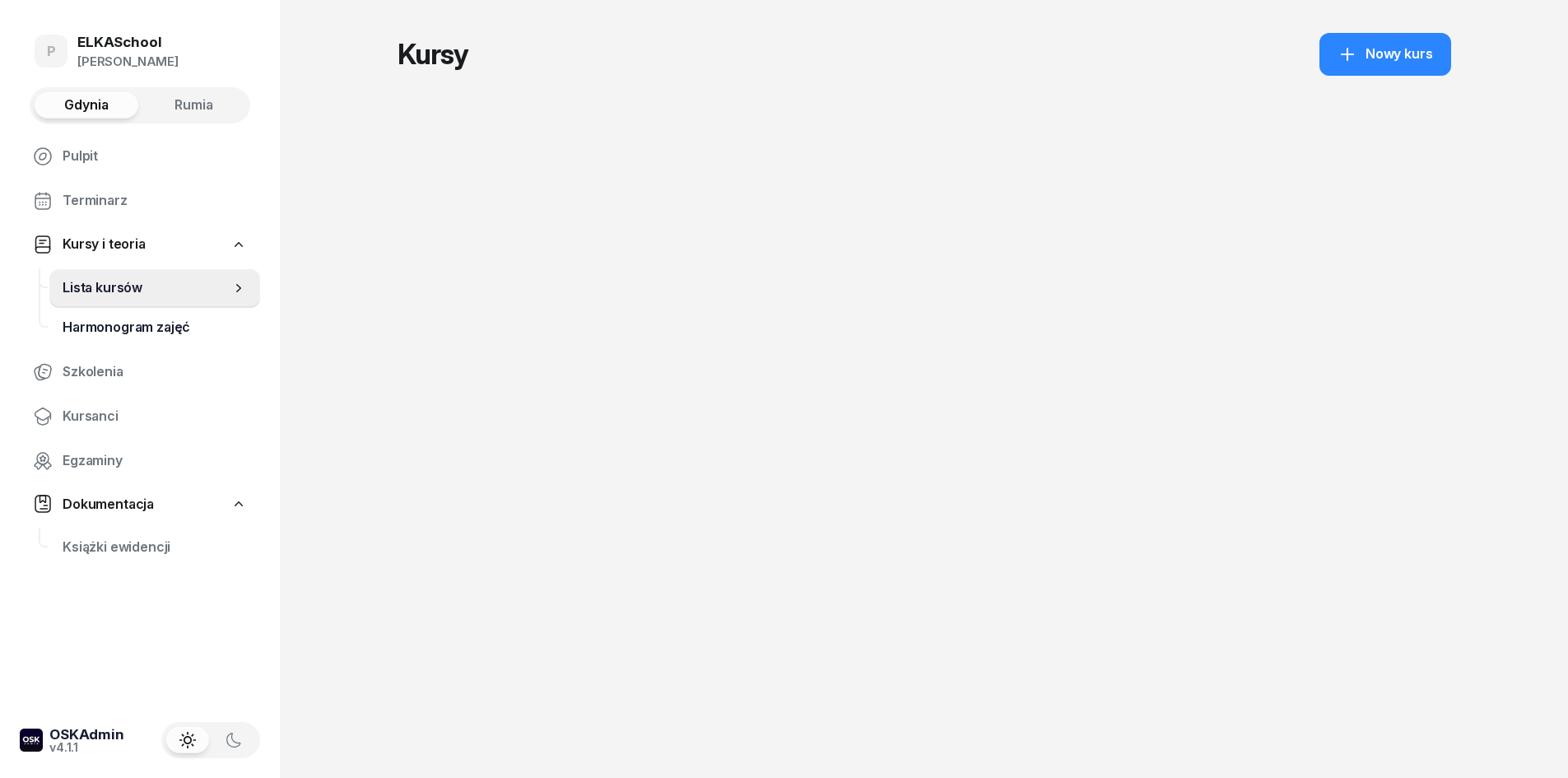
click at [116, 308] on link "Harmonogram zajęć" at bounding box center [155, 327] width 211 height 40
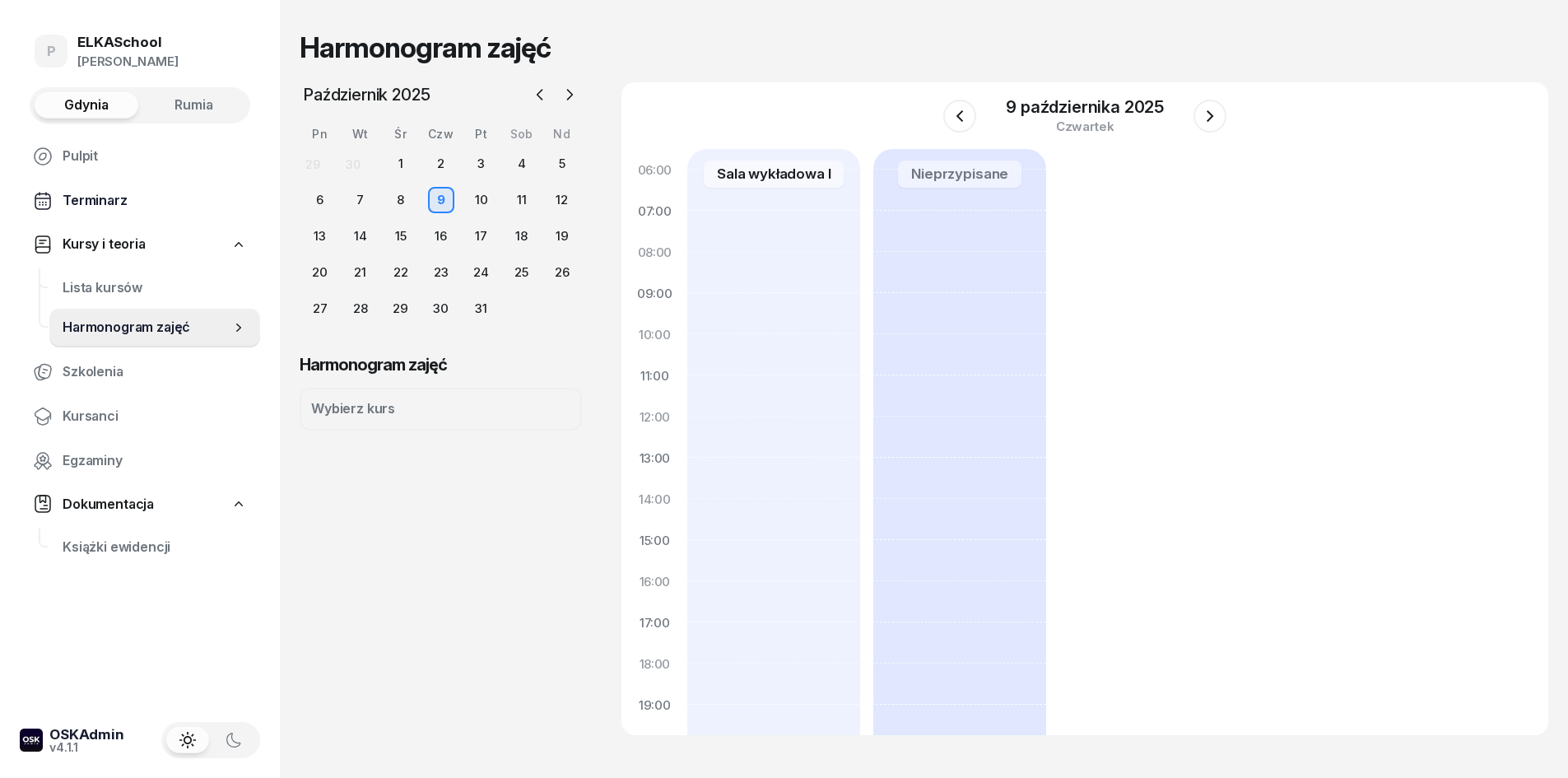
click at [109, 204] on span "Terminarz" at bounding box center [154, 201] width 184 height 22
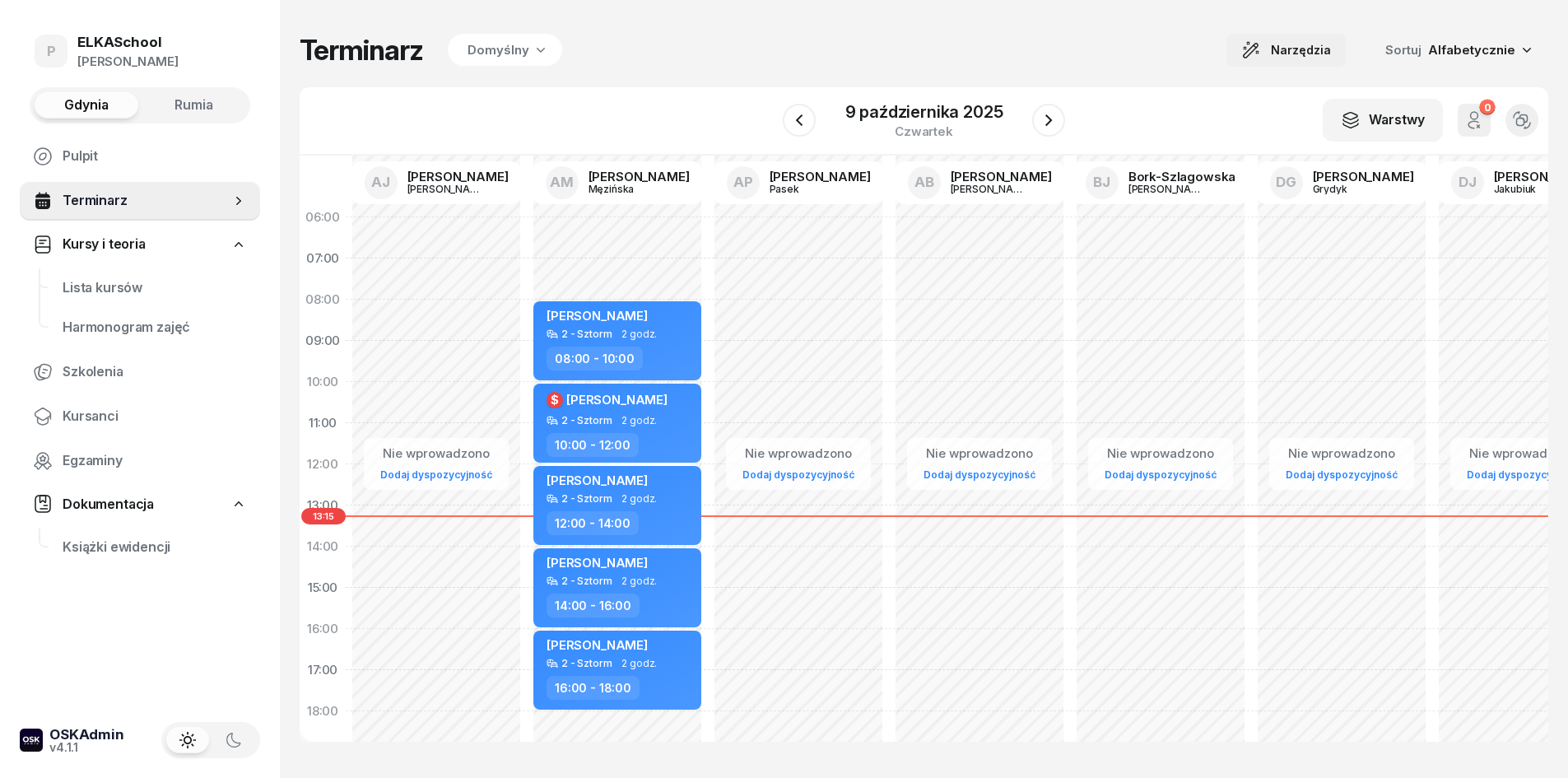
click at [1298, 39] on button "Narzędzia" at bounding box center [1286, 50] width 119 height 33
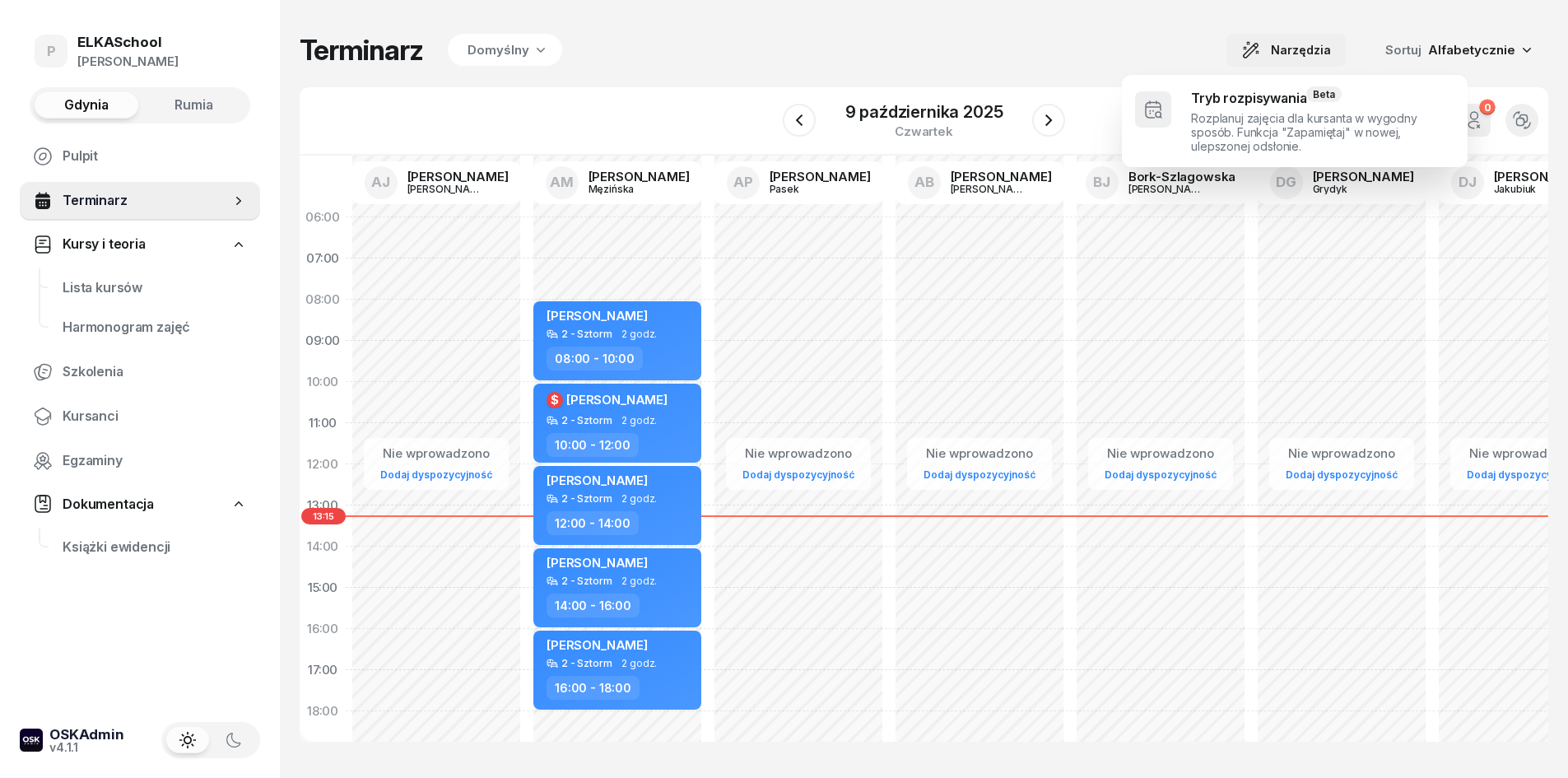
click at [1298, 39] on button "Narzędzia" at bounding box center [1286, 50] width 119 height 33
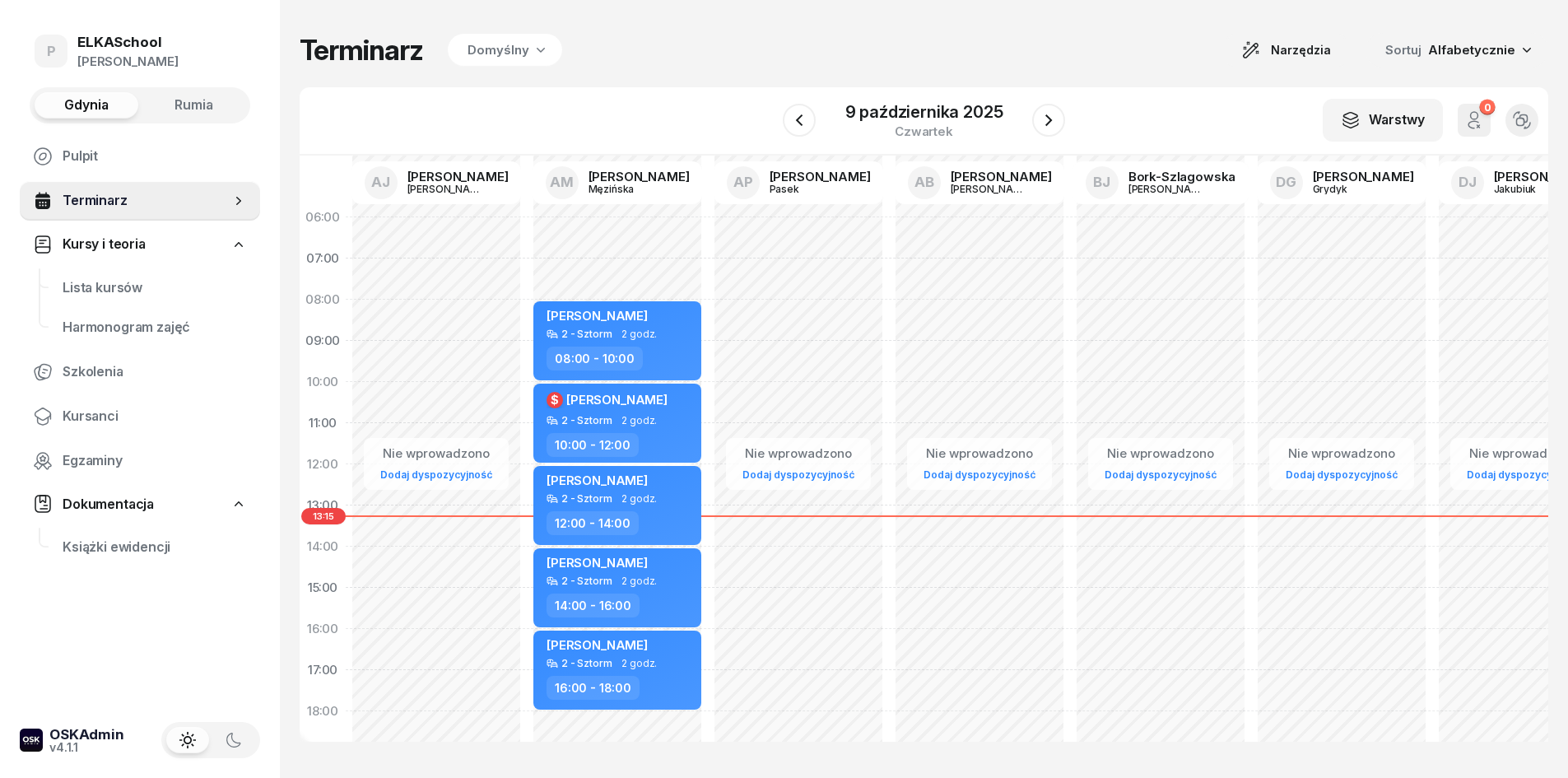
click at [1483, 45] on span "Alfabetycznie" at bounding box center [1471, 50] width 88 height 16
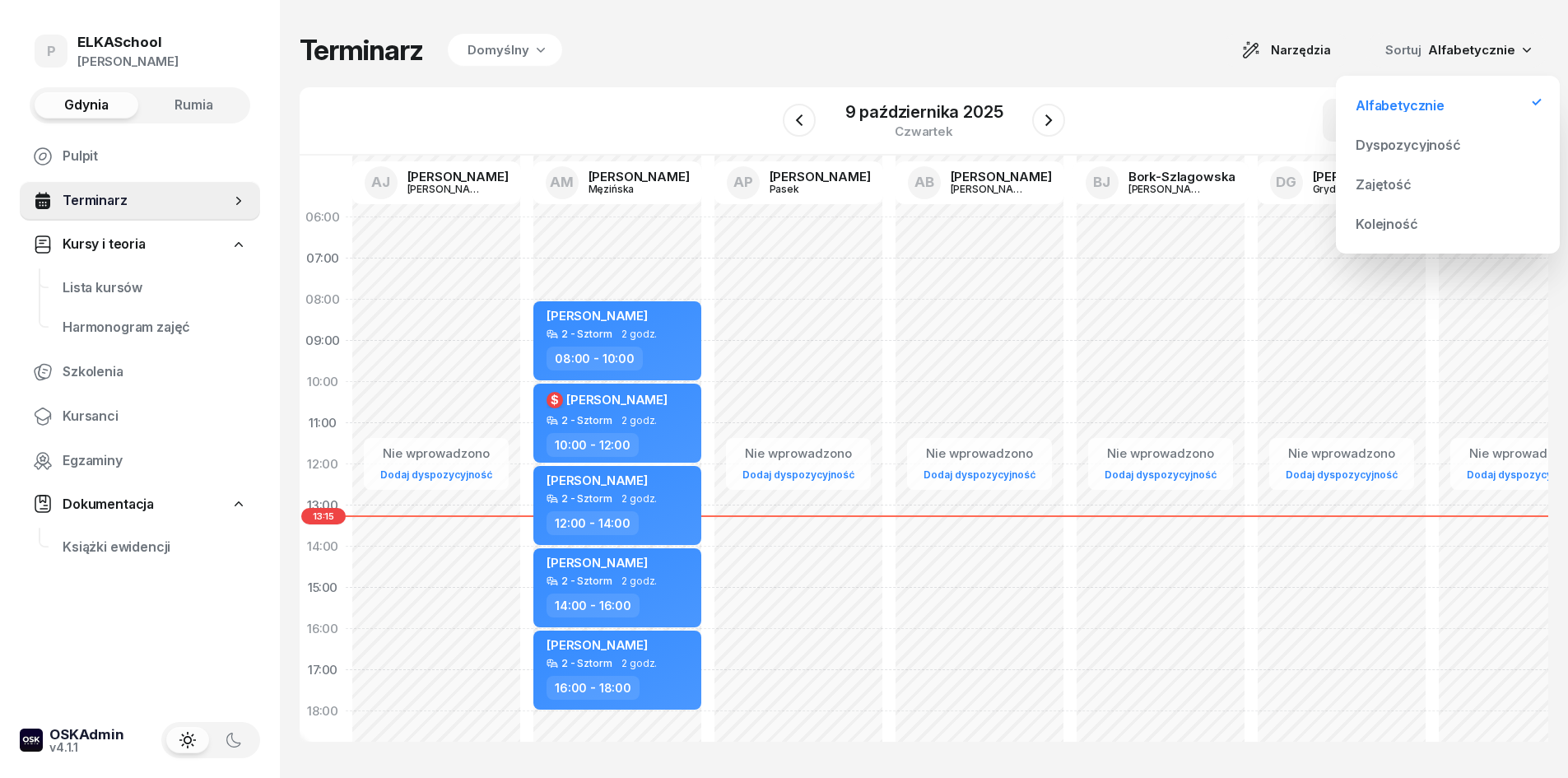
click at [1483, 45] on span "Alfabetycznie" at bounding box center [1471, 50] width 88 height 16
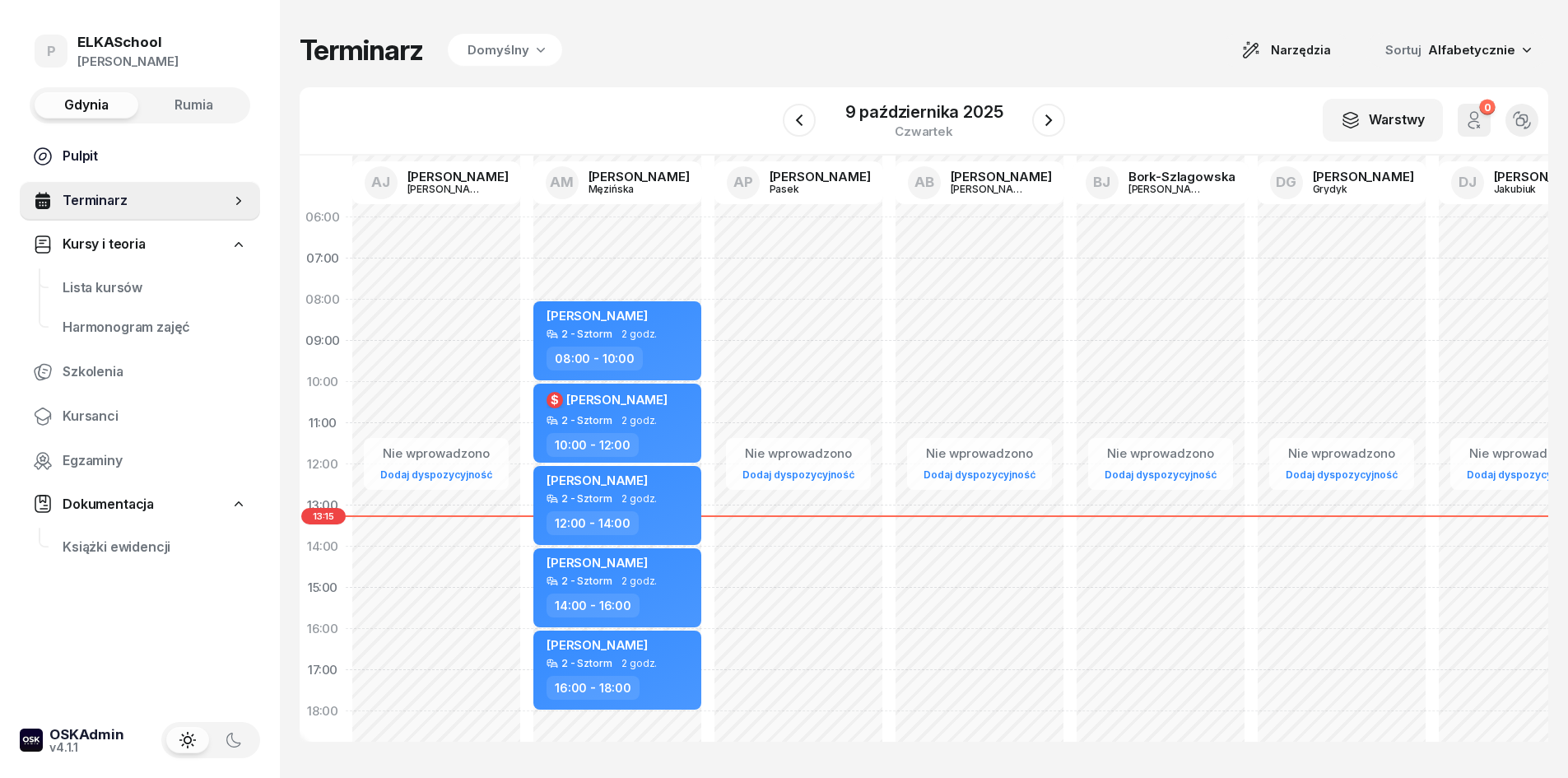
click at [140, 155] on span "Pulpit" at bounding box center [154, 156] width 184 height 22
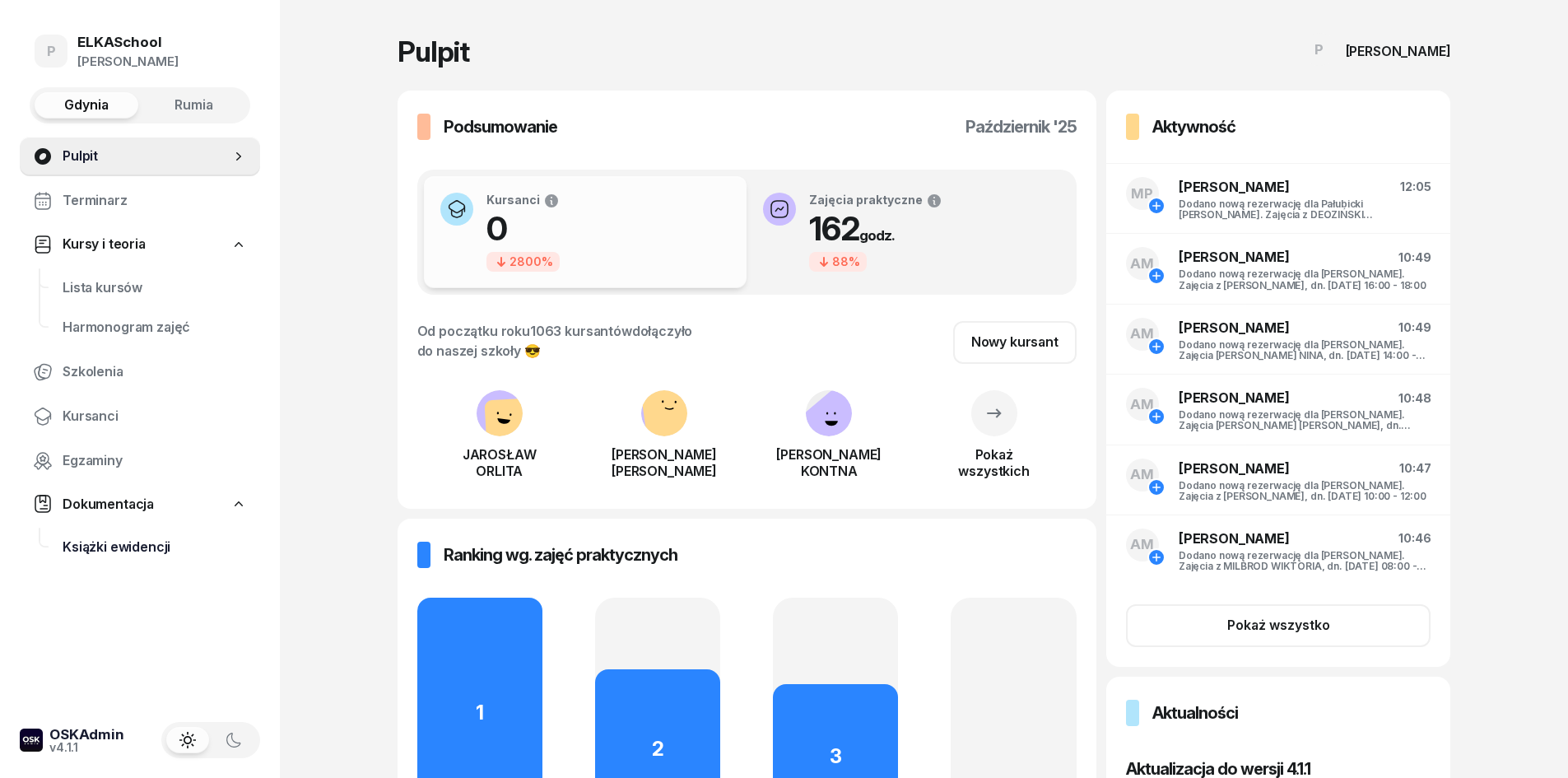
click at [85, 553] on span "Książki ewidencji" at bounding box center [154, 547] width 184 height 22
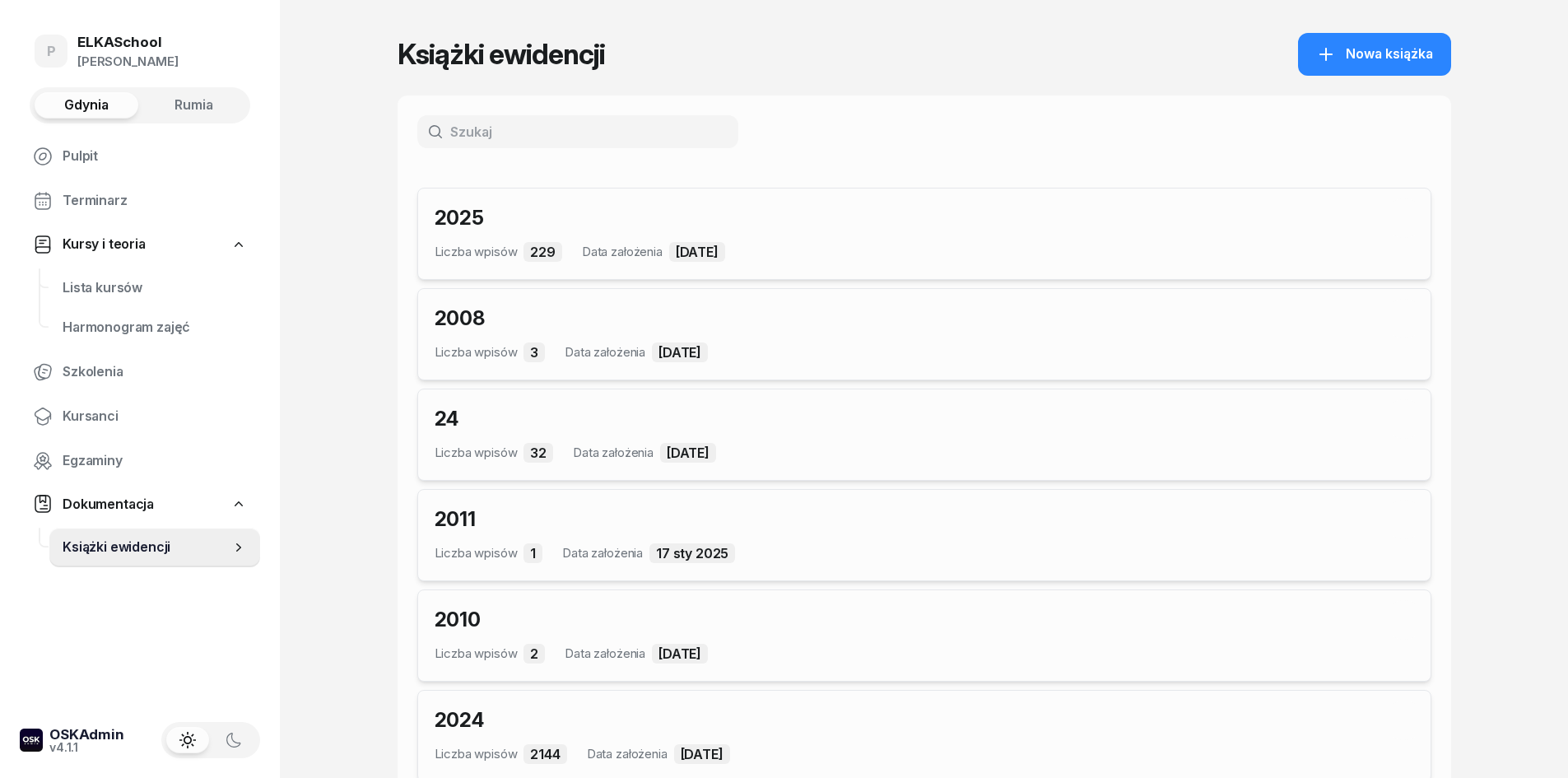
click at [102, 499] on span "Dokumentacja" at bounding box center [108, 504] width 92 height 22
click at [103, 456] on span "Egzaminy" at bounding box center [154, 462] width 184 height 22
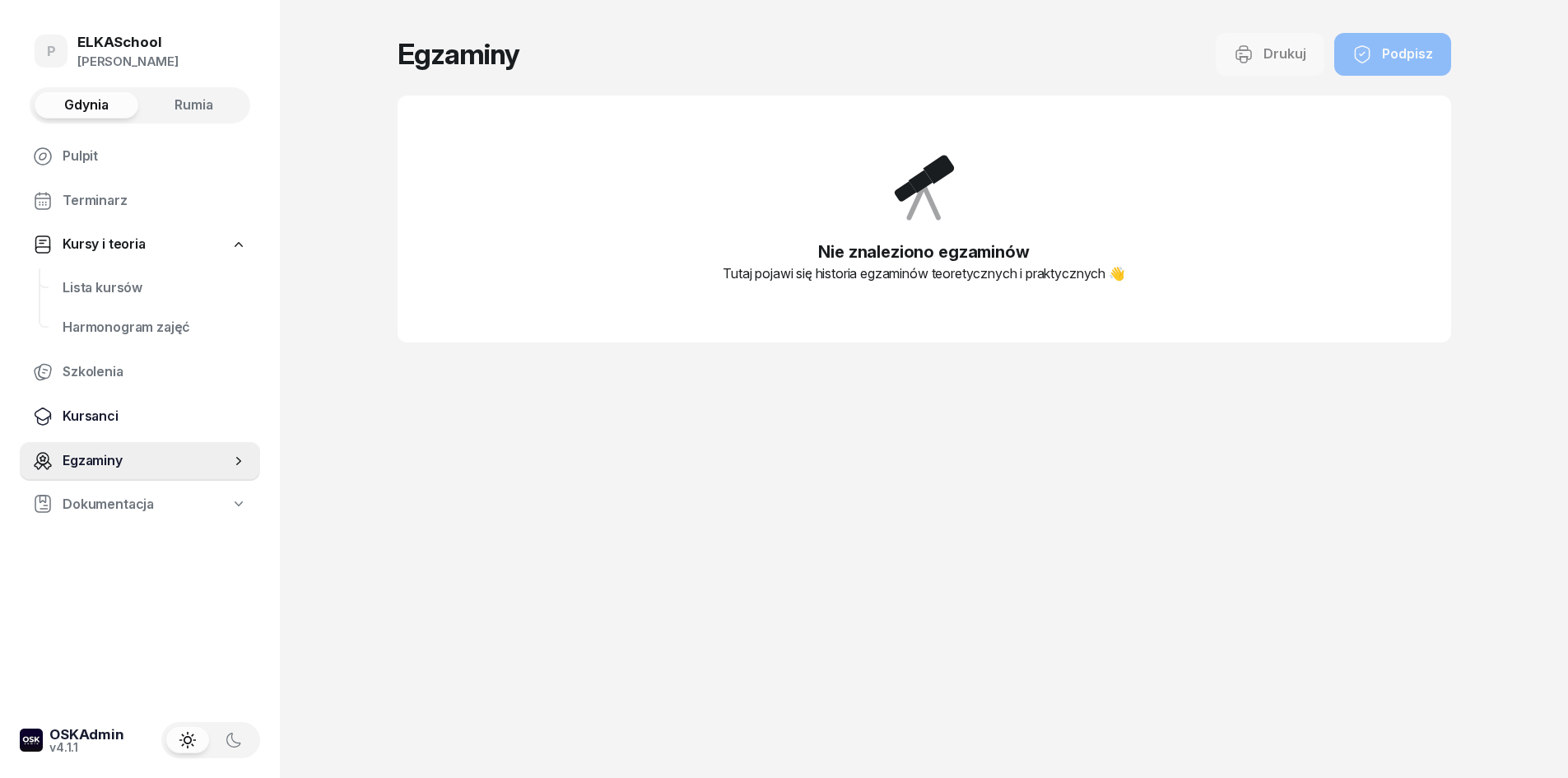
click at [98, 417] on span "Kursanci" at bounding box center [154, 417] width 184 height 22
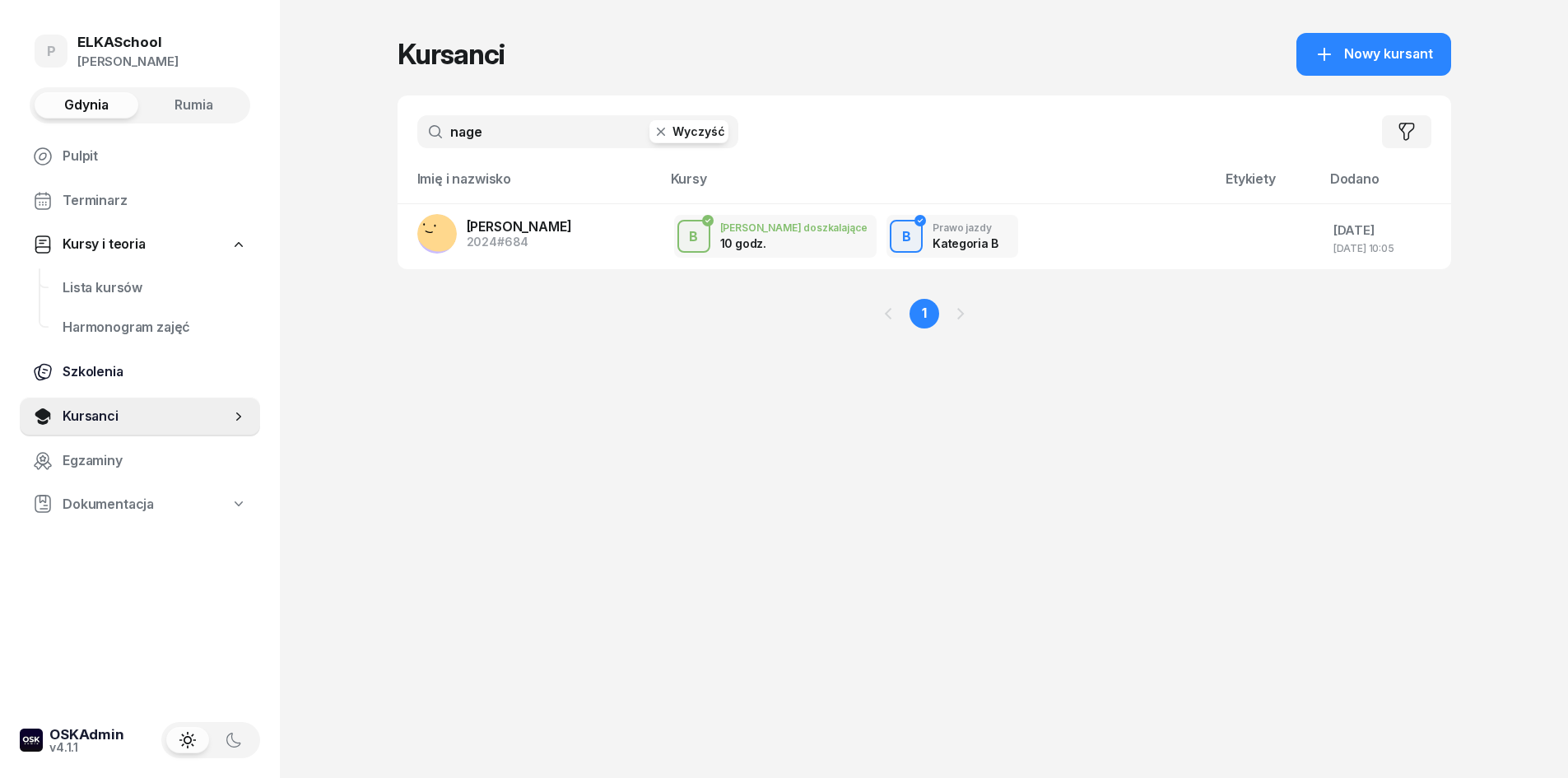
click at [100, 375] on span "Szkolenia" at bounding box center [154, 372] width 184 height 22
select select "createdAt-desc"
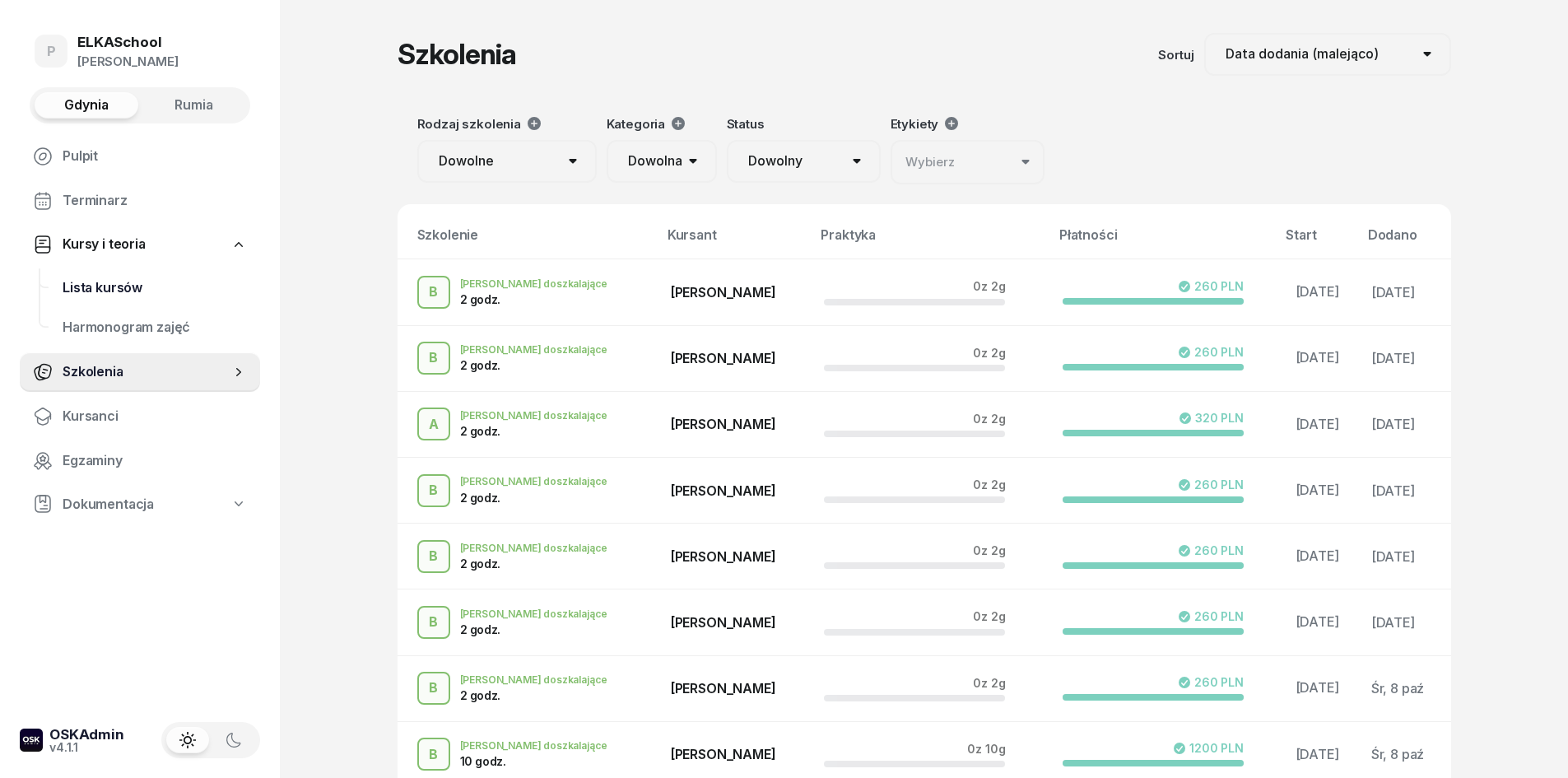
click at [115, 284] on span "Lista kursów" at bounding box center [154, 289] width 184 height 22
select select
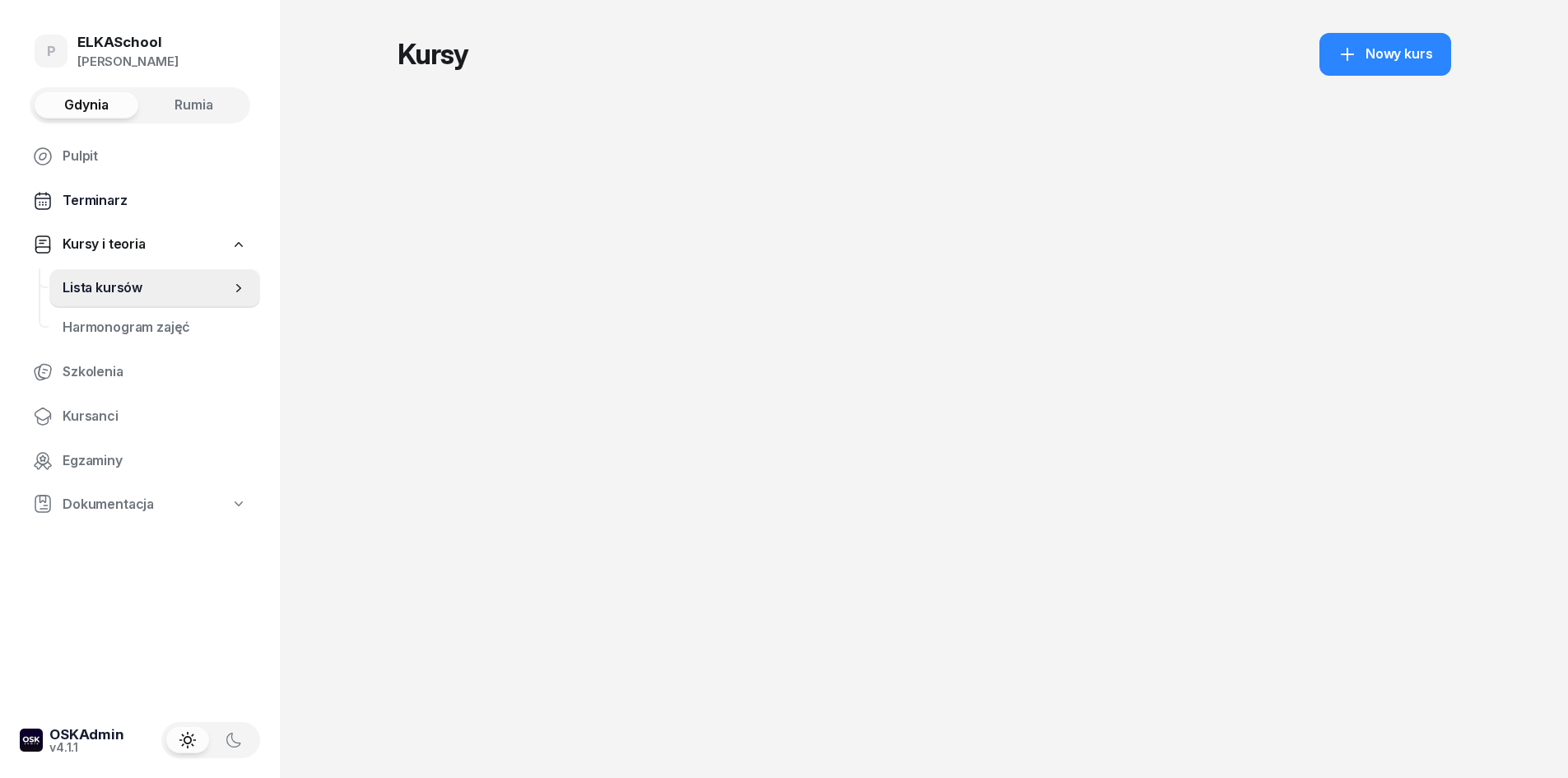
click at [114, 211] on span "Terminarz" at bounding box center [154, 201] width 184 height 22
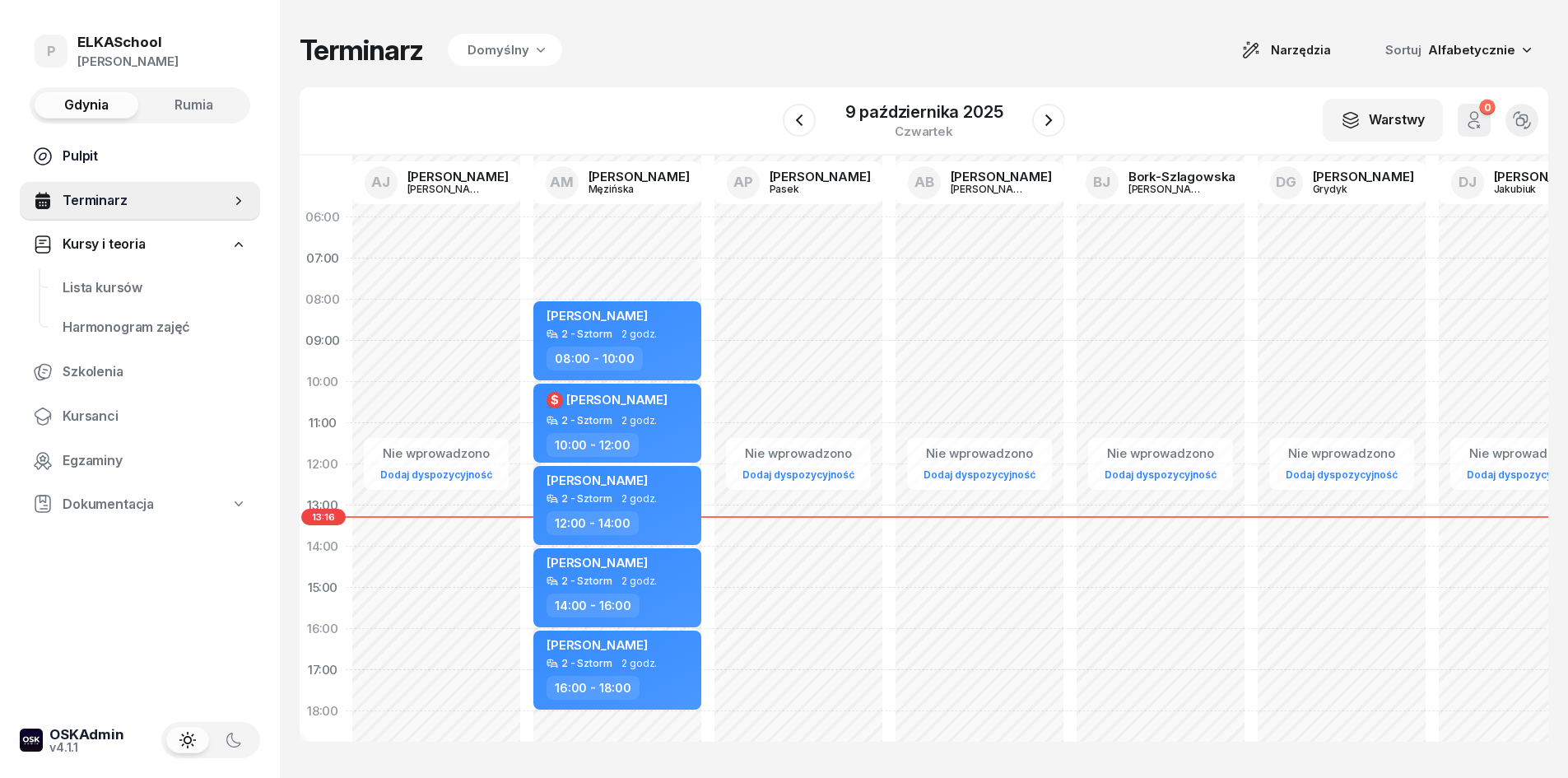
click at [80, 151] on span "Pulpit" at bounding box center [154, 156] width 184 height 22
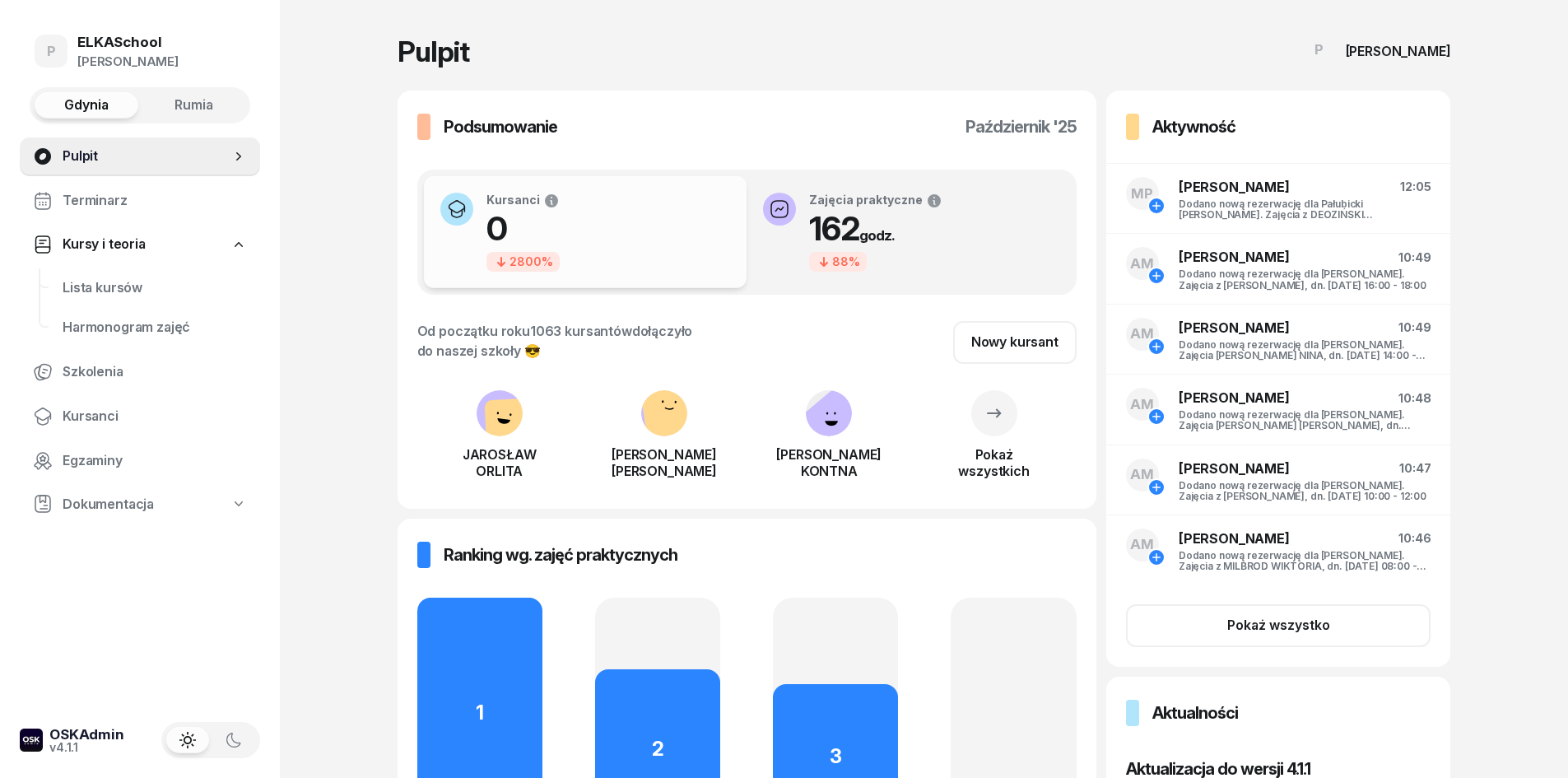
click at [168, 109] on button "Rumia" at bounding box center [193, 105] width 103 height 26
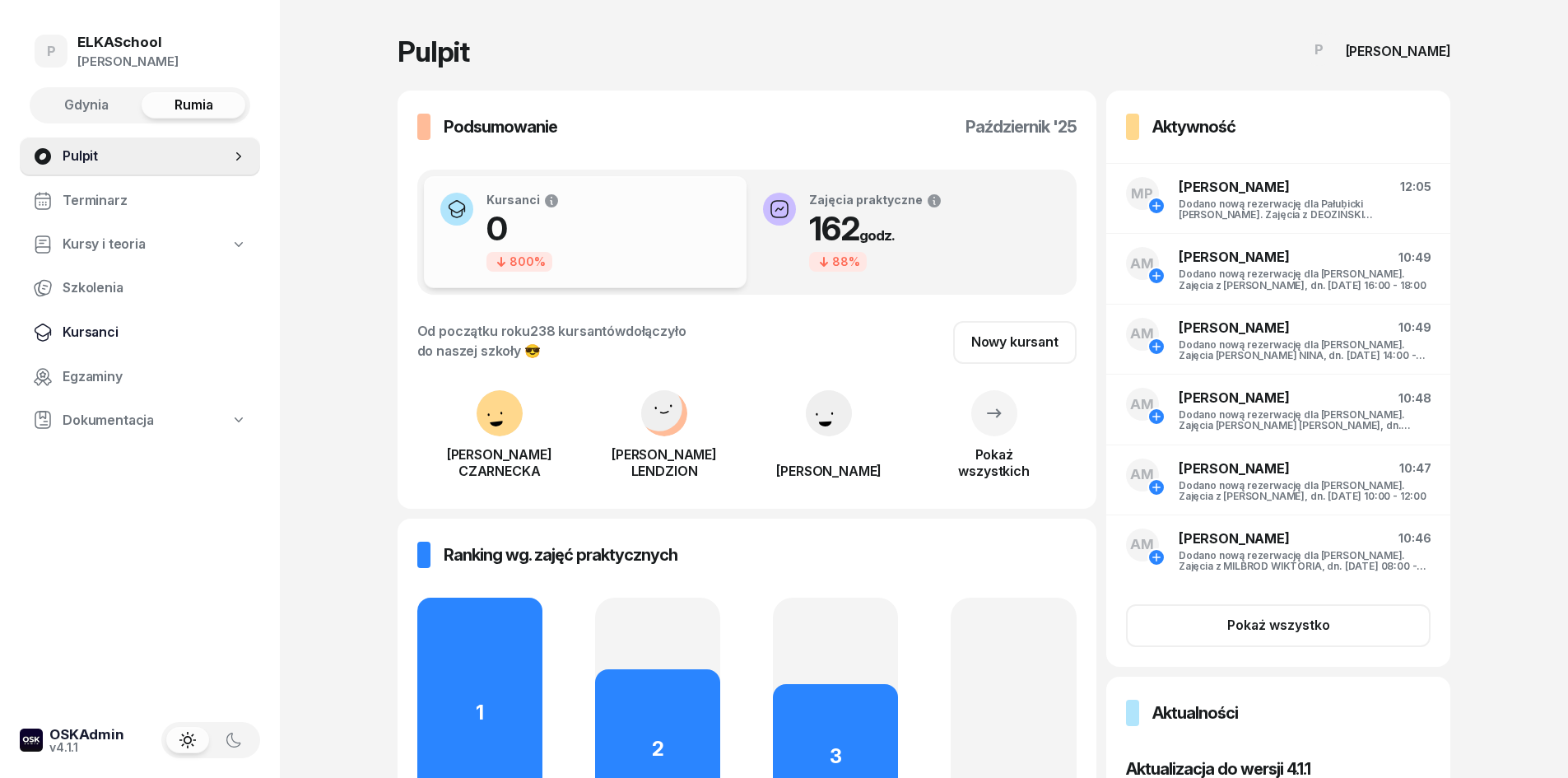
click at [98, 324] on span "Kursanci" at bounding box center [154, 332] width 184 height 22
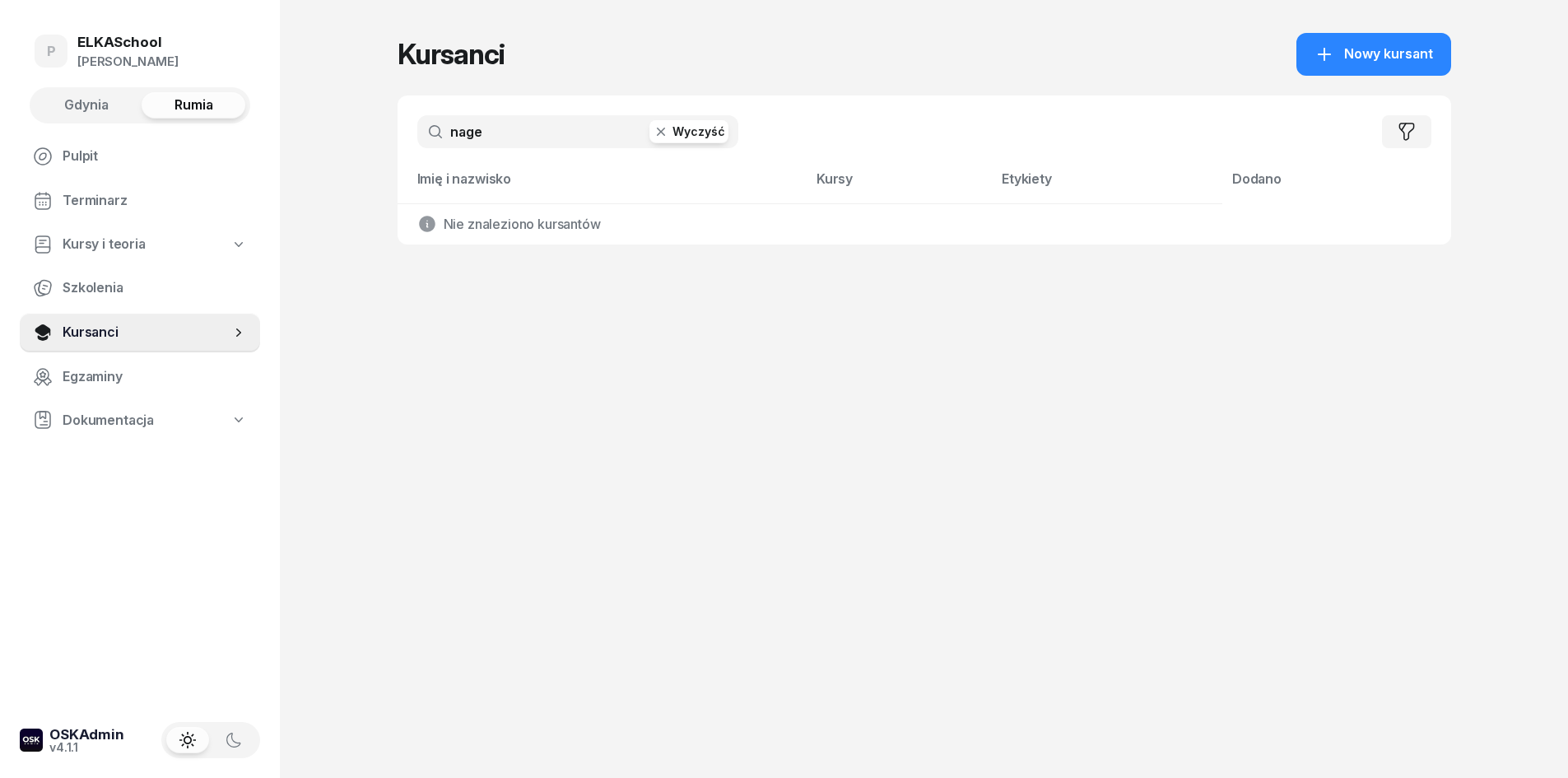
click at [508, 122] on input "nage" at bounding box center [577, 131] width 321 height 33
click at [126, 97] on button "Gdynia" at bounding box center [87, 105] width 103 height 26
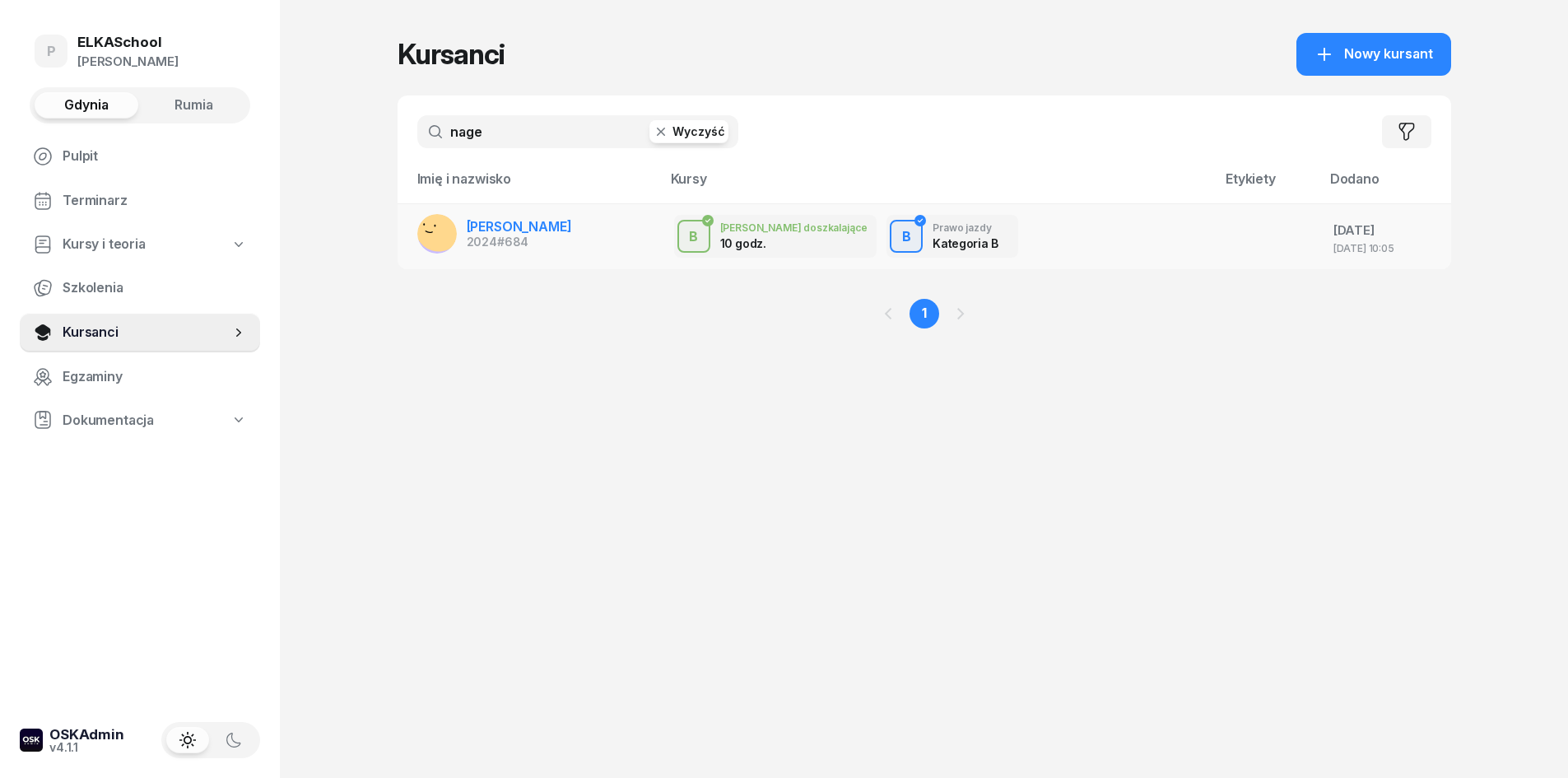
click at [570, 250] on td "[PERSON_NAME] 2024 #684" at bounding box center [529, 236] width 264 height 66
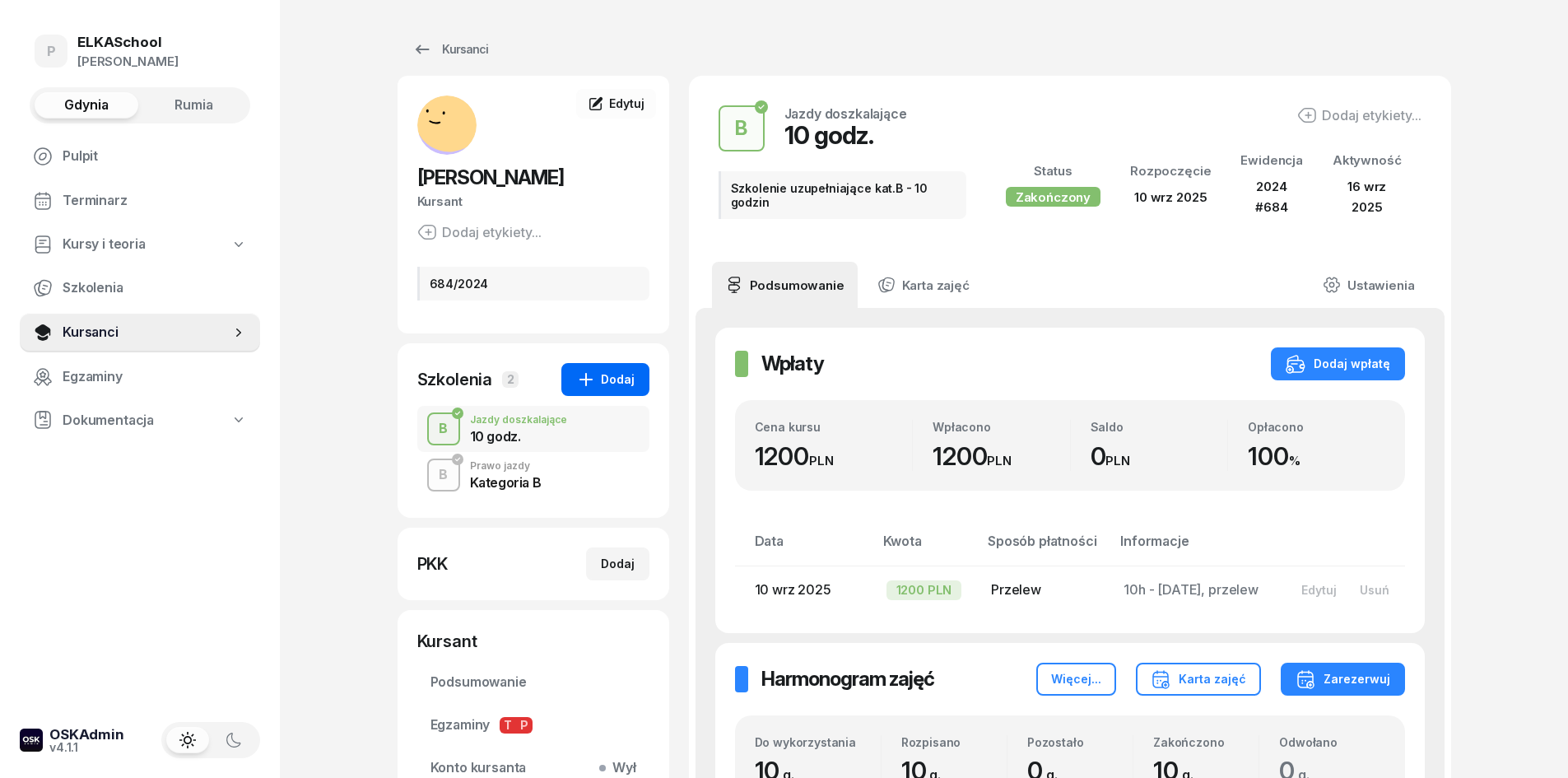
click at [596, 386] on icon "button" at bounding box center [586, 379] width 20 height 20
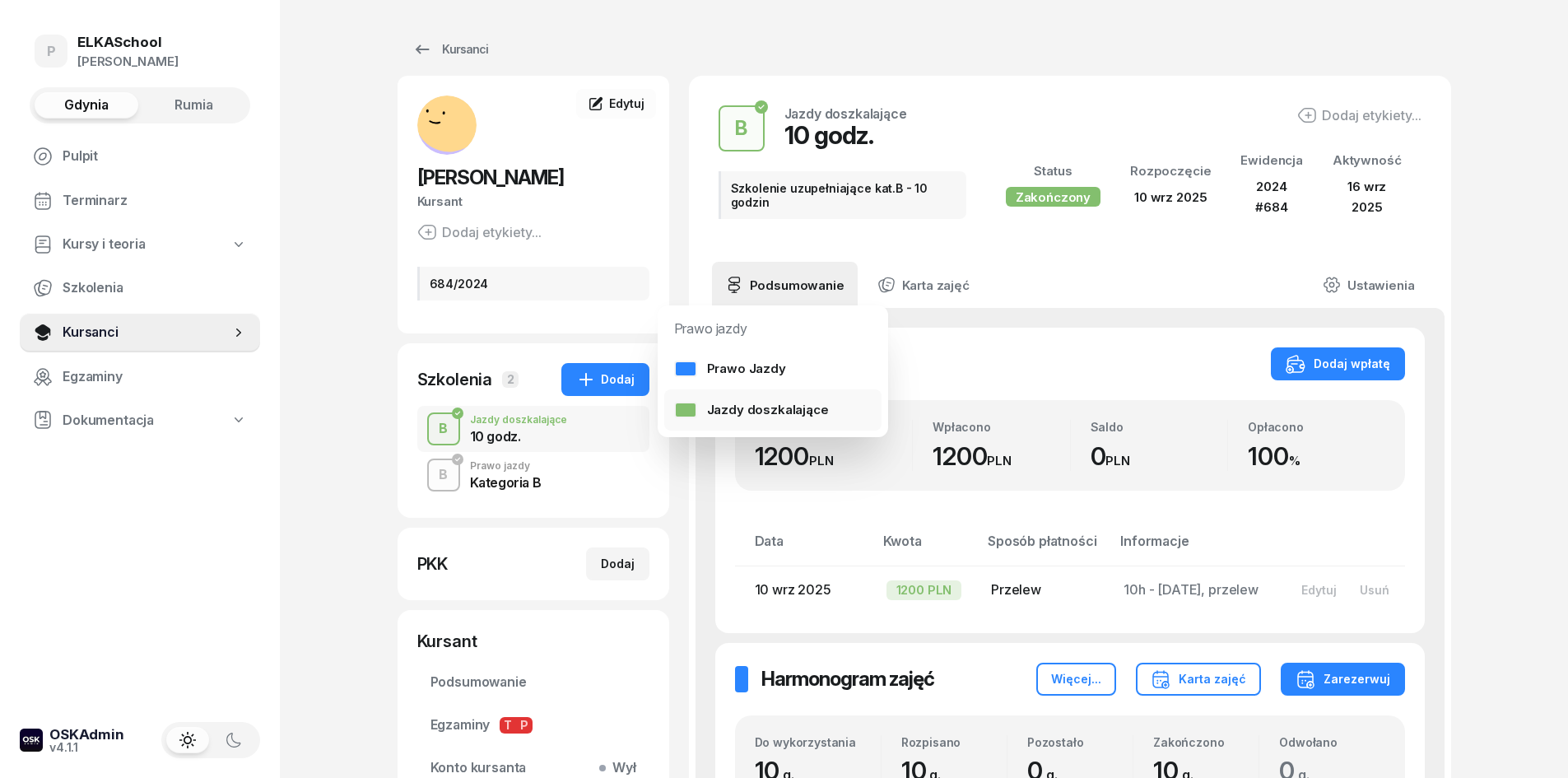
click at [723, 408] on div "Jazdy doszkalające" at bounding box center [752, 410] width 155 height 22
select select "B"
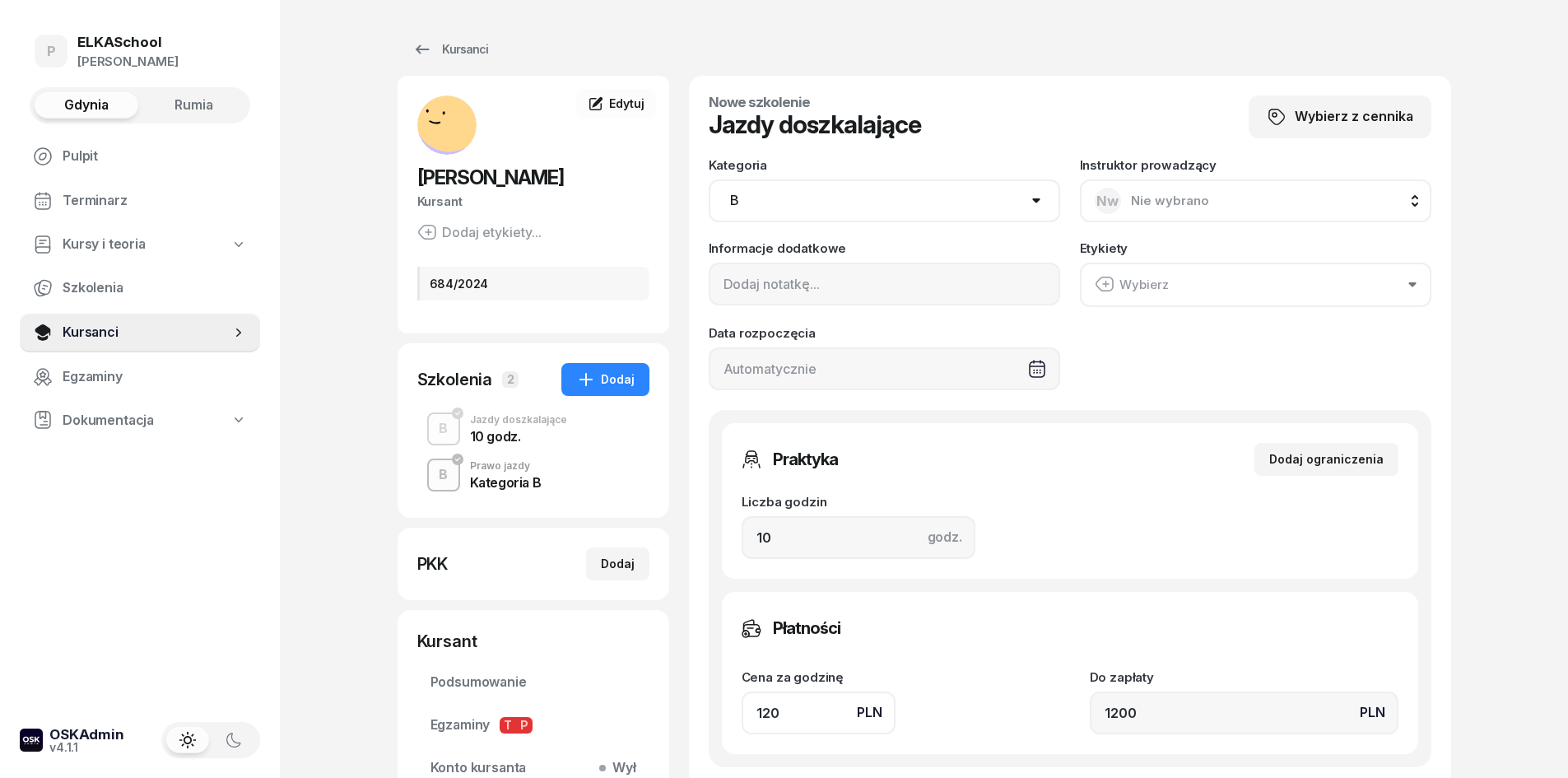
click at [861, 212] on select "AM A1 A2 A B1 B B+E C1 C1+E C C+E D1 D1+E D D+E T Tram C+CE C+D" at bounding box center [883, 200] width 351 height 43
click at [1213, 203] on button "Nw Nie wybrano" at bounding box center [1255, 200] width 351 height 43
type input "chy"
click at [1202, 350] on span "[PERSON_NAME]" at bounding box center [1191, 356] width 101 height 22
drag, startPoint x: 802, startPoint y: 517, endPoint x: 703, endPoint y: 541, distance: 101.9
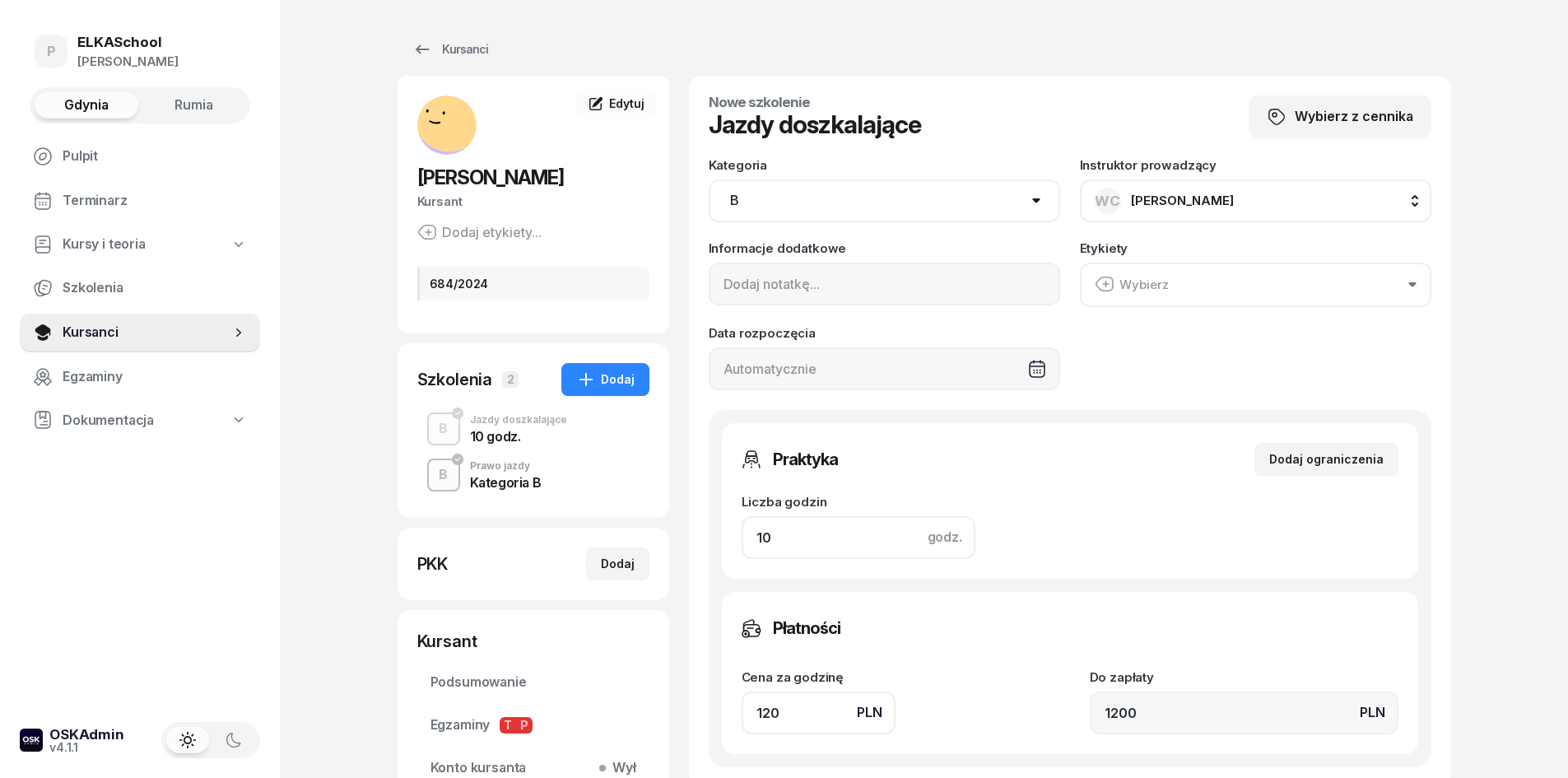
click at [703, 541] on div "Nowe szkolenie Jazdy doszkalające Wybierz z cennika Kategoria AM A1 A2 A B1 B B…" at bounding box center [1070, 431] width 762 height 711
type input "2"
type input "240"
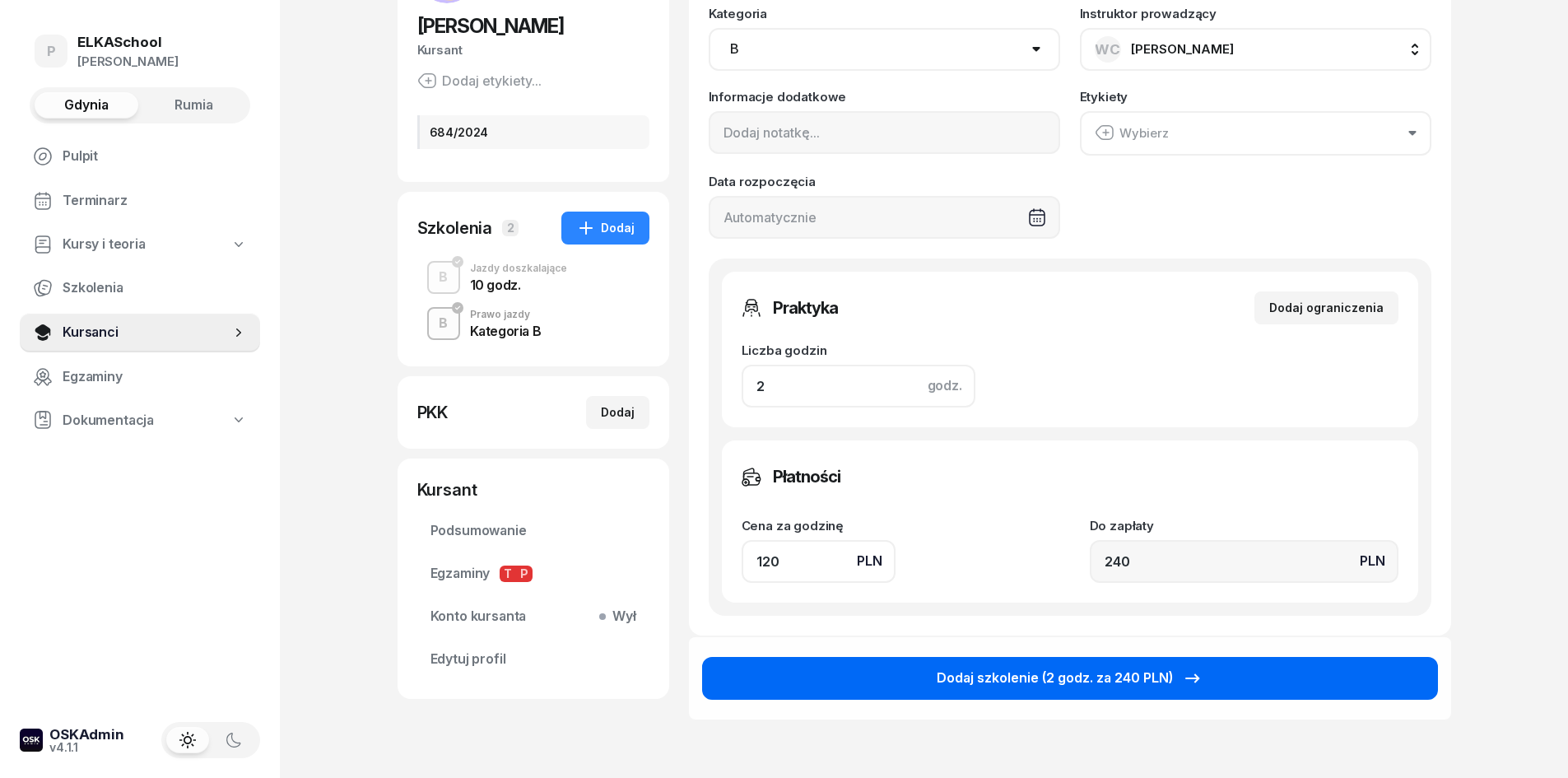
scroll to position [164, 0]
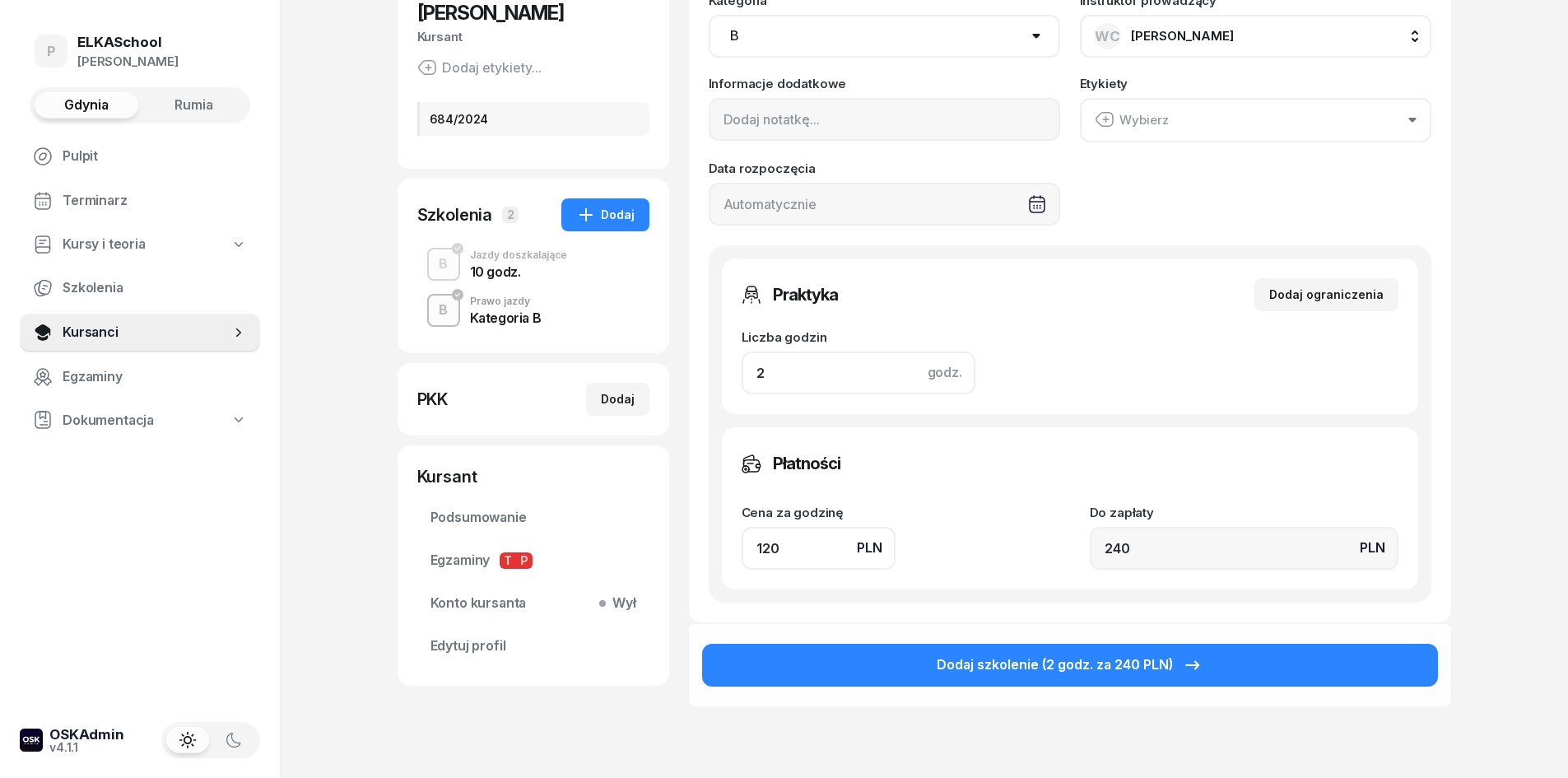
type input "2"
drag, startPoint x: 776, startPoint y: 555, endPoint x: 719, endPoint y: 569, distance: 58.7
click at [719, 569] on div "Praktyka Dodaj ograniczenia Liczba godzin godz. 2 Ograniczenia zajęć praktyczny…" at bounding box center [1070, 424] width 722 height 357
type input "1"
type input "2"
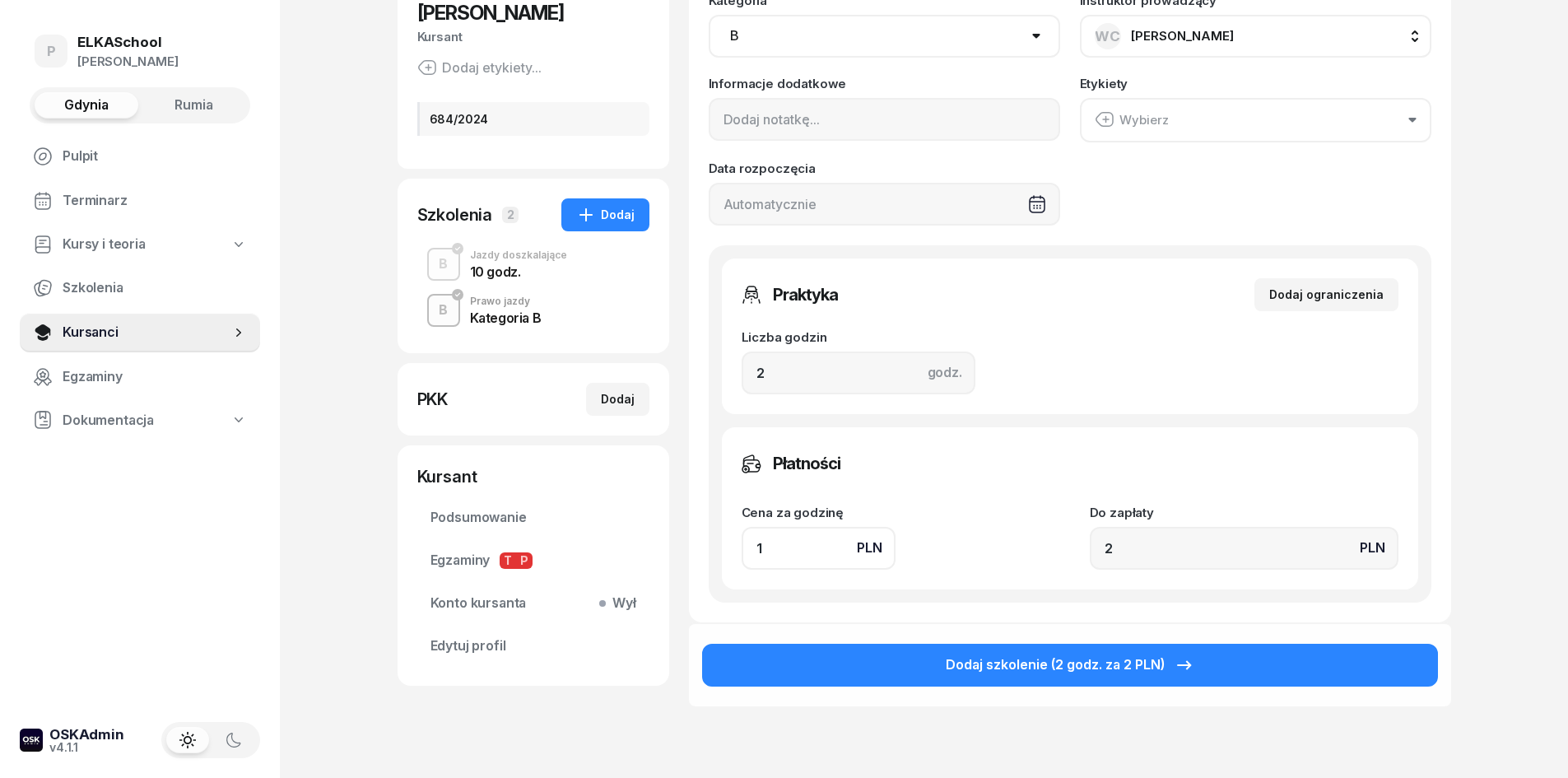
type input "13"
type input "26"
type input "130"
type input "260"
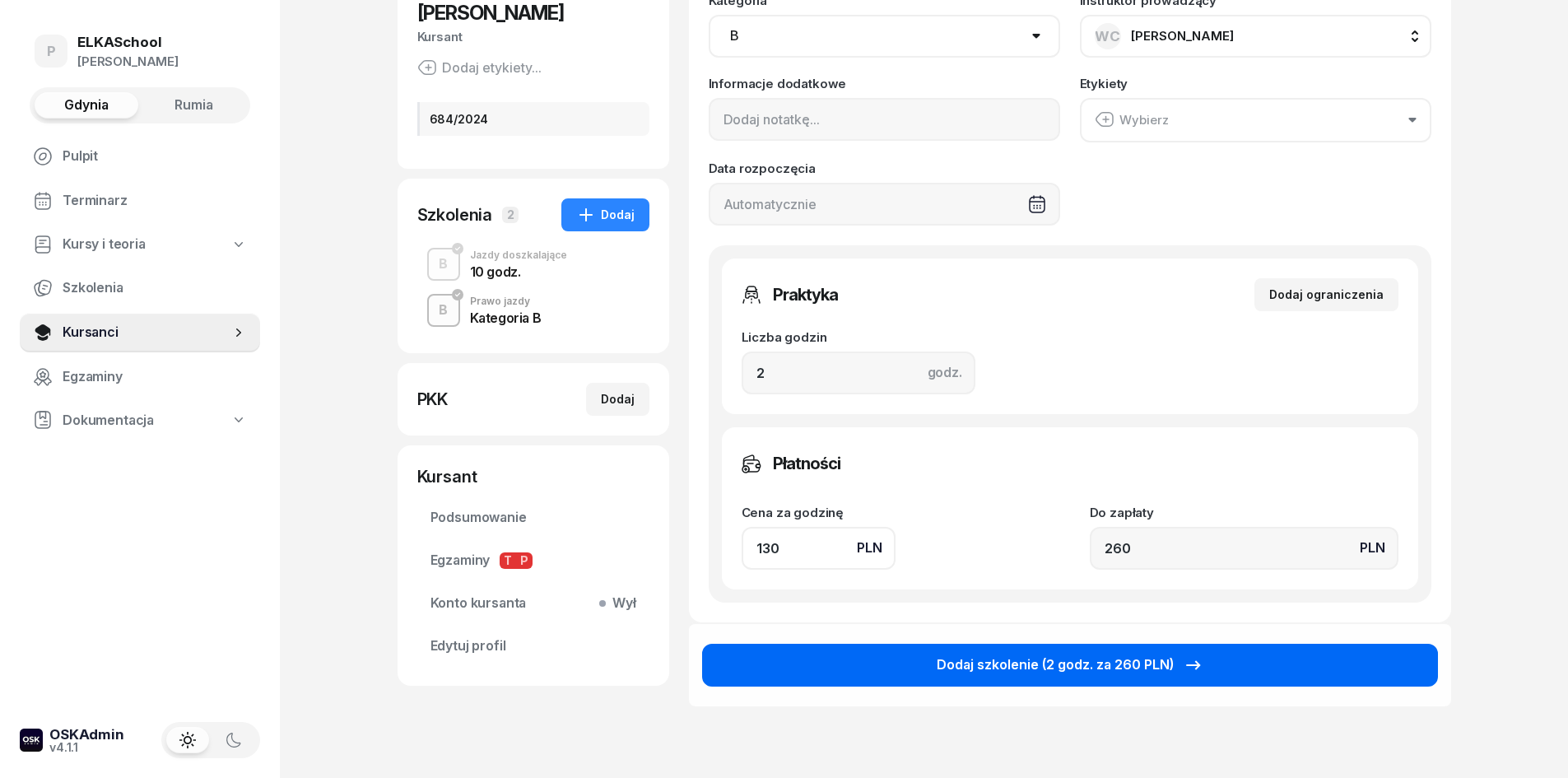
type input "130"
click at [1086, 670] on div "Dodaj szkolenie (2 godz. za 260 PLN)" at bounding box center [1070, 666] width 267 height 22
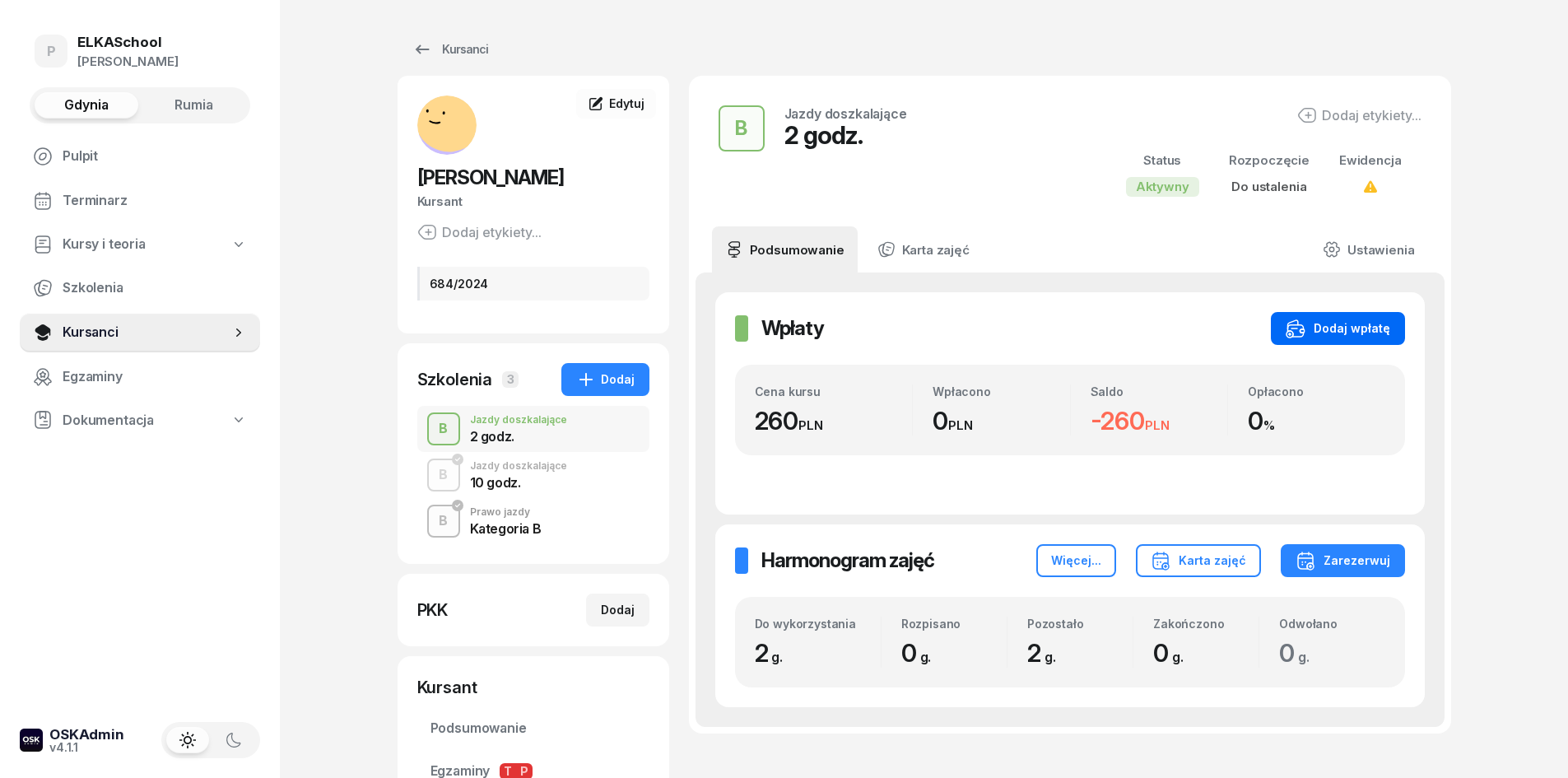
click at [1340, 326] on div "Dodaj wpłatę" at bounding box center [1337, 328] width 104 height 20
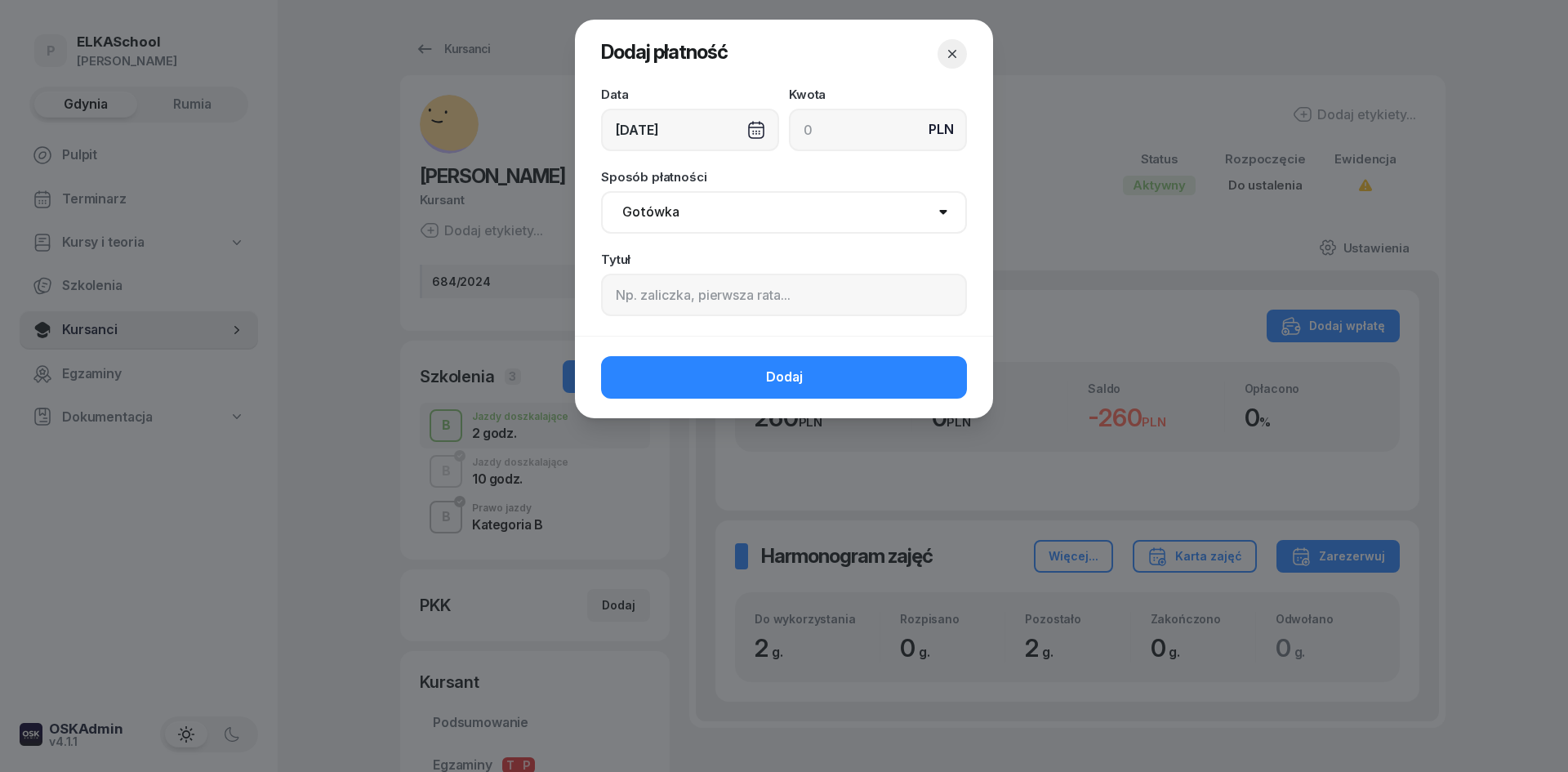
click at [682, 130] on div "09/10/2025" at bounding box center [690, 129] width 178 height 42
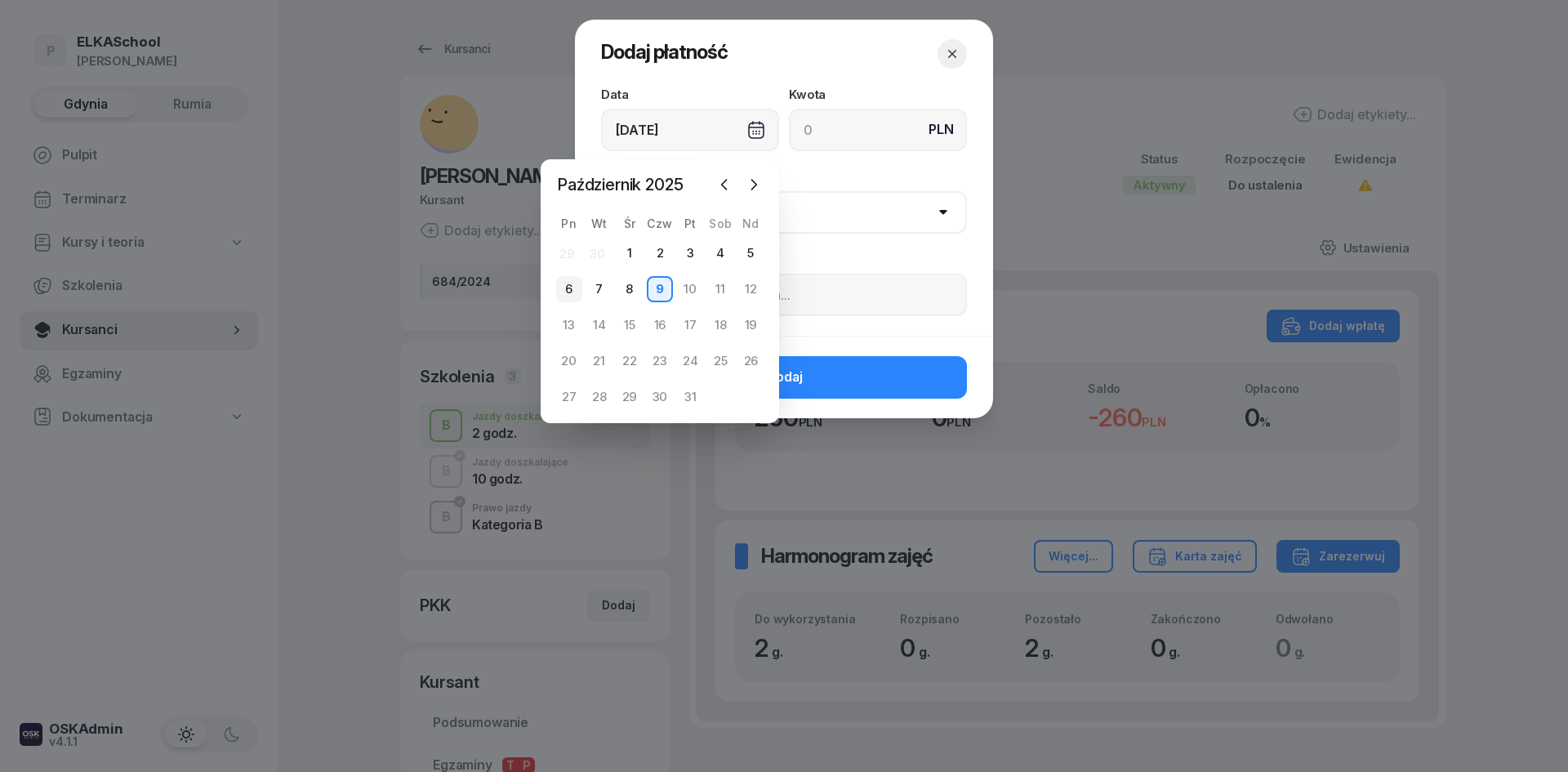
click at [570, 291] on div "6" at bounding box center [569, 289] width 26 height 26
type input "06/10/2025"
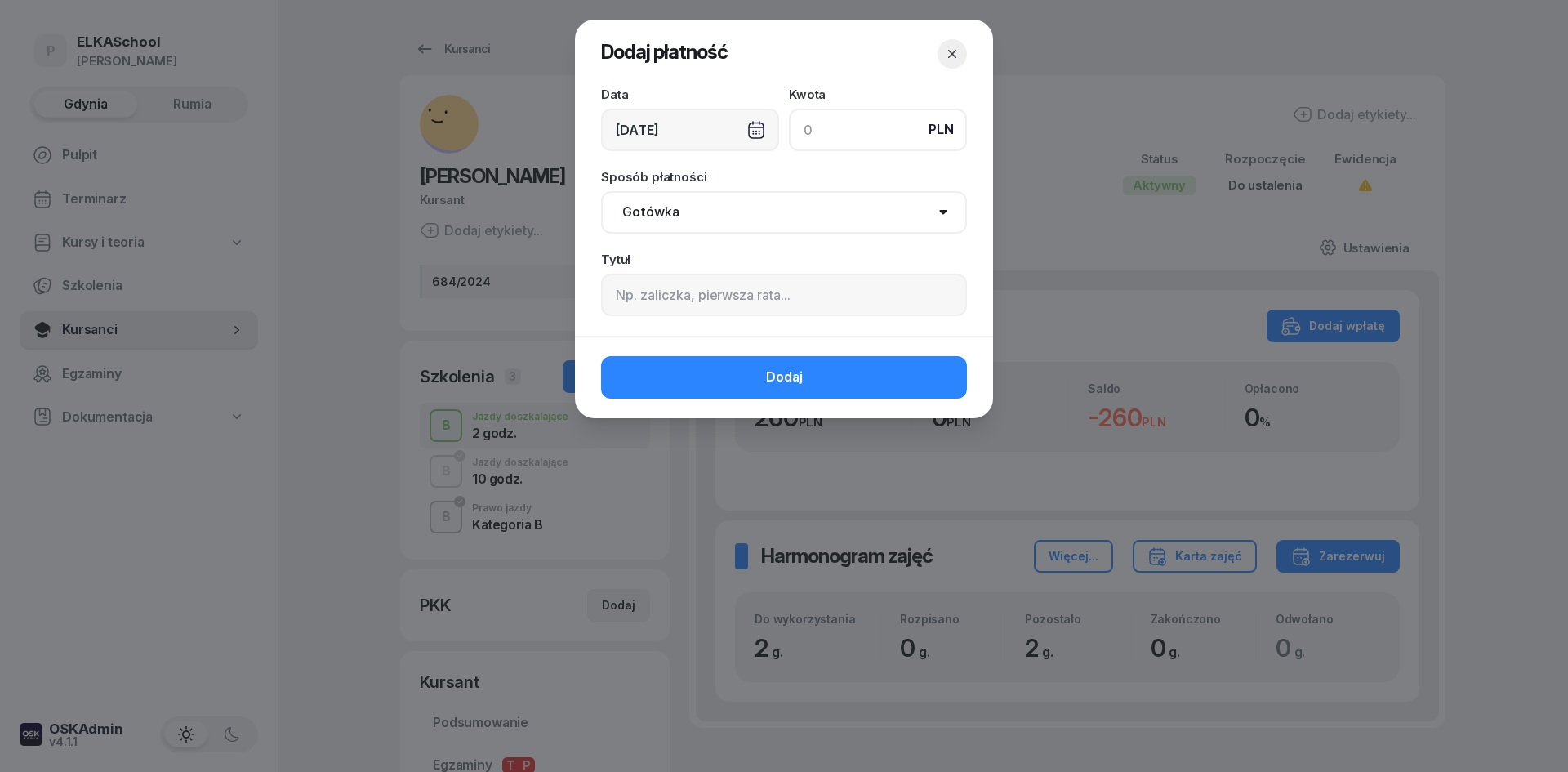
click at [887, 136] on input at bounding box center [878, 129] width 178 height 42
type input "260"
click at [715, 205] on select "Gotówka Karta Przelew Płatności online BLIK" at bounding box center [784, 212] width 366 height 42
select select "transfer"
click at [601, 192] on select "Gotówka Karta Przelew Płatności online BLIK" at bounding box center [784, 212] width 366 height 42
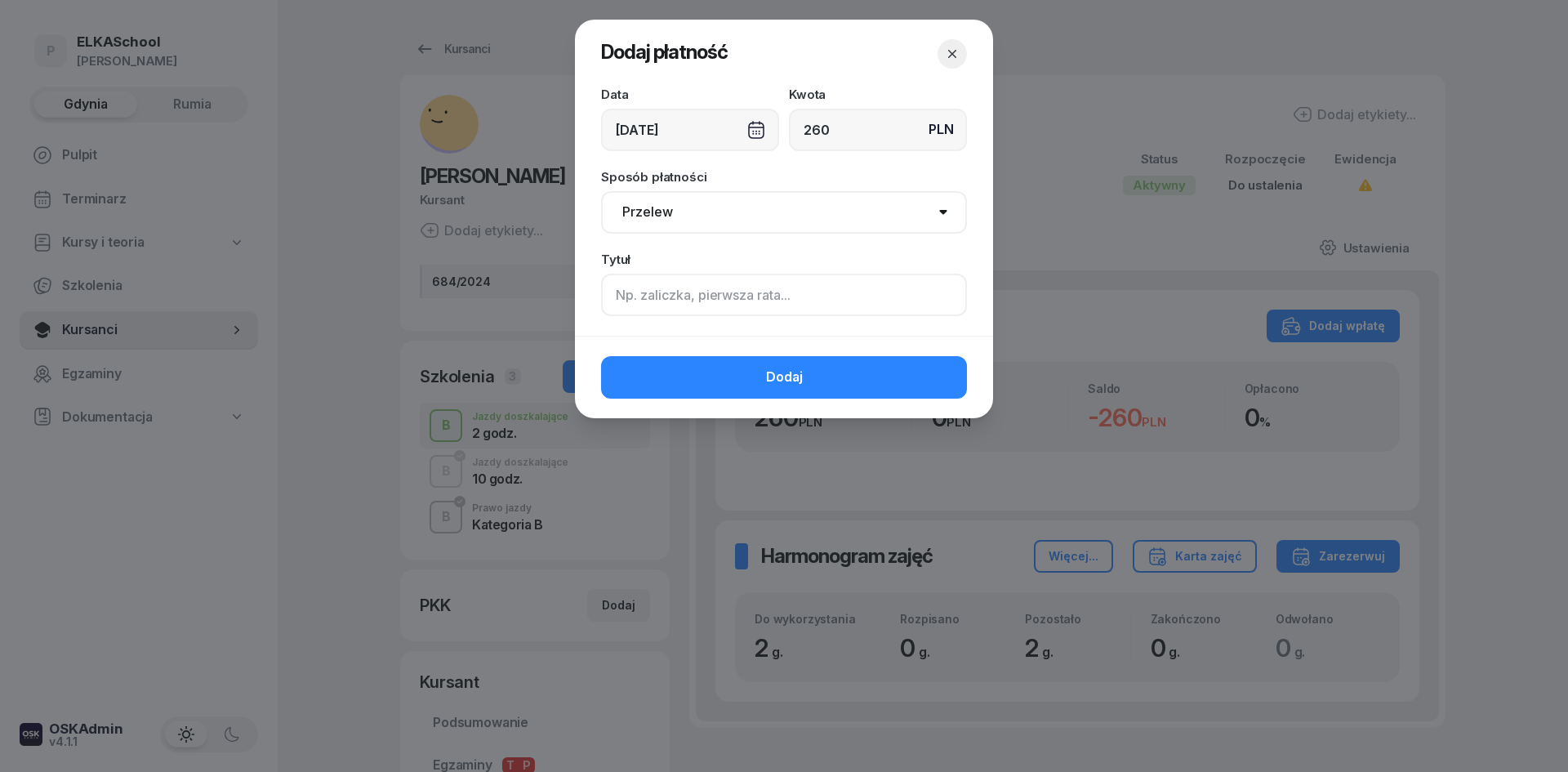
click at [678, 302] on input at bounding box center [784, 294] width 366 height 42
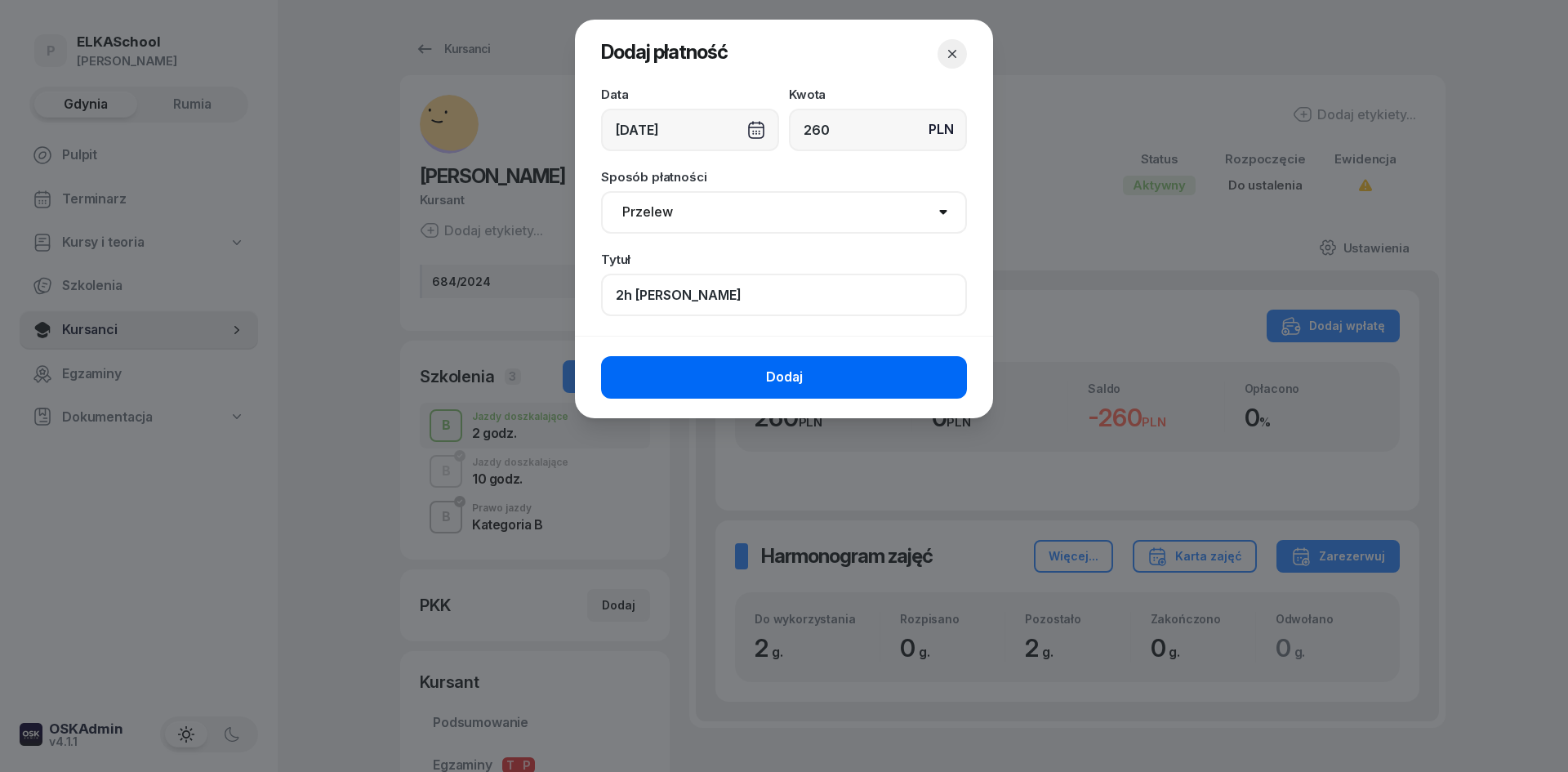
type input "2h Wojtek Chyła"
click at [686, 395] on button "Dodaj" at bounding box center [784, 377] width 366 height 42
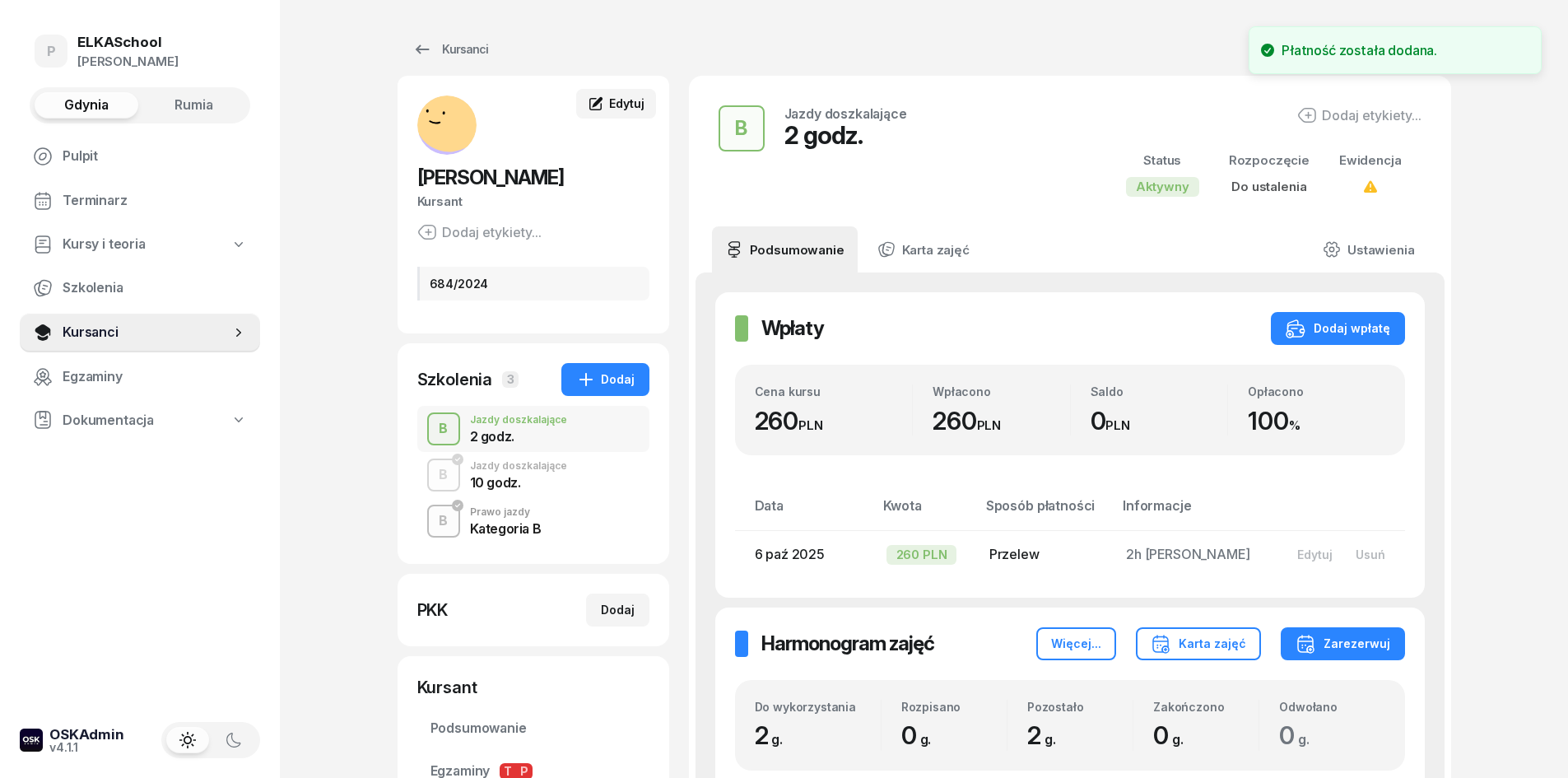
click at [639, 108] on span "Edytuj" at bounding box center [626, 103] width 35 height 14
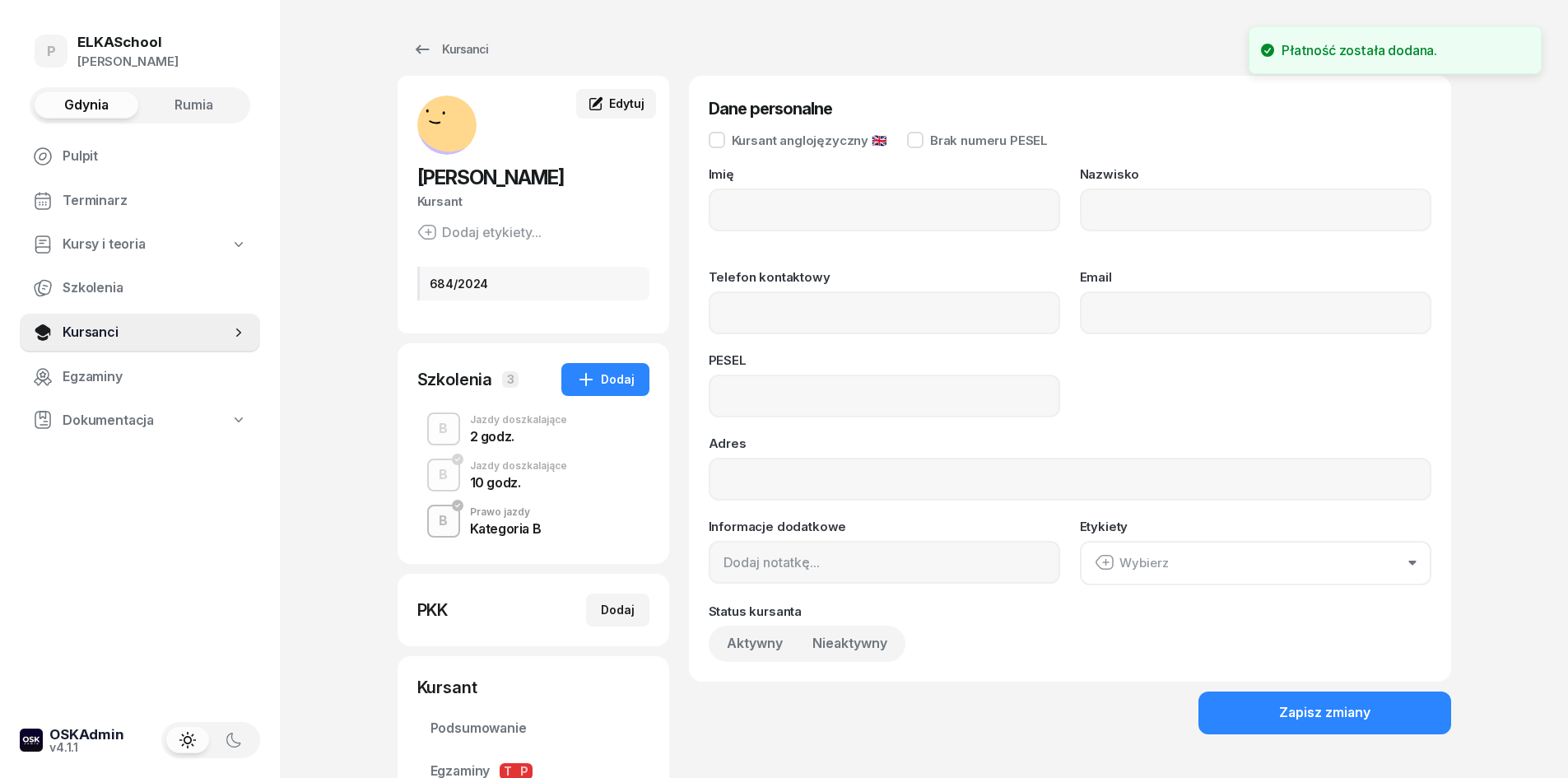
type input "NATALIA"
type input "NAGEL"
type input "91122911541"
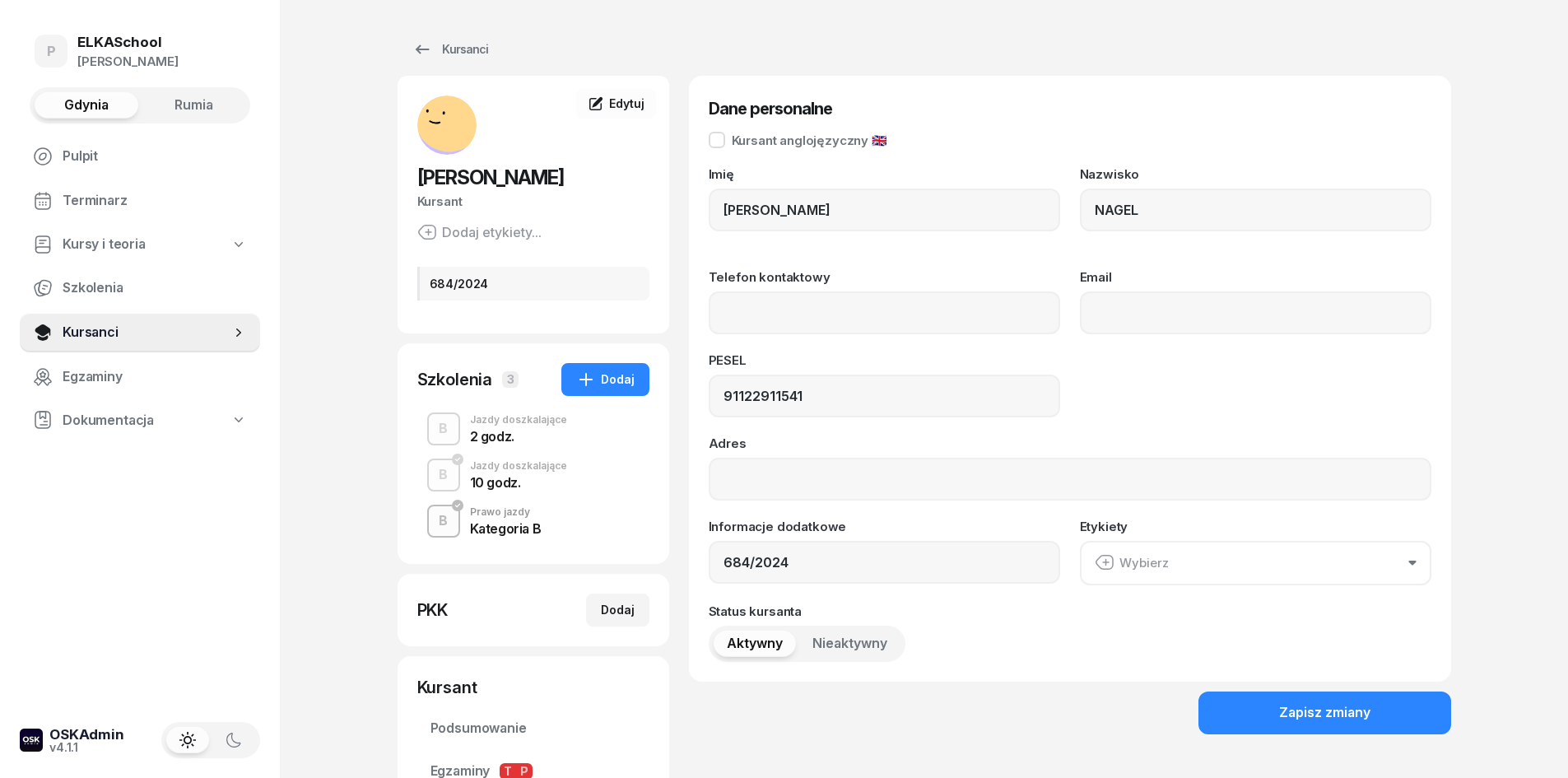
click at [1168, 564] on div "Wybierz" at bounding box center [1131, 563] width 74 height 22
click at [1259, 616] on icon "button" at bounding box center [1263, 619] width 13 height 13
click at [812, 565] on input "684/2024" at bounding box center [883, 562] width 351 height 43
type input "684/2024 Pani Niesłysząca"
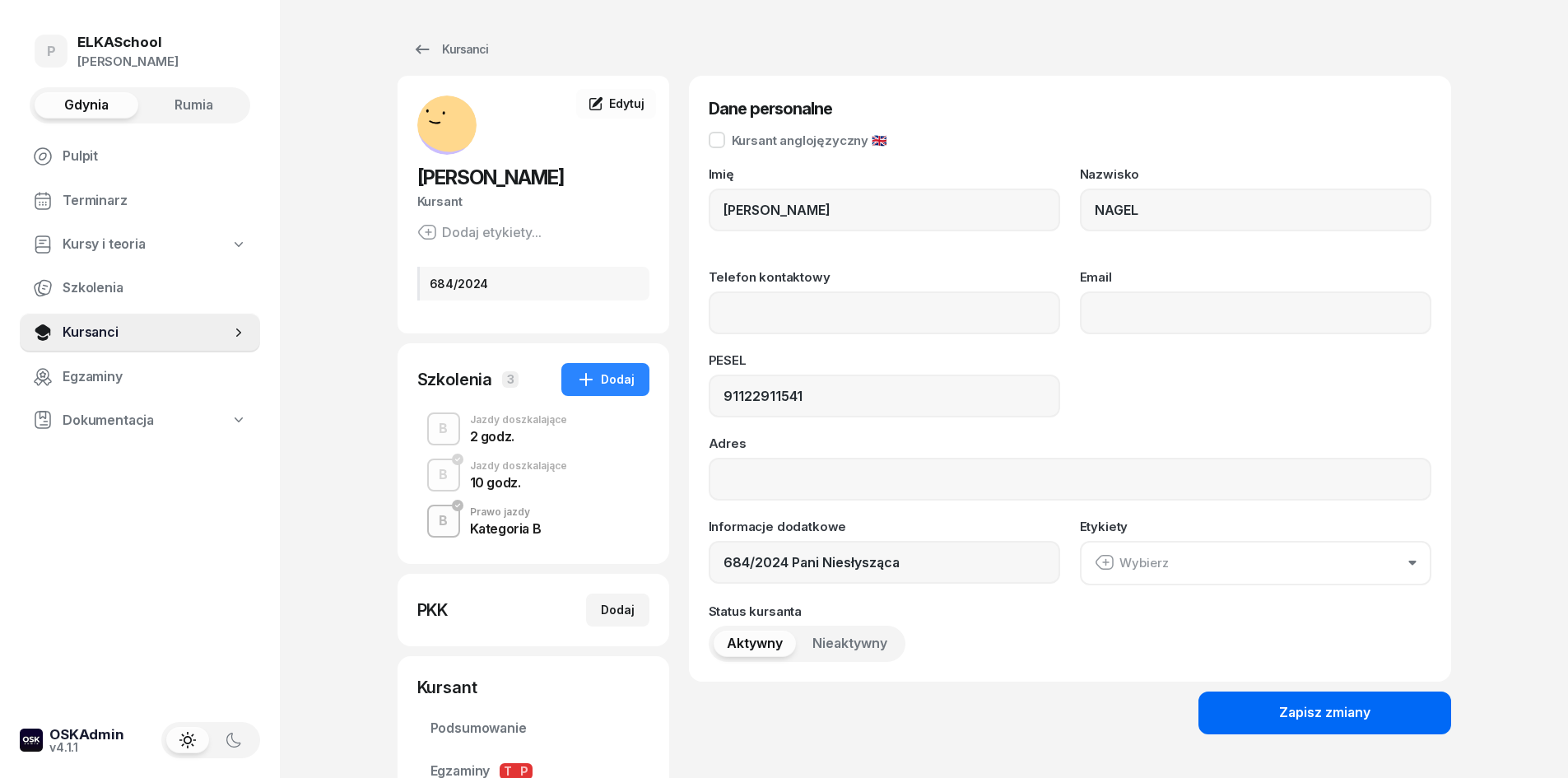
click at [1256, 713] on button "Zapisz zmiany" at bounding box center [1325, 712] width 253 height 43
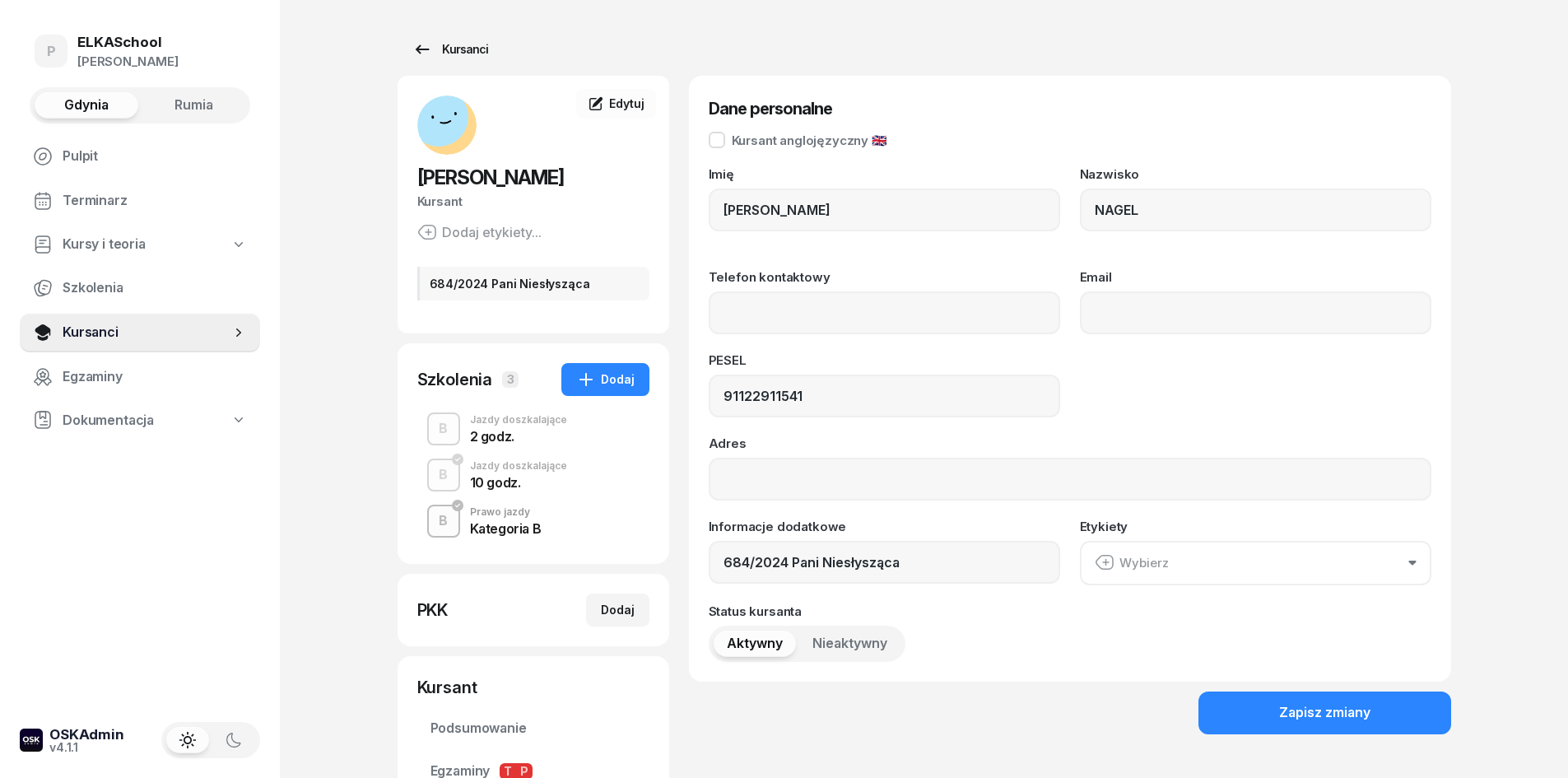
click at [440, 49] on div "Kursanci" at bounding box center [450, 50] width 76 height 20
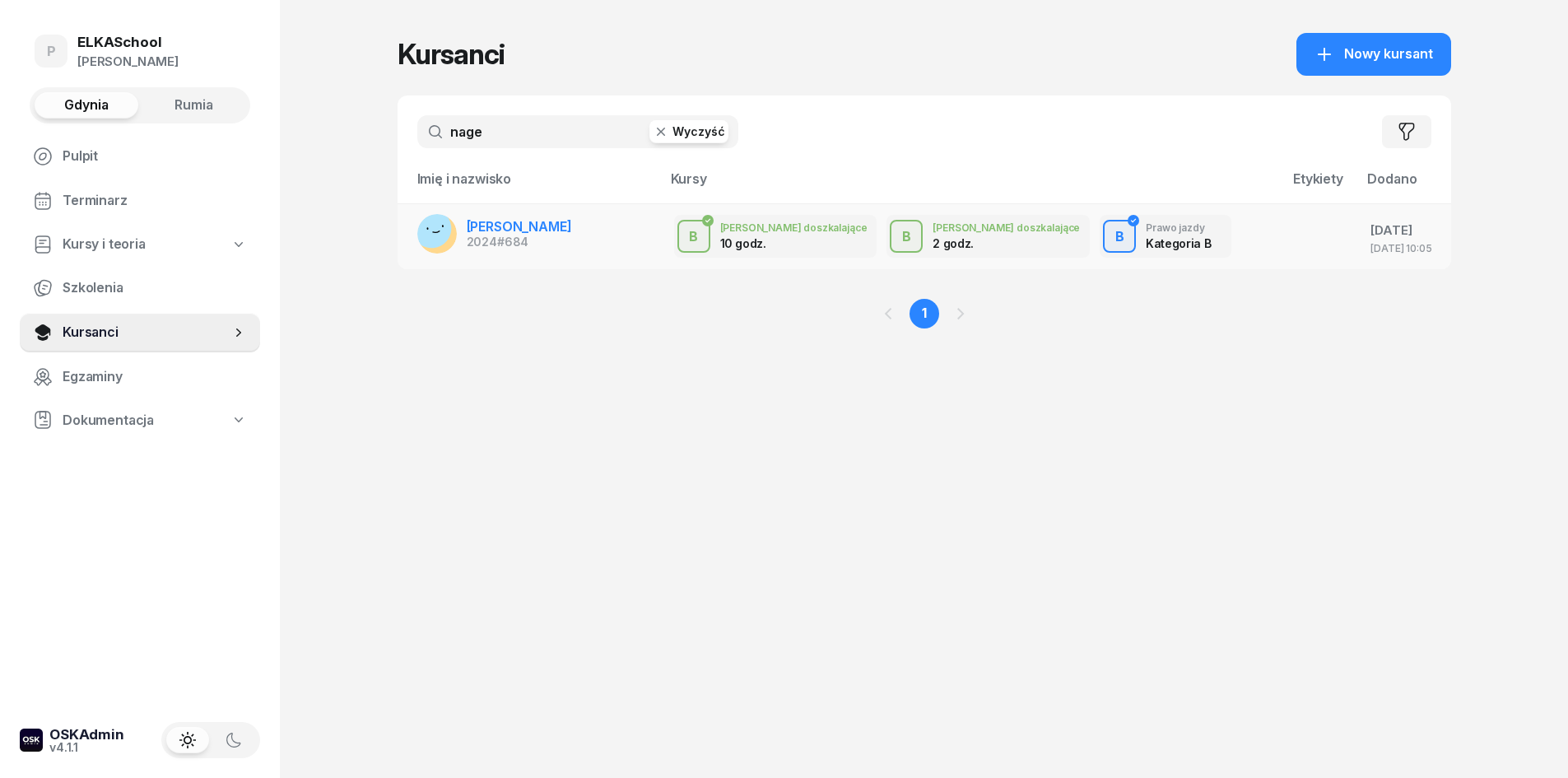
click at [505, 222] on span "NATALIA NAGEL" at bounding box center [519, 226] width 105 height 17
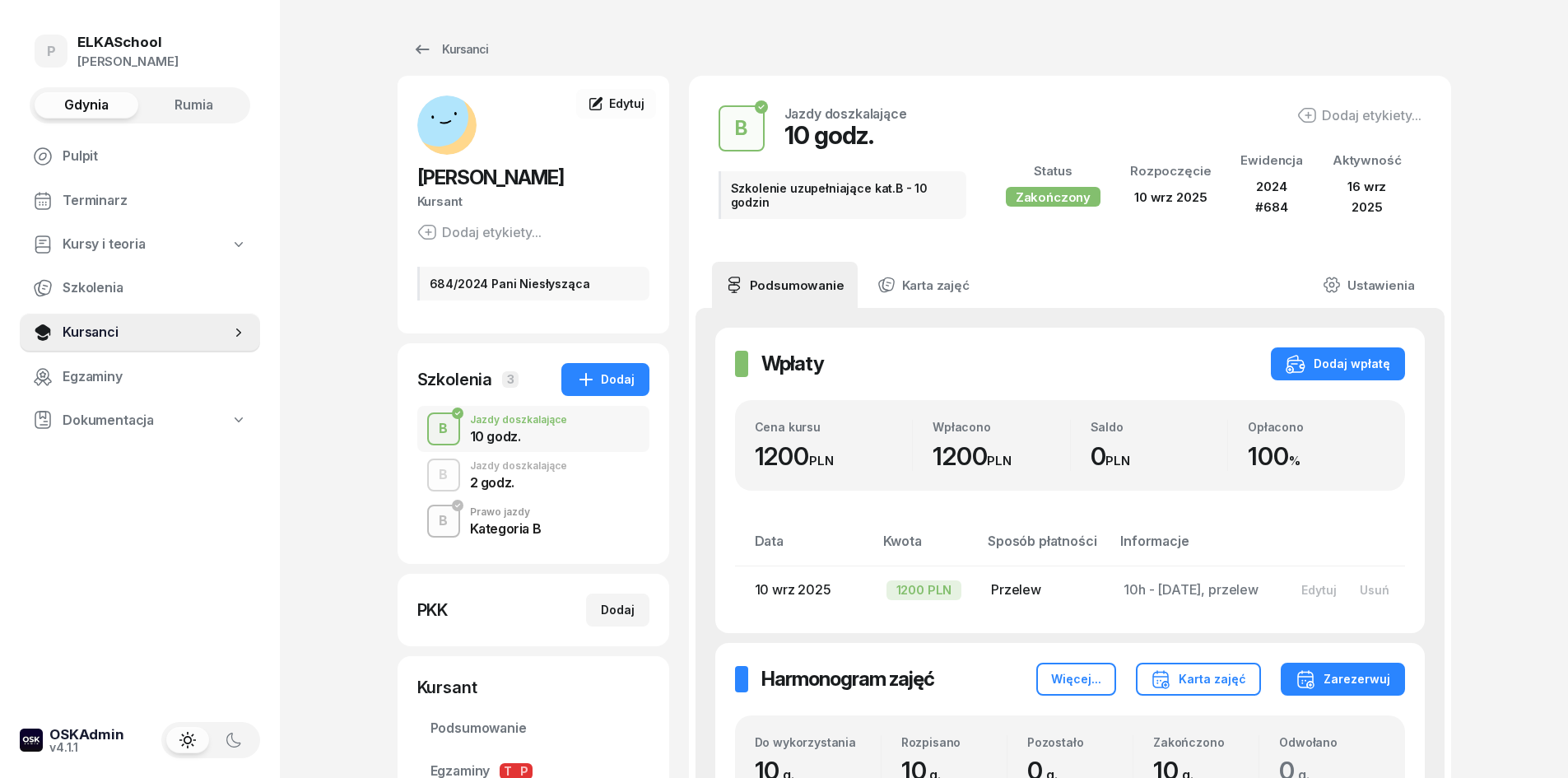
click at [494, 477] on div "2 godz." at bounding box center [518, 482] width 98 height 13
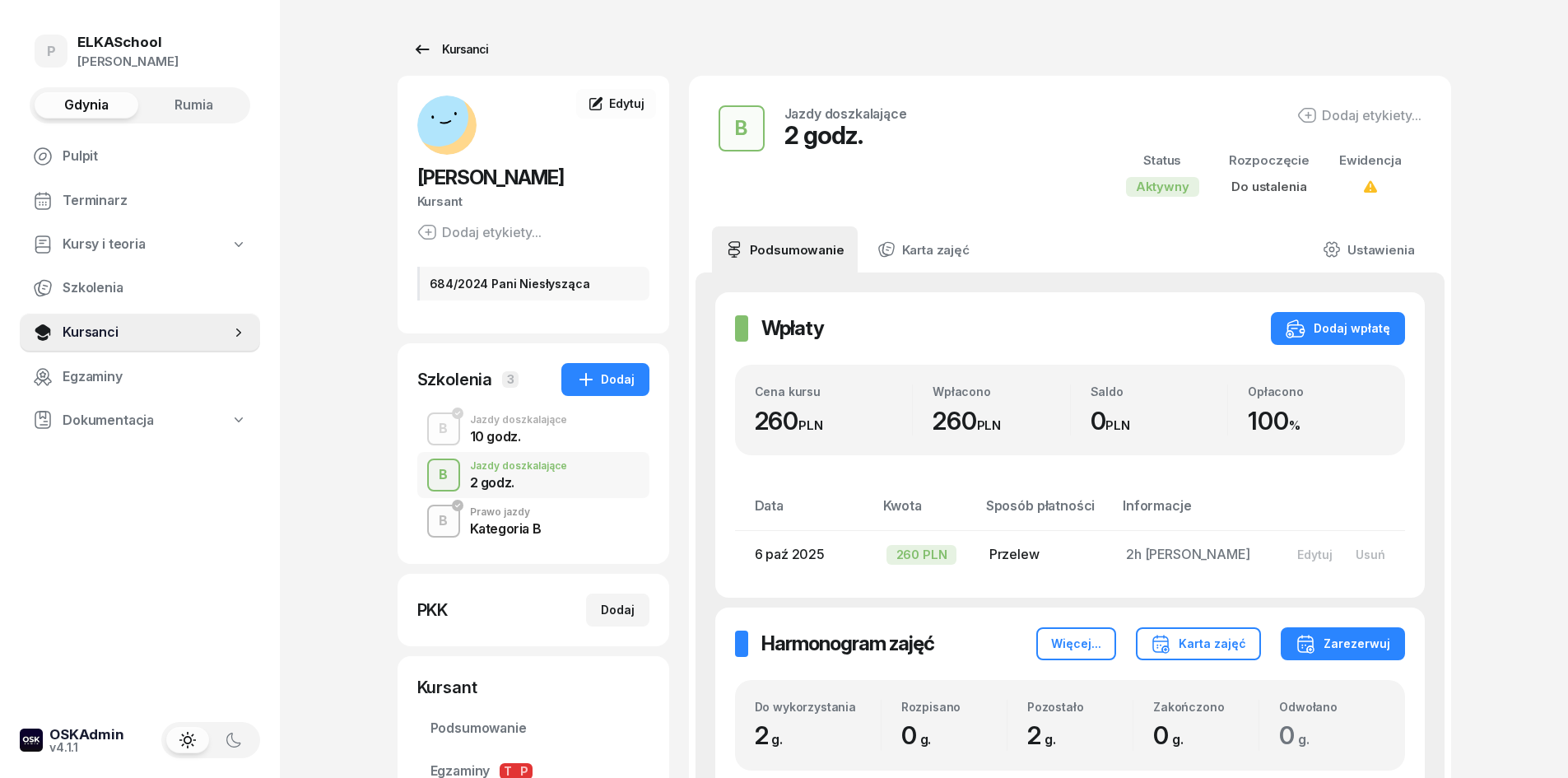
click at [431, 57] on icon at bounding box center [422, 50] width 20 height 20
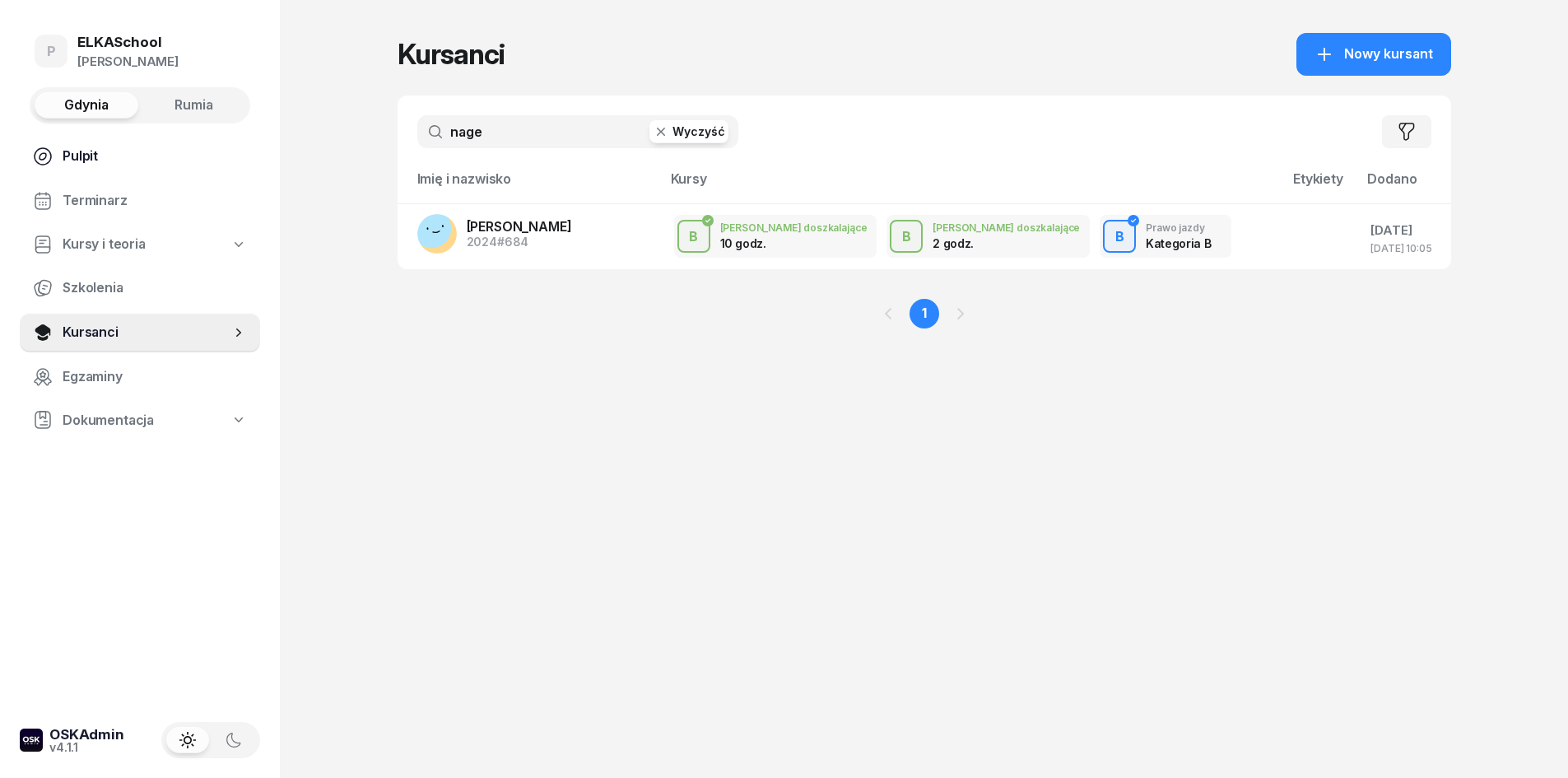
drag, startPoint x: 581, startPoint y: 136, endPoint x: 238, endPoint y: 171, distance: 344.8
click at [238, 171] on div "P ELKASchool Pietryka Gdynia Rumia Pulpit Terminarz Kursy i teoria Szkolenia Ku…" at bounding box center [784, 389] width 1568 height 778
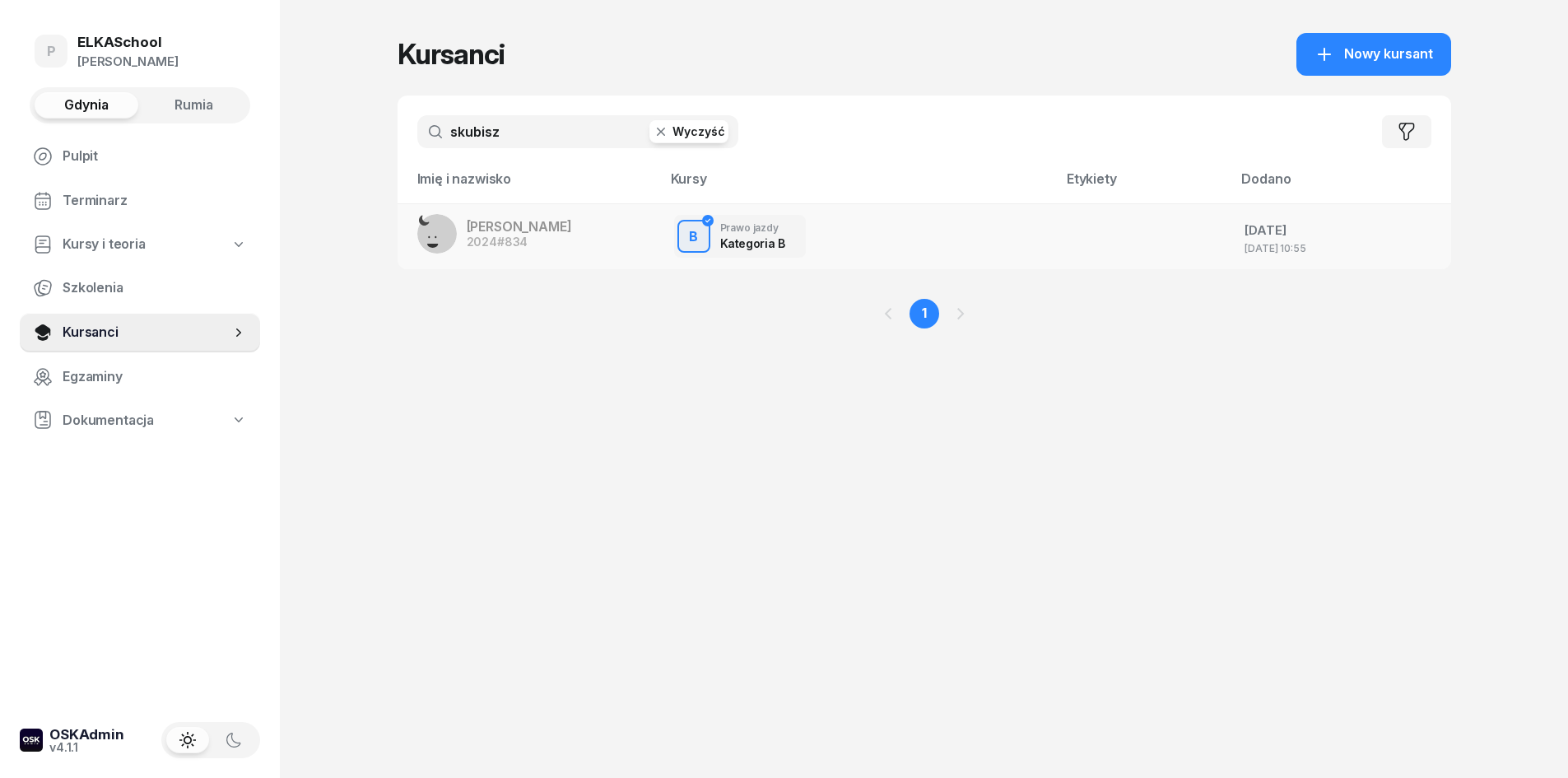
type input "skubisz"
click at [511, 236] on span "#834" at bounding box center [512, 242] width 31 height 14
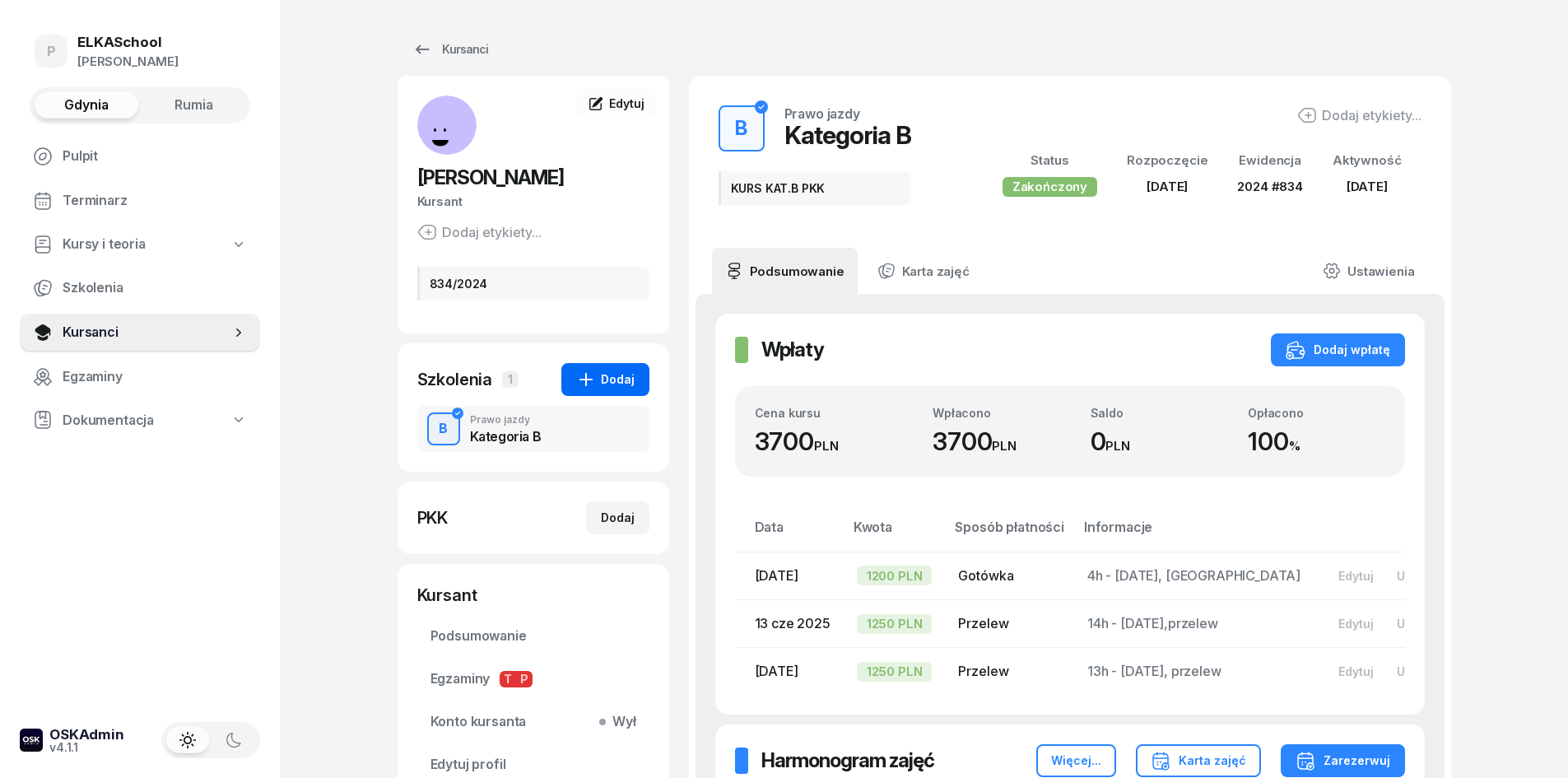
click at [594, 389] on button "Dodaj" at bounding box center [605, 379] width 89 height 33
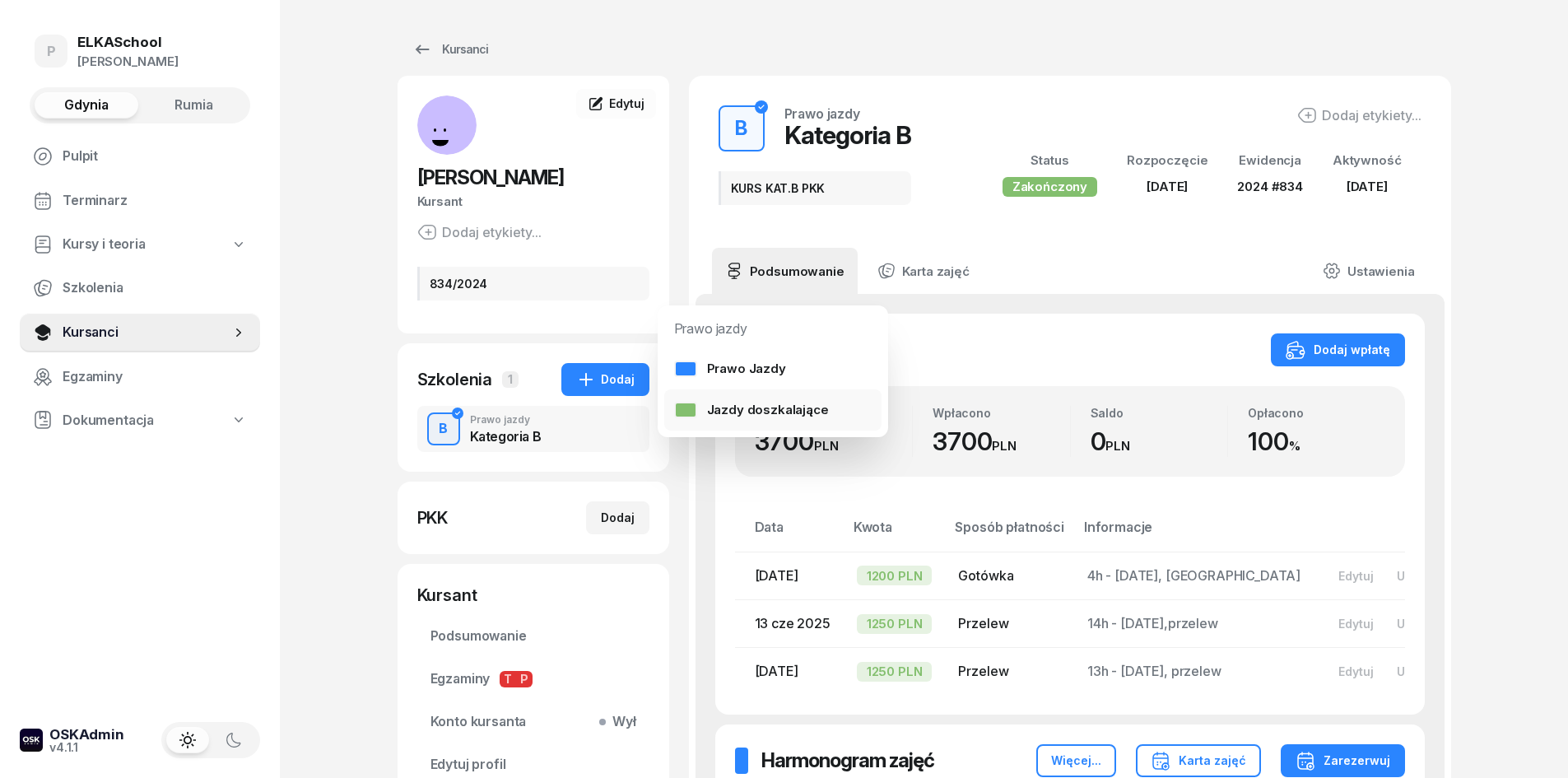
click at [754, 401] on div "Jazdy doszkalające" at bounding box center [752, 410] width 155 height 22
select select "B"
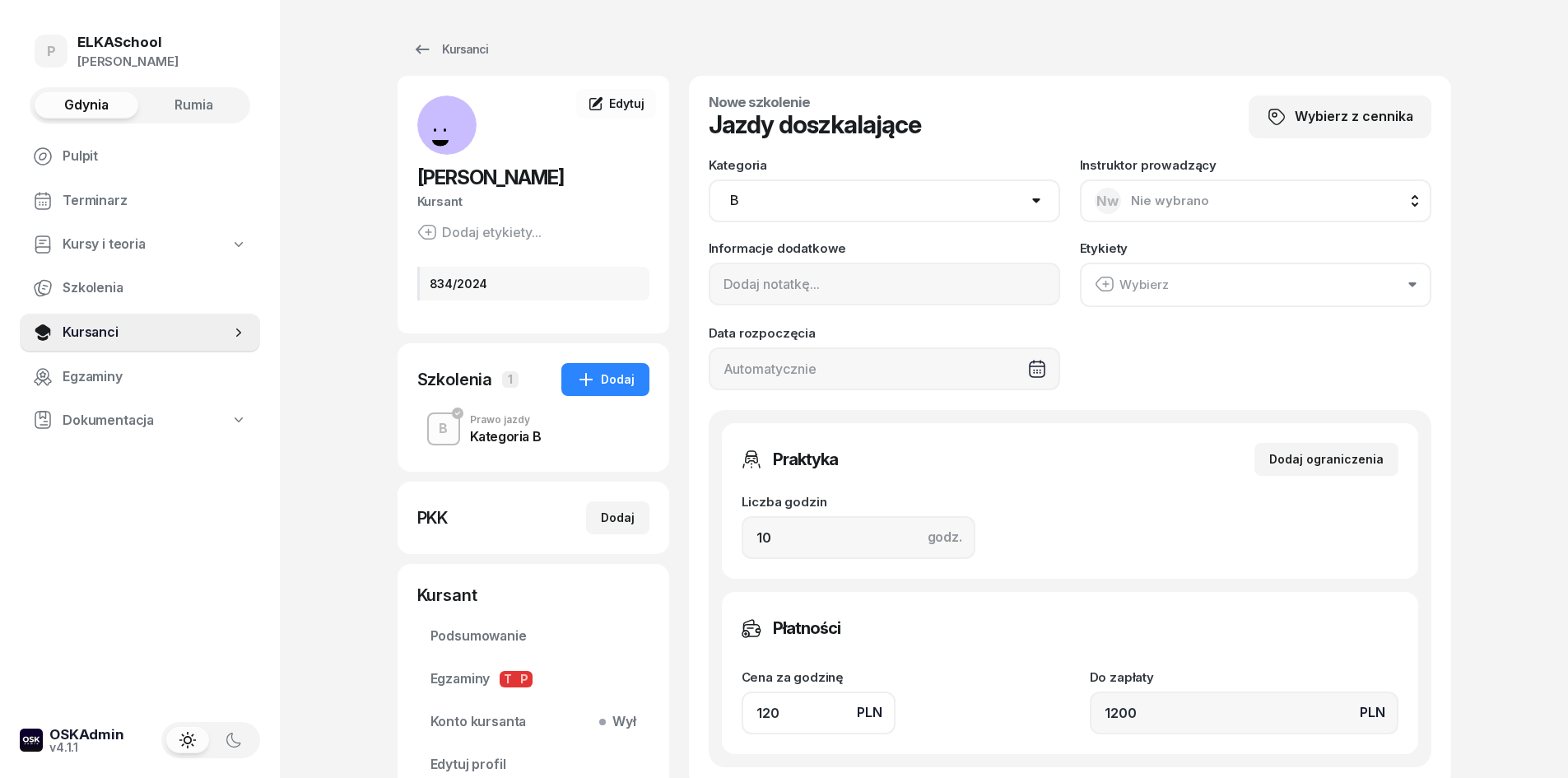
click at [1145, 191] on span "Nie wybrano" at bounding box center [1170, 201] width 79 height 22
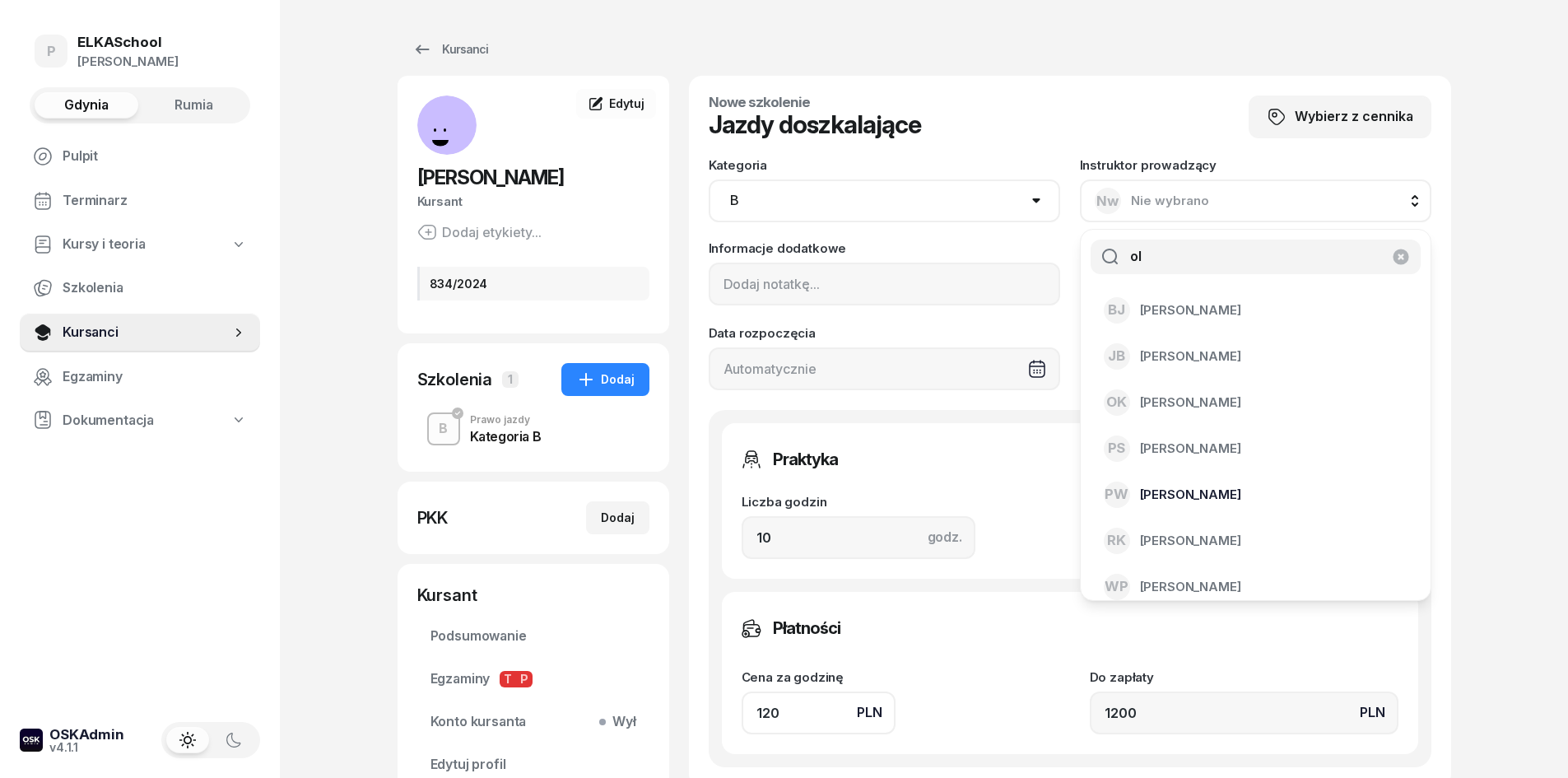
type input "o"
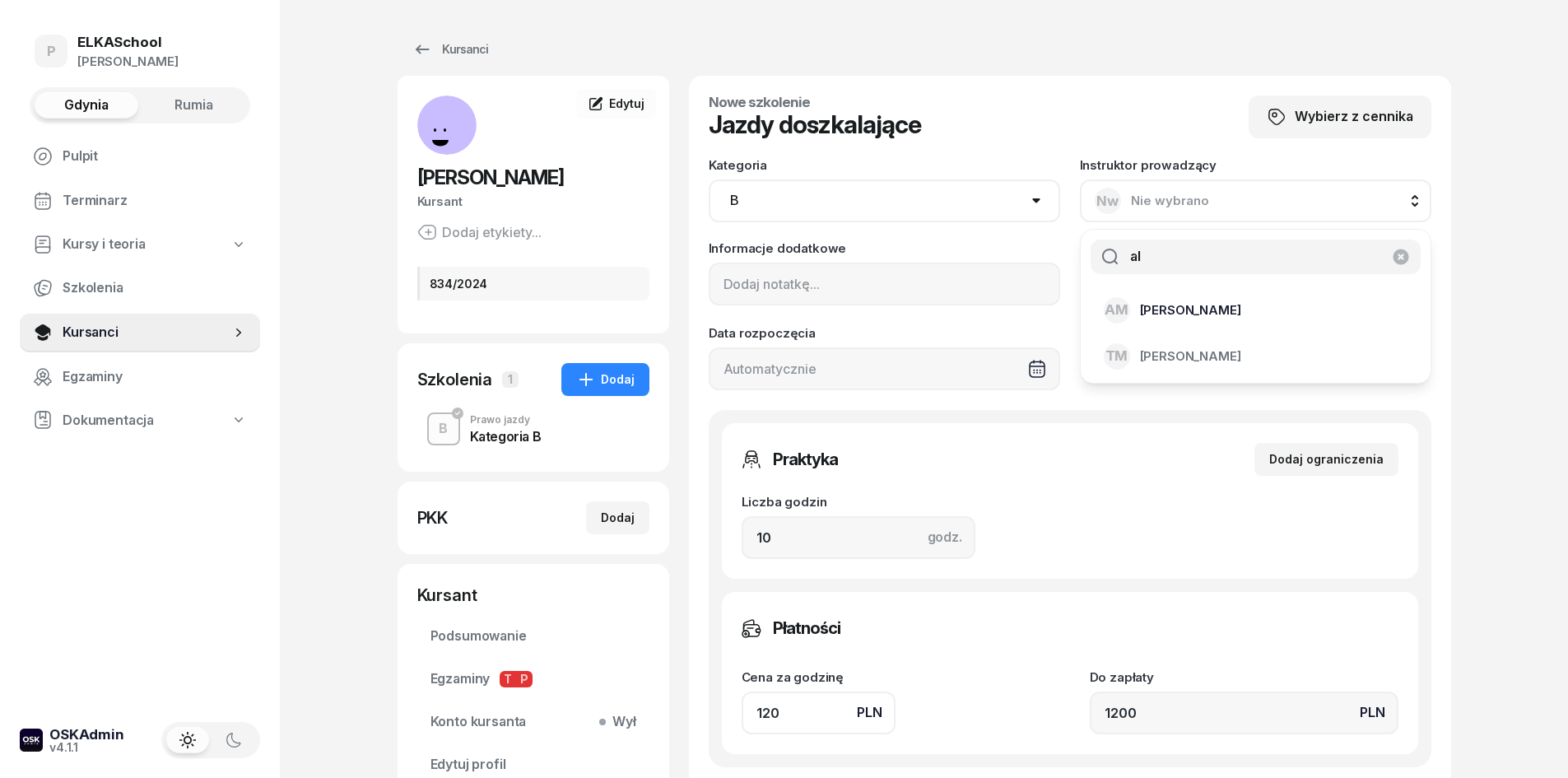
type input "al"
click at [1204, 299] on span "Aleksandra Męzińska" at bounding box center [1191, 310] width 101 height 22
drag, startPoint x: 808, startPoint y: 540, endPoint x: 724, endPoint y: 540, distance: 84.0
click at [724, 540] on div "Praktyka Dodaj ograniczenia Liczba godzin godz. 10 Ograniczenia zajęć praktyczn…" at bounding box center [1071, 500] width 696 height 155
type input "2"
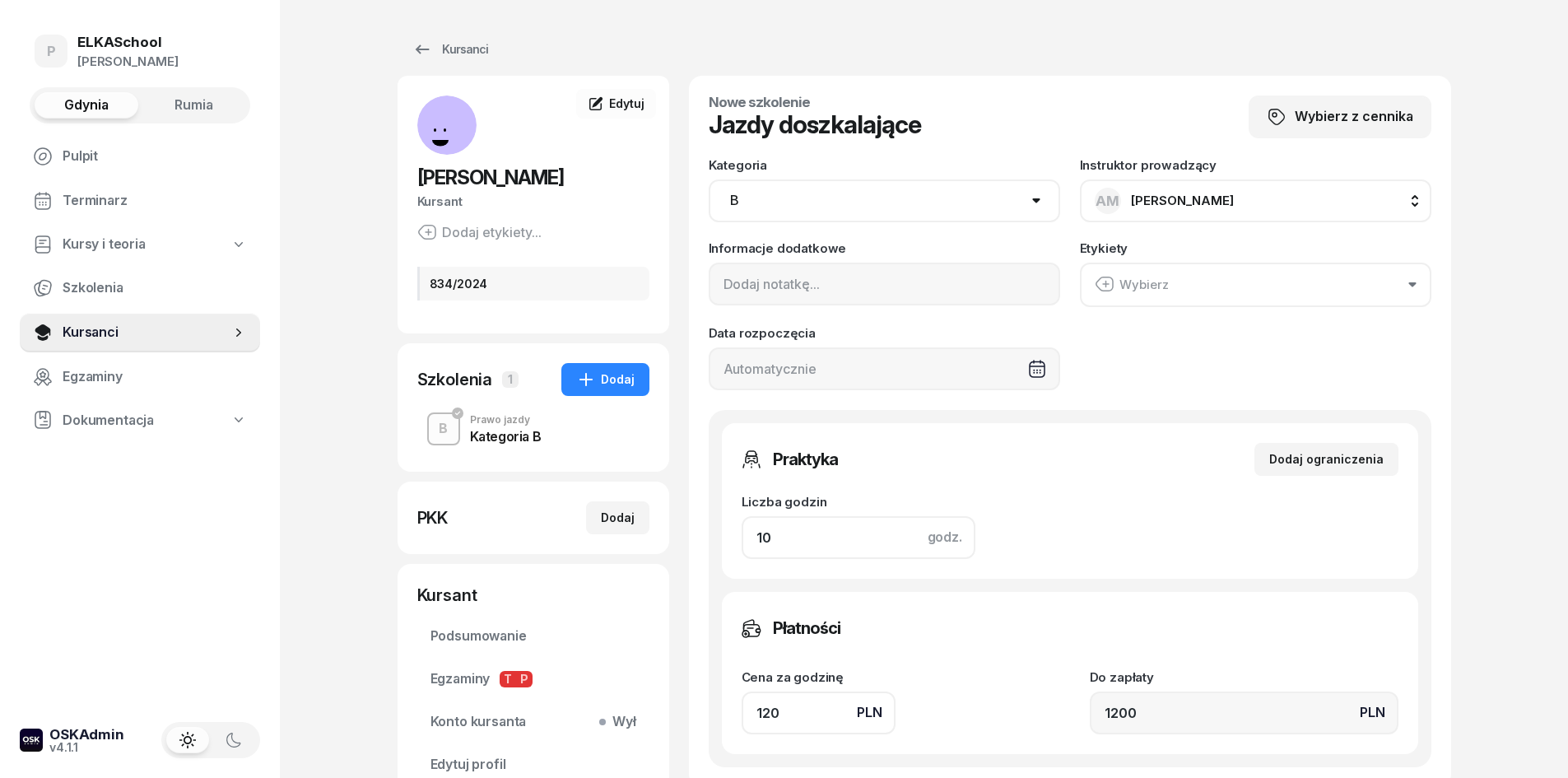
type input "240"
type input "2"
drag, startPoint x: 774, startPoint y: 706, endPoint x: 731, endPoint y: 717, distance: 44.4
click at [731, 717] on div "Płatności Cena za godzinę PLN 120 Do zapłaty PLN 240" at bounding box center [1071, 673] width 696 height 162
type input "10"
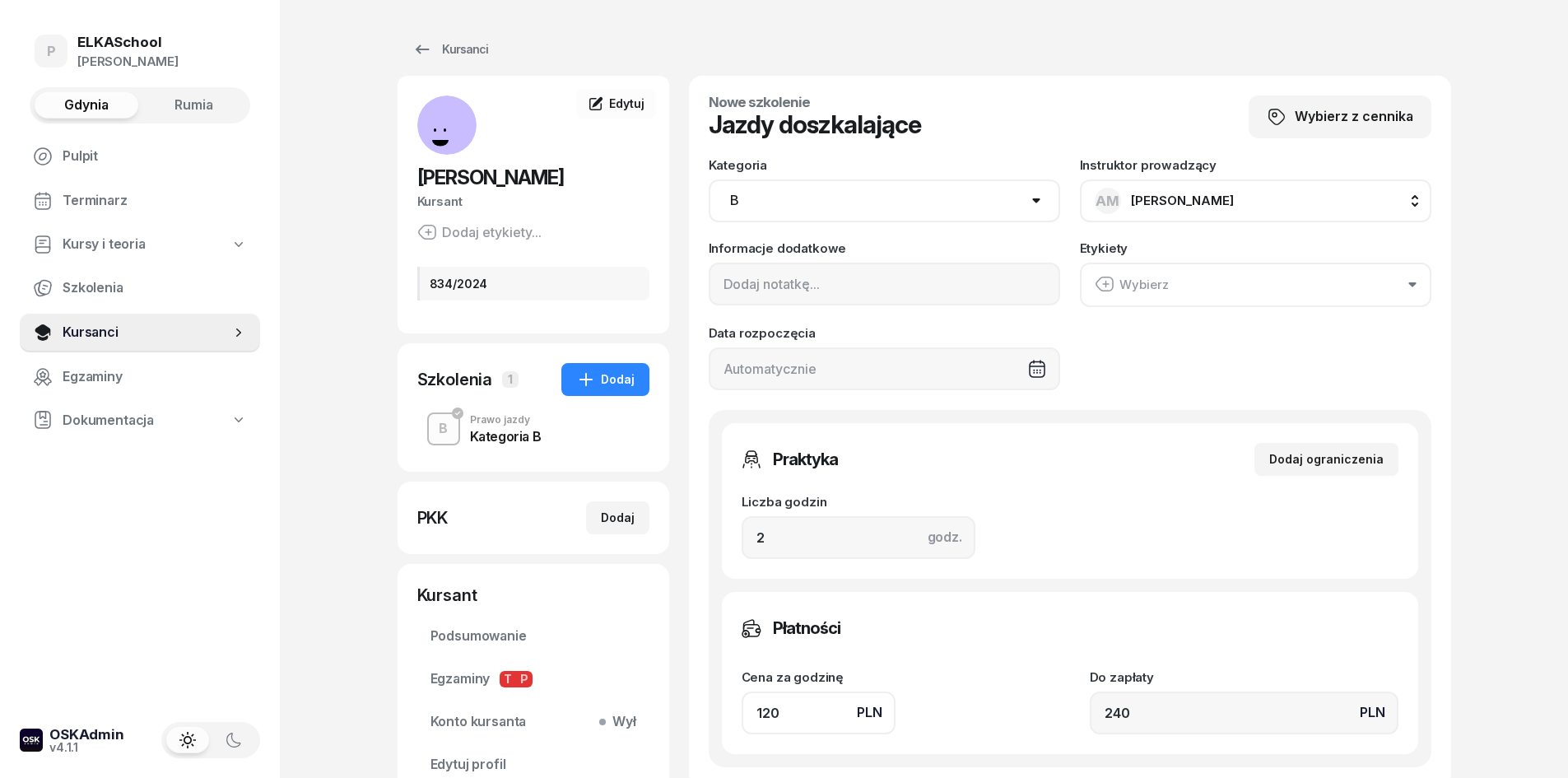
type input "20"
type input "130"
type input "260"
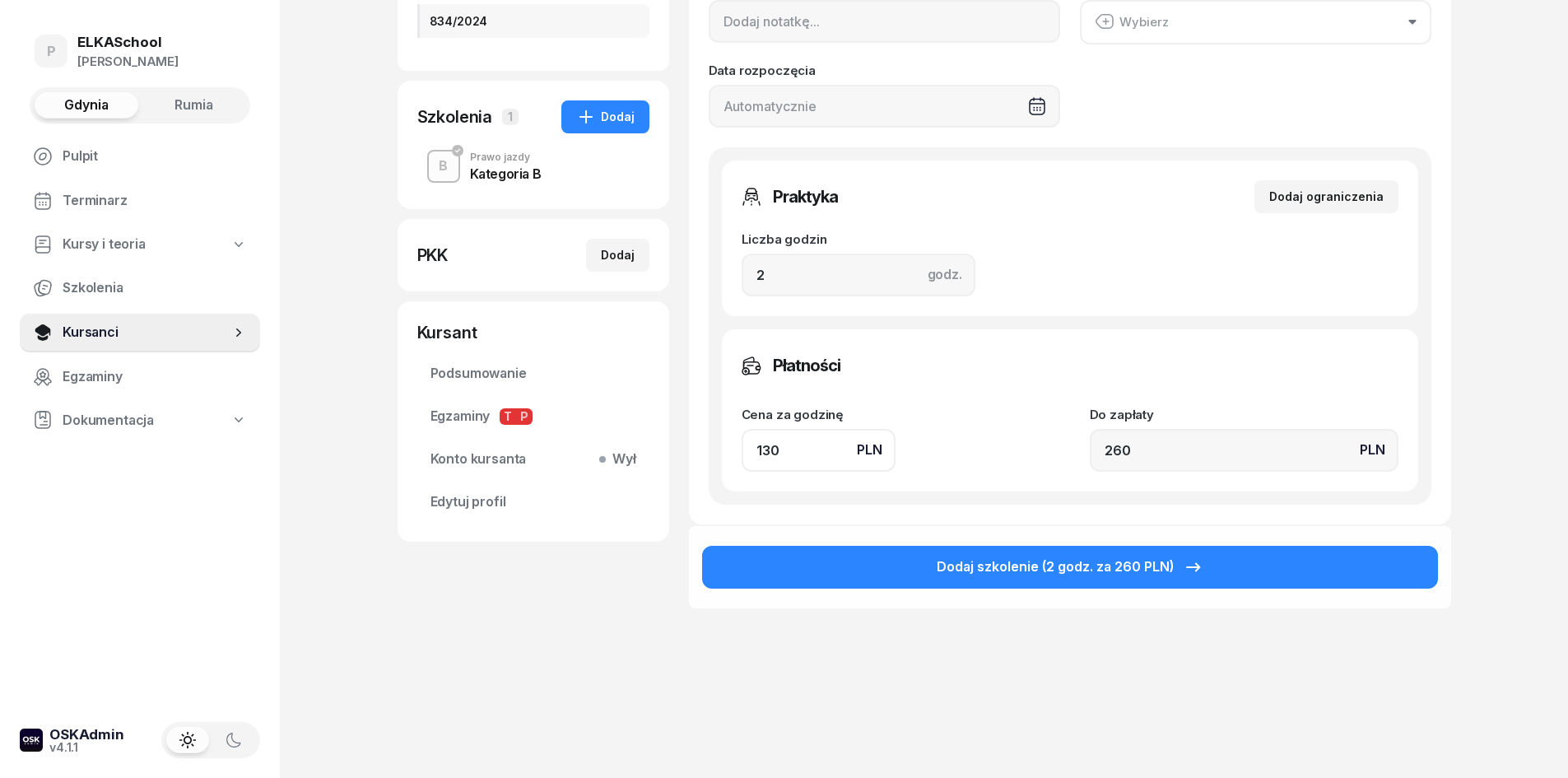
scroll to position [293, 0]
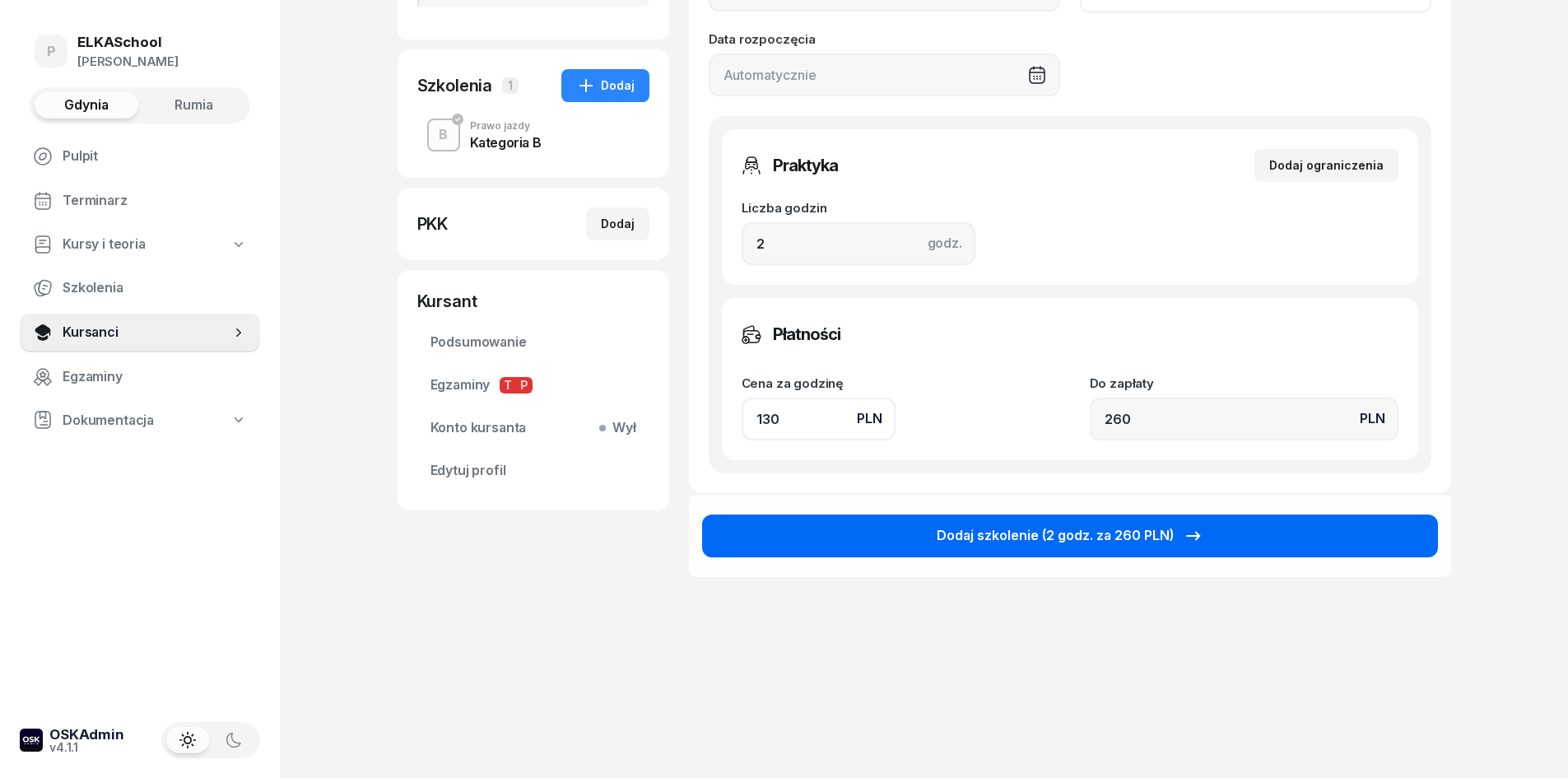
type input "130"
click at [1109, 532] on div "Dodaj szkolenie (2 godz. za 260 PLN)" at bounding box center [1070, 536] width 267 height 22
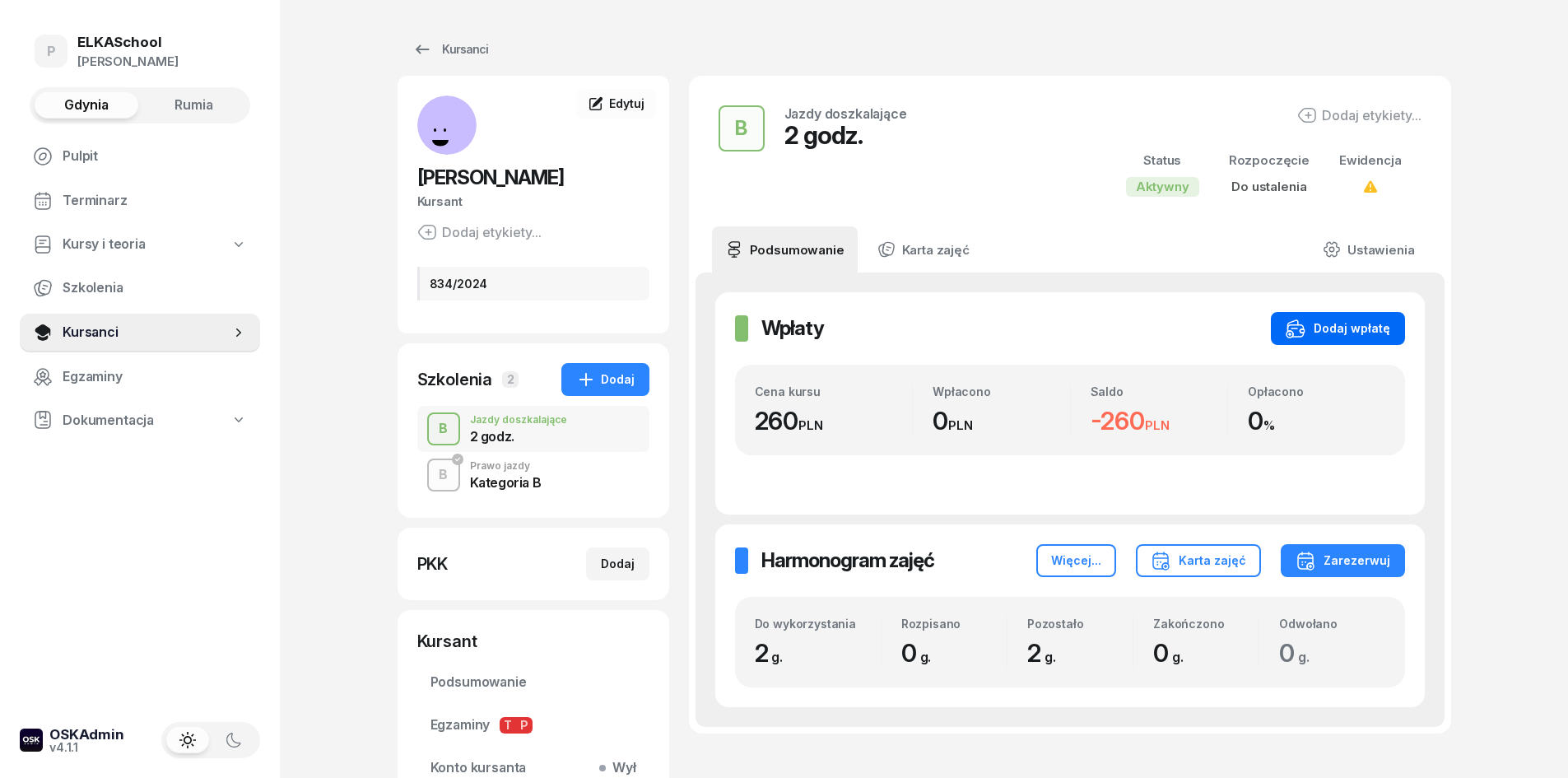
click at [1309, 331] on div "Dodaj wpłatę" at bounding box center [1337, 328] width 104 height 20
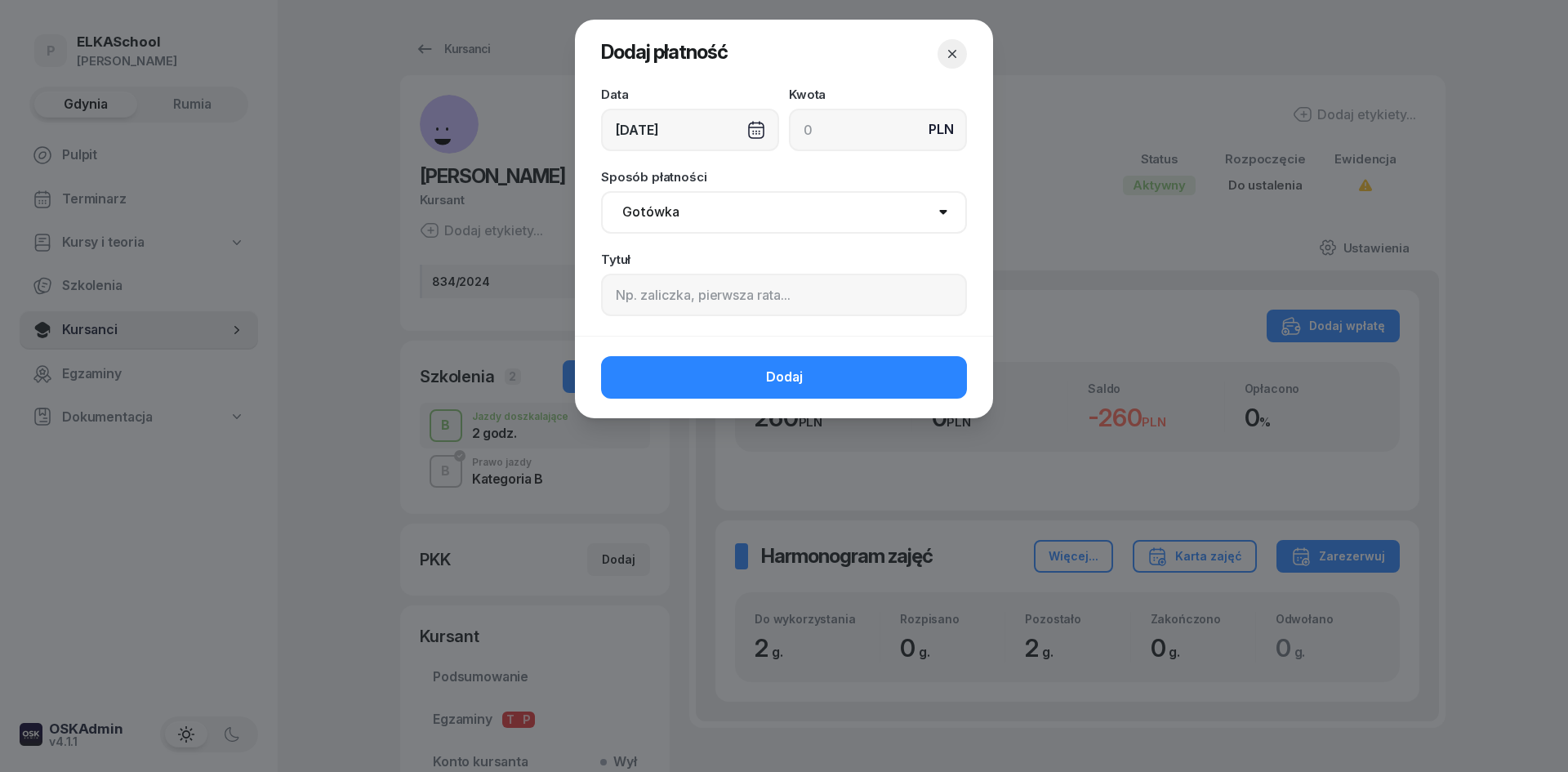
click at [674, 120] on div "[DATE]" at bounding box center [690, 129] width 178 height 42
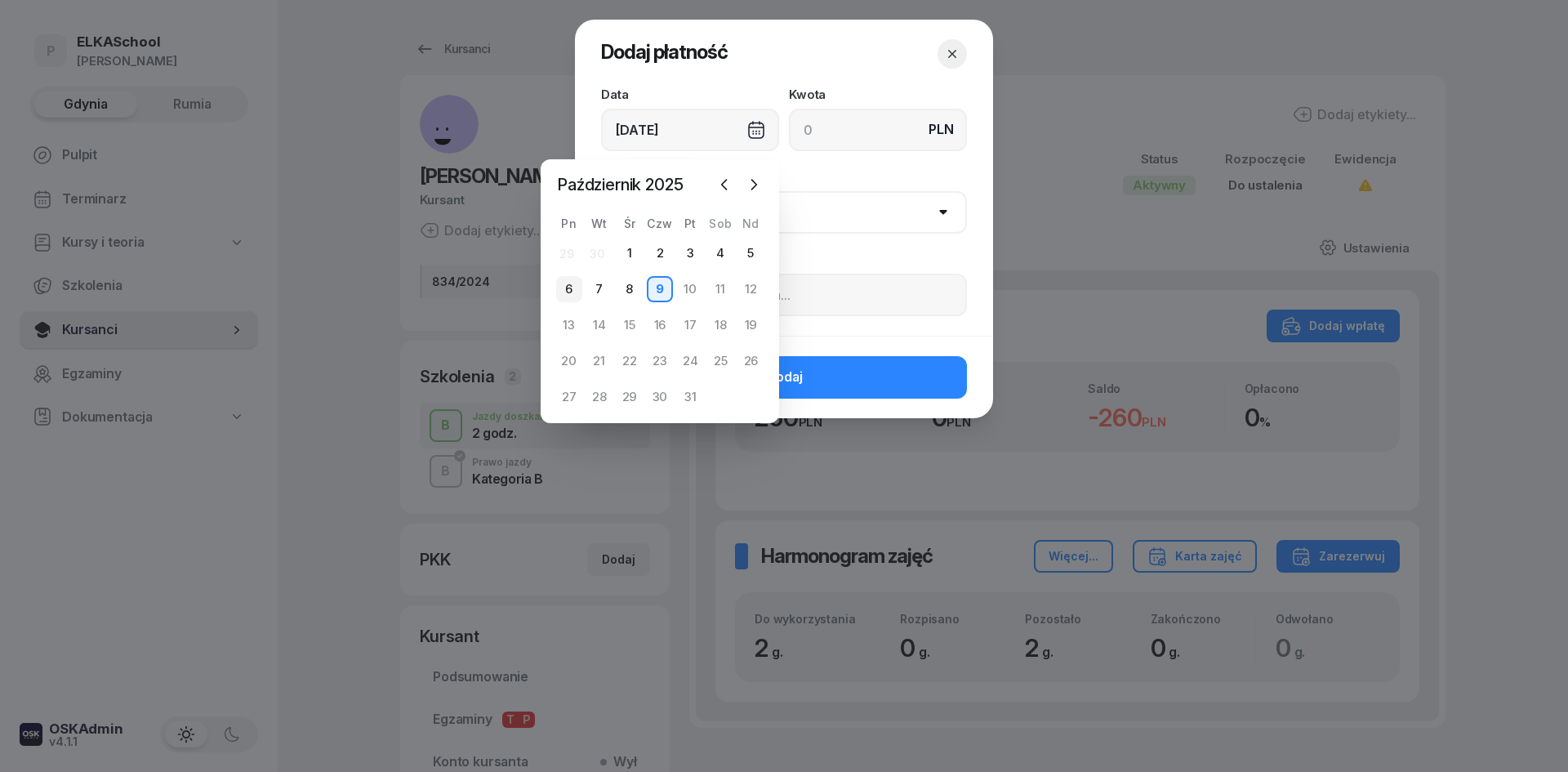
click at [570, 286] on div "6" at bounding box center [569, 289] width 26 height 26
type input "[DATE]"
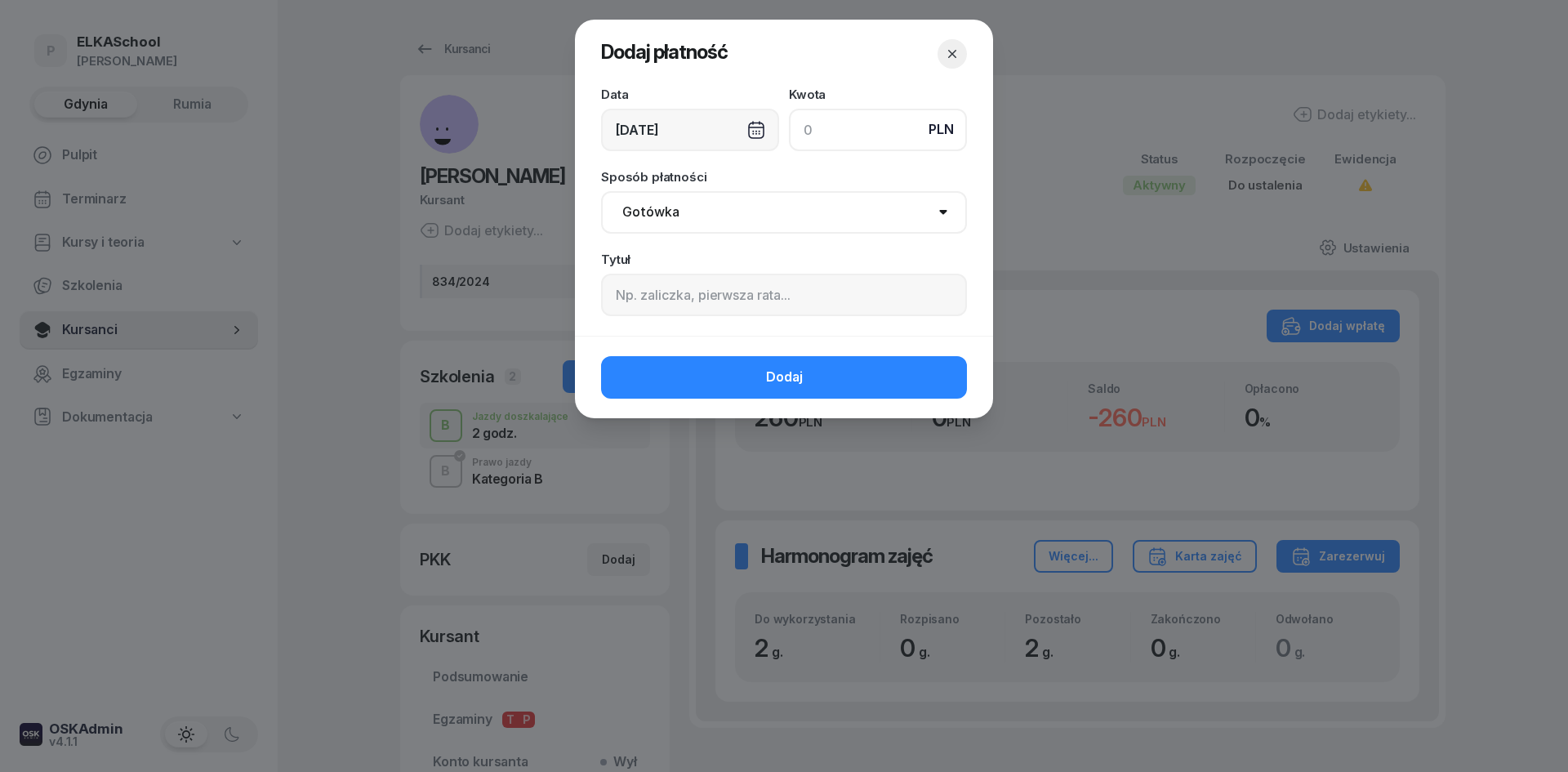
click at [859, 126] on input at bounding box center [878, 129] width 178 height 42
type input "260"
click at [674, 215] on select "Gotówka Karta Przelew Płatności online BLIK" at bounding box center [784, 212] width 366 height 42
select select "online"
click at [601, 192] on select "Gotówka Karta Przelew Płatności online BLIK" at bounding box center [784, 212] width 366 height 42
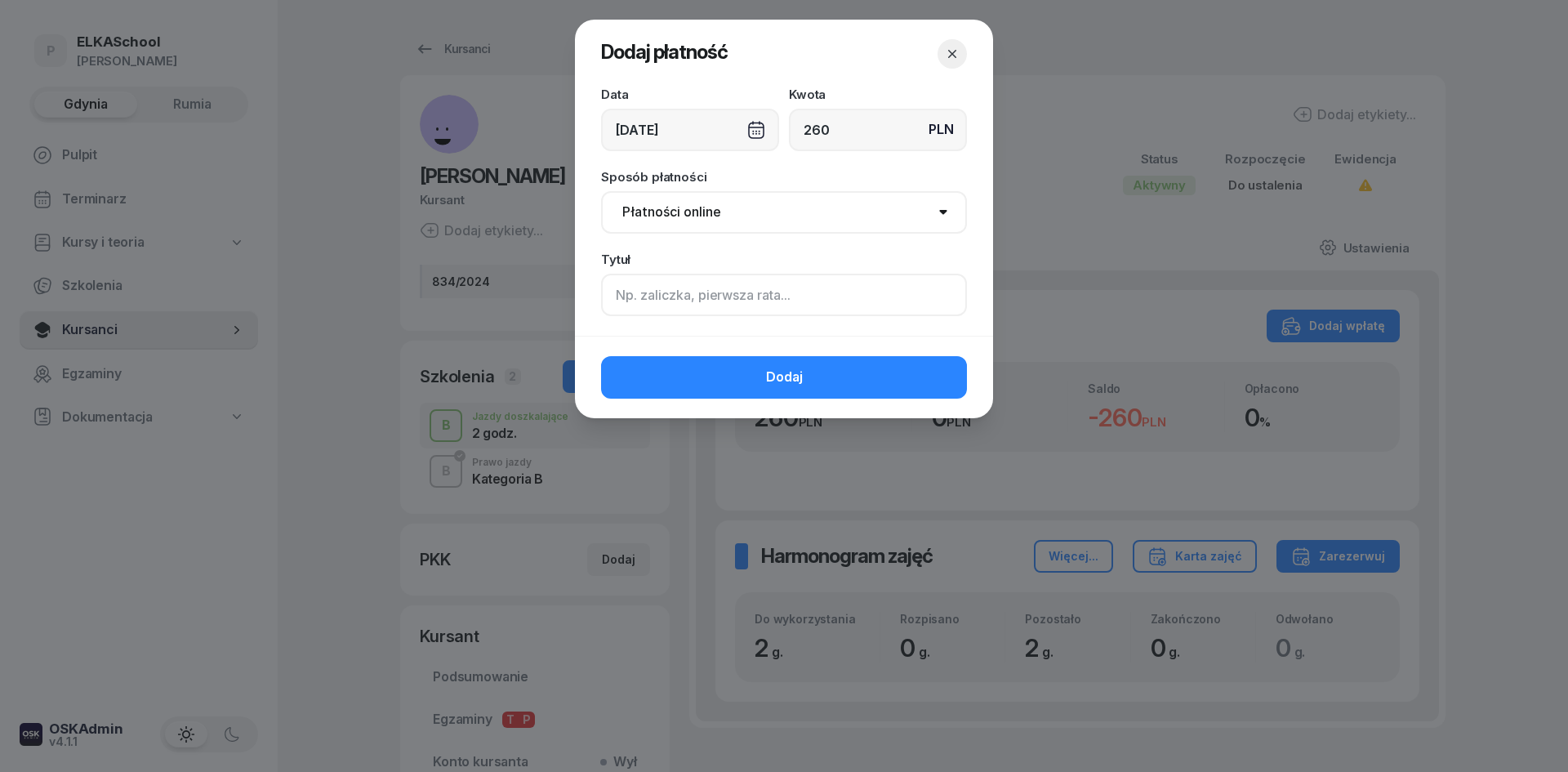
click at [665, 311] on input at bounding box center [784, 294] width 366 height 42
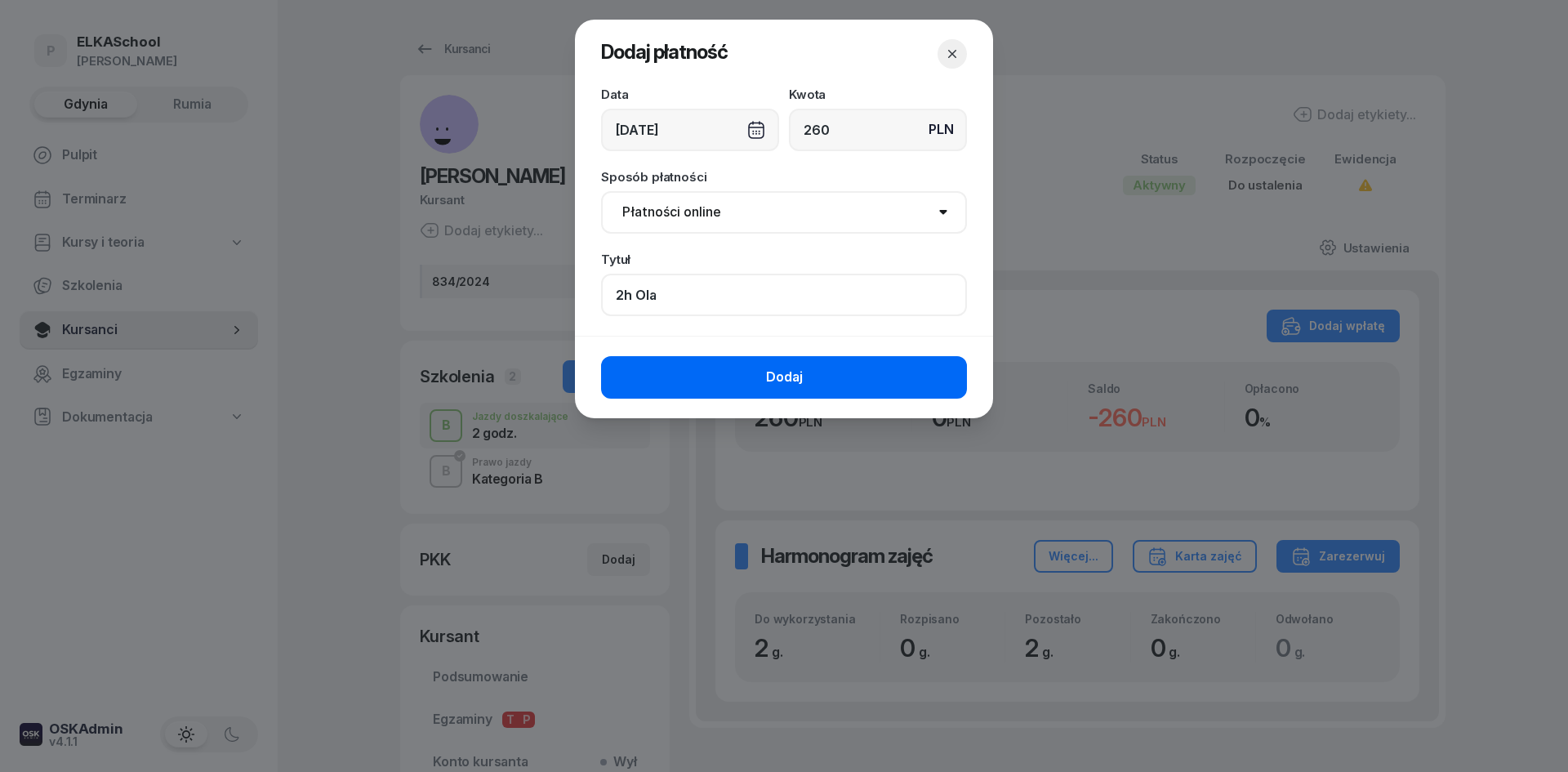
type input "2h Ola"
click at [762, 378] on button "Dodaj" at bounding box center [784, 377] width 366 height 42
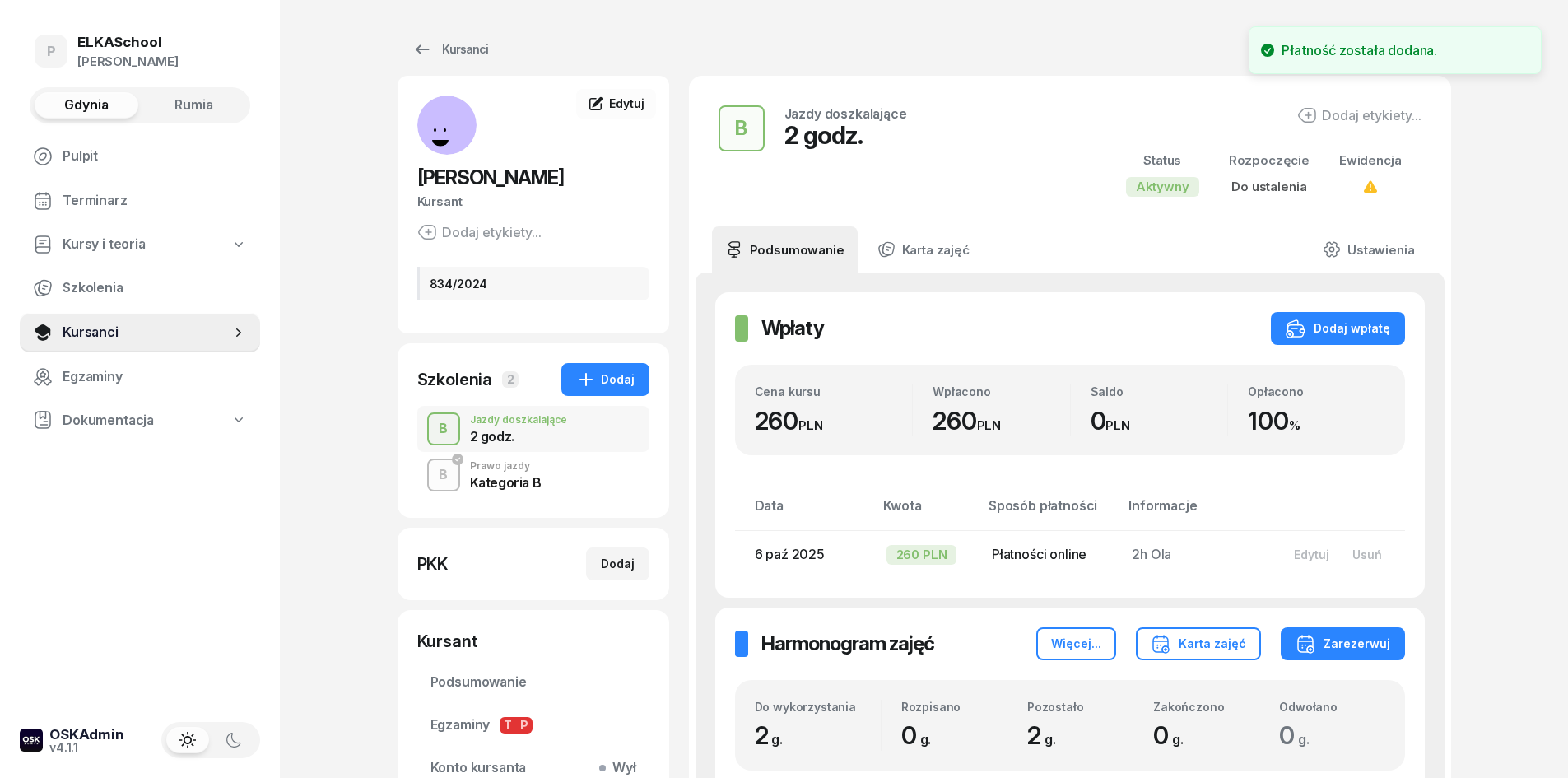
click at [518, 477] on div "Kategoria B" at bounding box center [505, 482] width 72 height 13
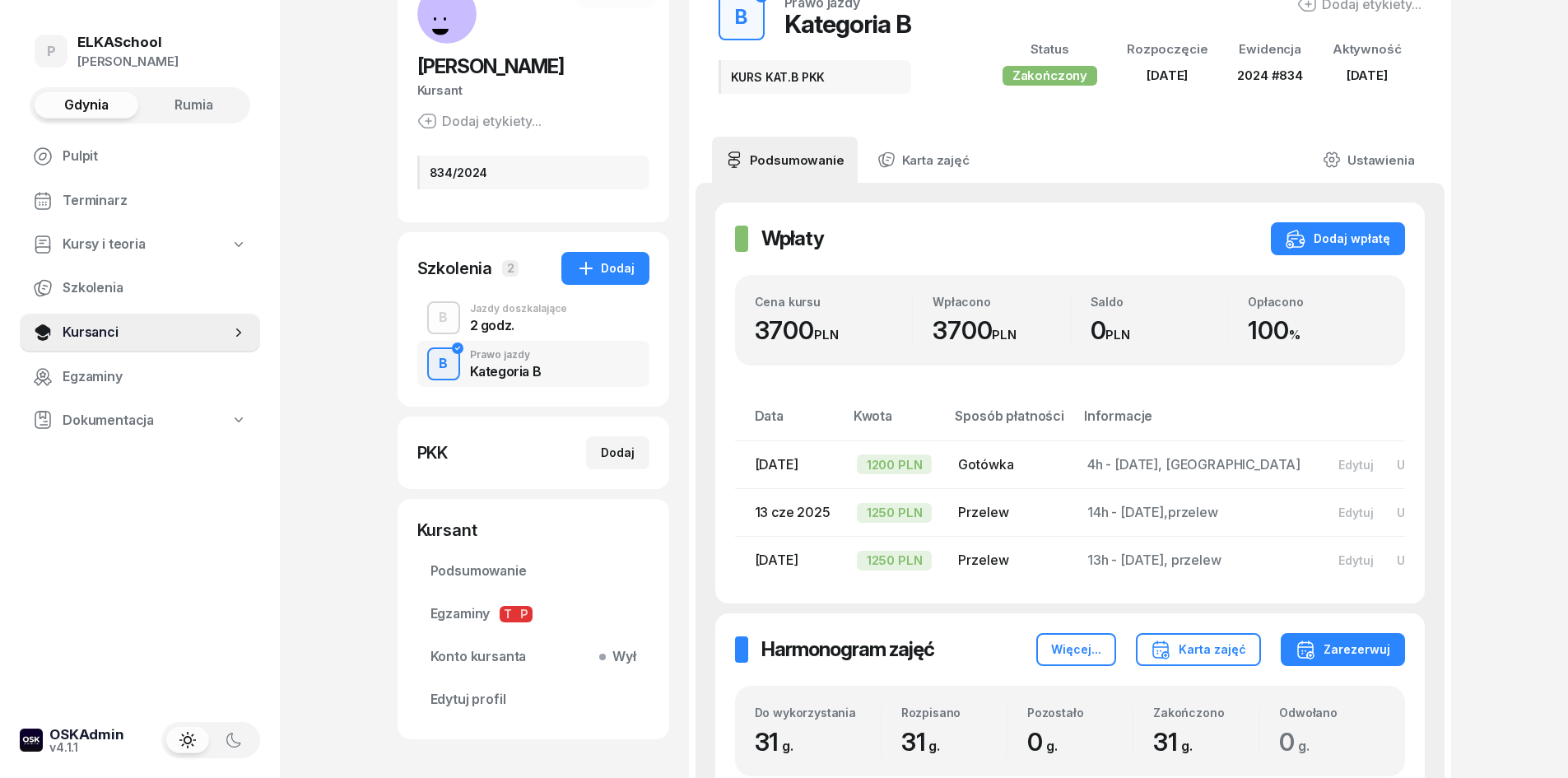
scroll to position [83, 0]
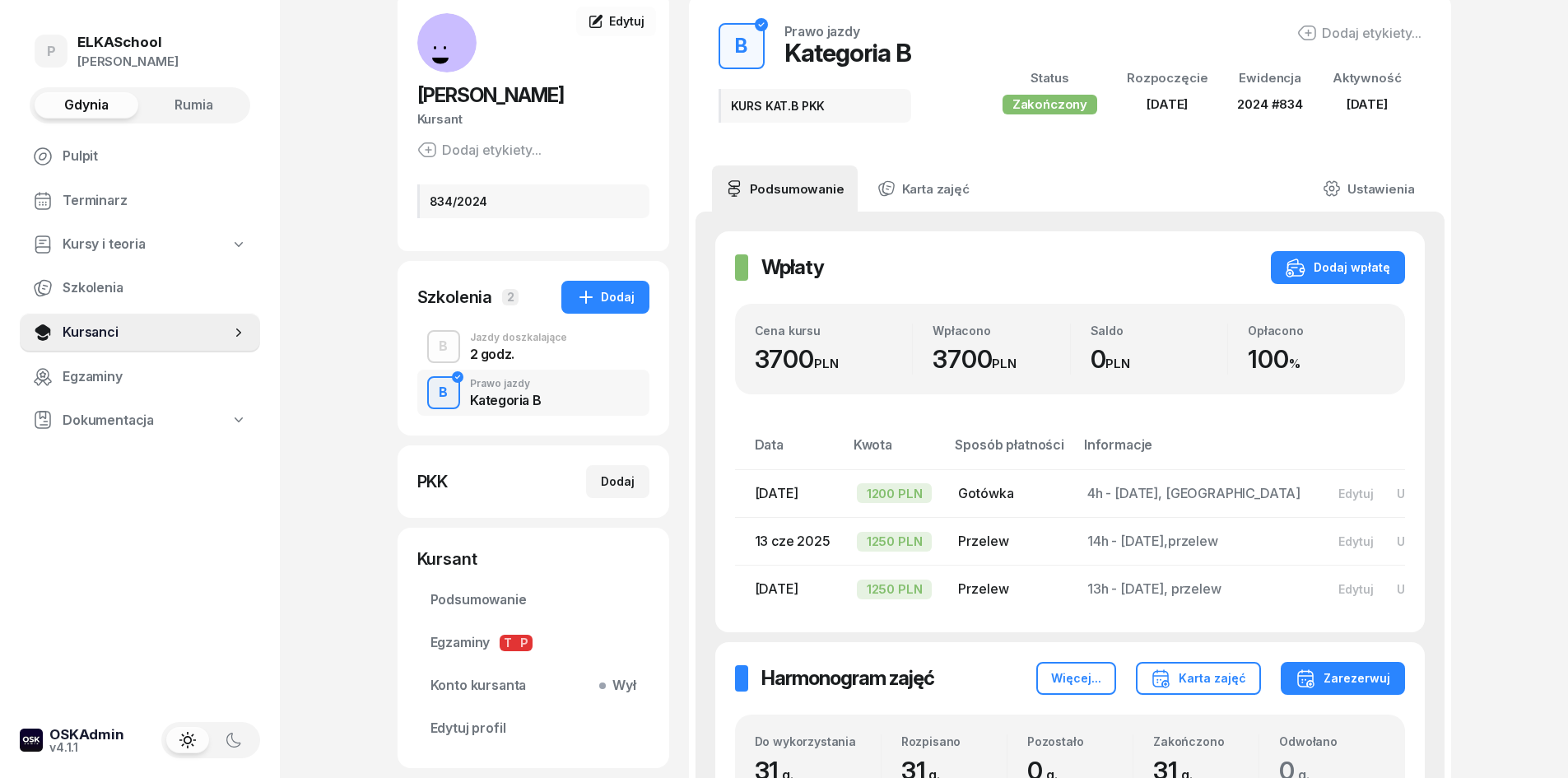
click at [502, 360] on div "2 godz." at bounding box center [518, 353] width 98 height 13
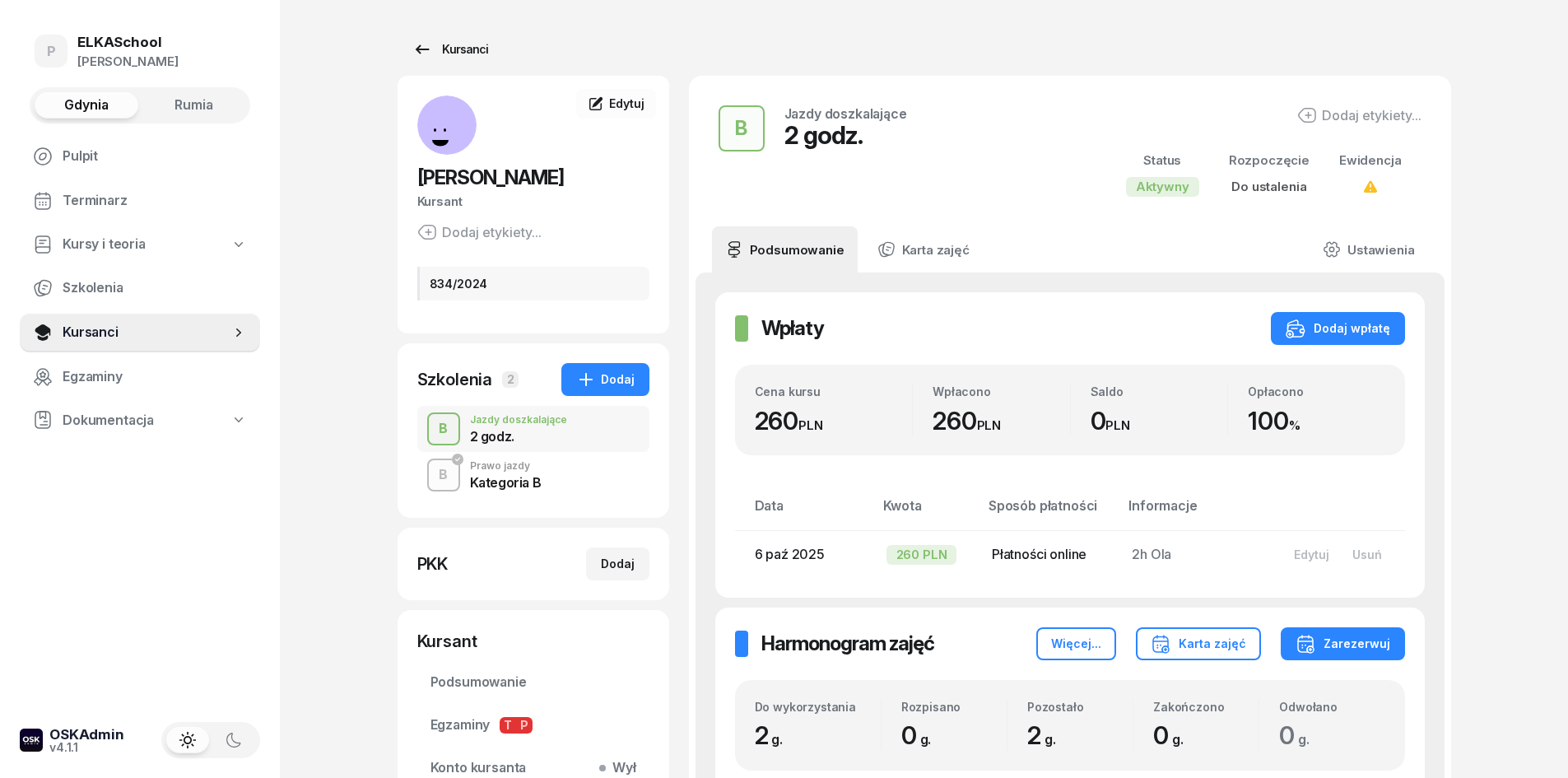
click at [489, 48] on link "Kursanci" at bounding box center [451, 49] width 105 height 33
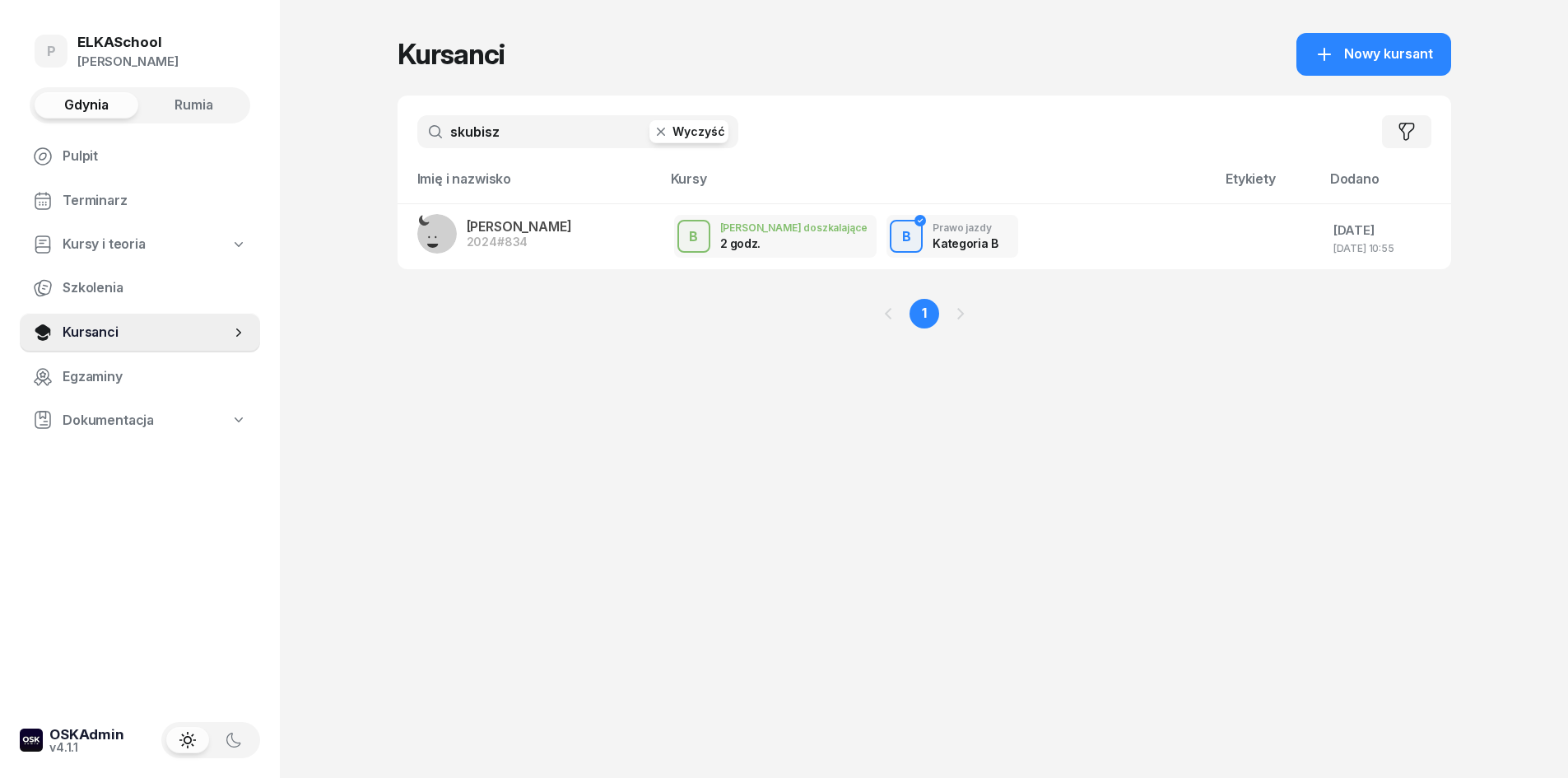
drag, startPoint x: 521, startPoint y: 136, endPoint x: 379, endPoint y: 161, distance: 144.2
click at [379, 161] on div "P ELKASchool Pietryka Gdynia Rumia Pulpit Terminarz Kursy i teoria Szkolenia Ku…" at bounding box center [784, 389] width 1568 height 778
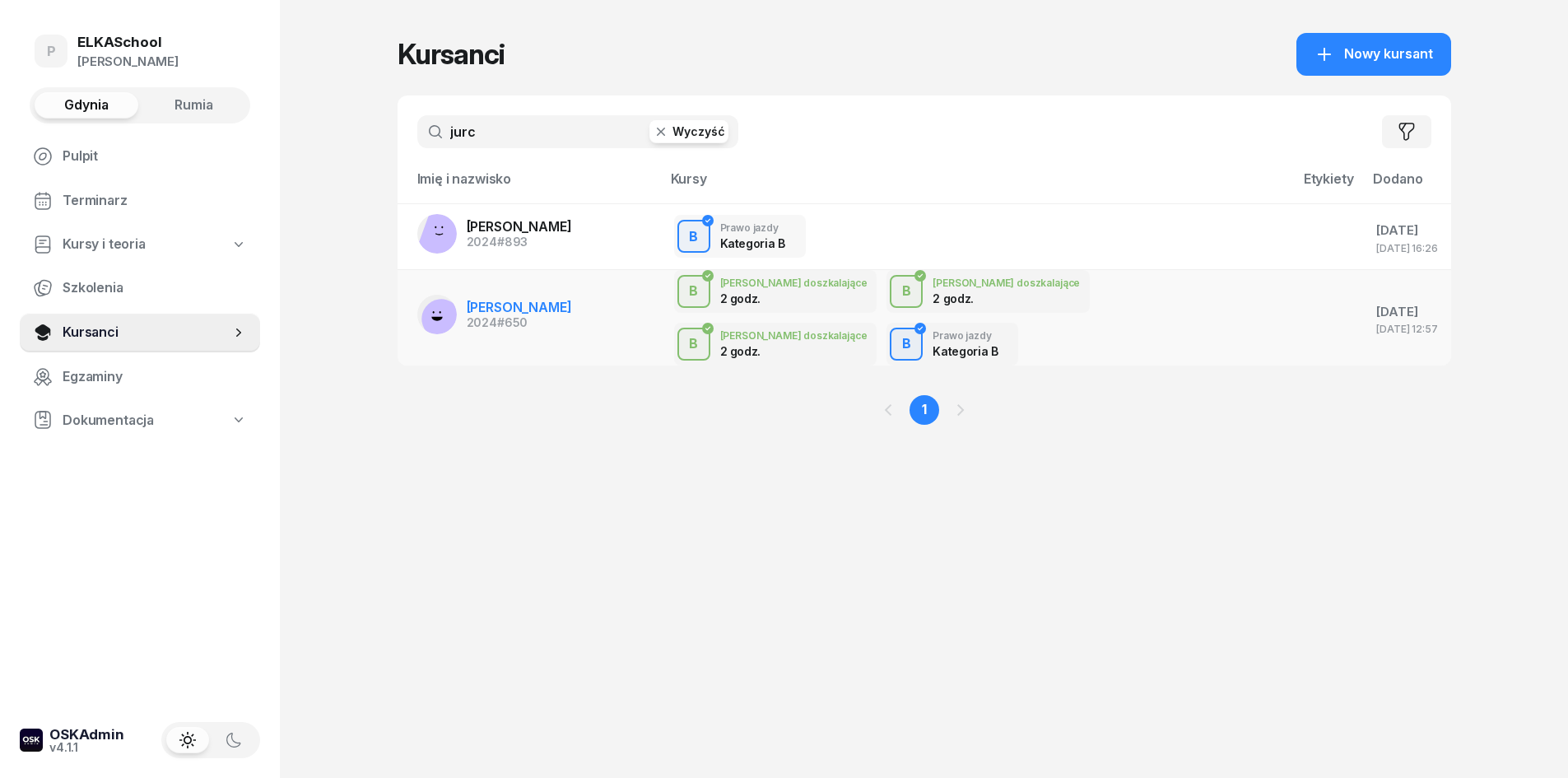
type input "jurc"
click at [547, 299] on span "MICHAŁ JURCZYŃSKI" at bounding box center [519, 306] width 105 height 17
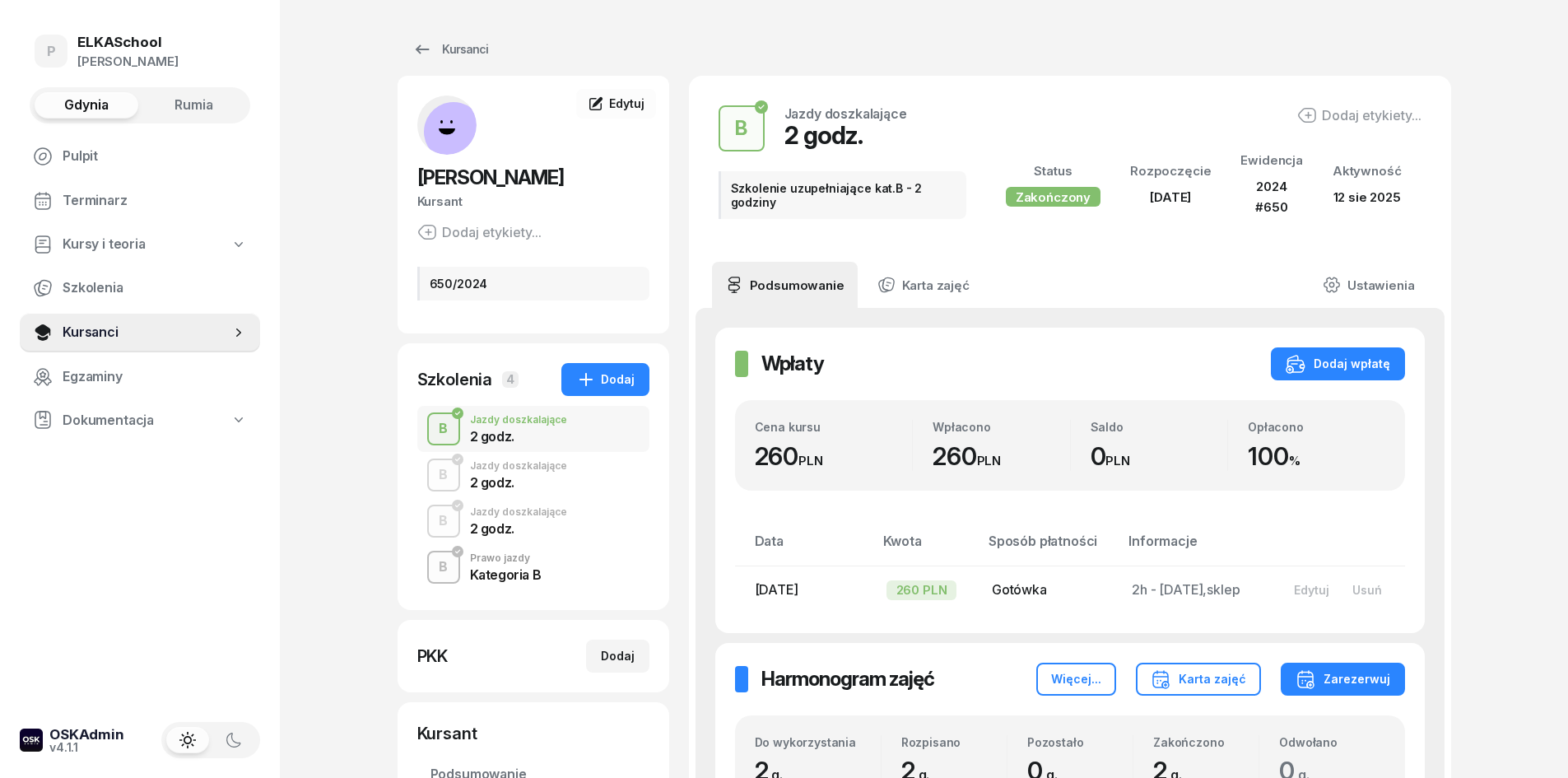
click at [471, 476] on div "2 godz." at bounding box center [518, 482] width 98 height 13
click at [517, 539] on div "B Jazdy doszkalające 2 godz." at bounding box center [532, 521] width 232 height 46
click at [521, 432] on div "2 godz." at bounding box center [518, 436] width 98 height 13
click at [600, 379] on div "Dodaj" at bounding box center [605, 379] width 59 height 20
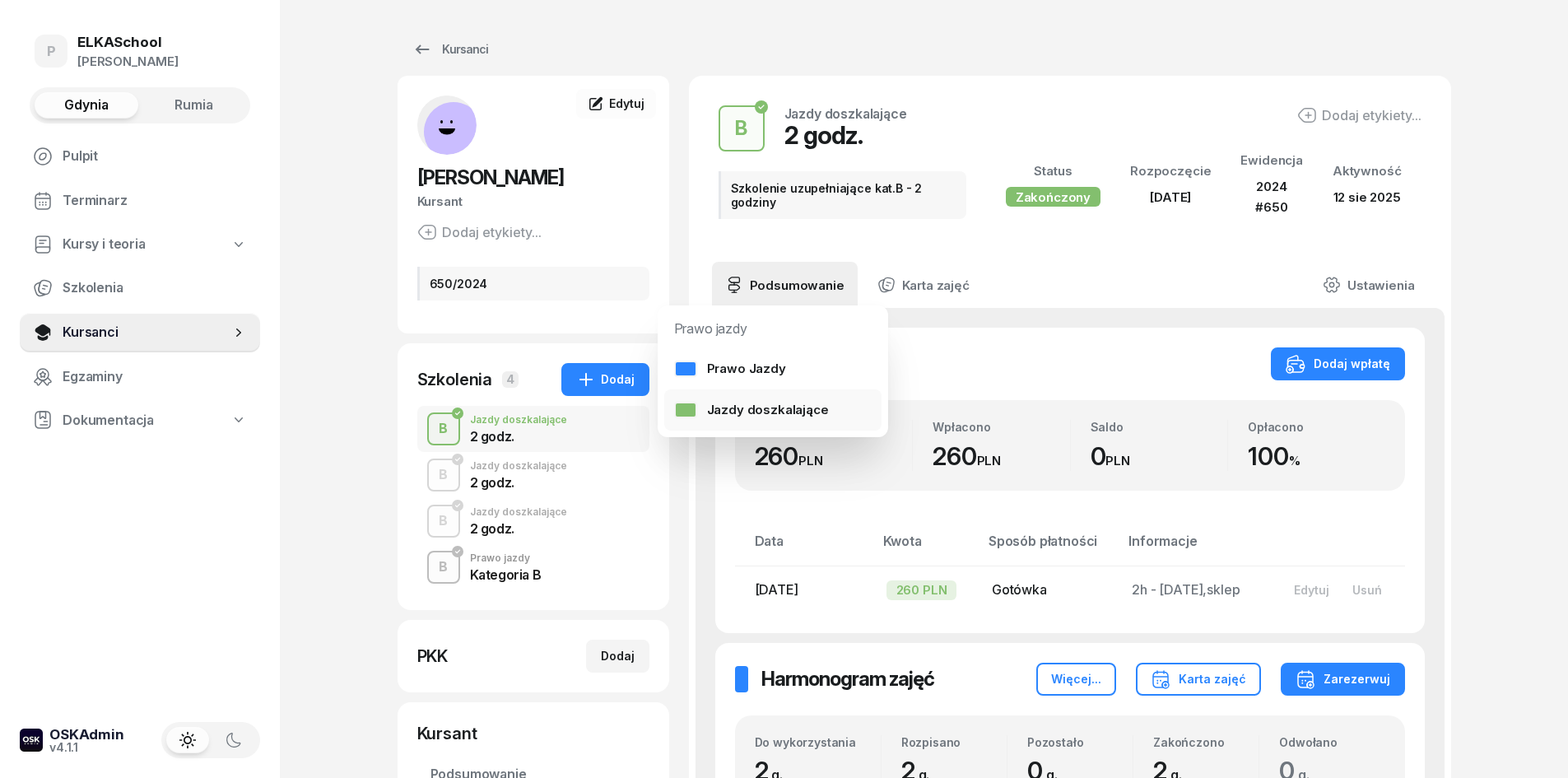
click at [769, 408] on div "Jazdy doszkalające" at bounding box center [752, 410] width 155 height 22
select select "B"
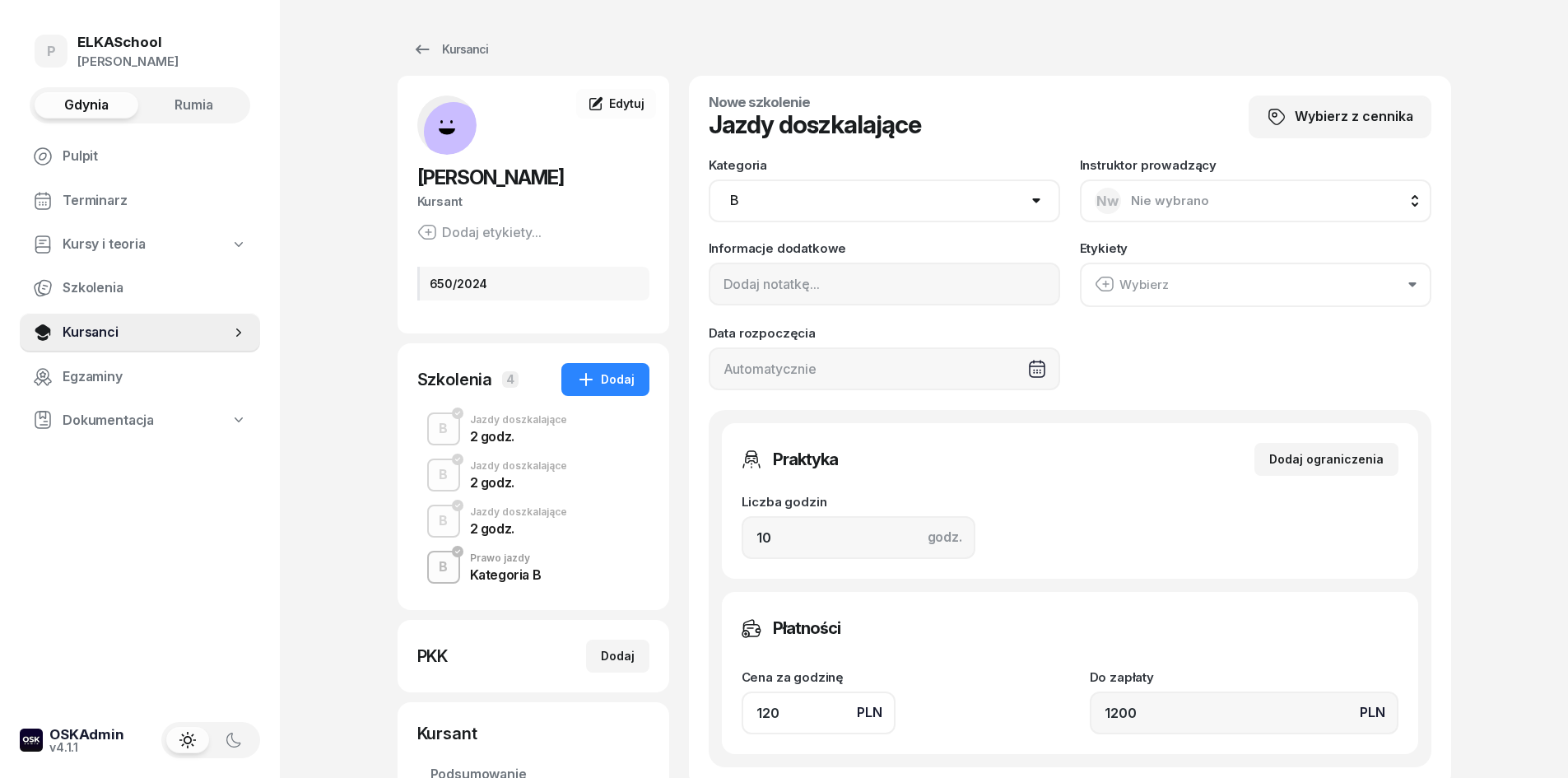
click at [1169, 199] on span "Nie wybrano" at bounding box center [1170, 201] width 79 height 16
type input "jar"
click at [1173, 313] on span "[PERSON_NAME]" at bounding box center [1191, 310] width 101 height 22
drag, startPoint x: 789, startPoint y: 530, endPoint x: 714, endPoint y: 533, distance: 75.1
click at [714, 533] on div "Praktyka Dodaj ograniczenia Liczba godzin godz. 10 Ograniczenia zajęć praktyczn…" at bounding box center [1070, 588] width 722 height 357
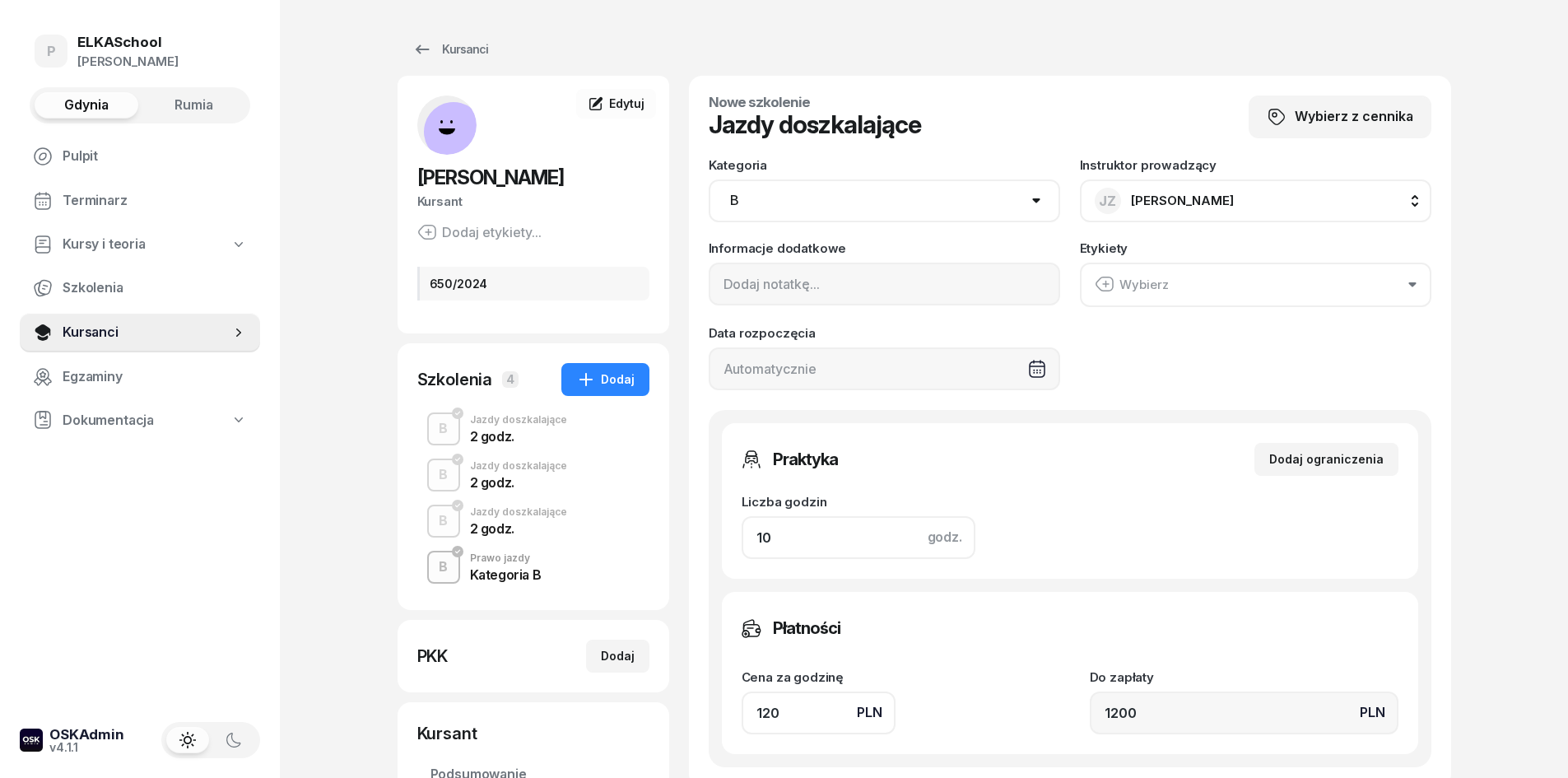
type input "2"
type input "240"
type input "2"
drag, startPoint x: 792, startPoint y: 704, endPoint x: 750, endPoint y: 718, distance: 44.3
click at [750, 718] on input "120" at bounding box center [819, 712] width 155 height 43
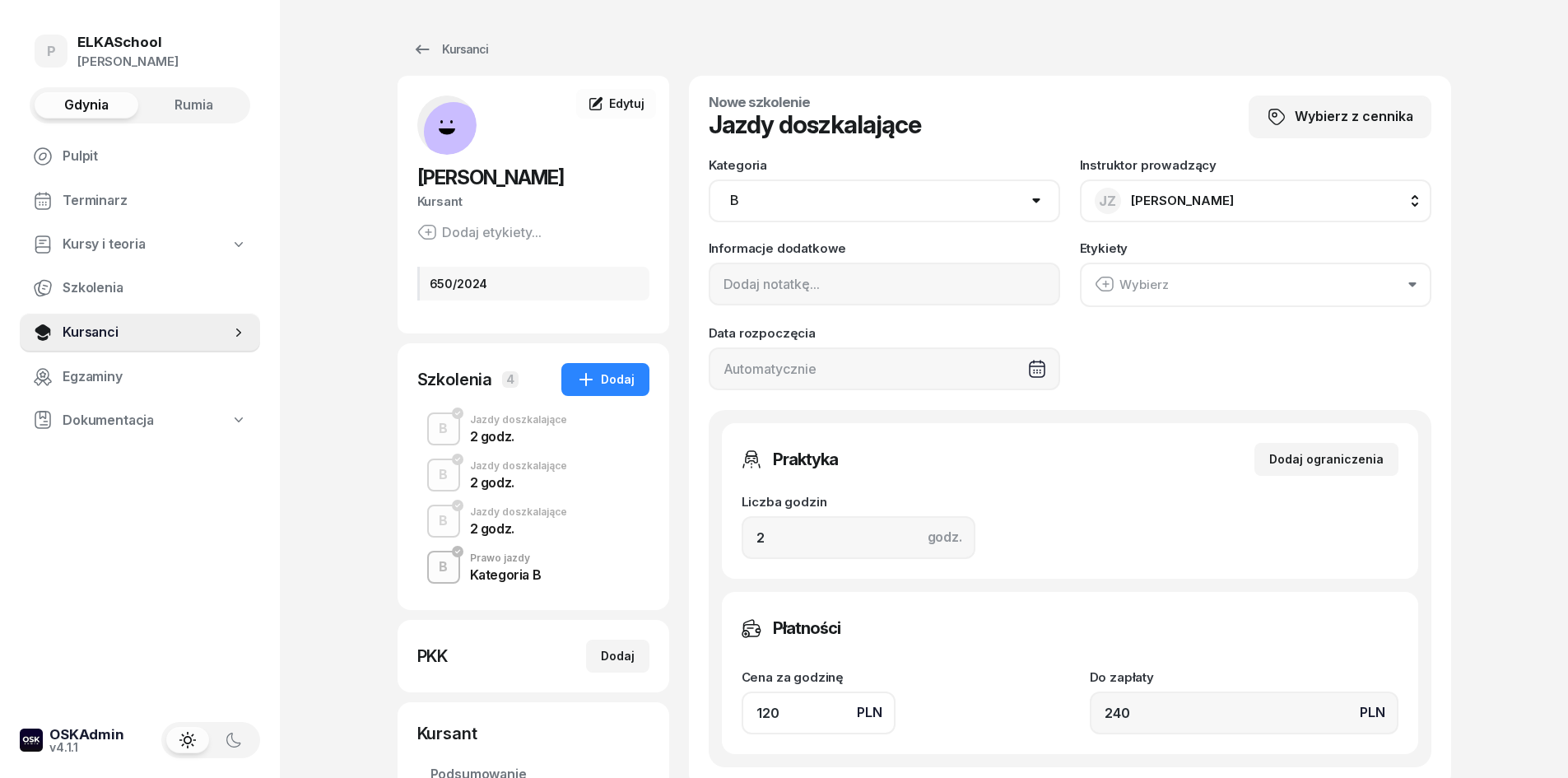
type input "1"
type input "2"
type input "13"
type input "26"
type input "130"
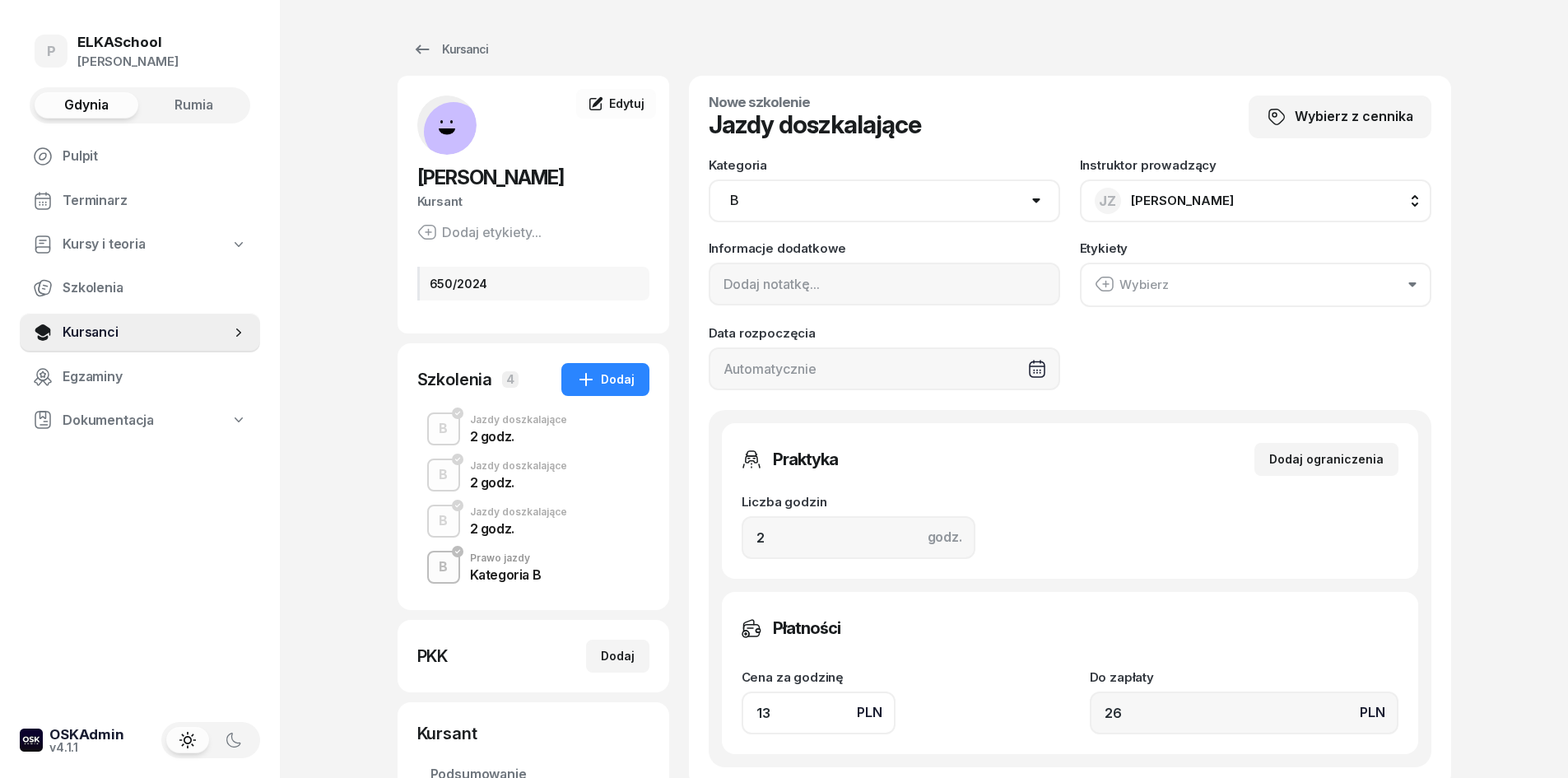
type input "260"
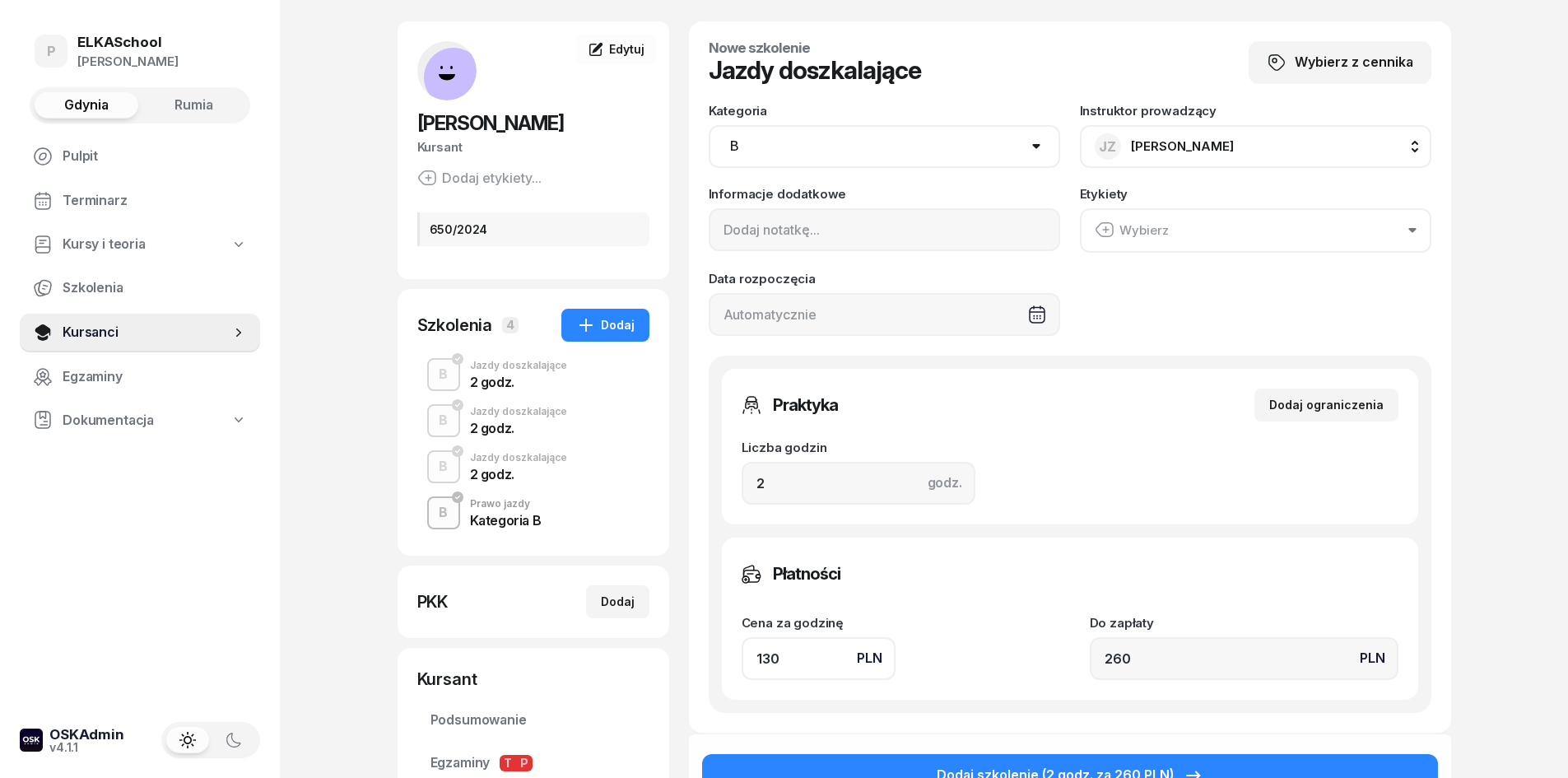
scroll to position [83, 0]
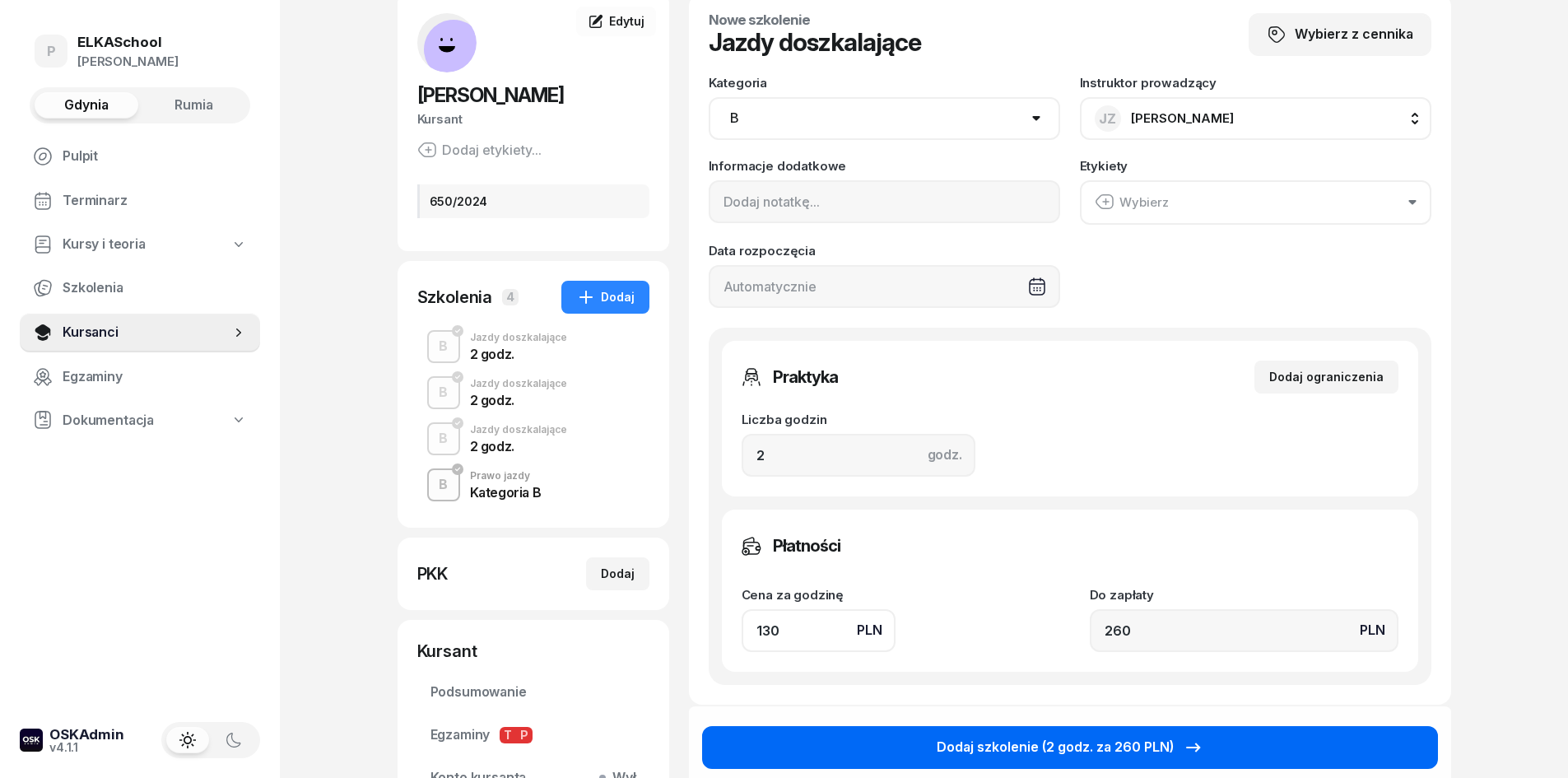
type input "130"
click at [1070, 730] on button "Dodaj szkolenie (2 godz. za 260 PLN)" at bounding box center [1071, 747] width 736 height 43
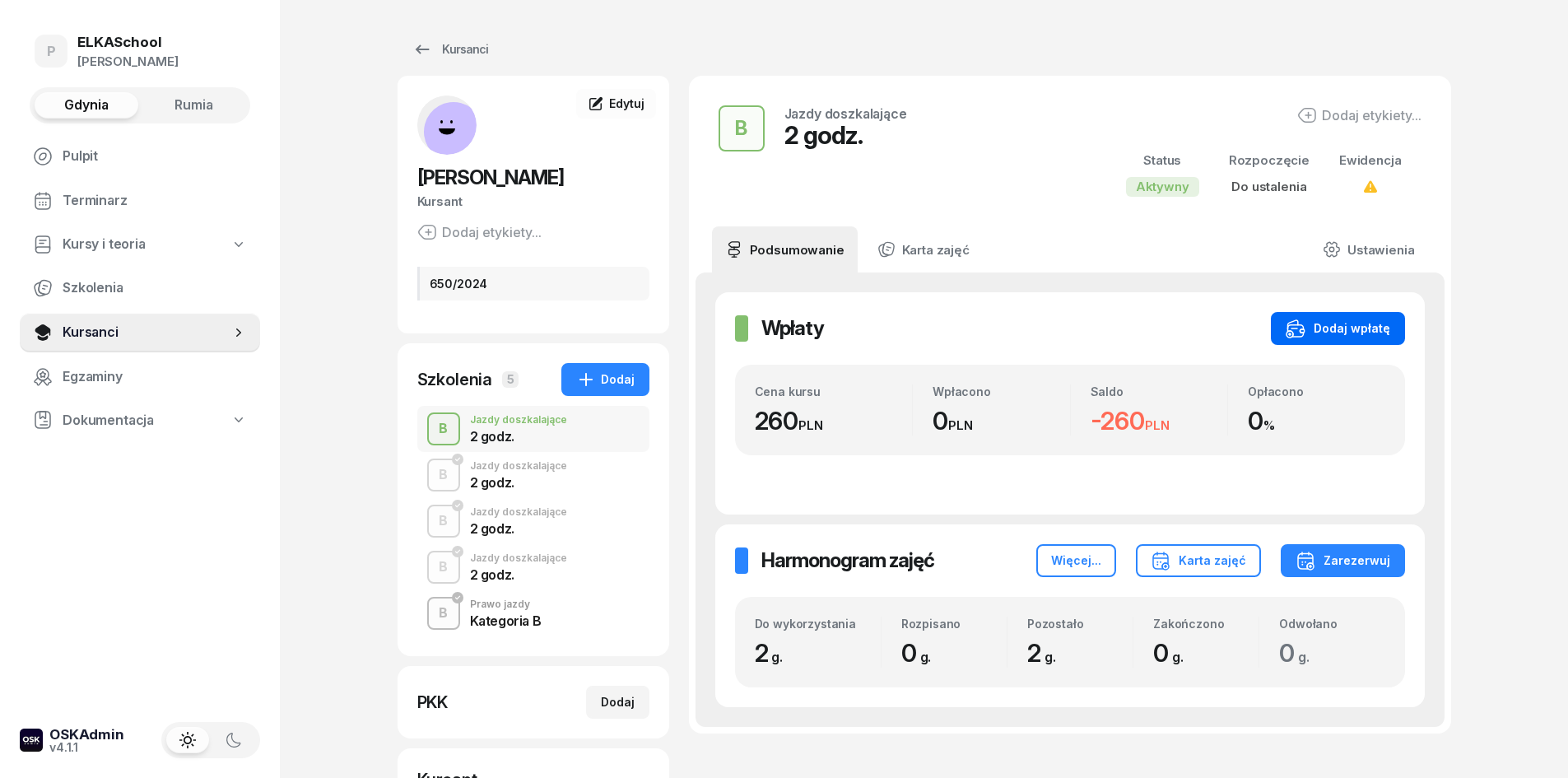
click at [1334, 331] on div "Dodaj wpłatę" at bounding box center [1337, 328] width 104 height 20
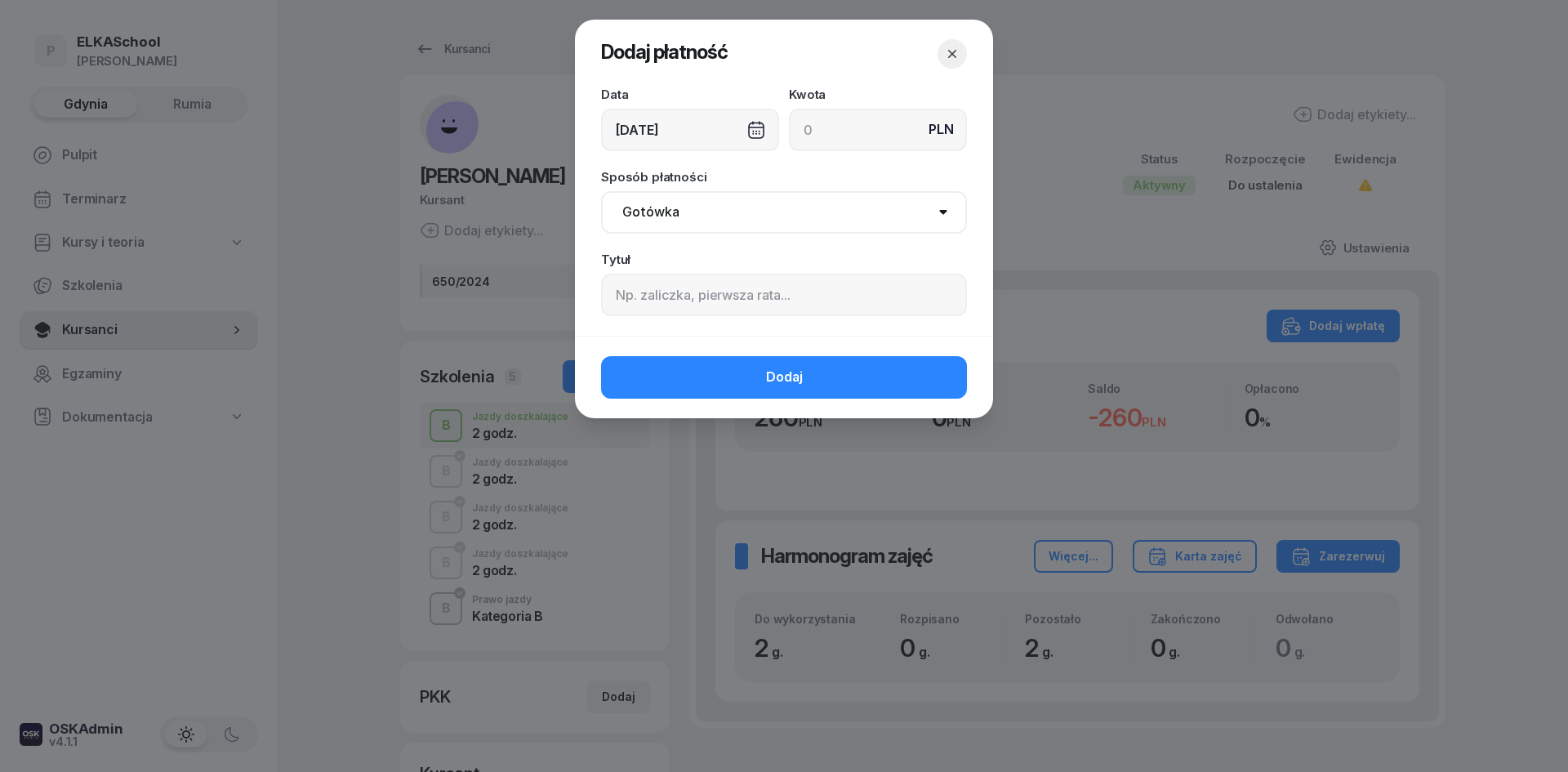
click at [701, 136] on div "[DATE]" at bounding box center [690, 129] width 178 height 42
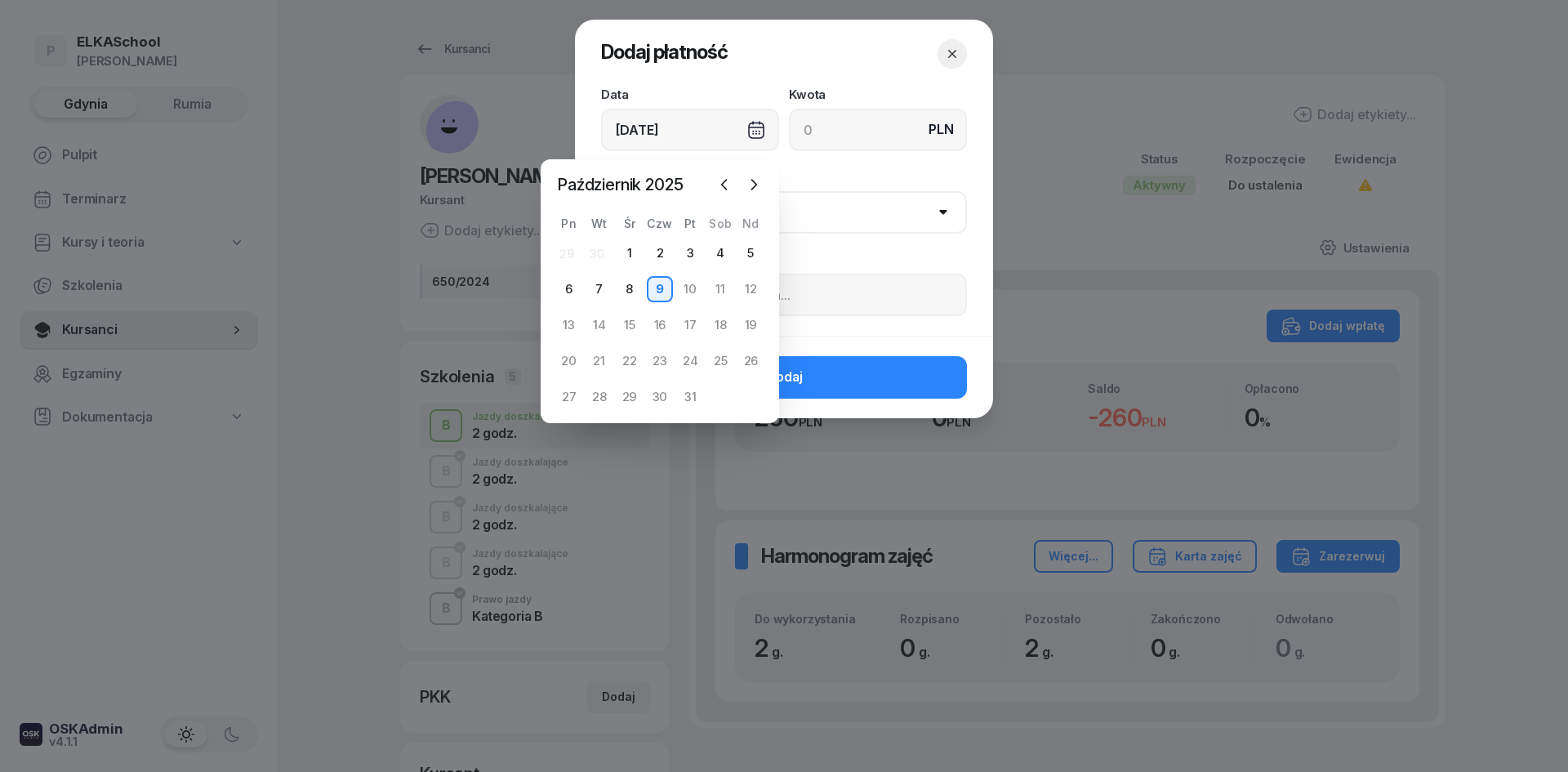
click at [551, 286] on div "Październik 2025 2025 sty lut mar kwi maj cze lip sie wrz paź lis gru Pn Wt Śr …" at bounding box center [661, 290] width 239 height 264
click at [563, 289] on div "6" at bounding box center [569, 289] width 26 height 26
type input "[DATE]"
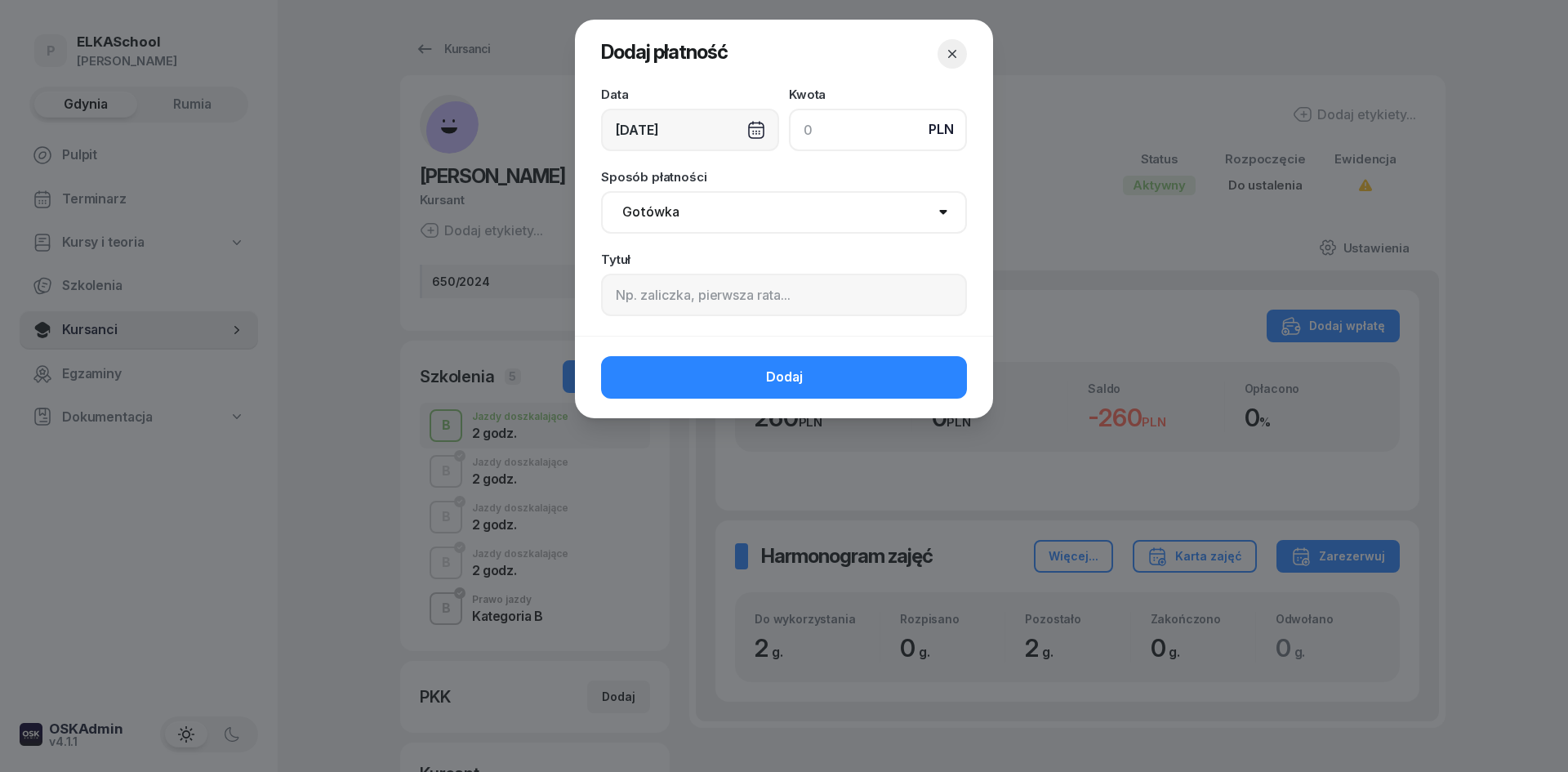
click at [858, 126] on input at bounding box center [878, 129] width 178 height 42
type input "260"
click at [671, 228] on select "Gotówka Karta Przelew Płatności online BLIK" at bounding box center [784, 212] width 366 height 42
select select "online"
click at [601, 192] on select "Gotówka Karta Przelew Płatności online BLIK" at bounding box center [784, 212] width 366 height 42
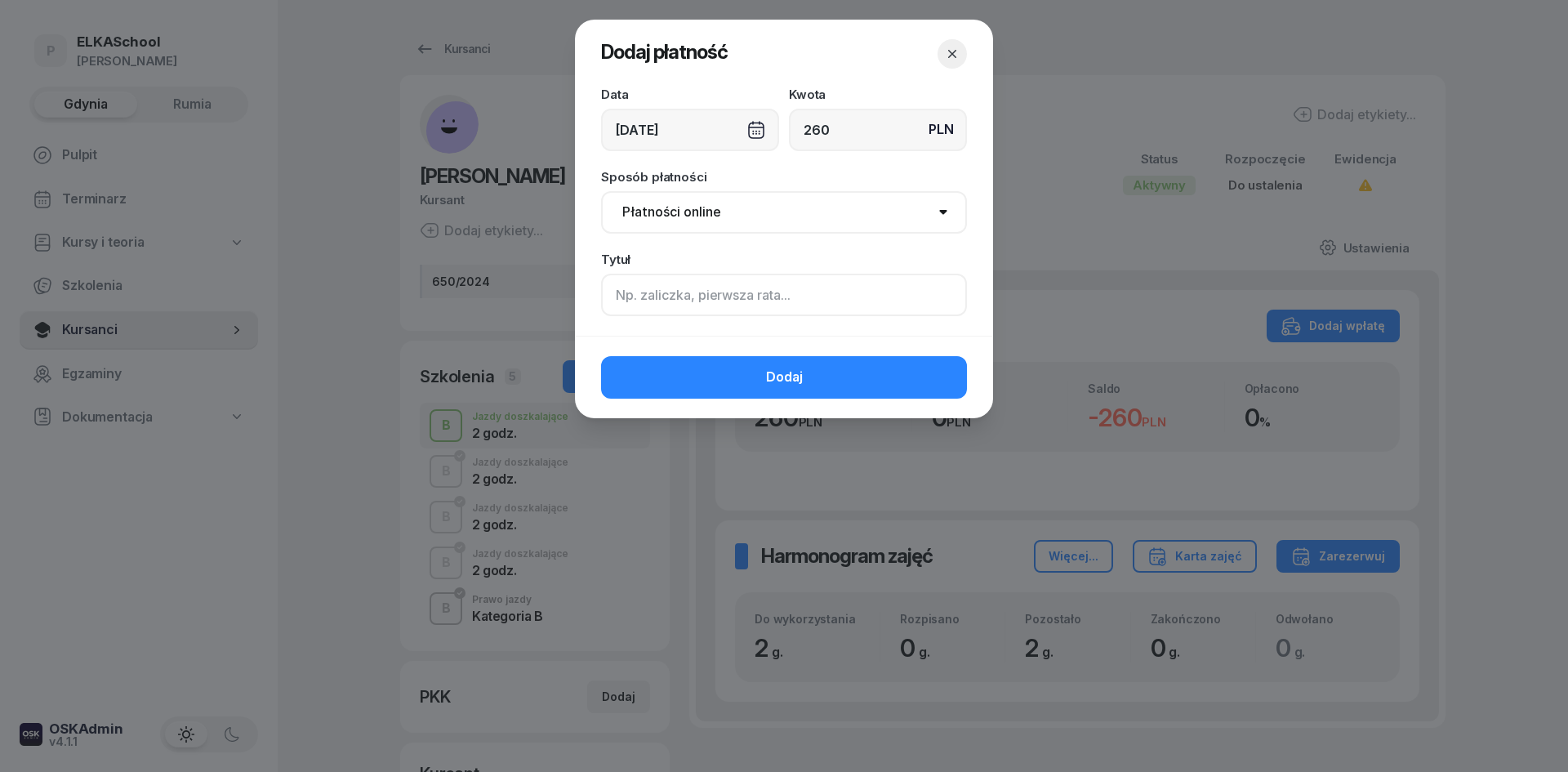
click at [669, 303] on input at bounding box center [784, 294] width 366 height 42
click at [647, 302] on input "2h JAarek" at bounding box center [784, 294] width 366 height 42
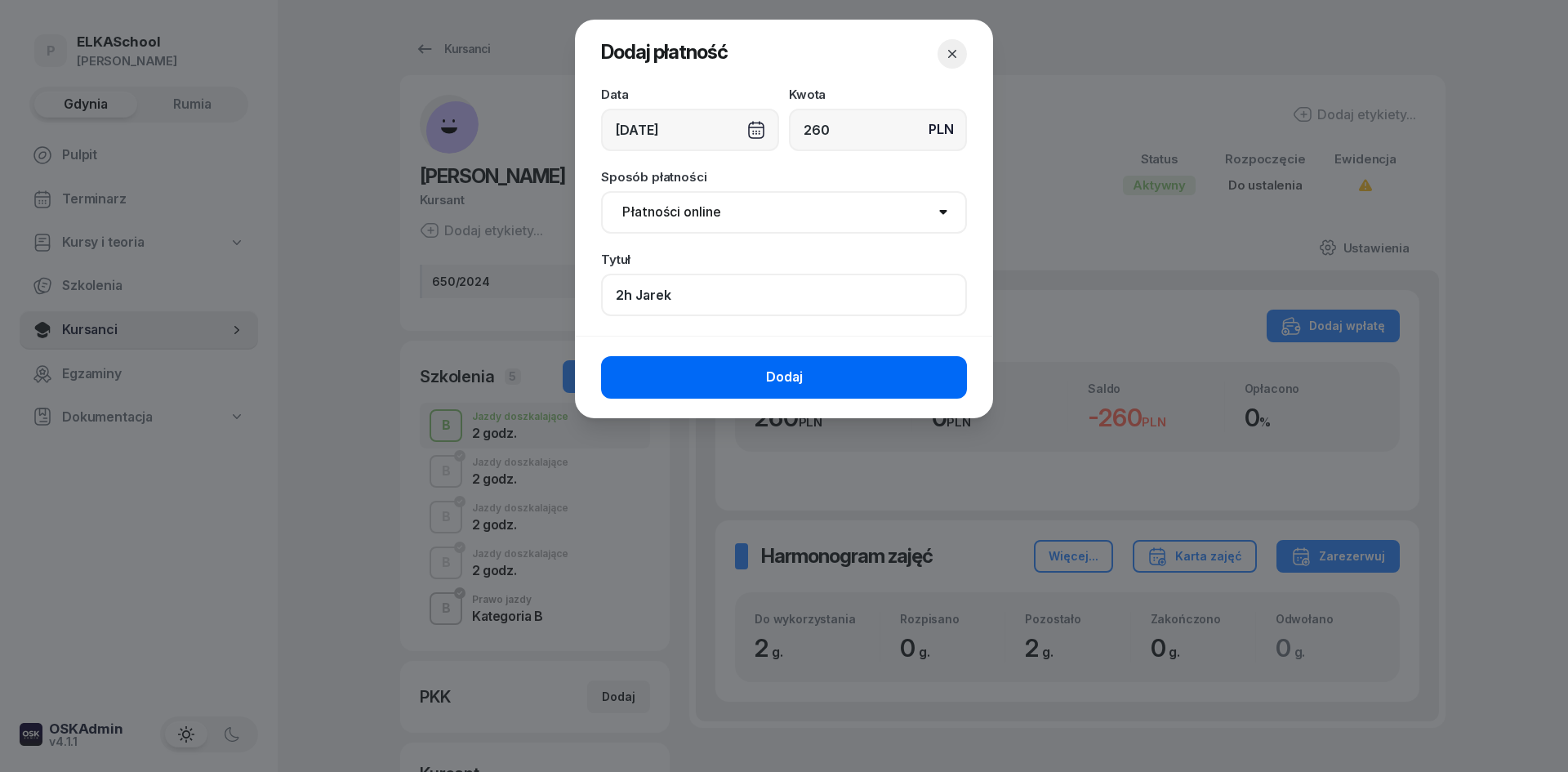
type input "2h Jarek"
click at [715, 363] on button "Dodaj" at bounding box center [784, 377] width 366 height 42
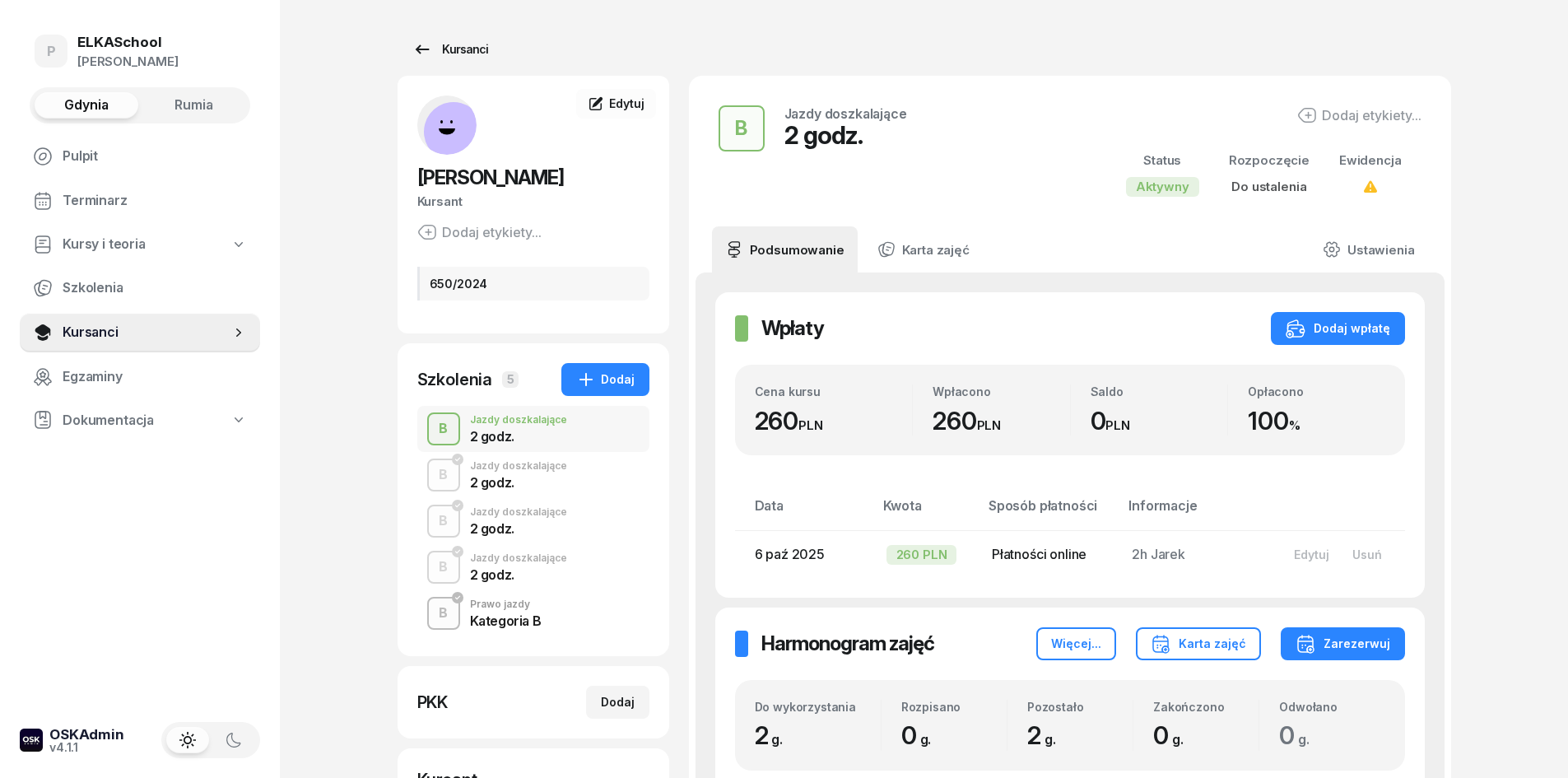
click at [451, 58] on div "Kursanci" at bounding box center [450, 50] width 76 height 20
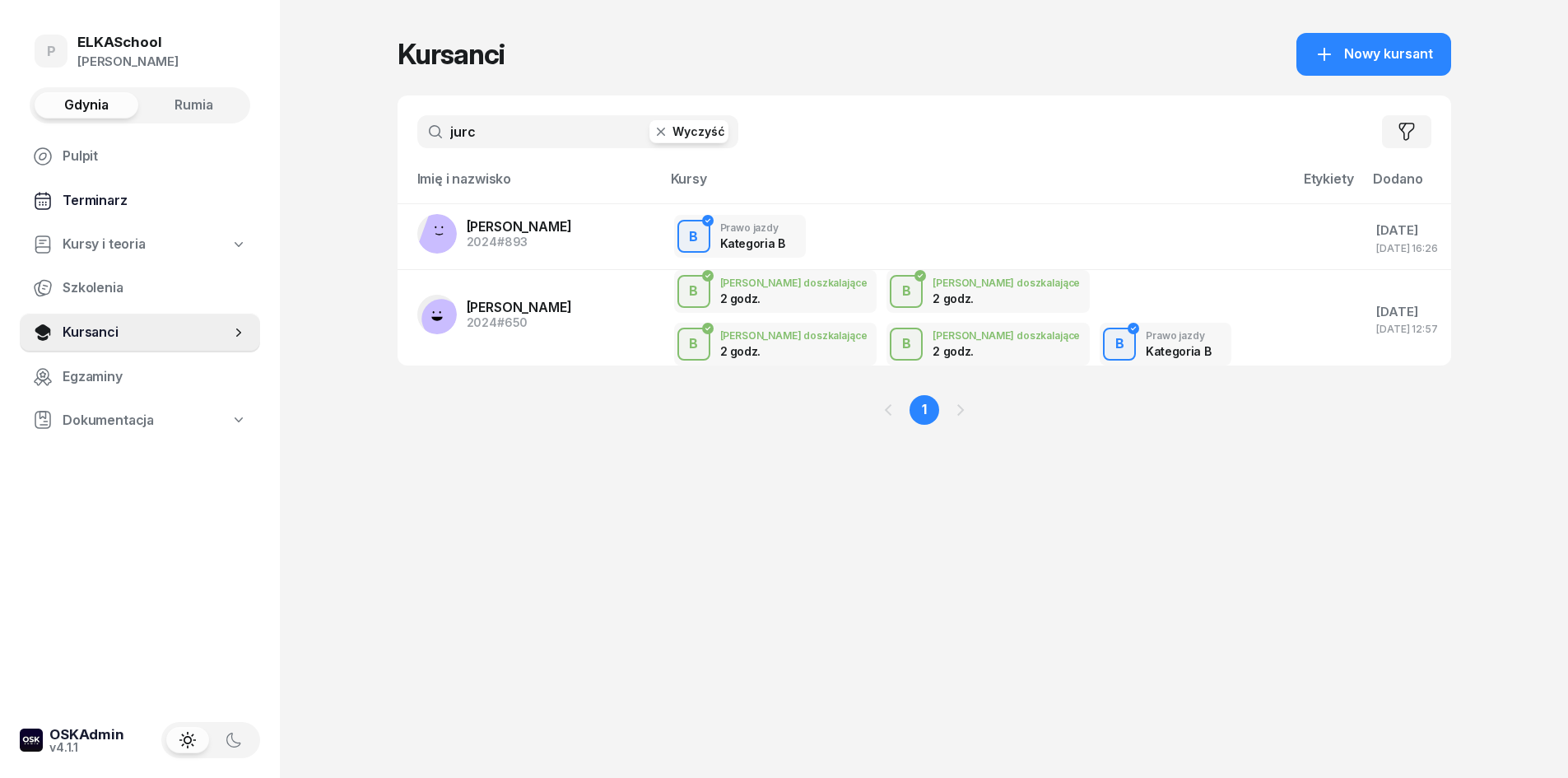
drag, startPoint x: 532, startPoint y: 132, endPoint x: 188, endPoint y: 200, distance: 350.7
click at [189, 200] on div "P ELKASchool Pietryka Gdynia Rumia Pulpit Terminarz Kursy i teoria Szkolenia Ku…" at bounding box center [784, 389] width 1568 height 778
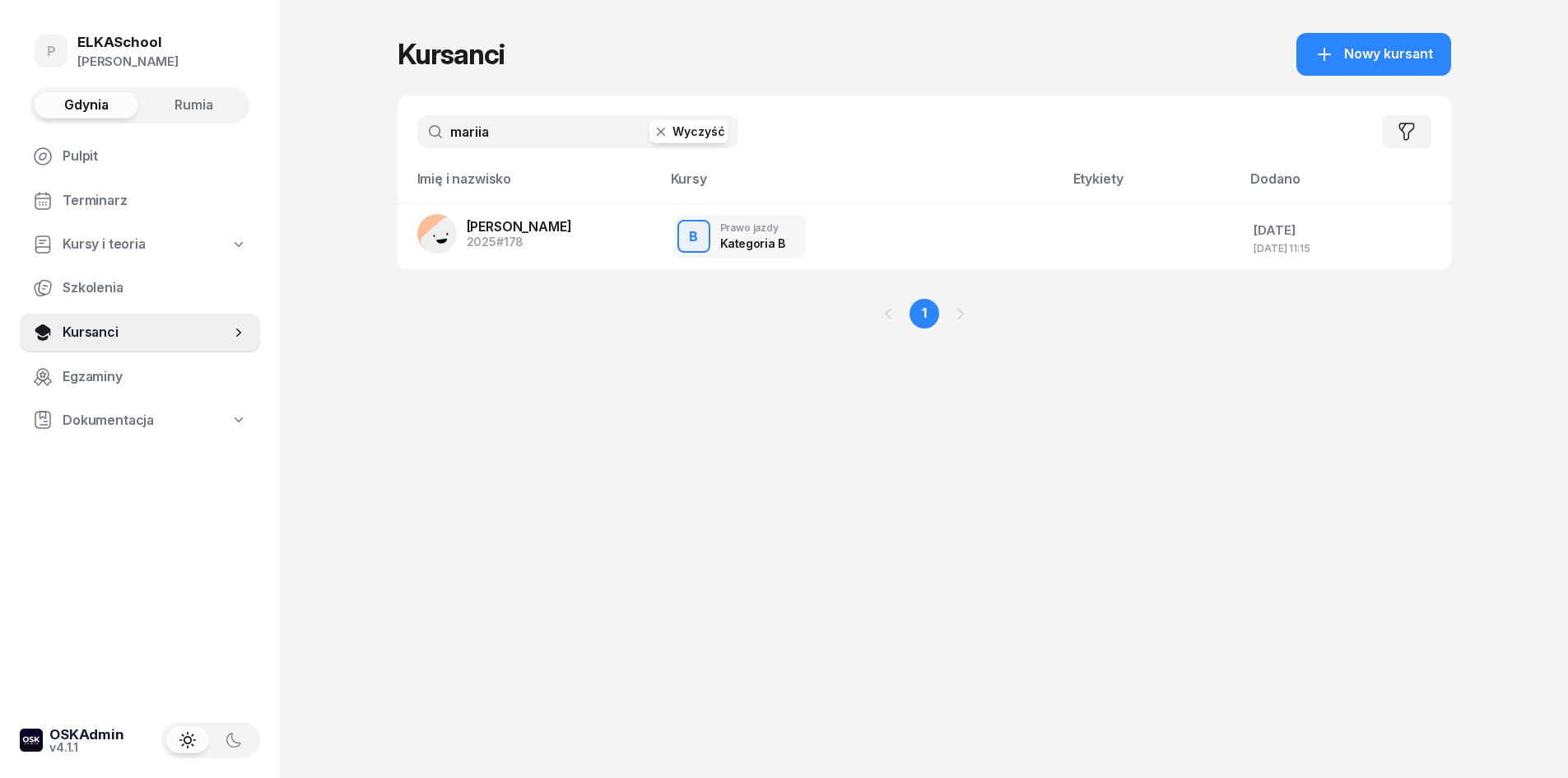
type input "mariia"
click at [169, 112] on button "Rumia" at bounding box center [193, 105] width 103 height 26
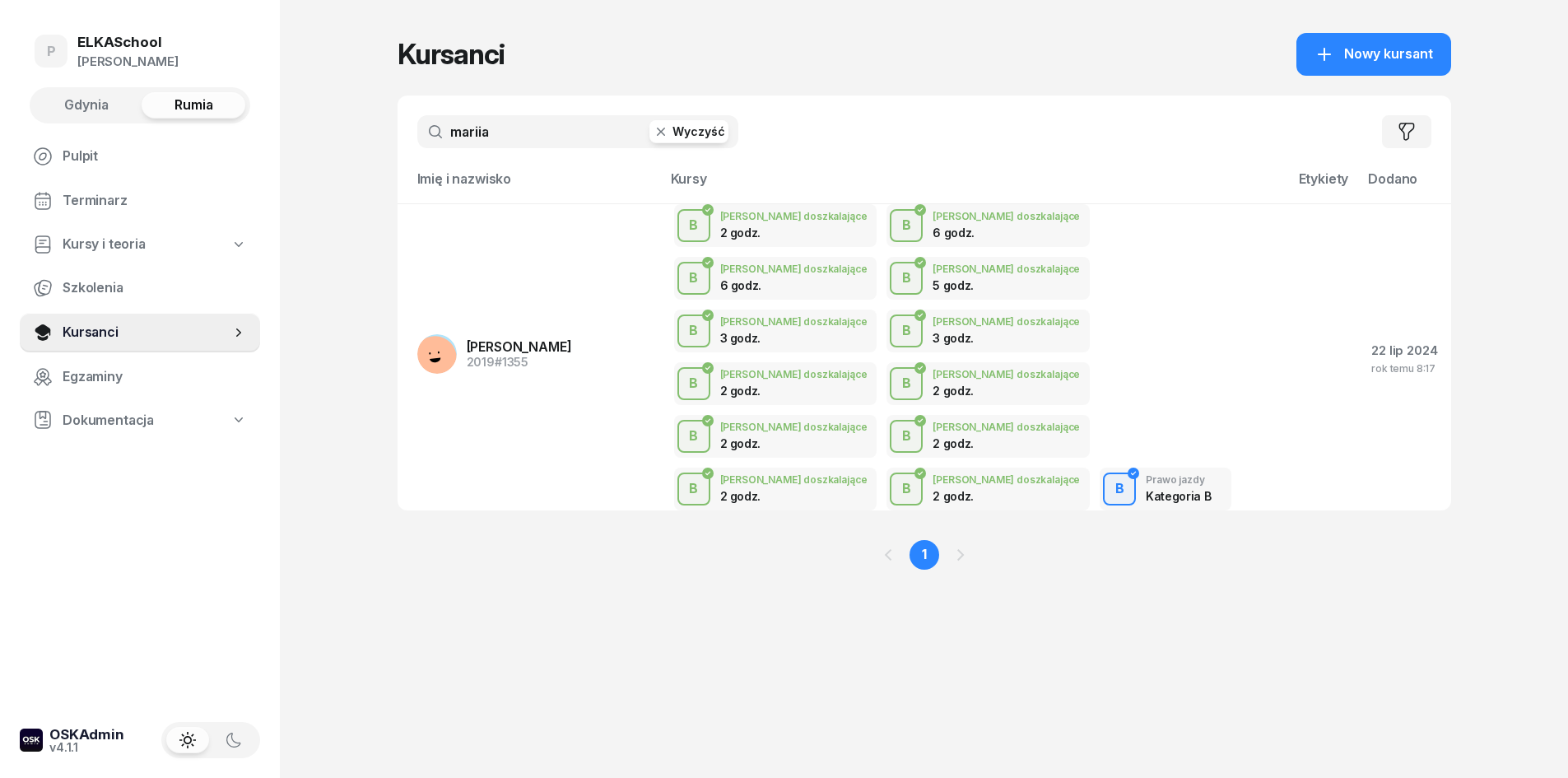
click at [71, 124] on div "P ELKASchool [PERSON_NAME] Gdynia Rumia Pulpit Terminarz Kursy i teoria Szkolen…" at bounding box center [139, 389] width 280 height 778
click at [74, 116] on button "Gdynia" at bounding box center [87, 105] width 103 height 26
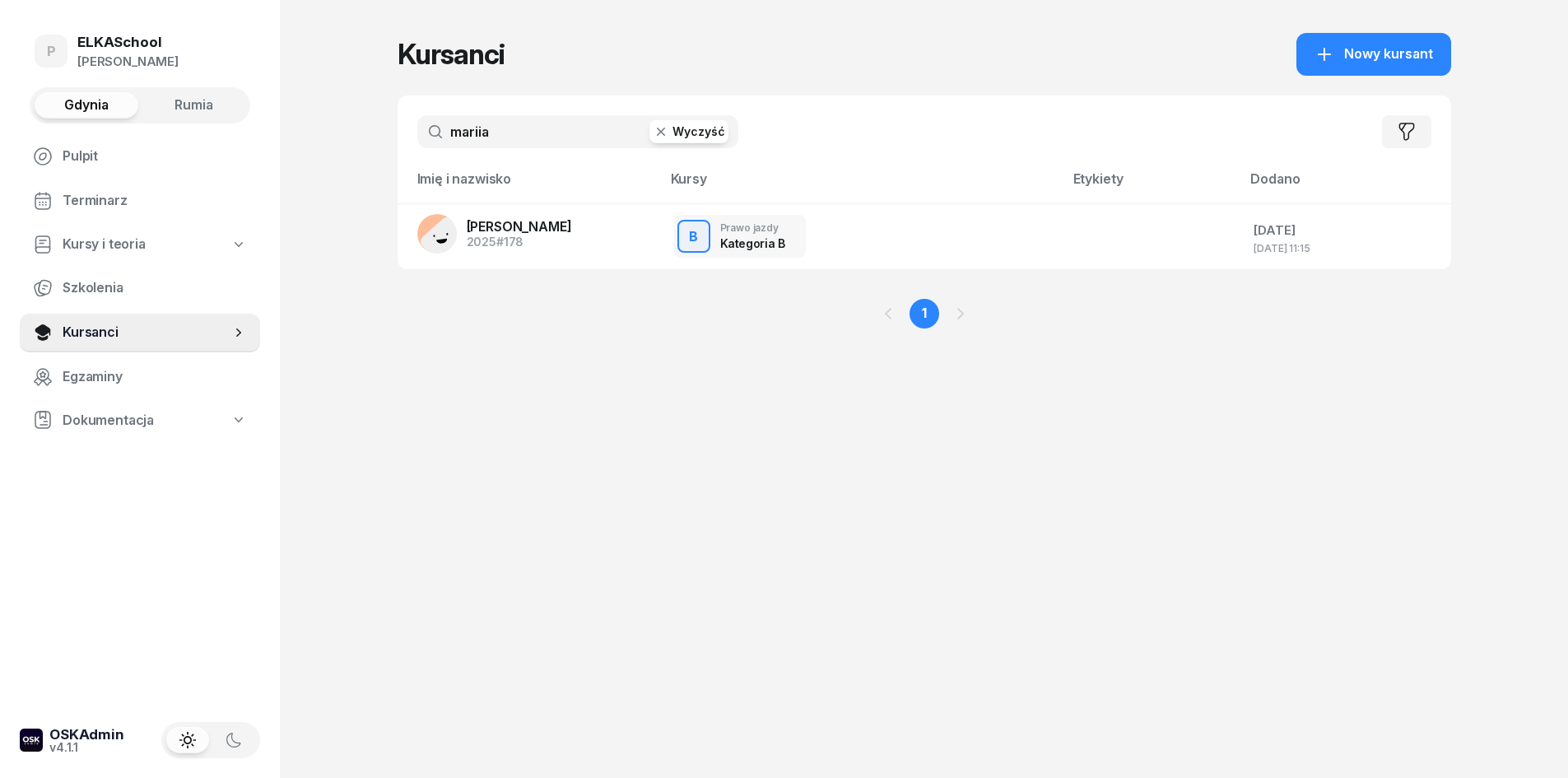
drag, startPoint x: 552, startPoint y: 112, endPoint x: 360, endPoint y: 157, distance: 197.2
click at [360, 157] on div "P ELKASchool [PERSON_NAME] Gdynia Rumia Pulpit Terminarz Kursy i teoria Szkolen…" at bounding box center [784, 389] width 1568 height 778
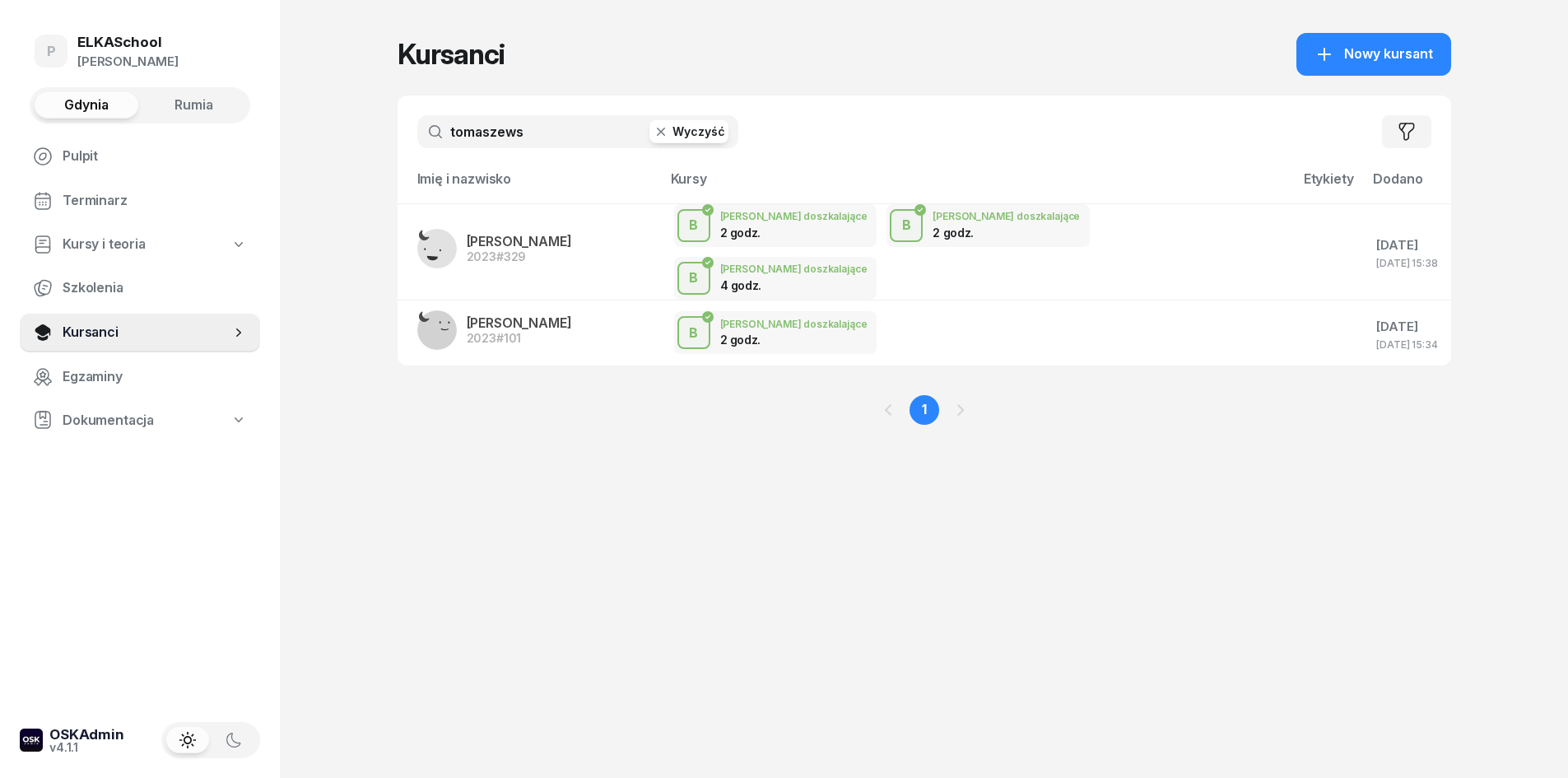
type input "tomaszews"
click at [175, 99] on span "Rumia" at bounding box center [193, 105] width 39 height 22
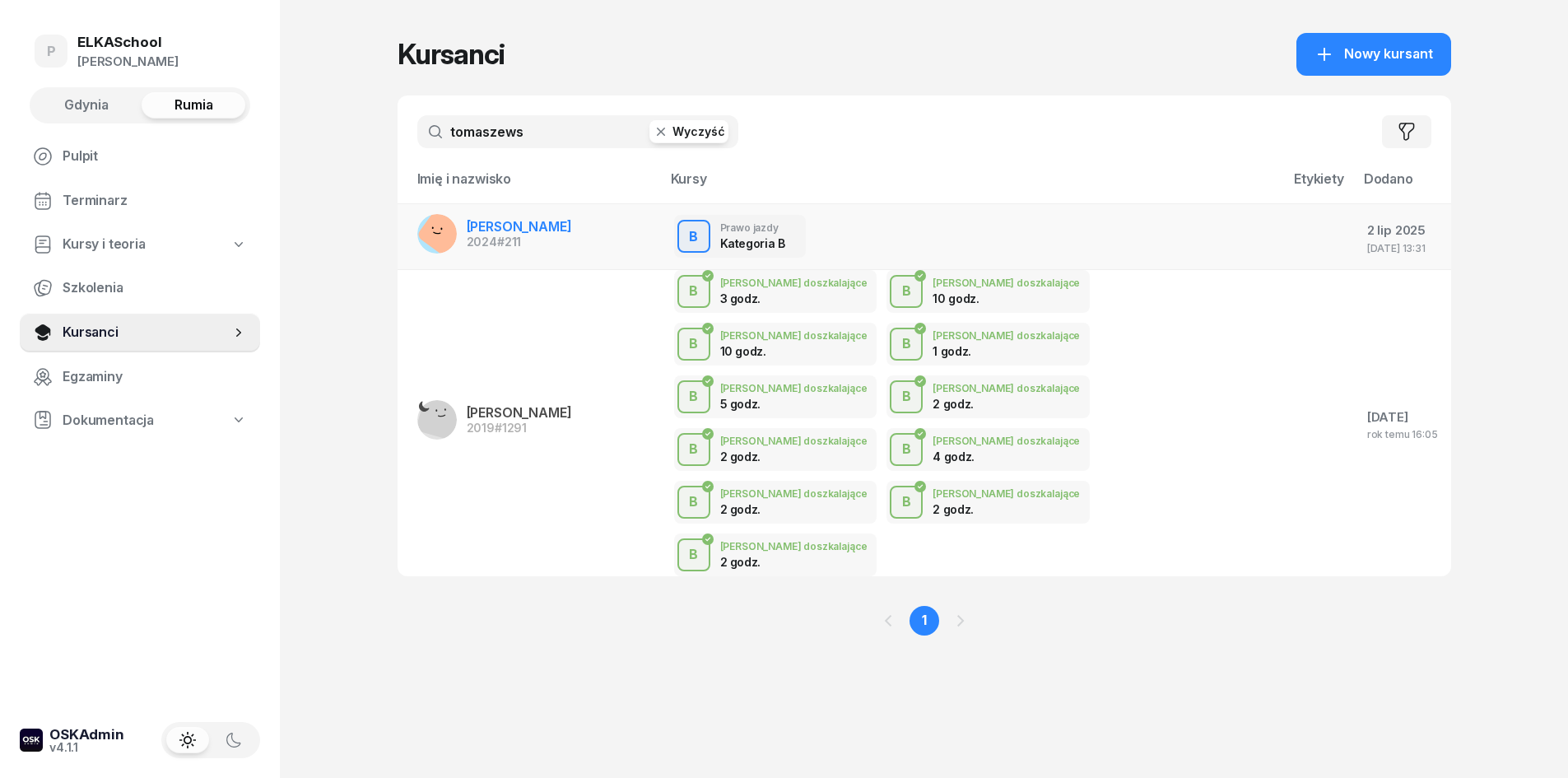
click at [498, 231] on span "[PERSON_NAME]" at bounding box center [519, 226] width 105 height 17
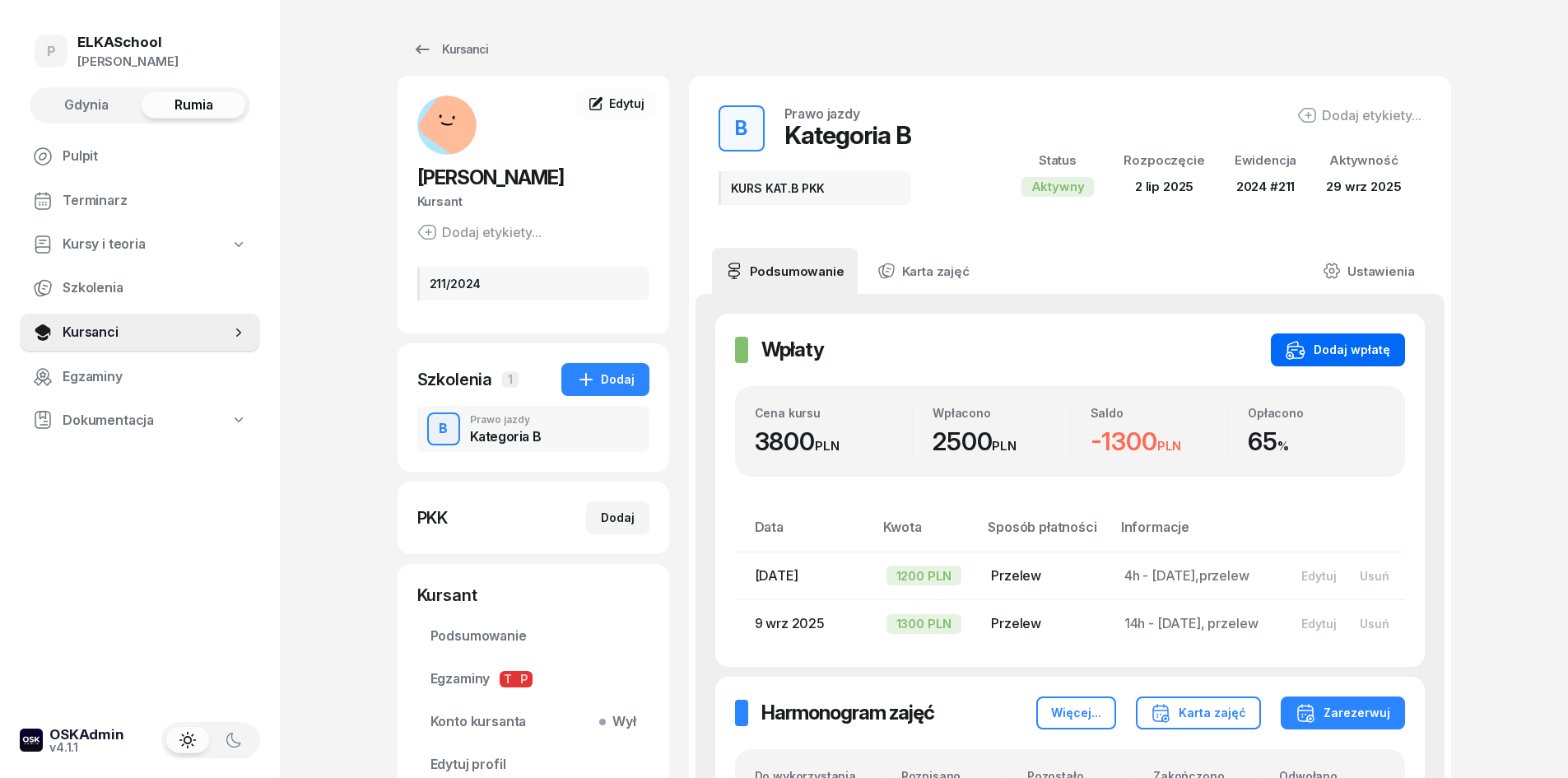
click at [1313, 352] on div "Dodaj wpłatę" at bounding box center [1337, 350] width 104 height 20
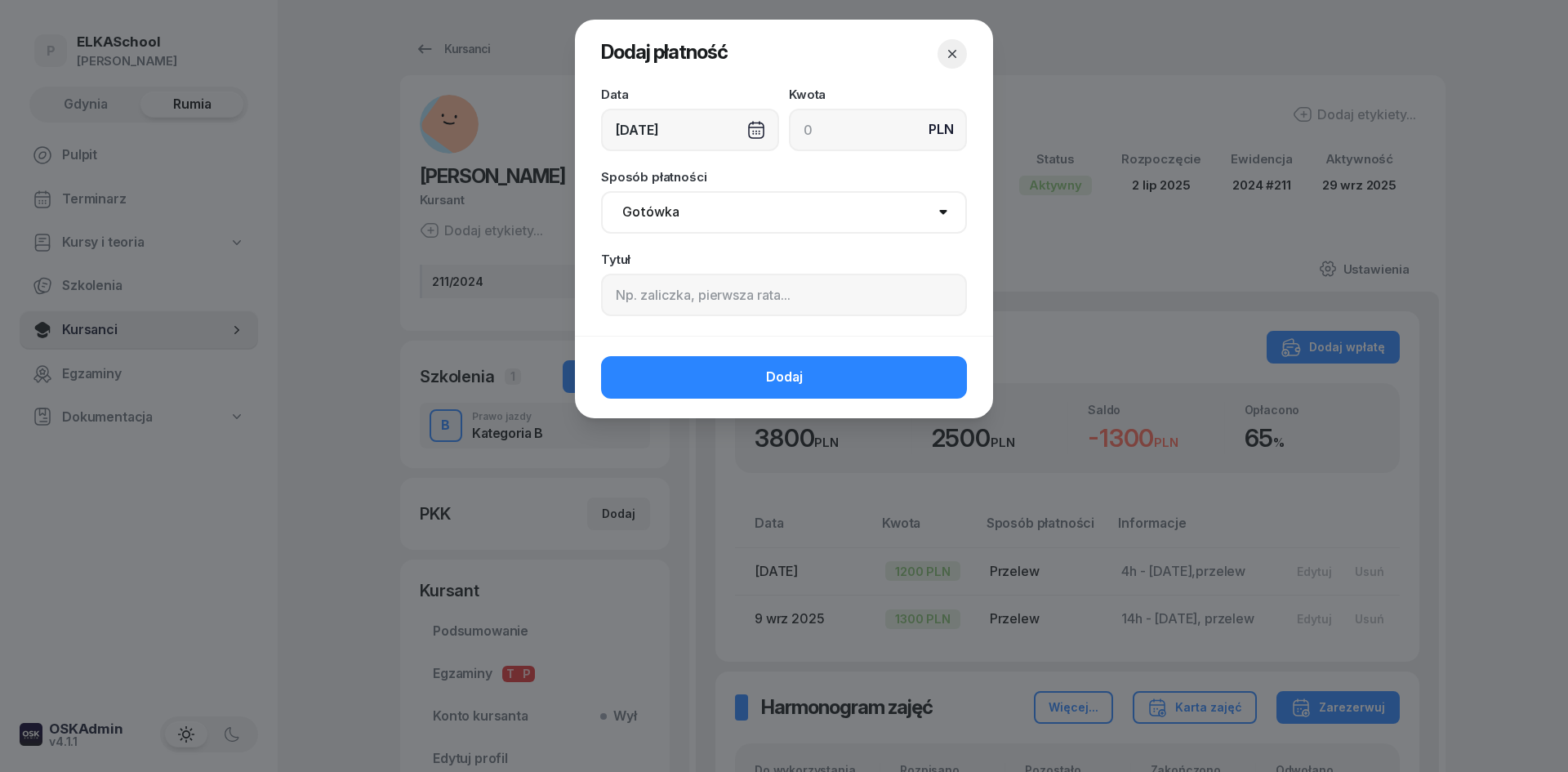
click at [647, 118] on div "[DATE]" at bounding box center [690, 129] width 178 height 42
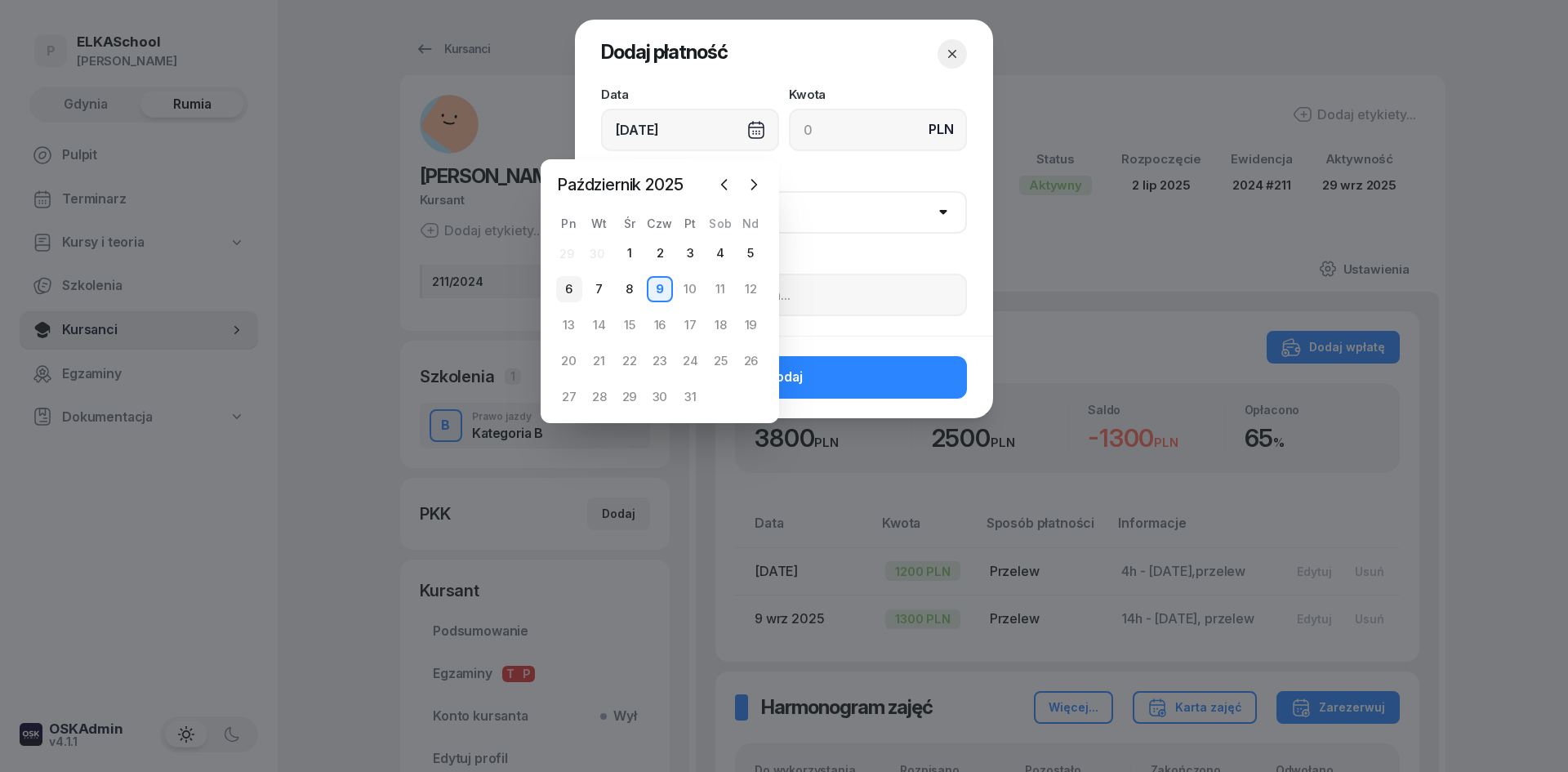
click at [570, 279] on div "6" at bounding box center [569, 289] width 26 height 26
type input "[DATE]"
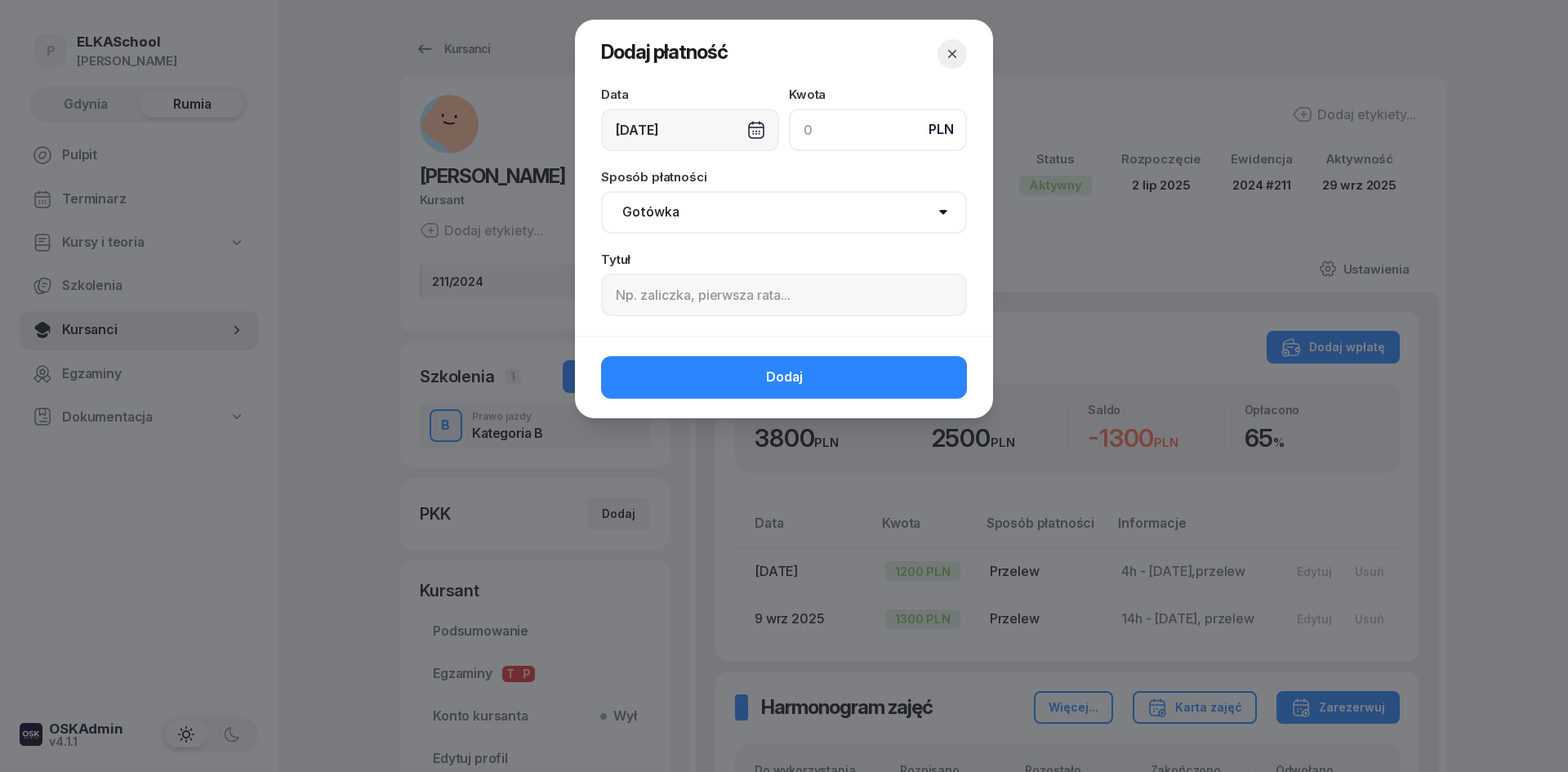
click at [886, 142] on input at bounding box center [878, 129] width 178 height 42
type input "1300"
click at [714, 205] on select "Gotówka Karta Przelew Płatności online BLIK" at bounding box center [784, 212] width 366 height 42
select select "transfer"
click at [601, 192] on select "Gotówka Karta Przelew Płatności online BLIK" at bounding box center [784, 212] width 366 height 42
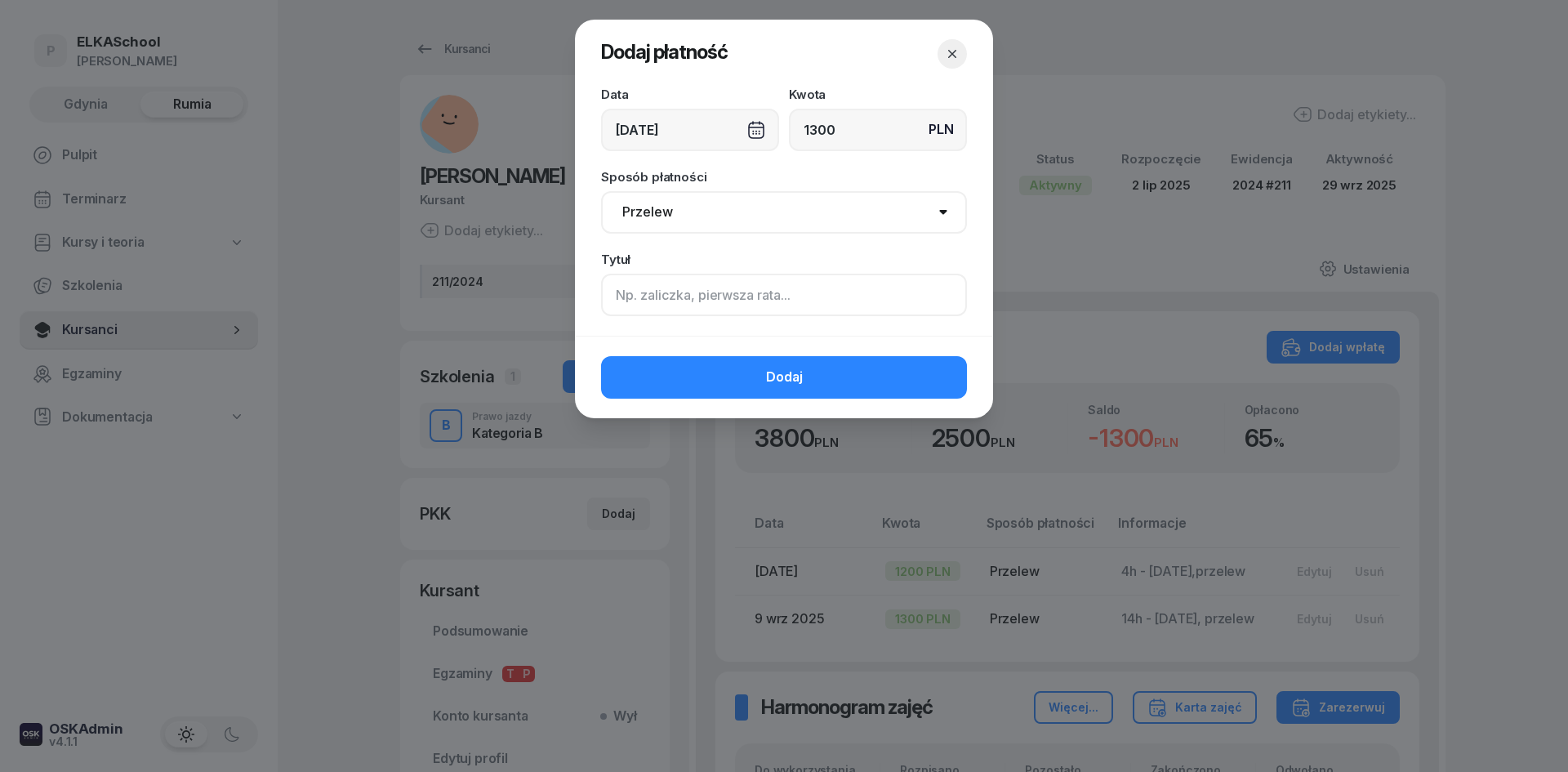
click at [659, 292] on input at bounding box center [784, 294] width 366 height 42
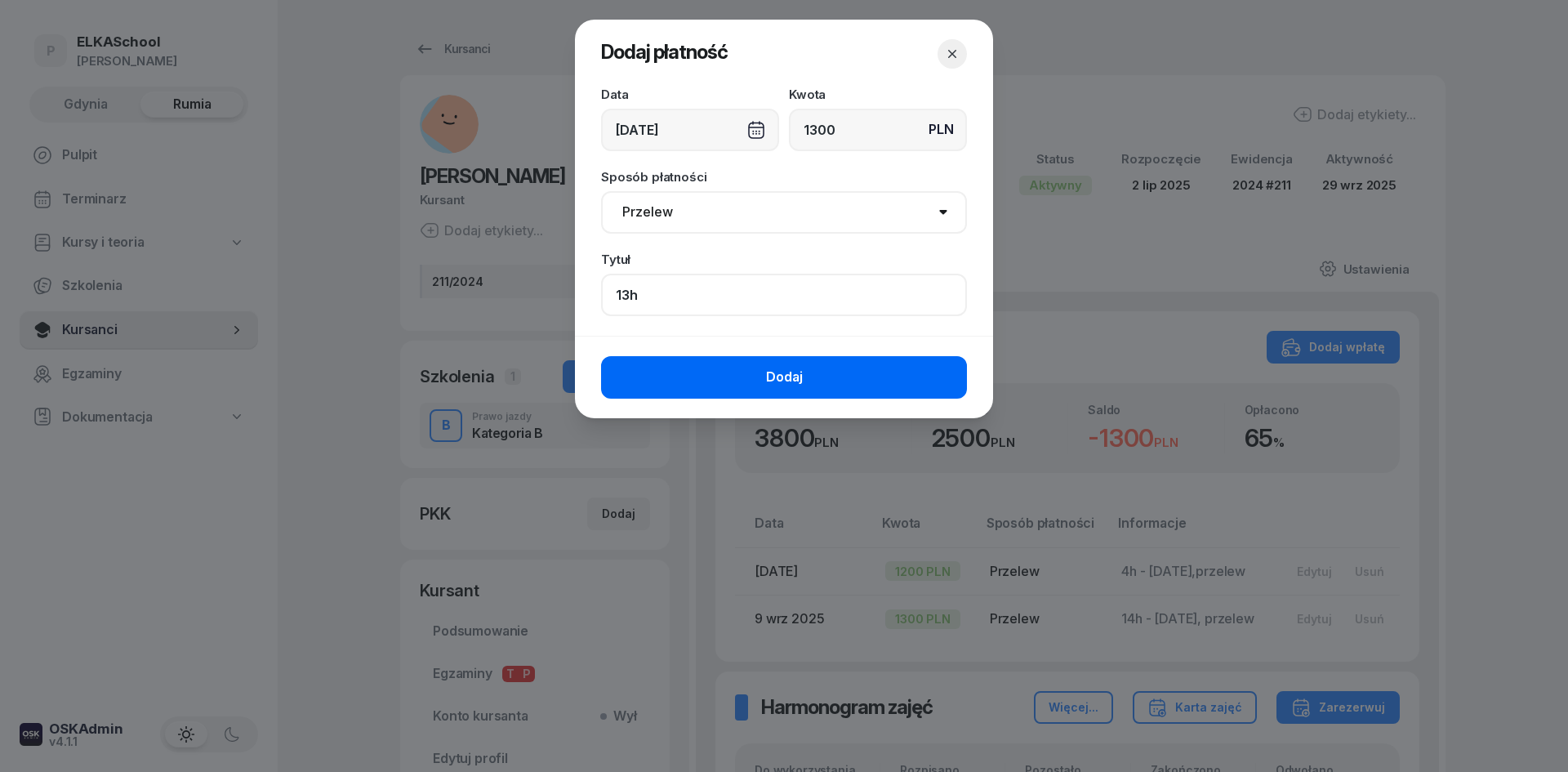
type input "13h"
click at [693, 368] on button "Dodaj" at bounding box center [784, 377] width 366 height 42
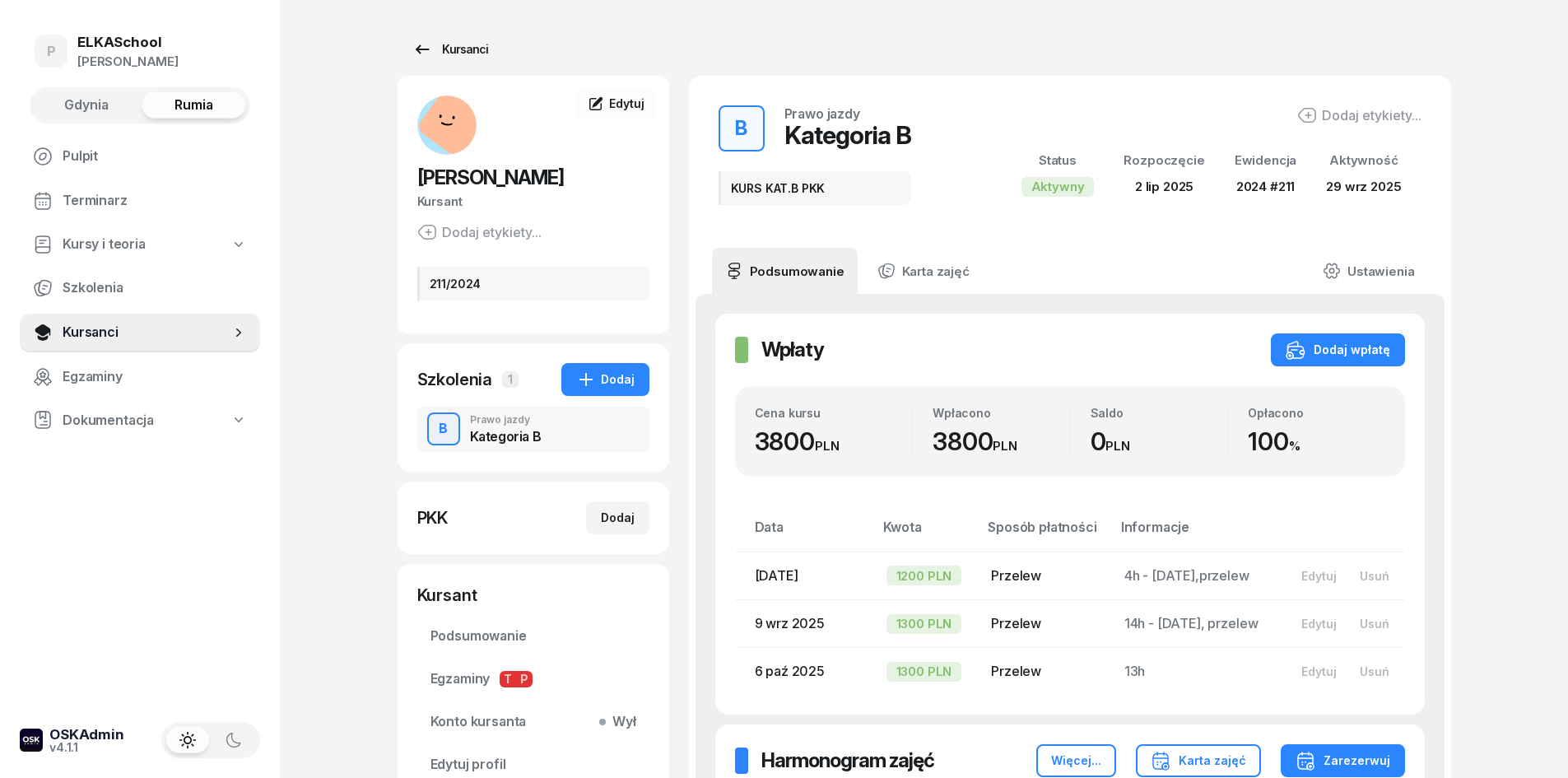
click at [465, 45] on div "Kursanci" at bounding box center [450, 50] width 76 height 20
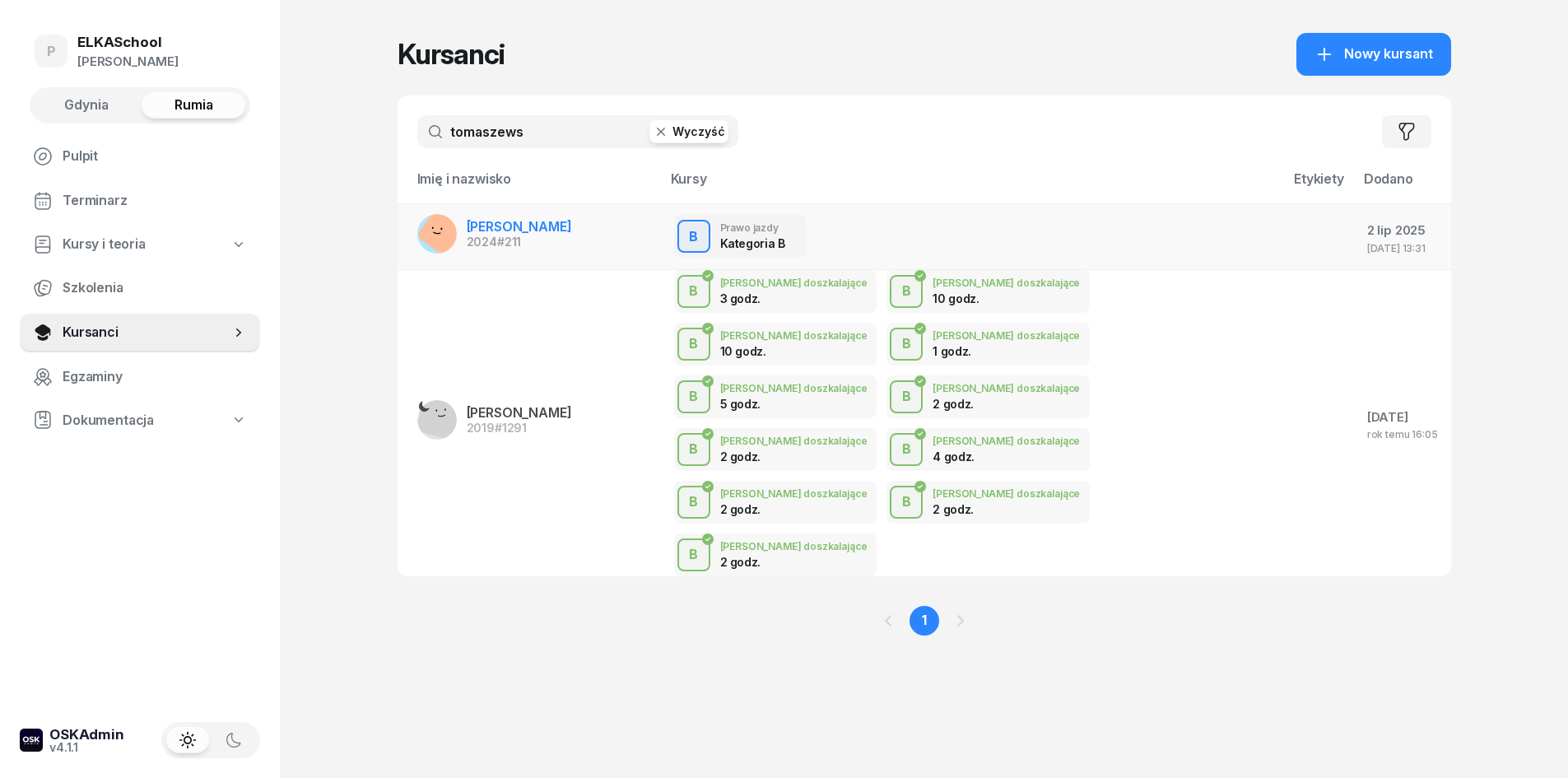
click at [467, 239] on div "2024 #211" at bounding box center [519, 242] width 105 height 12
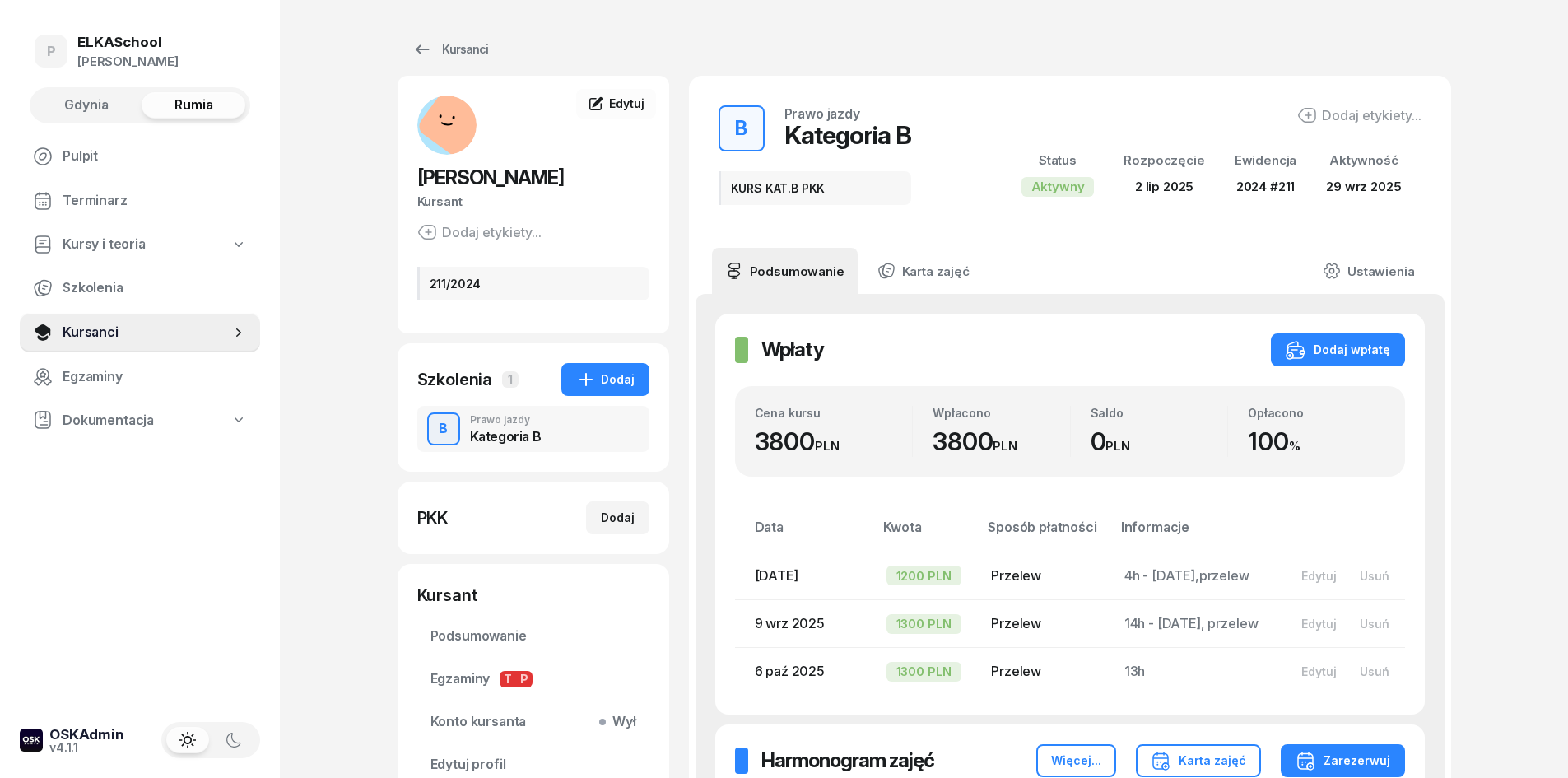
click at [106, 94] on button "Gdynia" at bounding box center [87, 105] width 103 height 26
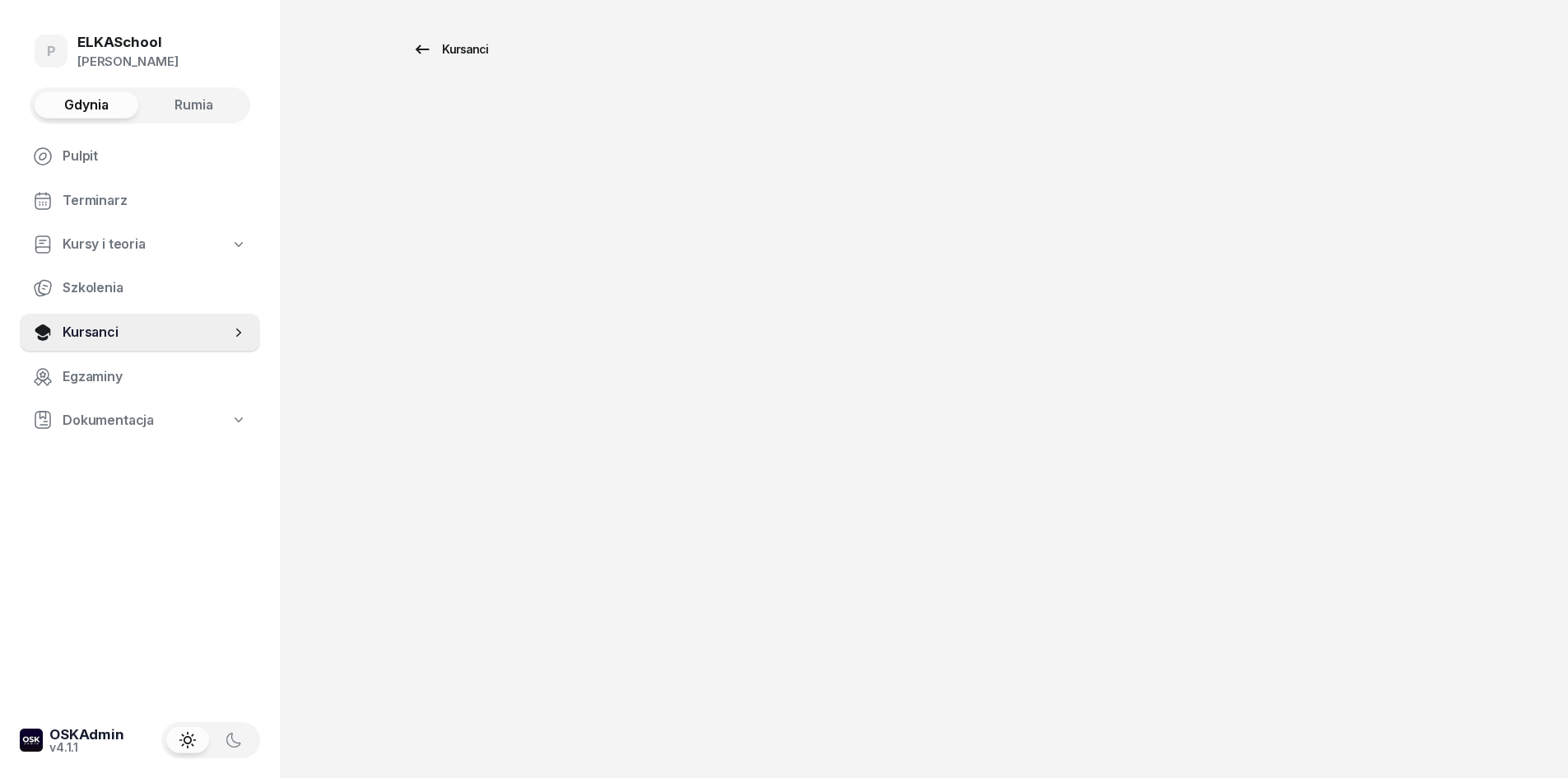
click at [472, 59] on div "Kursanci" at bounding box center [450, 50] width 76 height 20
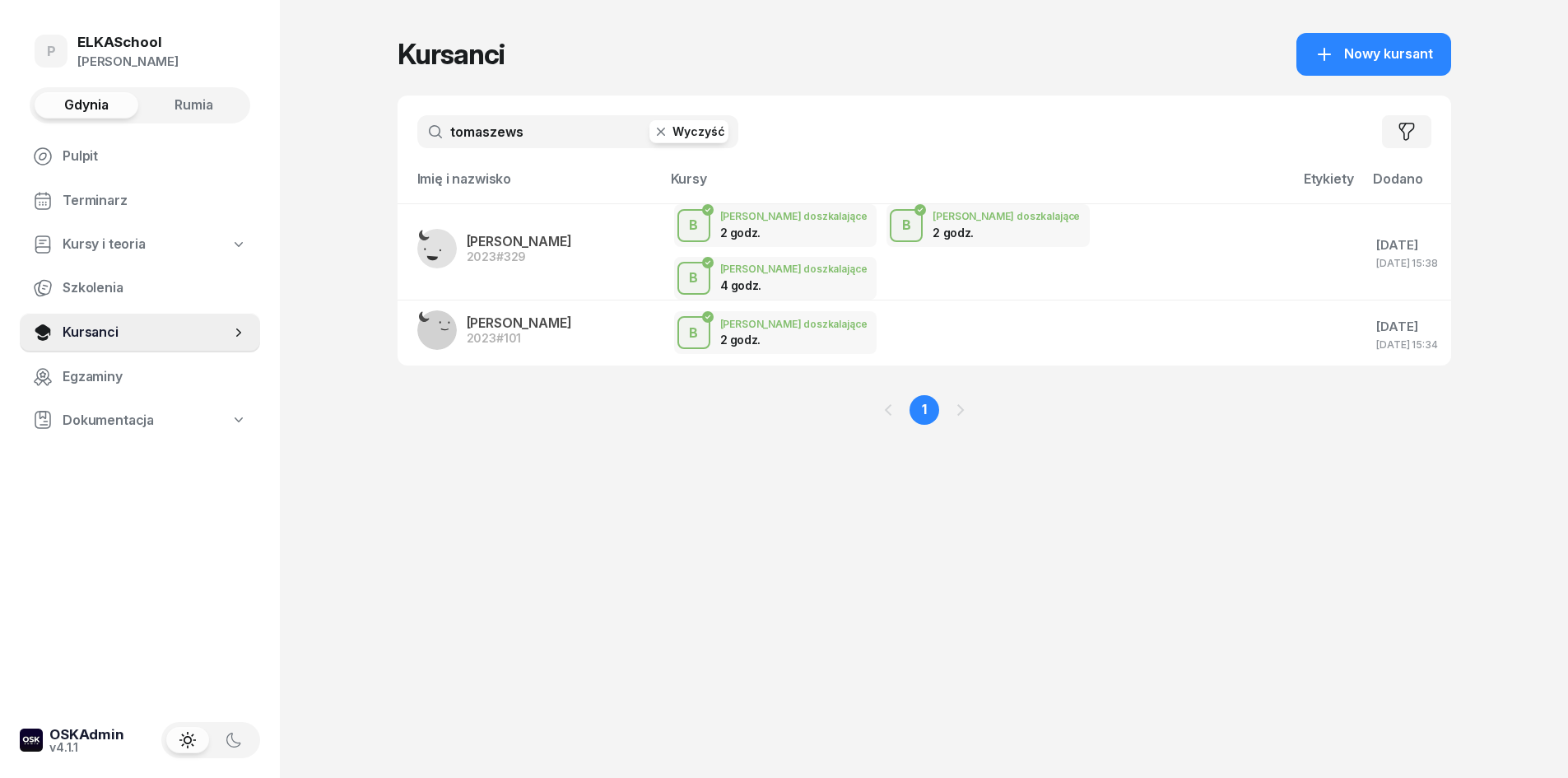
drag, startPoint x: 550, startPoint y: 124, endPoint x: 400, endPoint y: 172, distance: 157.5
click at [398, 171] on div "tomaszews Wyczyść Filtruj Imię i nazwisko [PERSON_NAME] [PERSON_NAME] 2023 #329…" at bounding box center [924, 230] width 1054 height 270
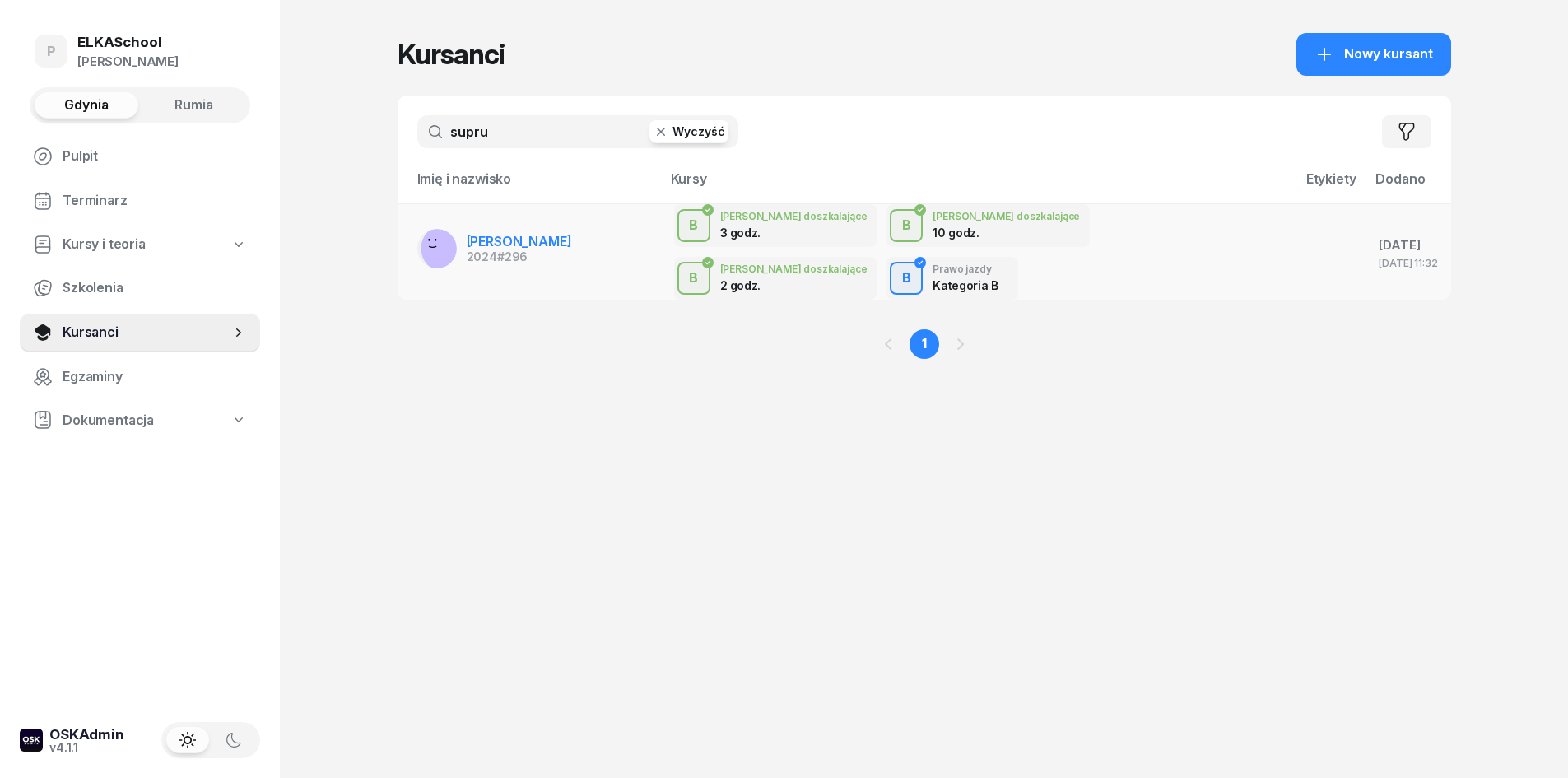
type input "supru"
click at [544, 233] on span "[PERSON_NAME]" at bounding box center [519, 241] width 105 height 17
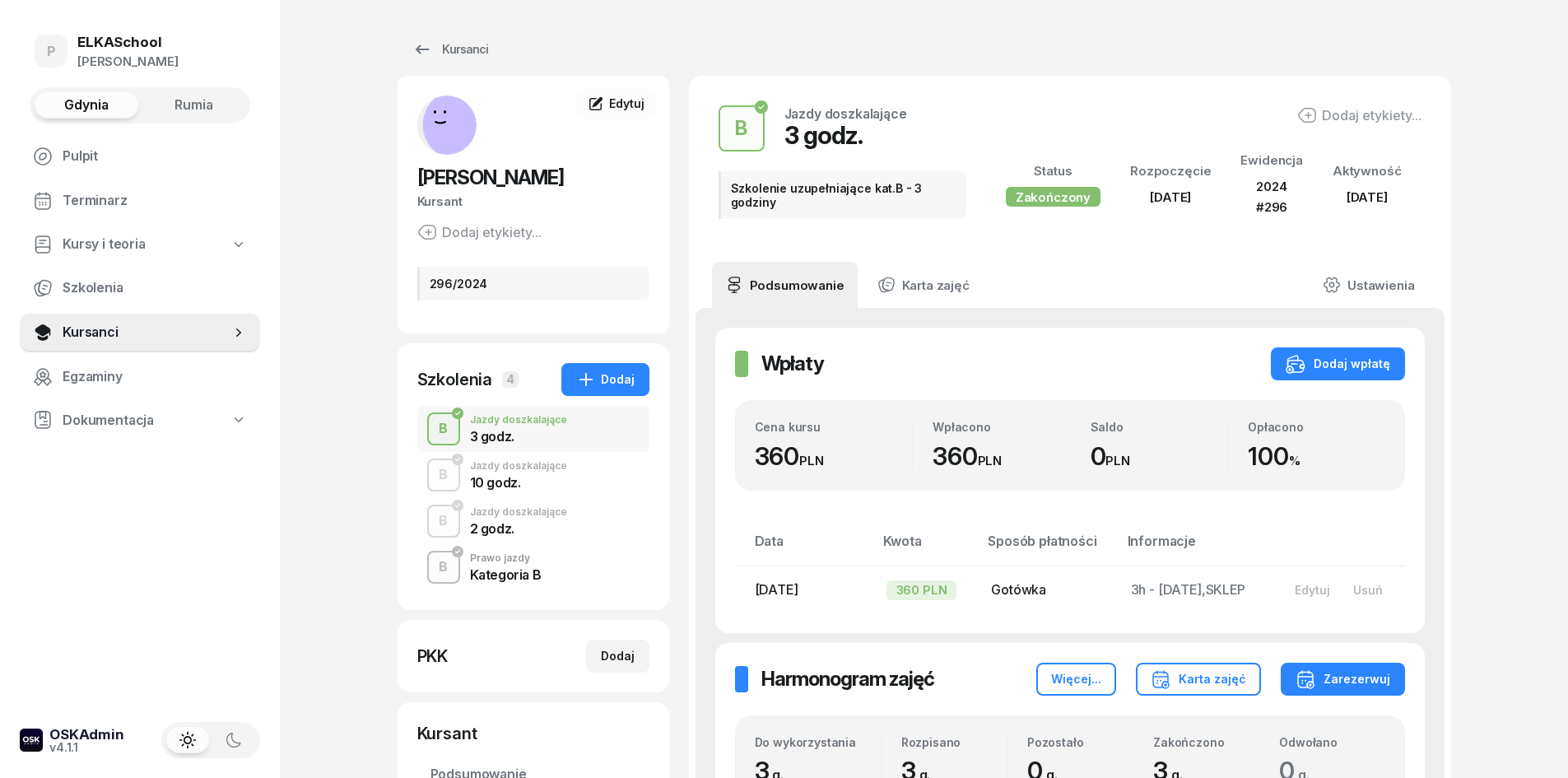
click at [501, 533] on div "2 godz." at bounding box center [518, 527] width 98 height 13
click at [499, 484] on div "10 godz." at bounding box center [518, 482] width 98 height 13
click at [507, 415] on div "Jazdy doszkalające" at bounding box center [518, 420] width 98 height 10
click at [615, 382] on div "Dodaj" at bounding box center [605, 379] width 59 height 20
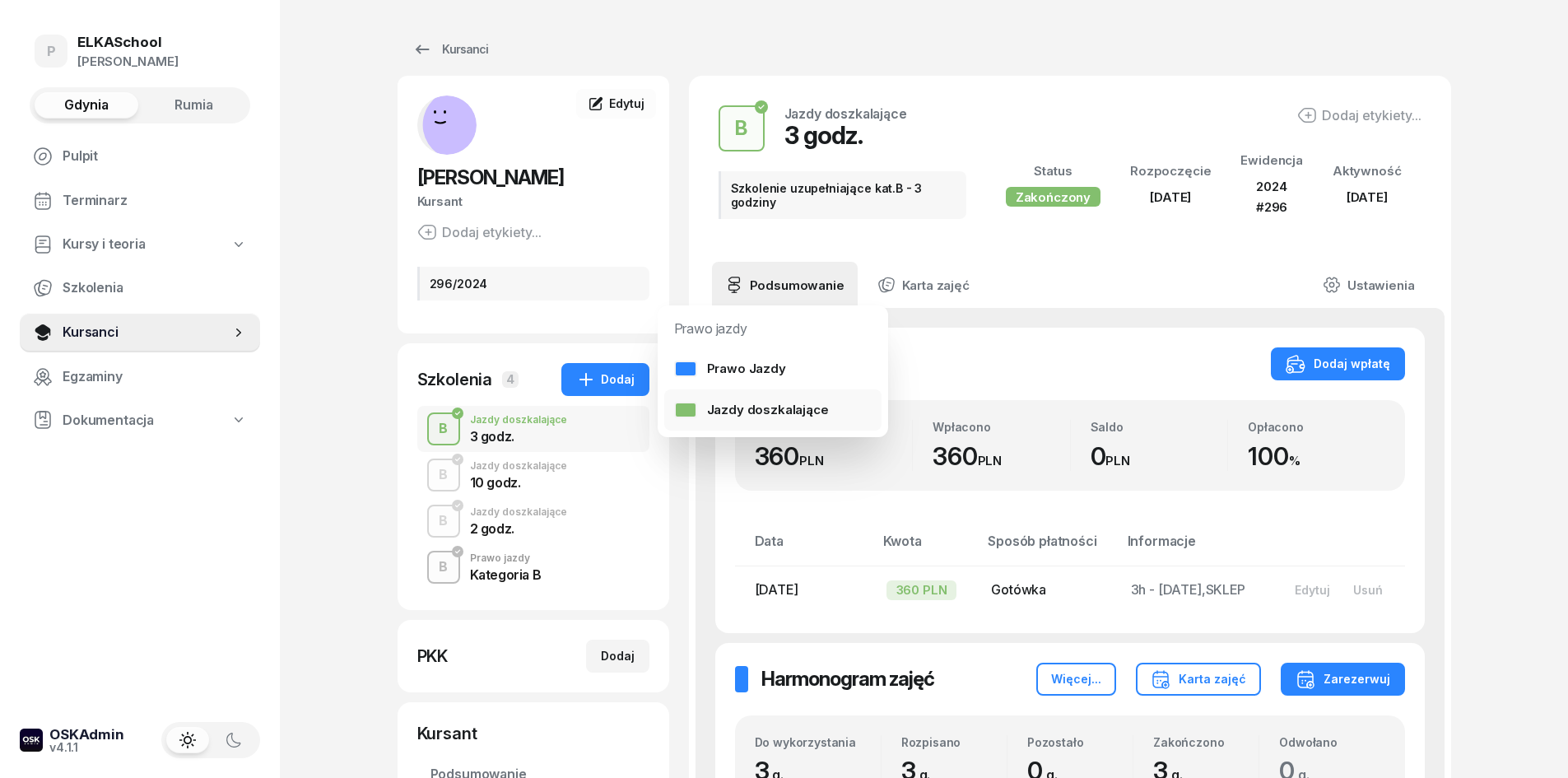
click at [717, 414] on div "Jazdy doszkalające" at bounding box center [752, 410] width 155 height 22
select select "B"
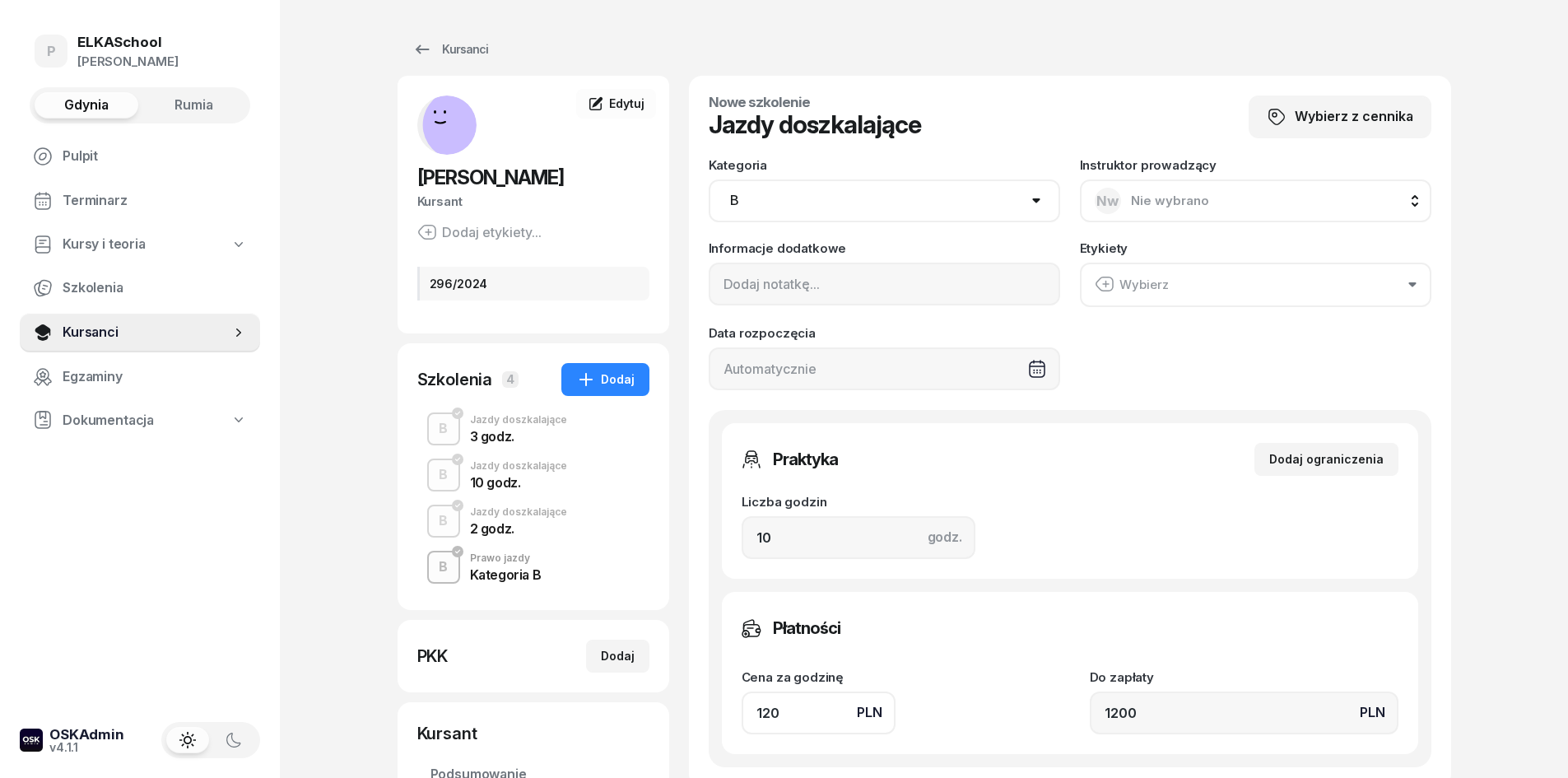
click at [1155, 203] on span "Nie wybrano" at bounding box center [1170, 201] width 79 height 16
type input "a"
type input "joa"
click at [1176, 321] on div "JR [PERSON_NAME]" at bounding box center [1245, 310] width 284 height 26
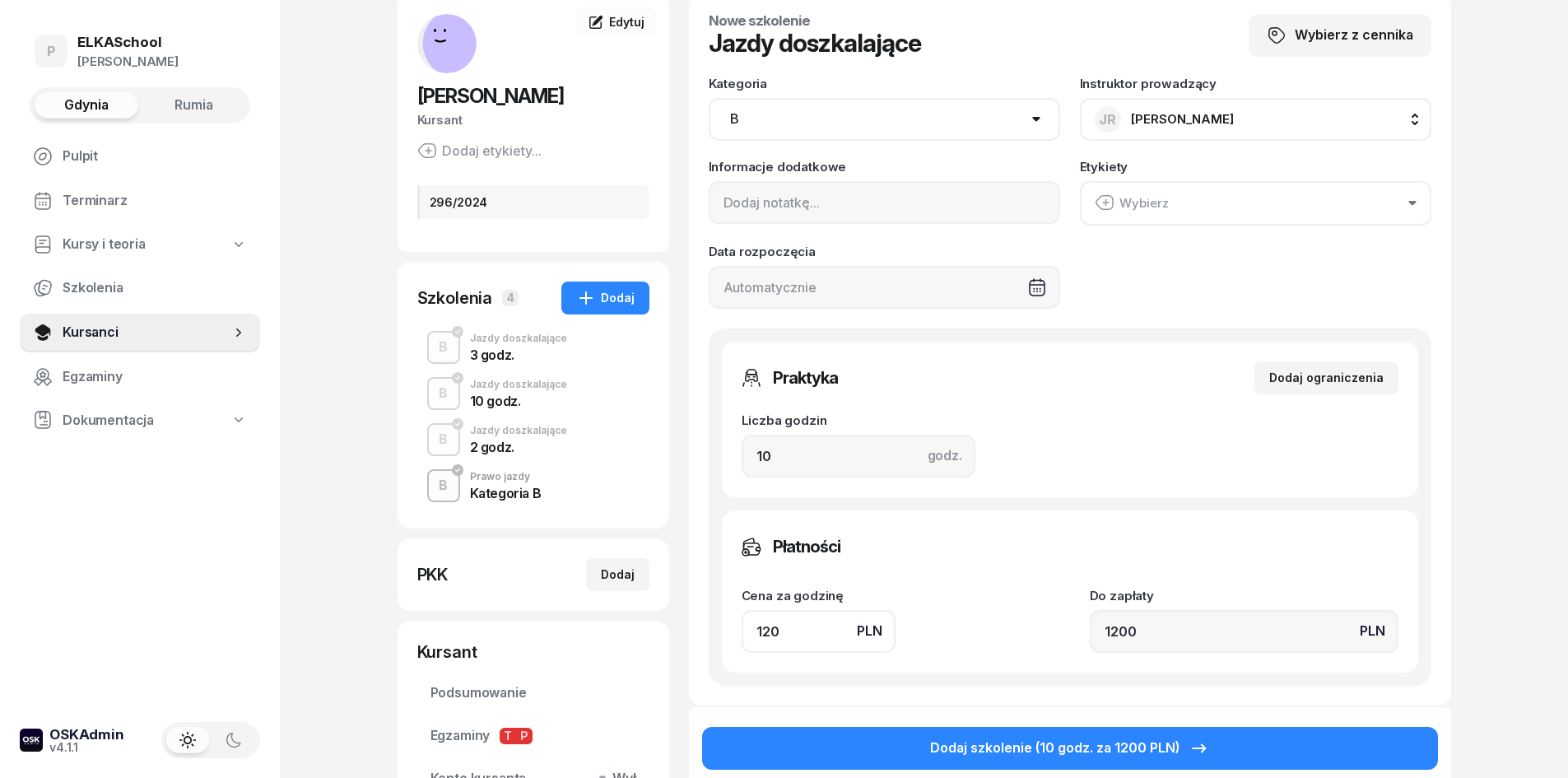
scroll to position [83, 0]
drag, startPoint x: 784, startPoint y: 460, endPoint x: 741, endPoint y: 465, distance: 43.3
click at [741, 465] on input "10" at bounding box center [858, 455] width 234 height 43
type input "2"
type input "240"
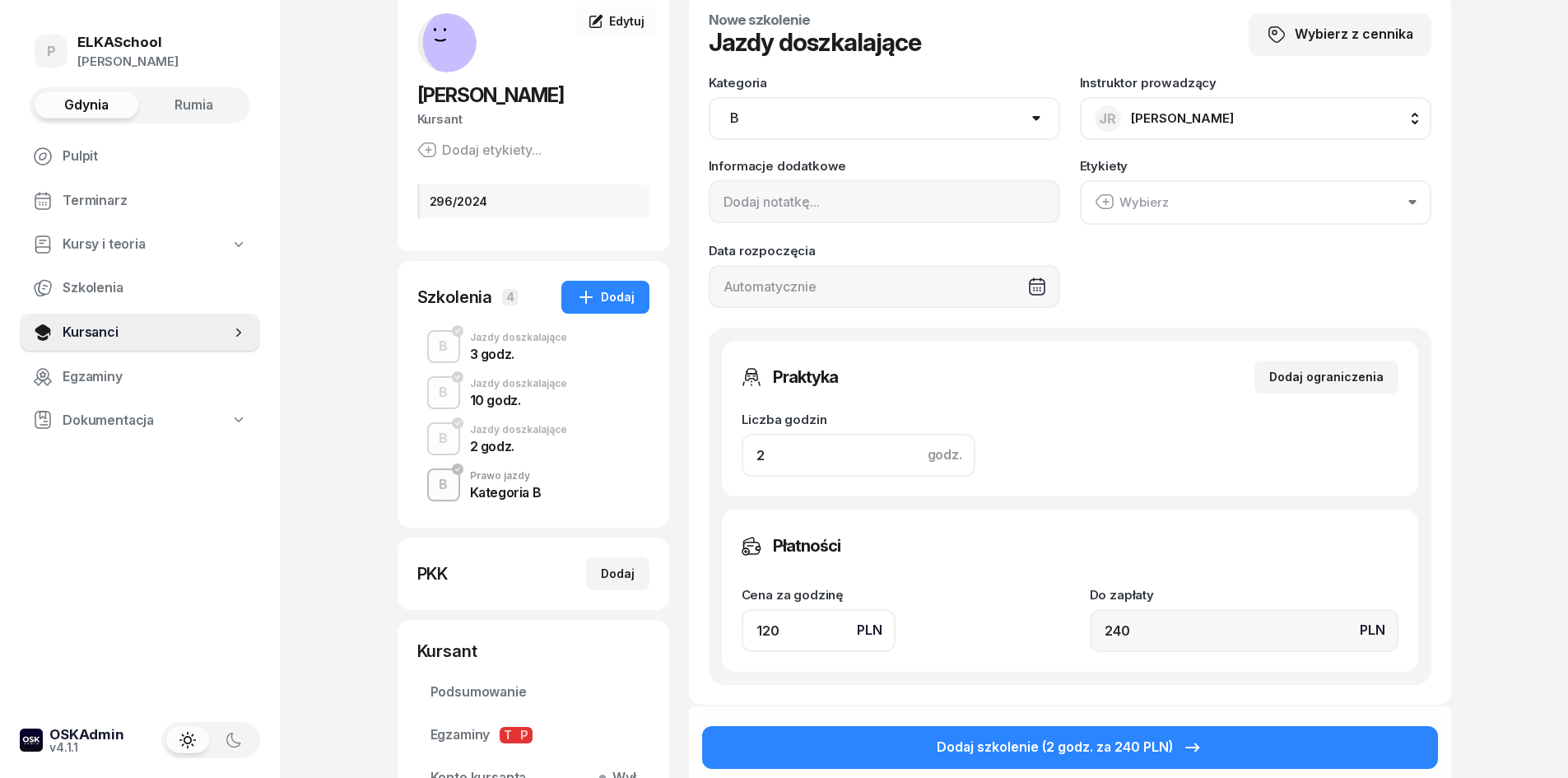
type input "2"
drag, startPoint x: 789, startPoint y: 629, endPoint x: 719, endPoint y: 644, distance: 71.6
click at [719, 644] on div "Praktyka Dodaj ograniczenia Liczba godzin godz. 2 Ograniczenia zajęć praktyczny…" at bounding box center [1070, 505] width 722 height 357
type input "1"
type input "2"
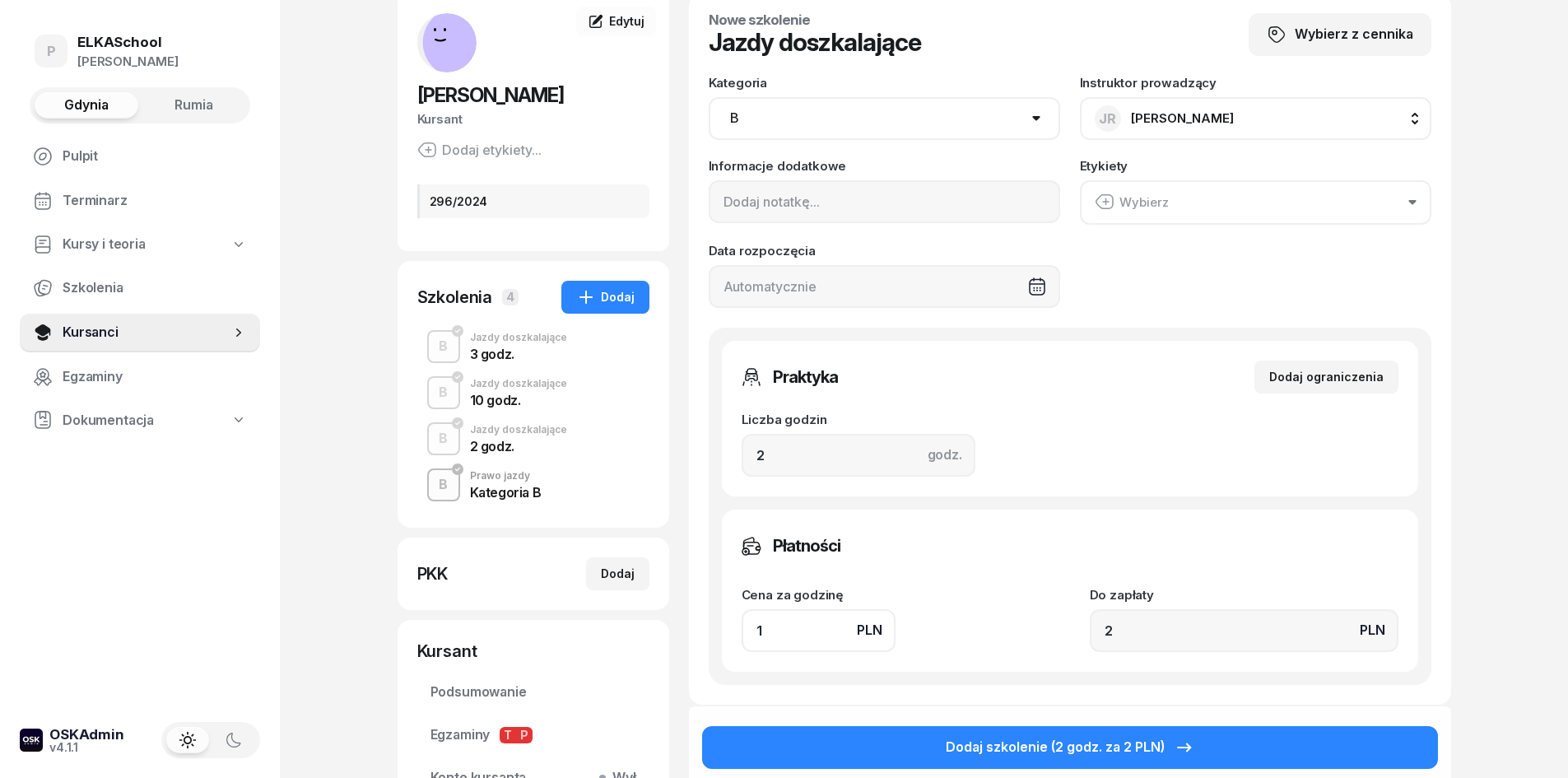
type input "13"
type input "26"
type input "130"
type input "260"
type input "130"
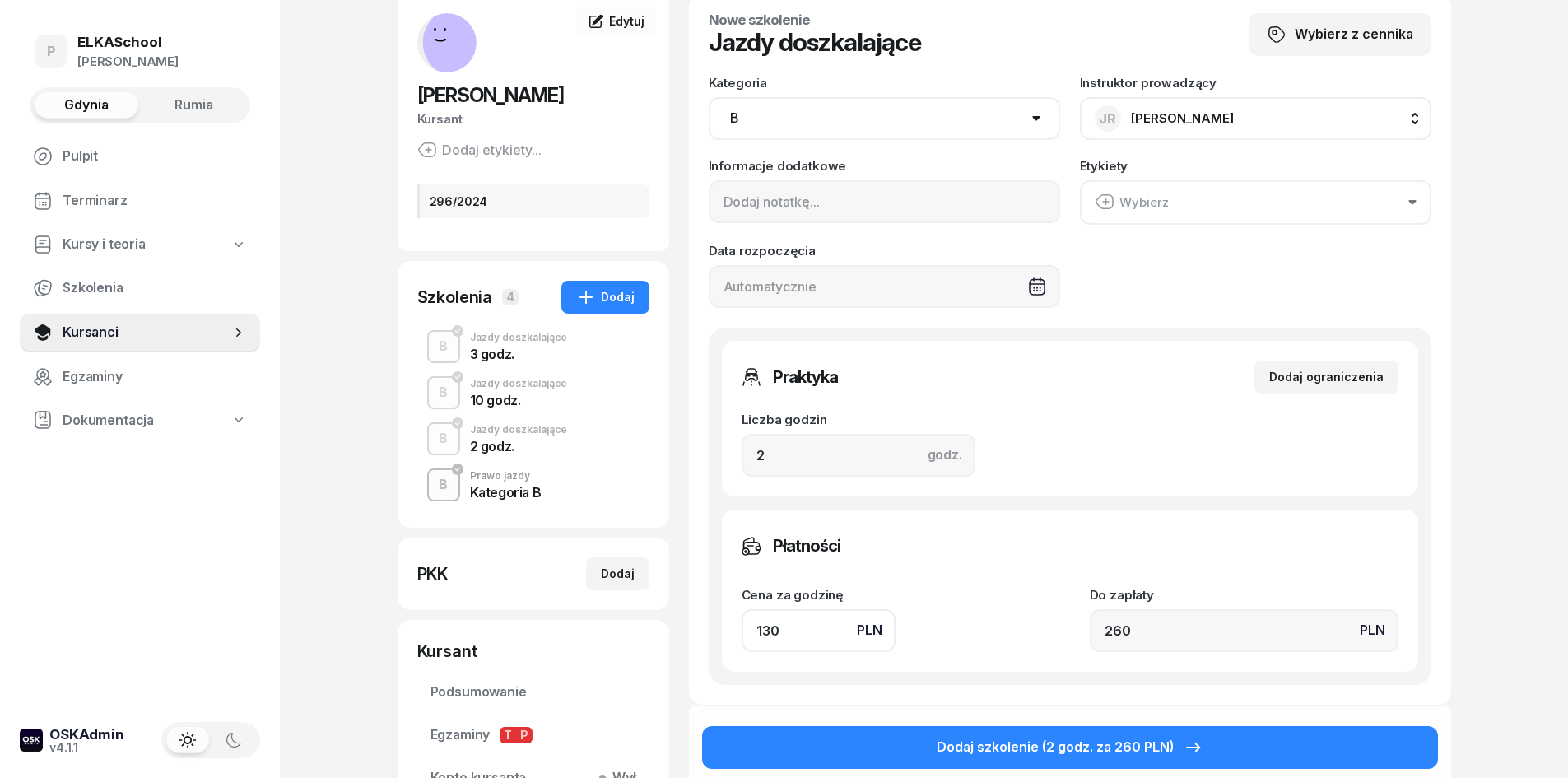
click at [1001, 724] on div "Dodaj szkolenie (2 godz. za 260 PLN)" at bounding box center [1070, 746] width 762 height 84
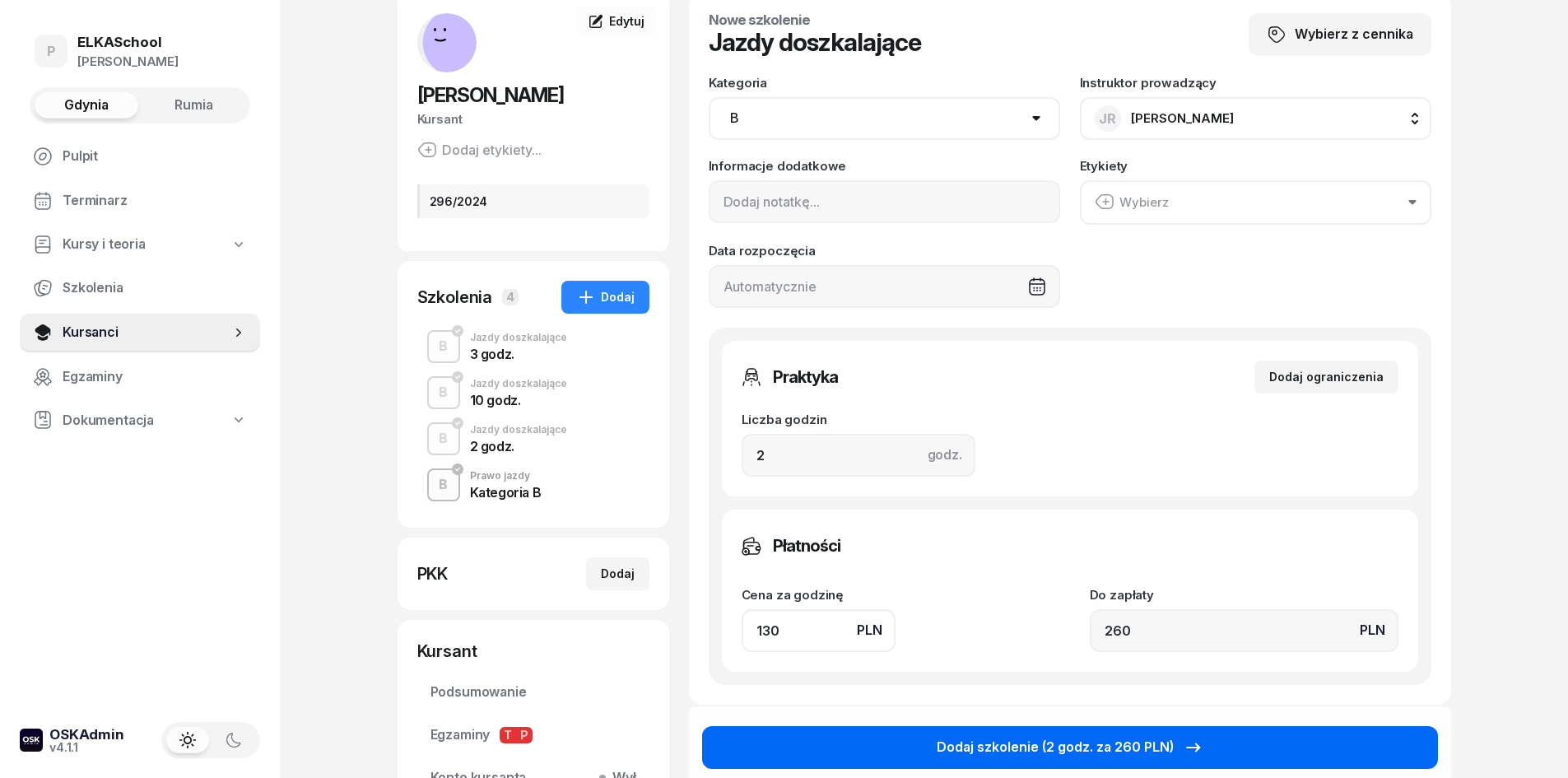
click at [998, 736] on div "Dodaj szkolenie (2 godz. za 260 PLN)" at bounding box center [1070, 747] width 267 height 22
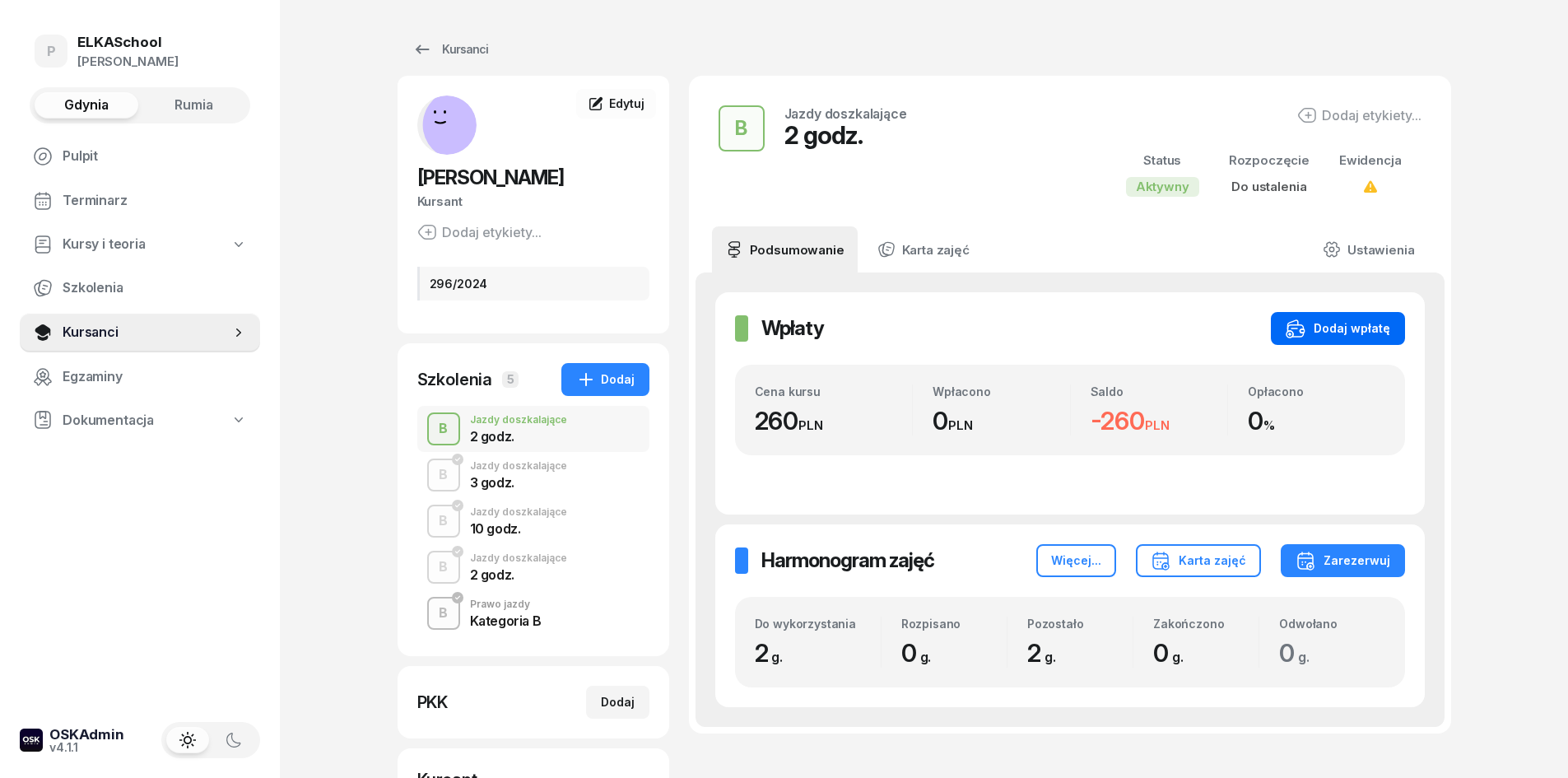
click at [1341, 331] on div "Dodaj wpłatę" at bounding box center [1337, 328] width 104 height 20
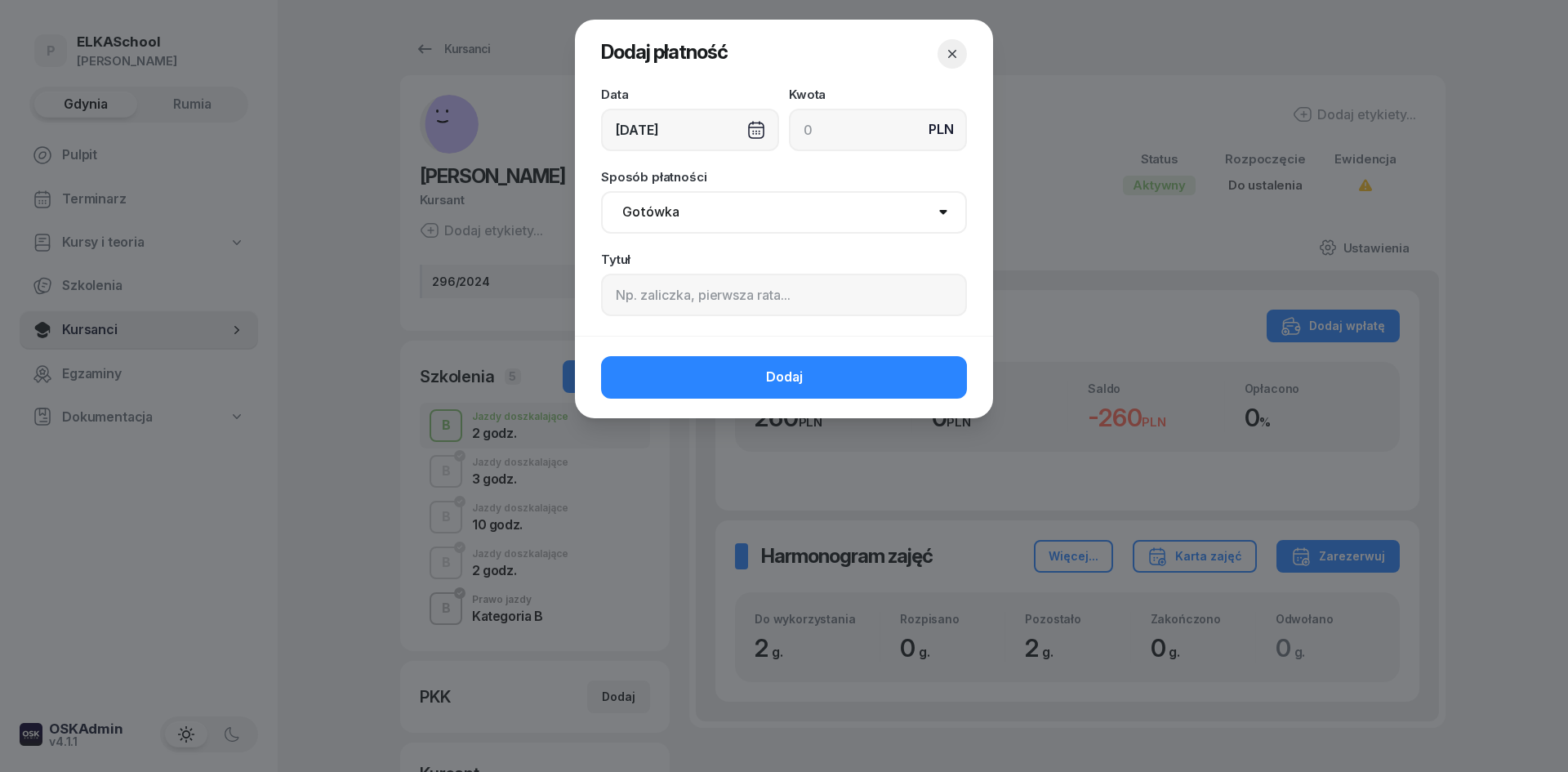
click at [725, 127] on div "[DATE]" at bounding box center [690, 129] width 178 height 42
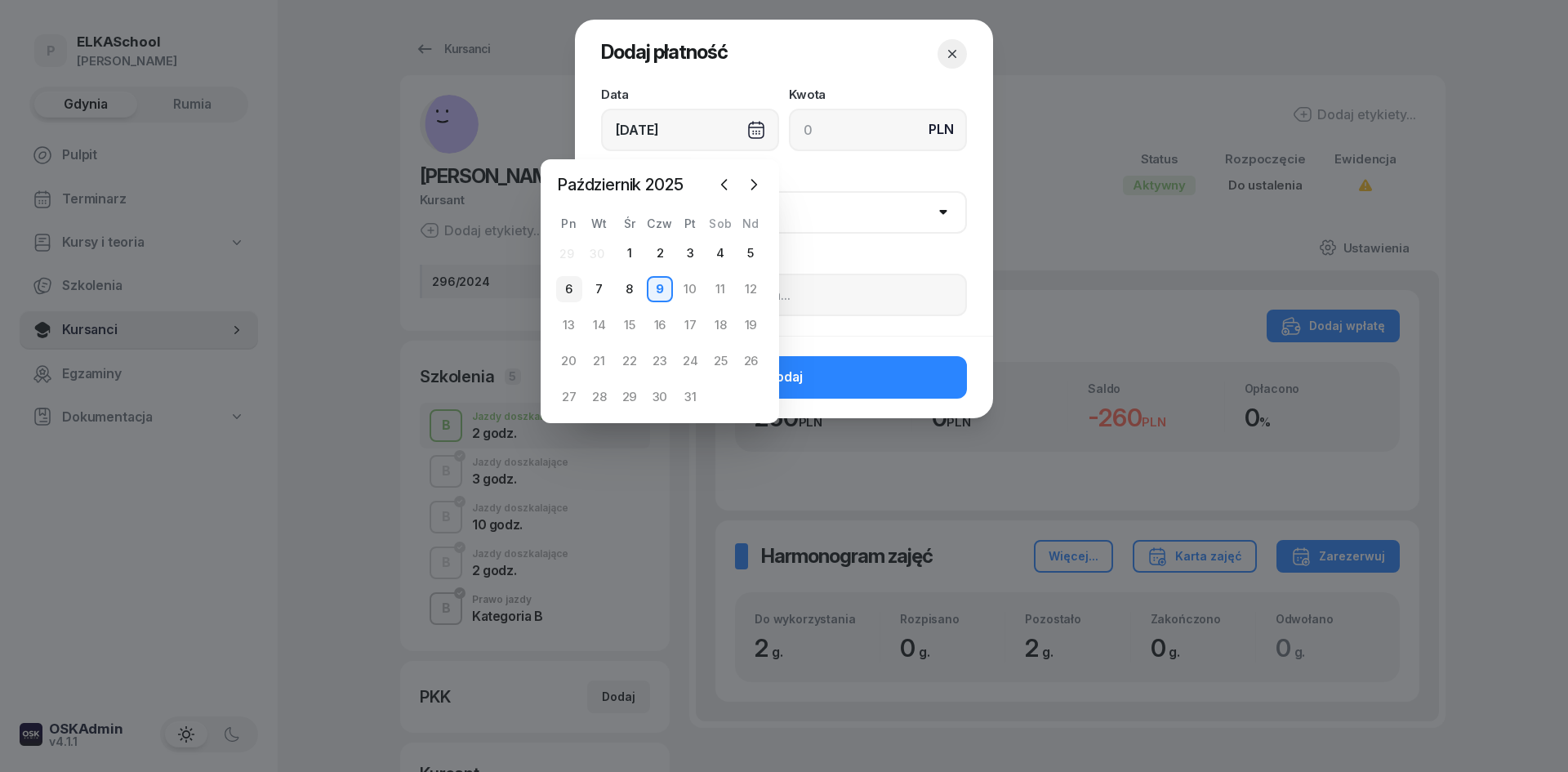
click at [579, 285] on div "6" at bounding box center [569, 289] width 26 height 26
type input "[DATE]"
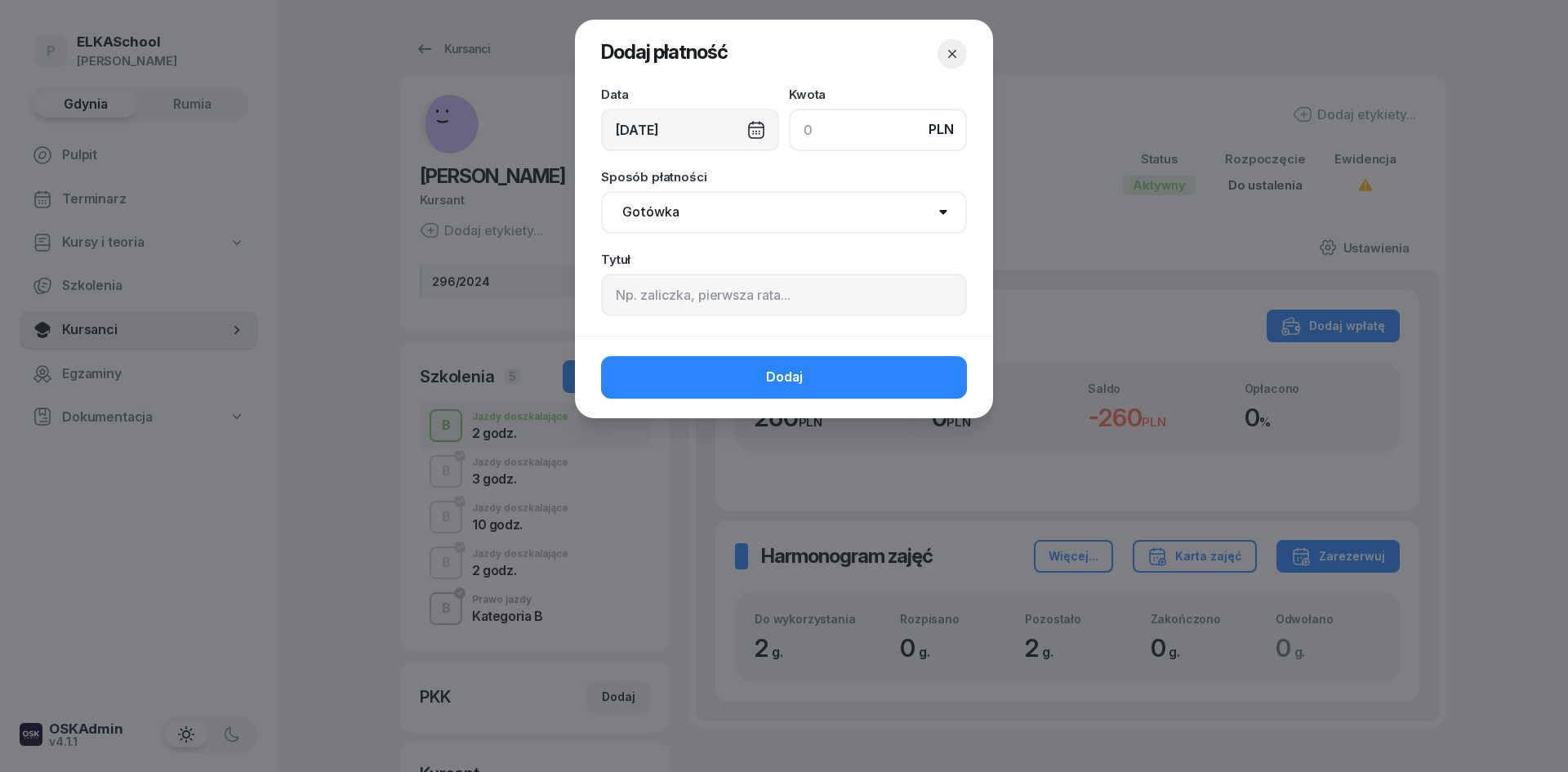
click at [861, 116] on input at bounding box center [878, 129] width 178 height 42
type input "260"
click at [787, 215] on select "Gotówka Karta Przelew Płatności online BLIK" at bounding box center [784, 212] width 366 height 42
select select "online"
click at [601, 192] on select "Gotówka Karta Przelew Płatności online BLIK" at bounding box center [784, 212] width 366 height 42
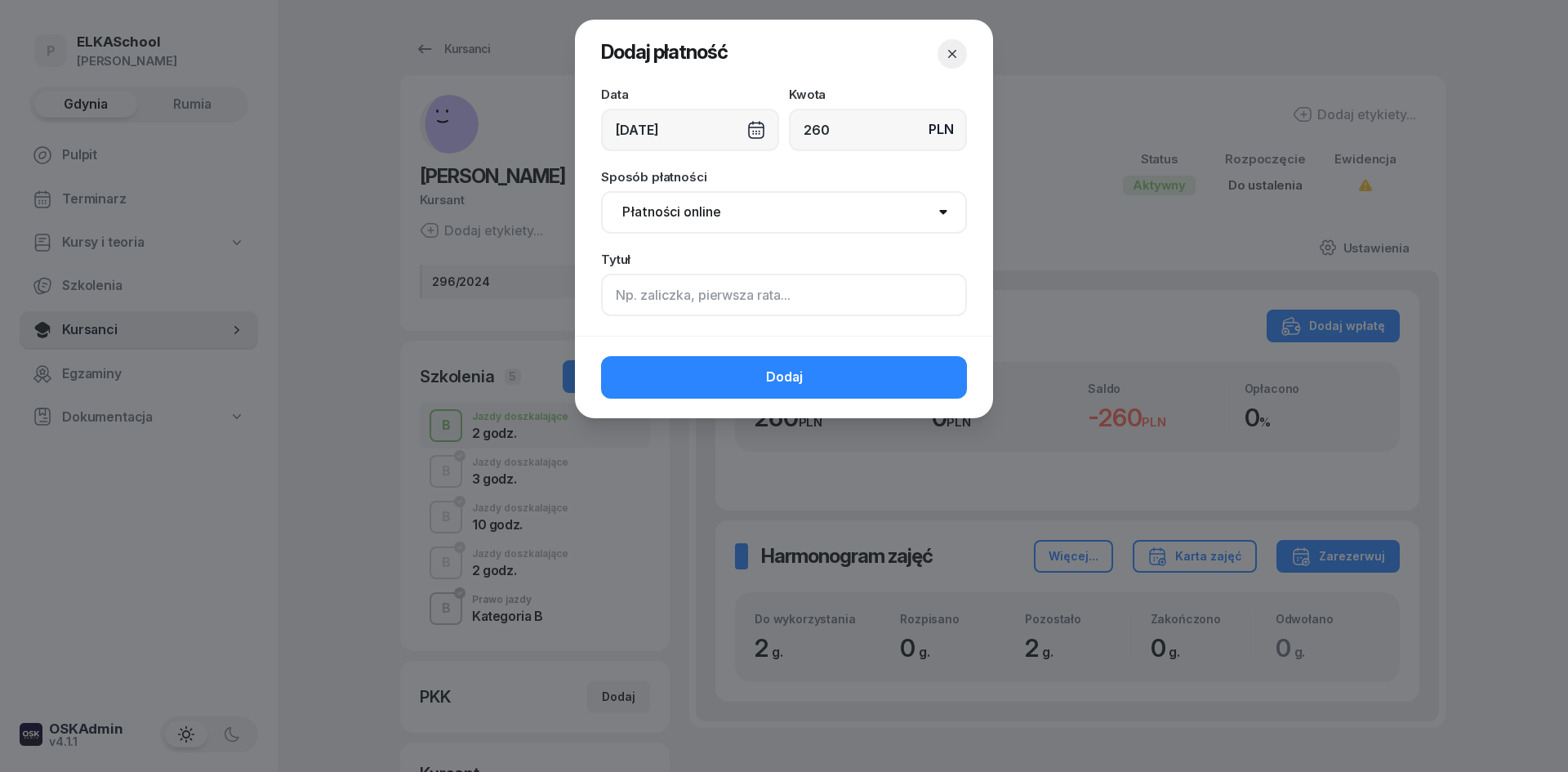
click at [678, 289] on input at bounding box center [784, 294] width 366 height 42
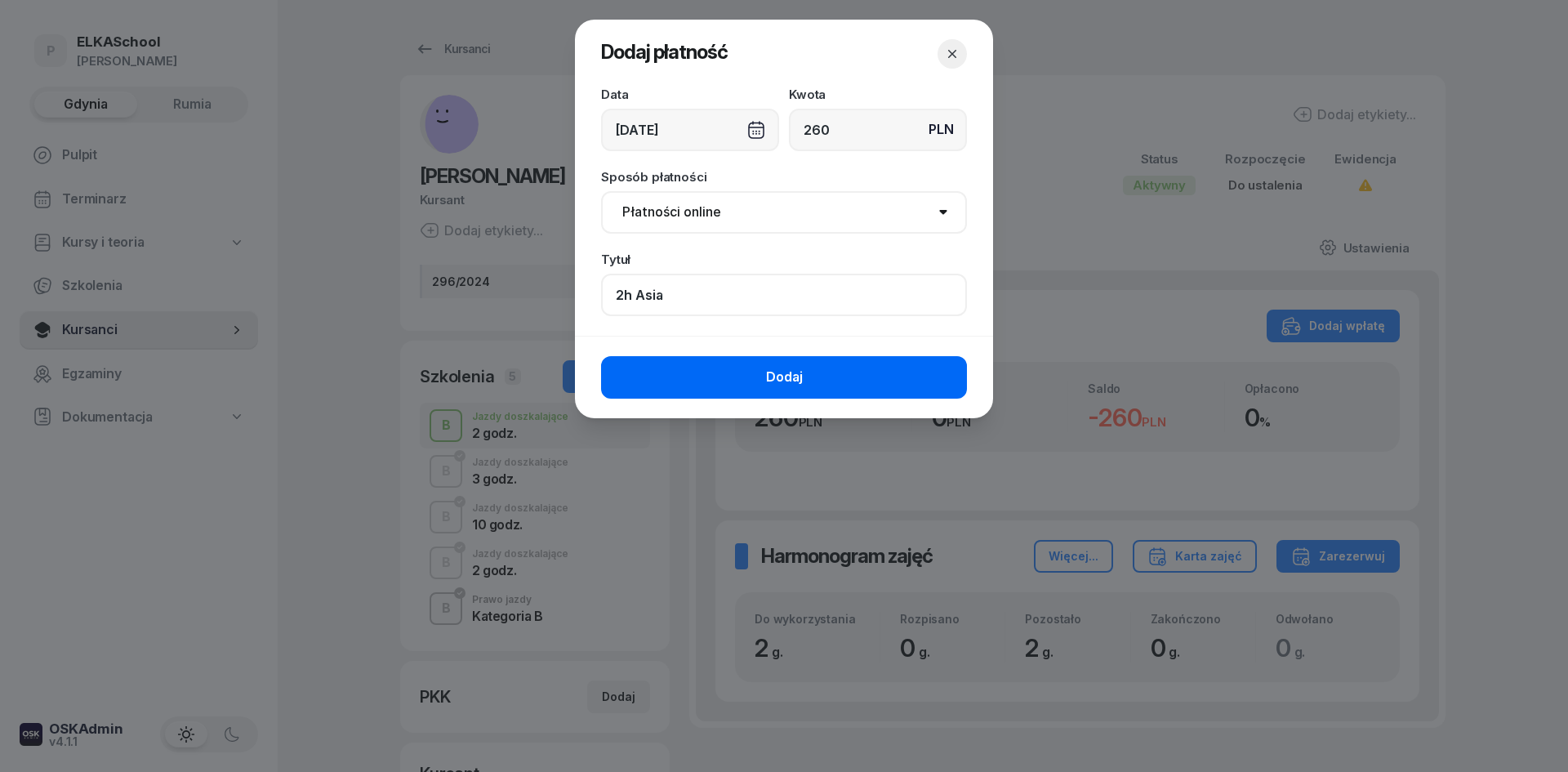
type input "2h Asia"
click at [744, 390] on button "Dodaj" at bounding box center [784, 377] width 366 height 42
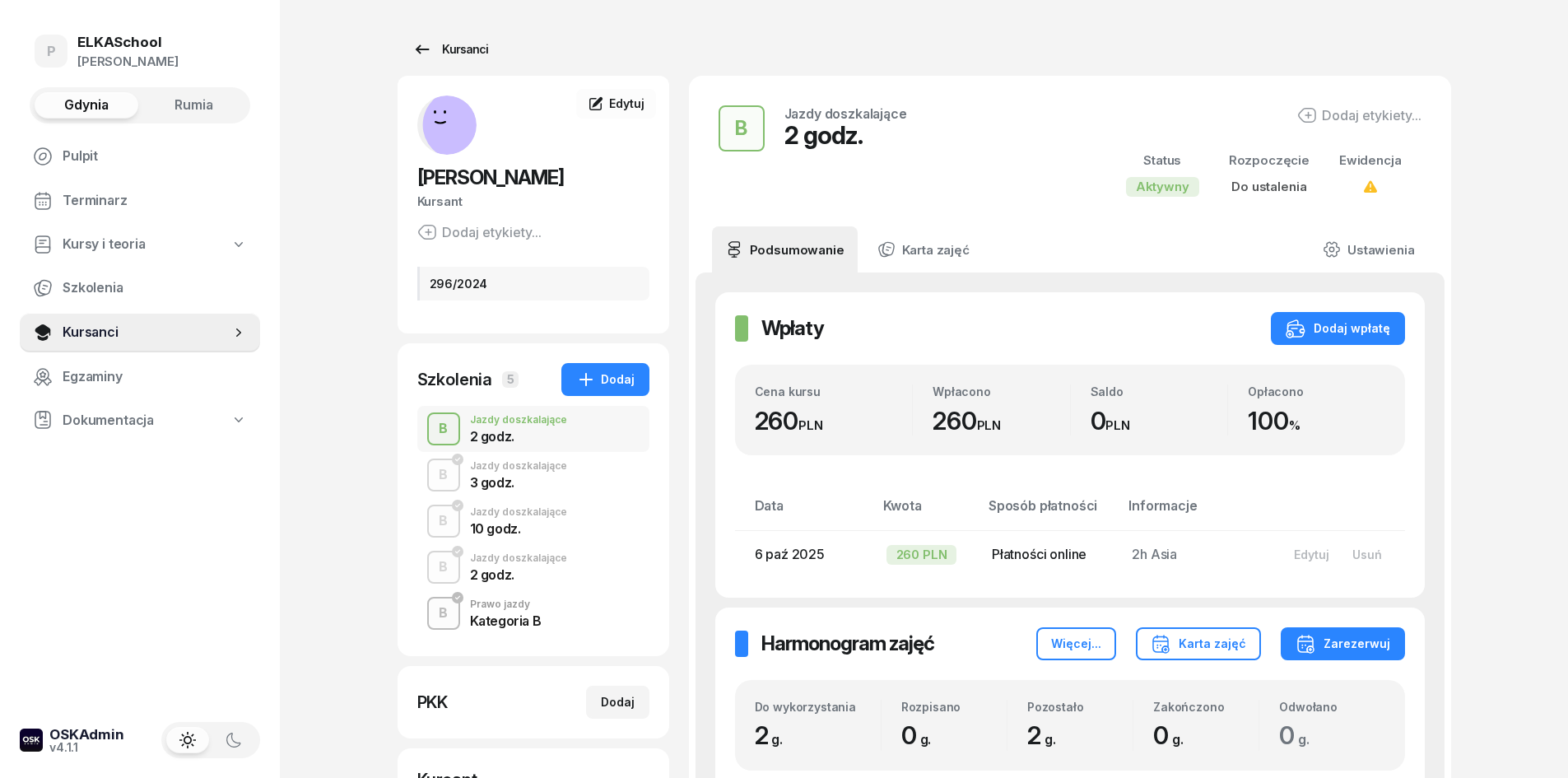
click at [479, 65] on link "Kursanci" at bounding box center [451, 49] width 105 height 33
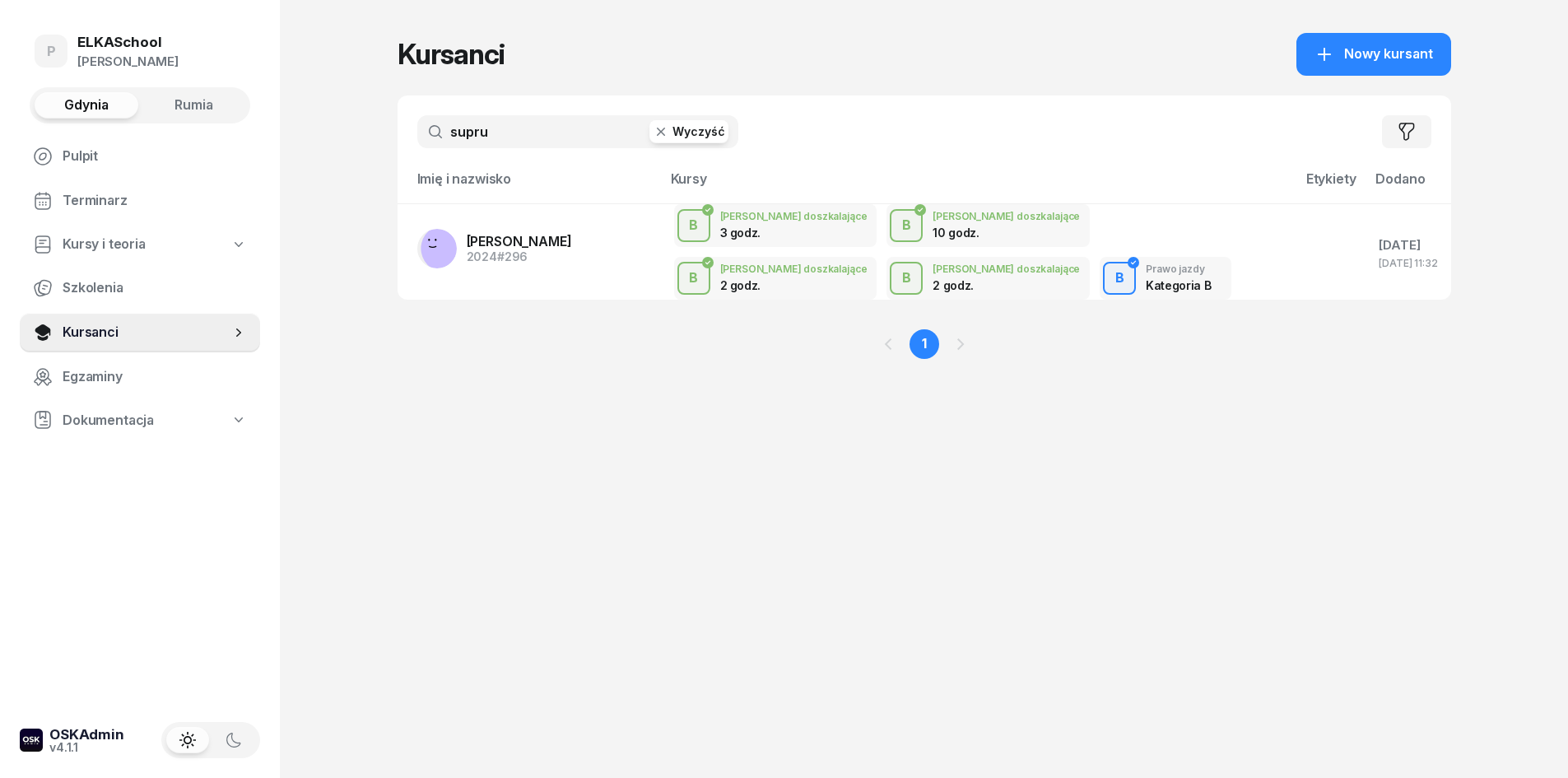
drag, startPoint x: 506, startPoint y: 132, endPoint x: 402, endPoint y: 145, distance: 104.8
click at [402, 145] on div "supru Wyczyść Filtruj" at bounding box center [924, 131] width 1054 height 73
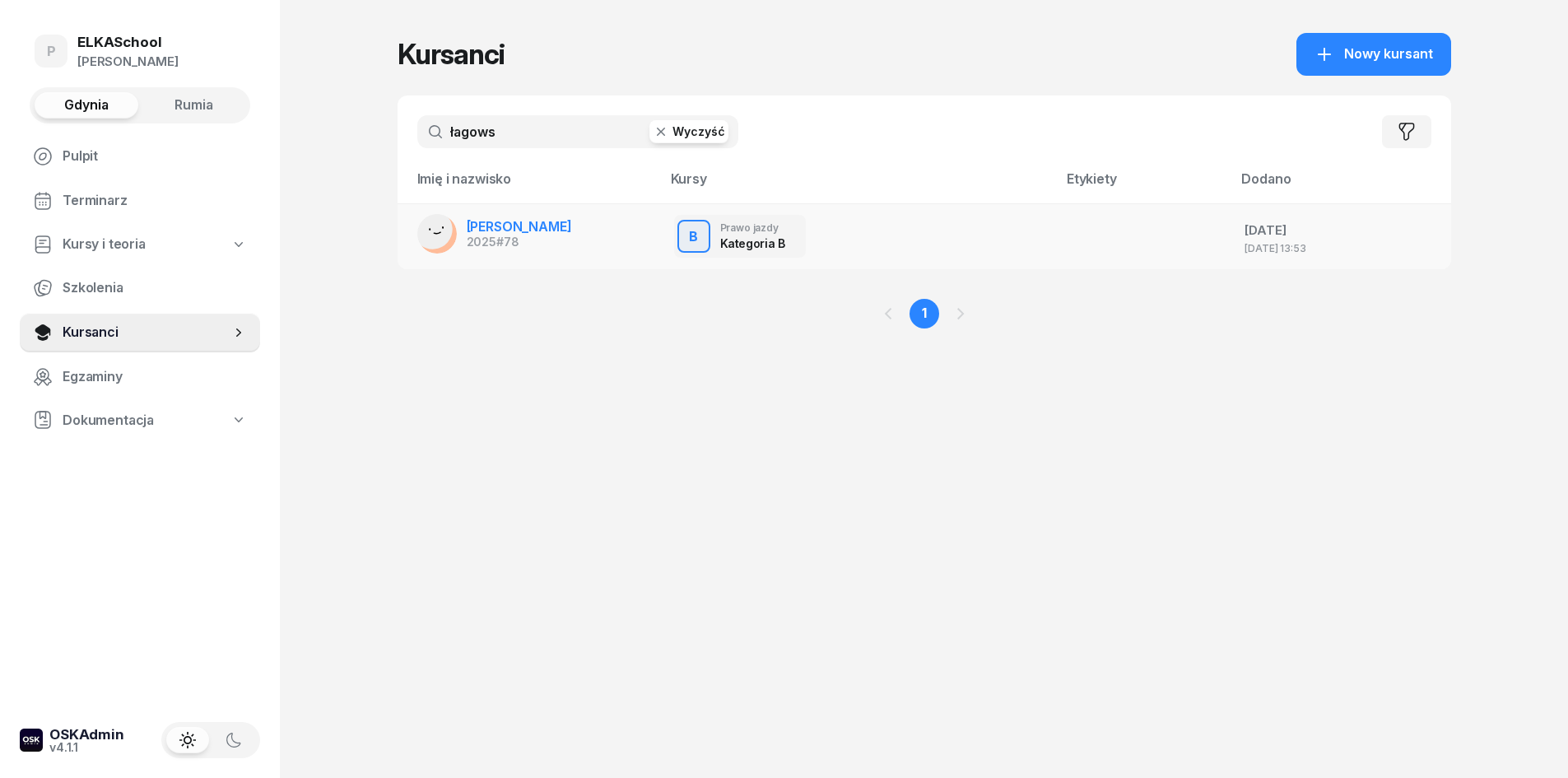
type input "łagows"
click at [548, 225] on span "[PERSON_NAME]" at bounding box center [519, 226] width 105 height 17
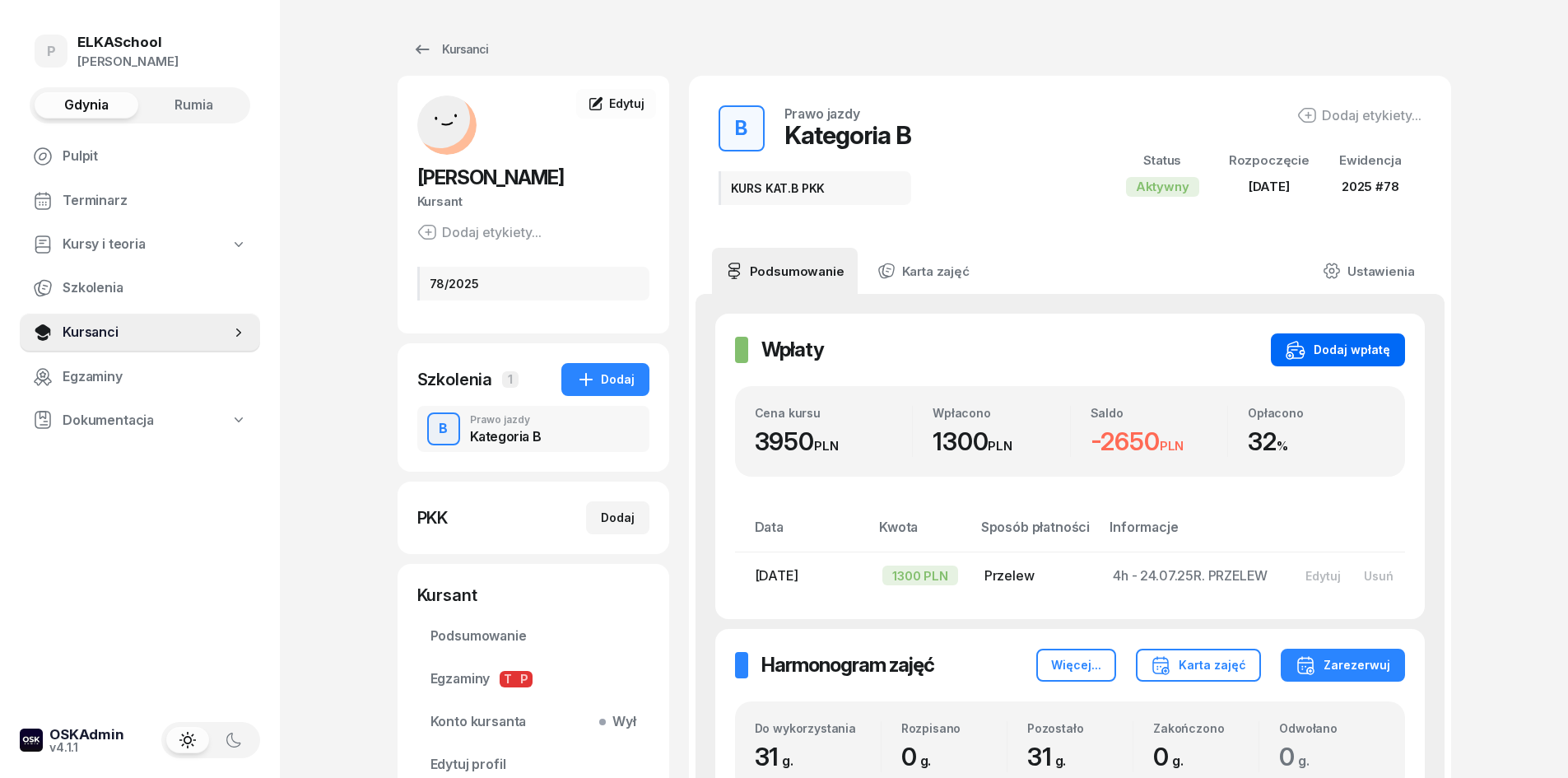
click at [1346, 339] on button "Dodaj wpłatę" at bounding box center [1337, 349] width 134 height 33
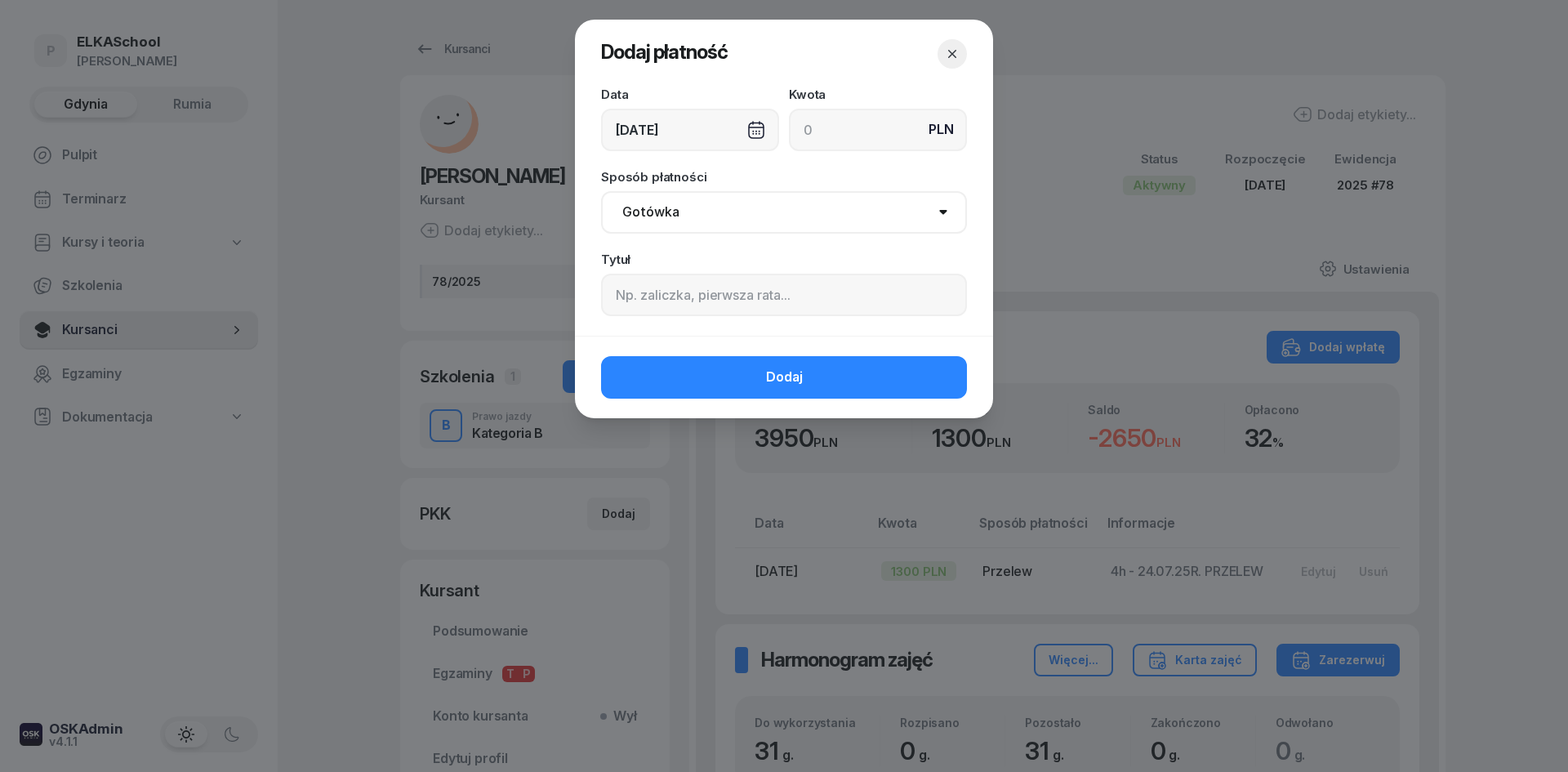
click at [671, 139] on div "[DATE]" at bounding box center [690, 129] width 178 height 42
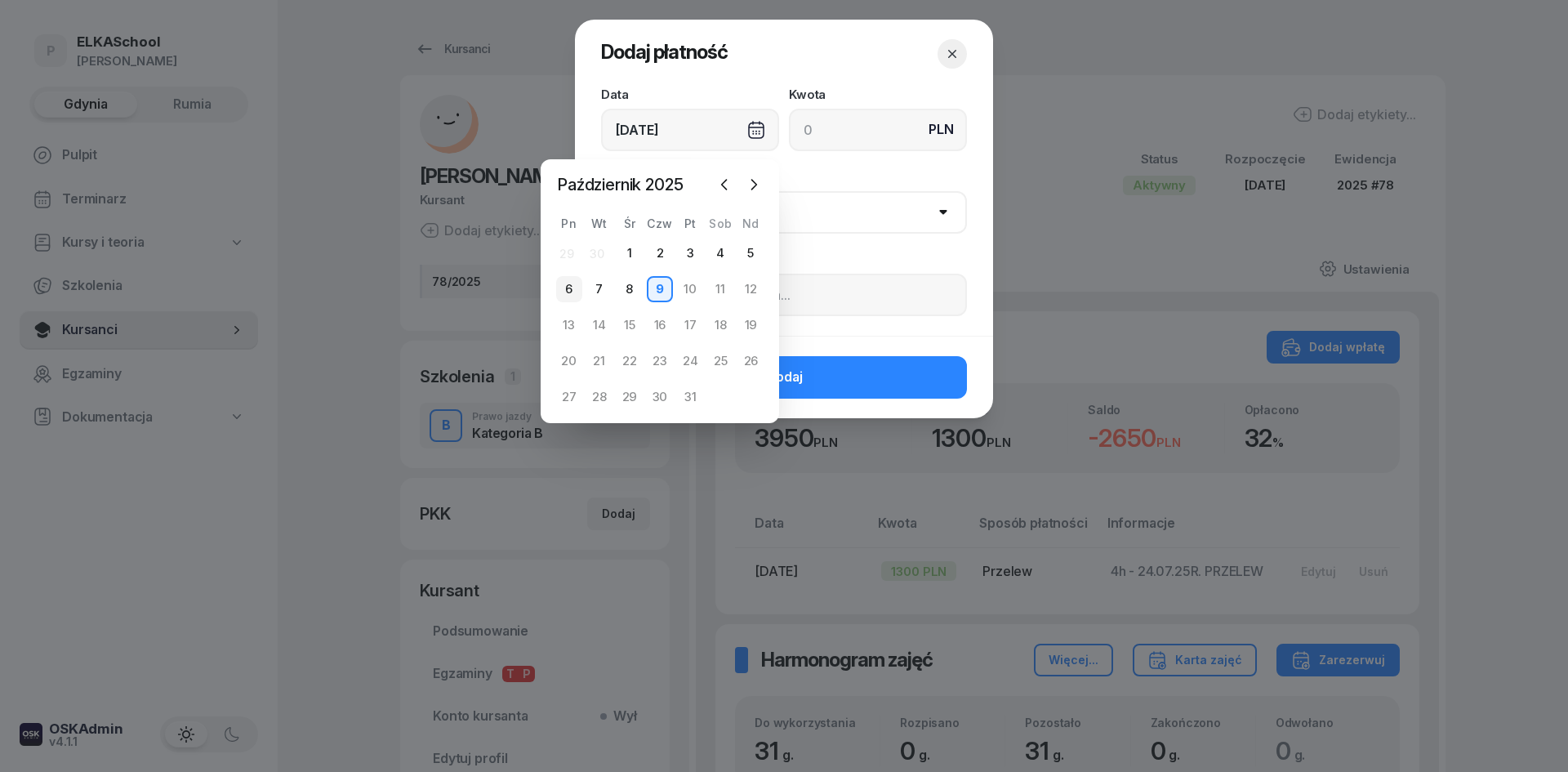
click at [562, 289] on div "6" at bounding box center [569, 289] width 26 height 26
type input "[DATE]"
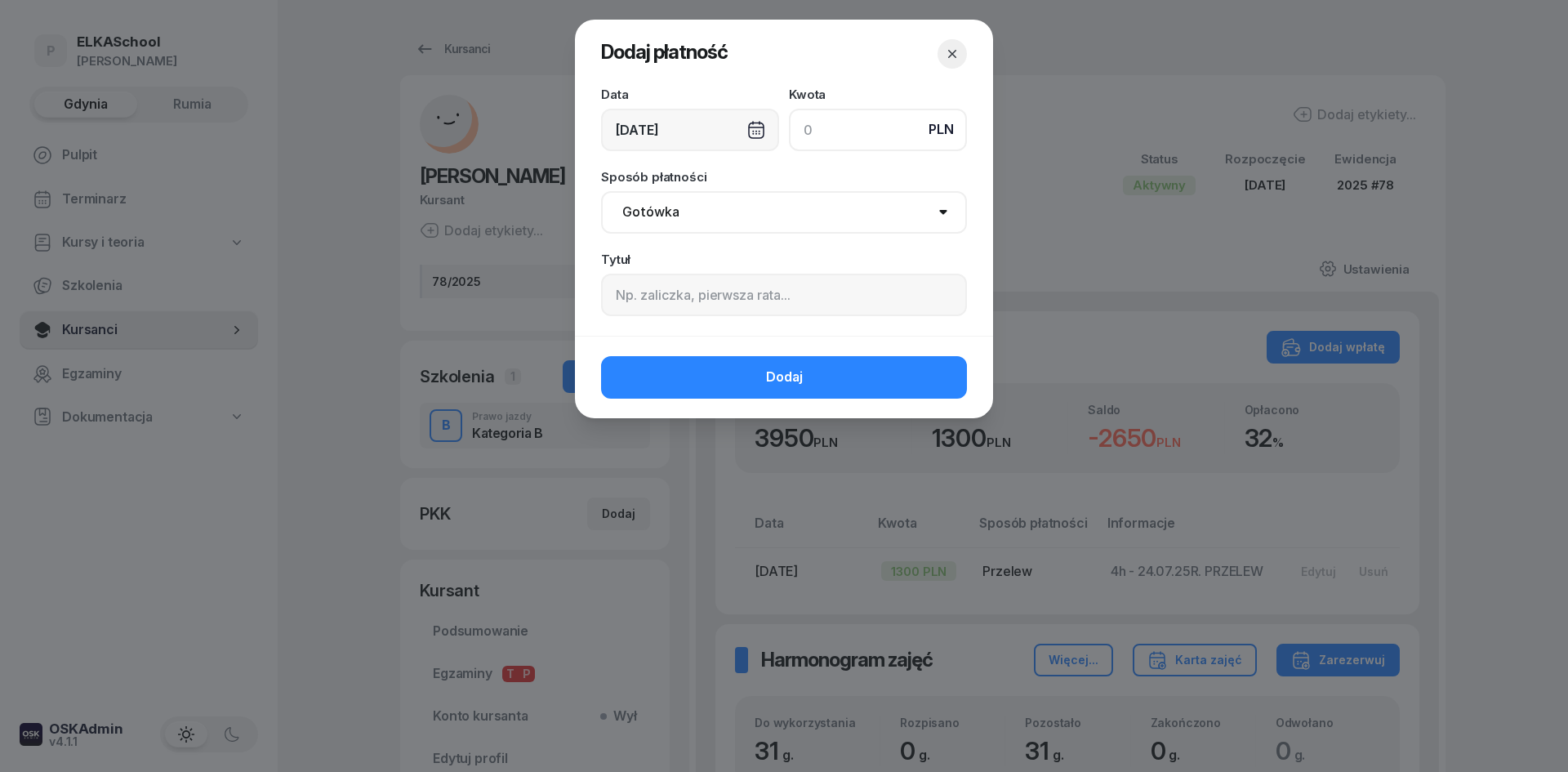
click at [856, 146] on input at bounding box center [878, 129] width 178 height 42
type input "1300"
click at [785, 199] on select "Gotówka Karta Przelew Płatności online BLIK" at bounding box center [784, 212] width 366 height 42
select select "transfer"
click at [601, 192] on select "Gotówka Karta Przelew Płatności online BLIK" at bounding box center [784, 212] width 366 height 42
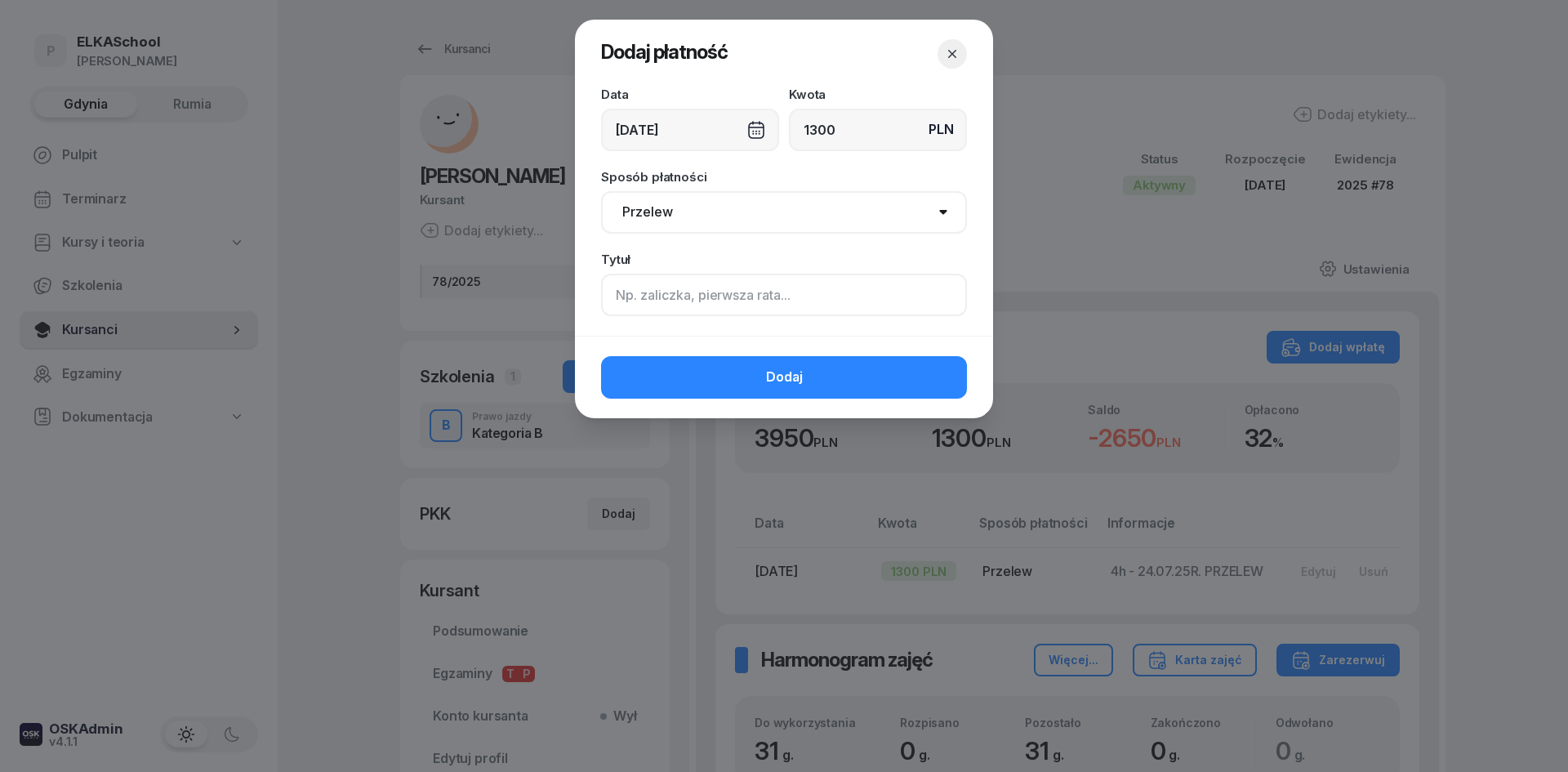
click at [677, 287] on input at bounding box center [784, 294] width 366 height 42
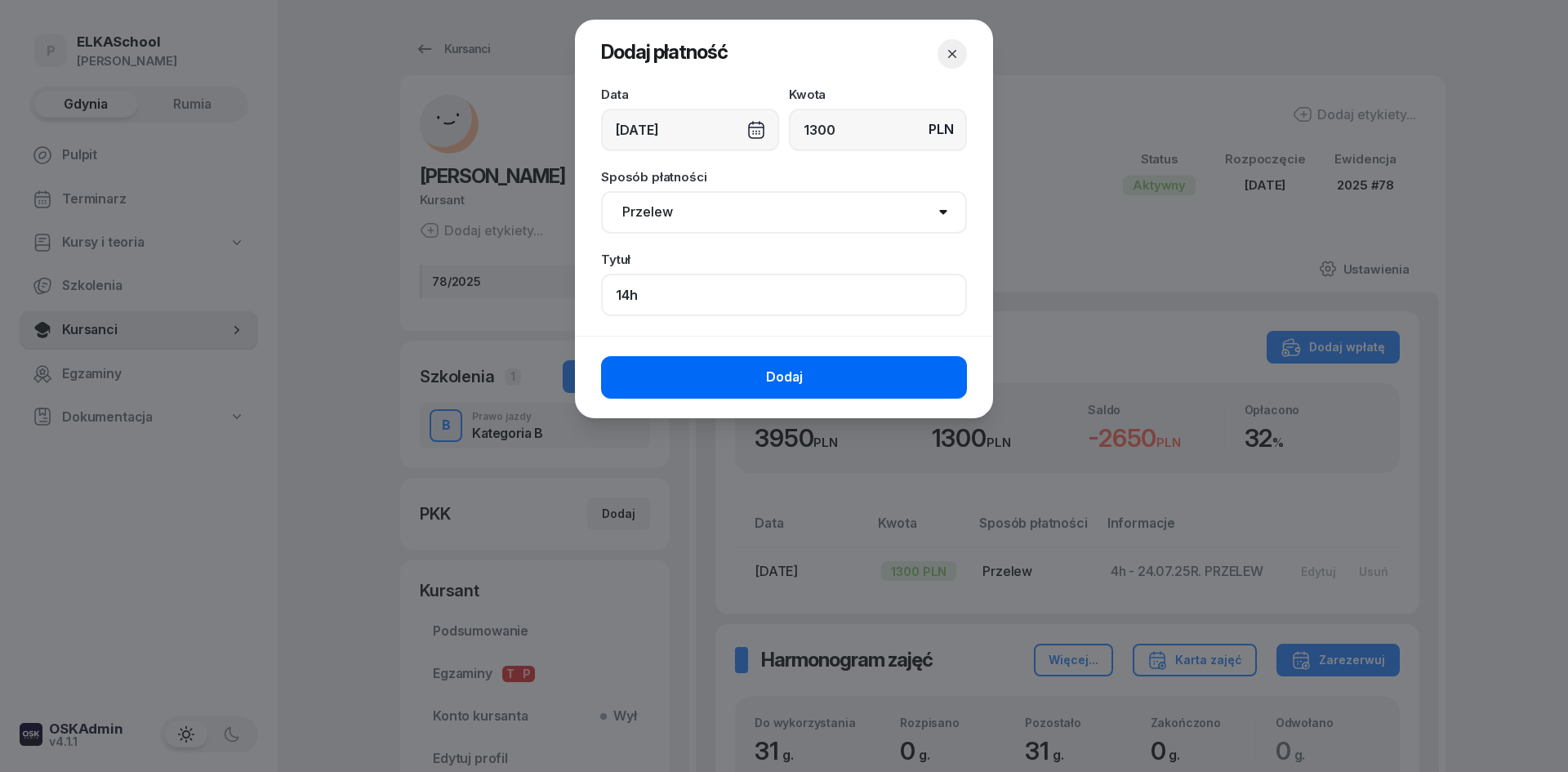
type input "14h"
click at [714, 371] on button "Dodaj" at bounding box center [784, 377] width 366 height 42
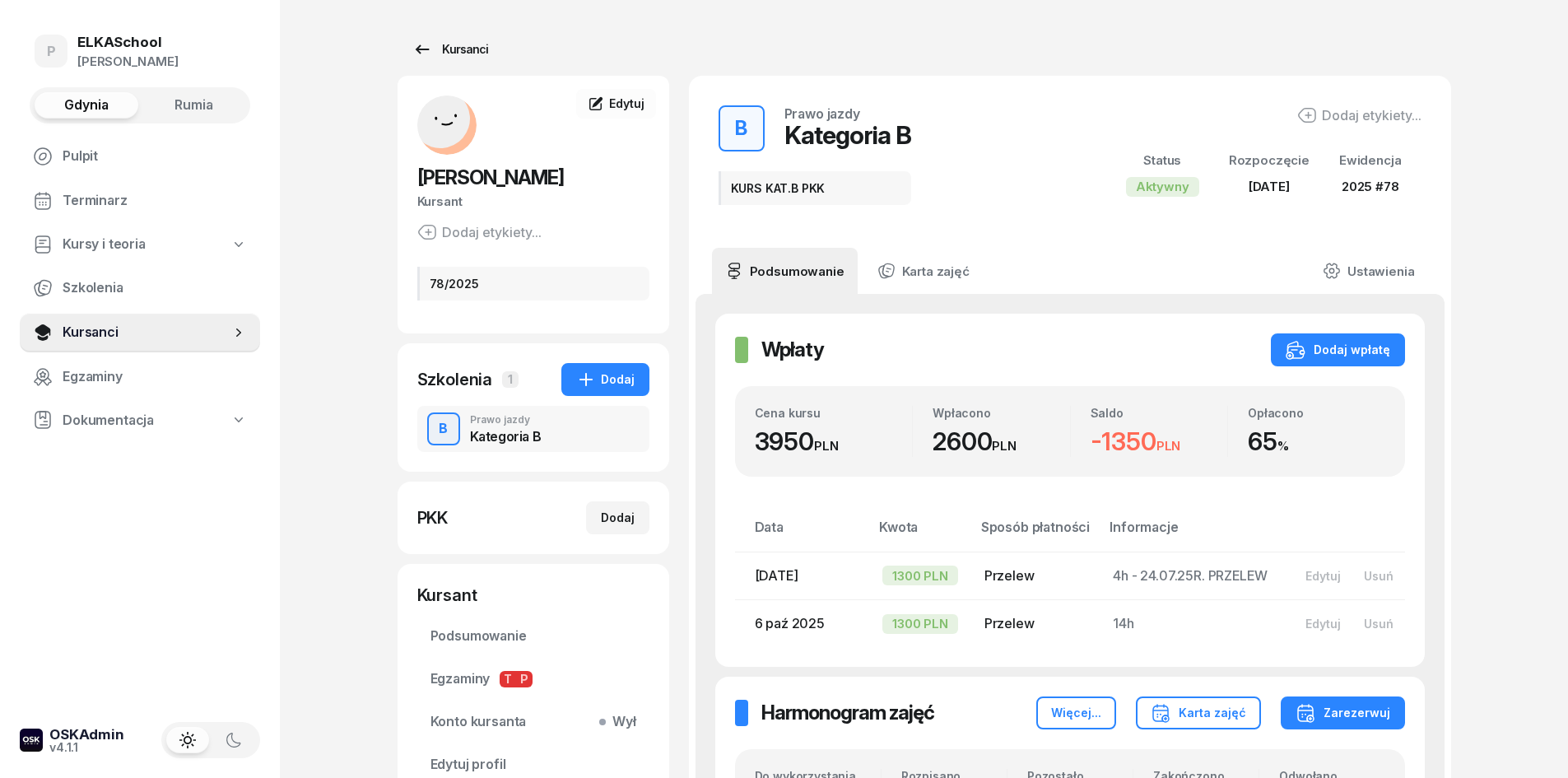
click at [480, 54] on div "Kursanci" at bounding box center [450, 50] width 76 height 20
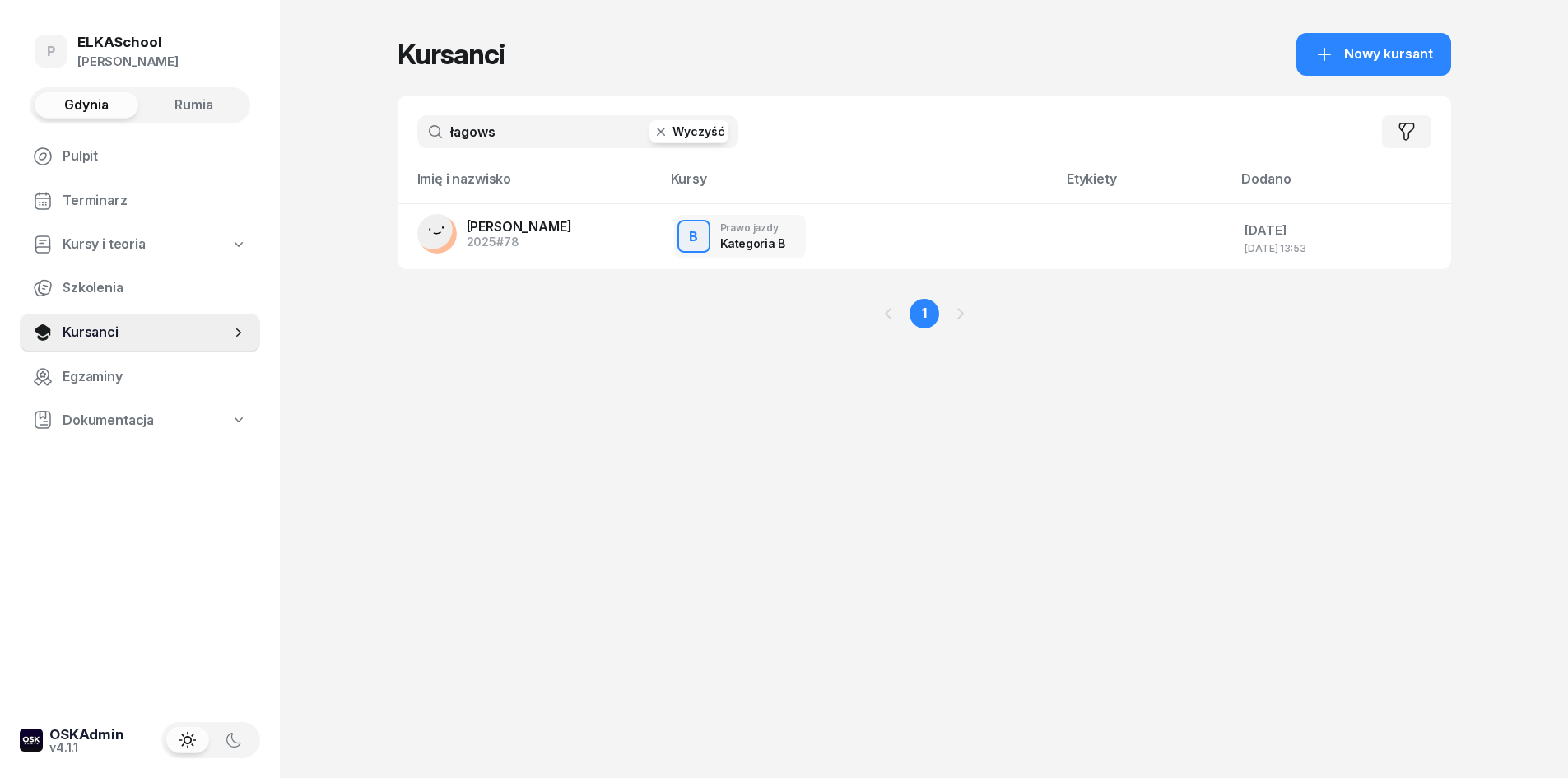
drag, startPoint x: 505, startPoint y: 135, endPoint x: 347, endPoint y: 148, distance: 158.5
click at [347, 148] on div "P ELKASchool [PERSON_NAME] Gdynia Rumia Pulpit Terminarz Kursy i teoria Szkolen…" at bounding box center [784, 389] width 1568 height 778
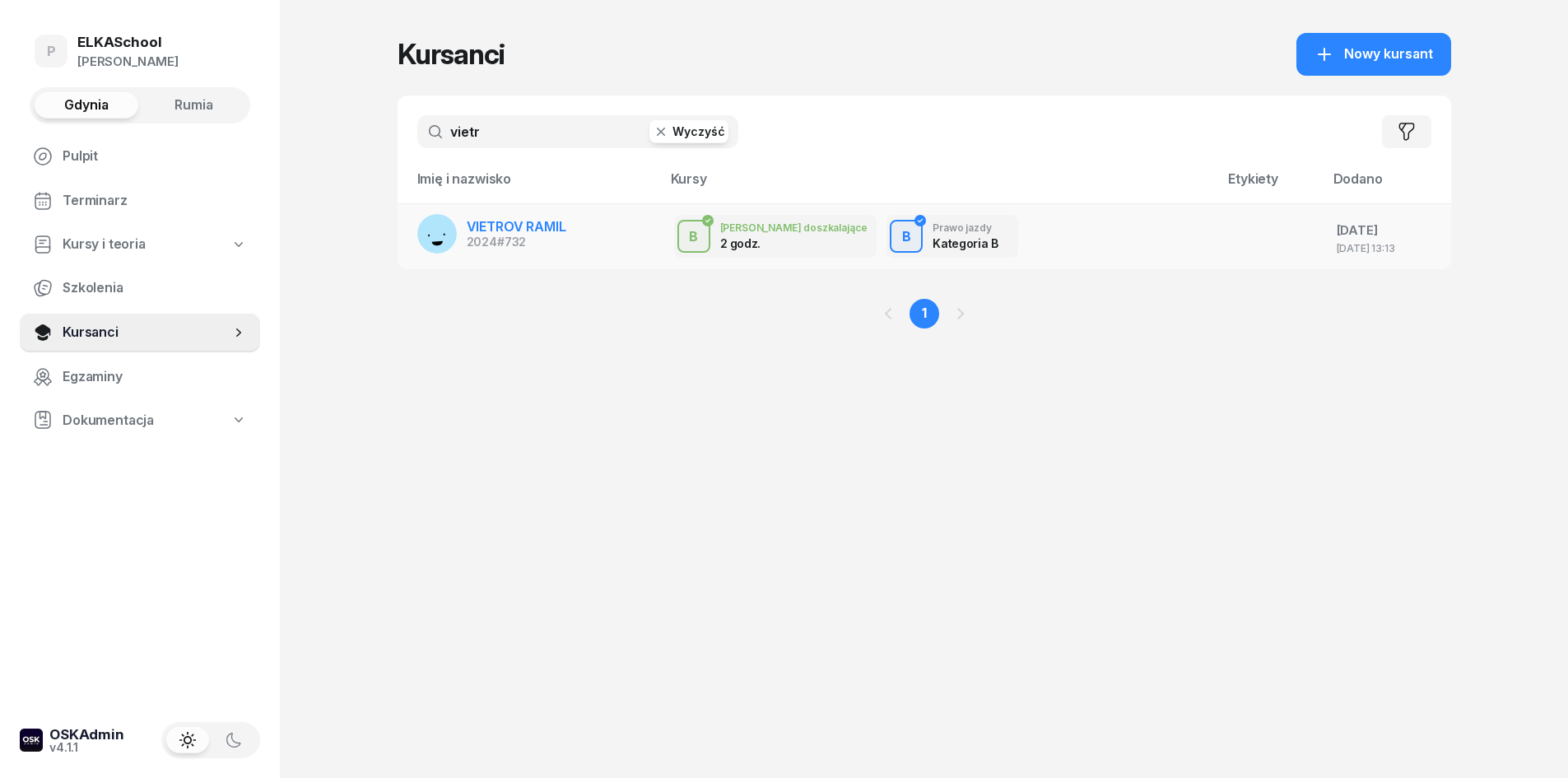
type input "vietr"
click at [509, 236] on span "#732" at bounding box center [511, 242] width 29 height 14
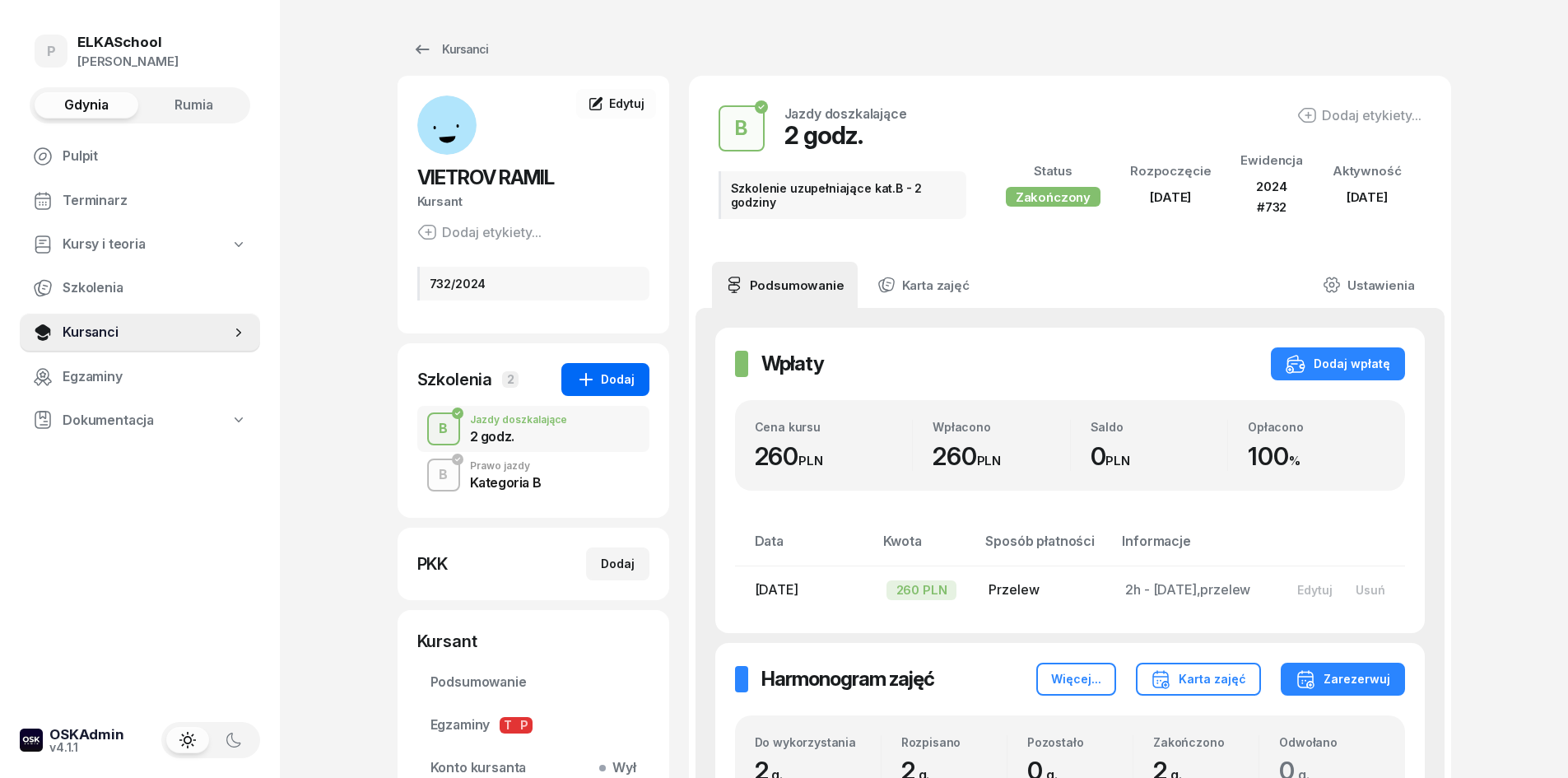
click at [599, 375] on div "Dodaj" at bounding box center [605, 379] width 59 height 20
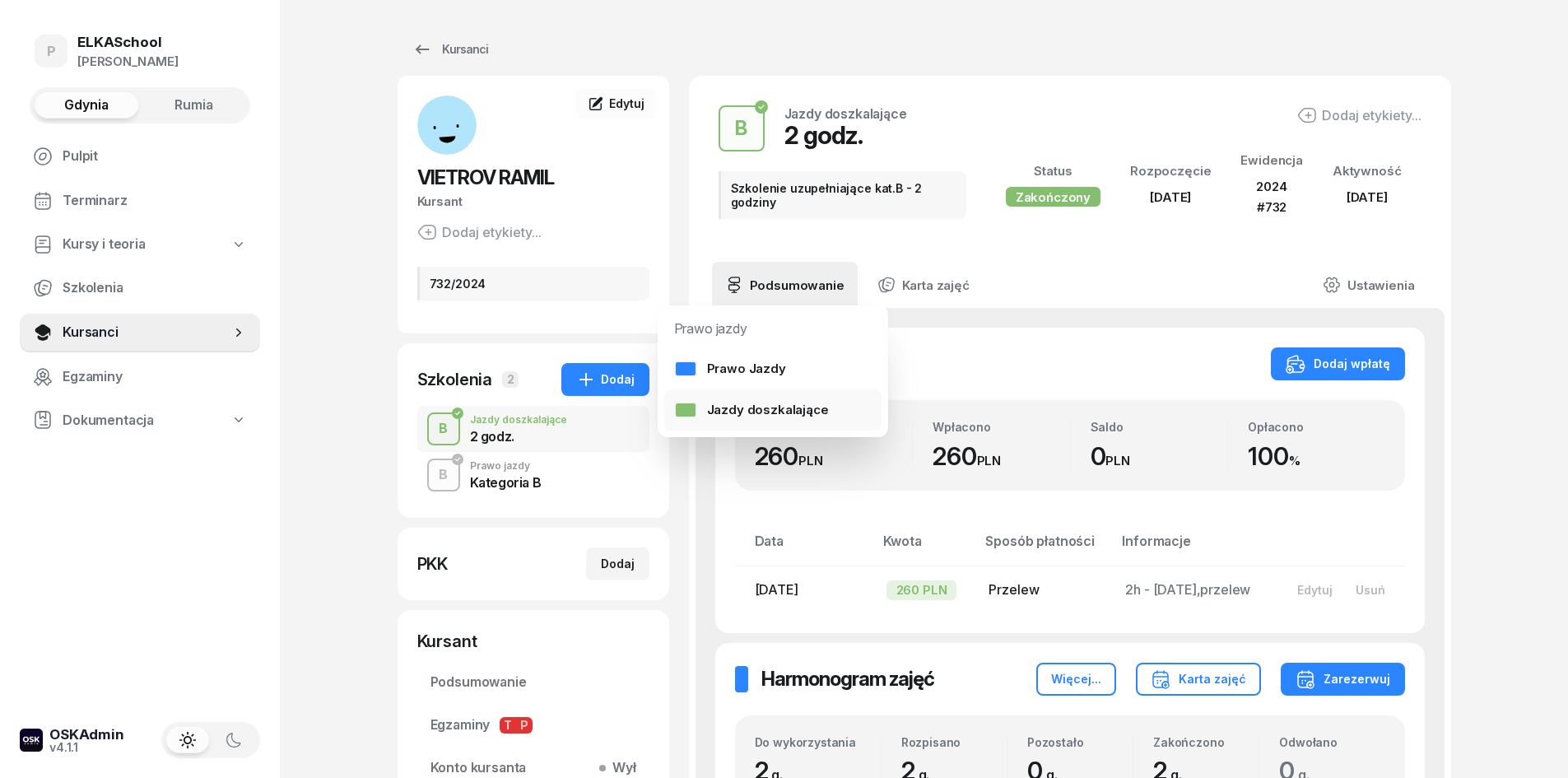
click at [741, 405] on div "Jazdy doszkalające" at bounding box center [752, 410] width 155 height 22
select select "B"
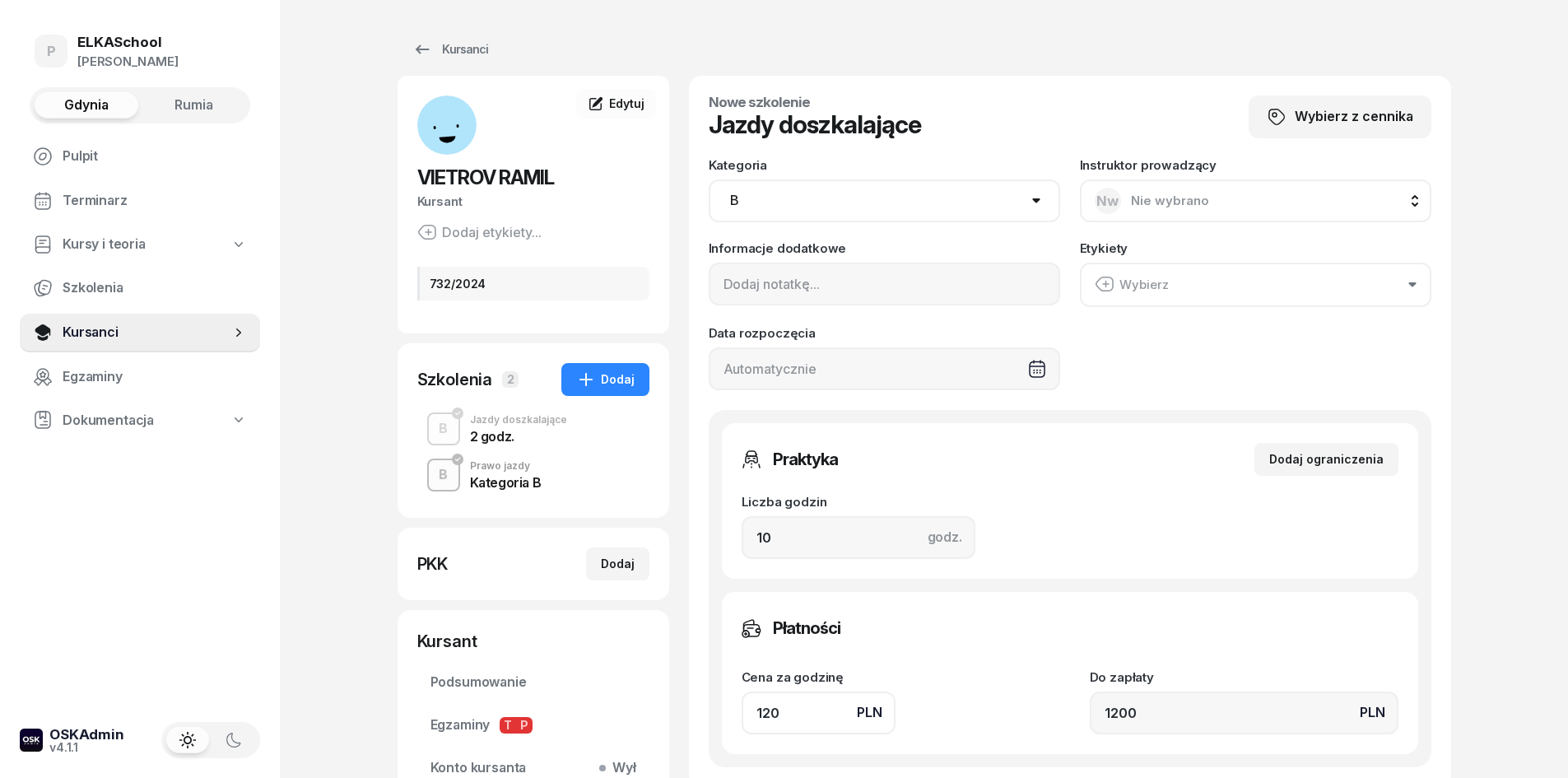
click at [1131, 198] on span "Nie wybrano" at bounding box center [1170, 201] width 79 height 16
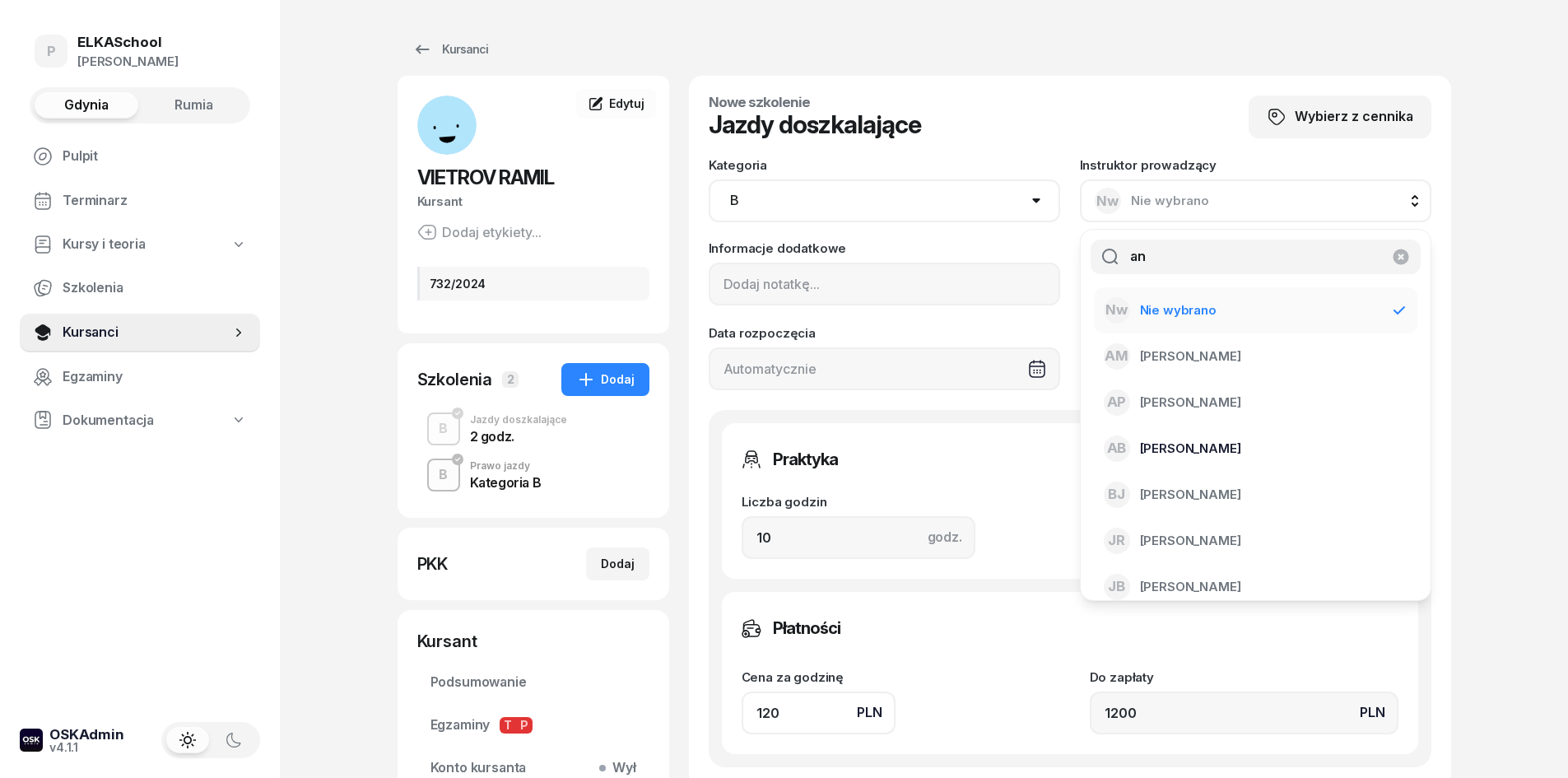
type input "an"
click at [1170, 441] on span "[PERSON_NAME]" at bounding box center [1191, 449] width 101 height 22
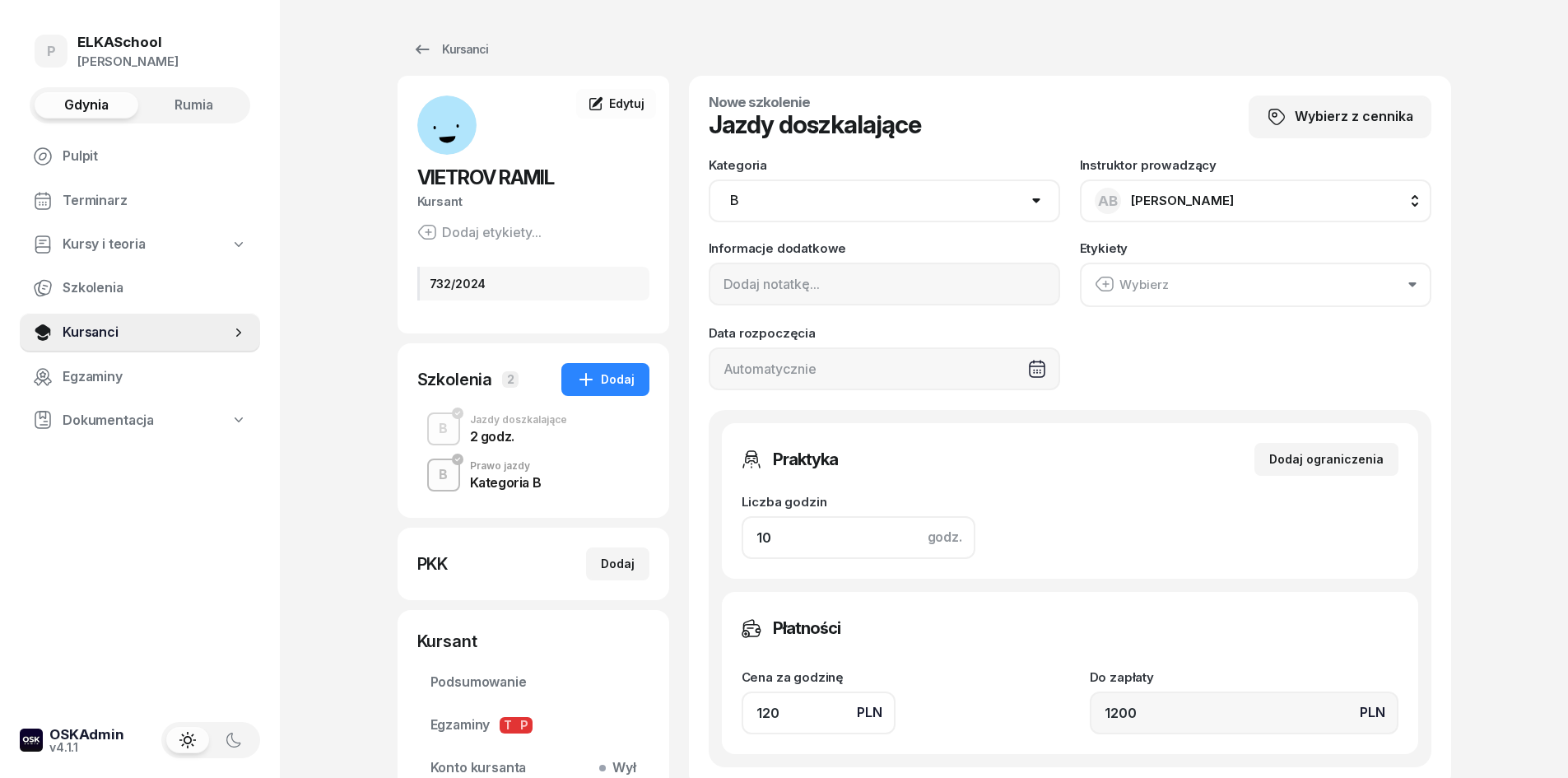
drag, startPoint x: 789, startPoint y: 533, endPoint x: 701, endPoint y: 537, distance: 88.1
click at [701, 537] on div "Nowe szkolenie Jazdy doszkalające Wybierz z cennika Kategoria AM A1 A2 A B1 B B…" at bounding box center [1070, 431] width 762 height 711
type input "2"
type input "240"
type input "4"
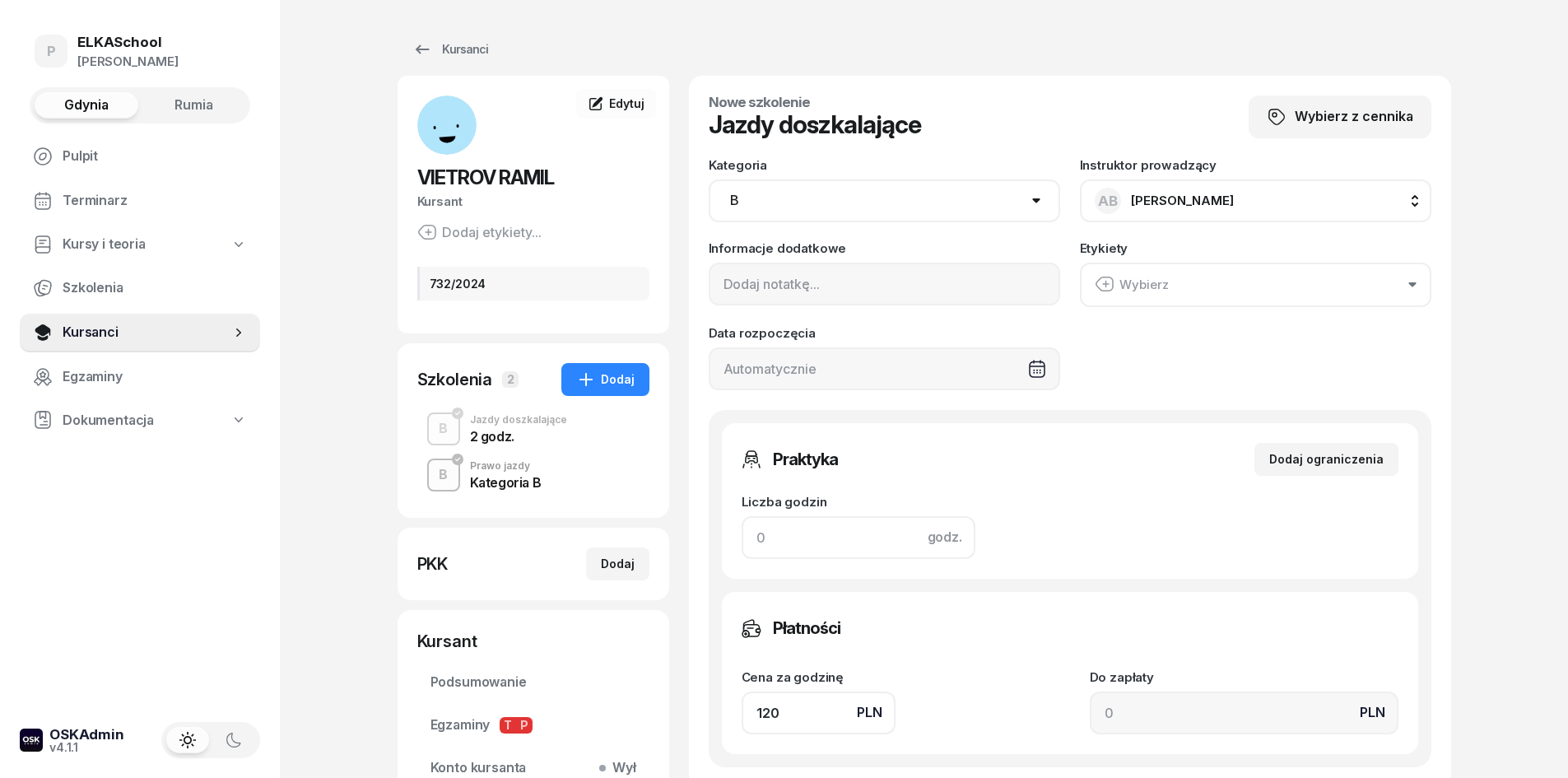
type input "480"
type input "4"
drag, startPoint x: 786, startPoint y: 712, endPoint x: 721, endPoint y: 725, distance: 66.3
click at [722, 725] on div "Płatności Cena za godzinę PLN 120 Do zapłaty PLN 480" at bounding box center [1071, 673] width 696 height 162
type input "1"
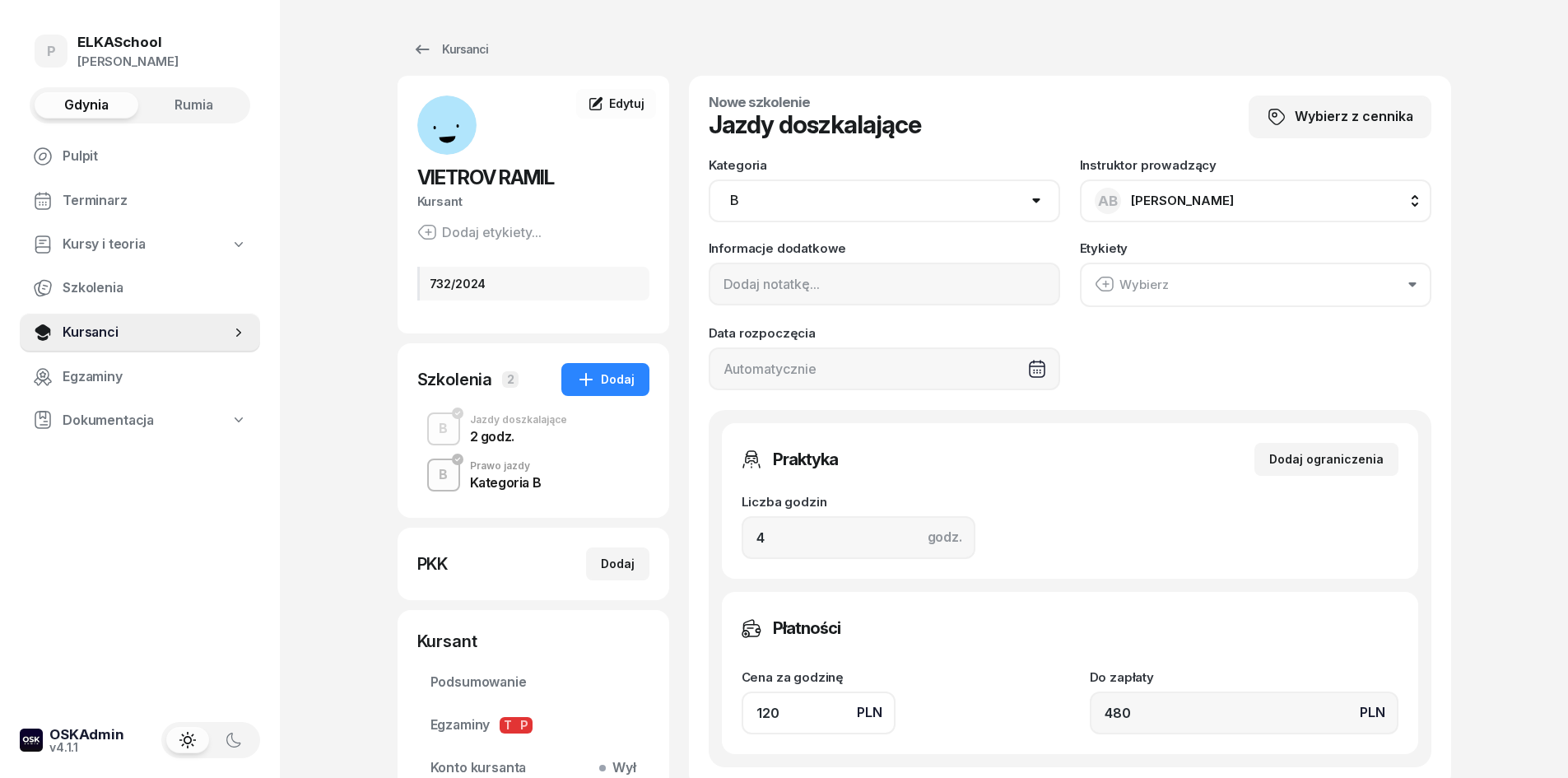
type input "4"
type input "13"
type input "52"
type input "130"
type input "520"
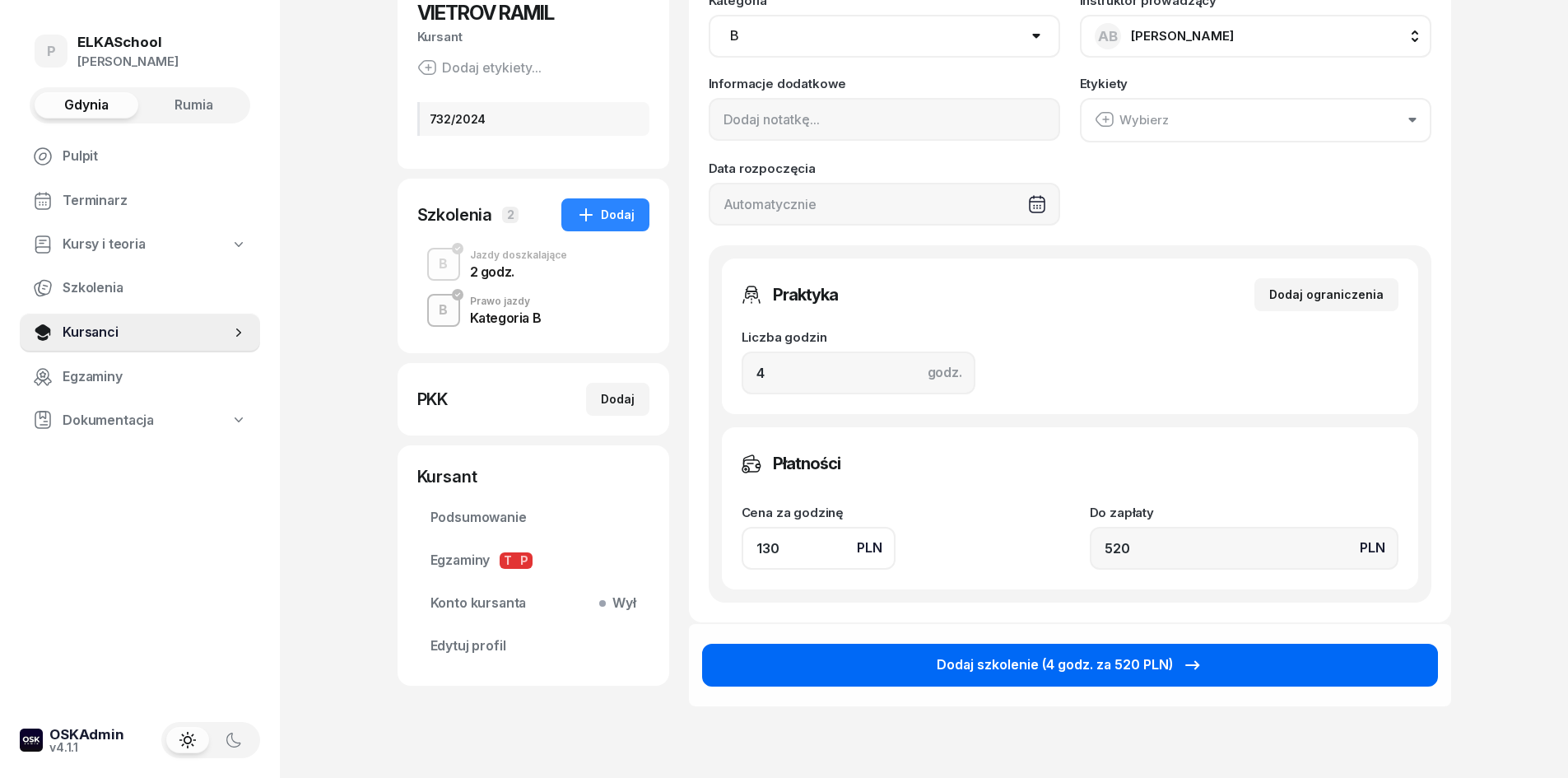
scroll to position [247, 0]
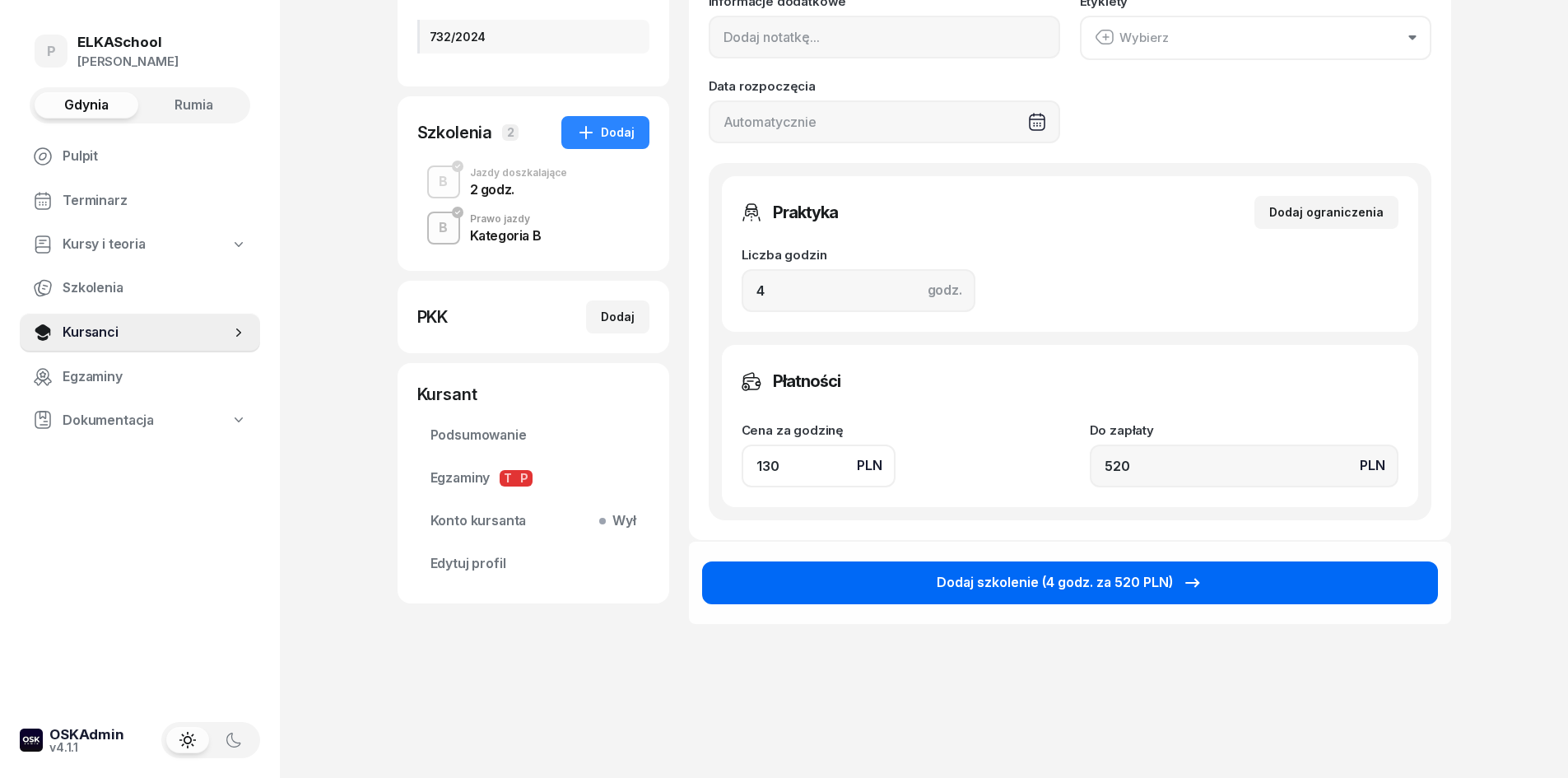
type input "130"
click at [1114, 585] on div "Dodaj szkolenie (4 godz. za 520 PLN)" at bounding box center [1069, 583] width 266 height 22
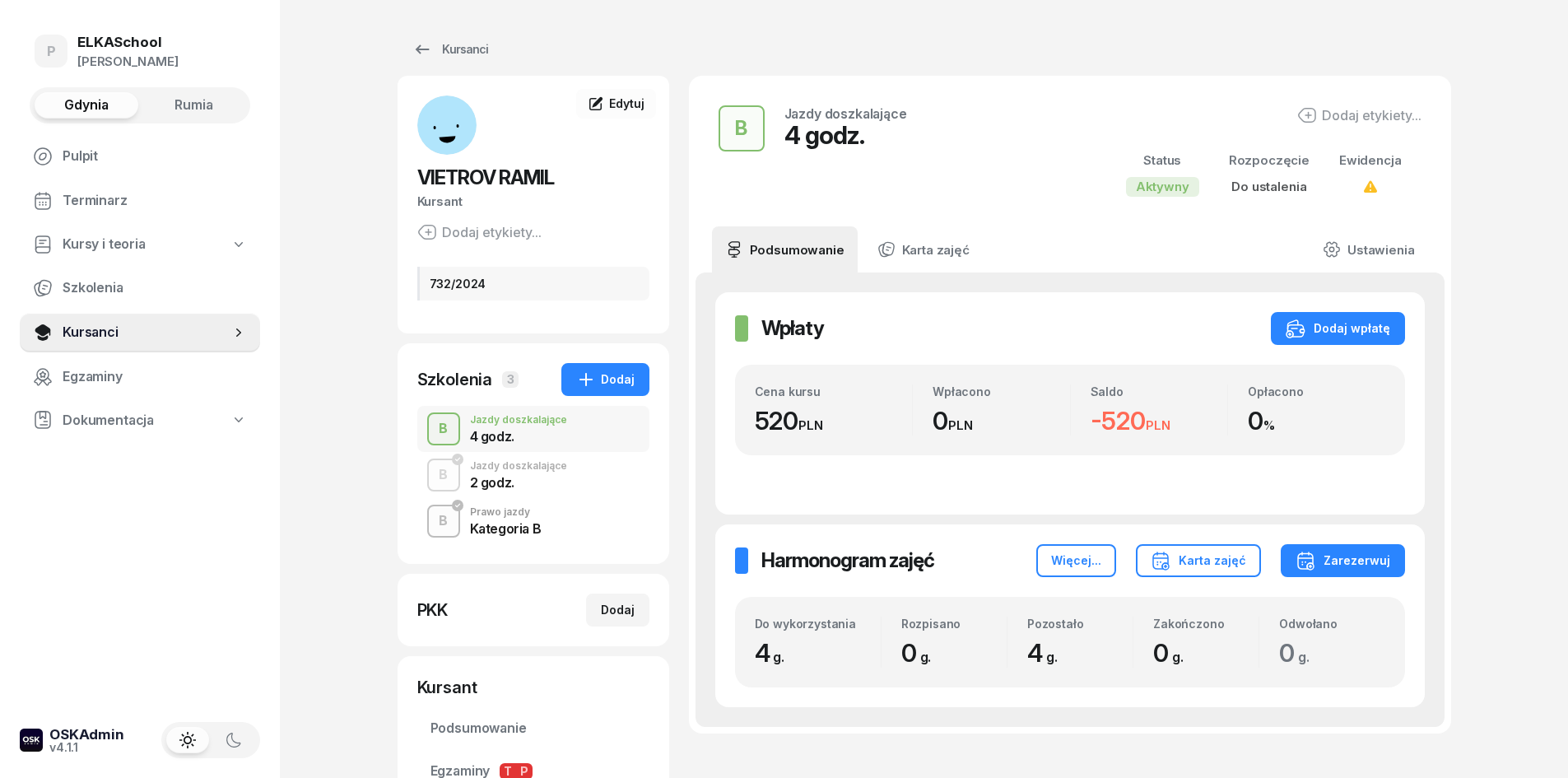
click at [1309, 310] on div "Wpłaty Wpłaty Dodaj wpłatę Cena kursu 520 PLN Wpłacono 0 PLN Saldo -520 PLN Opł…" at bounding box center [1070, 403] width 709 height 222
click at [1312, 316] on button "Dodaj wpłatę" at bounding box center [1337, 328] width 134 height 33
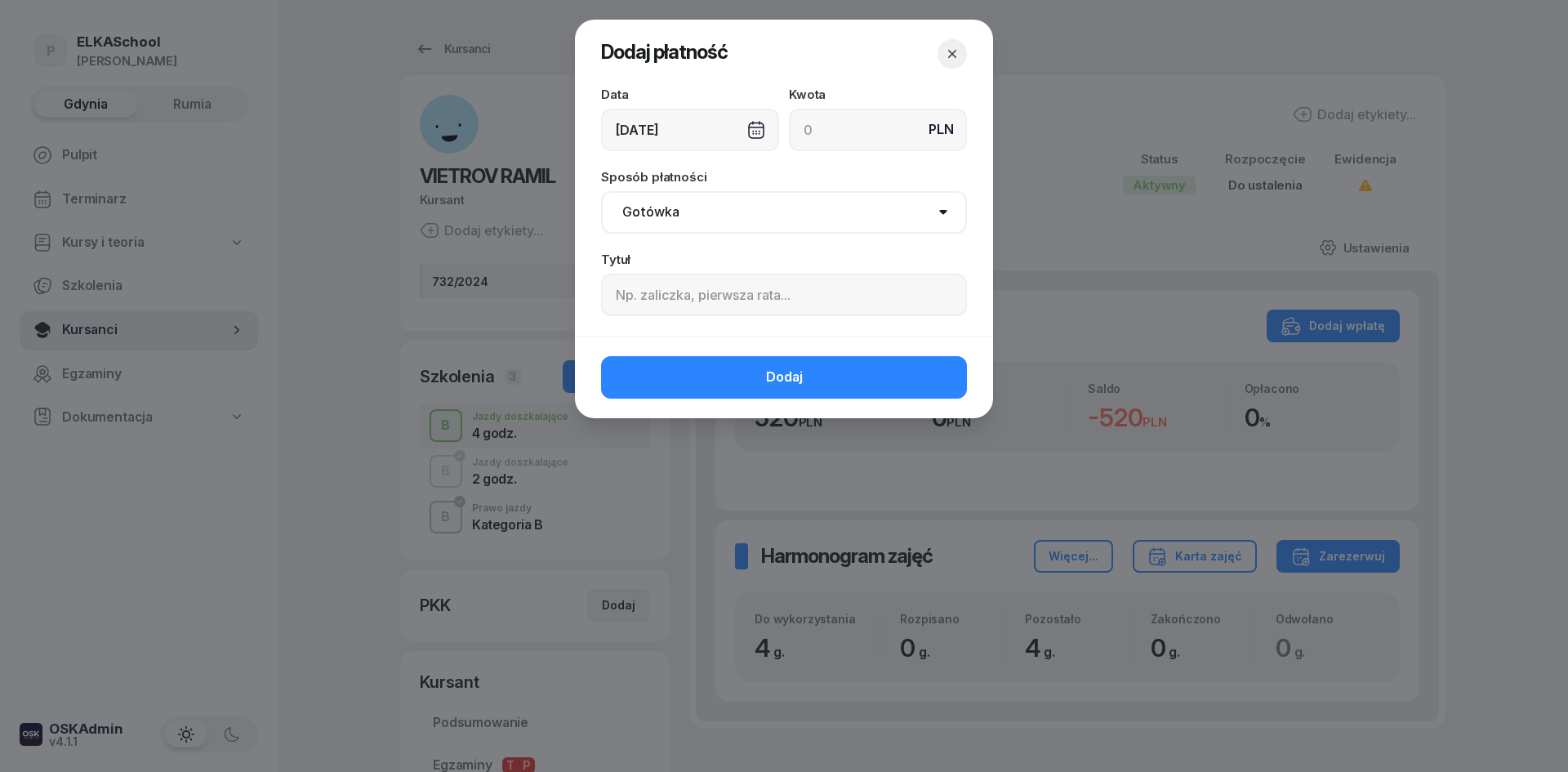
click at [674, 120] on div "[DATE]" at bounding box center [690, 129] width 178 height 42
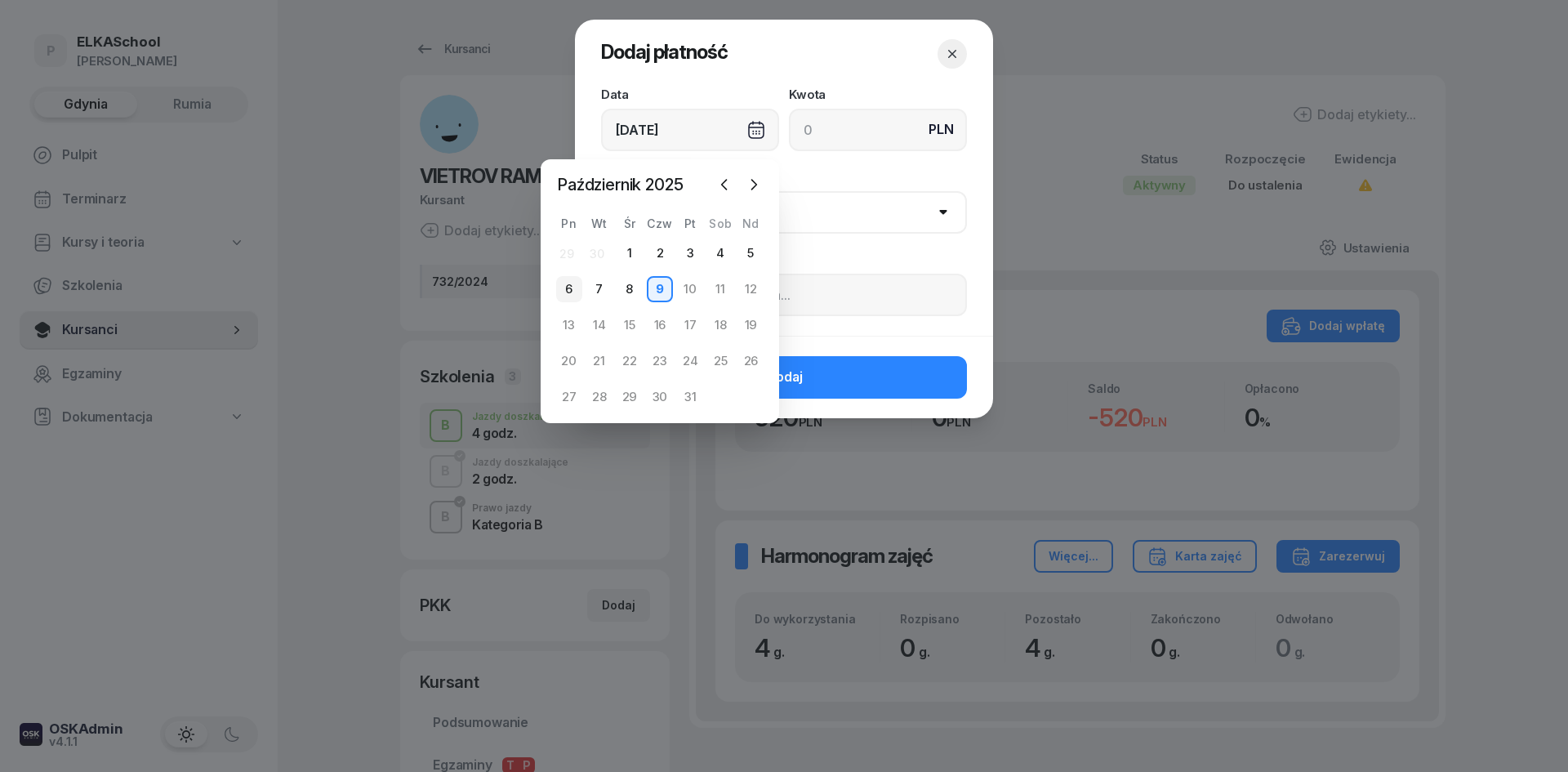
click at [565, 295] on div "6" at bounding box center [569, 289] width 26 height 26
type input "[DATE]"
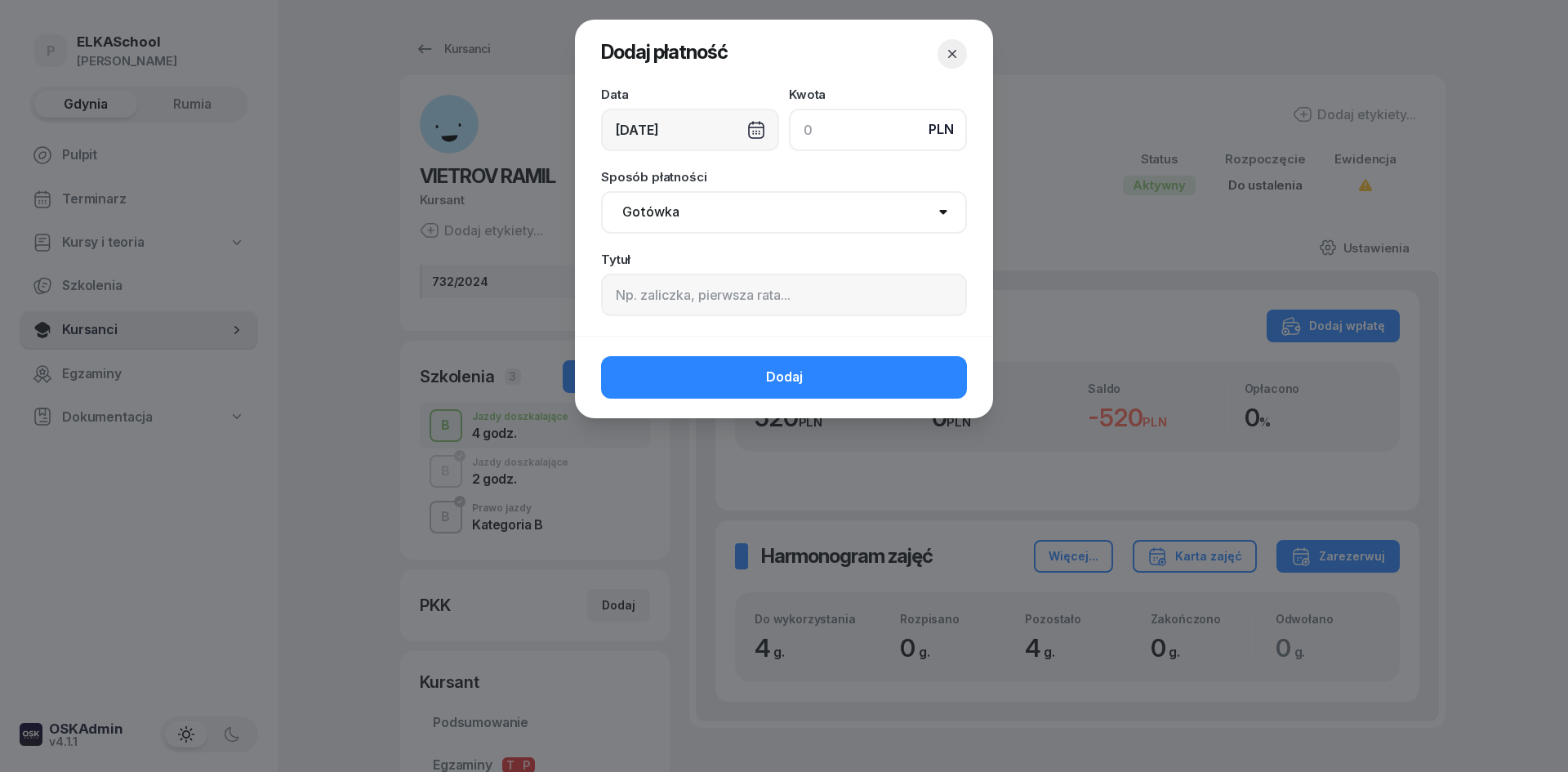
click at [869, 144] on input at bounding box center [878, 129] width 178 height 42
type input "520"
click at [794, 215] on select "Gotówka Karta Przelew Płatności online BLIK" at bounding box center [784, 212] width 366 height 42
select select "transfer"
click at [601, 192] on select "Gotówka Karta Przelew Płatności online BLIK" at bounding box center [784, 212] width 366 height 42
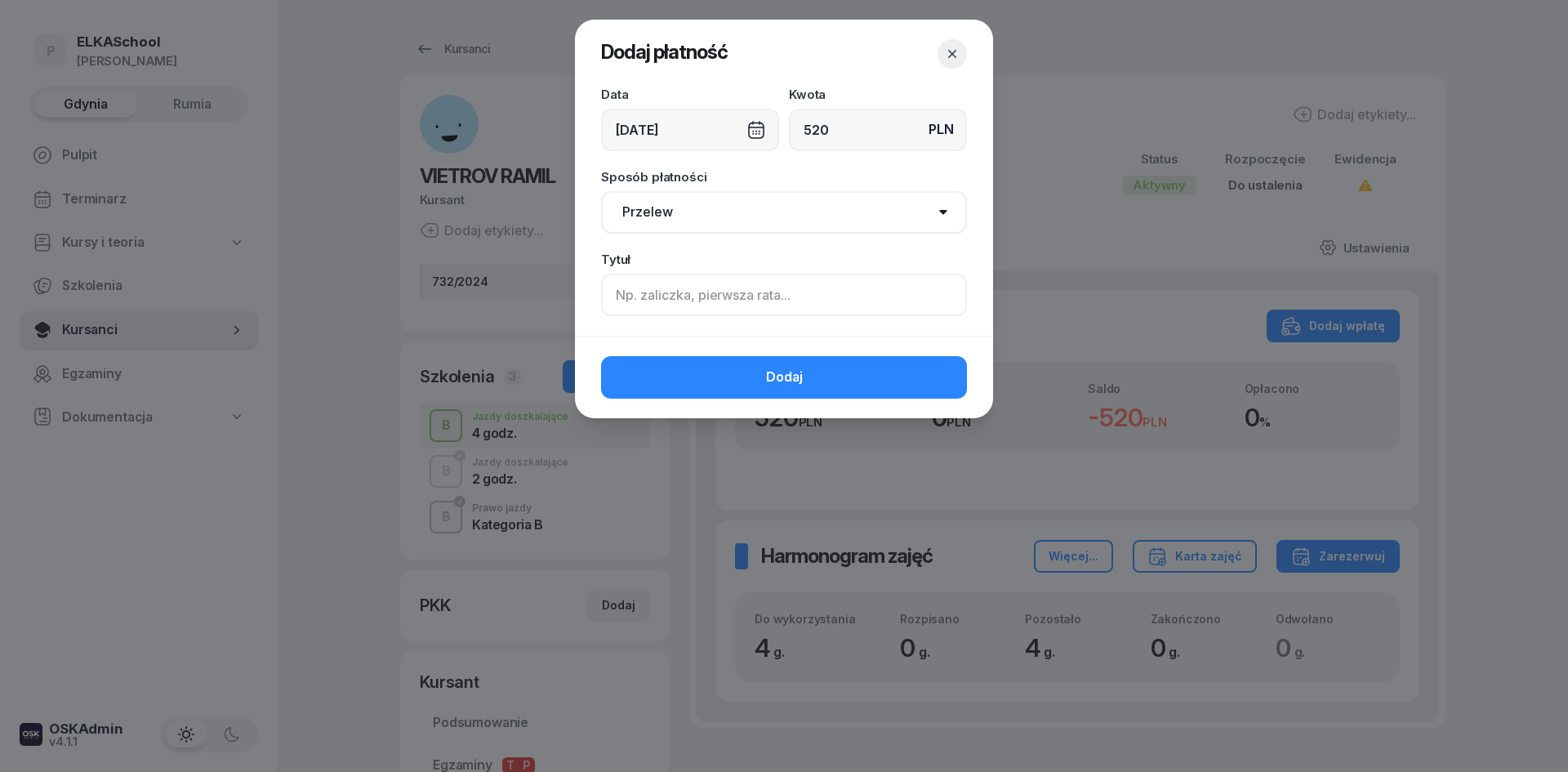
click at [664, 306] on input at bounding box center [784, 294] width 366 height 42
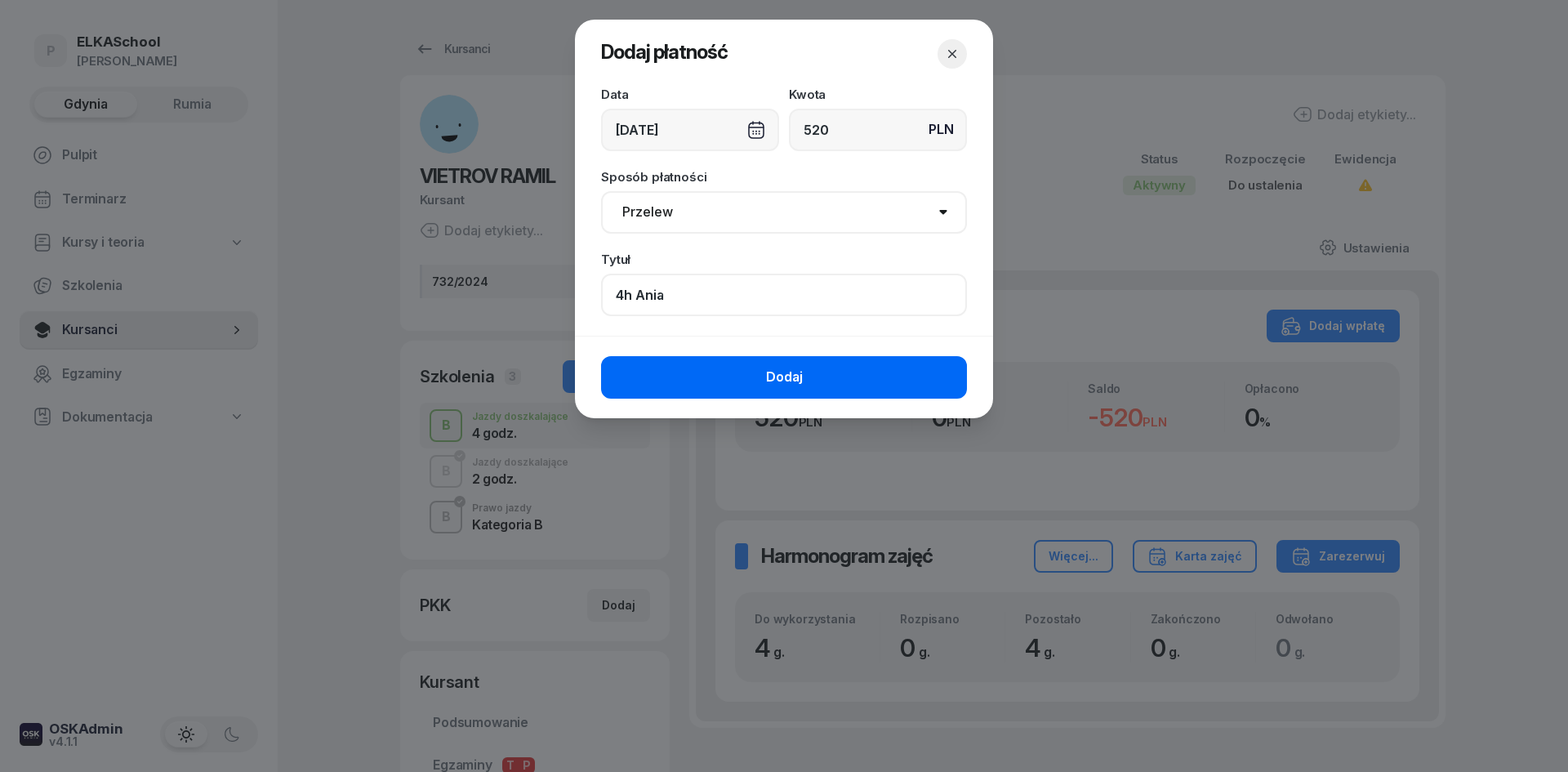
type input "4h Ania"
click at [675, 379] on button "Dodaj" at bounding box center [784, 377] width 366 height 42
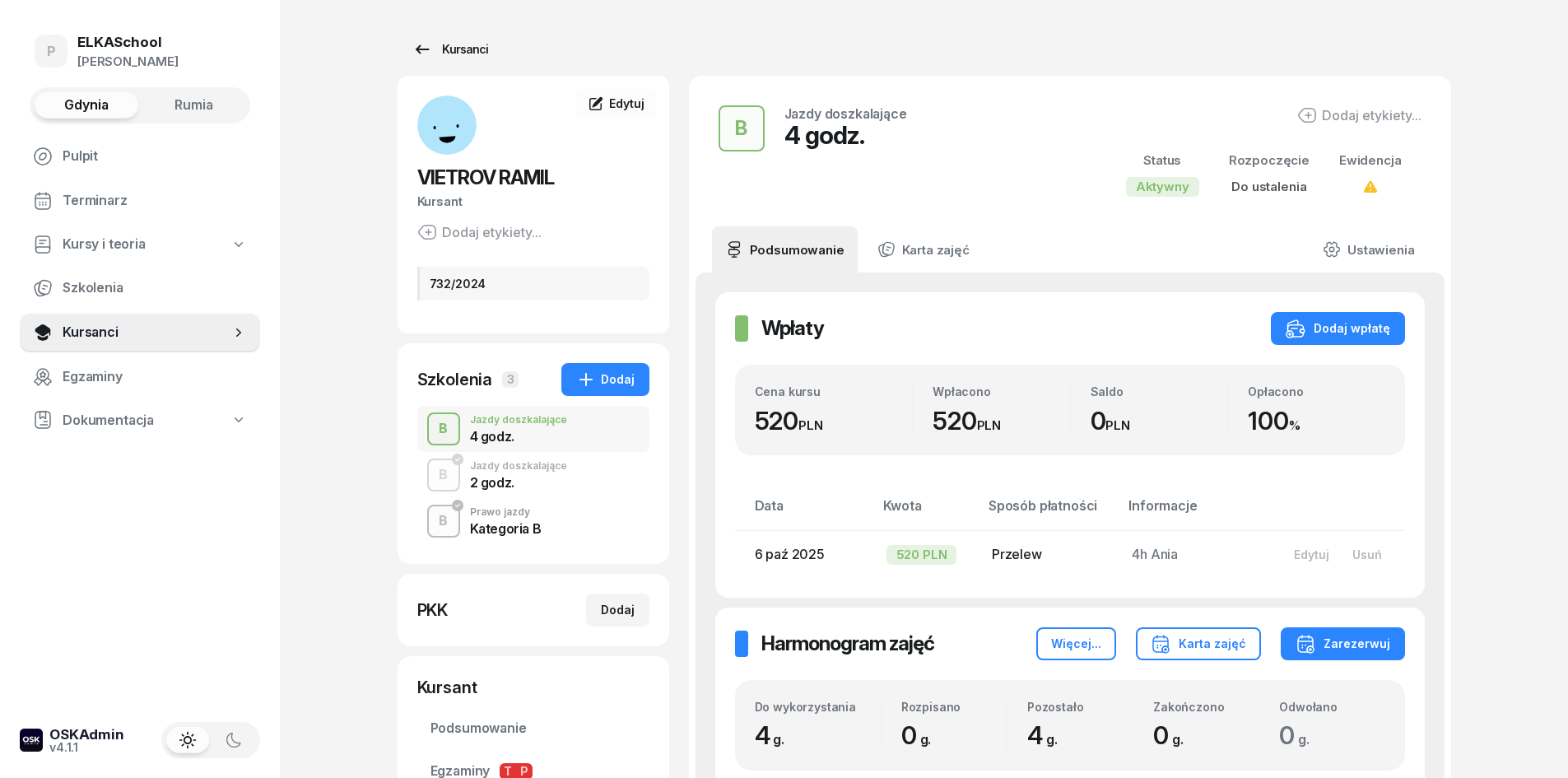
click at [455, 39] on link "Kursanci" at bounding box center [451, 49] width 105 height 33
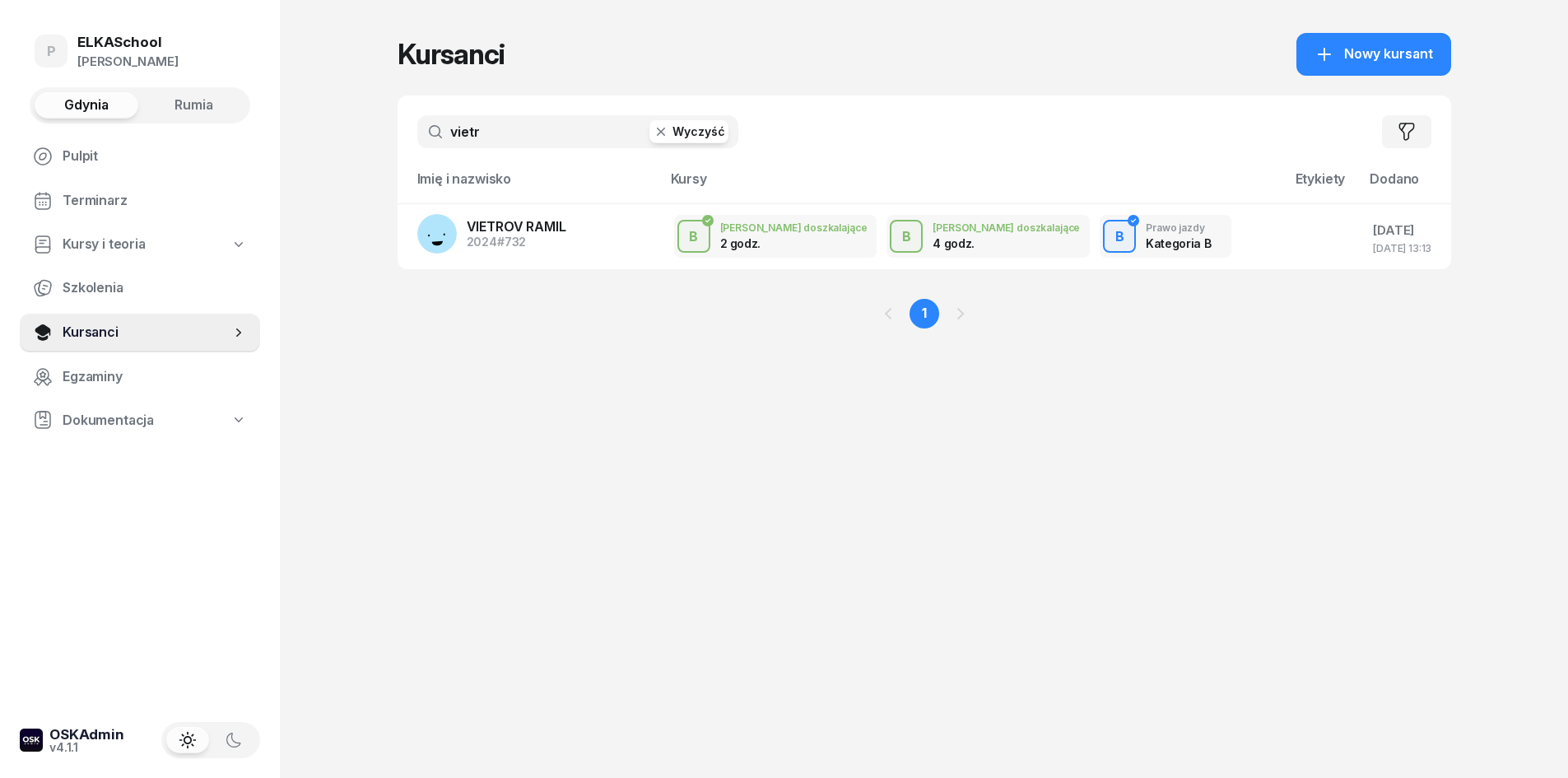
drag, startPoint x: 506, startPoint y: 138, endPoint x: 284, endPoint y: 191, distance: 228.2
click at [285, 191] on div "P ELKASchool [PERSON_NAME] Gdynia Rumia Pulpit Terminarz Kursy i teoria Szkolen…" at bounding box center [784, 389] width 1568 height 778
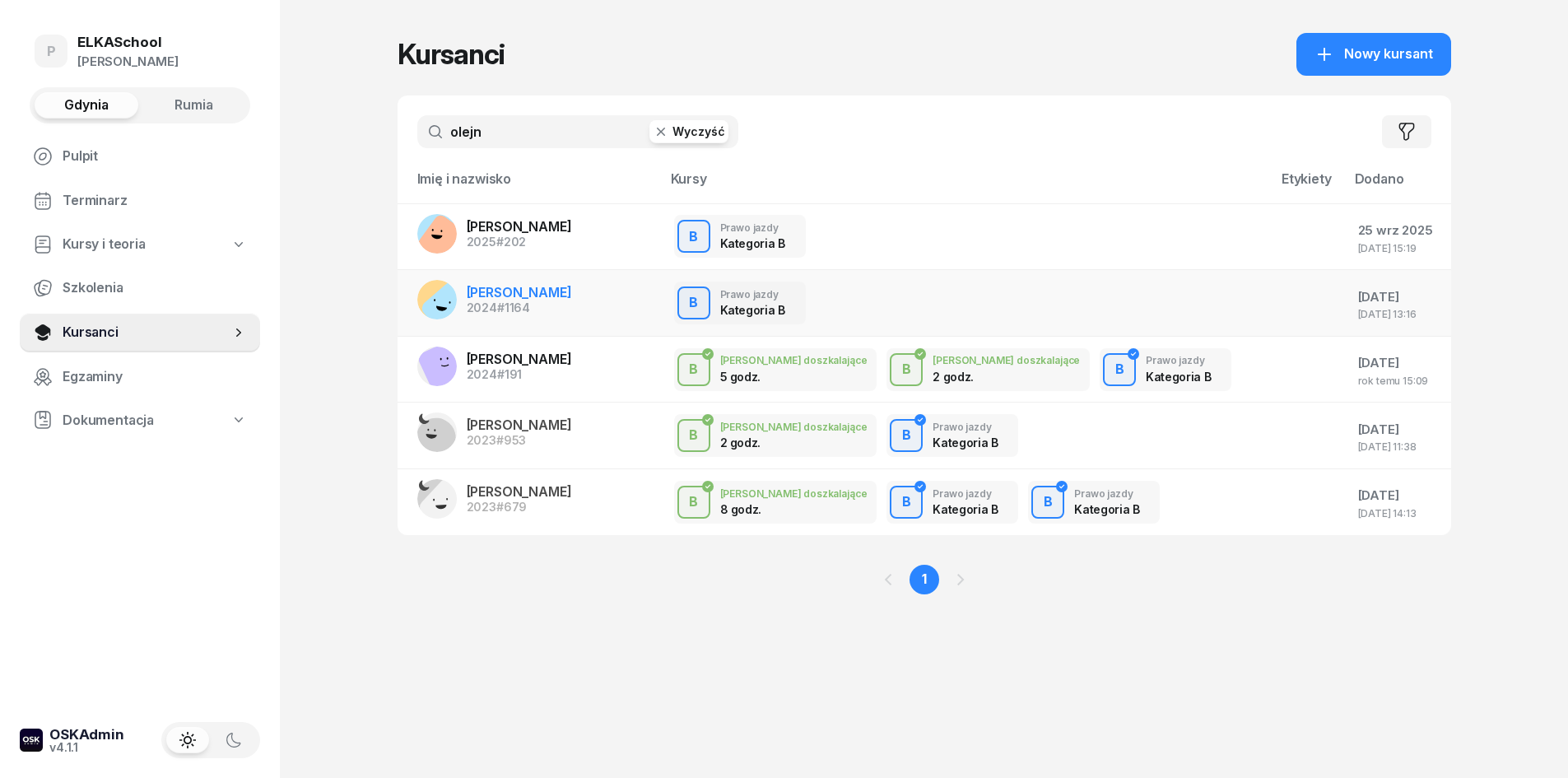
type input "olejn"
click at [504, 293] on span "[PERSON_NAME]" at bounding box center [519, 292] width 105 height 17
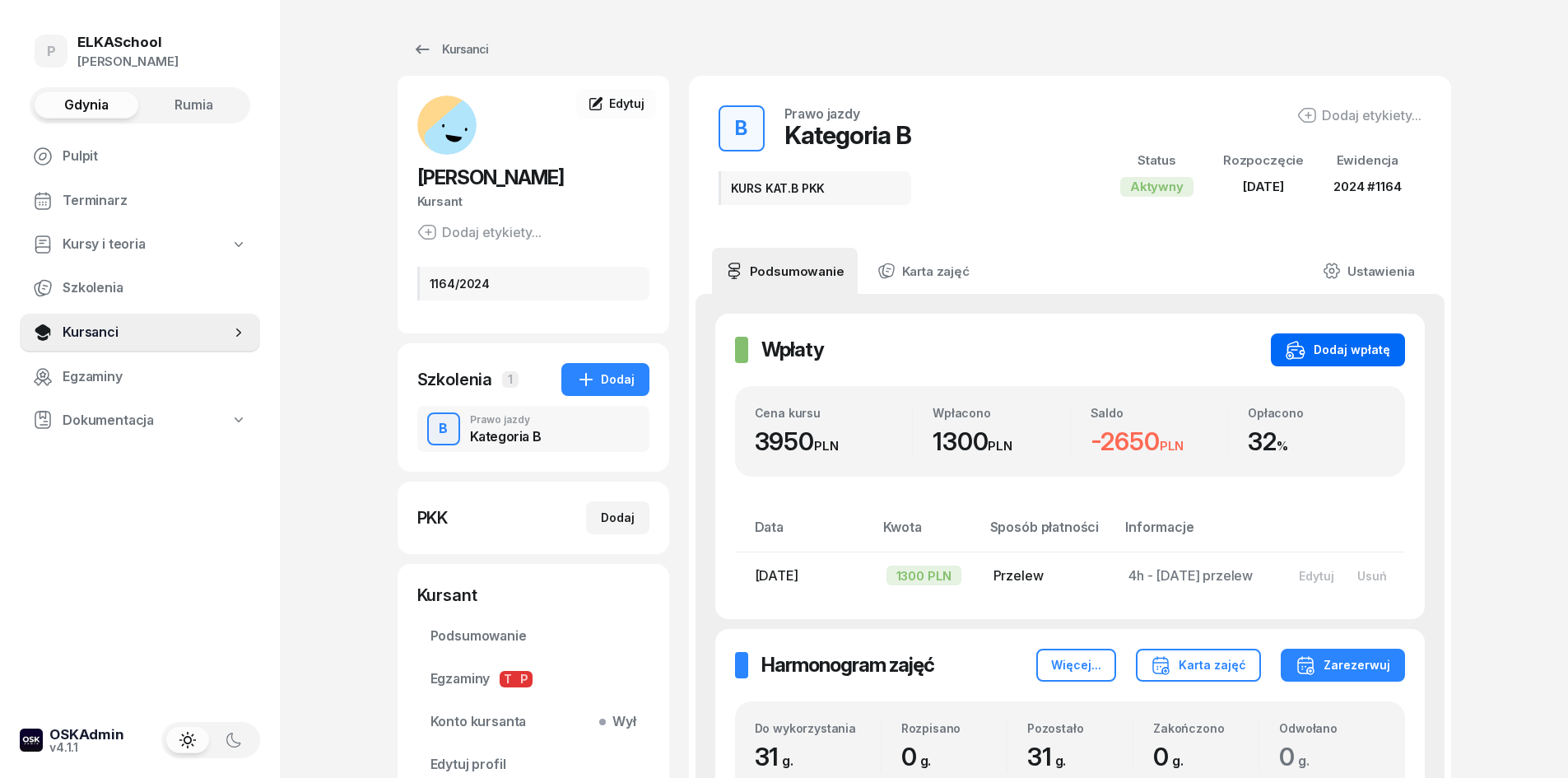
click at [1313, 352] on div "Dodaj wpłatę" at bounding box center [1337, 350] width 104 height 20
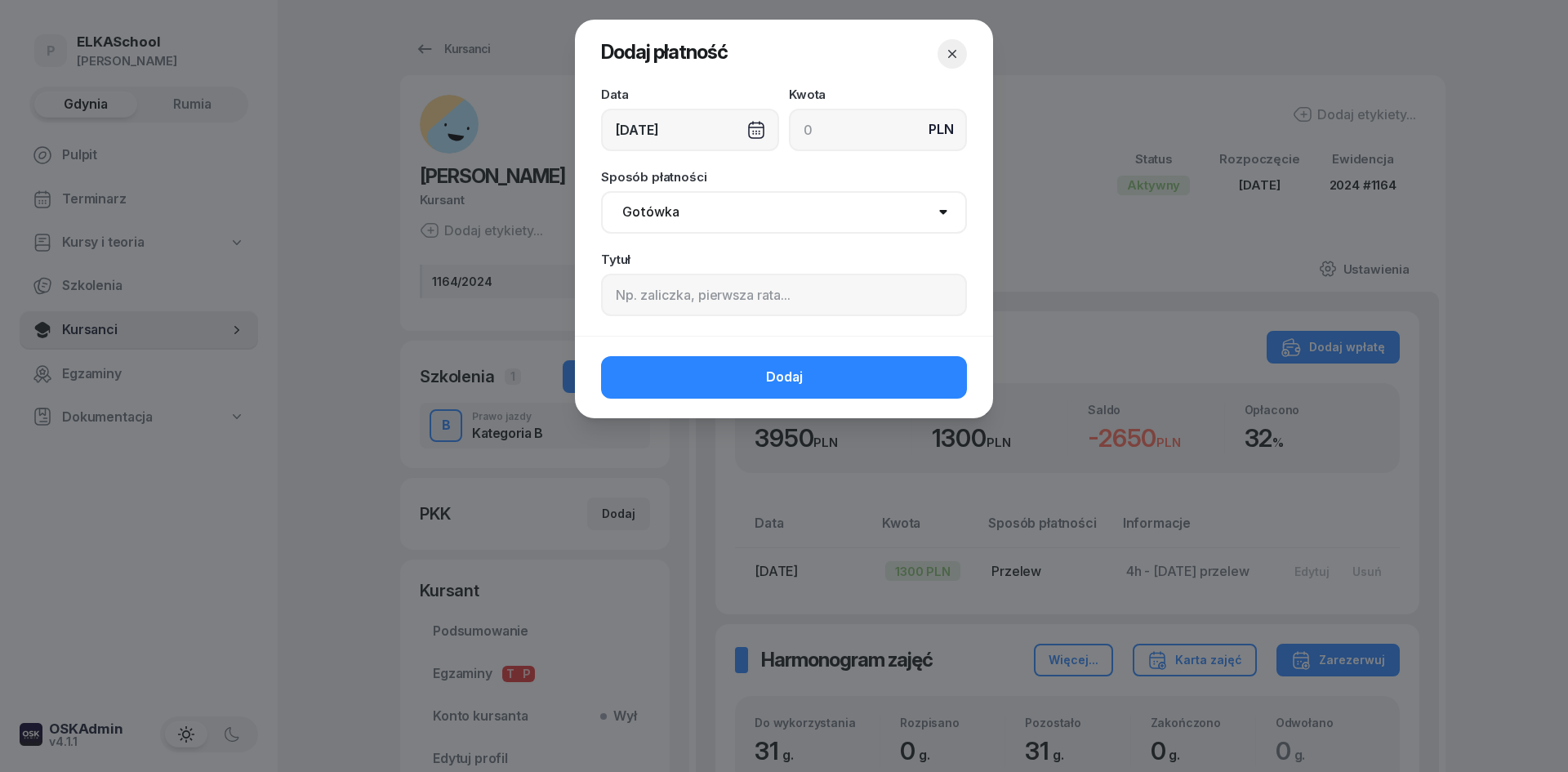
click at [682, 136] on div "[DATE]" at bounding box center [690, 129] width 178 height 42
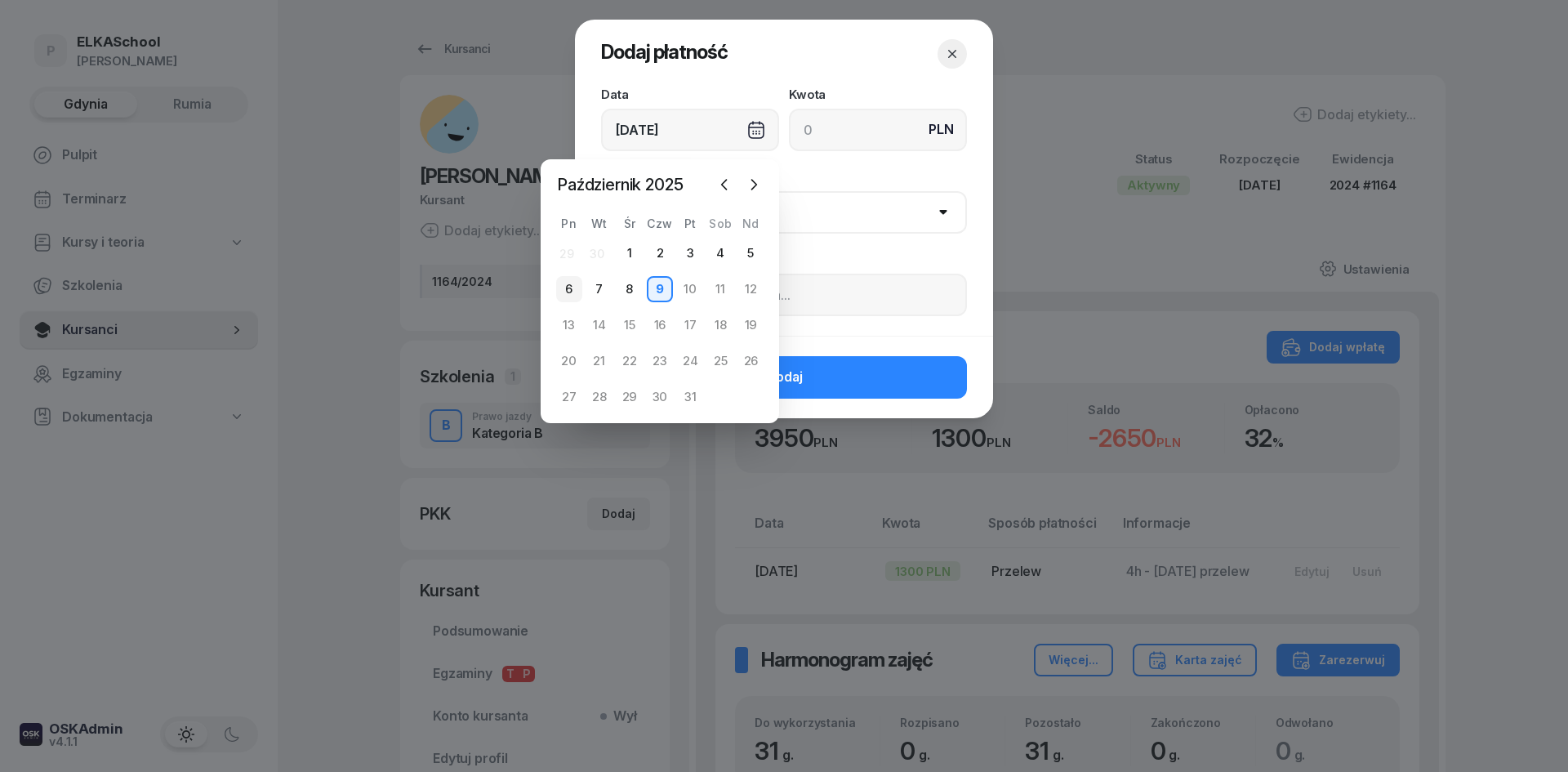
click at [573, 285] on div "6" at bounding box center [569, 289] width 26 height 26
type input "[DATE]"
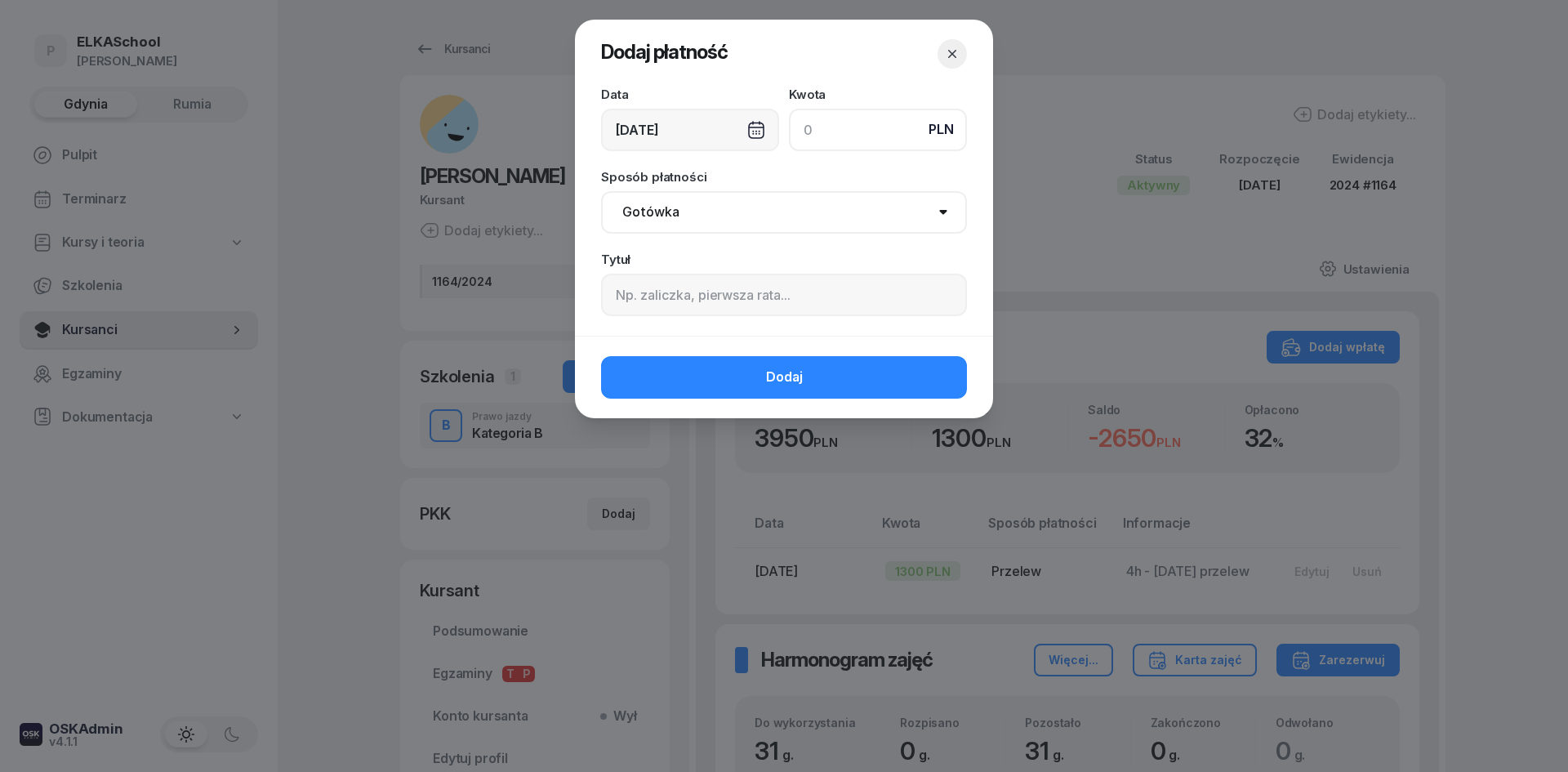
click at [830, 134] on input at bounding box center [878, 129] width 178 height 42
type input "1300"
click at [719, 211] on select "Gotówka Karta Przelew Płatności online BLIK" at bounding box center [784, 212] width 366 height 42
select select "transfer"
click at [601, 192] on select "Gotówka Karta Przelew Płatności online BLIK" at bounding box center [784, 212] width 366 height 42
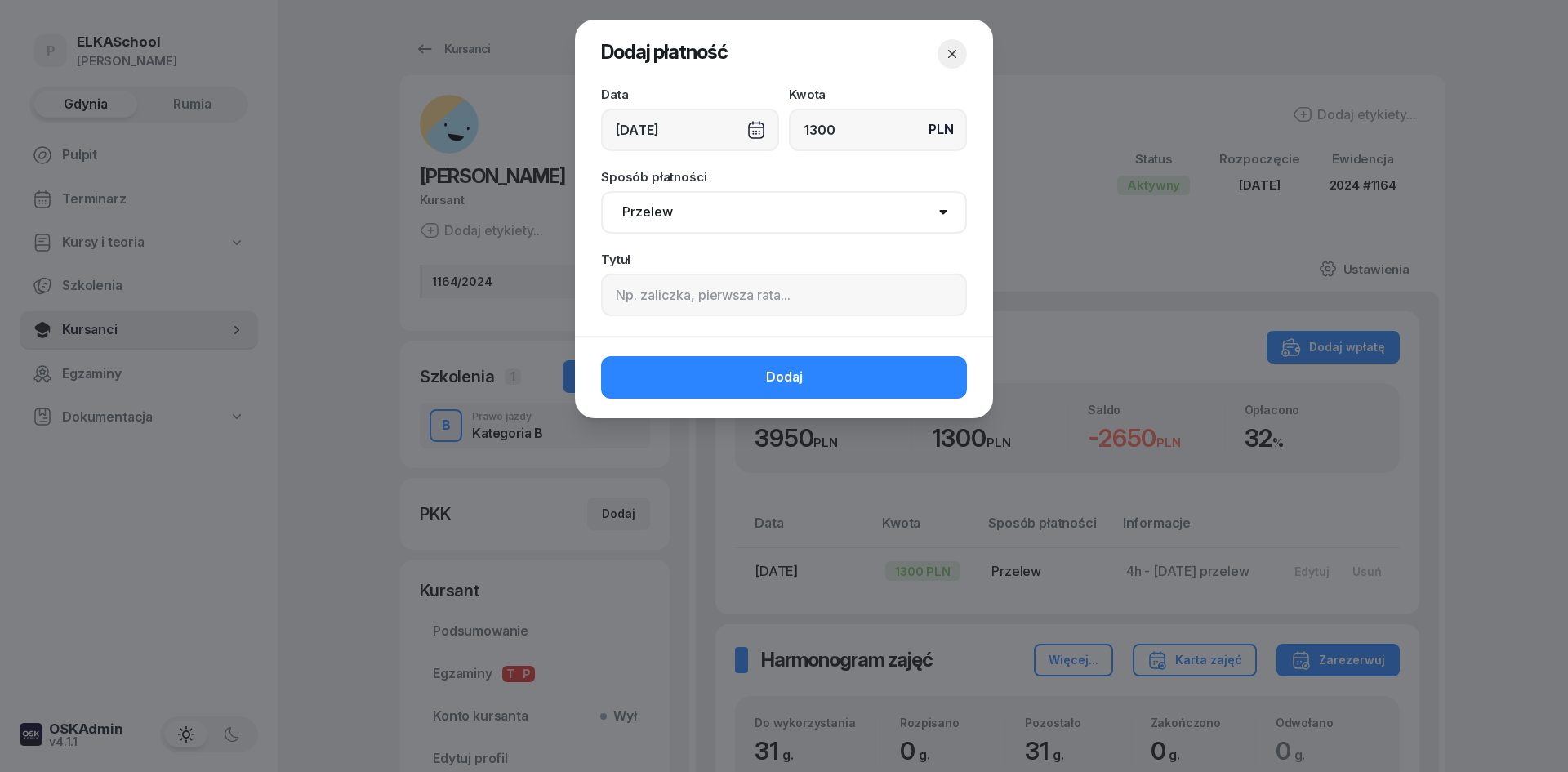
click at [659, 267] on div "Tytuł" at bounding box center [784, 284] width 366 height 63
click at [659, 295] on input at bounding box center [784, 294] width 366 height 42
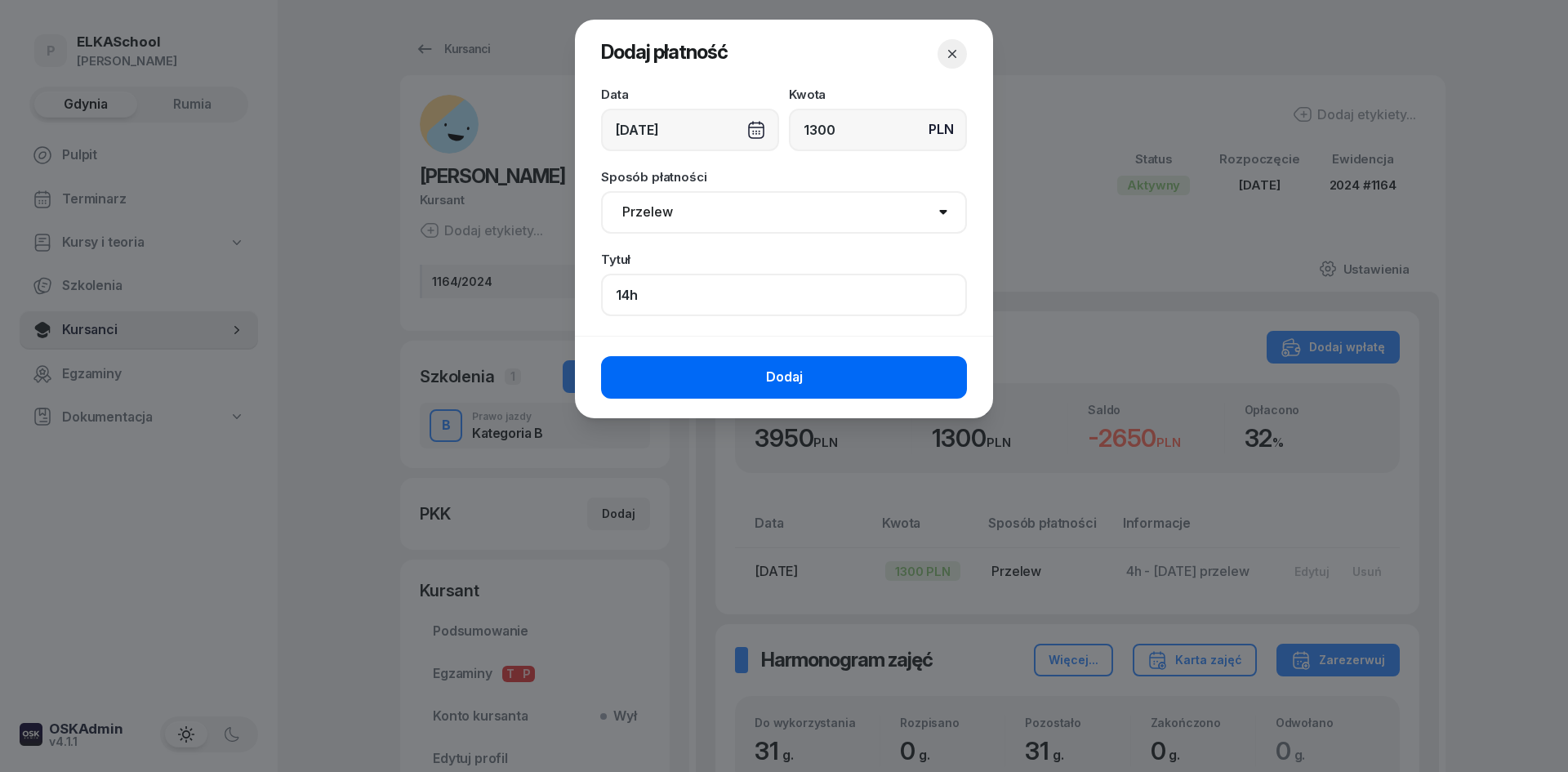
type input "14h"
click at [720, 380] on button "Dodaj" at bounding box center [784, 377] width 366 height 42
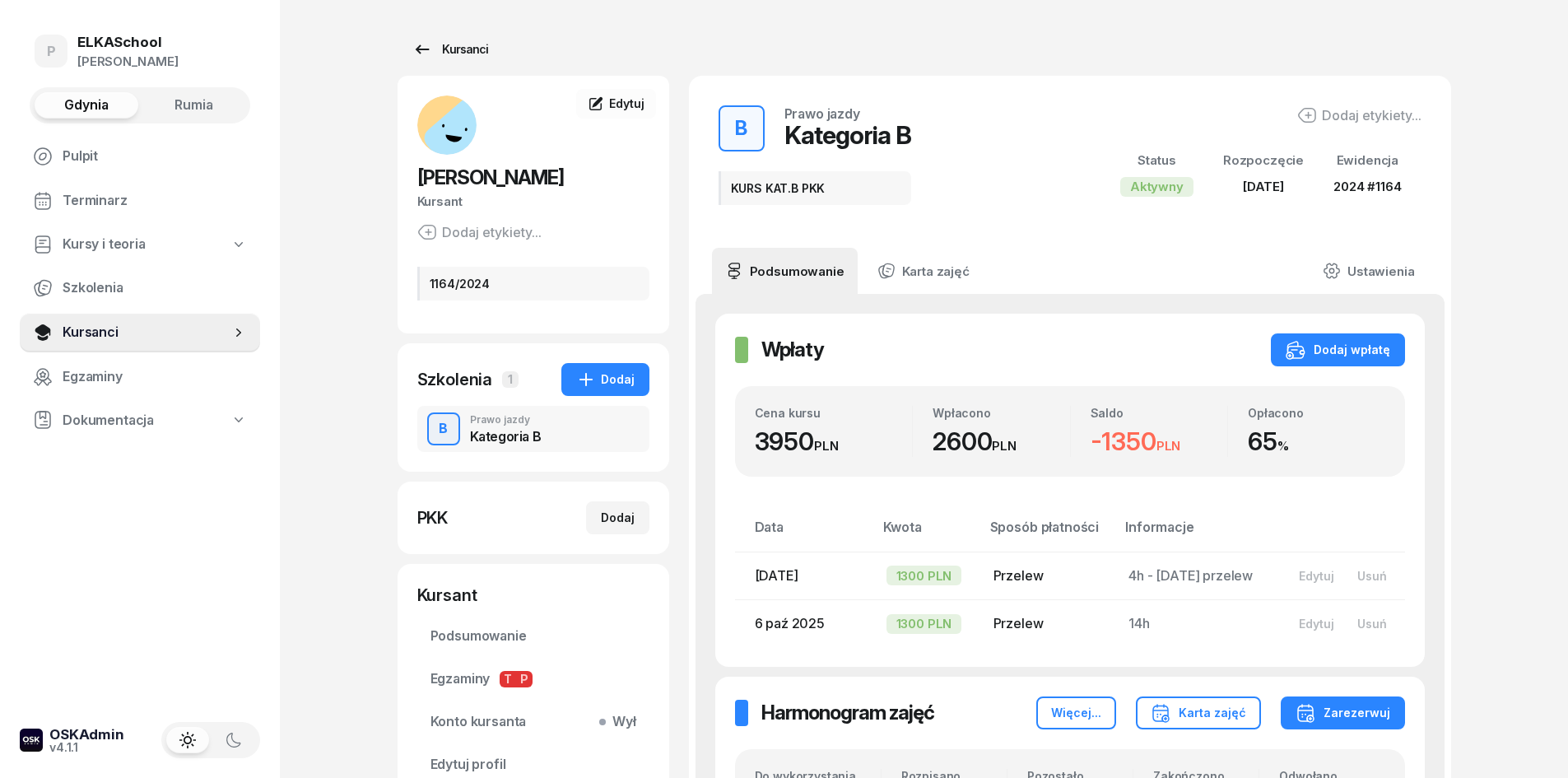
click at [450, 35] on link "Kursanci" at bounding box center [451, 49] width 105 height 33
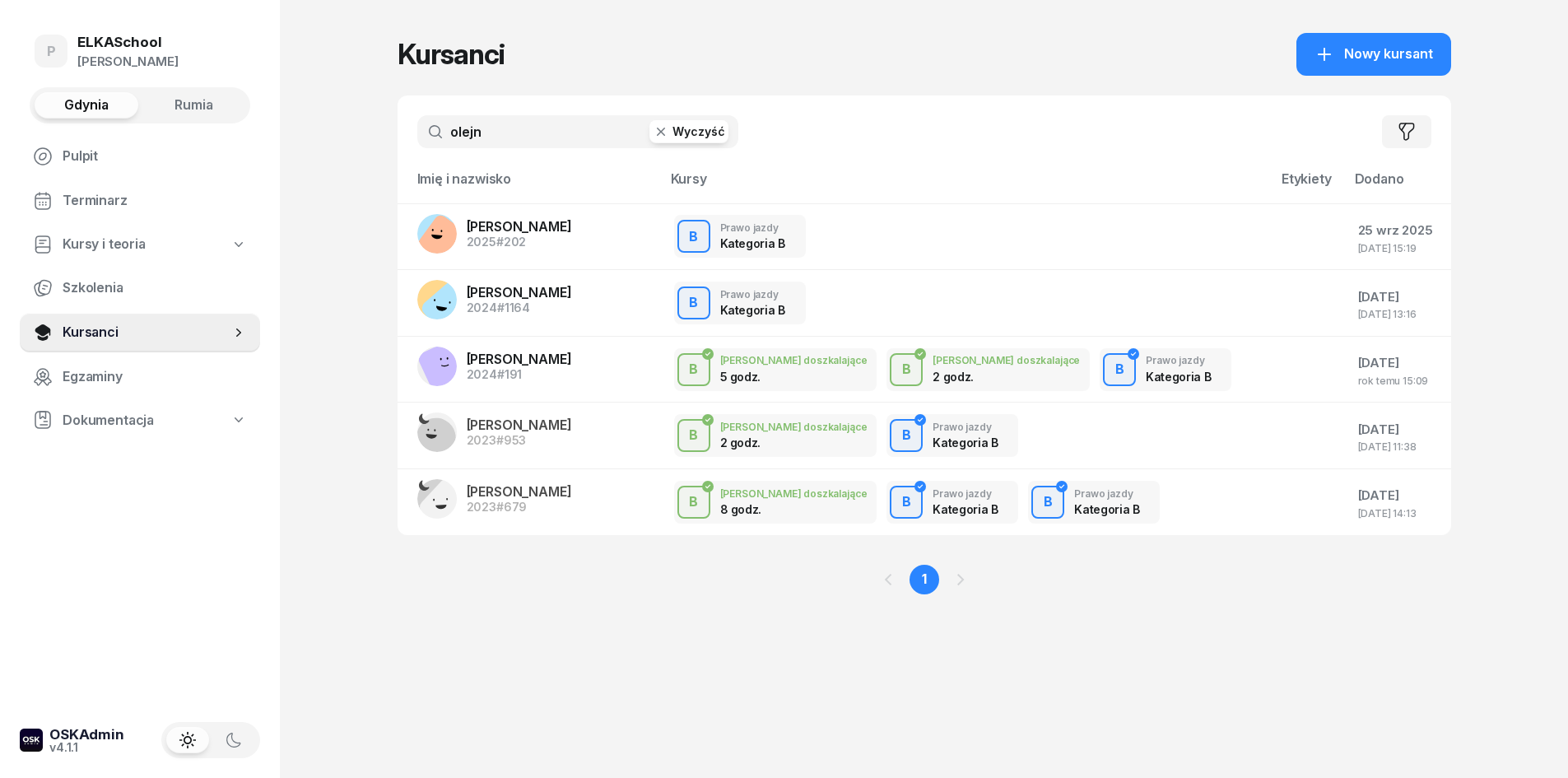
drag, startPoint x: 489, startPoint y: 131, endPoint x: 381, endPoint y: 140, distance: 108.4
click at [381, 140] on div "P ELKASchool [PERSON_NAME] Gdynia Rumia Pulpit Terminarz Kursy i teoria Szkolen…" at bounding box center [784, 389] width 1568 height 778
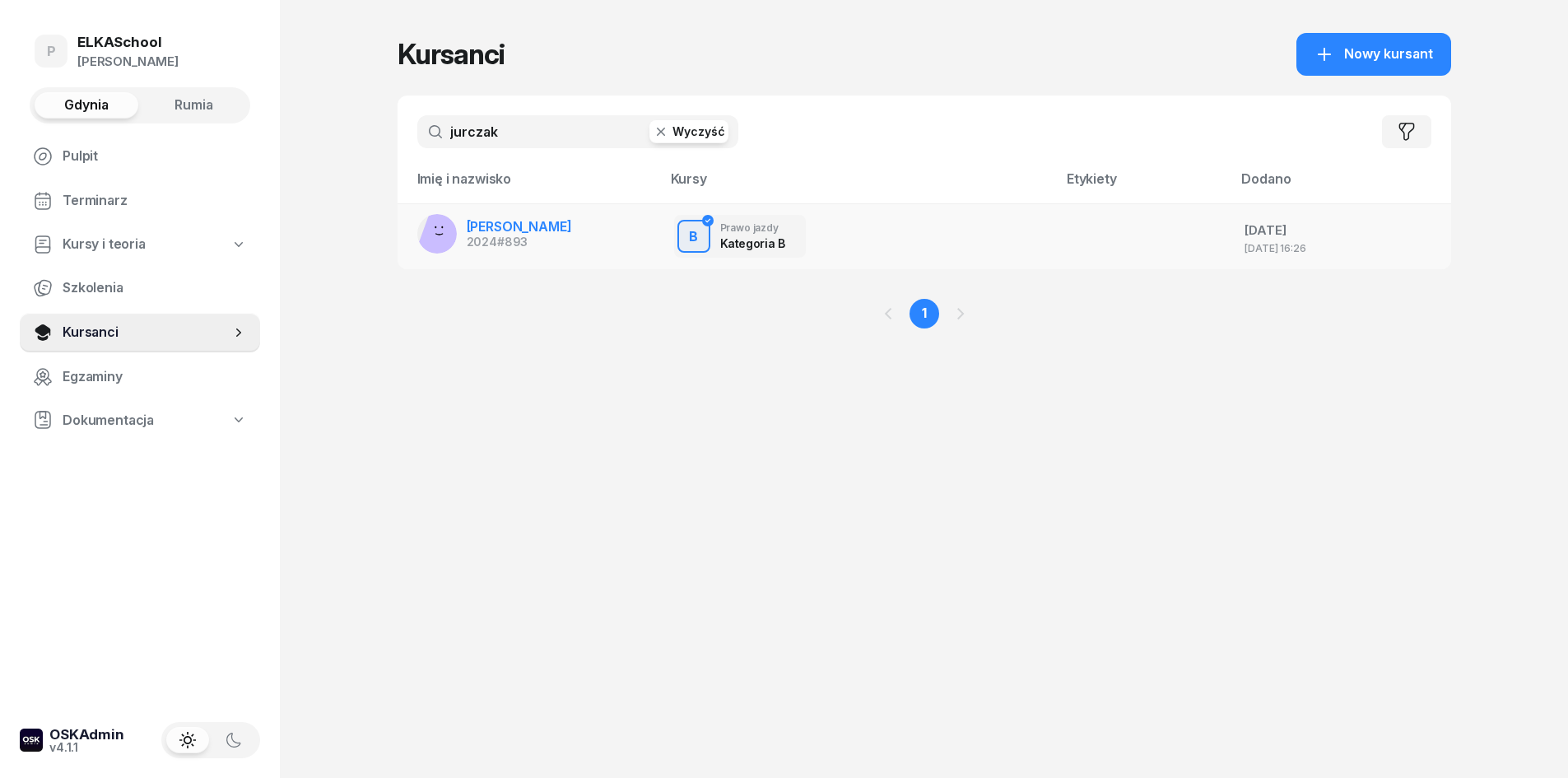
type input "jurczak"
click at [493, 231] on span "[PERSON_NAME]" at bounding box center [519, 226] width 105 height 17
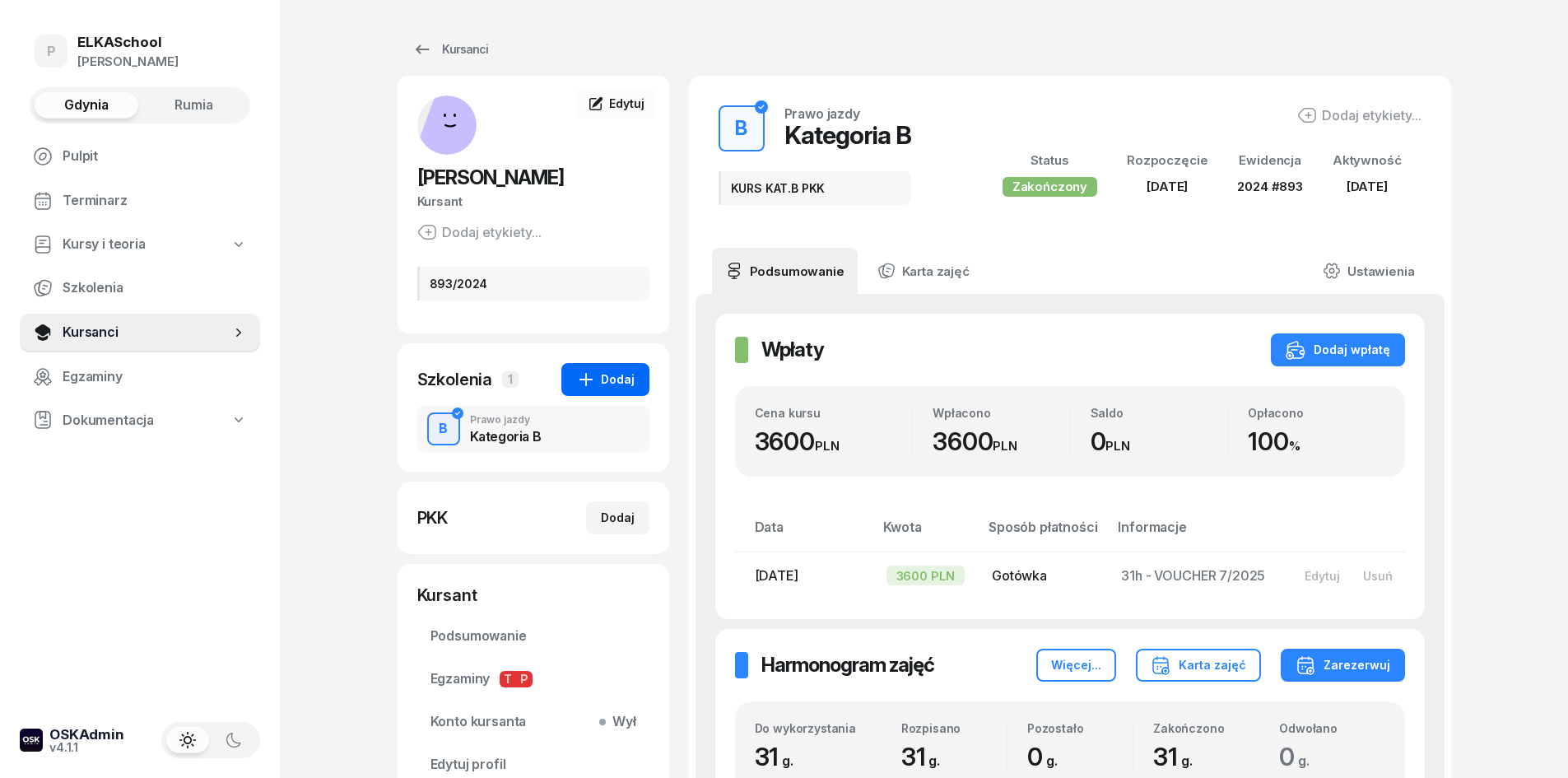
click at [589, 380] on icon "button" at bounding box center [586, 379] width 20 height 20
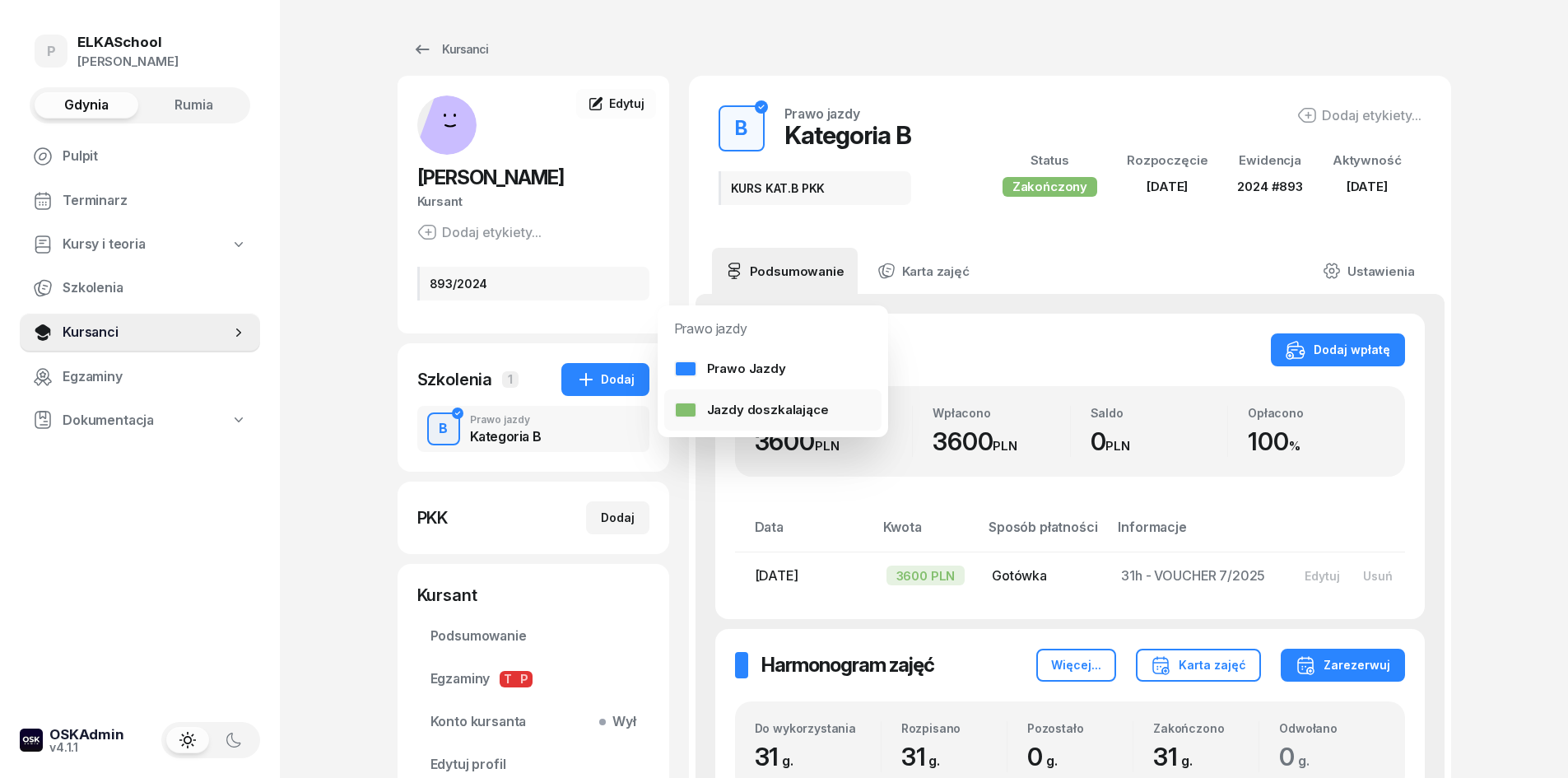
click at [712, 414] on div "Jazdy doszkalające" at bounding box center [752, 410] width 155 height 22
select select "B"
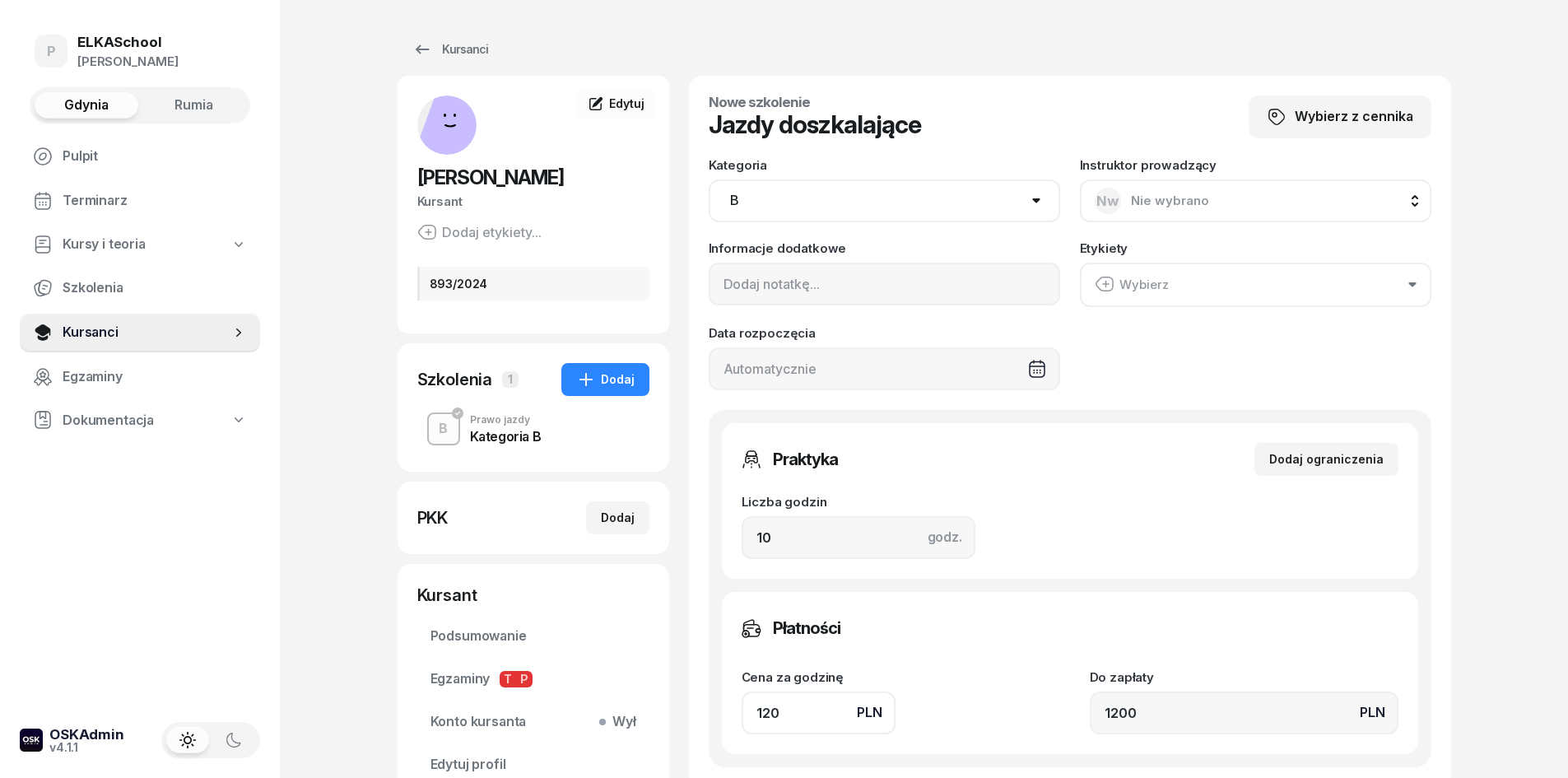
click at [832, 203] on select "AM A1 A2 A B1 B B+E C1 C1+E C C+E D1 D1+E D D+E T Tram C+CE C+D" at bounding box center [883, 200] width 351 height 43
click at [1111, 198] on span "Nw" at bounding box center [1107, 201] width 22 height 14
type input "chy"
click at [1188, 364] on span "[PERSON_NAME]" at bounding box center [1191, 356] width 101 height 22
drag, startPoint x: 784, startPoint y: 526, endPoint x: 740, endPoint y: 541, distance: 46.5
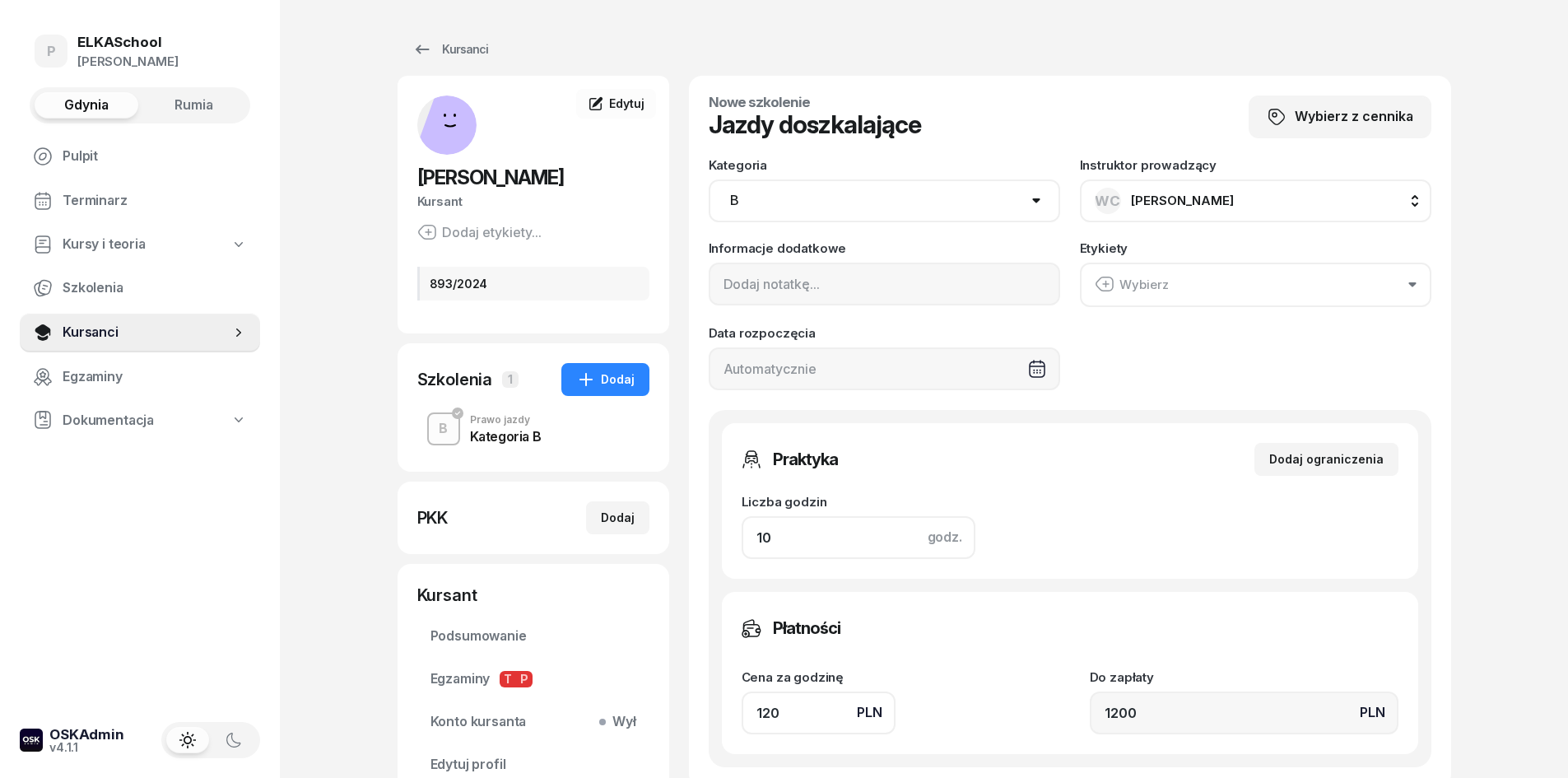
click at [740, 541] on div "Praktyka Dodaj ograniczenia Liczba godzin godz. 10 Ograniczenia zajęć praktyczn…" at bounding box center [1071, 500] width 696 height 155
type input "2"
type input "240"
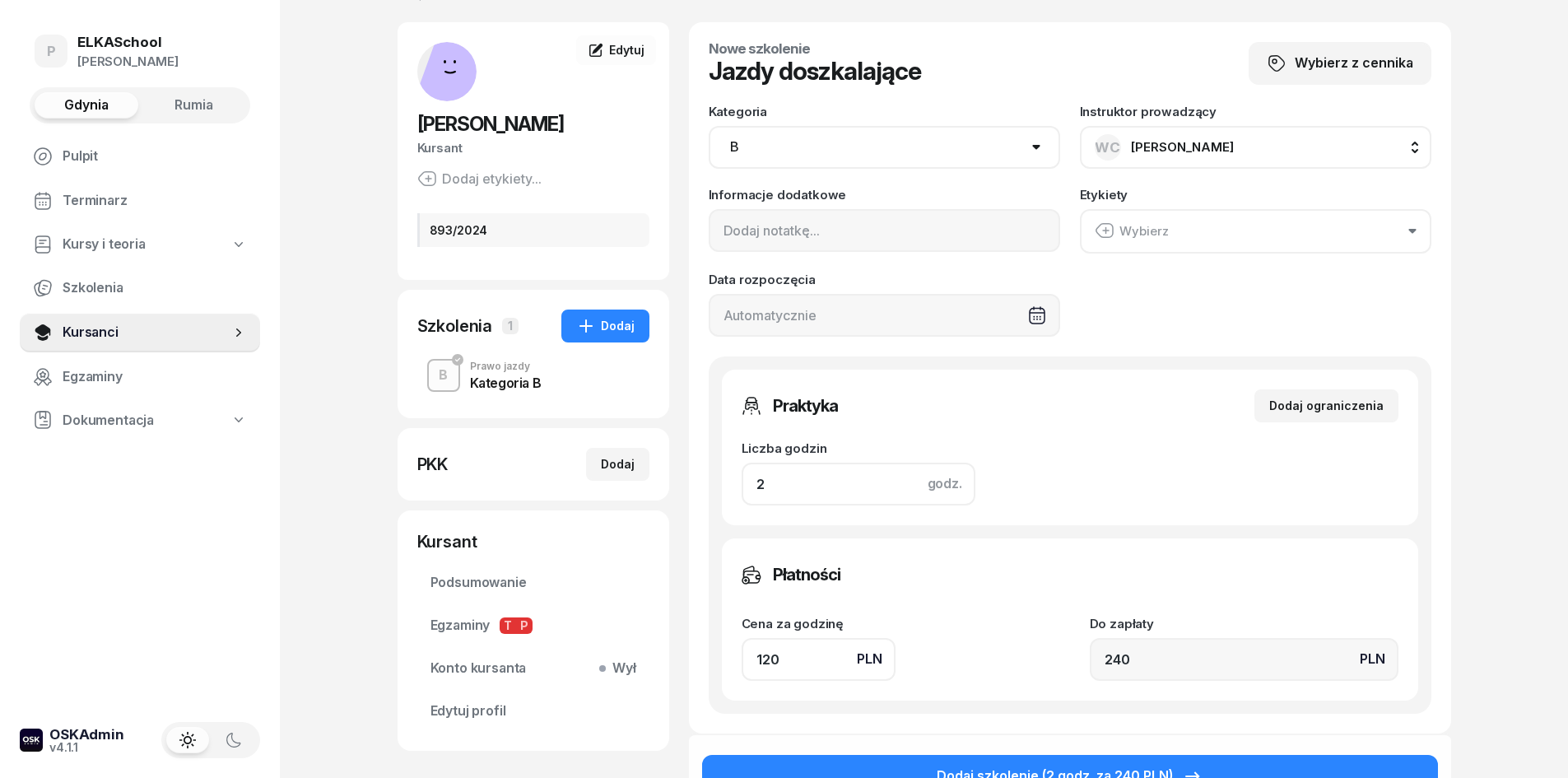
scroll to position [83, 0]
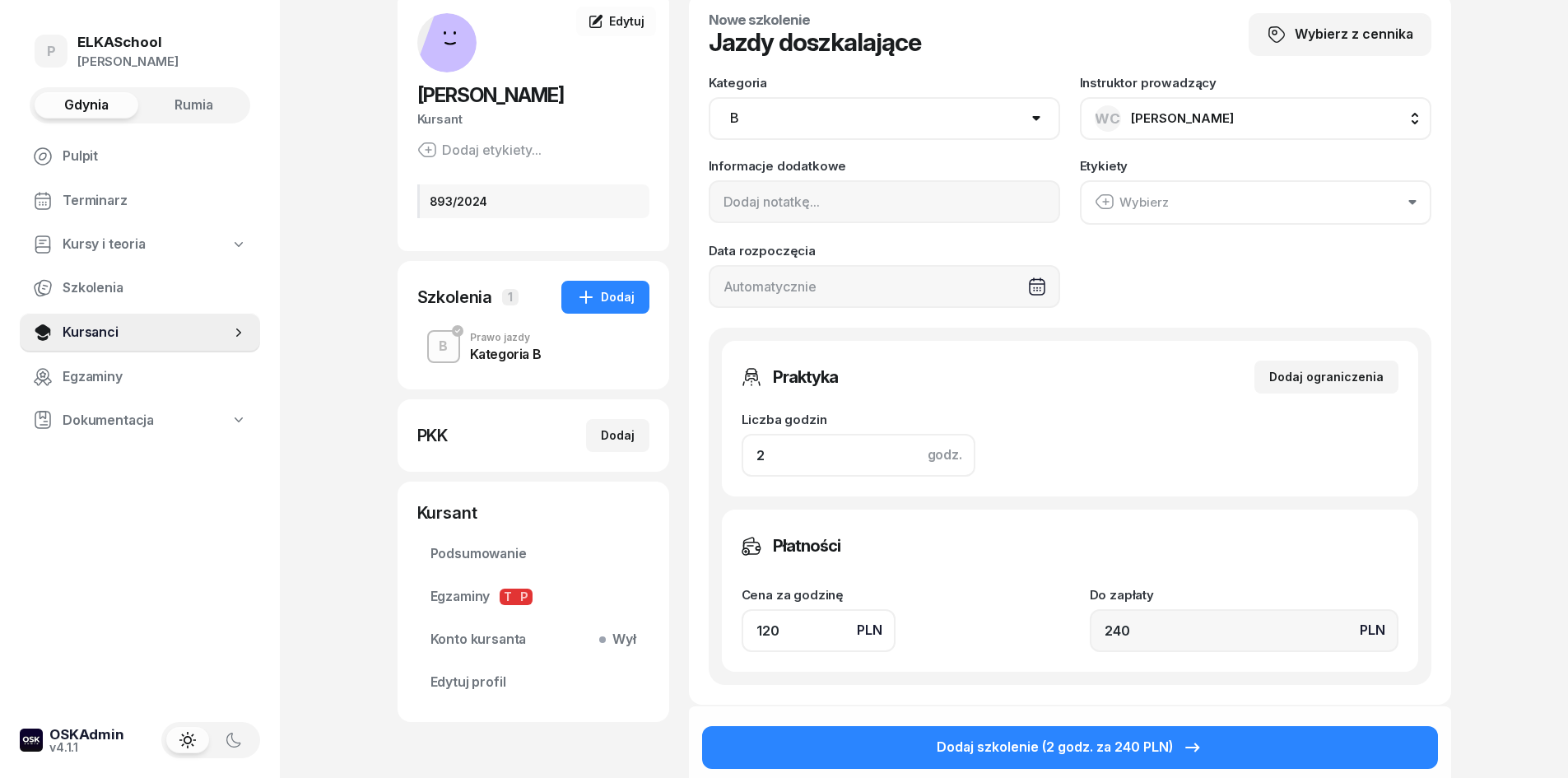
type input "2"
drag, startPoint x: 794, startPoint y: 628, endPoint x: 726, endPoint y: 641, distance: 69.2
click at [726, 641] on div "Płatności Cena za godzinę PLN 120 Do zapłaty PLN 240" at bounding box center [1071, 590] width 696 height 162
type input "1"
type input "2"
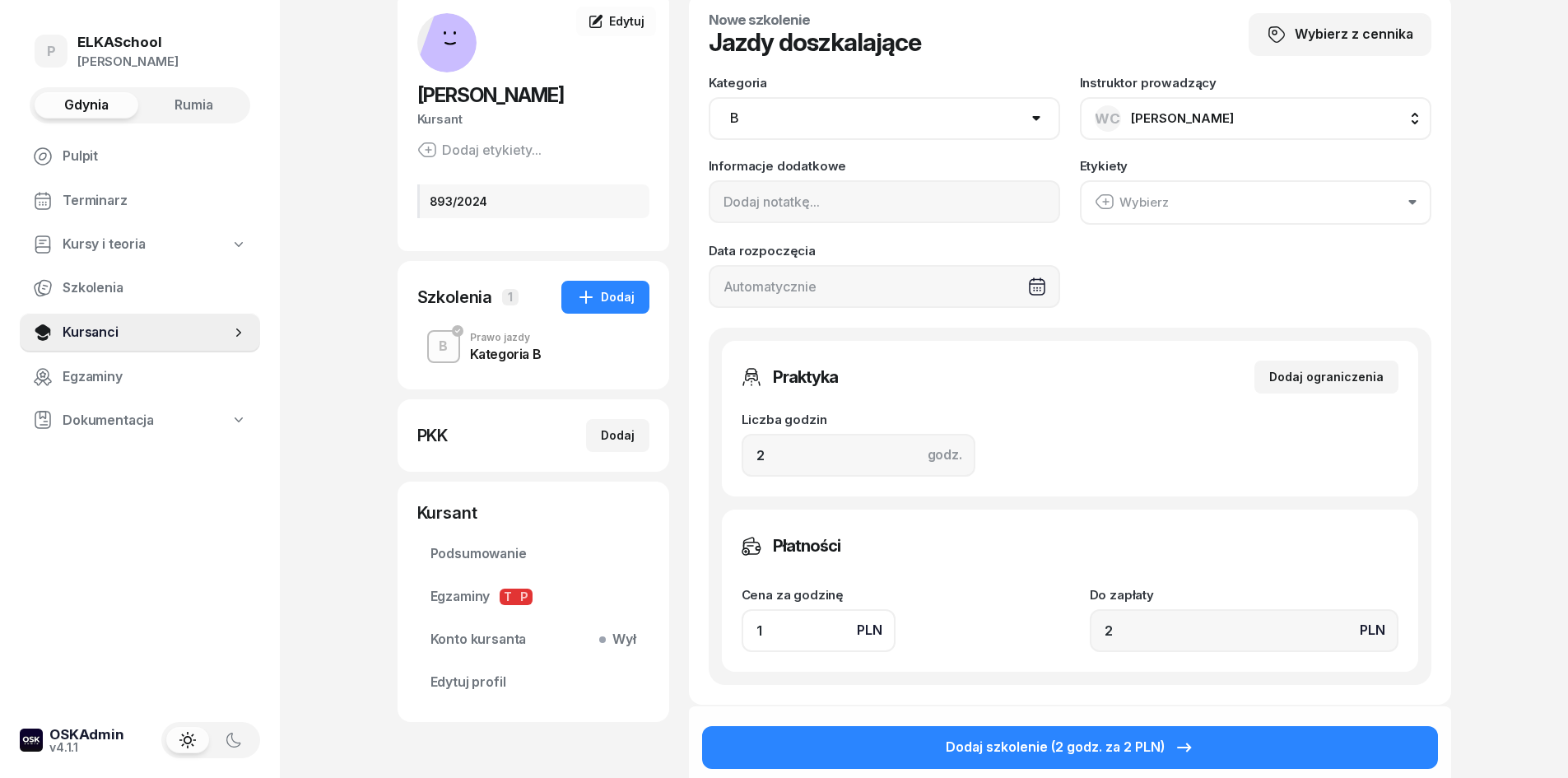
type input "13"
type input "26"
type input "130"
type input "260"
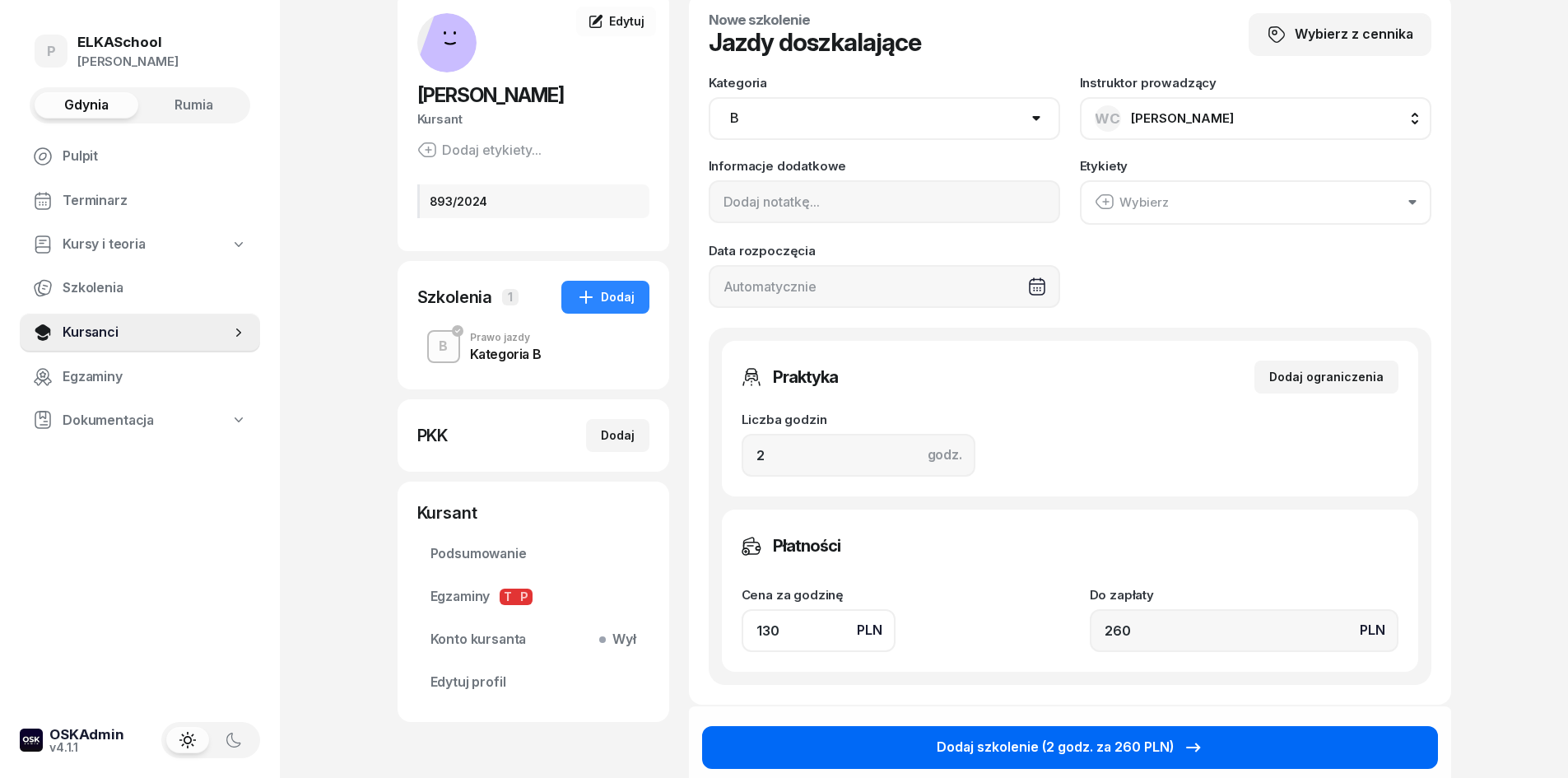
type input "130"
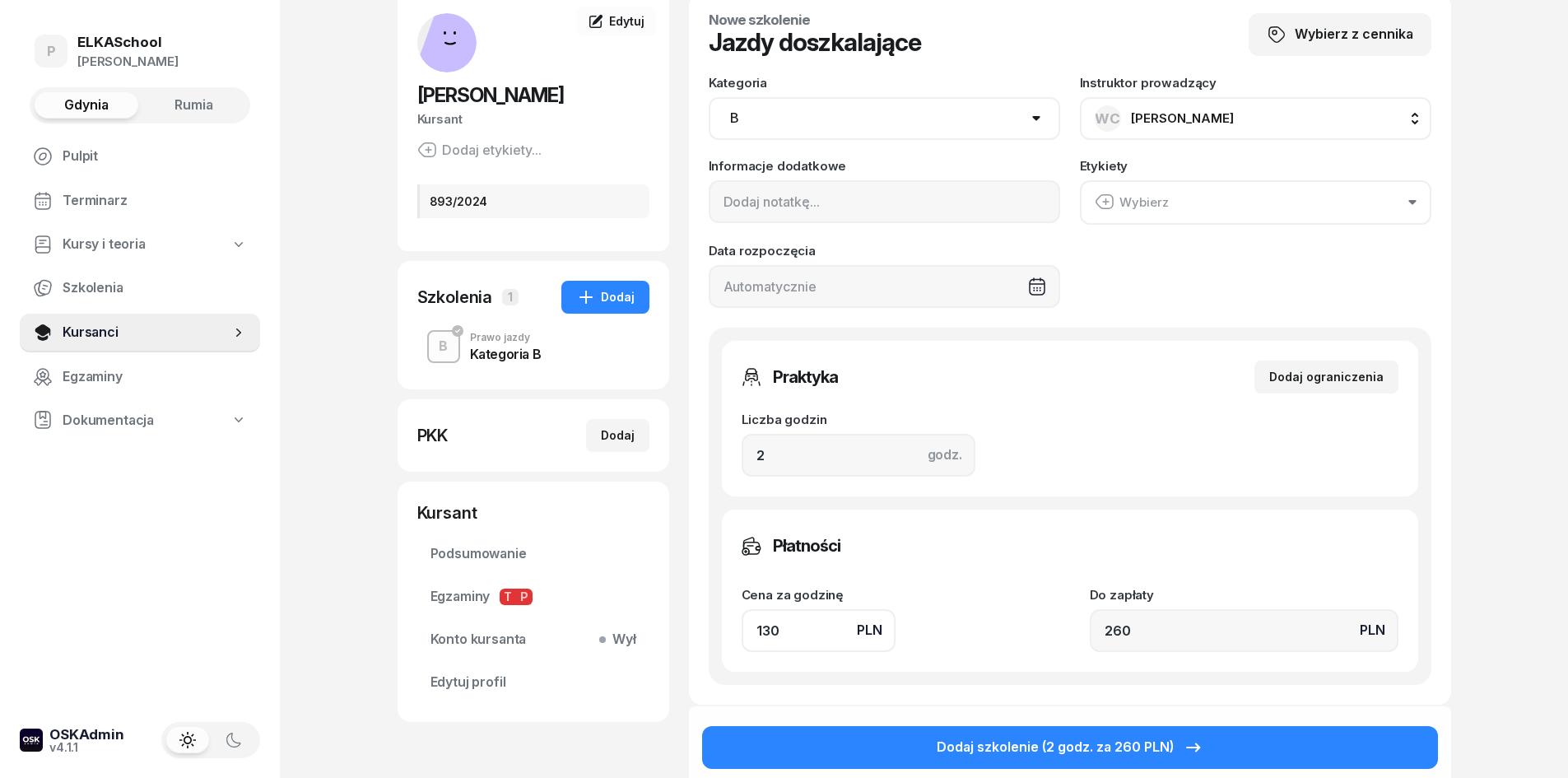
click at [1023, 746] on div "Dodaj szkolenie (2 godz. za 260 PLN)" at bounding box center [1070, 747] width 267 height 22
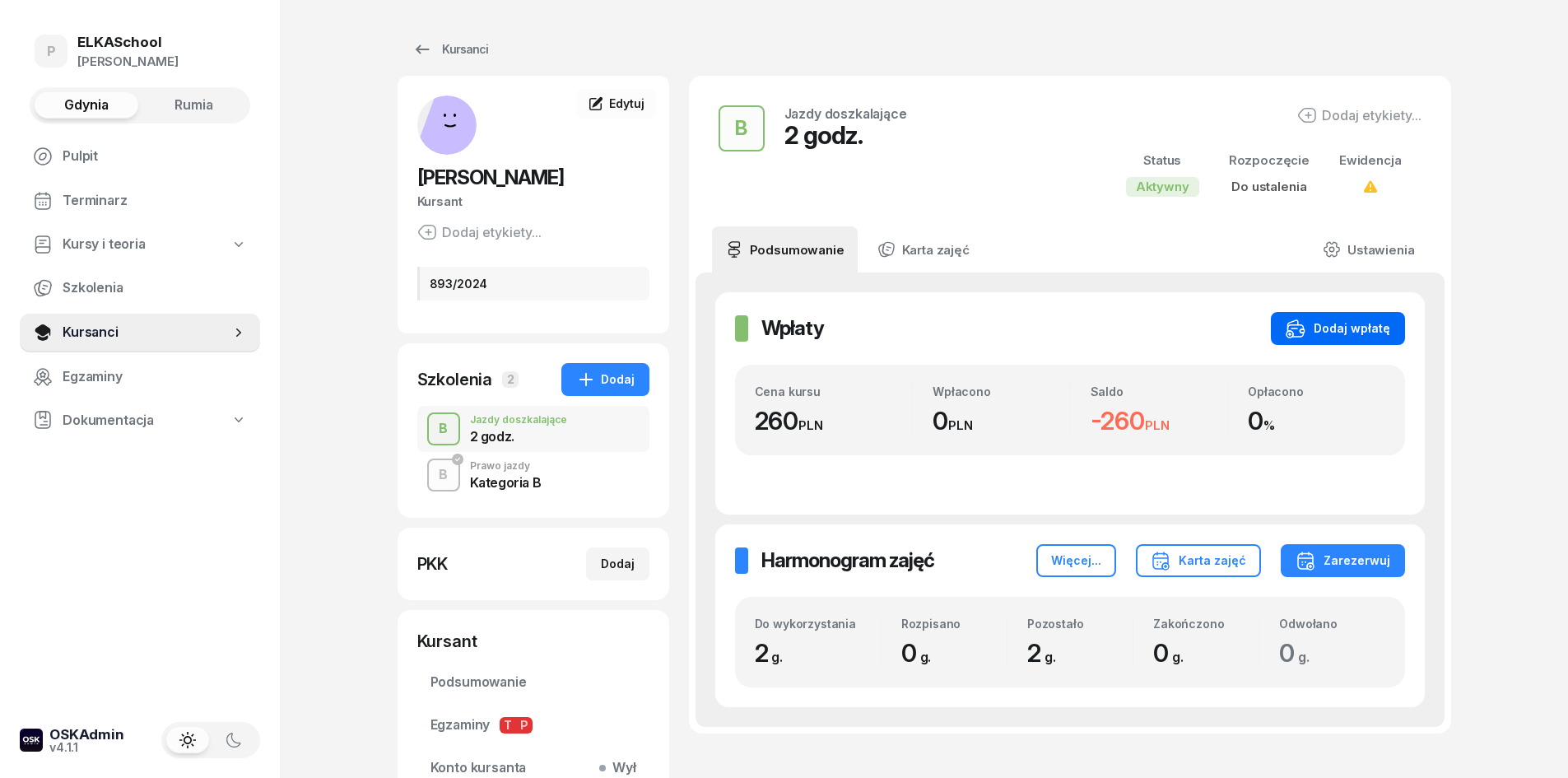
click at [1362, 329] on div "Dodaj wpłatę" at bounding box center [1337, 328] width 104 height 20
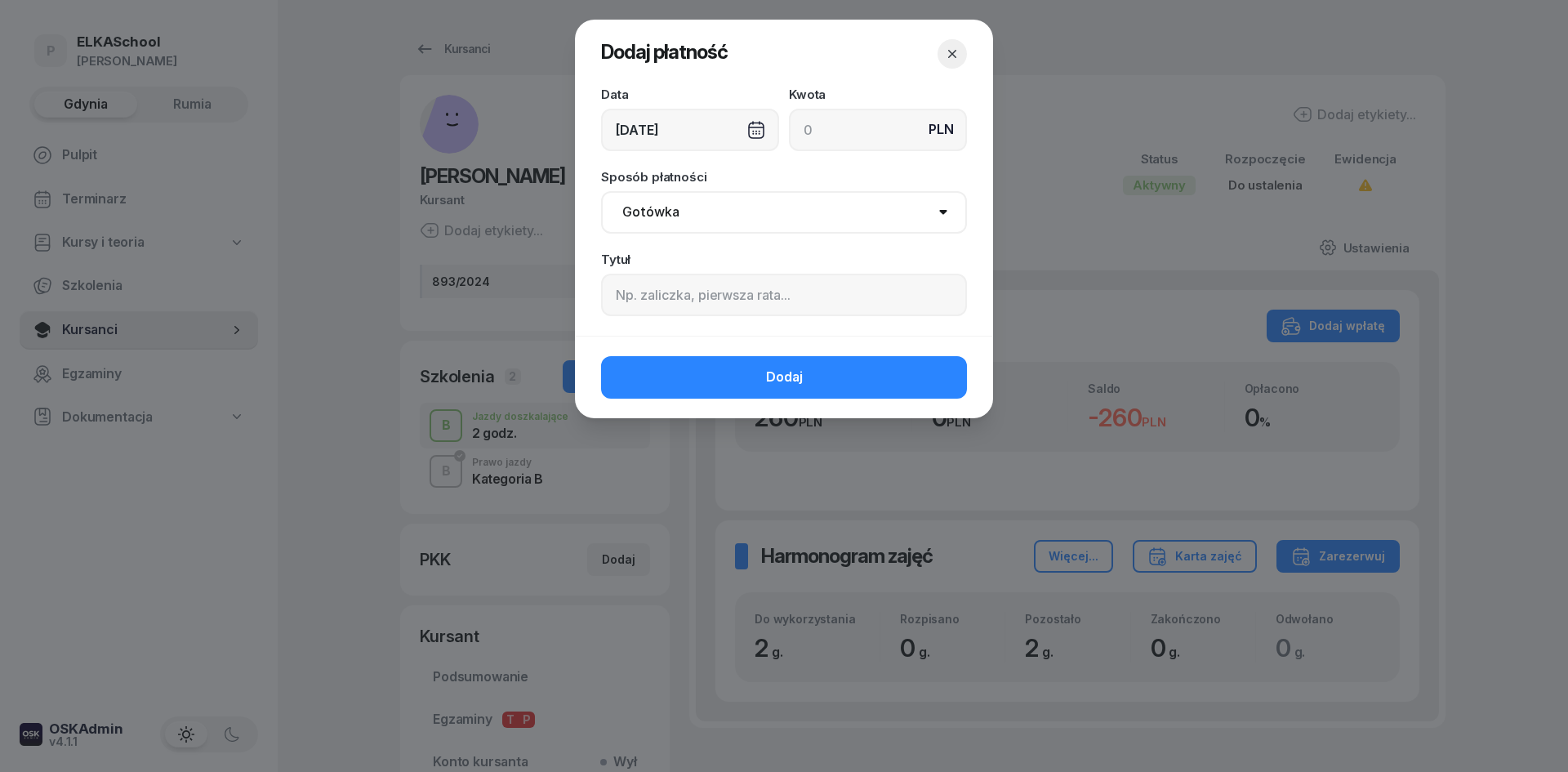
click at [681, 126] on div "[DATE]" at bounding box center [690, 129] width 178 height 42
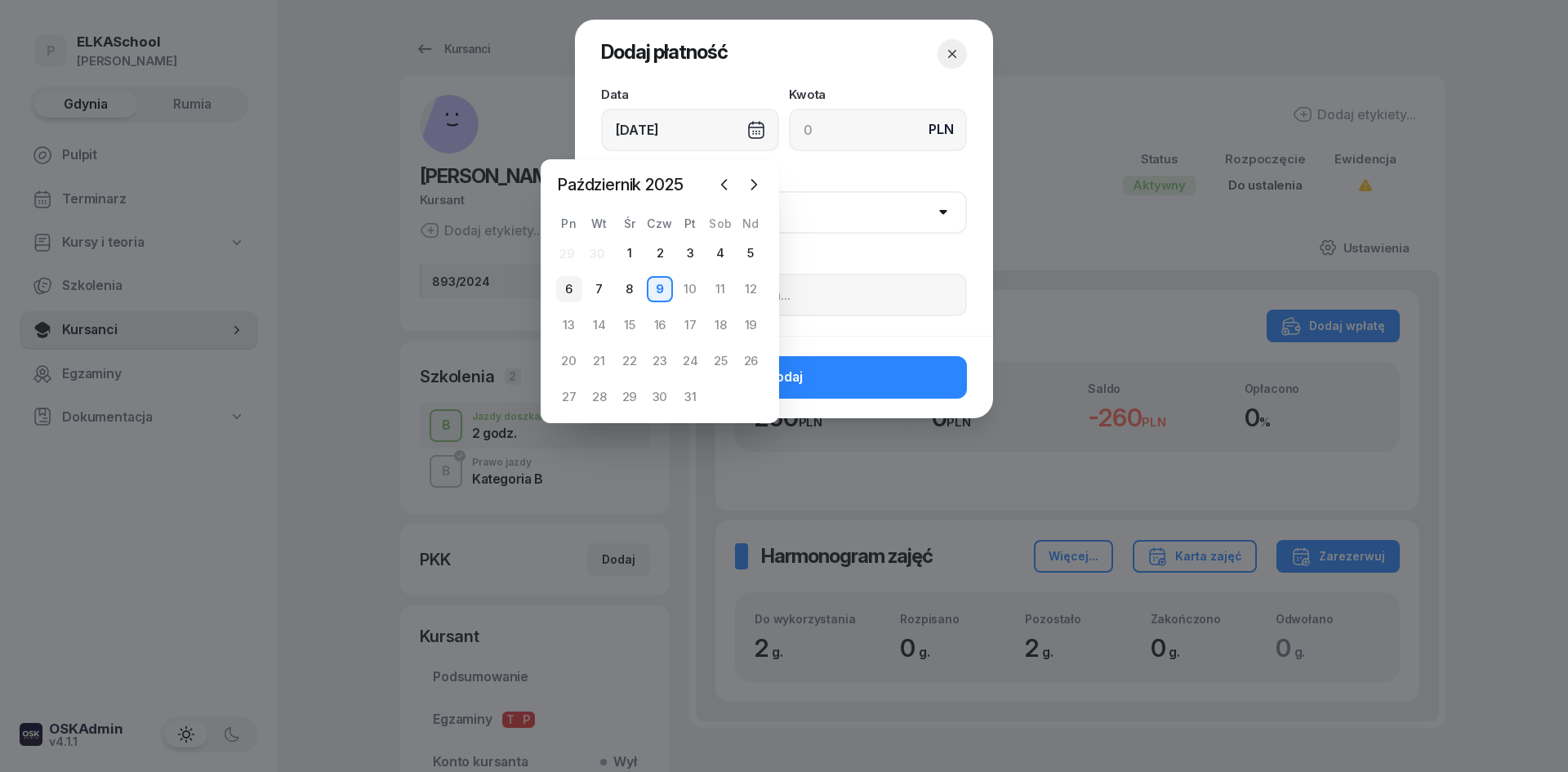
click at [563, 289] on div "6" at bounding box center [569, 289] width 26 height 26
type input "[DATE]"
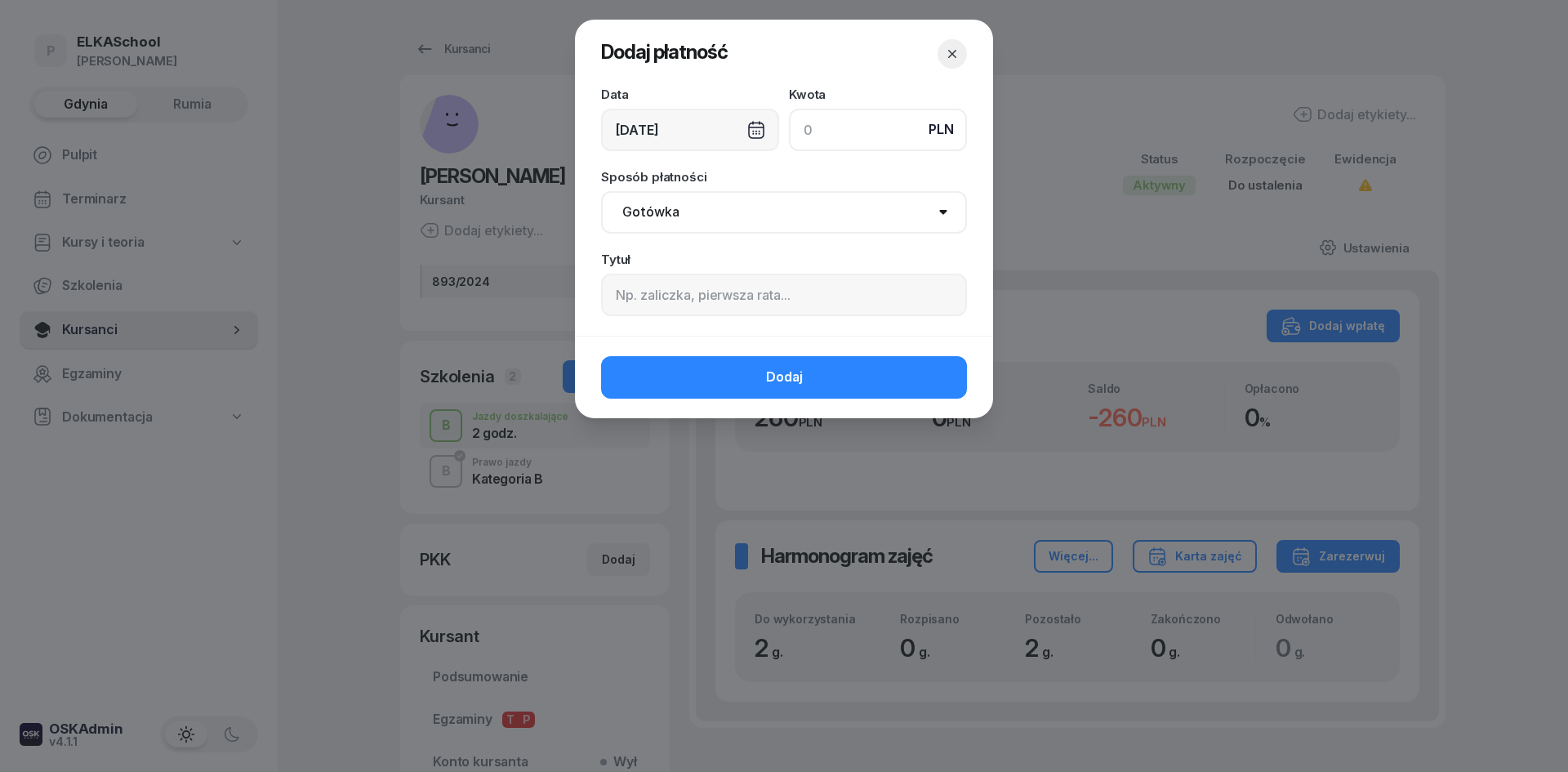
click at [889, 125] on input at bounding box center [878, 129] width 178 height 42
type input "260"
click at [829, 218] on select "Gotówka Karta Przelew Płatności online BLIK" at bounding box center [784, 212] width 366 height 42
select select "online"
click at [601, 192] on select "Gotówka Karta Przelew Płatności online BLIK" at bounding box center [784, 212] width 366 height 42
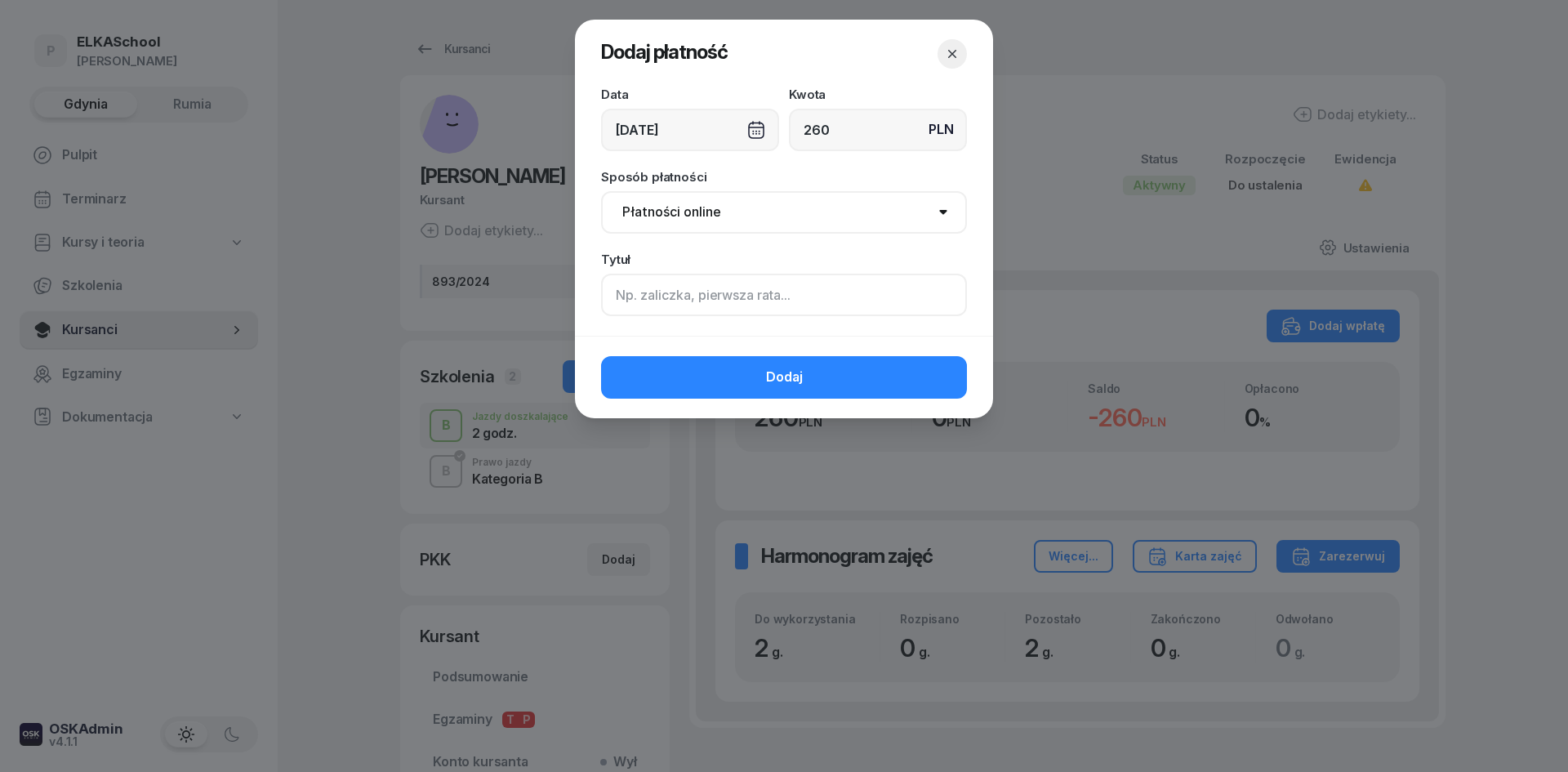
click at [675, 299] on input at bounding box center [784, 294] width 366 height 42
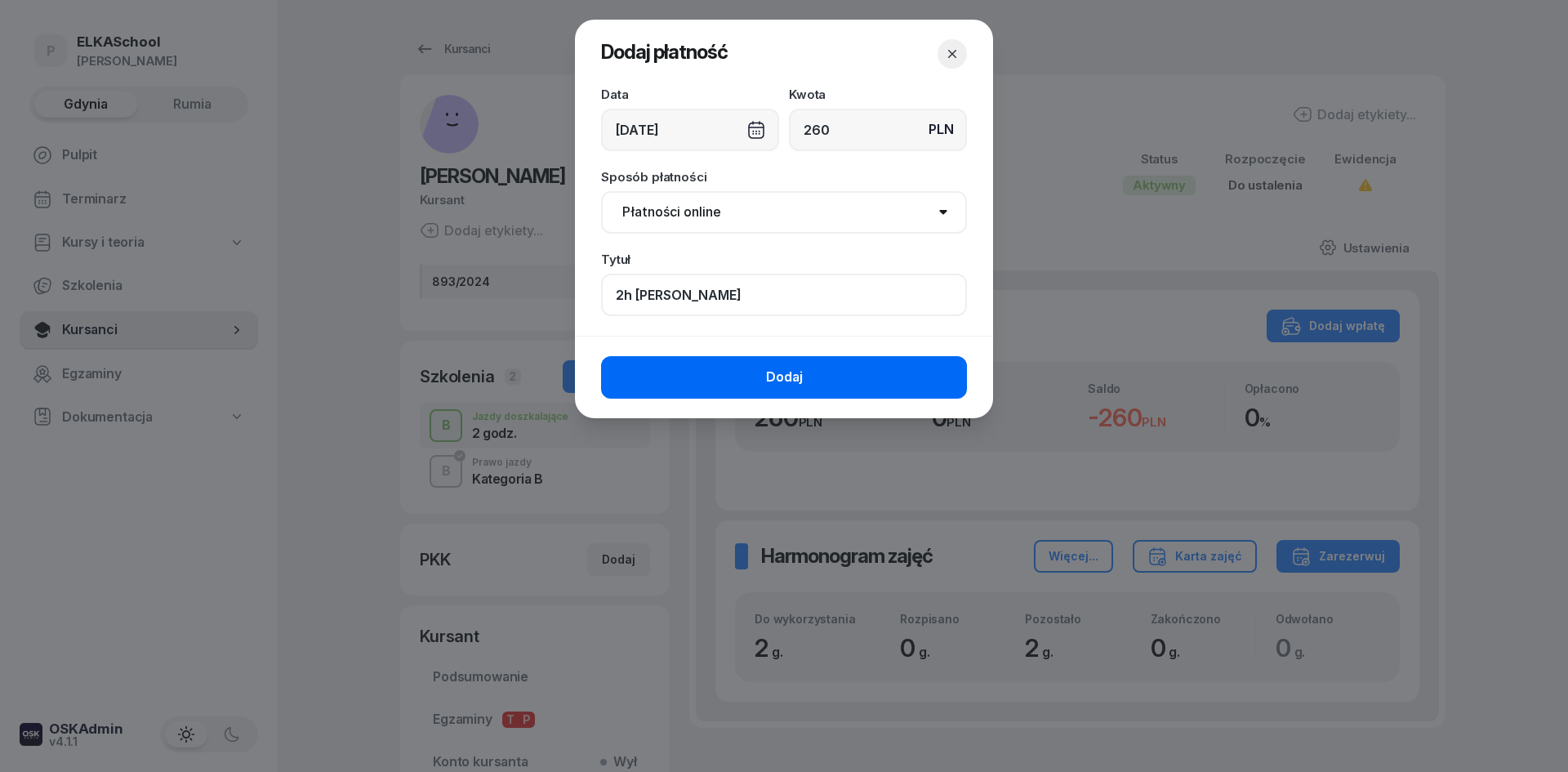
type input "2h [PERSON_NAME]"
click at [736, 375] on button "Dodaj" at bounding box center [784, 377] width 366 height 42
